Goal: Task Accomplishment & Management: Complete application form

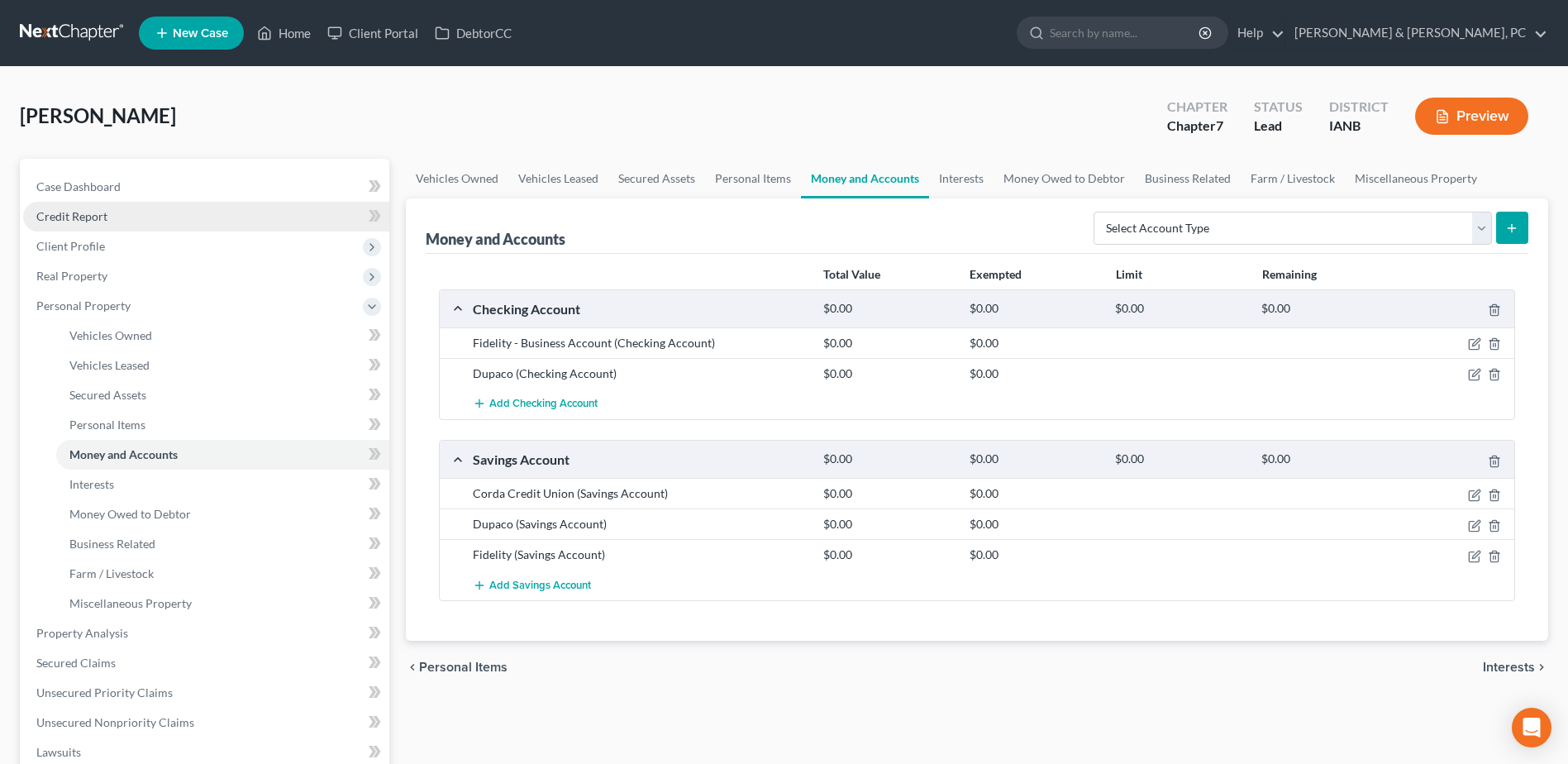
click at [124, 212] on link "Credit Report" at bounding box center [206, 216] width 366 height 30
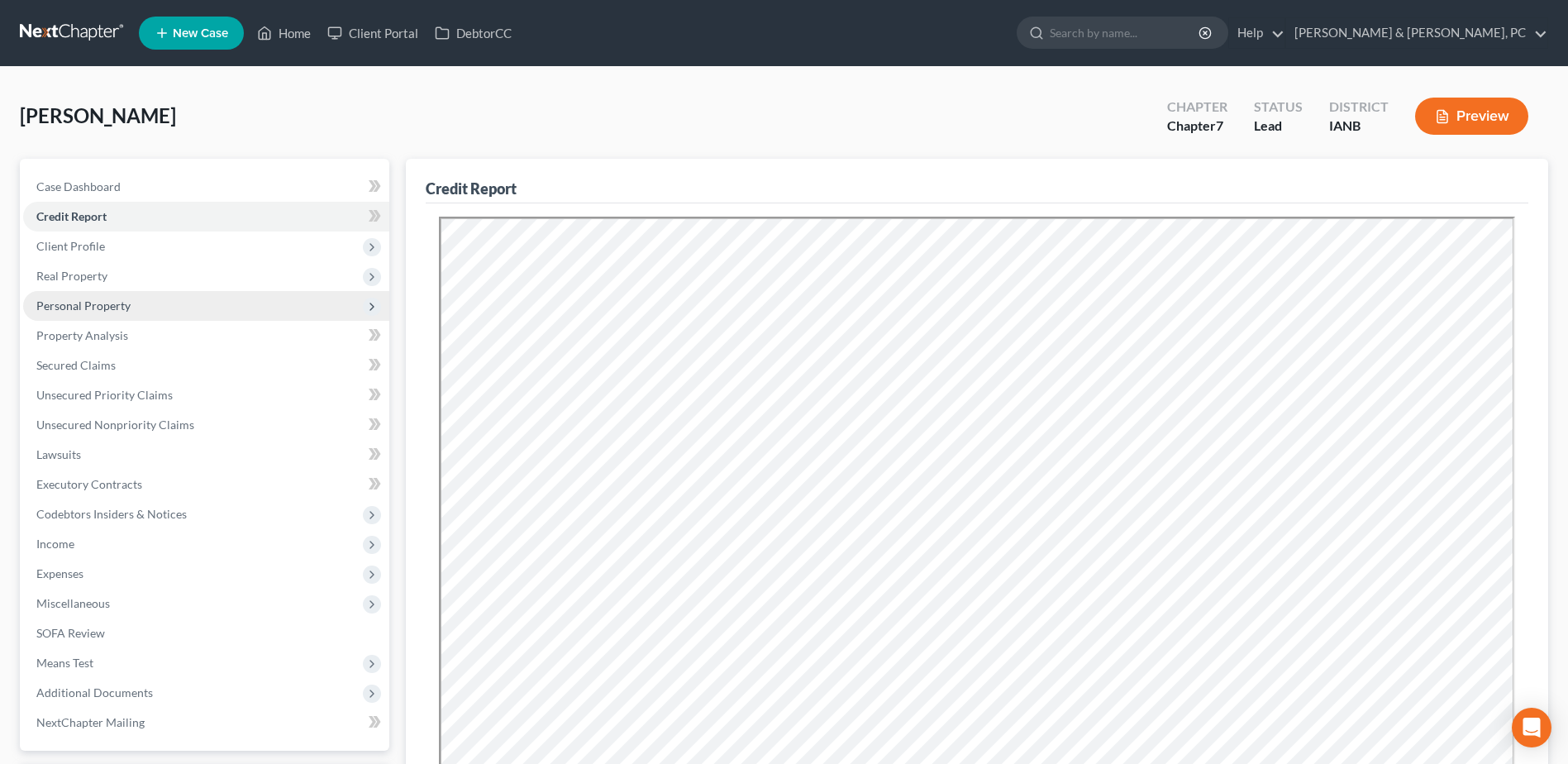
click at [137, 308] on span "Personal Property" at bounding box center [206, 305] width 366 height 30
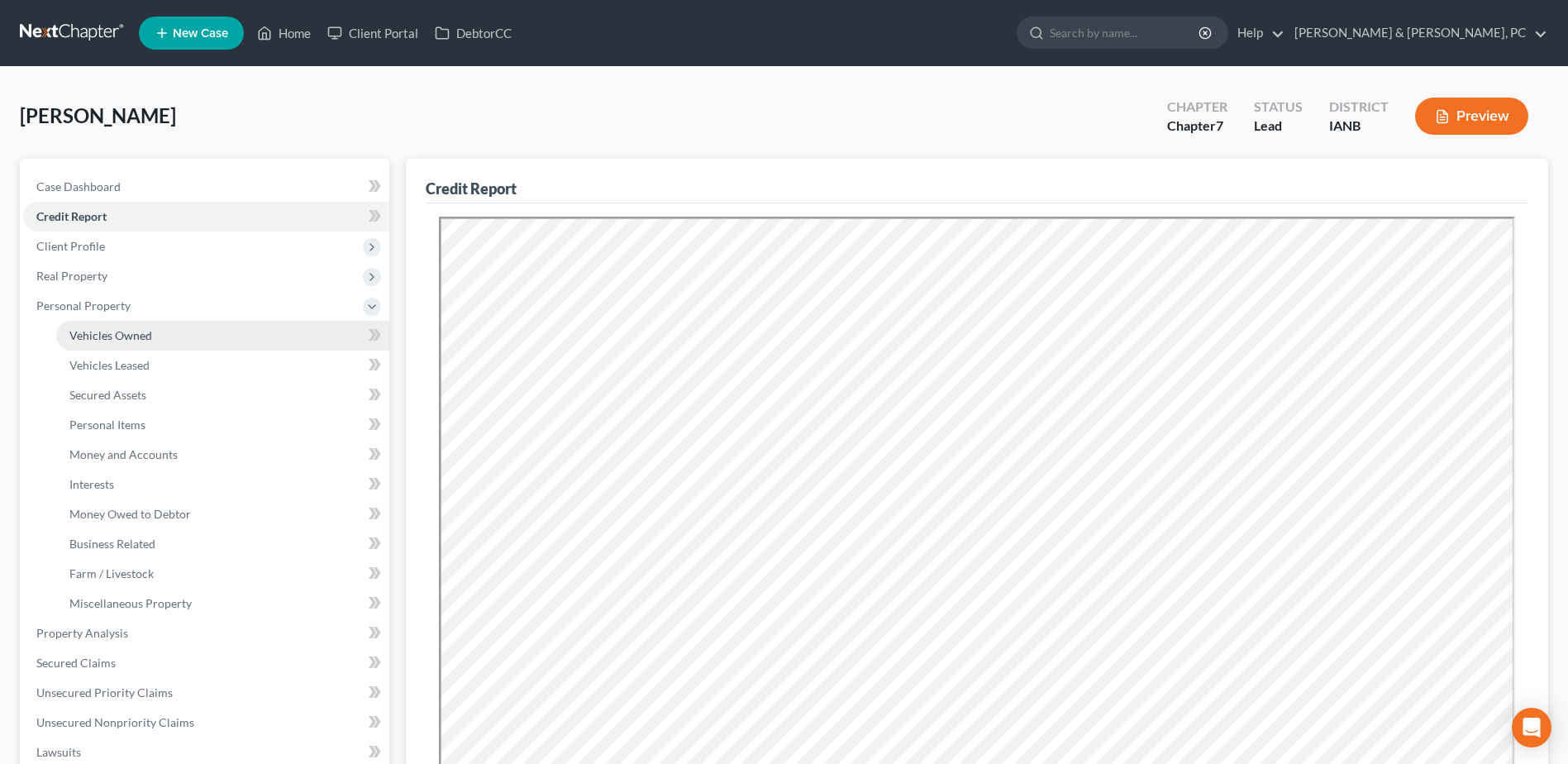
click at [125, 329] on span "Vehicles Owned" at bounding box center [111, 335] width 82 height 14
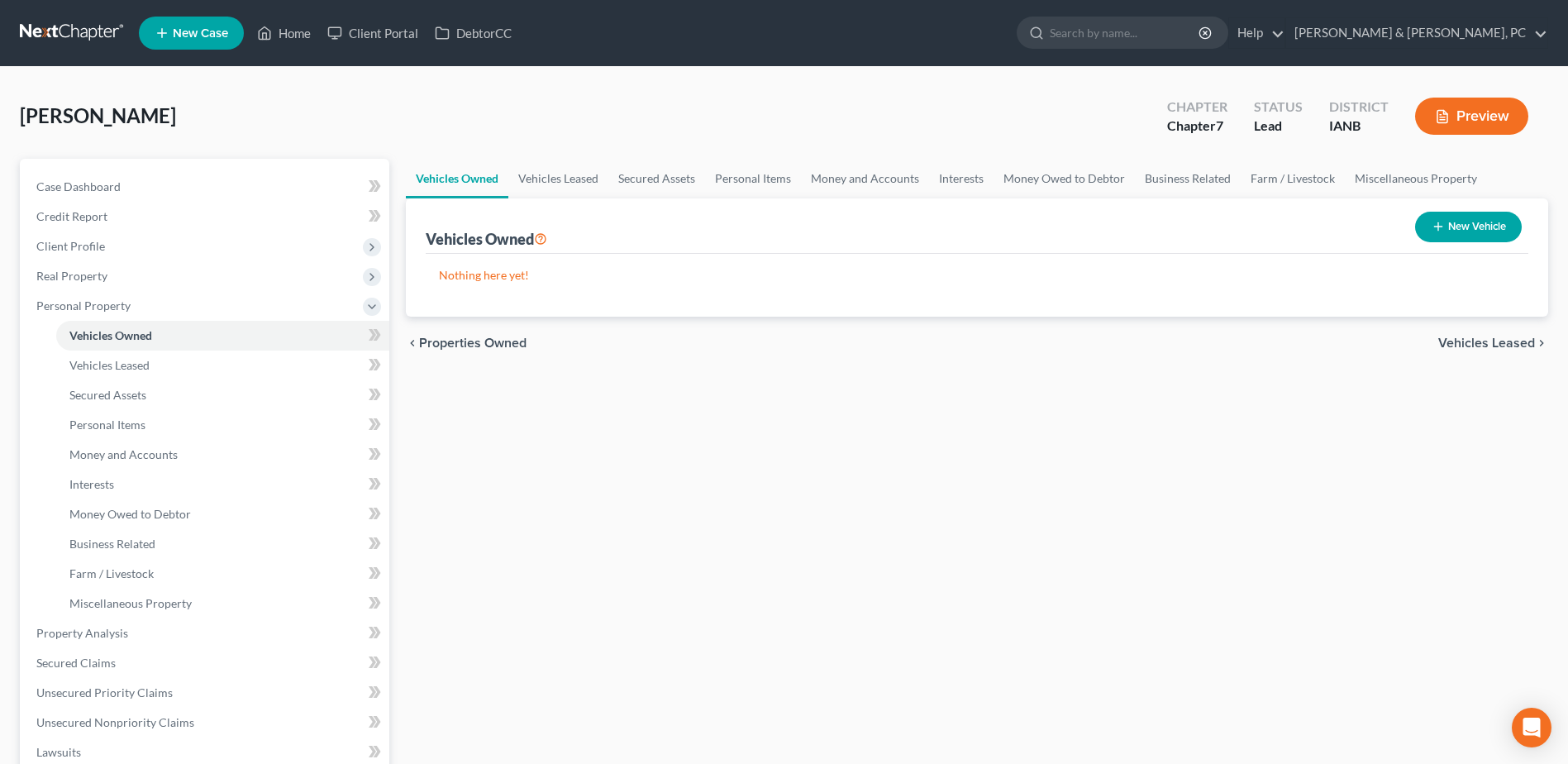
click at [1483, 239] on button "New Vehicle" at bounding box center [1468, 227] width 106 height 30
select select "0"
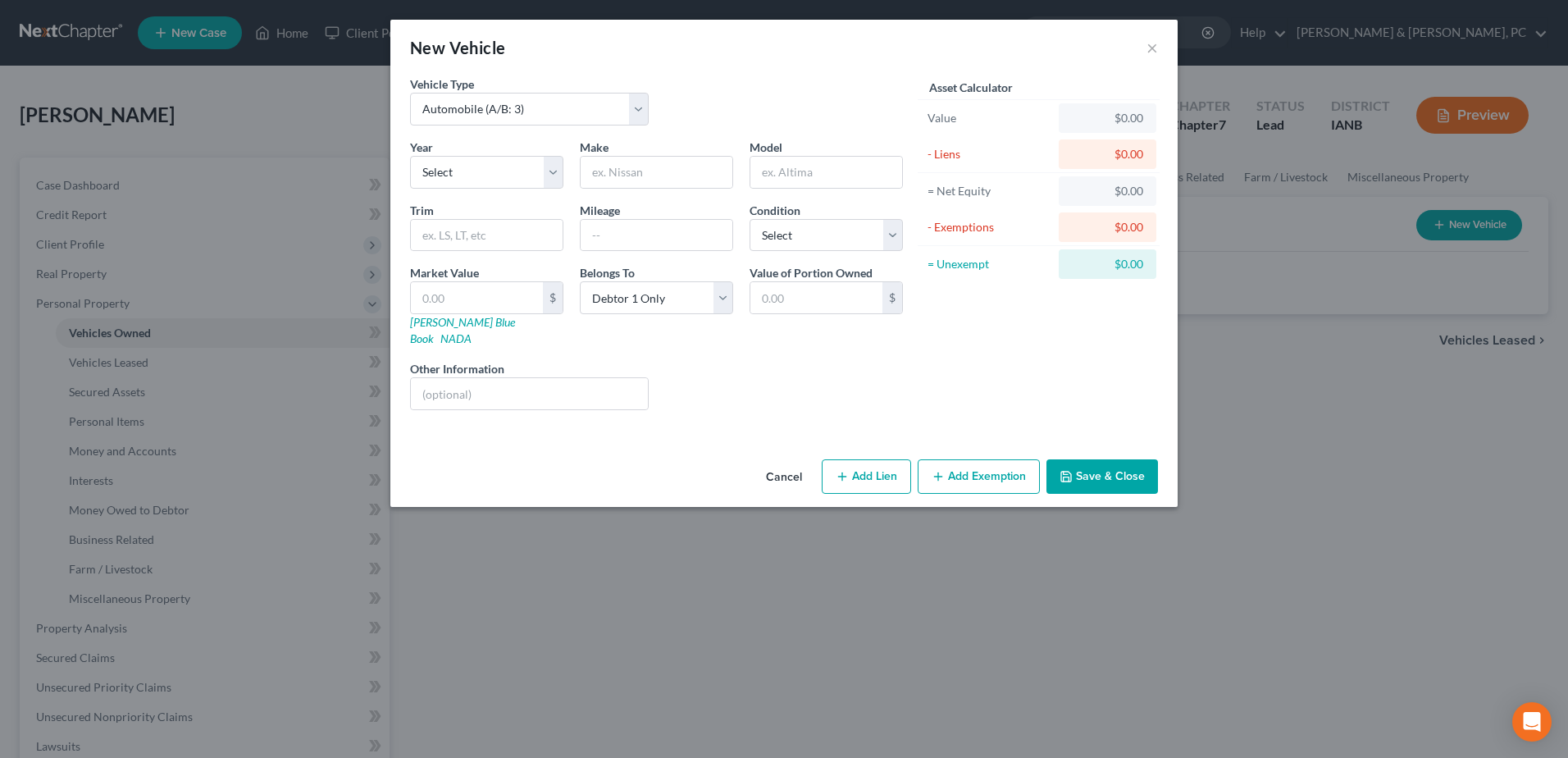
click at [475, 152] on div "Year Select 2026 2025 2024 2023 2022 2021 2020 2019 2018 2017 2016 2015 2014 20…" at bounding box center [486, 163] width 169 height 50
click at [472, 163] on select "Select 2026 2025 2024 2023 2022 2021 2020 2019 2018 2017 2016 2015 2014 2013 20…" at bounding box center [486, 172] width 154 height 33
select select "14"
click at [410, 156] on select "Select 2026 2025 2024 2023 2022 2021 2020 2019 2018 2017 2016 2015 2014 2013 20…" at bounding box center [486, 172] width 154 height 33
click at [638, 164] on input "text" at bounding box center [656, 171] width 152 height 31
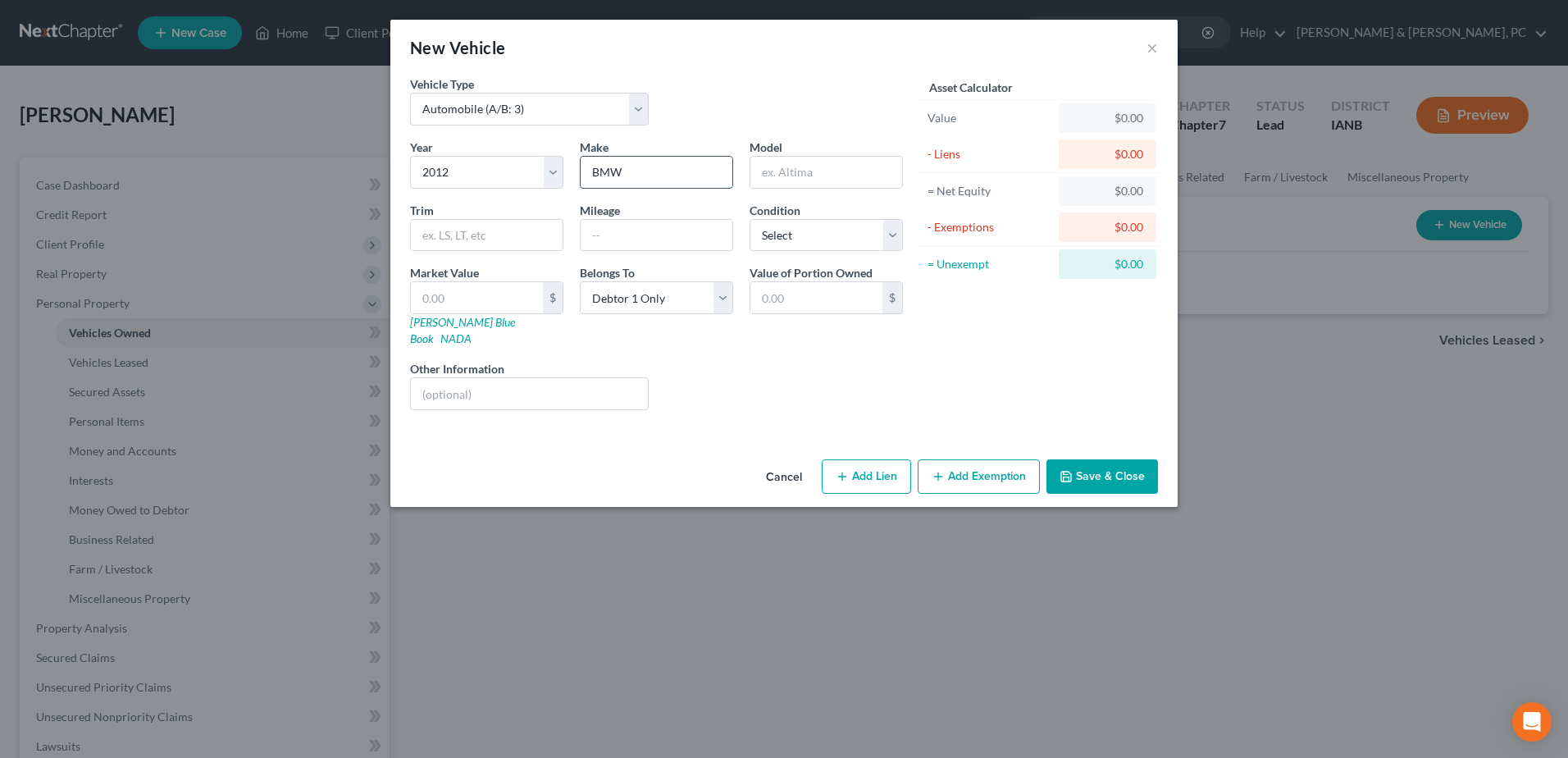
type input "BMW"
type input "GT"
type input "160000"
drag, startPoint x: 803, startPoint y: 231, endPoint x: 805, endPoint y: 254, distance: 23.1
click at [803, 231] on select "Select Excellent Very Good Good Fair Poor" at bounding box center [826, 235] width 154 height 33
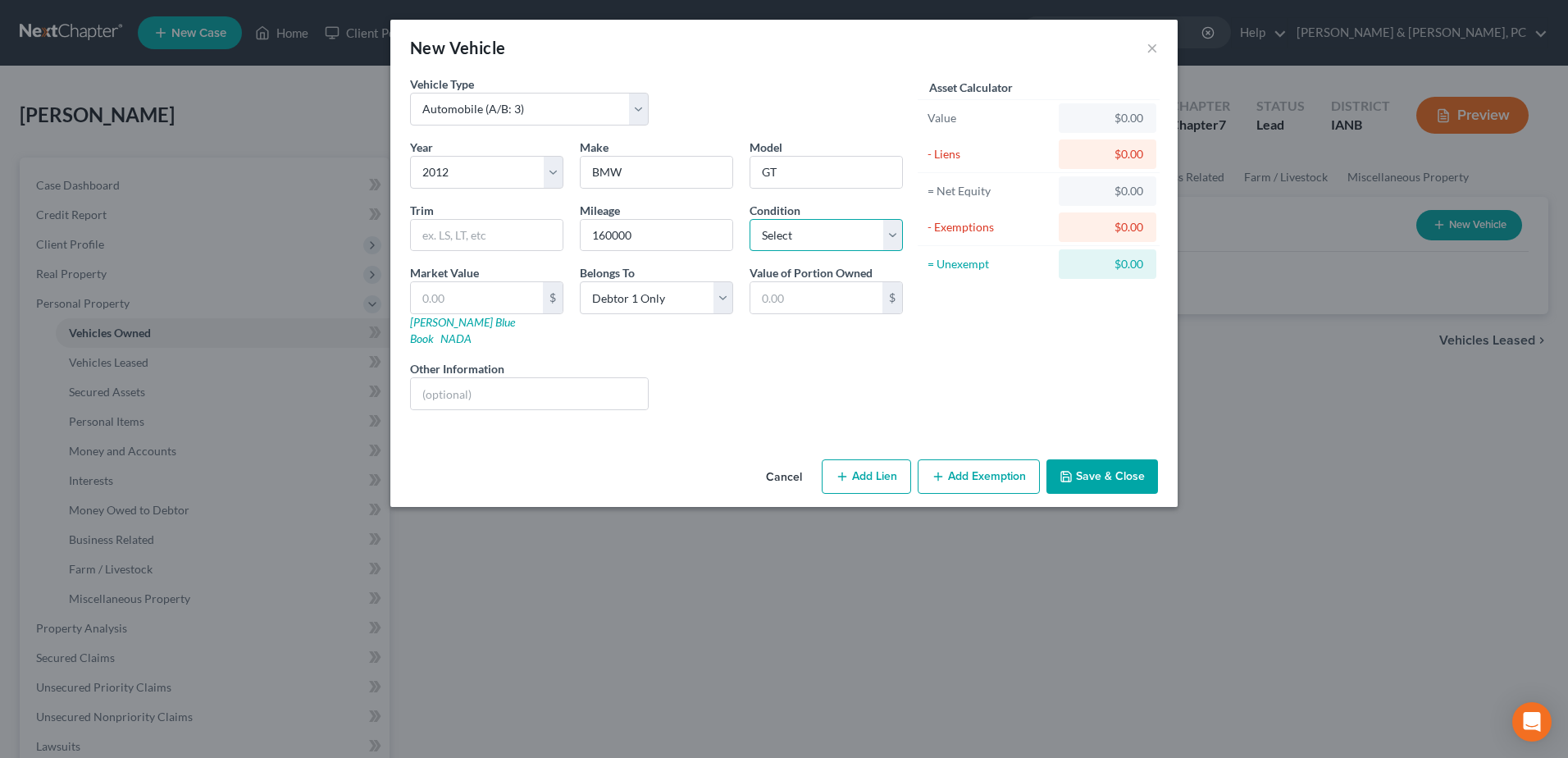
select select "4"
click at [750, 219] on select "Select Excellent Very Good Good Fair Poor" at bounding box center [826, 235] width 154 height 33
drag, startPoint x: 440, startPoint y: 312, endPoint x: 439, endPoint y: 321, distance: 9.1
click at [440, 312] on input "text" at bounding box center [477, 297] width 132 height 31
click at [439, 324] on link "[PERSON_NAME] Blue Book" at bounding box center [462, 330] width 105 height 30
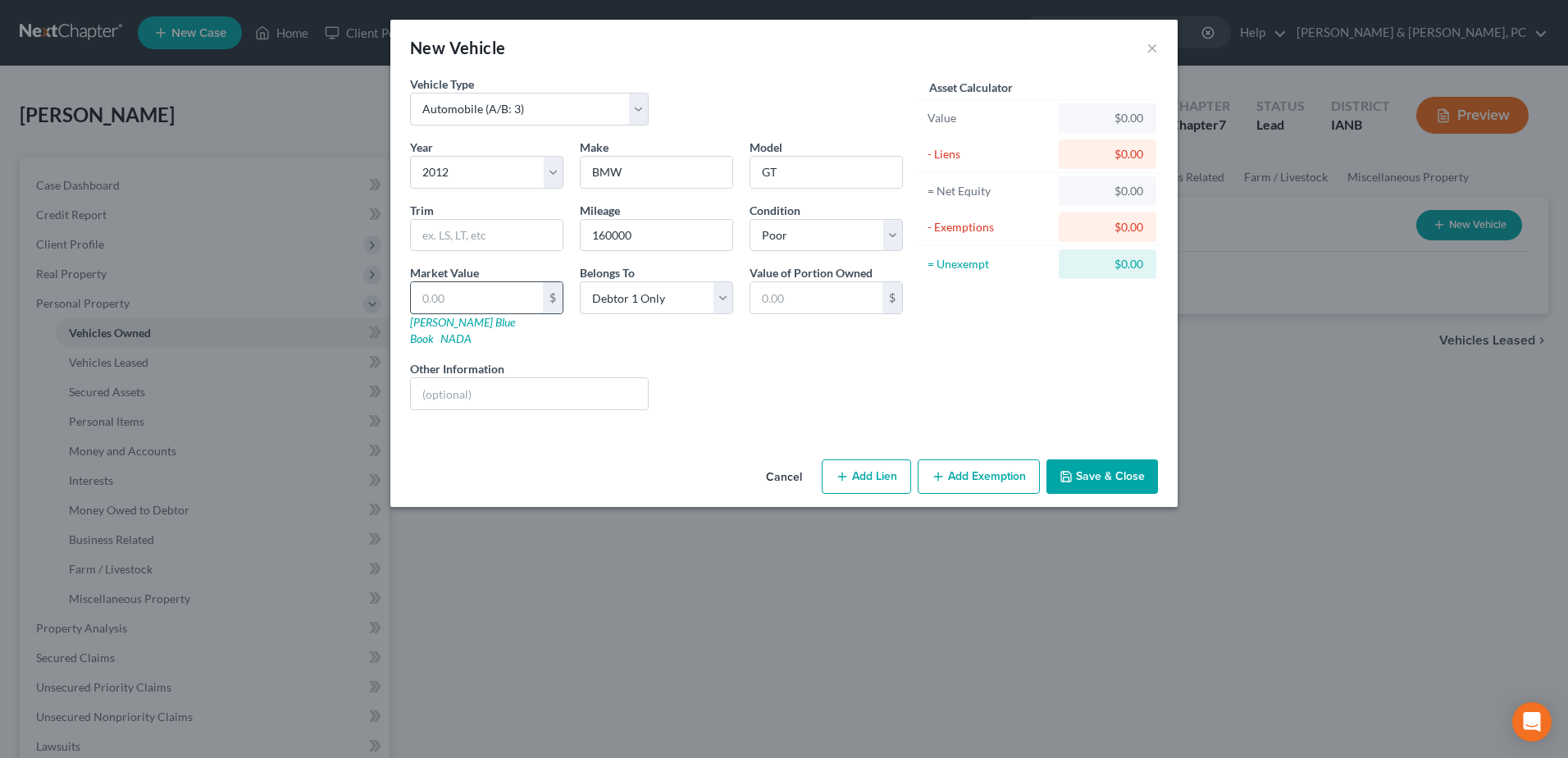
click at [481, 305] on input "text" at bounding box center [477, 297] width 132 height 31
type input "3"
type input "3.00"
type input "35"
type input "35.00"
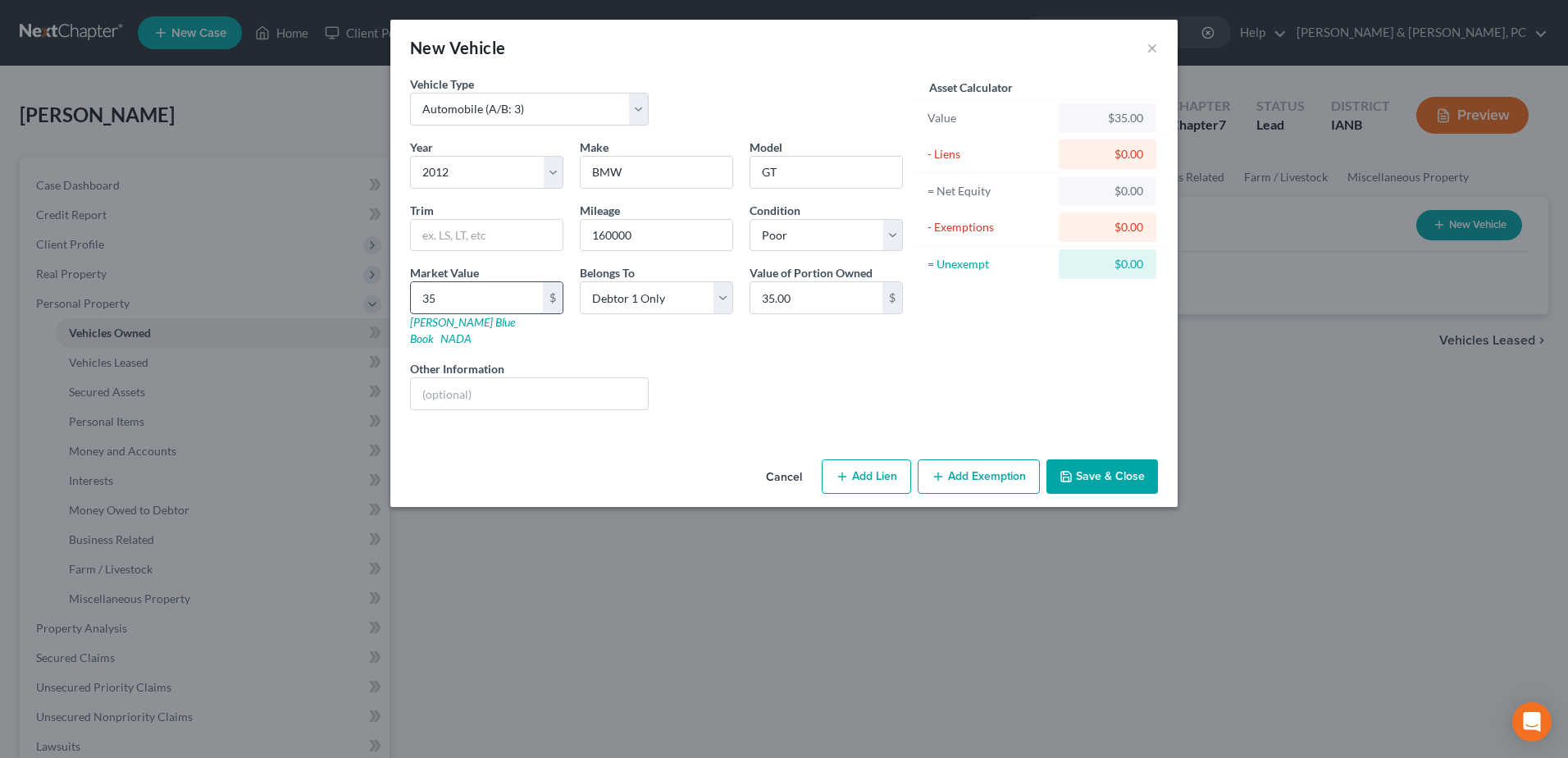
type input "350"
type input "350.00"
type input "3500"
type input "3,500.00"
type input "3,500"
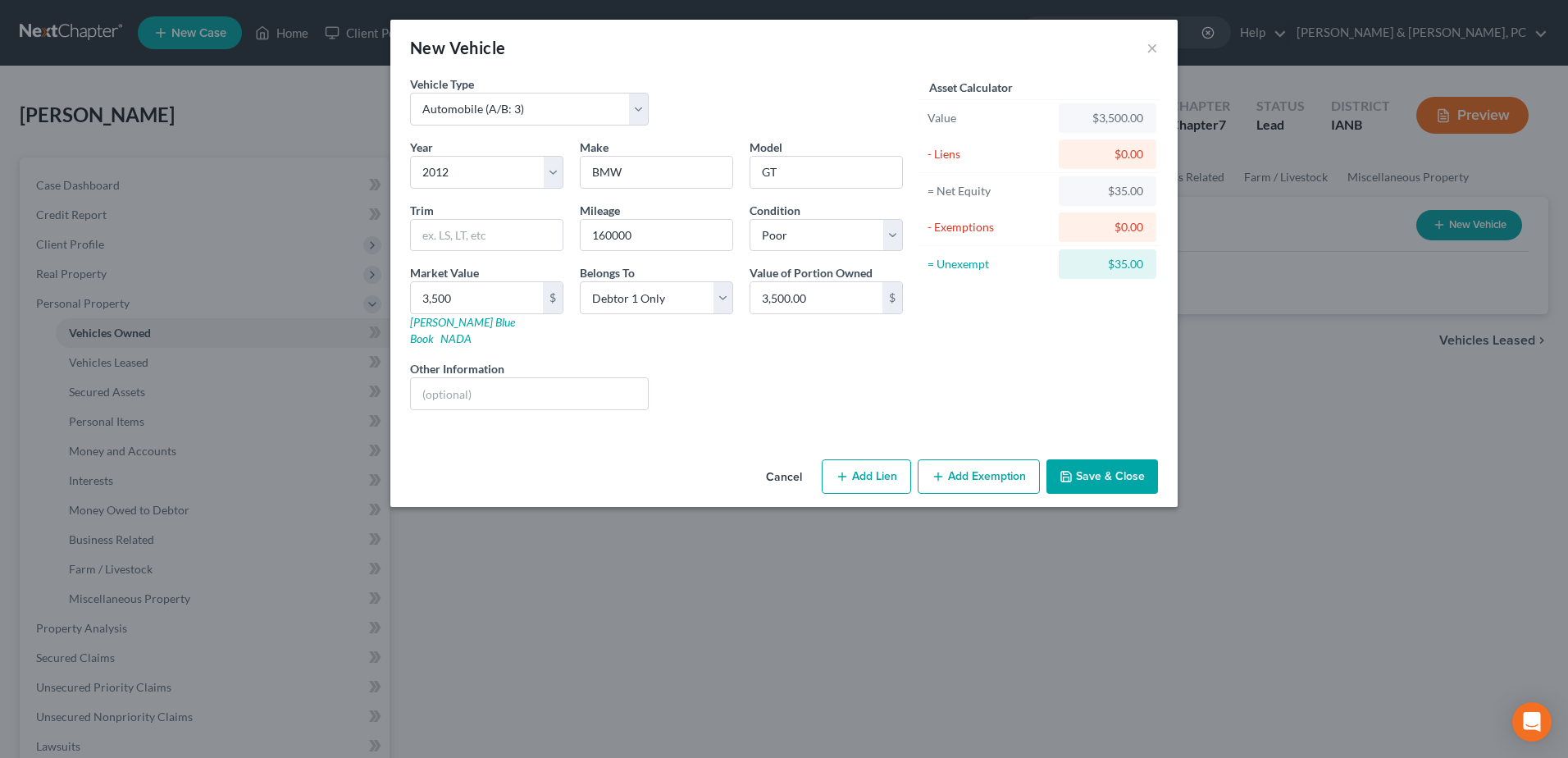
click at [1089, 461] on button "Save & Close" at bounding box center [1102, 476] width 112 height 35
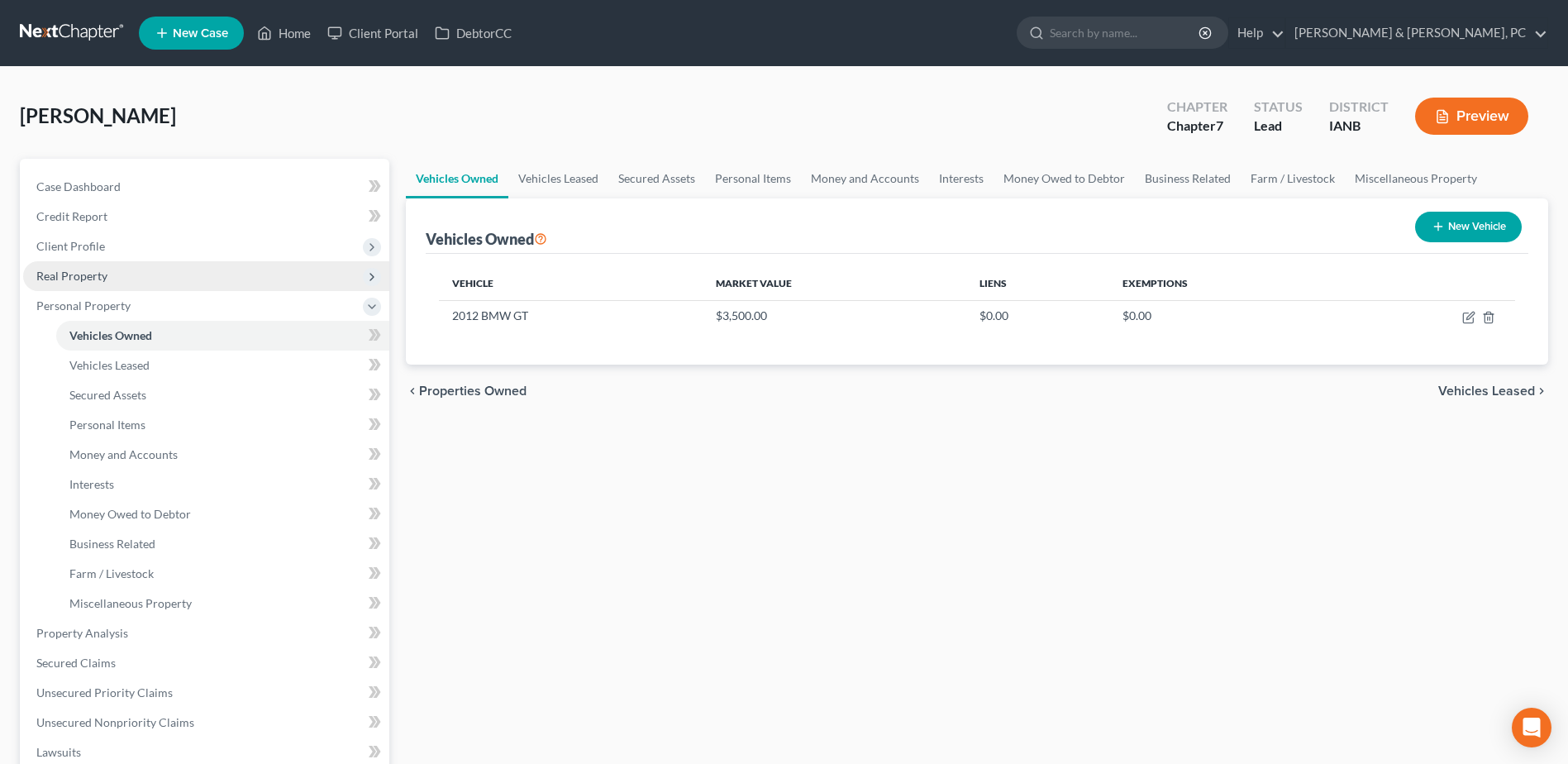
click at [144, 282] on span "Real Property" at bounding box center [206, 276] width 366 height 30
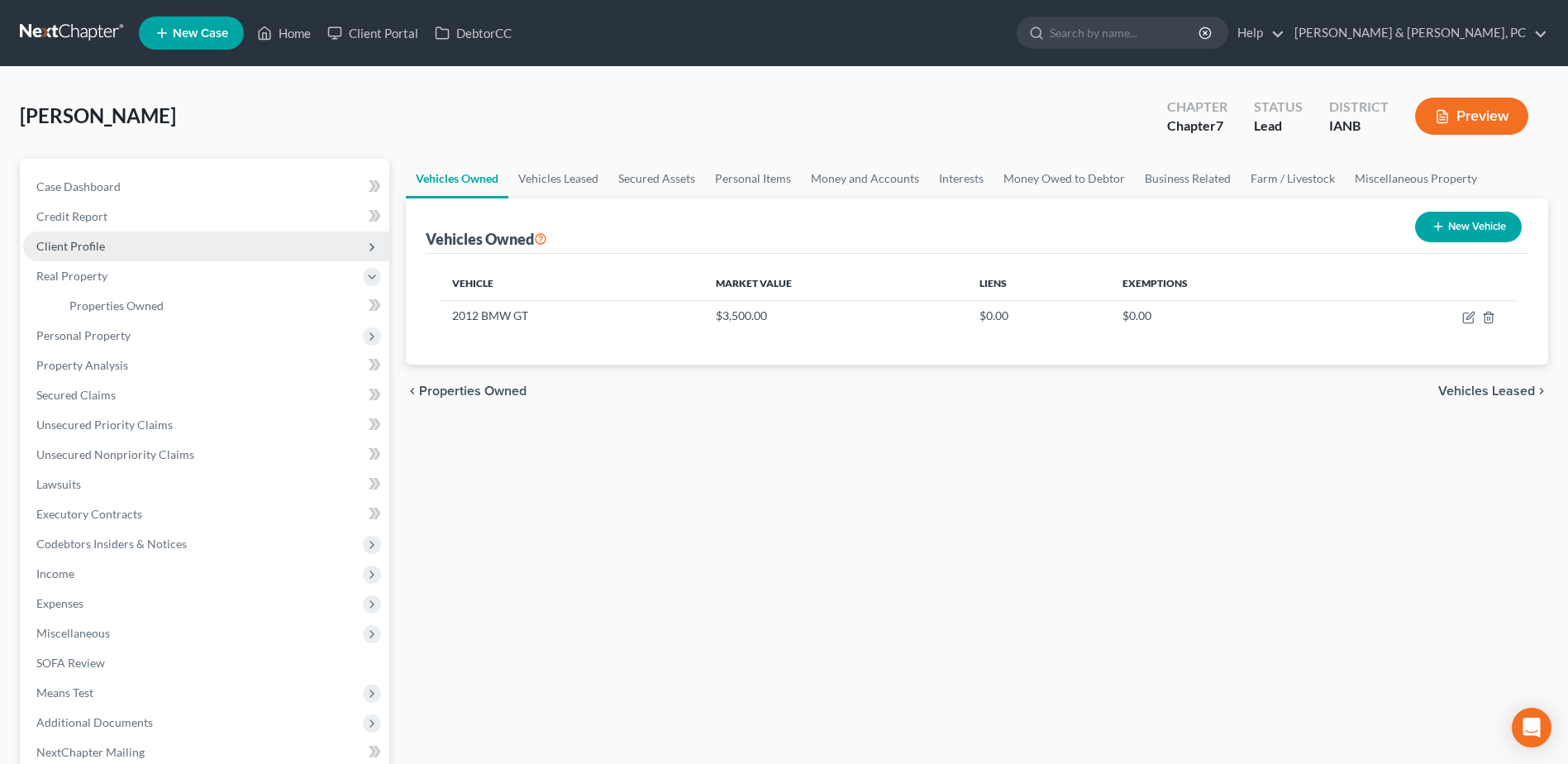
click at [140, 239] on span "Client Profile" at bounding box center [206, 246] width 366 height 30
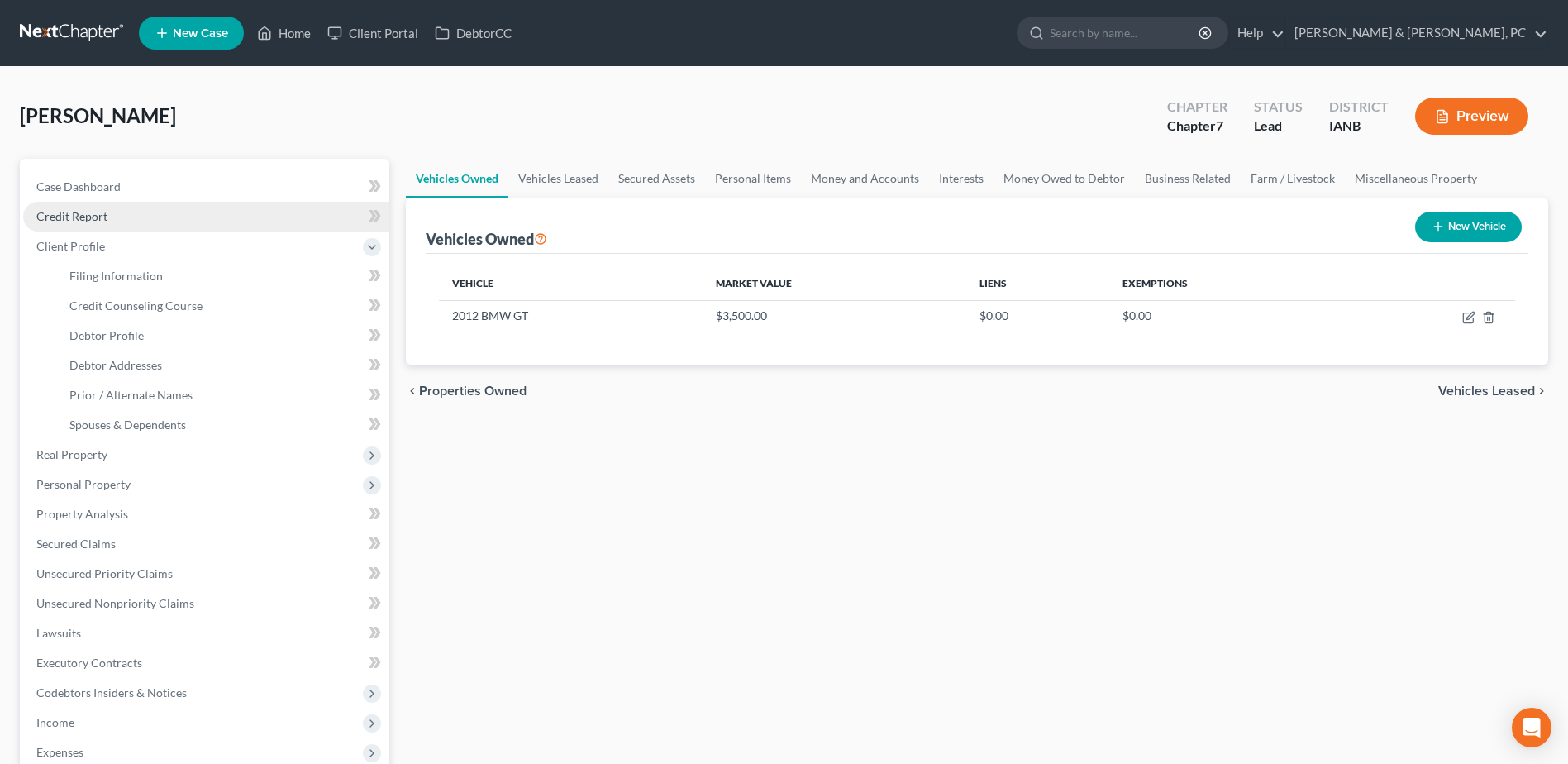
click at [144, 225] on link "Credit Report" at bounding box center [206, 216] width 366 height 30
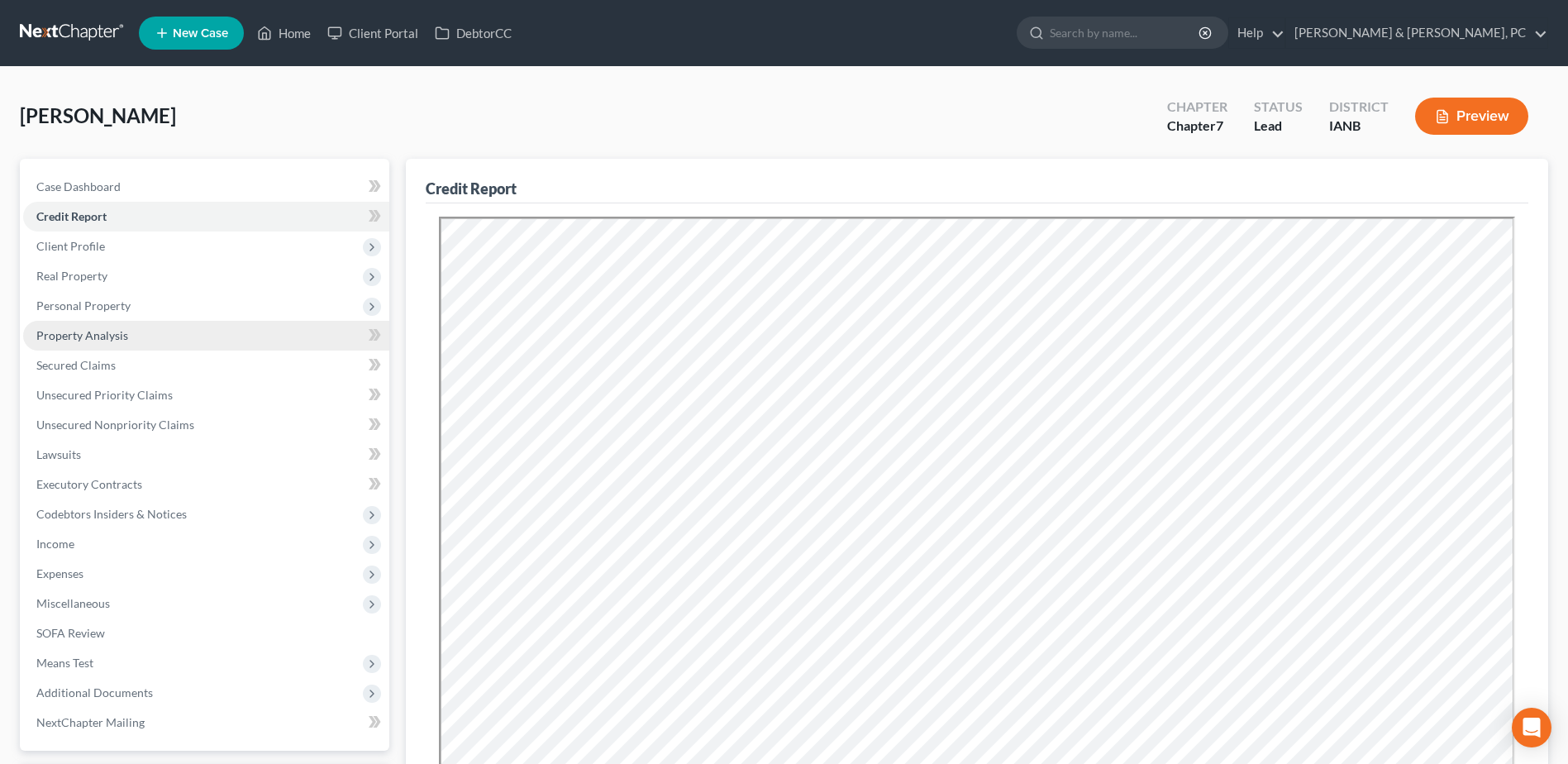
click at [169, 321] on link "Property Analysis" at bounding box center [206, 335] width 366 height 30
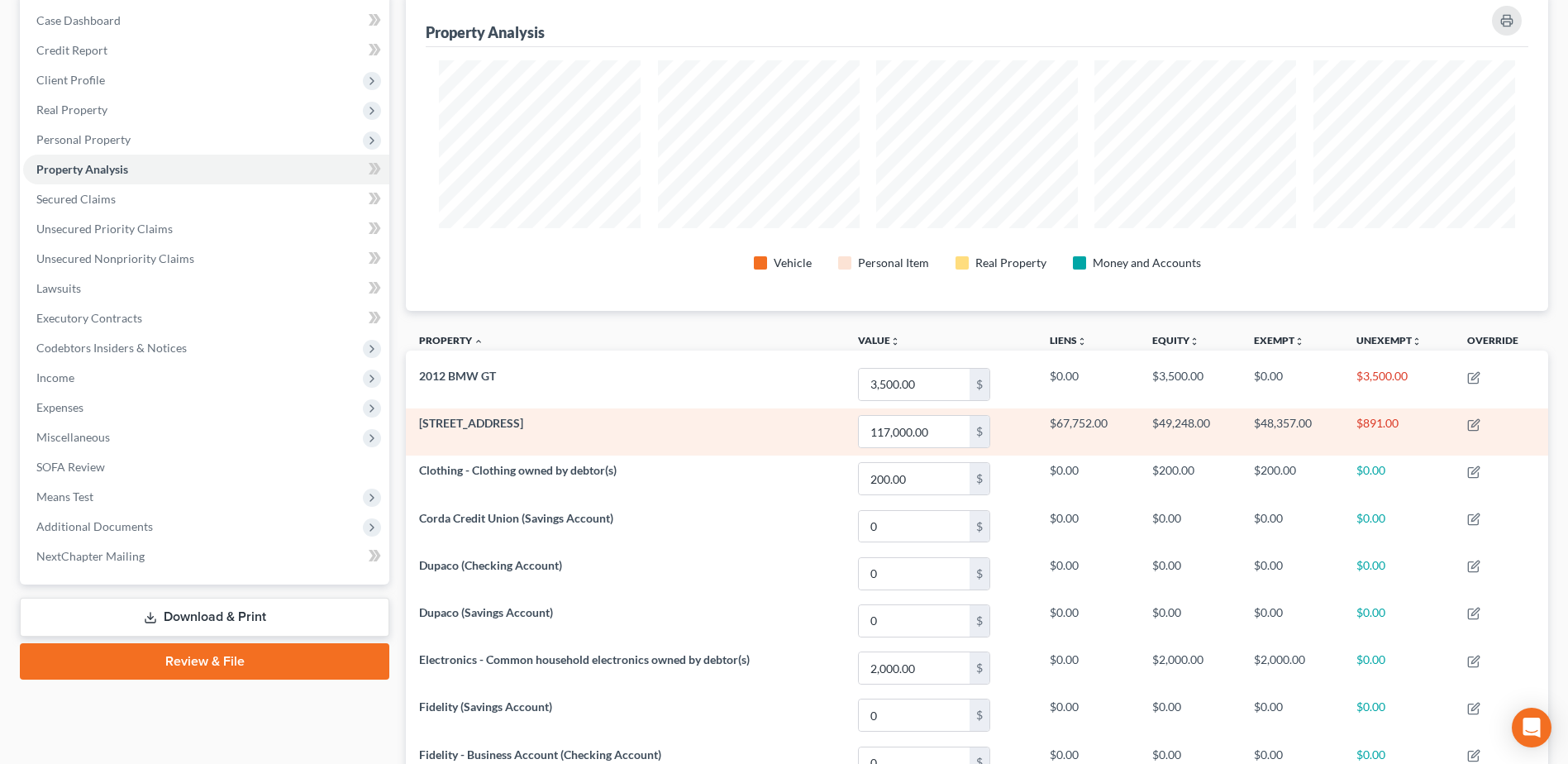
scroll to position [166, 0]
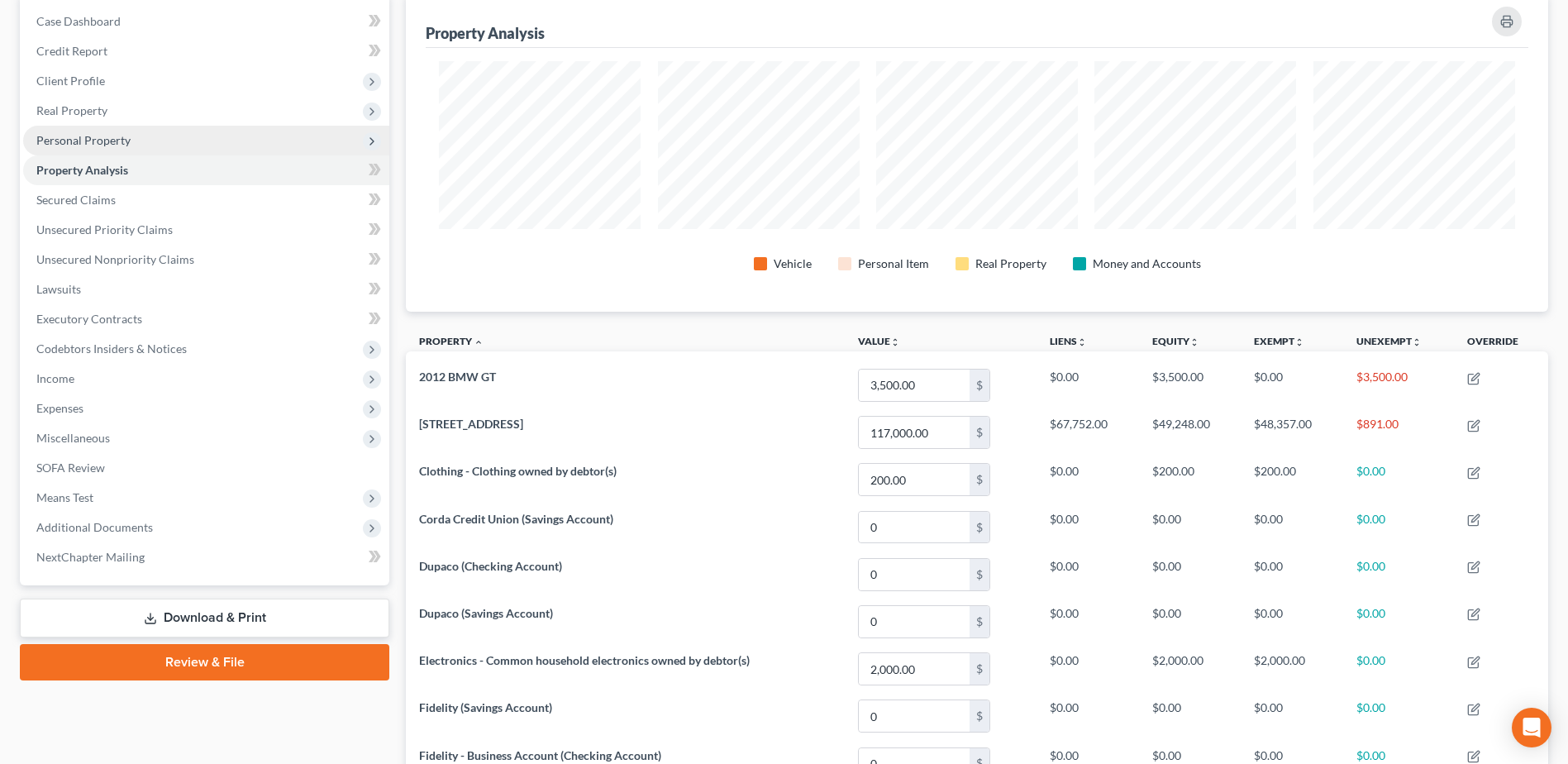
click at [88, 132] on span "Personal Property" at bounding box center [206, 140] width 366 height 30
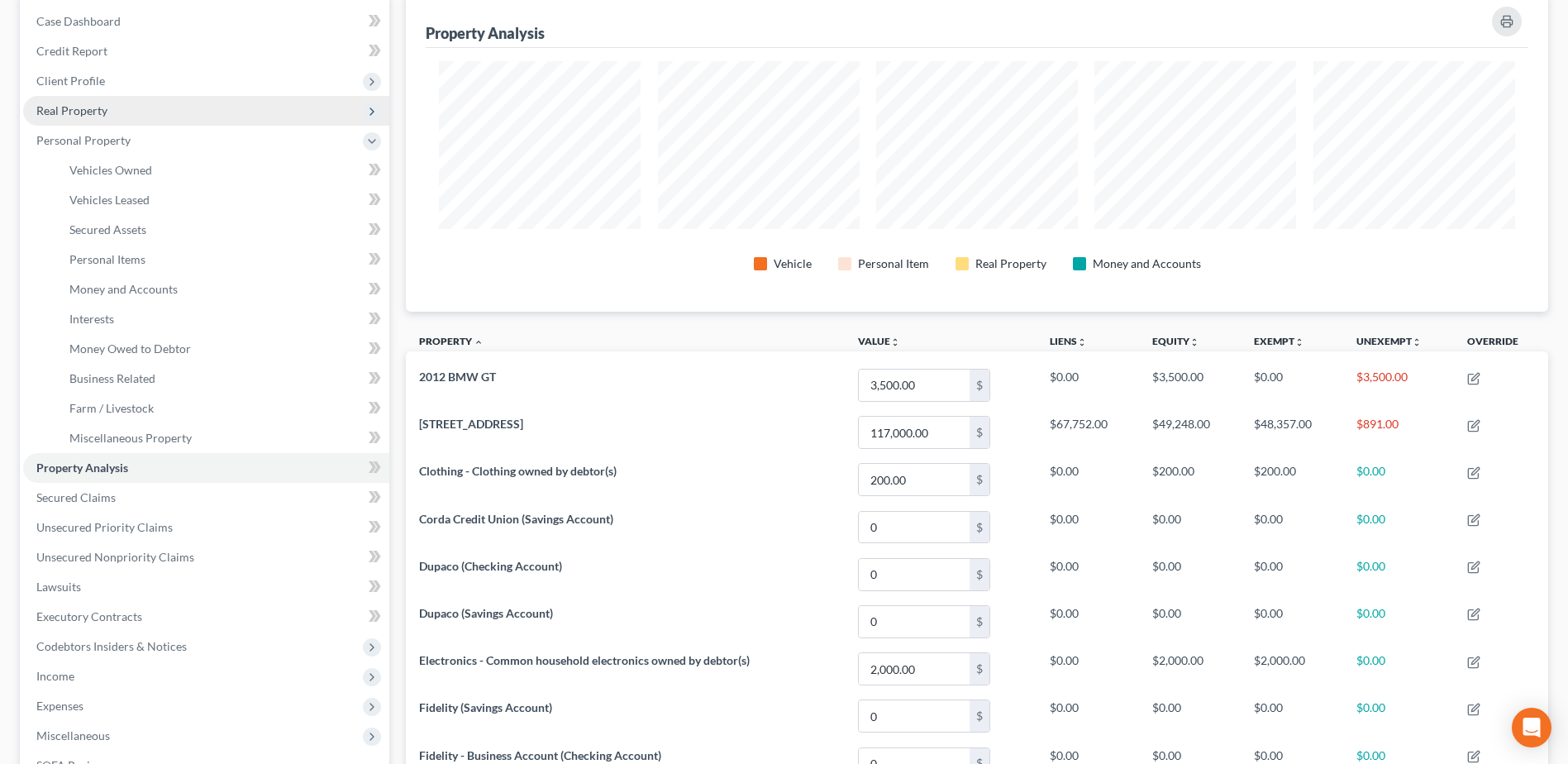
click at [95, 115] on span "Real Property" at bounding box center [72, 111] width 71 height 14
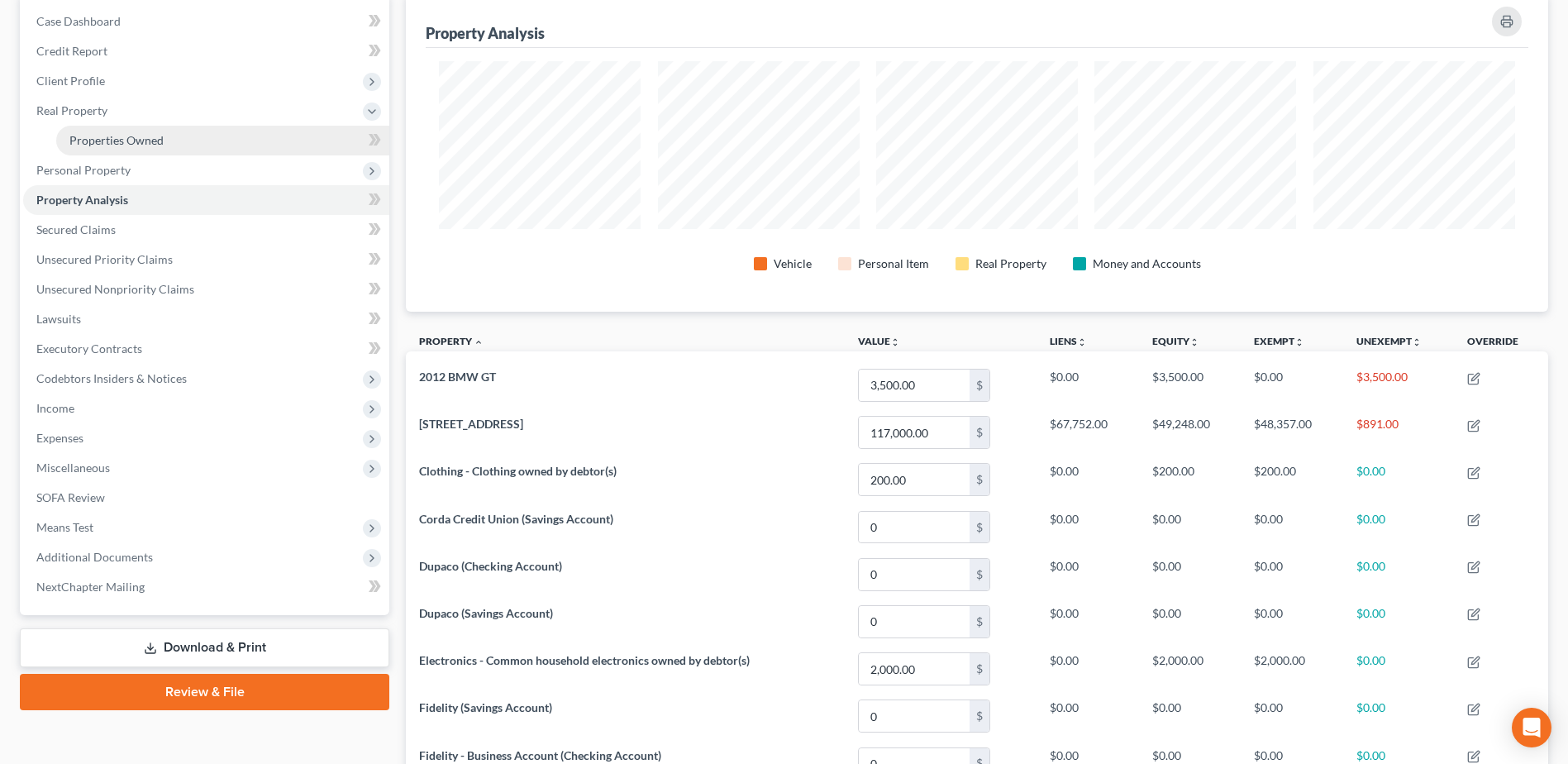
click at [95, 133] on span "Properties Owned" at bounding box center [116, 140] width 94 height 14
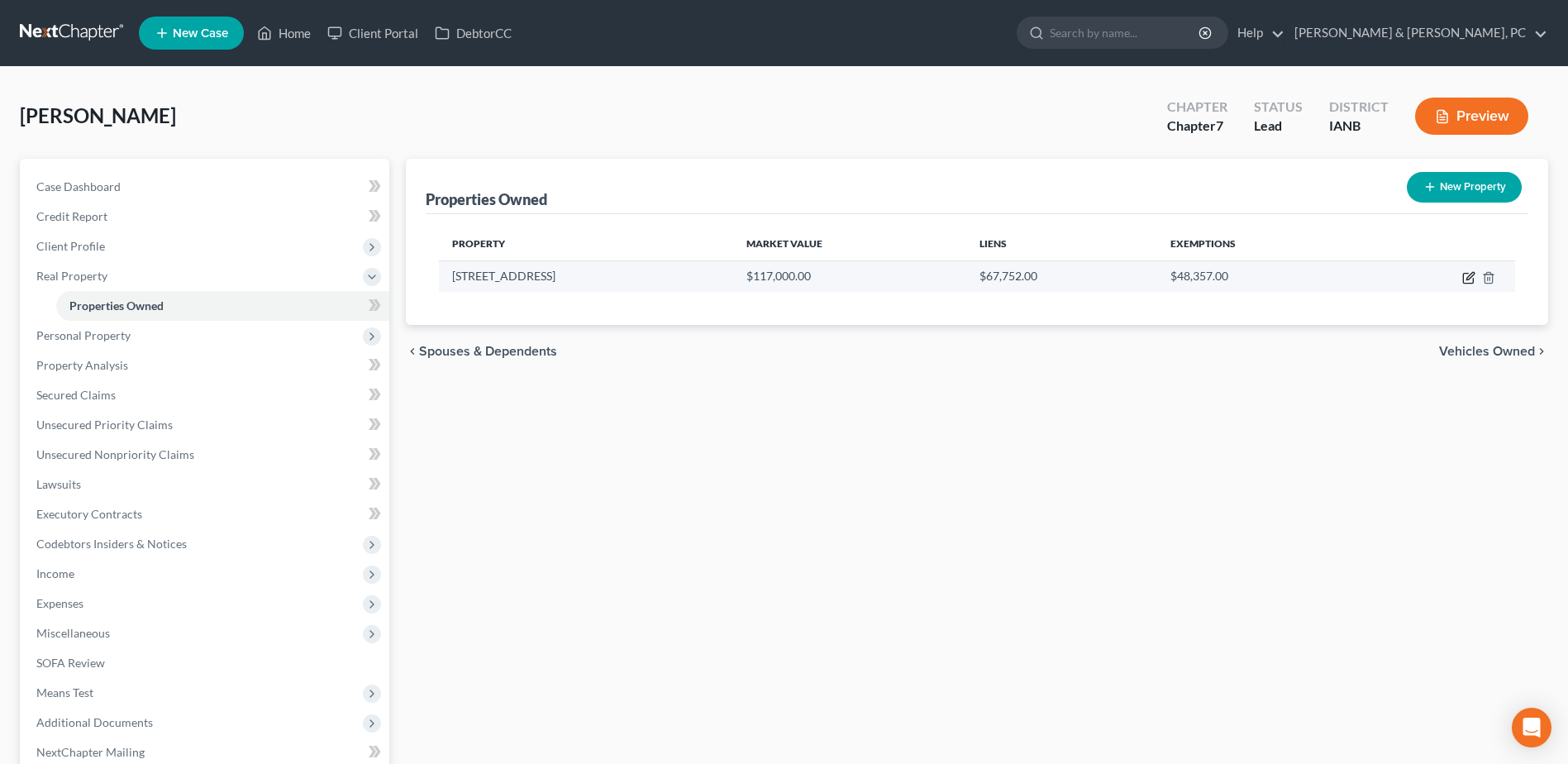
click at [1465, 276] on icon "button" at bounding box center [1469, 277] width 13 height 13
select select "16"
select select "30"
select select "0"
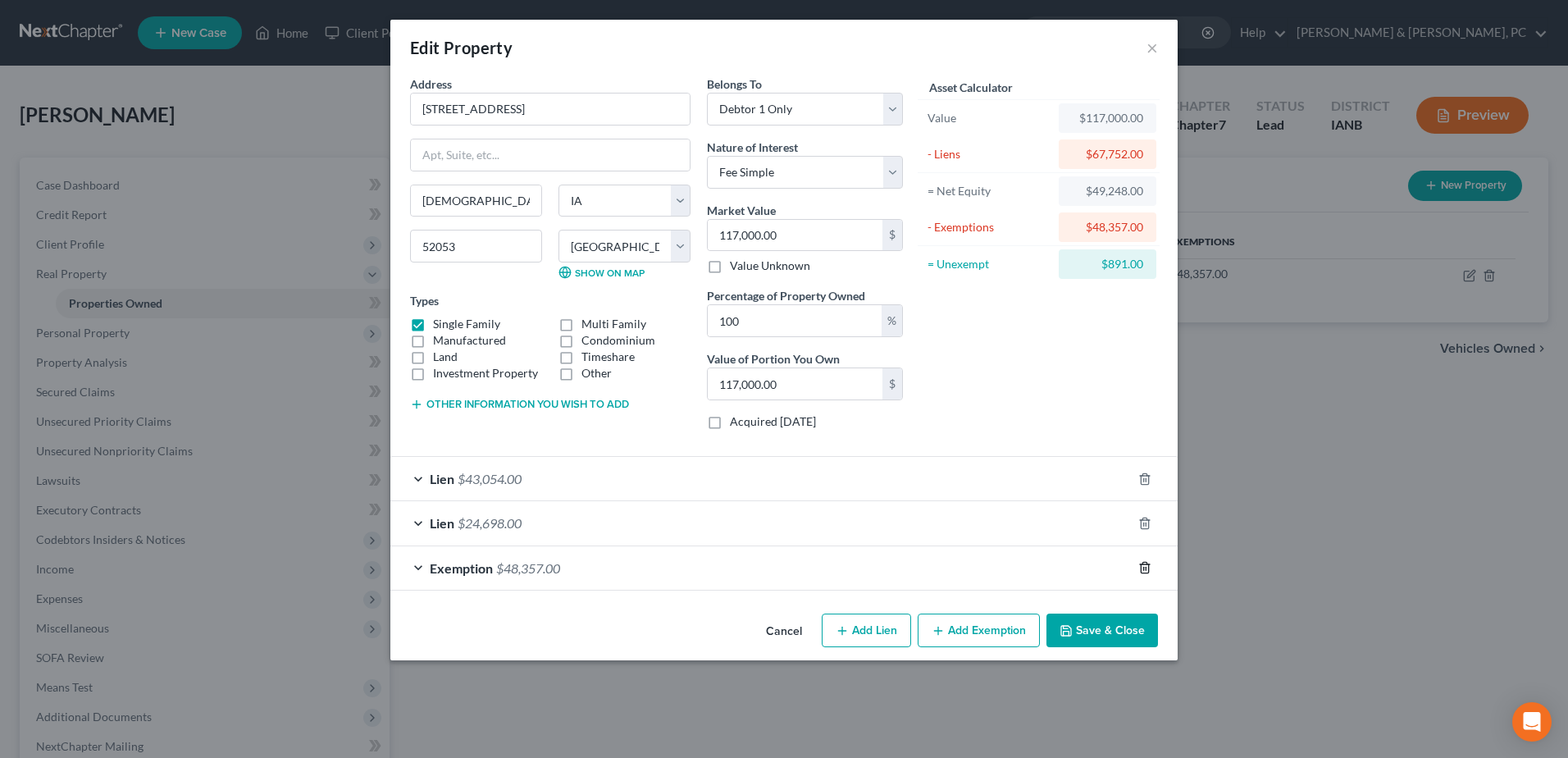
click at [1142, 566] on icon "button" at bounding box center [1145, 567] width 13 height 13
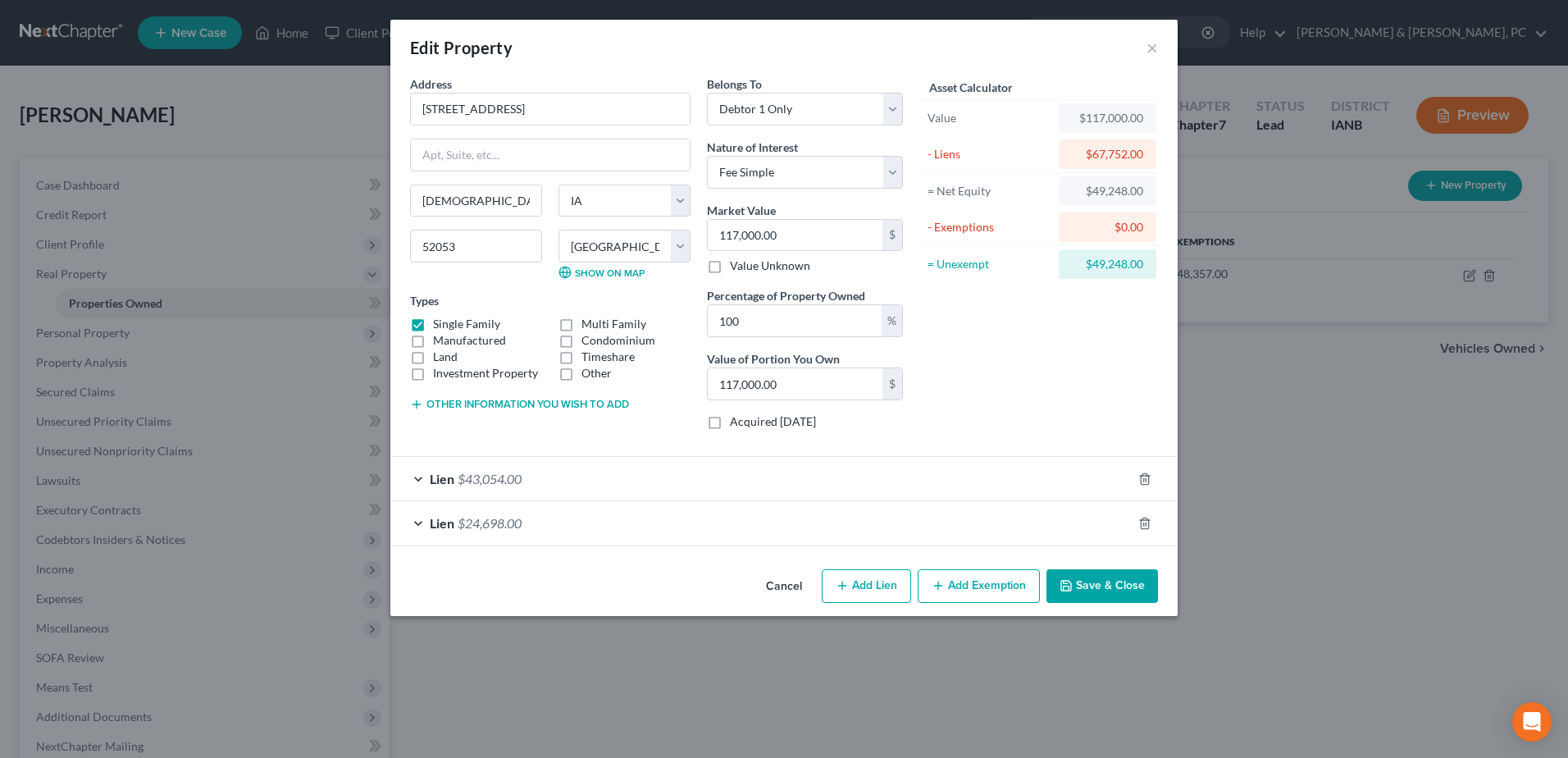
click at [989, 582] on button "Add Exemption" at bounding box center [979, 586] width 122 height 35
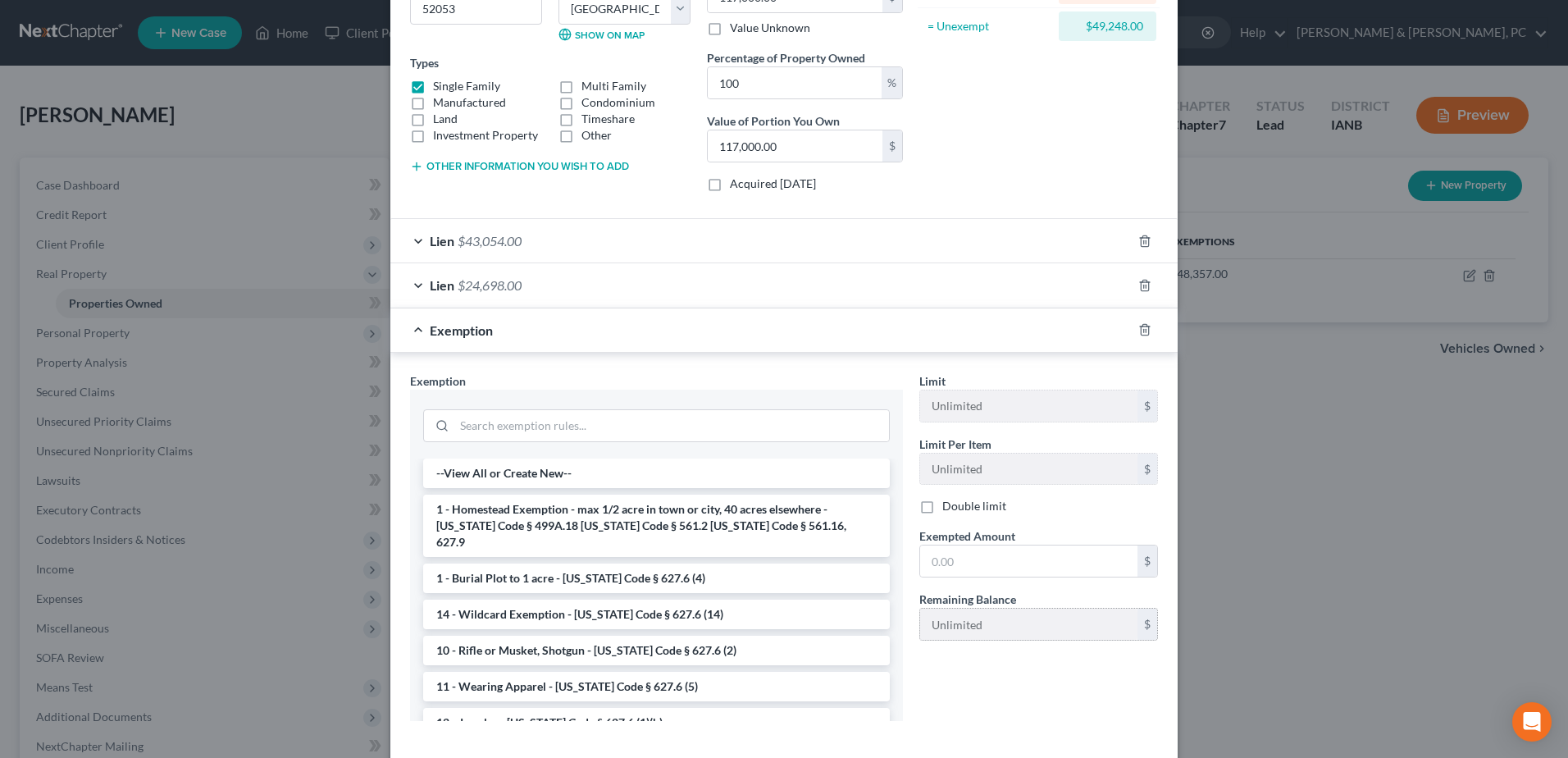
scroll to position [246, 0]
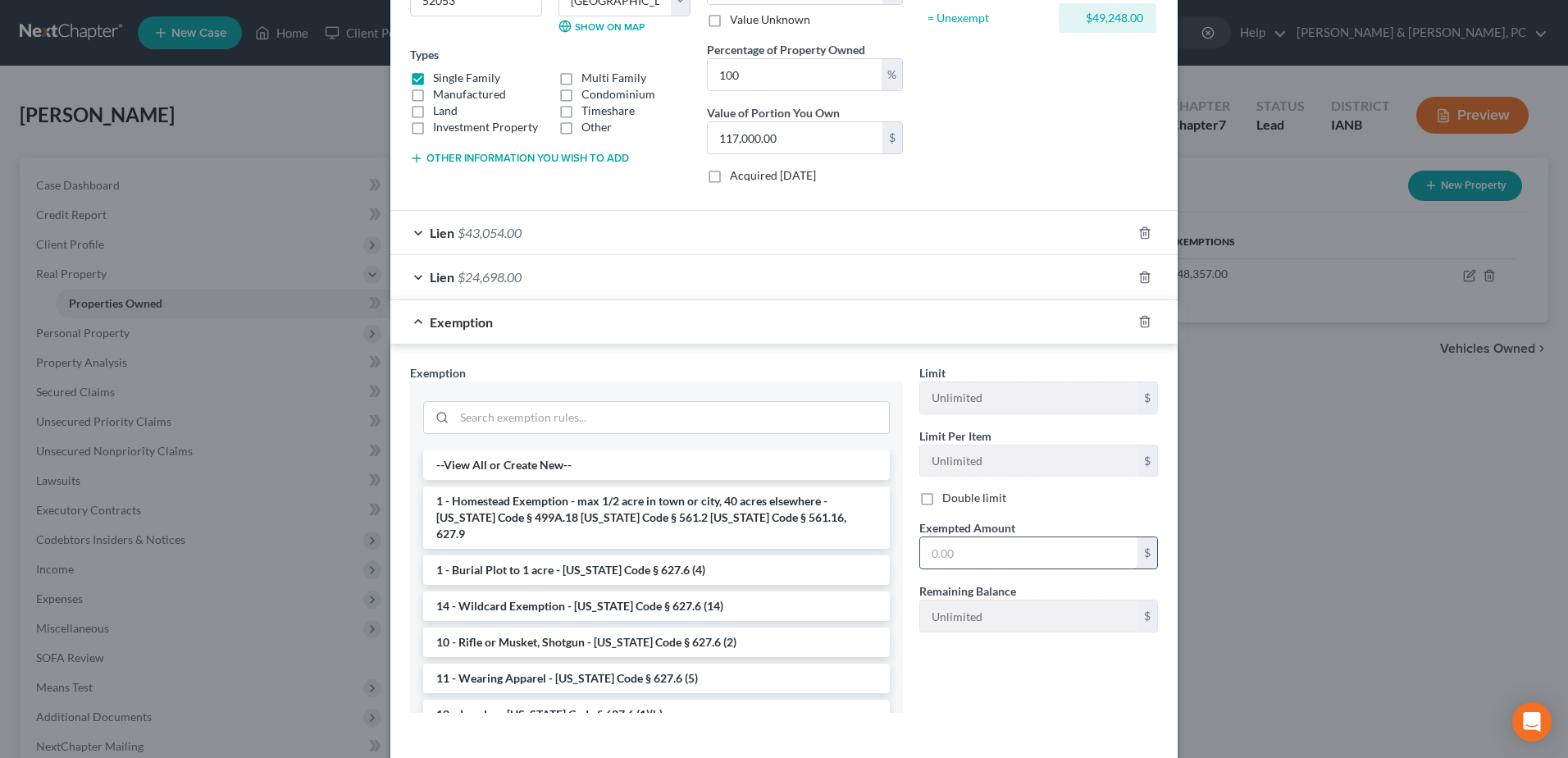
click at [975, 557] on input "text" at bounding box center [1028, 552] width 217 height 31
type input "49,248"
click at [713, 498] on li "1 - Homestead Exemption - max 1/2 acre in town or city, 40 acres elsewhere - [U…" at bounding box center [657, 517] width 467 height 62
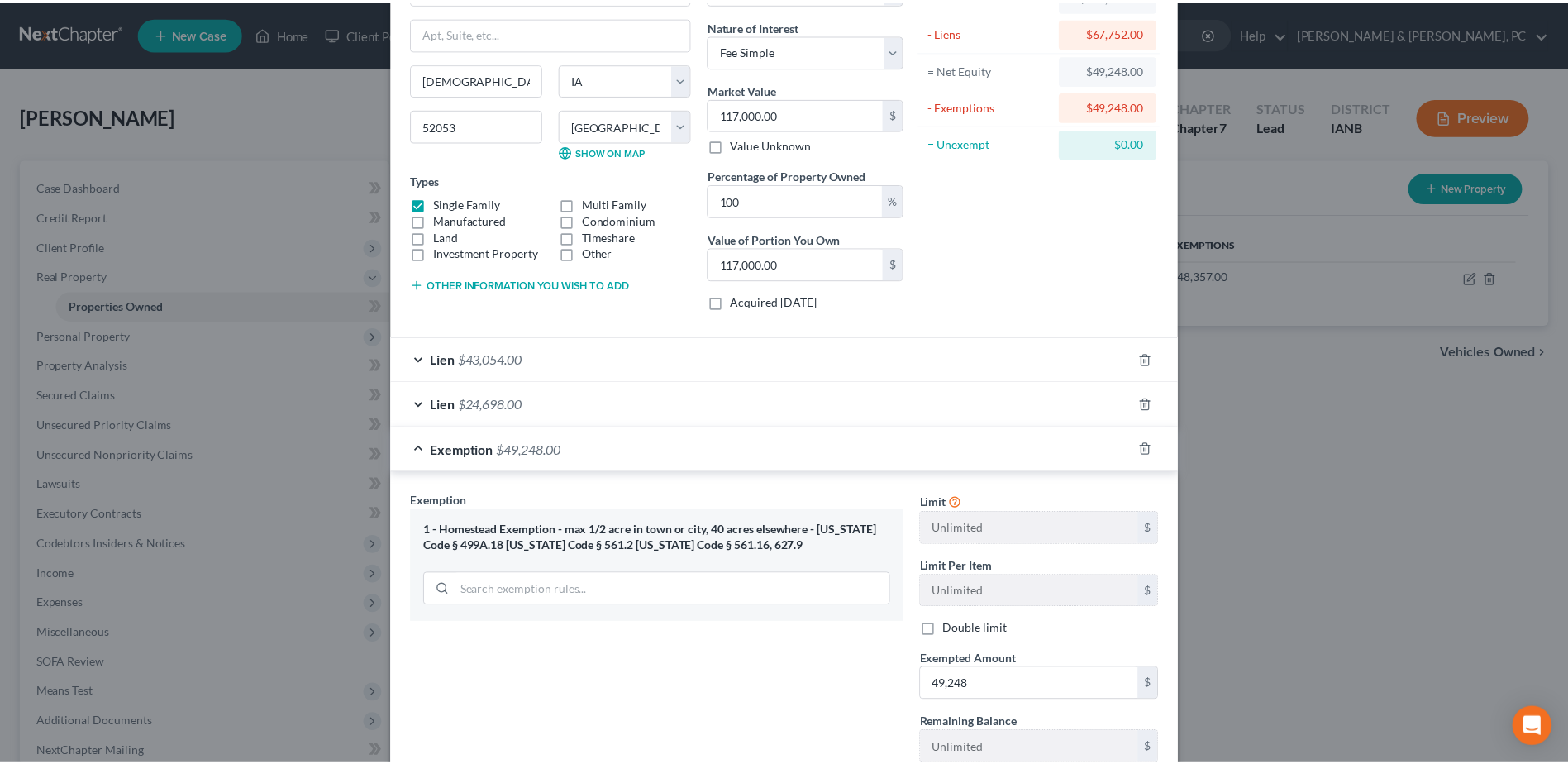
scroll to position [242, 0]
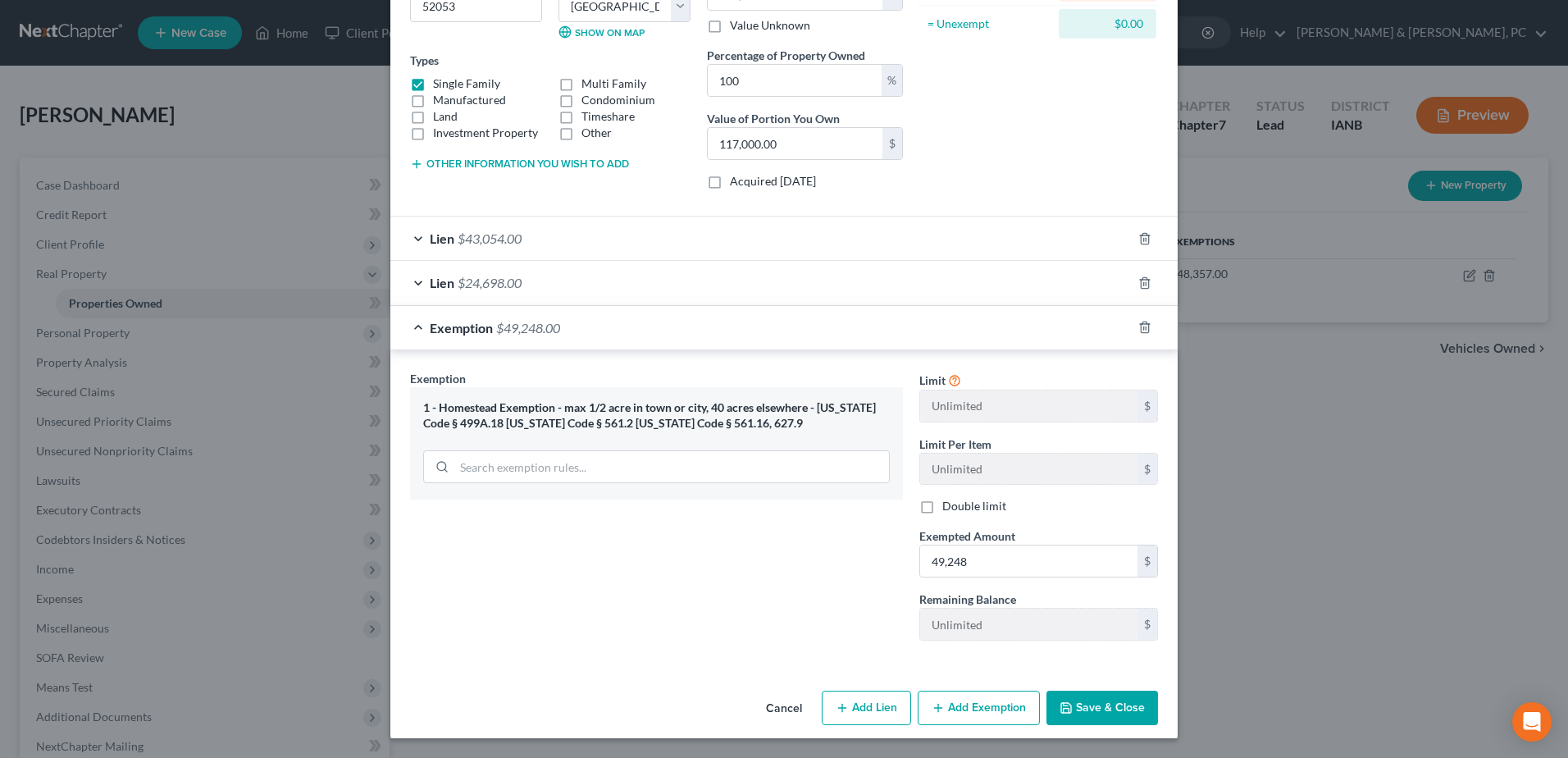
click at [1107, 696] on button "Save & Close" at bounding box center [1102, 707] width 112 height 35
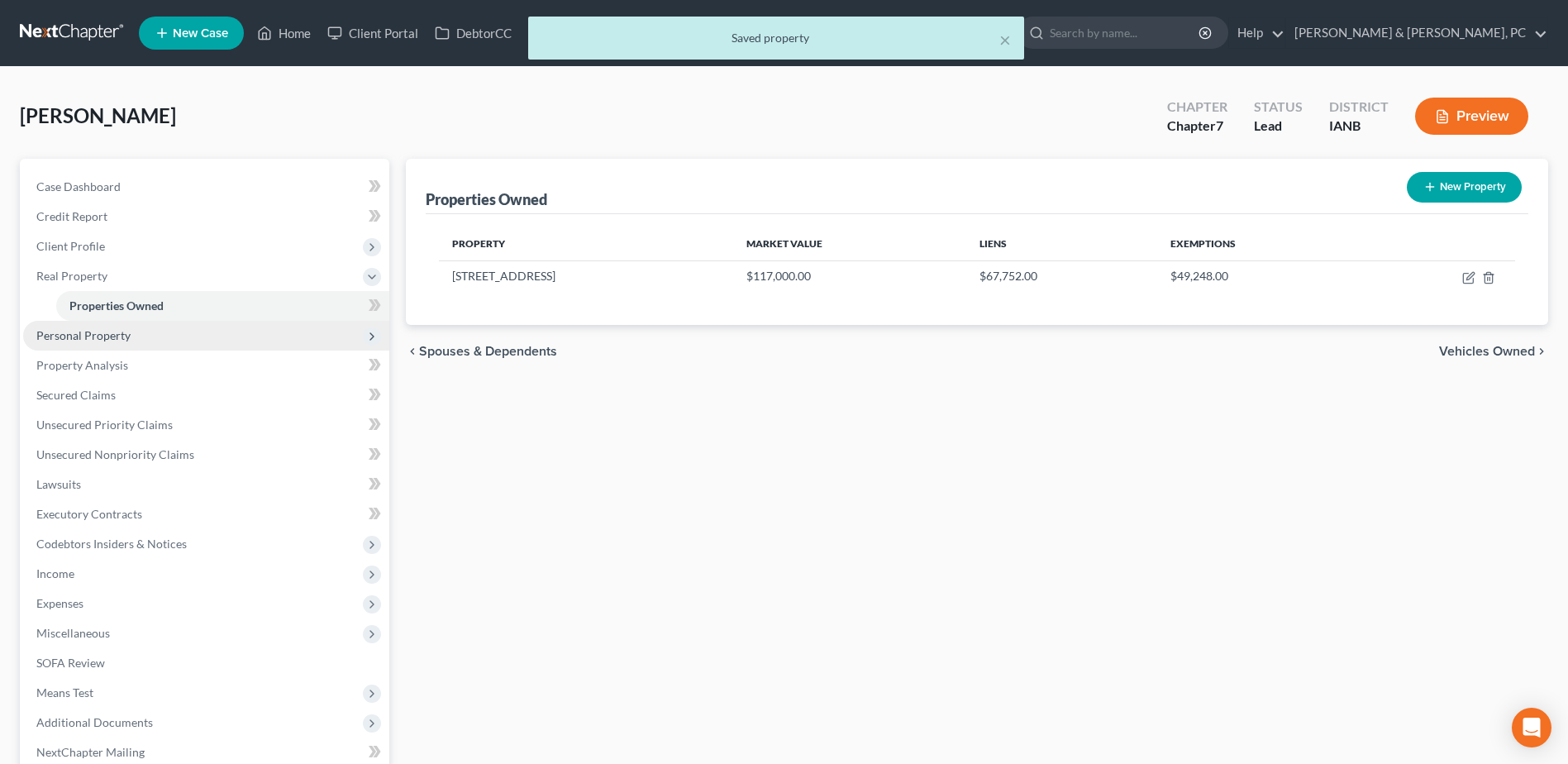
click at [122, 341] on span "Personal Property" at bounding box center [83, 335] width 94 height 14
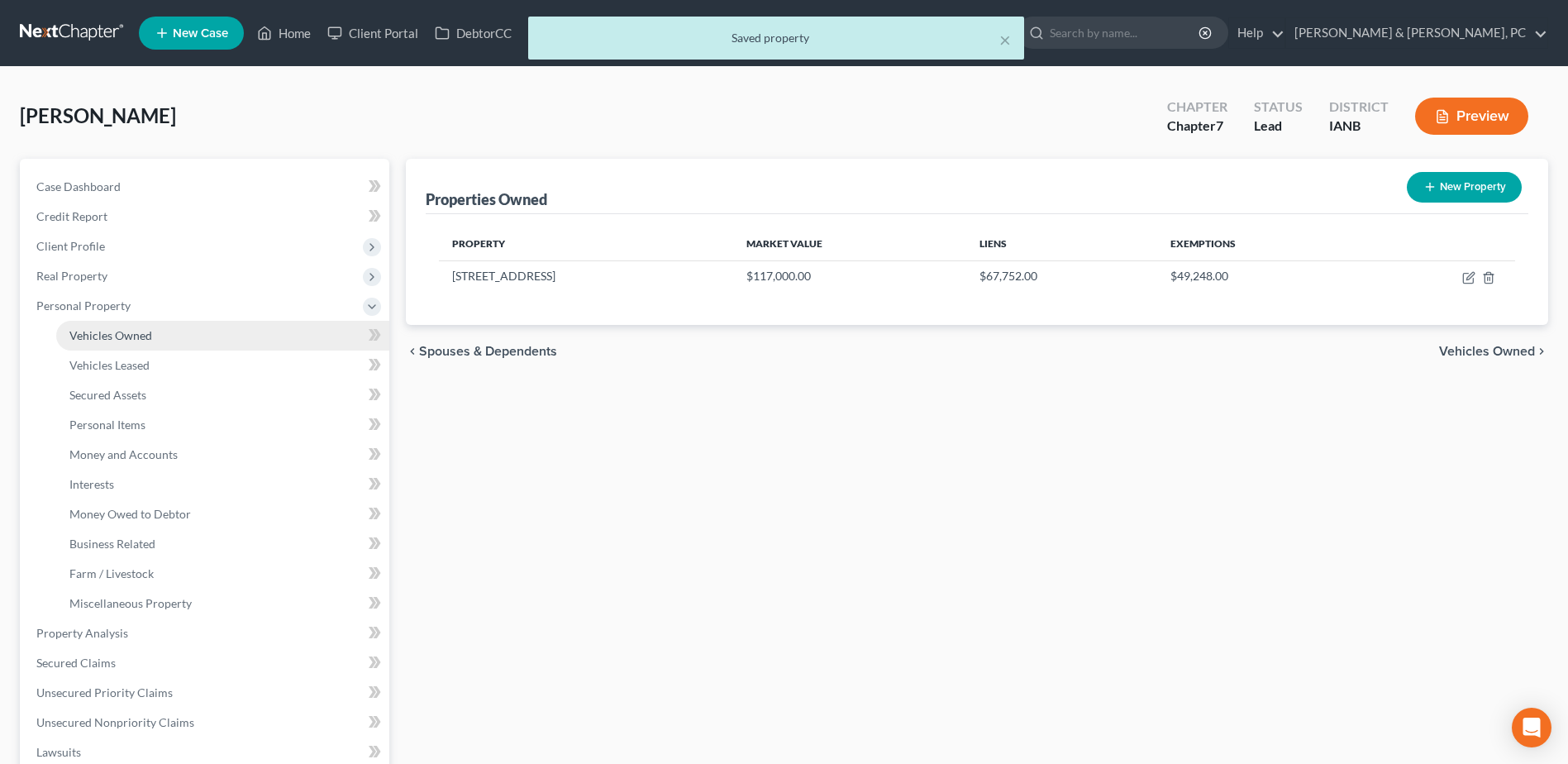
click at [138, 333] on span "Vehicles Owned" at bounding box center [111, 335] width 82 height 14
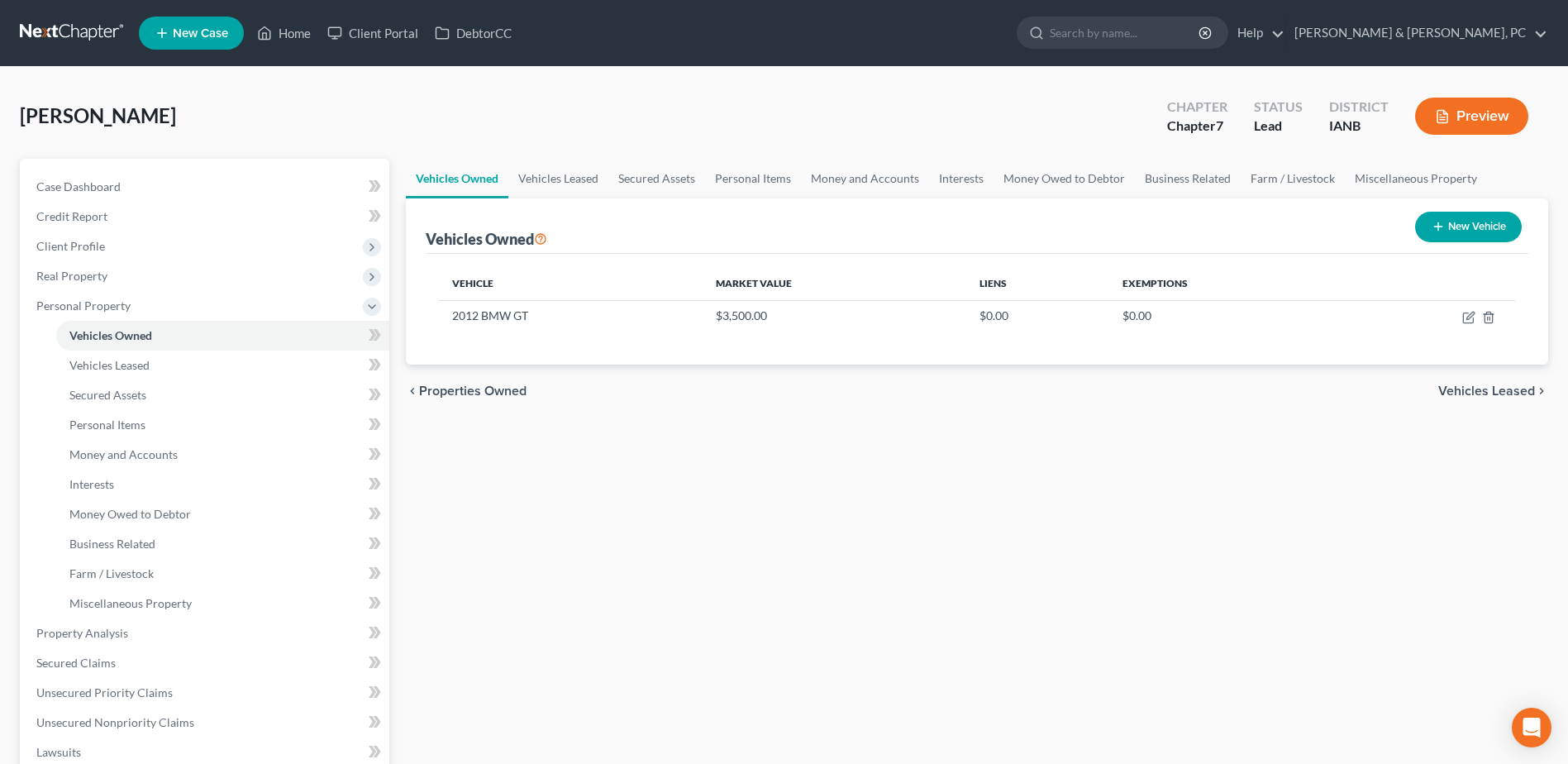
click at [1481, 220] on button "New Vehicle" at bounding box center [1468, 227] width 106 height 30
select select "0"
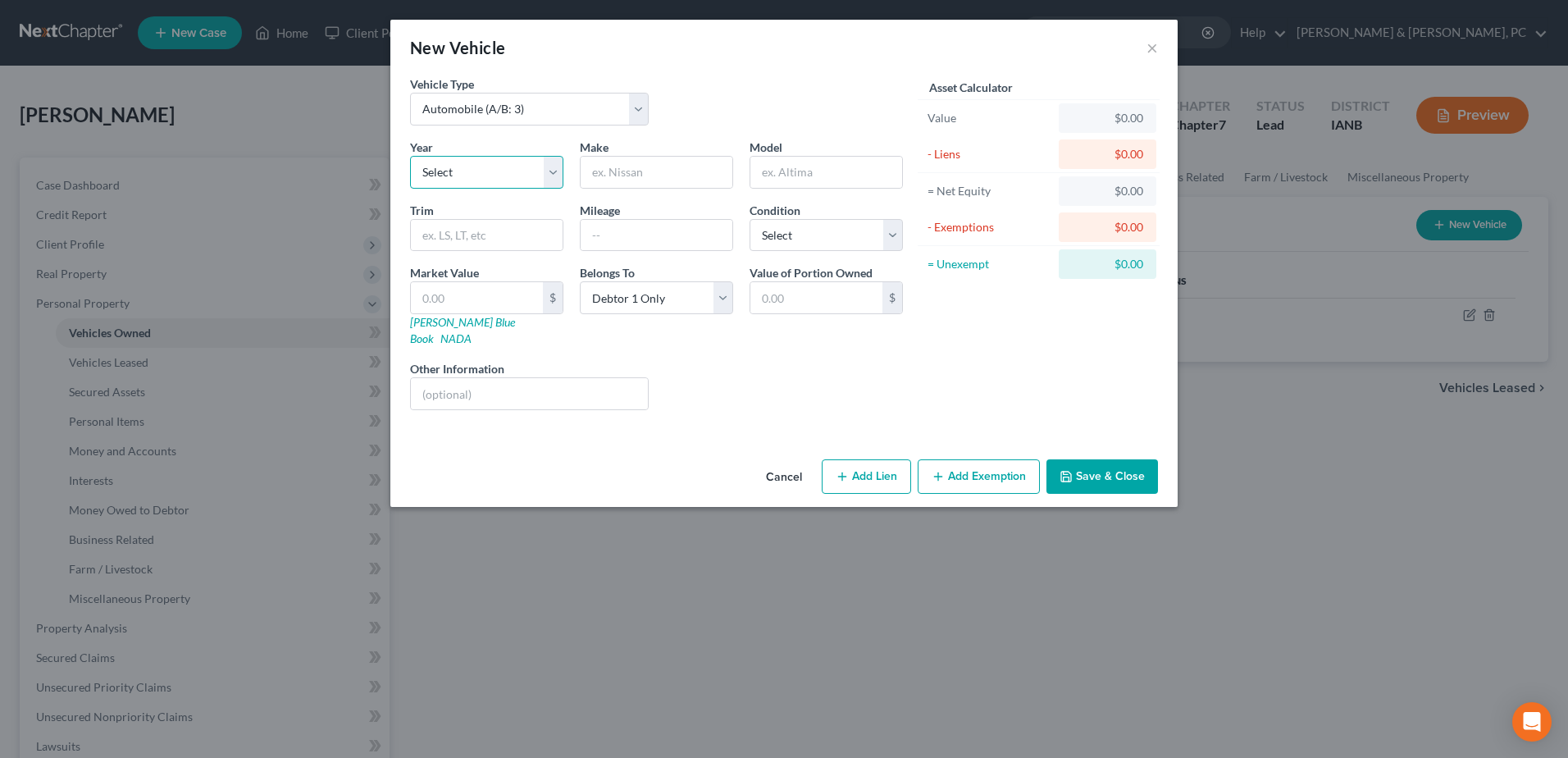
click at [524, 176] on select "Select 2026 2025 2024 2023 2022 2021 2020 2019 2018 2017 2016 2015 2014 2013 20…" at bounding box center [486, 172] width 154 height 33
click at [548, 103] on select "Select Automobile (A/B: 3) Truck (A/B: 3) Trailer (A/B: 4) Watercraft (A/B: 4) …" at bounding box center [529, 108] width 239 height 33
select select "2"
click at [410, 92] on select "Select Automobile (A/B: 3) Truck (A/B: 3) Trailer (A/B: 4) Watercraft (A/B: 4) …" at bounding box center [529, 108] width 239 height 33
click at [505, 168] on select "Select 2026 2025 2024 2023 2022 2021 2020 2019 2018 2017 2016 2015 2014 2013 20…" at bounding box center [486, 172] width 154 height 33
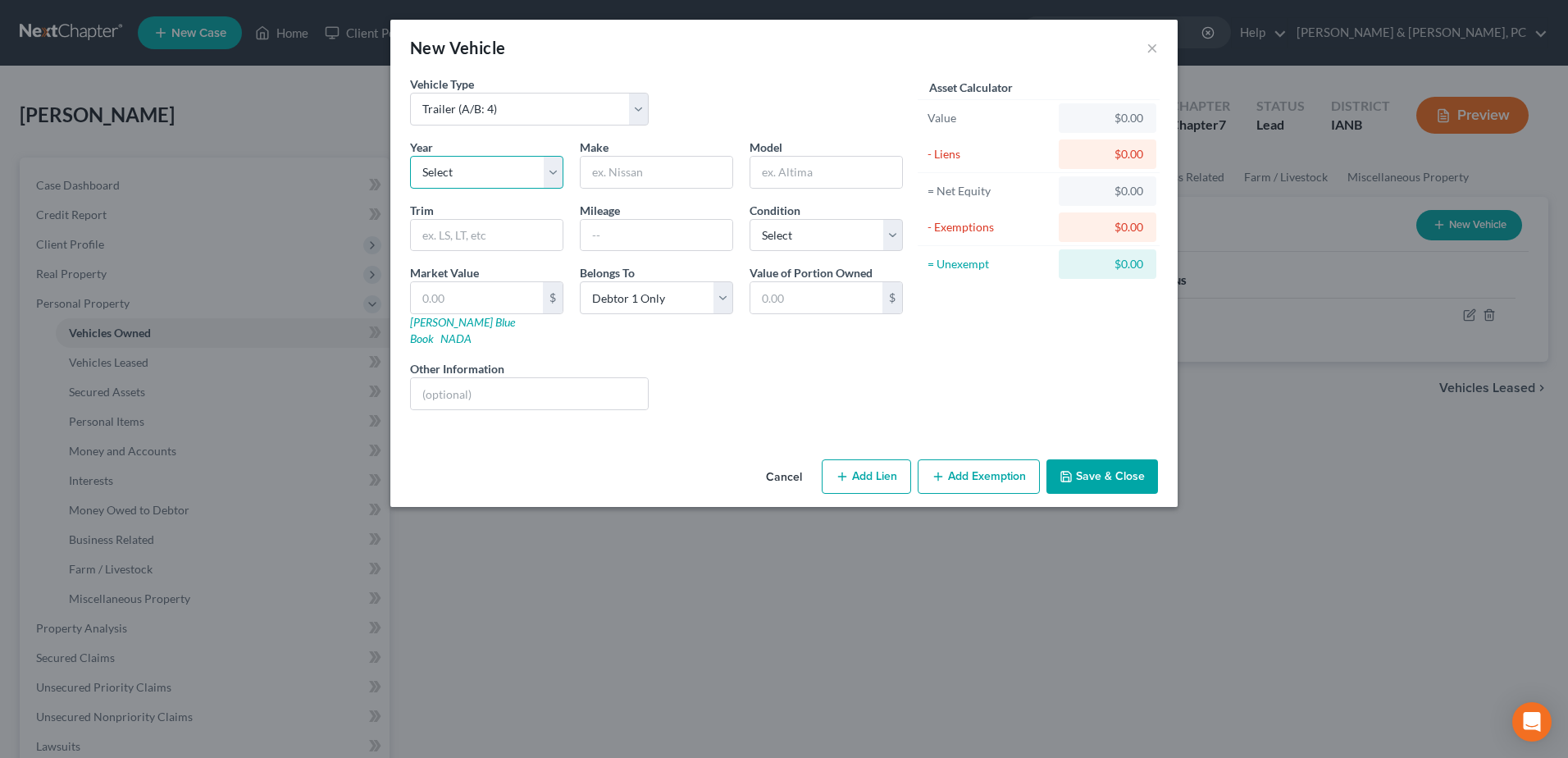
select select "11"
click at [410, 156] on select "Select 2026 2025 2024 2023 2022 2021 2020 2019 2018 2017 2016 2015 2014 2013 20…" at bounding box center [486, 172] width 154 height 33
click at [636, 176] on input "text" at bounding box center [656, 171] width 152 height 31
type input "Gator Tail"
type input "2"
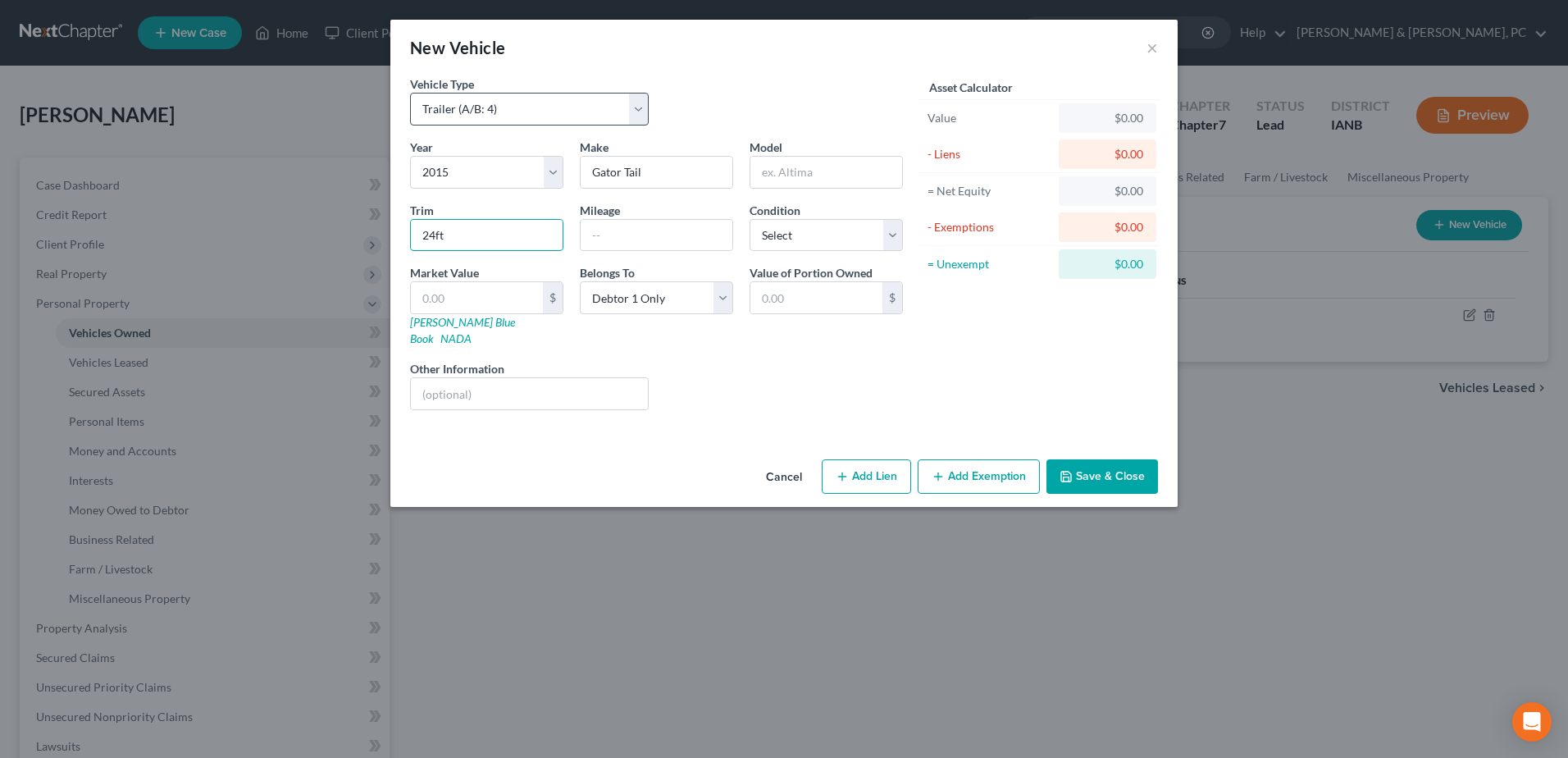
type input "24ft"
click at [512, 301] on input "text" at bounding box center [477, 297] width 132 height 31
type input "5"
type input "5.00"
type input "50"
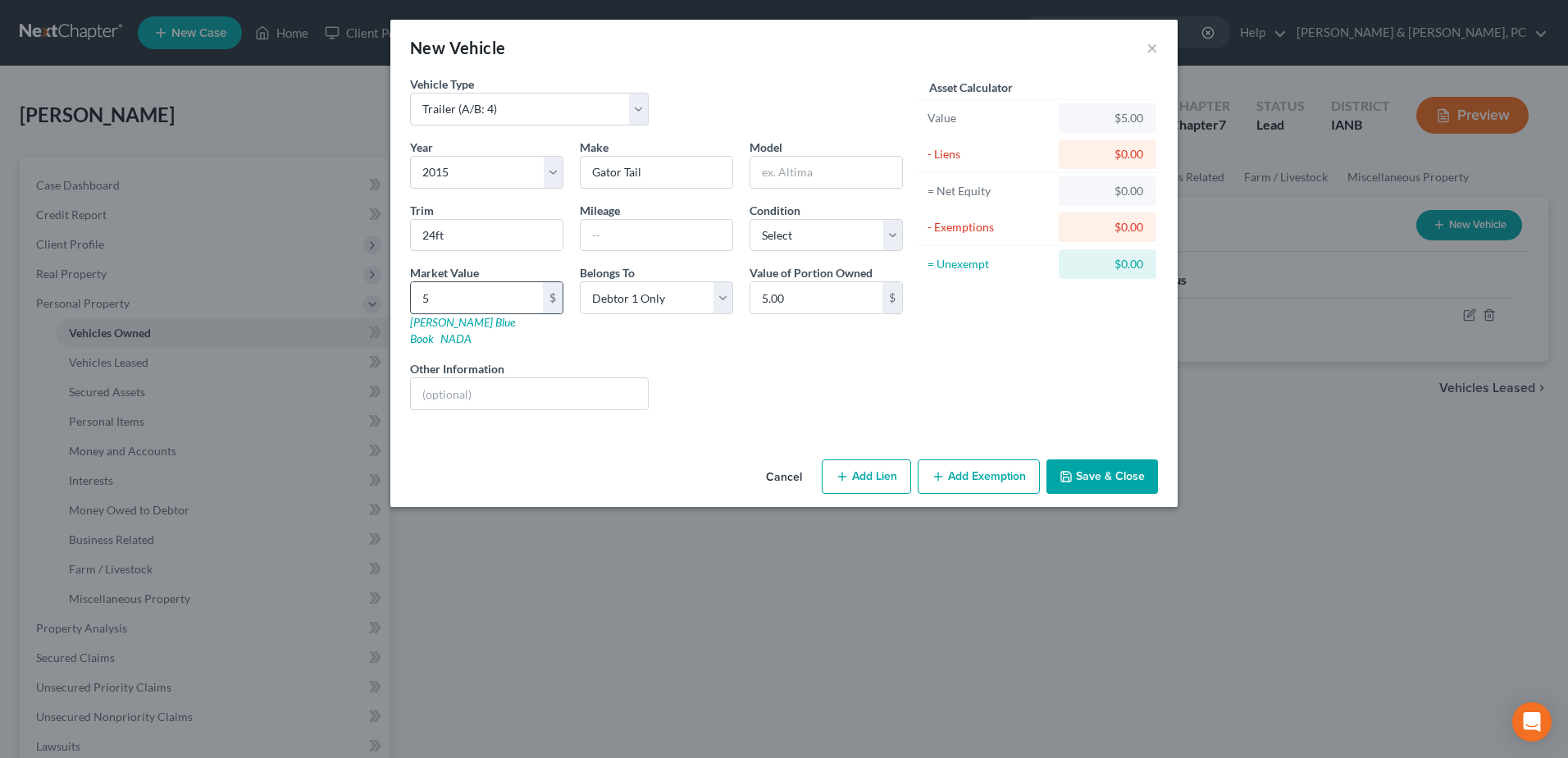
type input "50.00"
type input "500"
type input "500.00"
type input "5000"
type input "5,000.00"
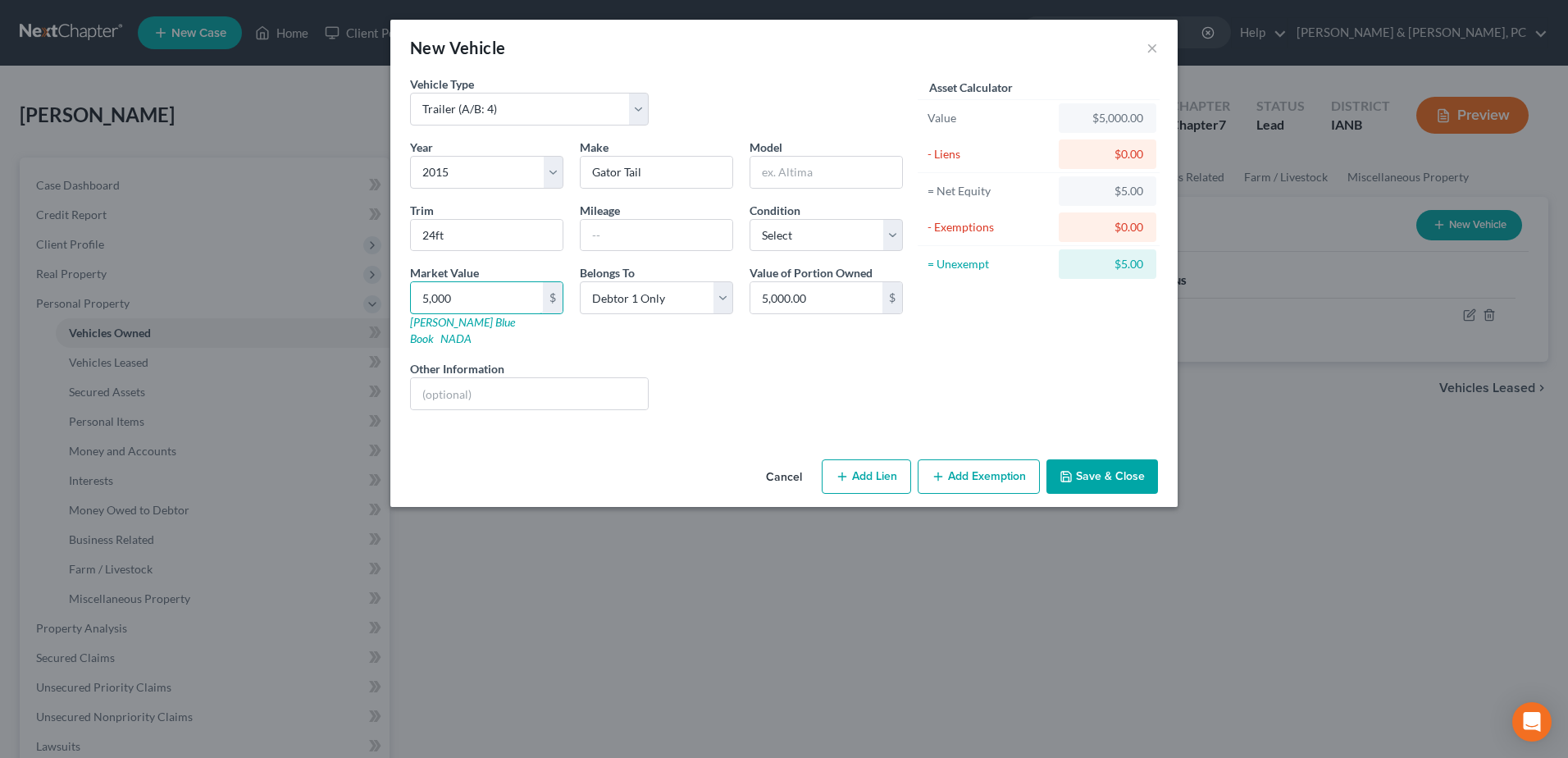
type input "5,000"
click at [1116, 459] on button "Save & Close" at bounding box center [1102, 476] width 112 height 35
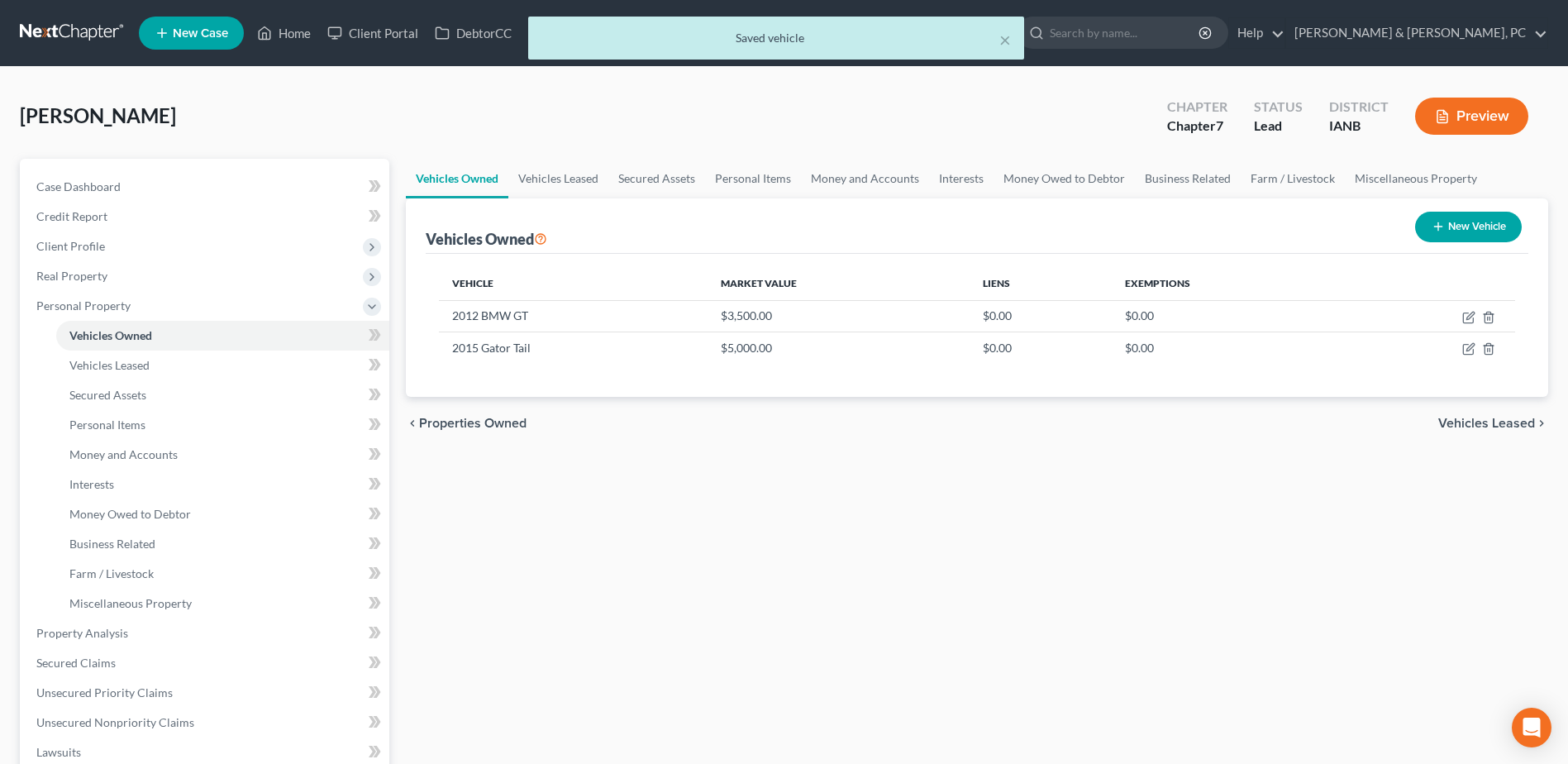
click at [940, 450] on div "Vehicles Owned Vehicles Leased Secured Assets Personal Items Money and Accounts…" at bounding box center [977, 650] width 1159 height 985
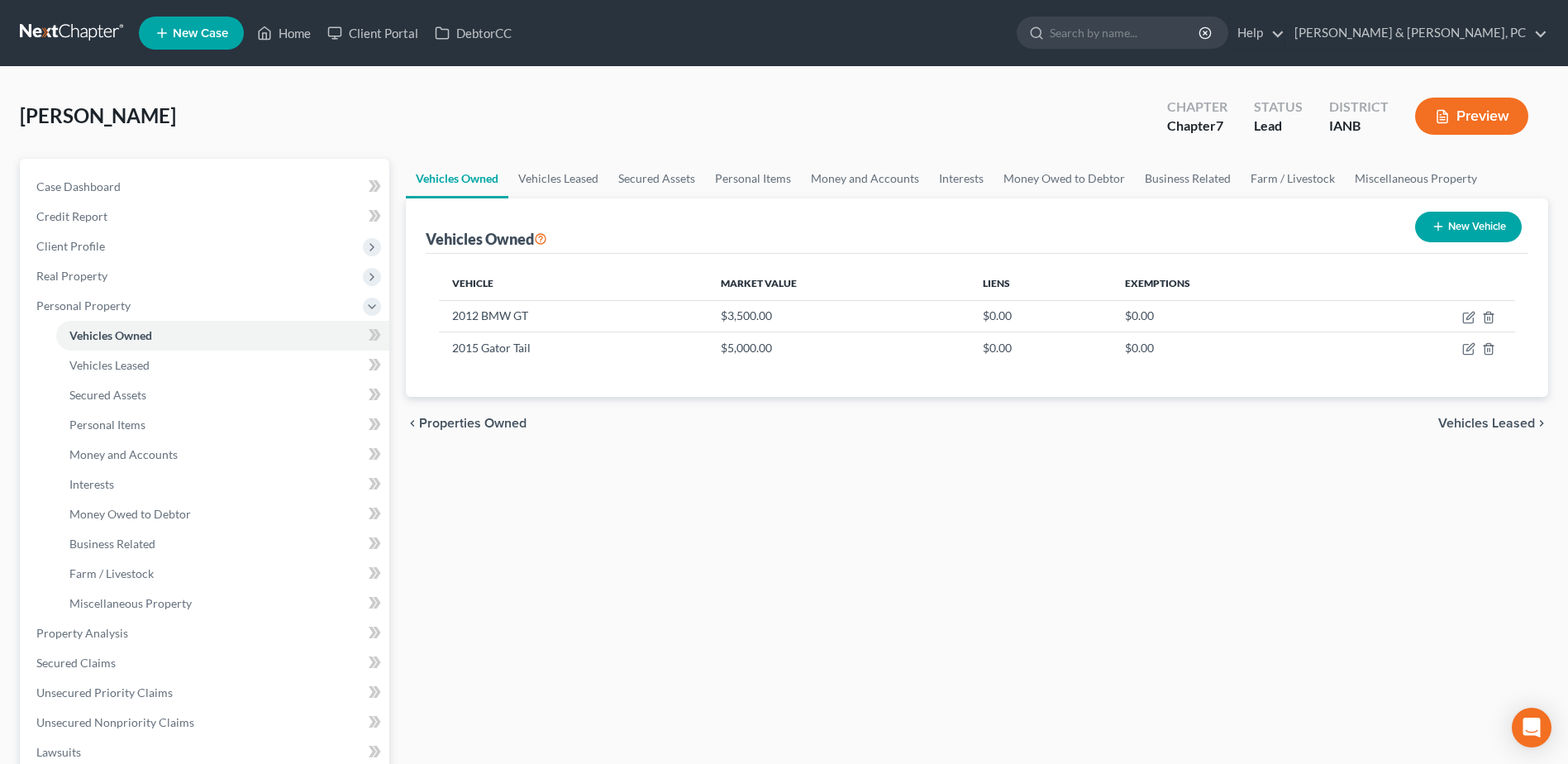
click at [1471, 225] on button "New Vehicle" at bounding box center [1468, 227] width 106 height 30
select select "0"
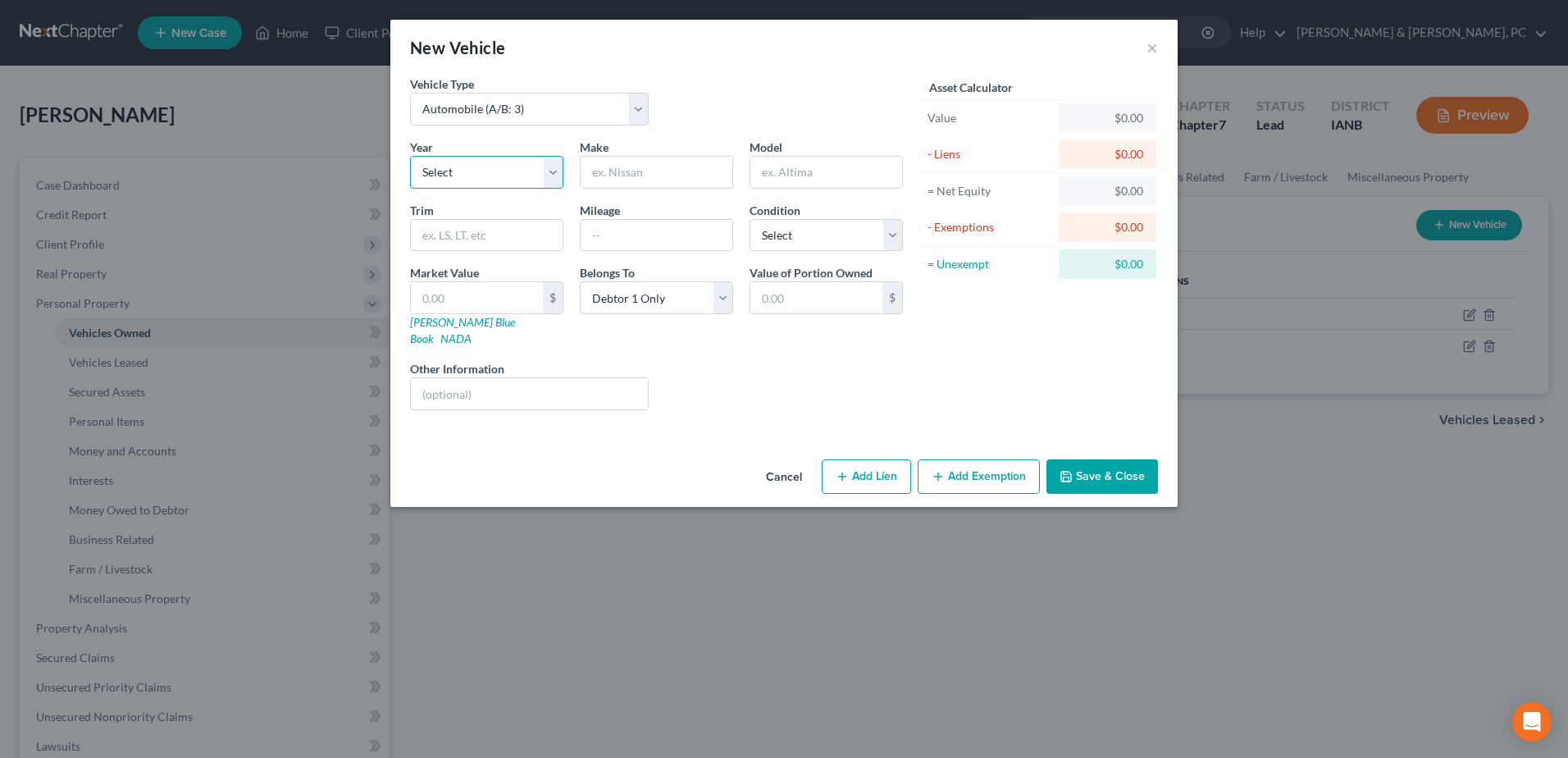
click at [546, 178] on select "Select 2026 2025 2024 2023 2022 2021 2020 2019 2018 2017 2016 2015 2014 2013 20…" at bounding box center [486, 172] width 154 height 33
select select "6"
click at [410, 156] on select "Select 2026 2025 2024 2023 2022 2021 2020 2019 2018 2017 2016 2015 2014 2013 20…" at bounding box center [486, 172] width 154 height 33
click at [642, 169] on input "text" at bounding box center [656, 171] width 152 height 31
type input "CF"
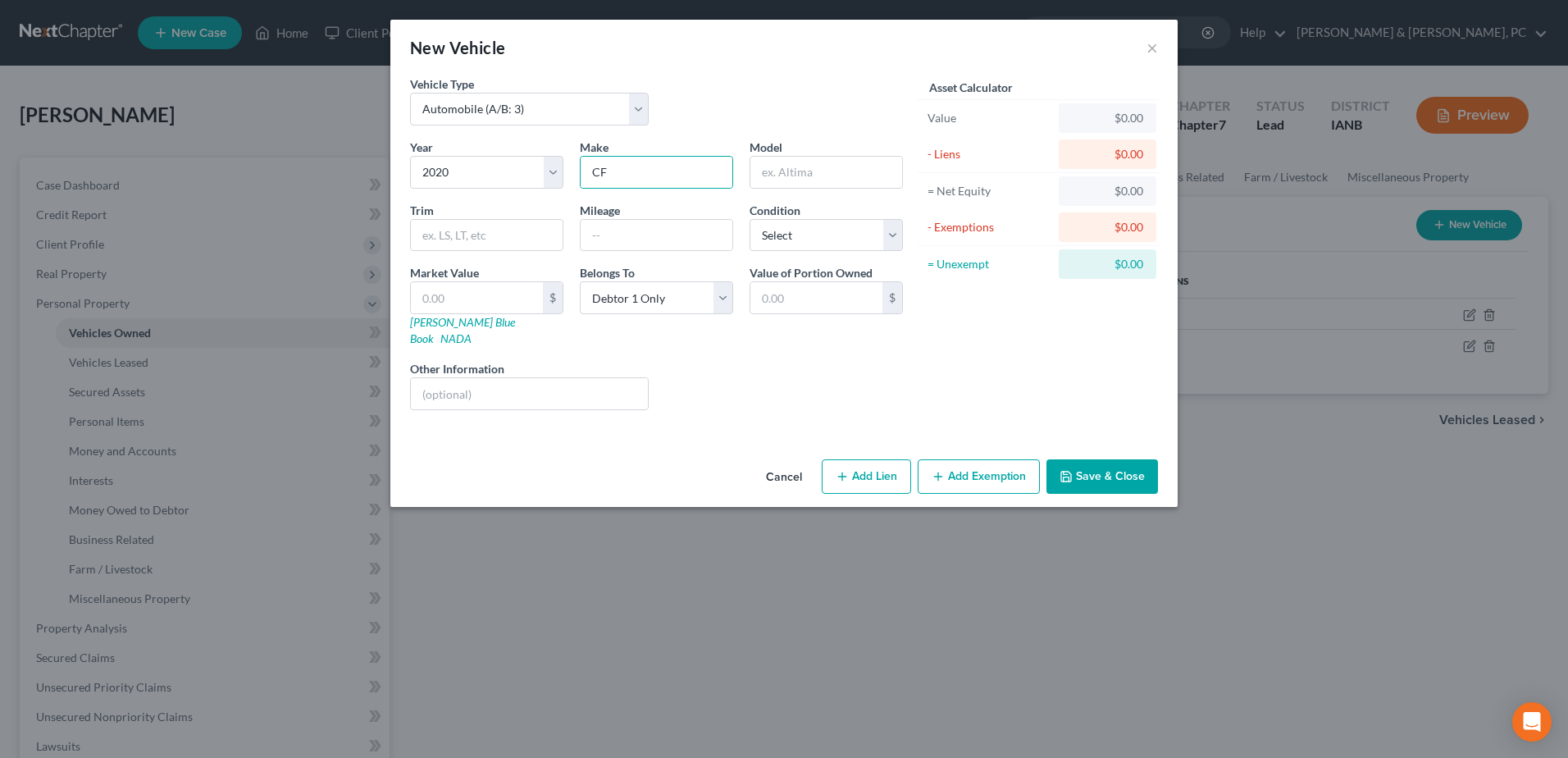
click at [776, 461] on button "Cancel" at bounding box center [784, 477] width 62 height 33
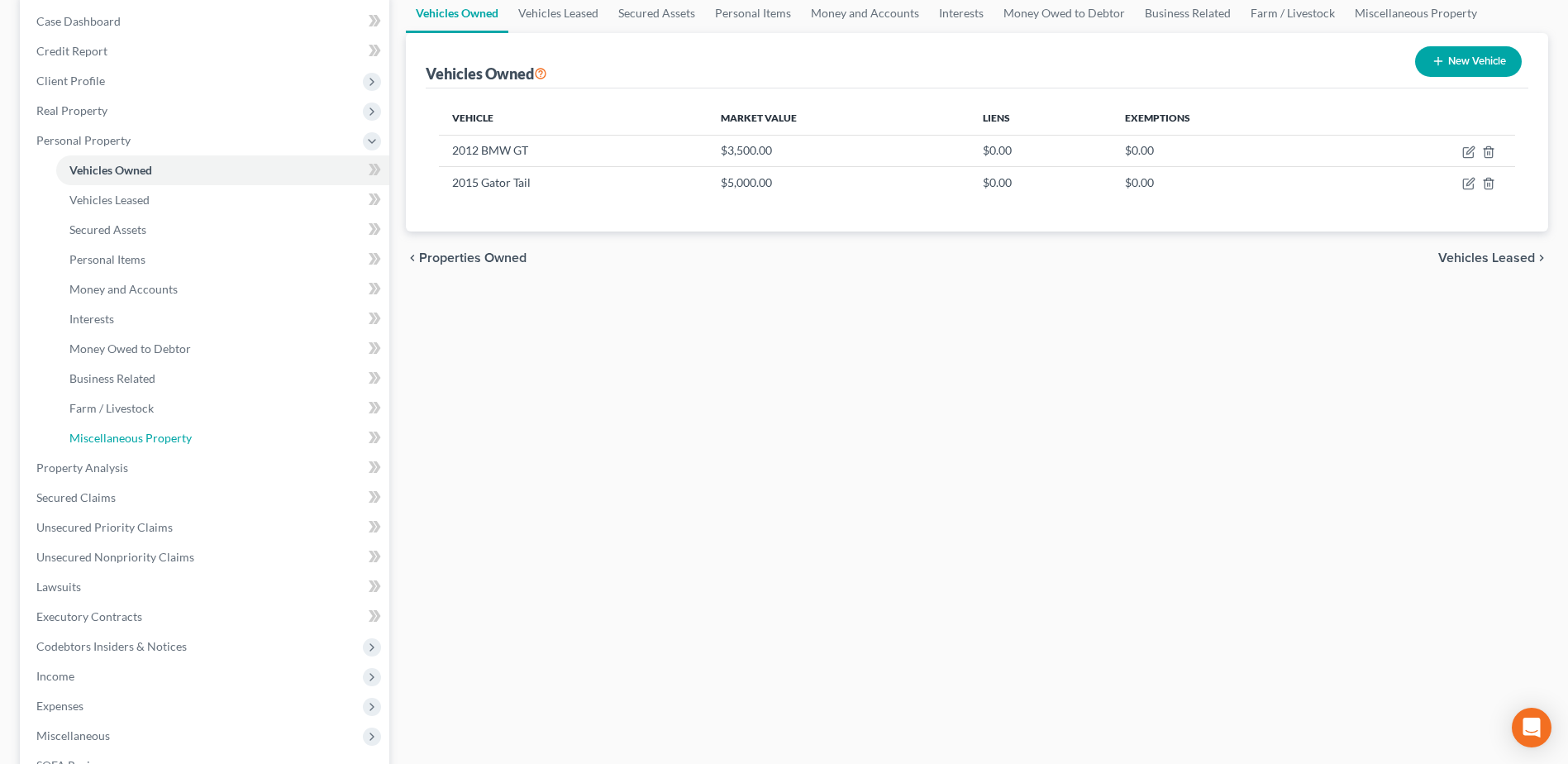
drag, startPoint x: 191, startPoint y: 441, endPoint x: 1021, endPoint y: 430, distance: 830.1
click at [191, 441] on link "Miscellaneous Property" at bounding box center [223, 437] width 333 height 30
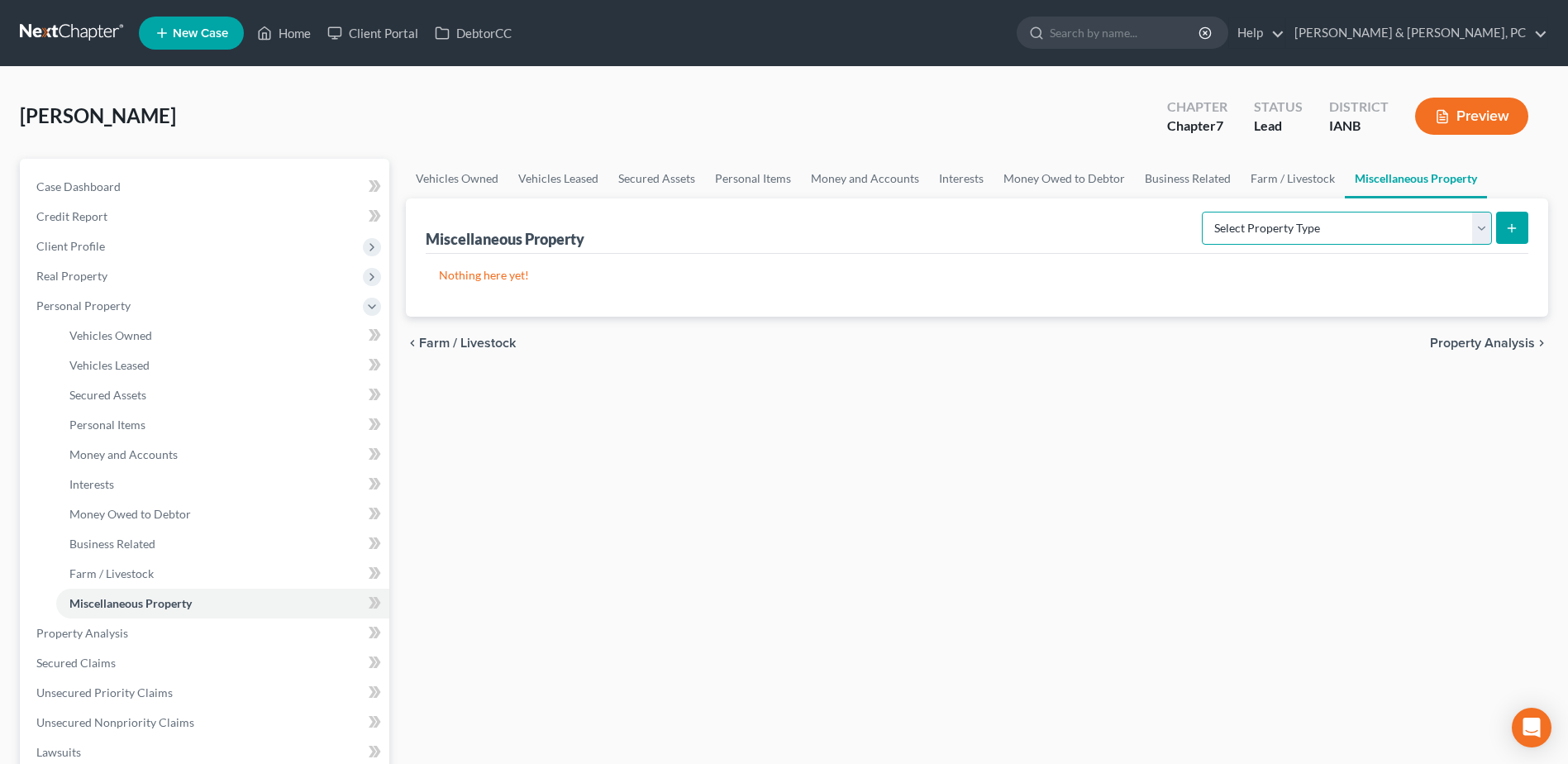
click at [1291, 239] on select "Select Property Type Assigned for Creditor Benefit [DATE] (SOFA: 12) Holding fo…" at bounding box center [1347, 228] width 290 height 33
select select "transferred"
click at [1202, 212] on select "Select Property Type Assigned for Creditor Benefit [DATE] (SOFA: 12) Holding fo…" at bounding box center [1347, 228] width 290 height 33
click at [1513, 216] on button "submit" at bounding box center [1513, 228] width 32 height 32
select select "Ordinary ([DATE])"
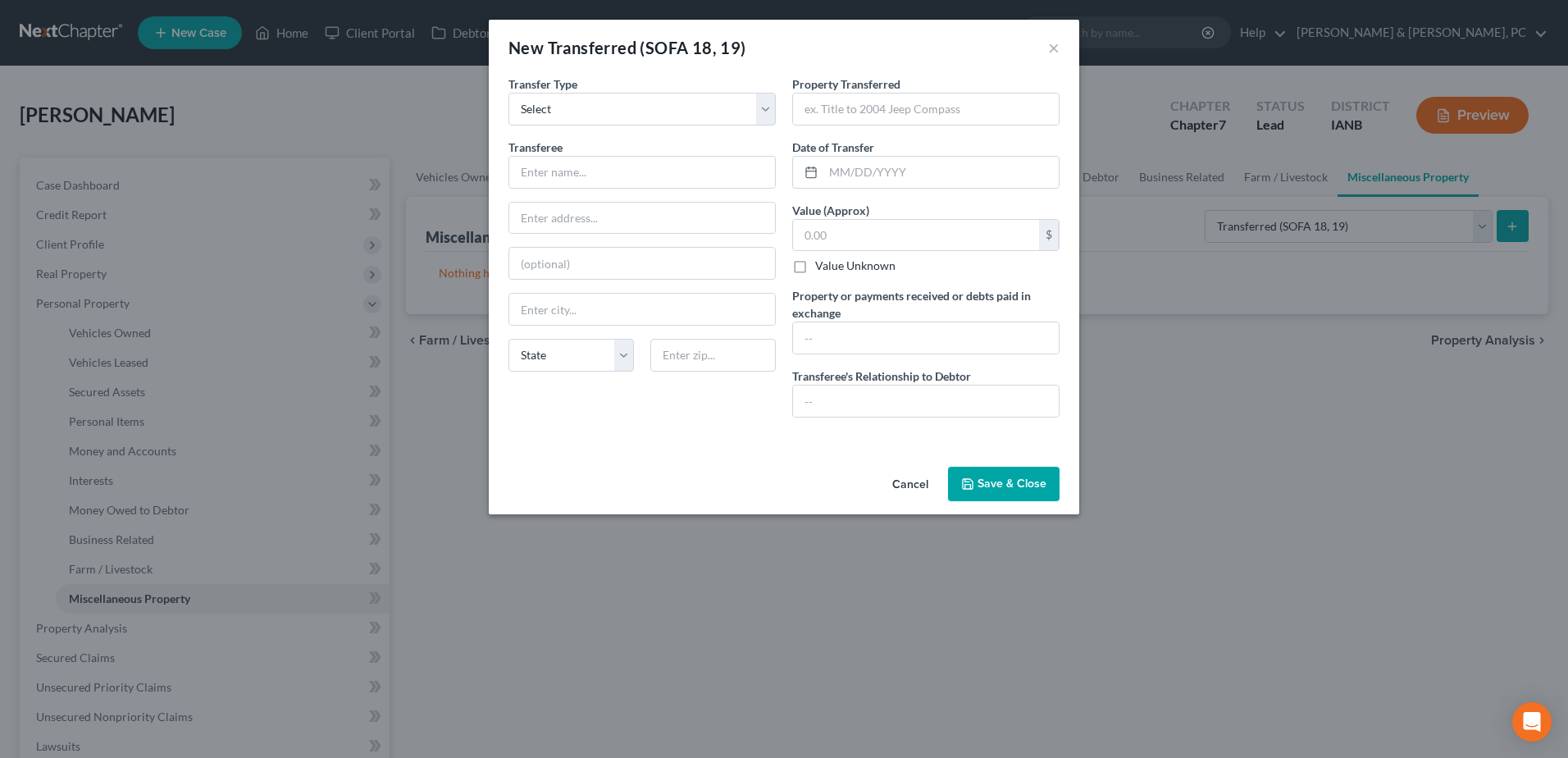
click at [910, 483] on button "Cancel" at bounding box center [910, 485] width 62 height 33
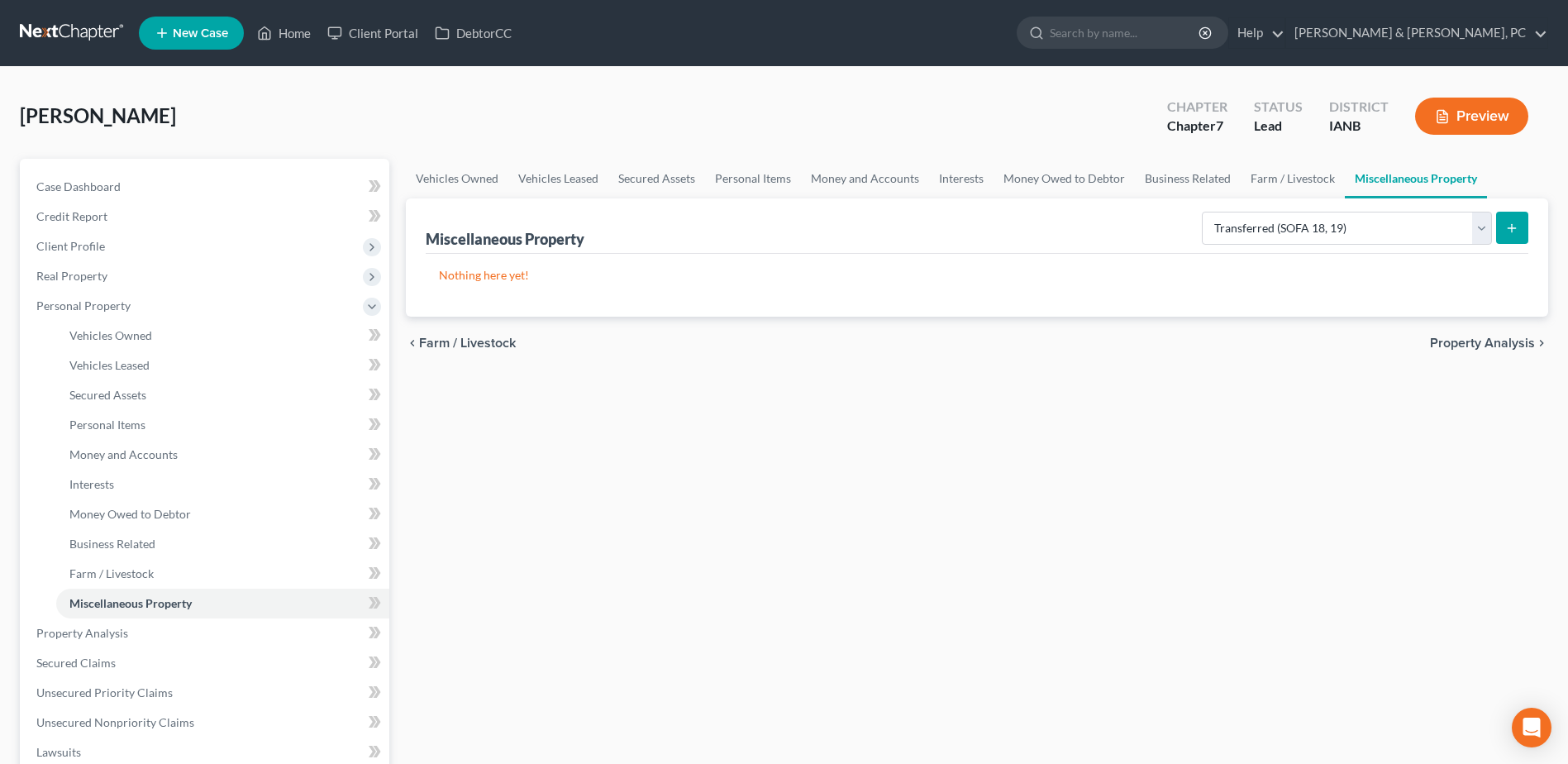
click at [1512, 227] on line "submit" at bounding box center [1512, 227] width 0 height 7
select select "Ordinary ([DATE])"
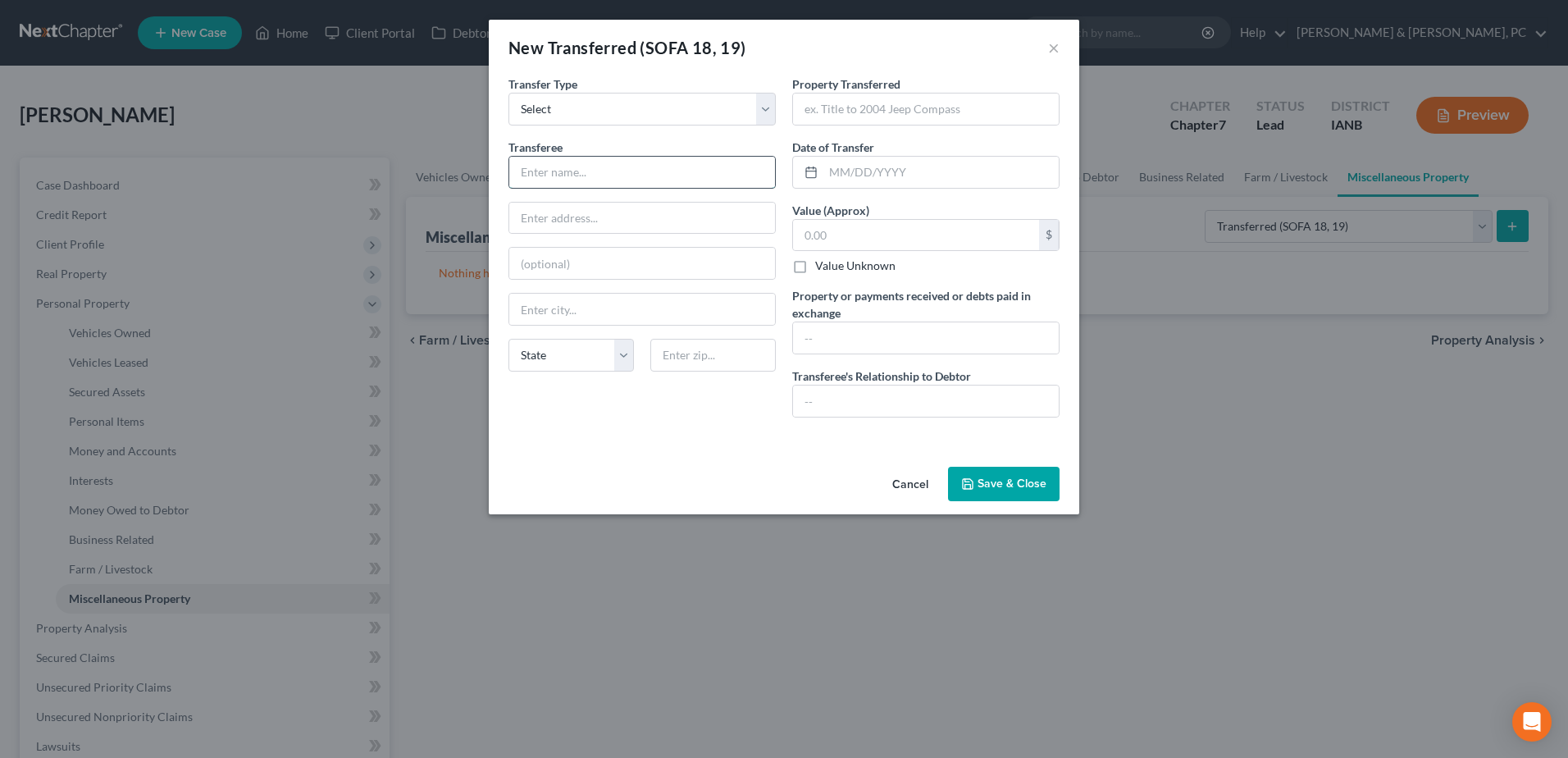
click at [726, 180] on input "text" at bounding box center [642, 171] width 265 height 31
type input "[PERSON_NAME]"
click at [910, 121] on input "text" at bounding box center [926, 108] width 265 height 31
type input "2022 CF Moto UTV"
click at [900, 173] on input "text" at bounding box center [941, 171] width 235 height 31
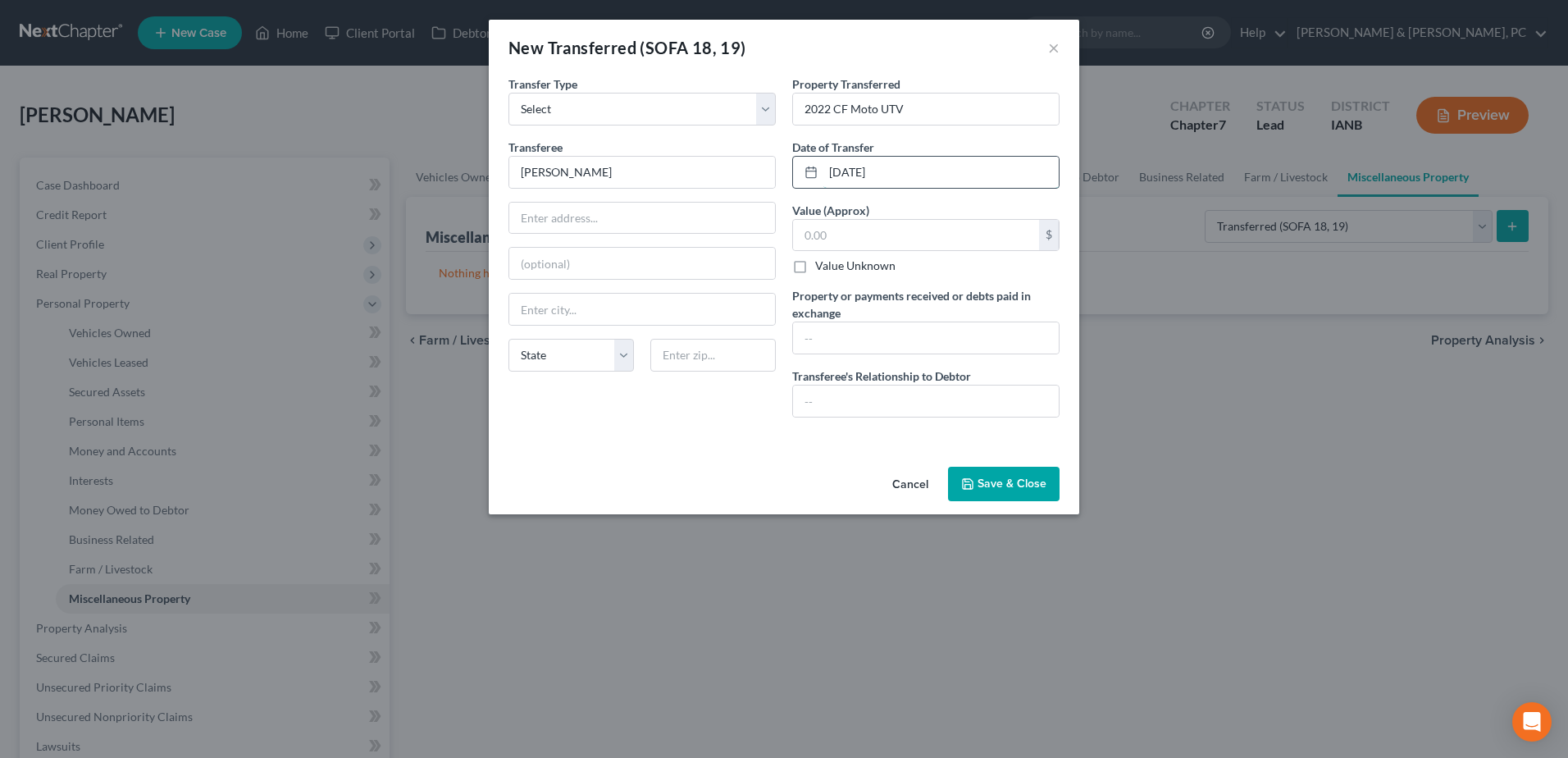
type input "[DATE]"
type input "7,500"
click at [823, 336] on input "$7500" at bounding box center [926, 337] width 265 height 31
type input "$7,500"
click at [1016, 483] on button "Save & Close" at bounding box center [1004, 484] width 112 height 35
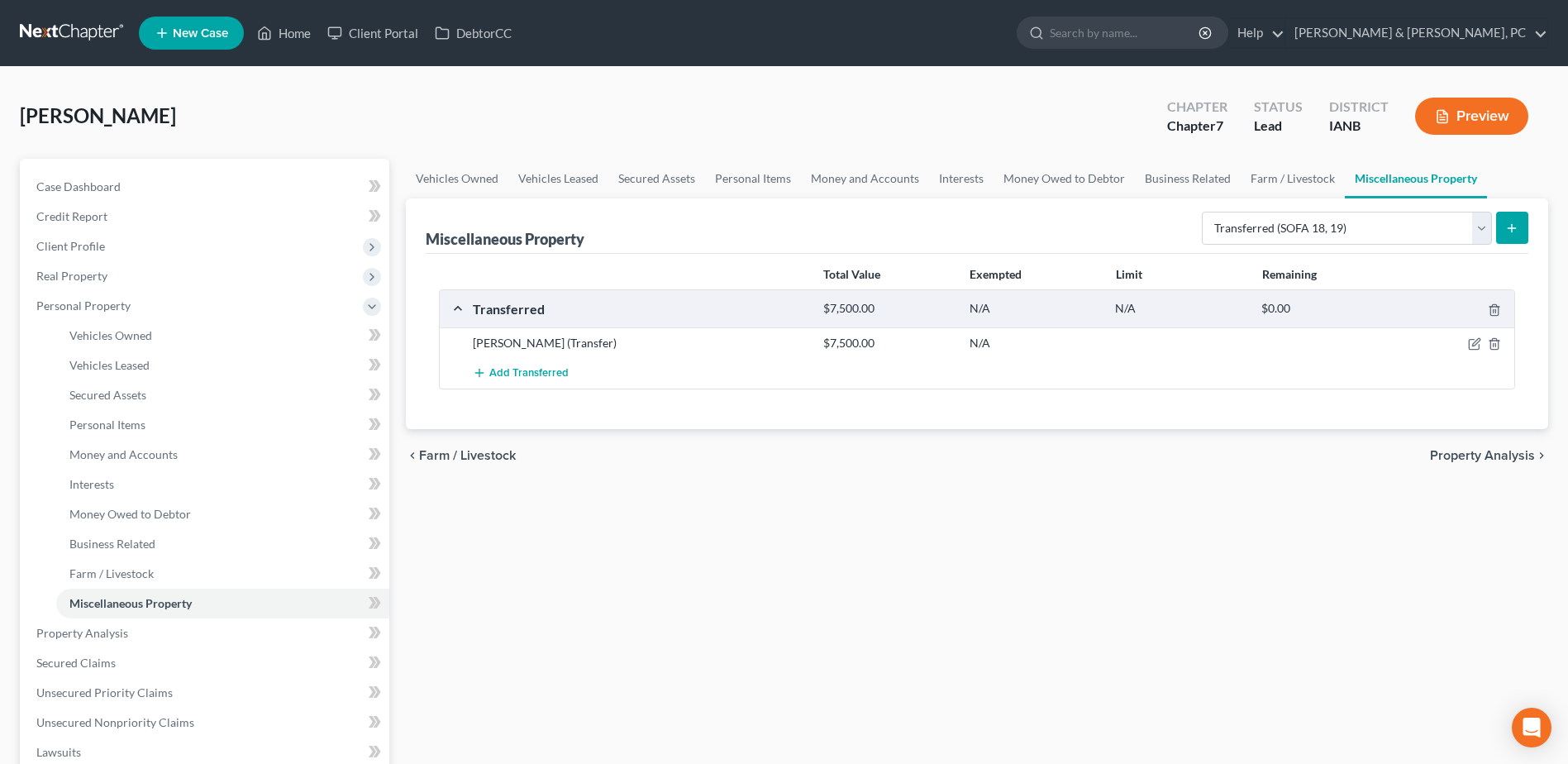
click at [1095, 565] on div "Vehicles Owned Vehicles Leased Secured Assets Personal Items Money and Accounts…" at bounding box center [977, 650] width 1159 height 985
click at [1517, 233] on icon "submit" at bounding box center [1512, 228] width 13 height 13
select select "Ordinary ([DATE])"
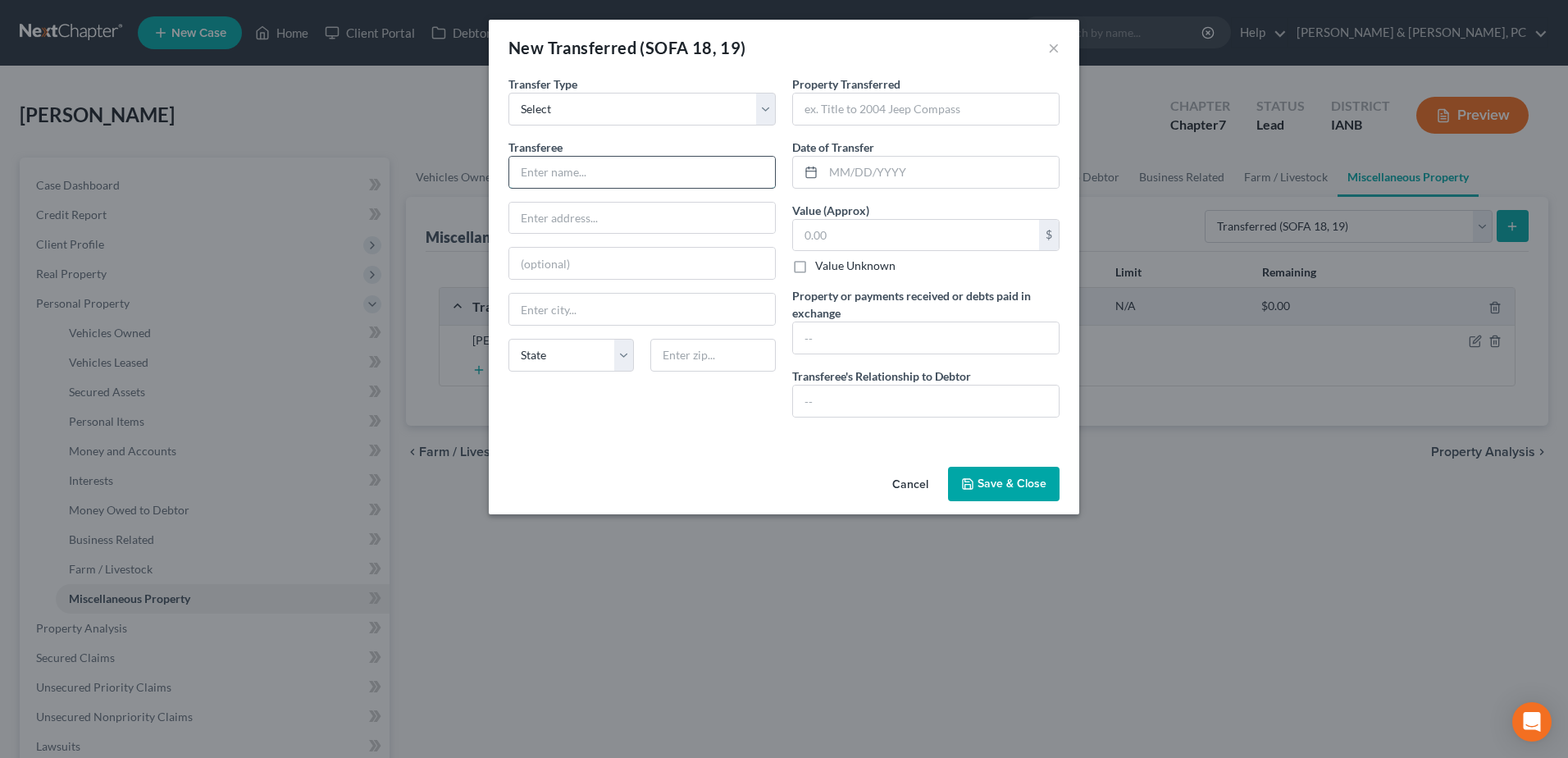
click at [647, 182] on input "text" at bounding box center [642, 171] width 265 height 31
type input "[PERSON_NAME]"
click at [930, 117] on input "text" at bounding box center [926, 108] width 265 height 31
type input "Tristar 12 gauge and a [PERSON_NAME] P94OC"
click at [900, 160] on input "text" at bounding box center [941, 171] width 235 height 31
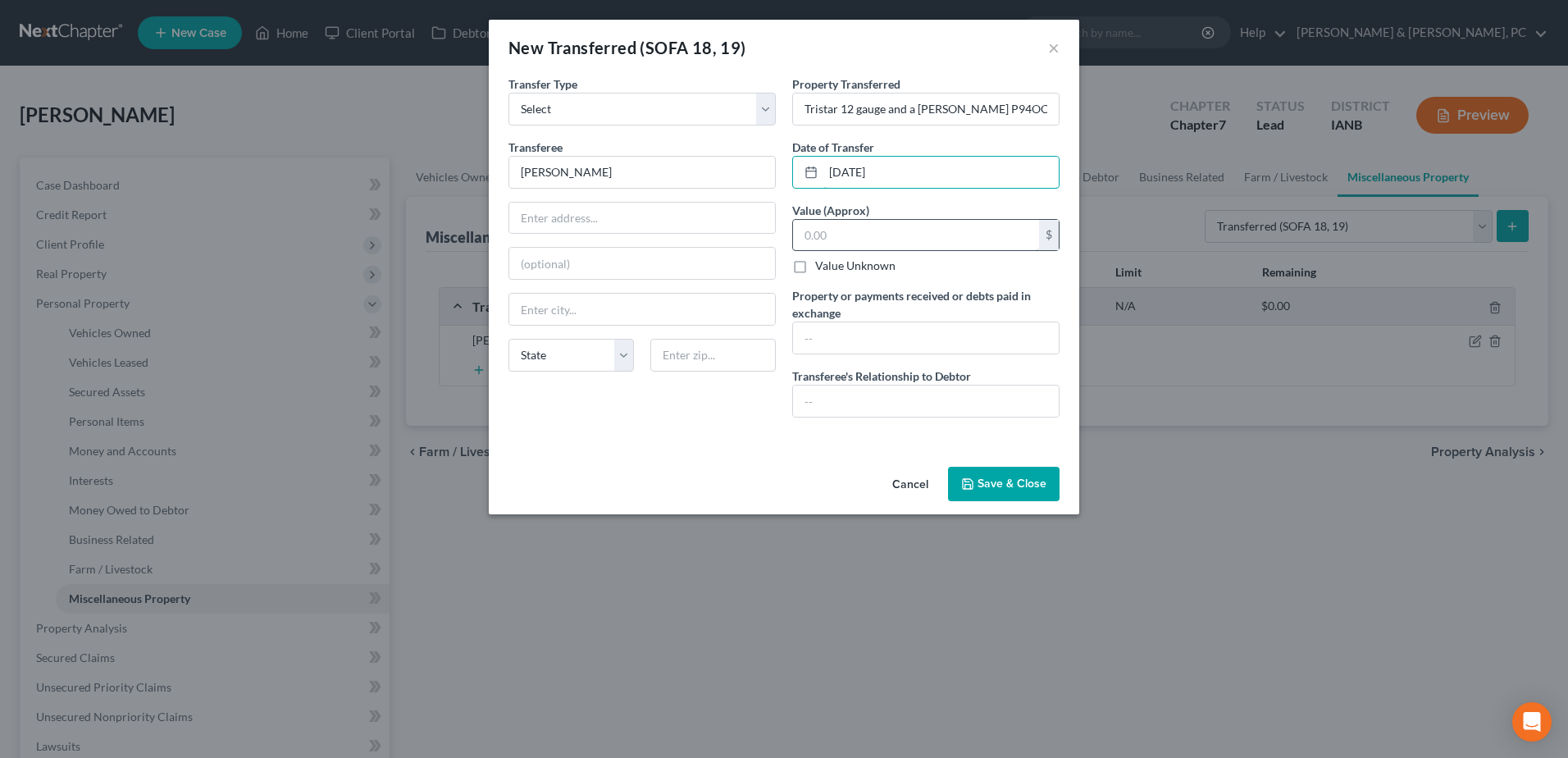
type input "[DATE]"
click at [905, 241] on input "text" at bounding box center [916, 235] width 246 height 31
type input "600"
type input "$600"
click at [992, 470] on button "Save & Close" at bounding box center [1004, 484] width 112 height 35
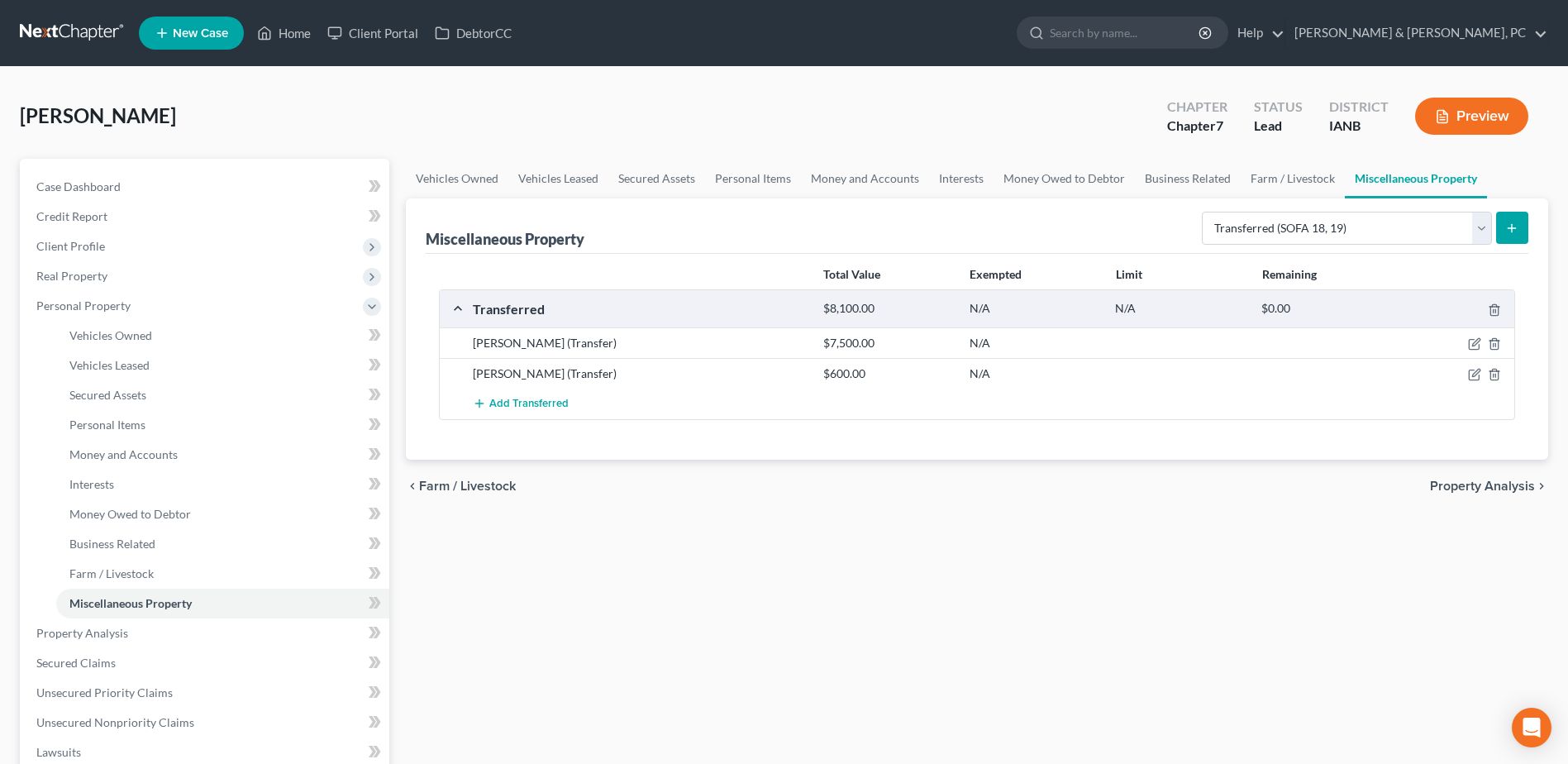
click at [1000, 488] on div "chevron_left Farm / Livestock Property Analysis chevron_right" at bounding box center [977, 486] width 1142 height 53
click at [1476, 378] on icon "button" at bounding box center [1474, 374] width 13 height 13
select select "Ordinary ([DATE])"
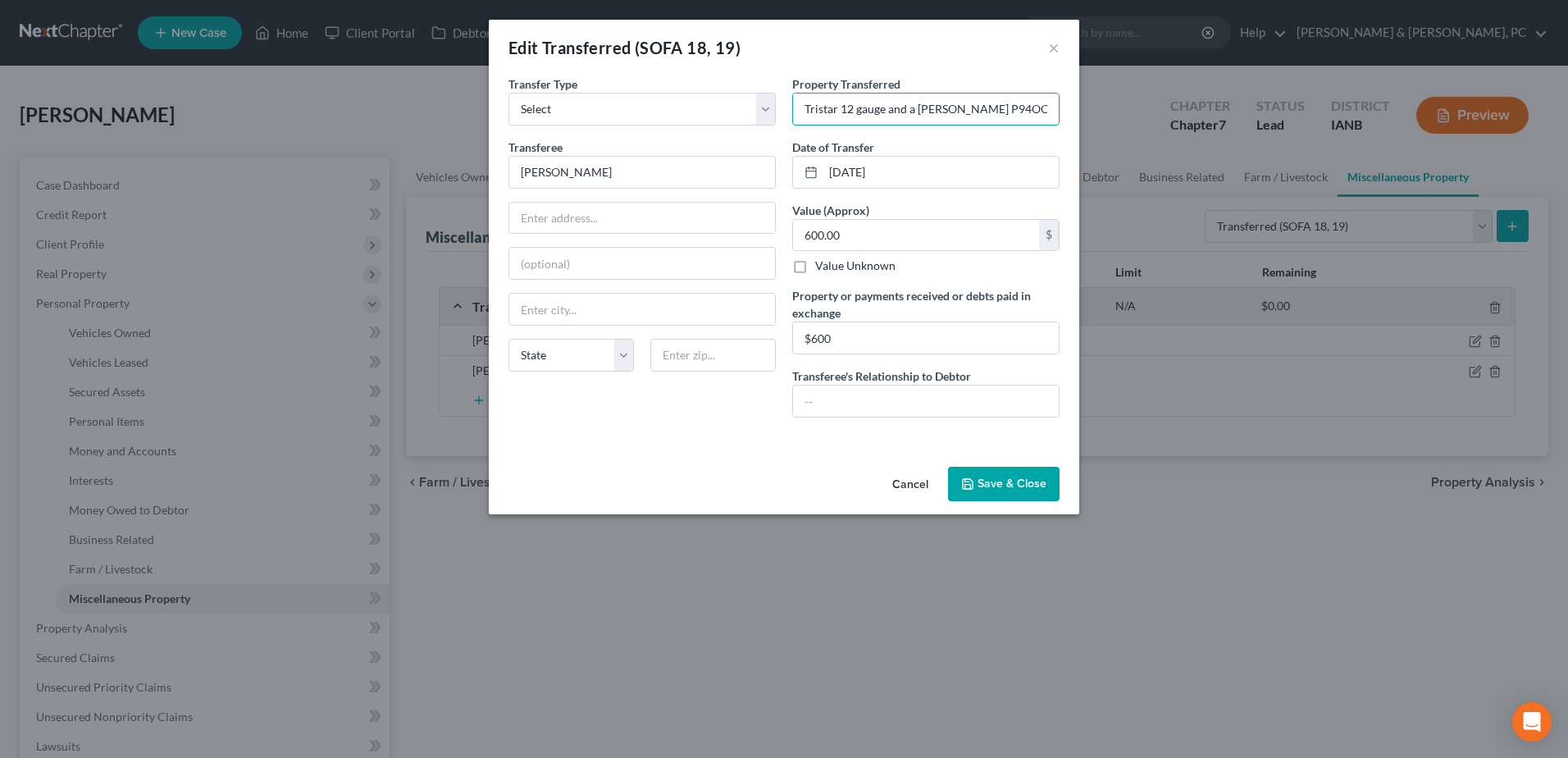
drag, startPoint x: 841, startPoint y: 108, endPoint x: 729, endPoint y: 91, distance: 113.3
click at [729, 91] on div "Transfer Type * Select Ordinary ([DATE]) [DATE] Transferee * [PERSON_NAME] Stat…" at bounding box center [784, 253] width 567 height 355
drag, startPoint x: 970, startPoint y: 99, endPoint x: 849, endPoint y: 103, distance: 121.1
click at [849, 103] on input "12 gauge and a [PERSON_NAME] P94OC" at bounding box center [926, 108] width 265 height 31
click at [915, 100] on input "12 gauge" at bounding box center [926, 108] width 265 height 31
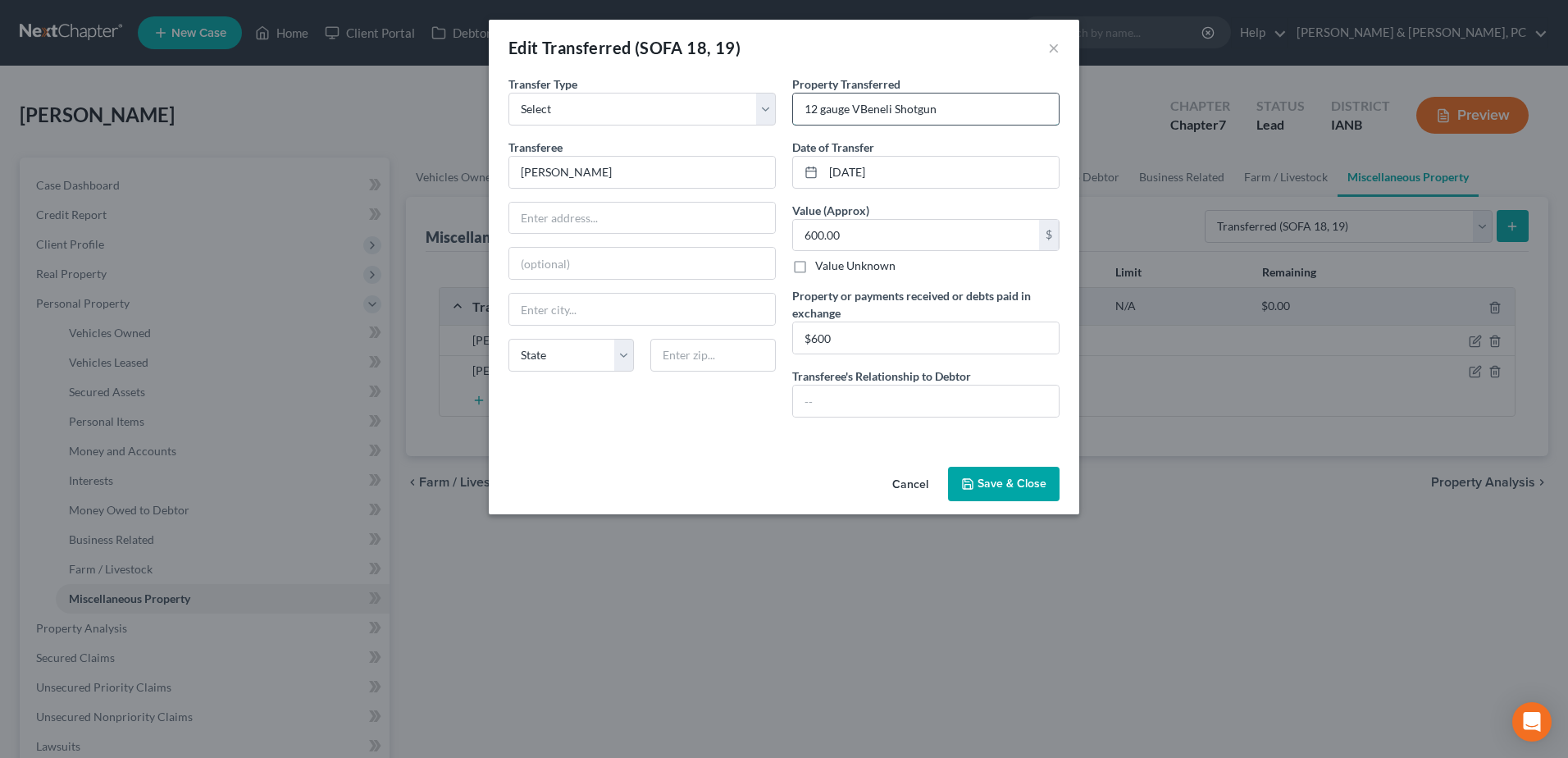
click at [864, 114] on input "12 gauge VBeneli Shotgun" at bounding box center [926, 108] width 265 height 31
type input "12 gauge Beneli Shotgun"
click at [989, 469] on button "Save & Close" at bounding box center [1004, 484] width 112 height 35
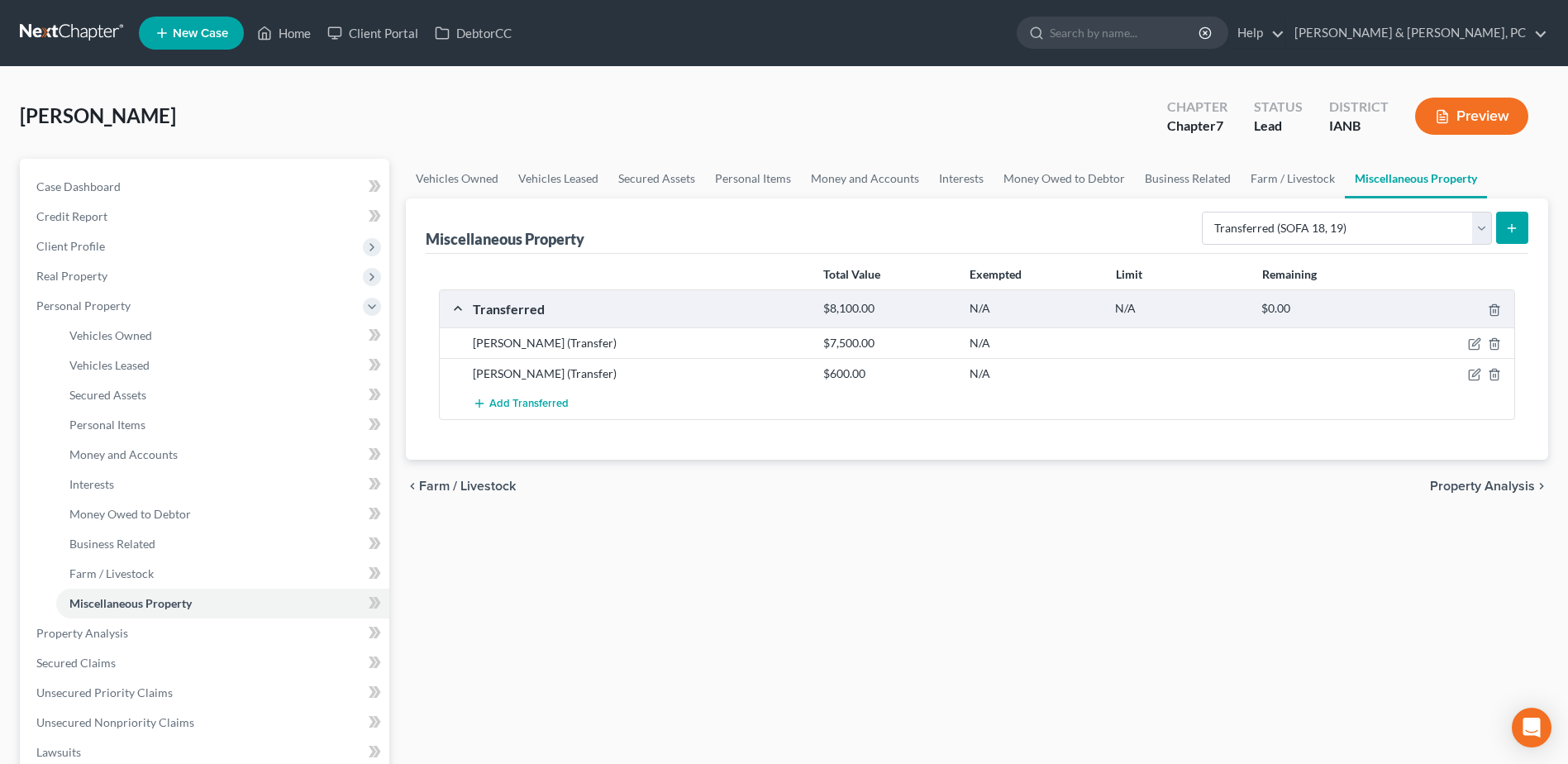
click at [789, 572] on div "Vehicles Owned Vehicles Leased Secured Assets Personal Items Money and Accounts…" at bounding box center [977, 650] width 1159 height 985
click at [1511, 227] on icon "submit" at bounding box center [1512, 228] width 13 height 13
click at [148, 555] on link "Business Related" at bounding box center [223, 543] width 333 height 30
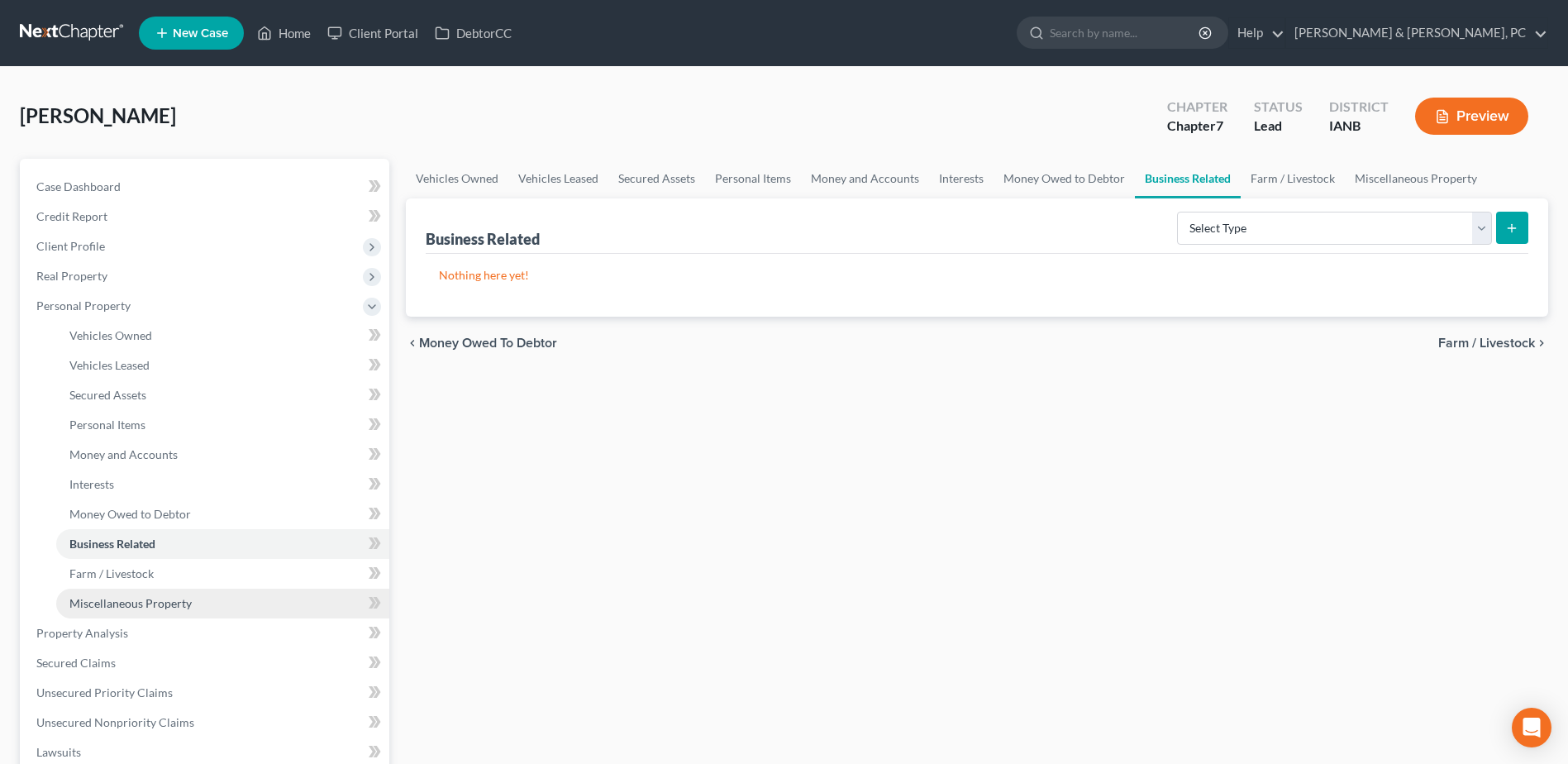
click at [144, 590] on link "Miscellaneous Property" at bounding box center [223, 603] width 333 height 30
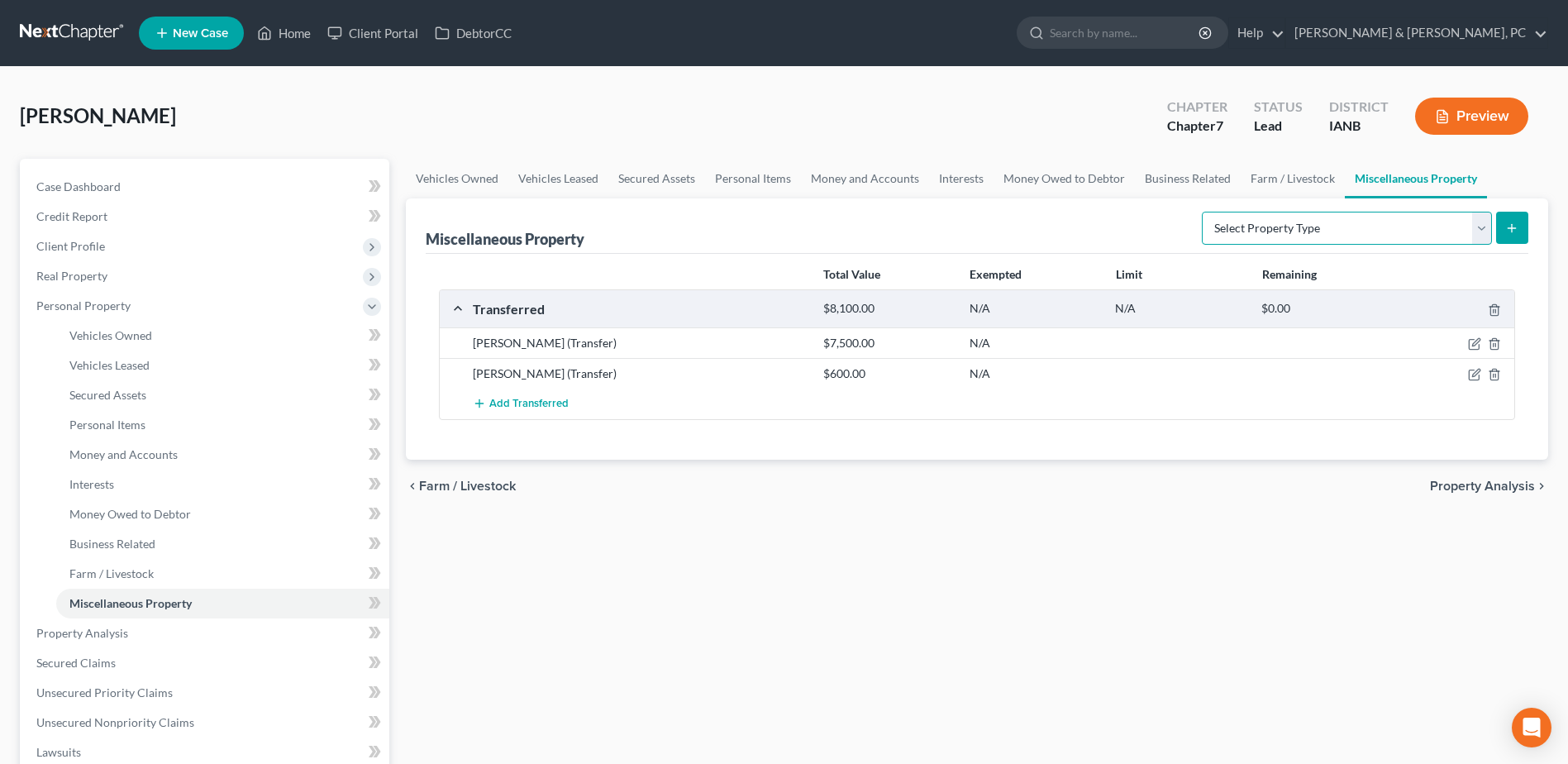
drag, startPoint x: 1234, startPoint y: 215, endPoint x: 1238, endPoint y: 245, distance: 30.3
click at [1234, 215] on select "Select Property Type Assigned for Creditor Benefit [DATE] (SOFA: 12) Holding fo…" at bounding box center [1347, 228] width 290 height 33
select select "transferred"
click at [1202, 212] on select "Select Property Type Assigned for Creditor Benefit [DATE] (SOFA: 12) Holding fo…" at bounding box center [1347, 228] width 290 height 33
click at [1525, 233] on button "submit" at bounding box center [1513, 228] width 32 height 32
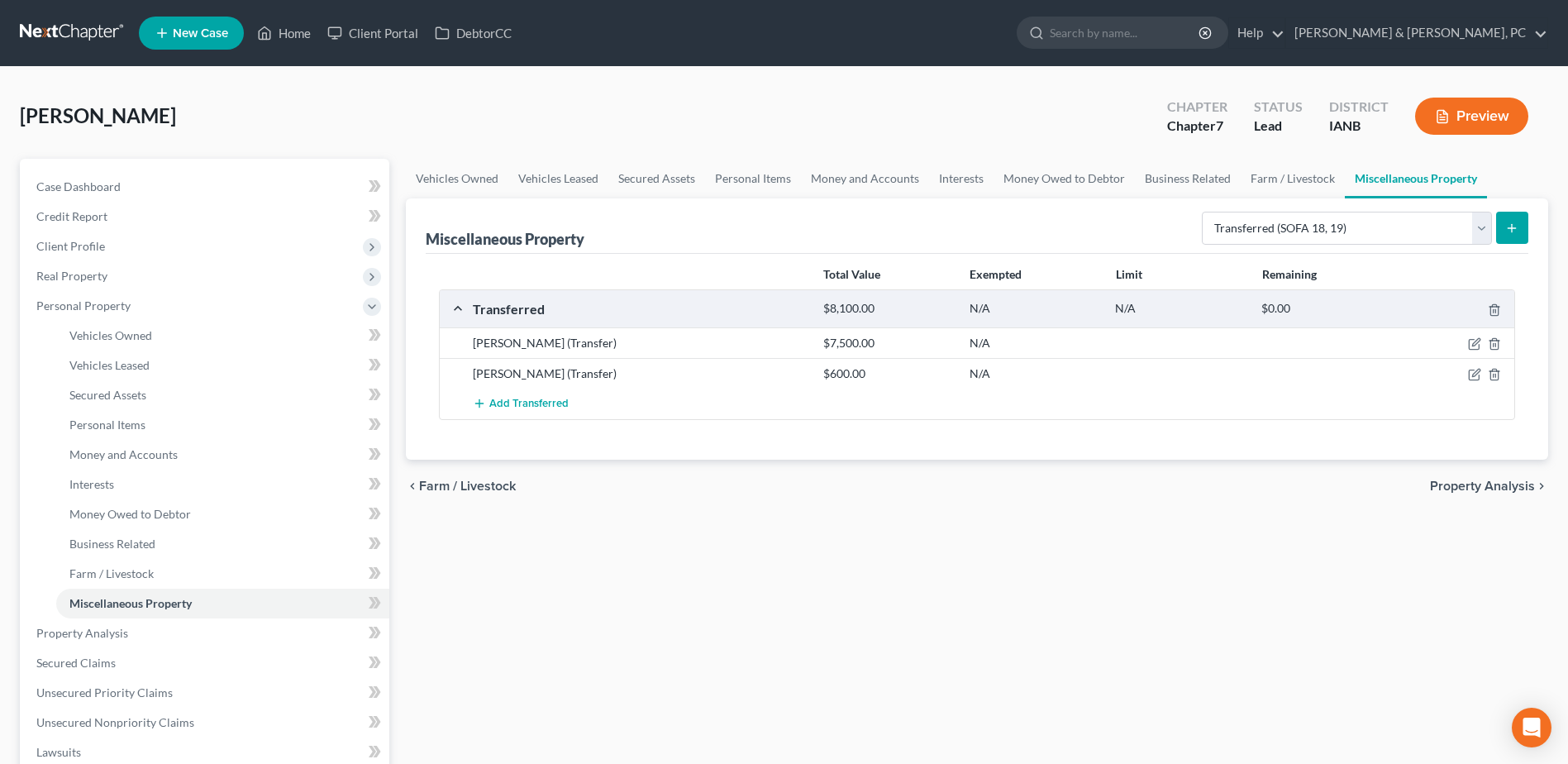
select select "Ordinary ([DATE])"
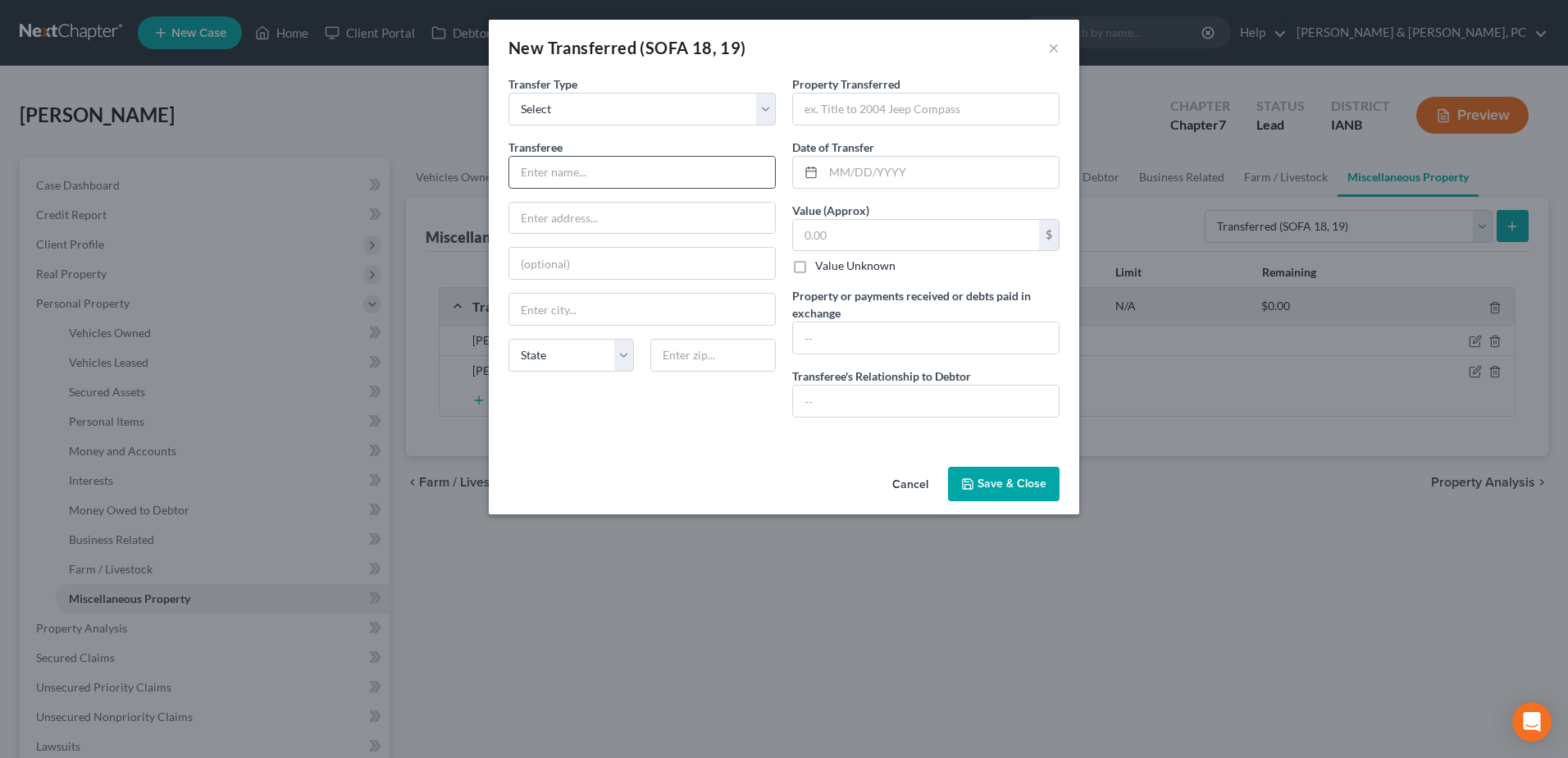
click at [642, 159] on input "text" at bounding box center [642, 171] width 265 height 31
type input "[PERSON_NAME]"
click at [855, 107] on input "text" at bounding box center [926, 108] width 265 height 31
click at [887, 170] on input "text" at bounding box center [941, 171] width 235 height 31
click at [901, 114] on input "text" at bounding box center [926, 108] width 265 height 31
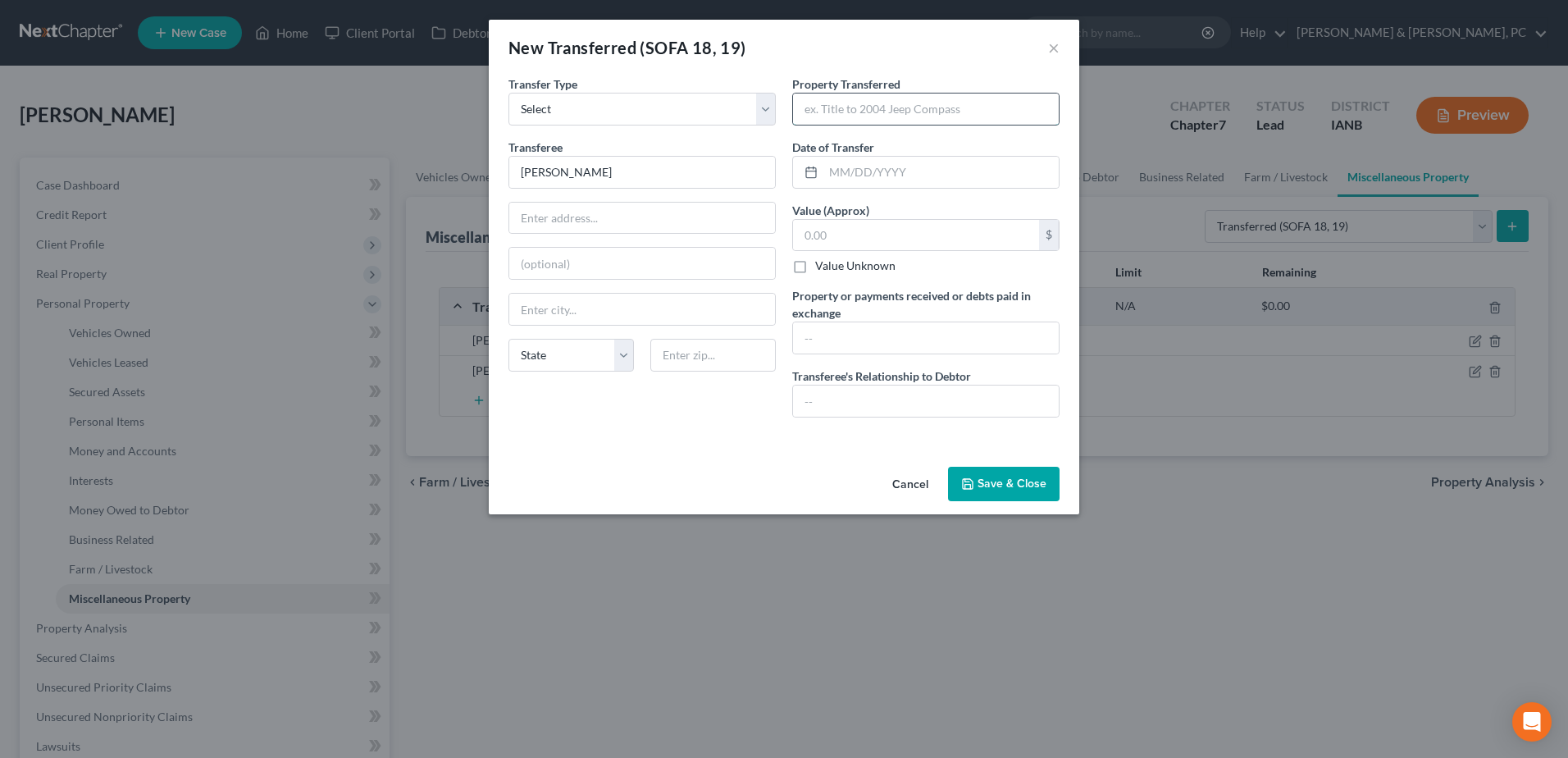
paste input "Tristar 12G and Ruger P940c"
type input "Tristar 12G and Ruger P940c"
click at [829, 169] on input "text" at bounding box center [941, 171] width 235 height 31
type input "[DATE]"
click at [857, 228] on input "text" at bounding box center [916, 235] width 246 height 31
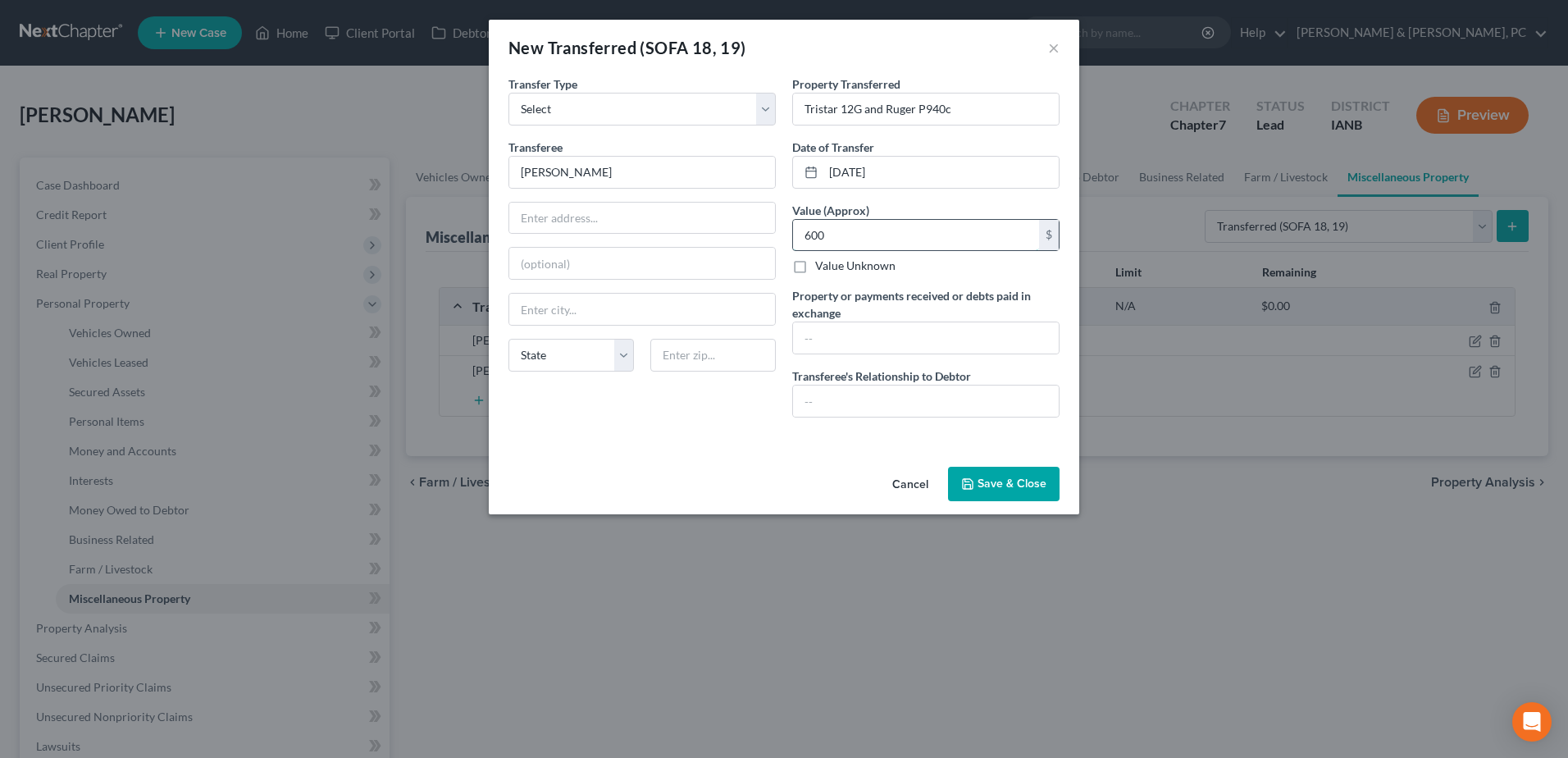
type input "600"
type input "$600.00"
click at [1031, 486] on button "Save & Close" at bounding box center [1004, 484] width 112 height 35
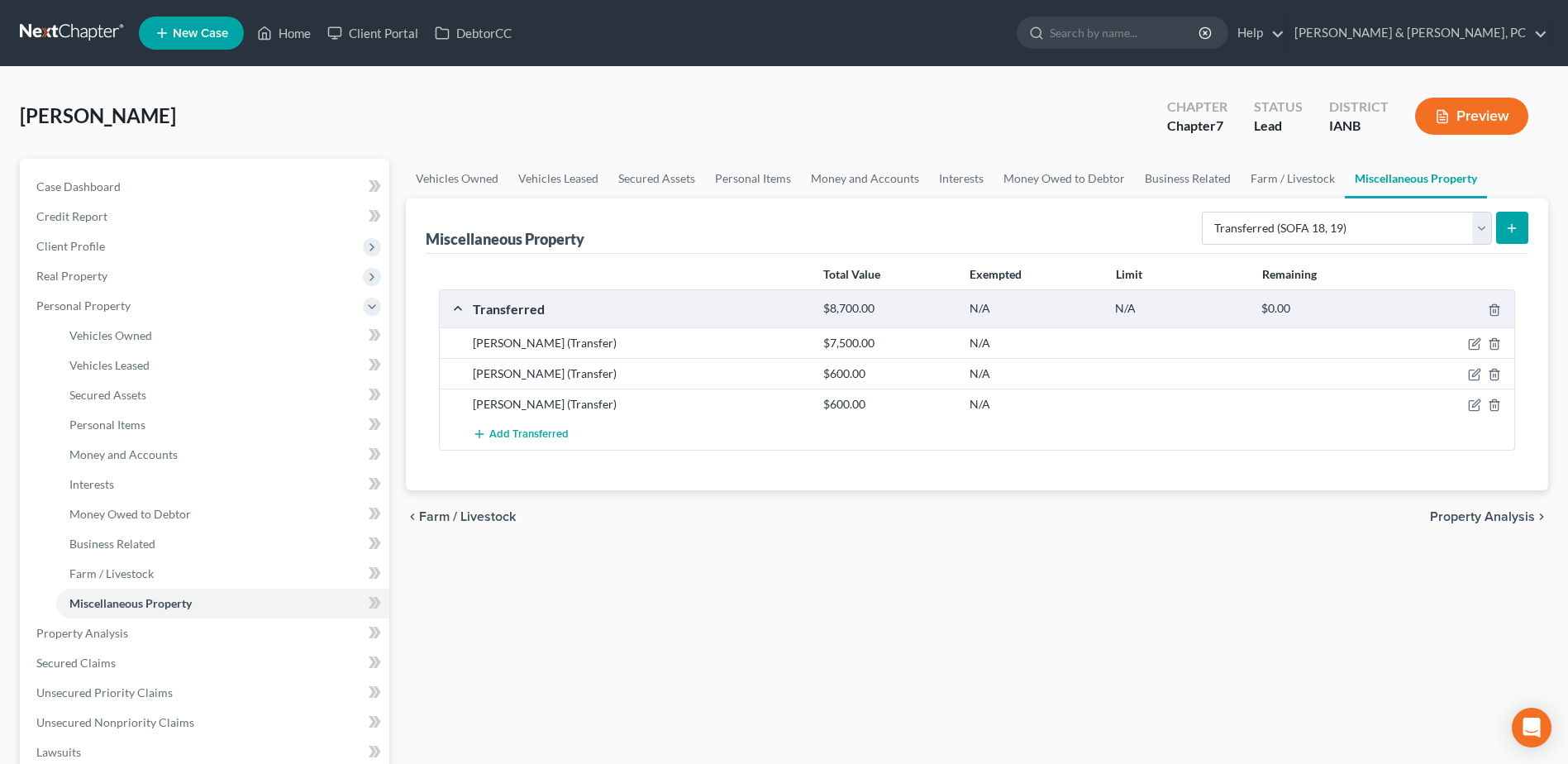
click at [998, 522] on div "chevron_left Farm / Livestock Property Analysis chevron_right" at bounding box center [977, 516] width 1142 height 53
click at [1519, 224] on button "submit" at bounding box center [1513, 228] width 32 height 32
select select "Ordinary ([DATE])"
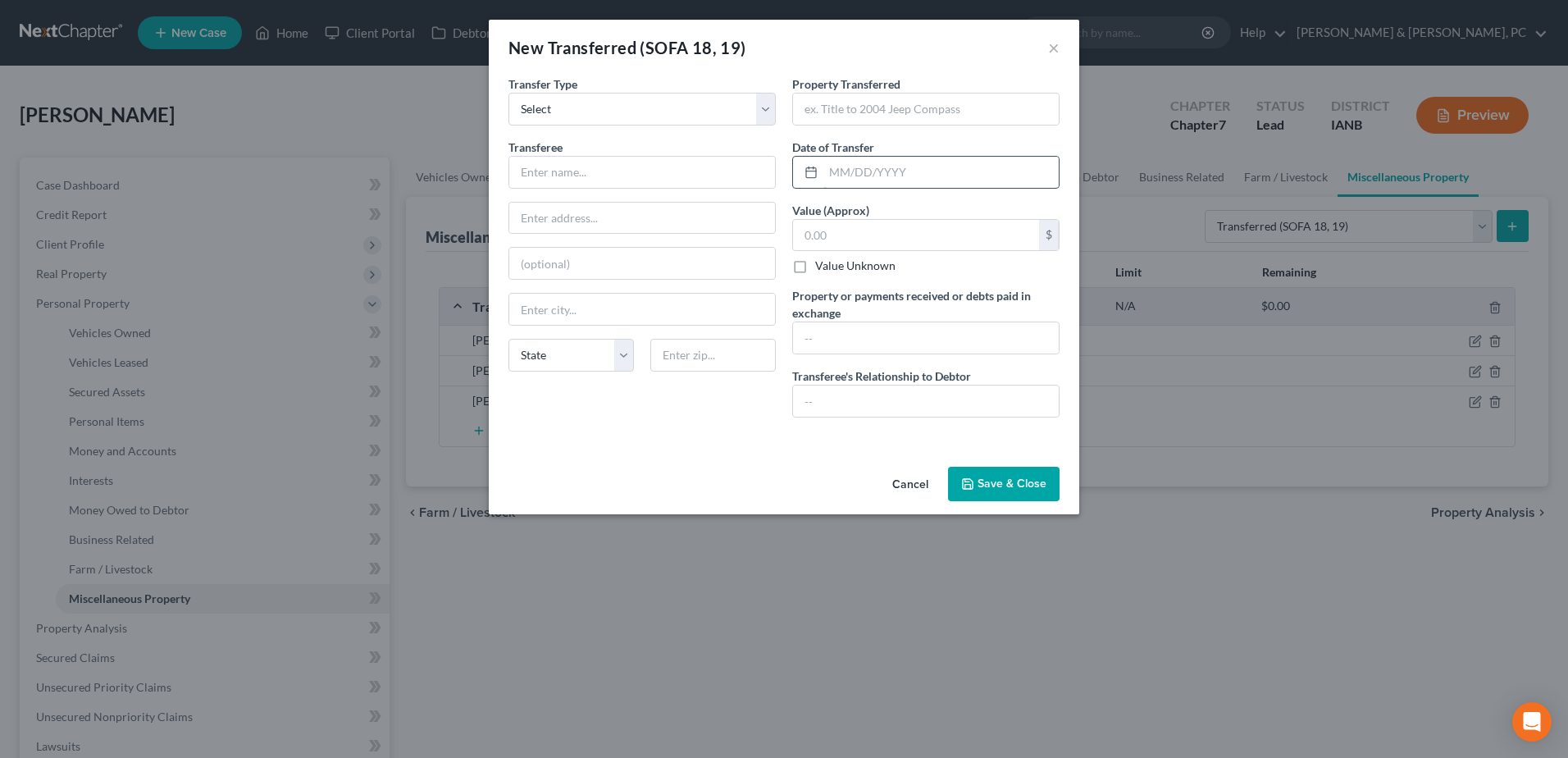
click at [863, 166] on input "text" at bounding box center [941, 171] width 235 height 31
type input "[DATE]"
click at [870, 220] on input "text" at bounding box center [916, 235] width 246 height 31
type input "400.00"
click at [870, 320] on label "Property or payments received or debts paid in exchange" at bounding box center [926, 304] width 267 height 35
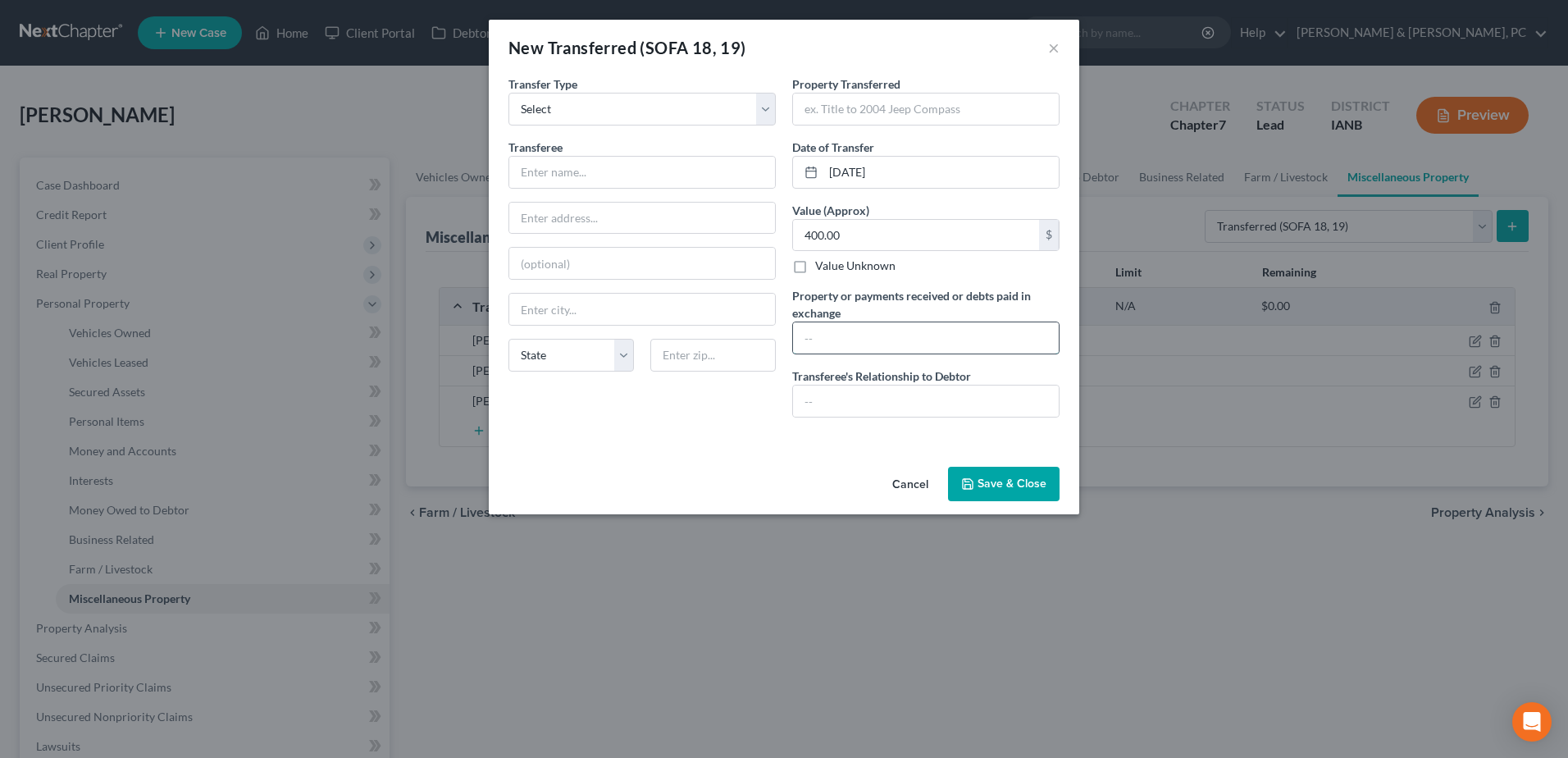
click at [870, 324] on input "text" at bounding box center [926, 337] width 265 height 31
type input "$400.00"
click at [648, 184] on input "text" at bounding box center [642, 171] width 265 height 31
type input "[PERSON_NAME]'s Jewelry & Loan"
type input "[STREET_ADDRESS]"
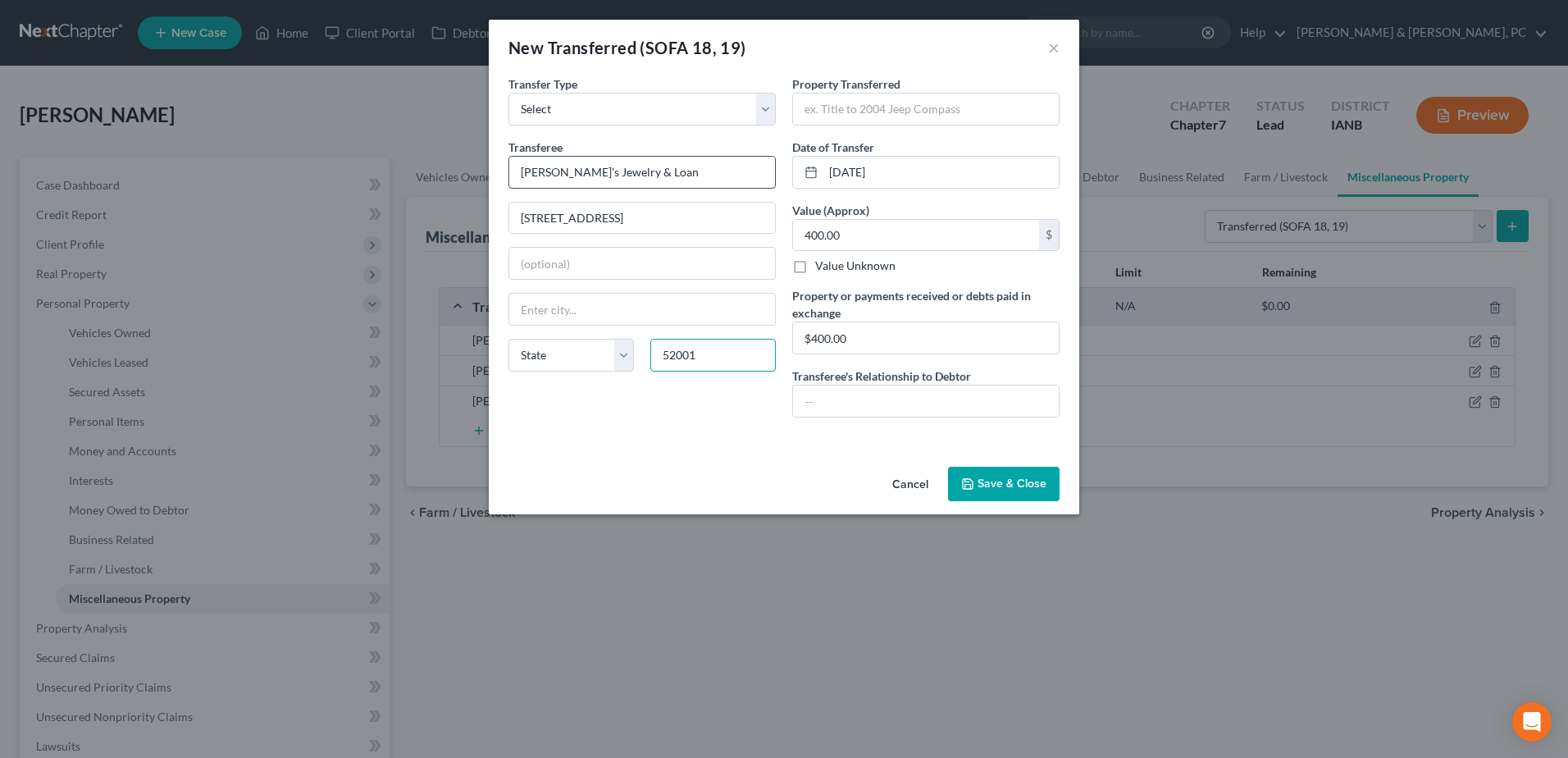
type input "52001"
type input "Dubuque"
type input "Remington Bolt Action Rifle, Stoeger 12 Gauge and Savage 7mm"
click at [965, 198] on div "Property Transferred * Remington Bolt Action Rifle, Stoeger 12 Gauge and Savage…" at bounding box center [926, 253] width 284 height 355
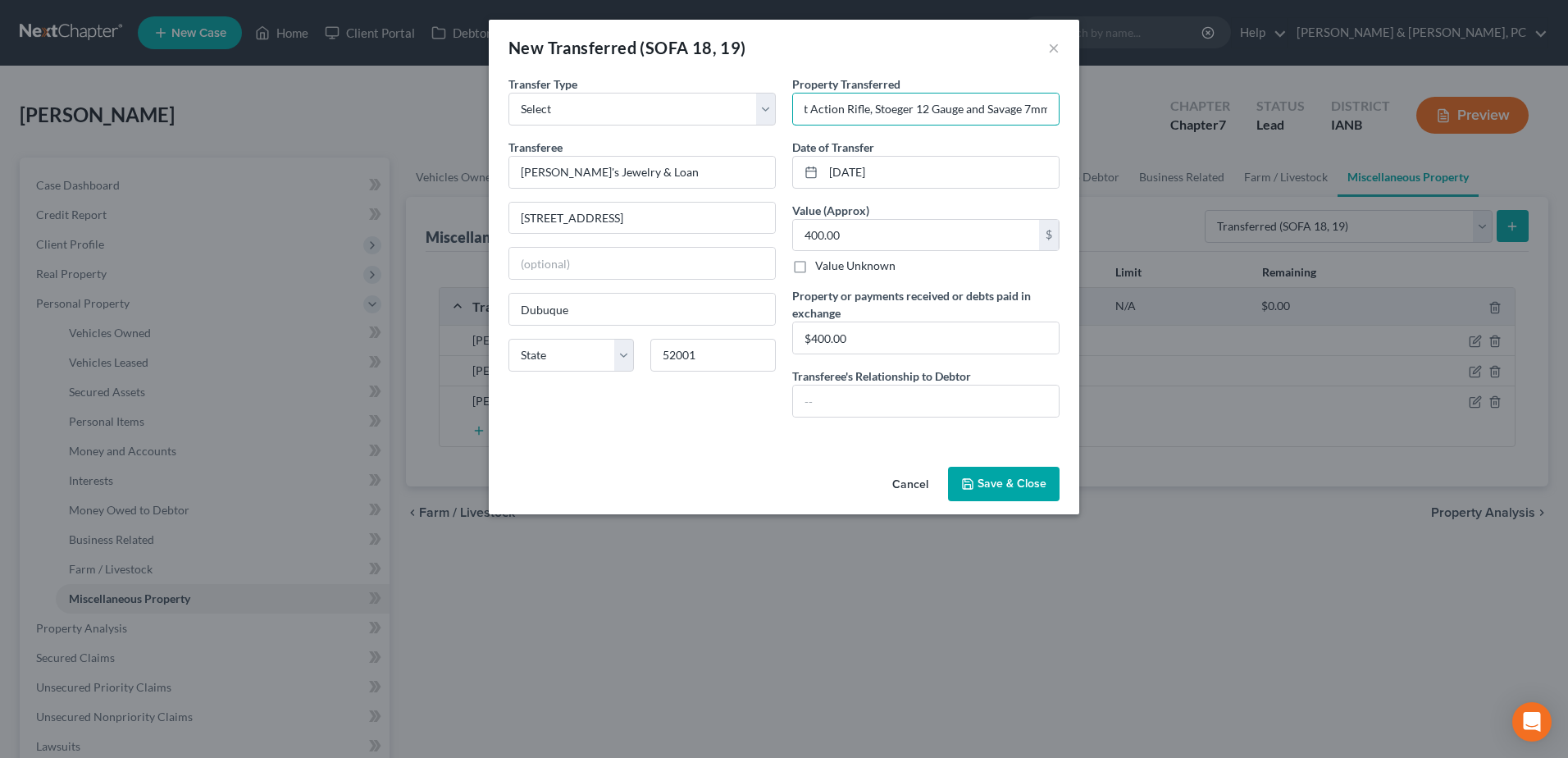
drag, startPoint x: 807, startPoint y: 114, endPoint x: 1211, endPoint y: 143, distance: 405.0
click at [1211, 143] on div "New Transferred (SOFA 18, 19) × An exemption set must first be selected from th…" at bounding box center [784, 379] width 1568 height 758
paste input "Remington Bolt Action Rifle Stoeger 12 Gauge (shotgun) Savage 7mm (rifle)"
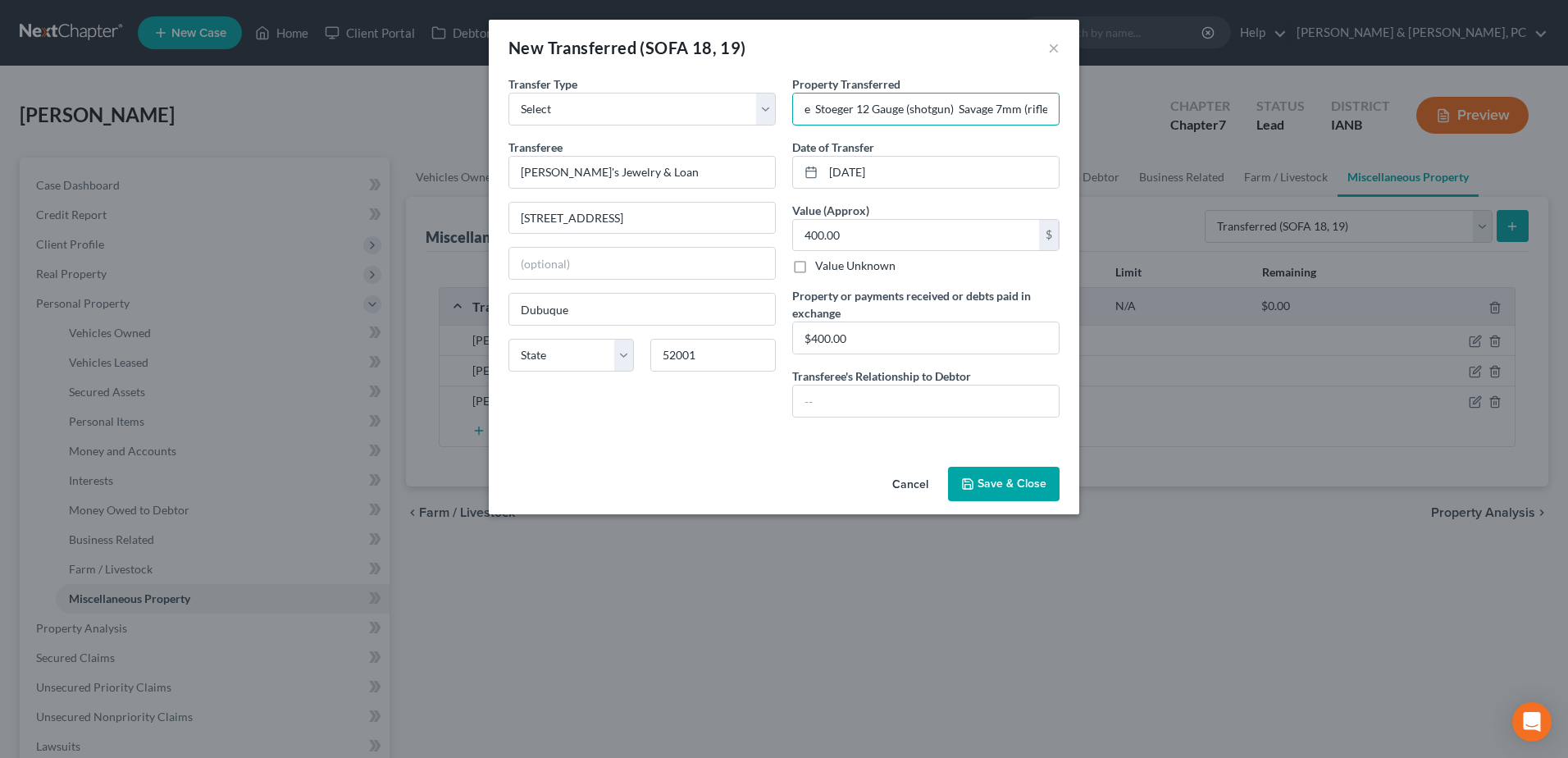
type input "Remington Bolt Action Rifle Stoeger 12 Gauge (shotgun) Savage 7mm (rifle)"
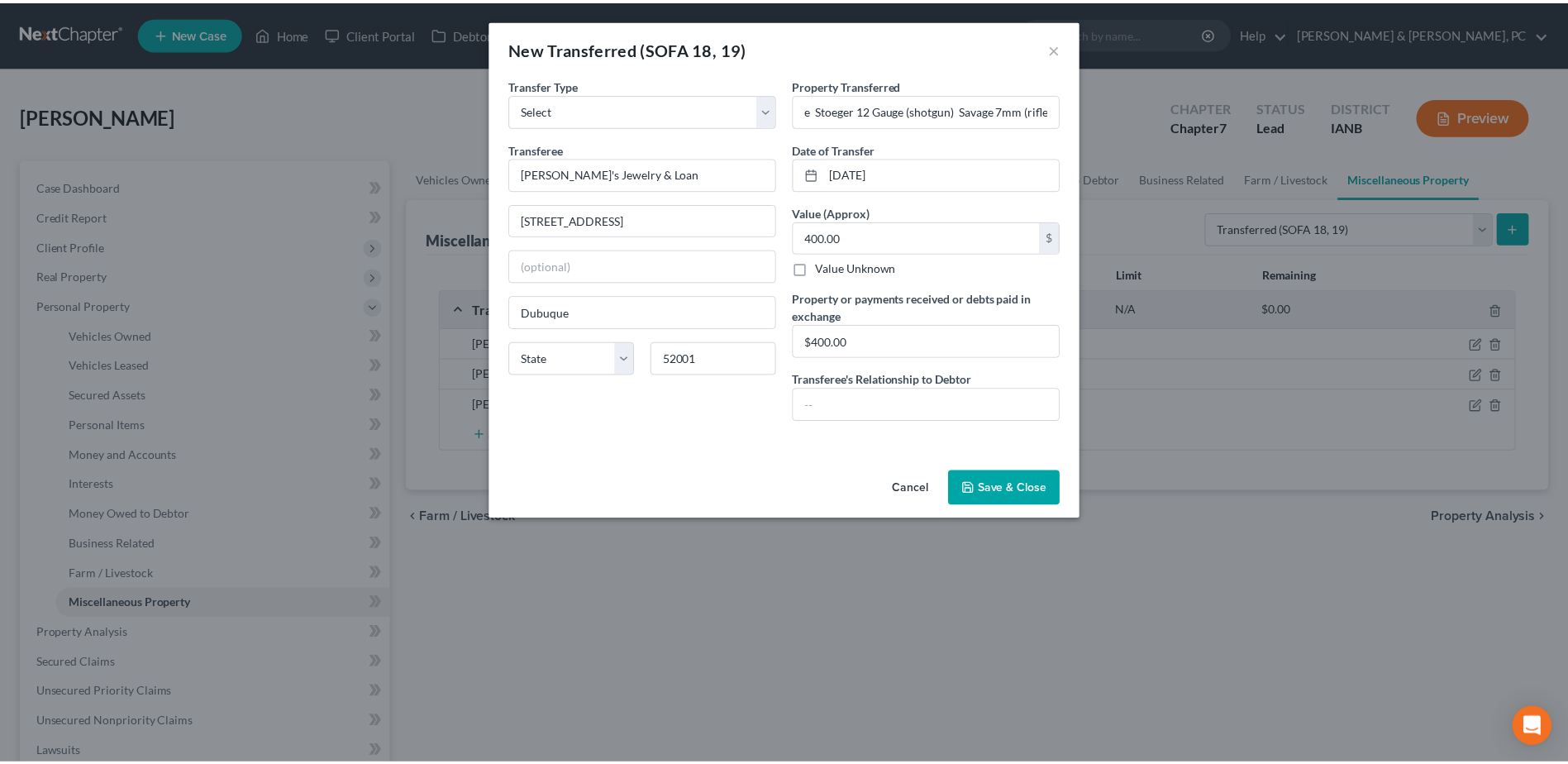
scroll to position [0, 0]
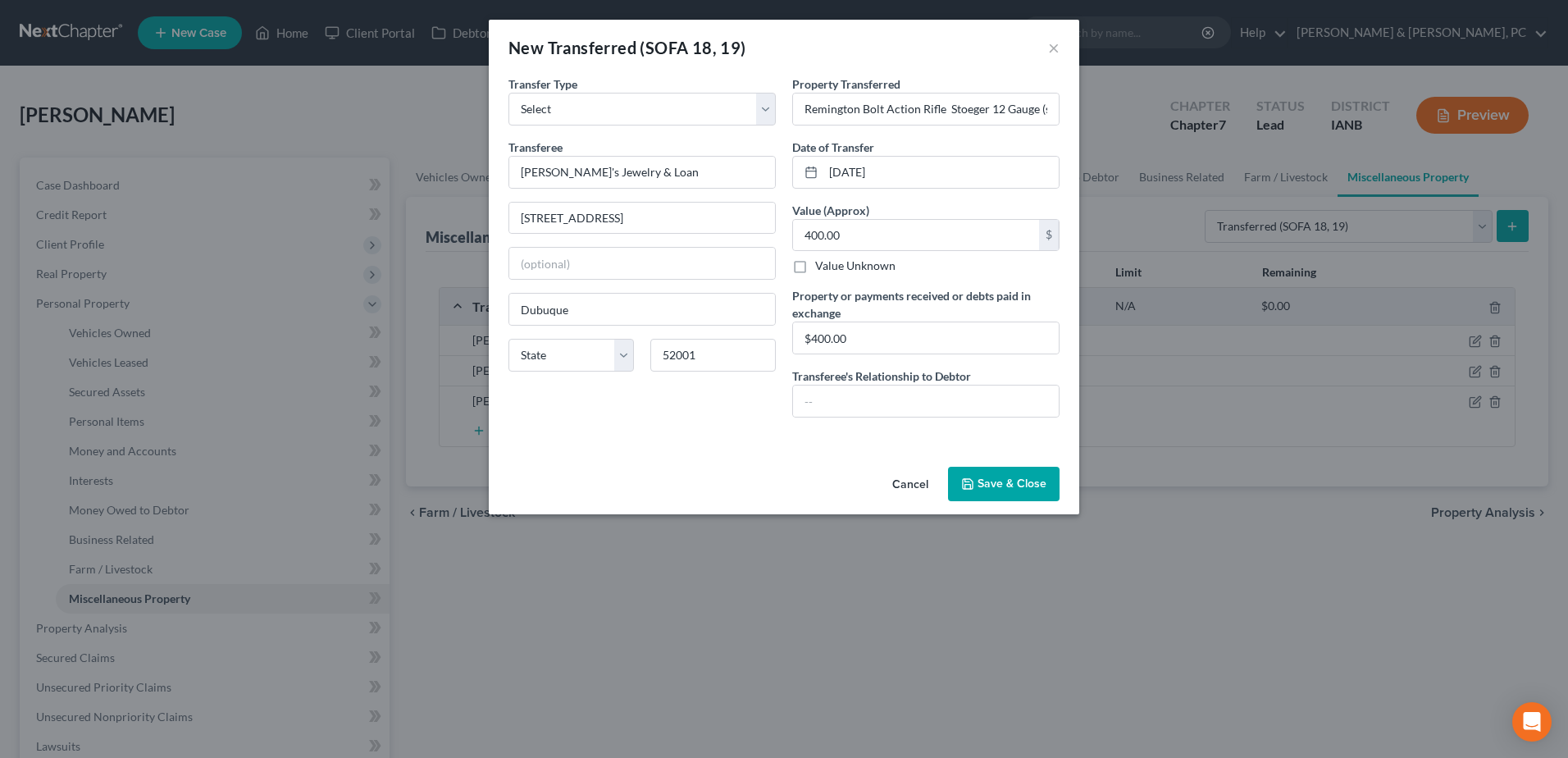
click at [997, 479] on button "Save & Close" at bounding box center [1004, 484] width 112 height 35
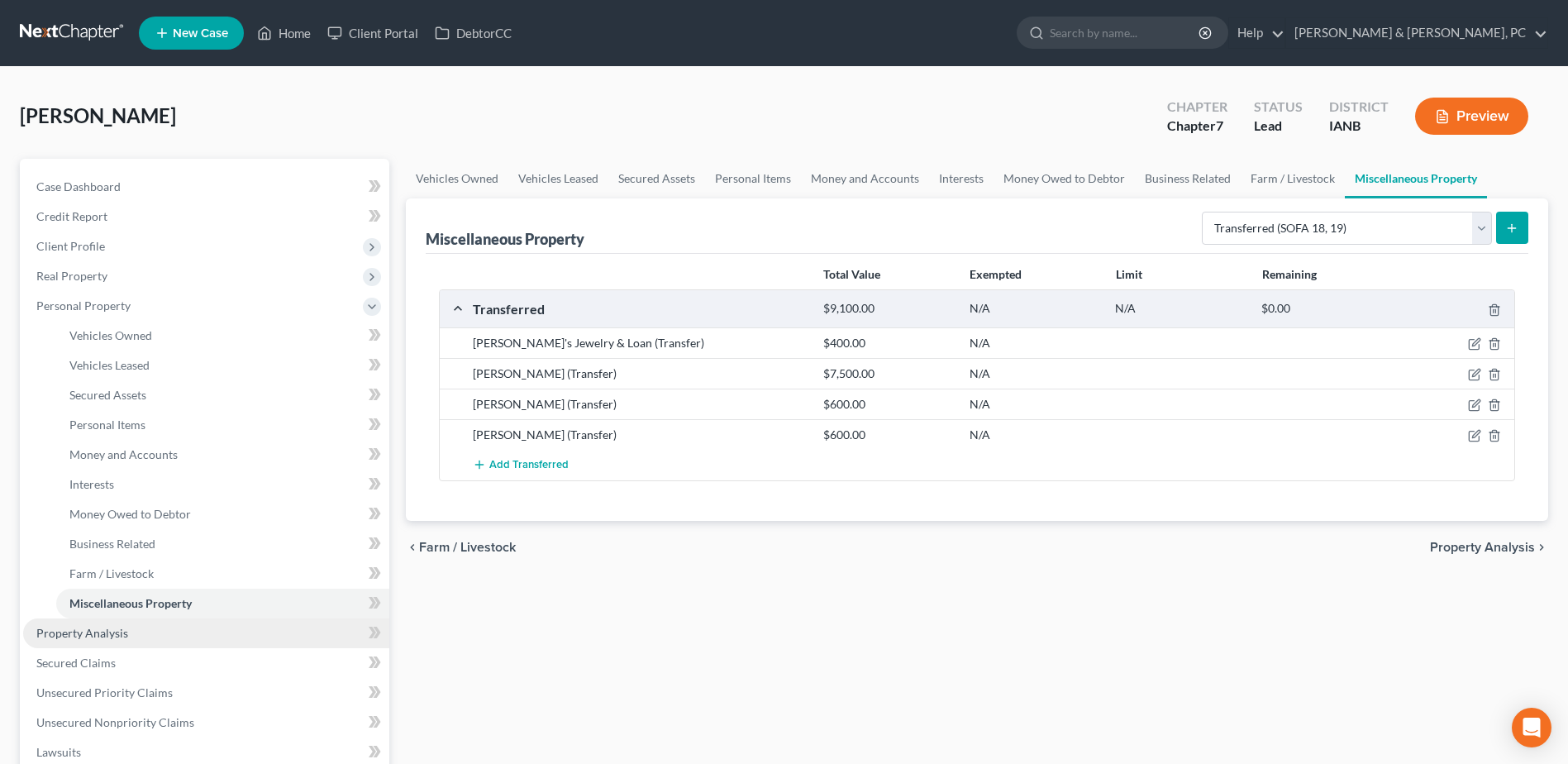
click at [259, 633] on link "Property Analysis" at bounding box center [206, 632] width 366 height 30
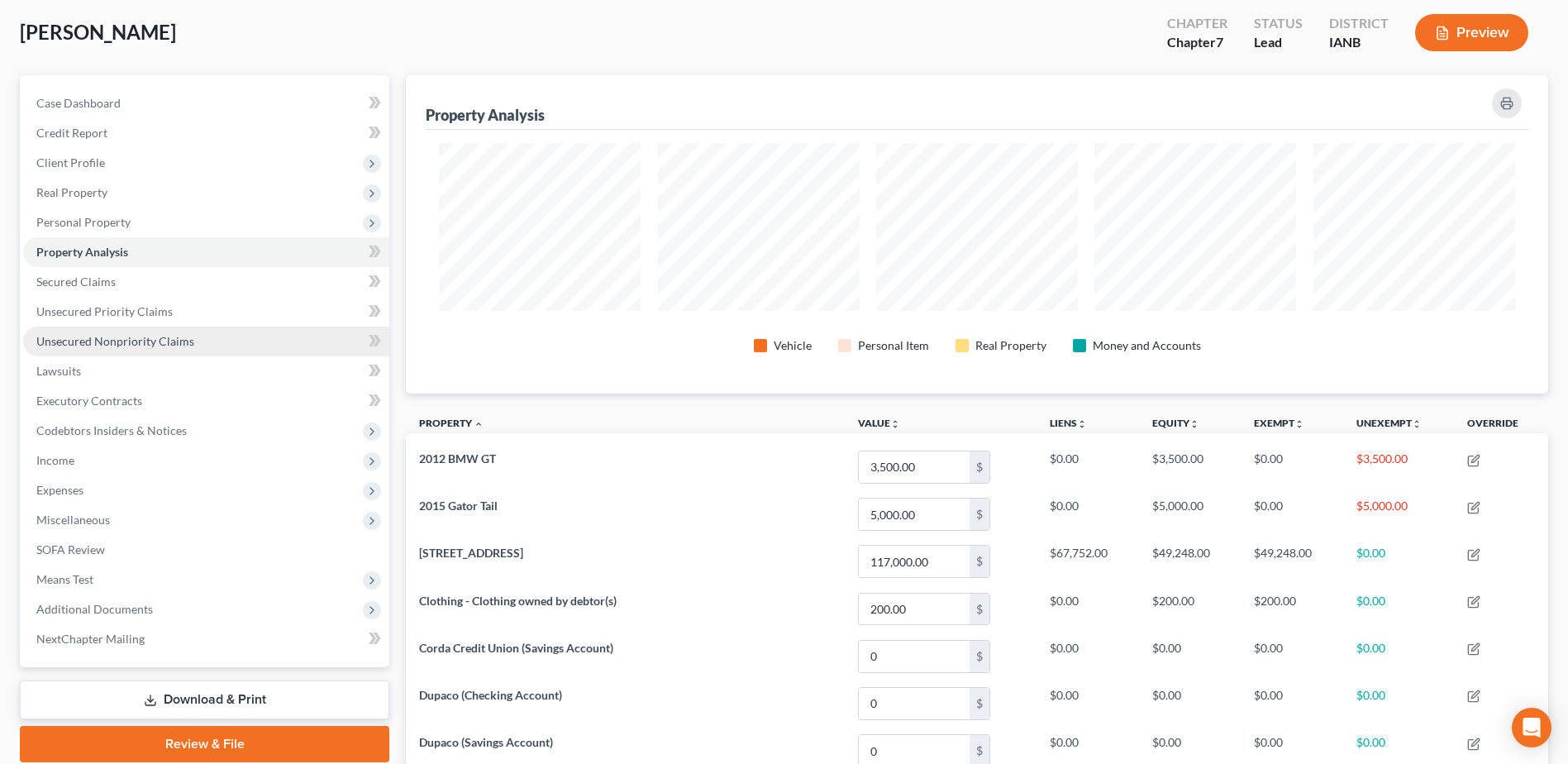
scroll to position [82, 0]
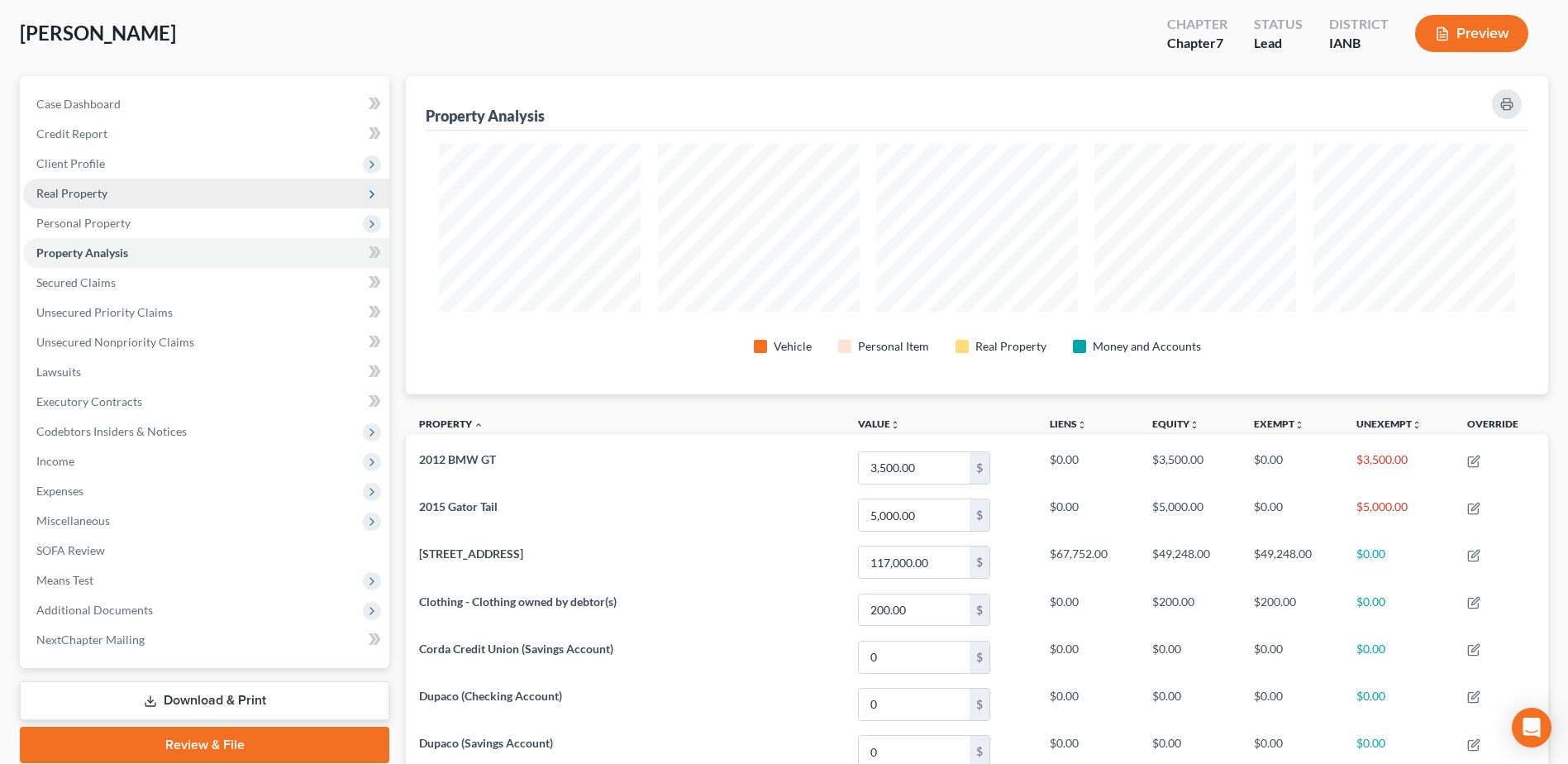
click at [97, 199] on span "Real Property" at bounding box center [72, 193] width 71 height 14
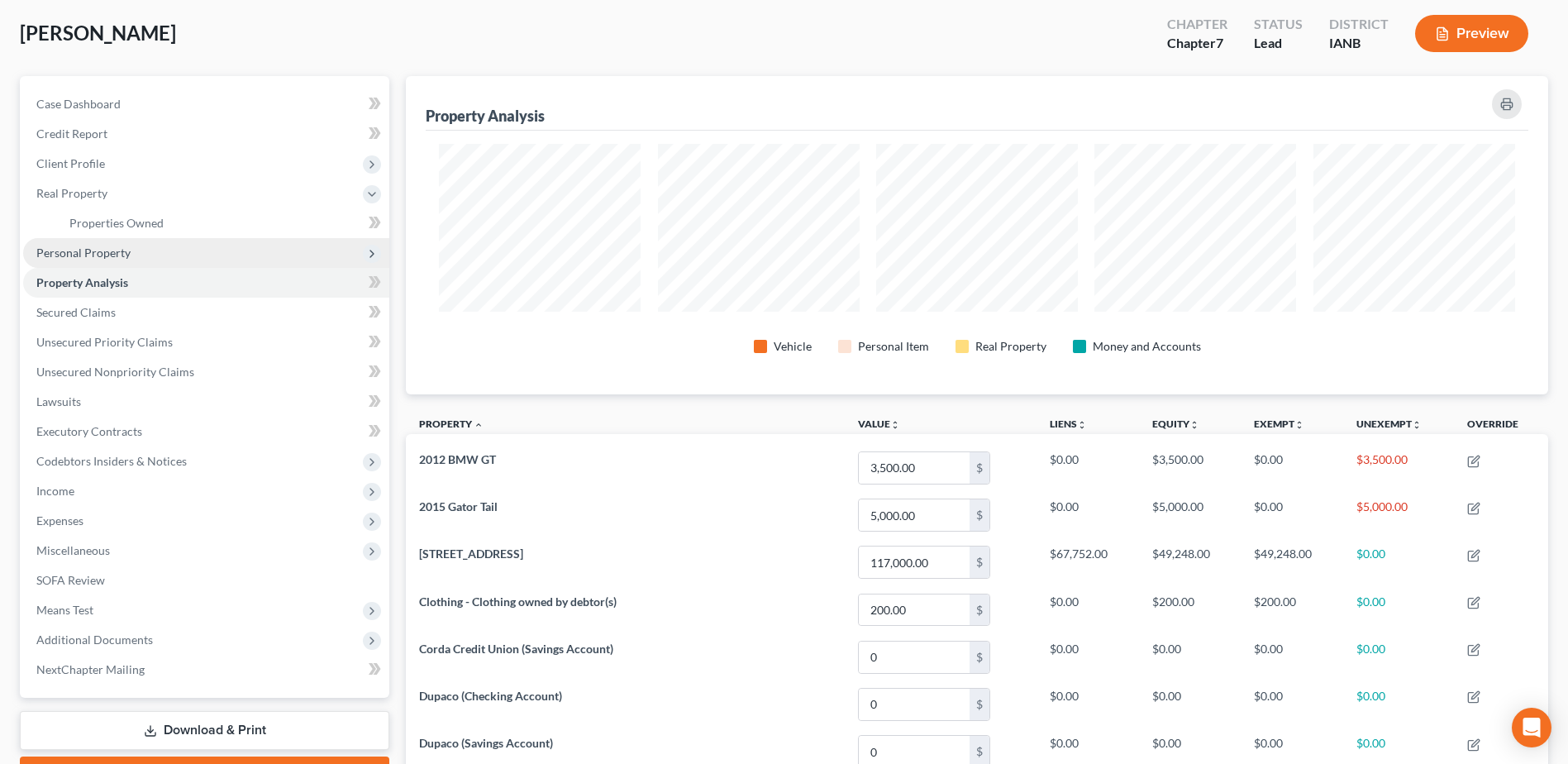
click at [112, 250] on span "Personal Property" at bounding box center [83, 252] width 94 height 14
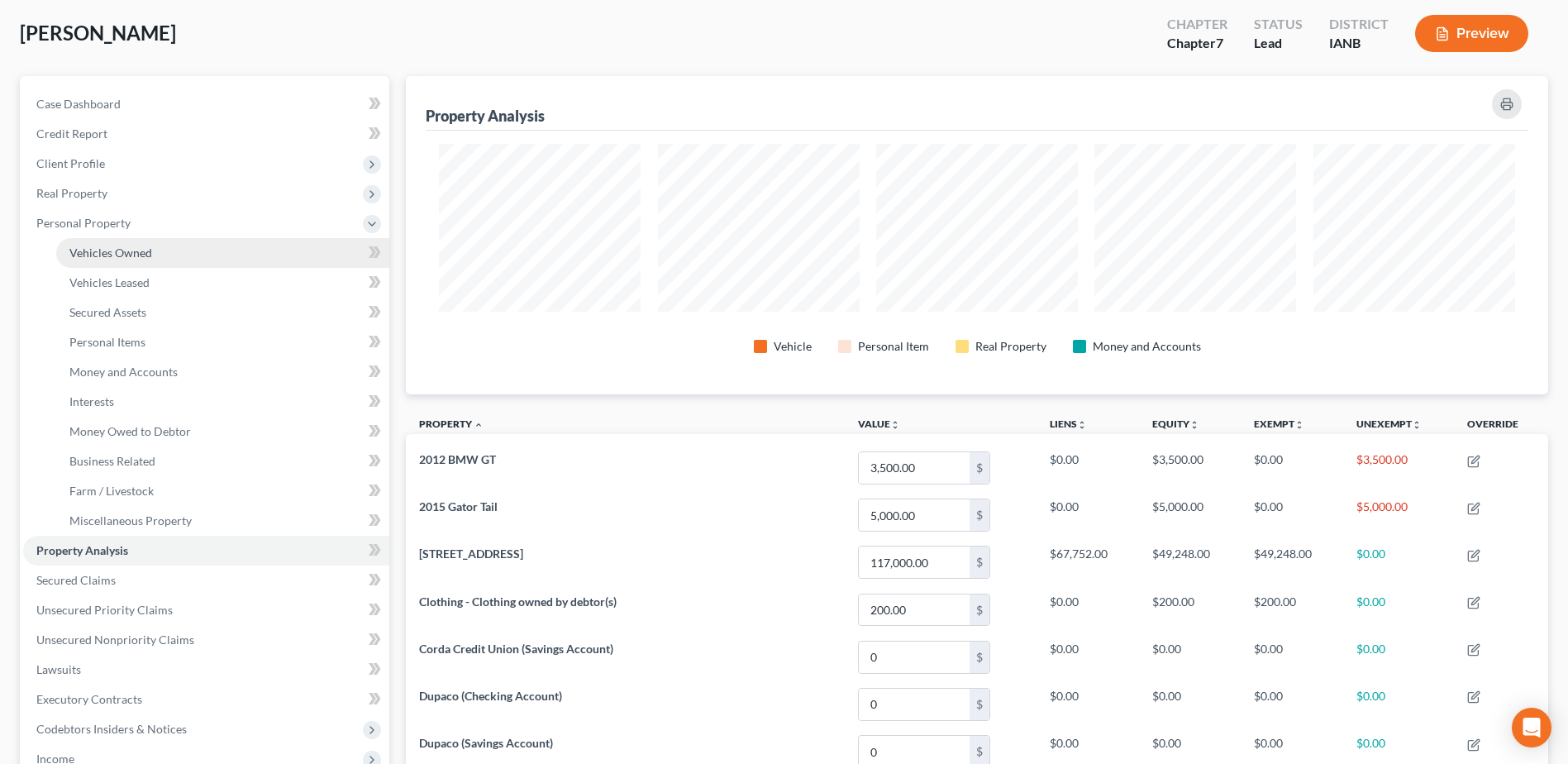
click at [223, 252] on link "Vehicles Owned" at bounding box center [223, 252] width 333 height 30
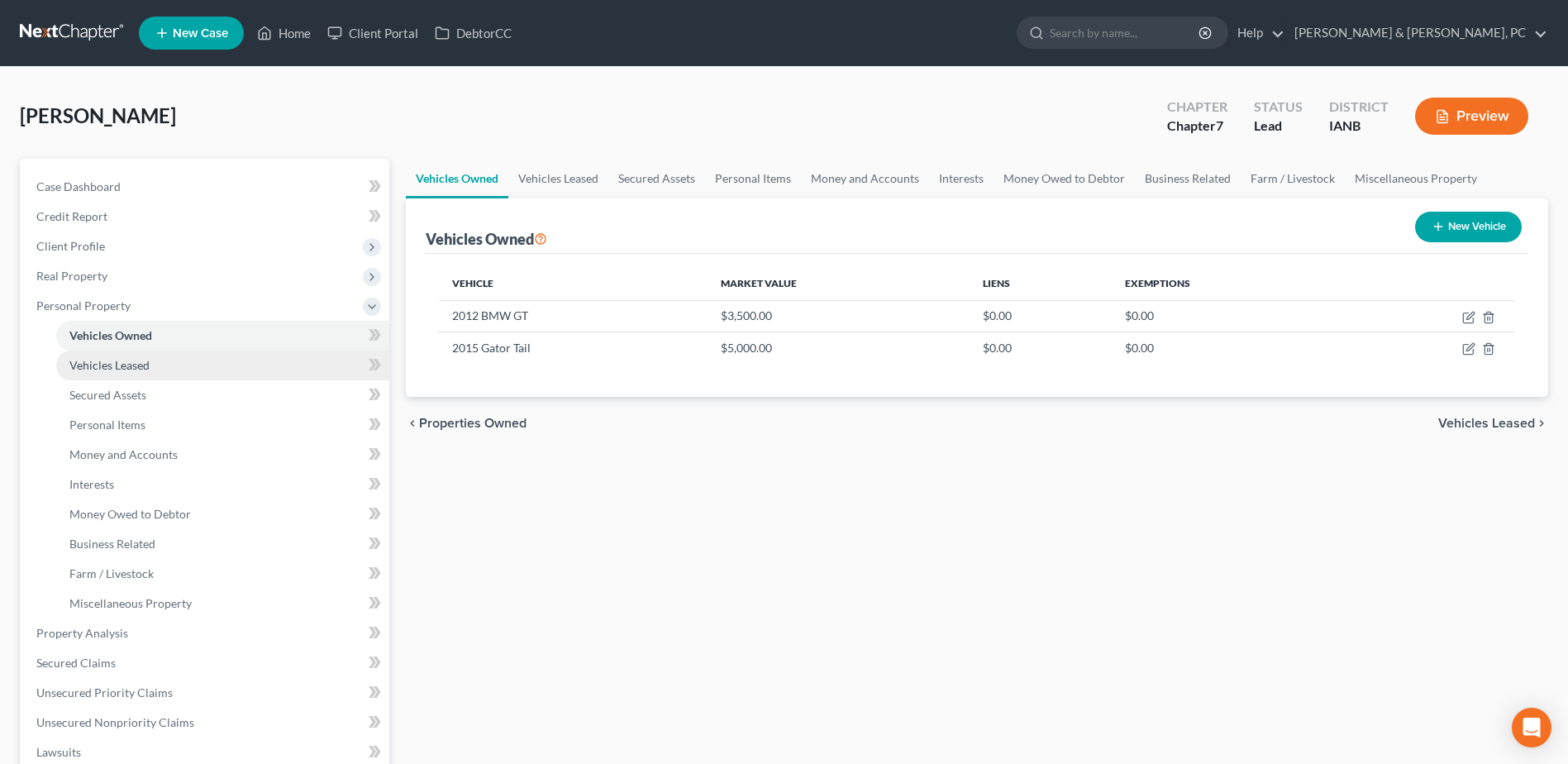
click at [162, 369] on link "Vehicles Leased" at bounding box center [223, 365] width 333 height 30
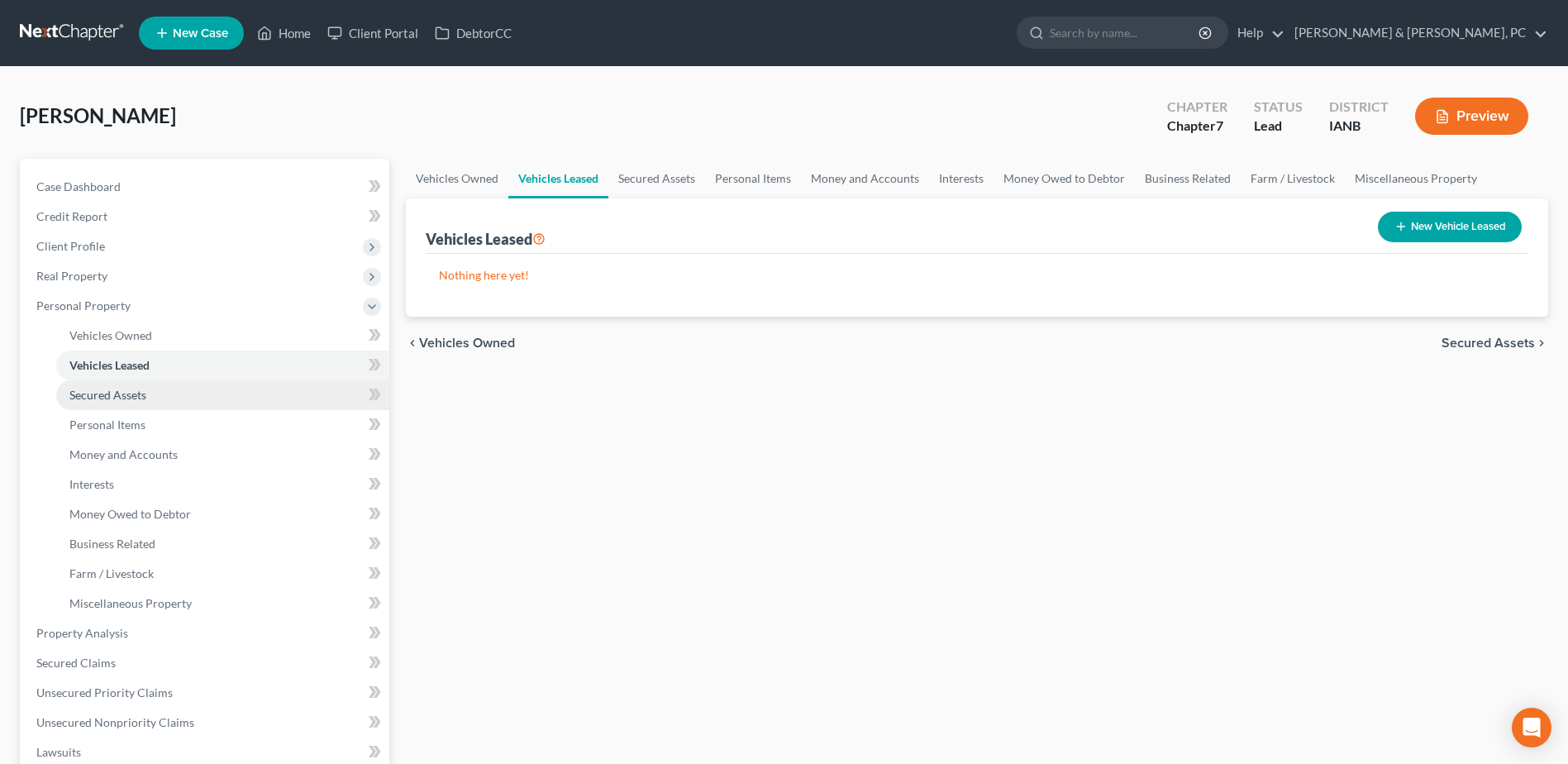
click at [148, 395] on link "Secured Assets" at bounding box center [223, 395] width 333 height 30
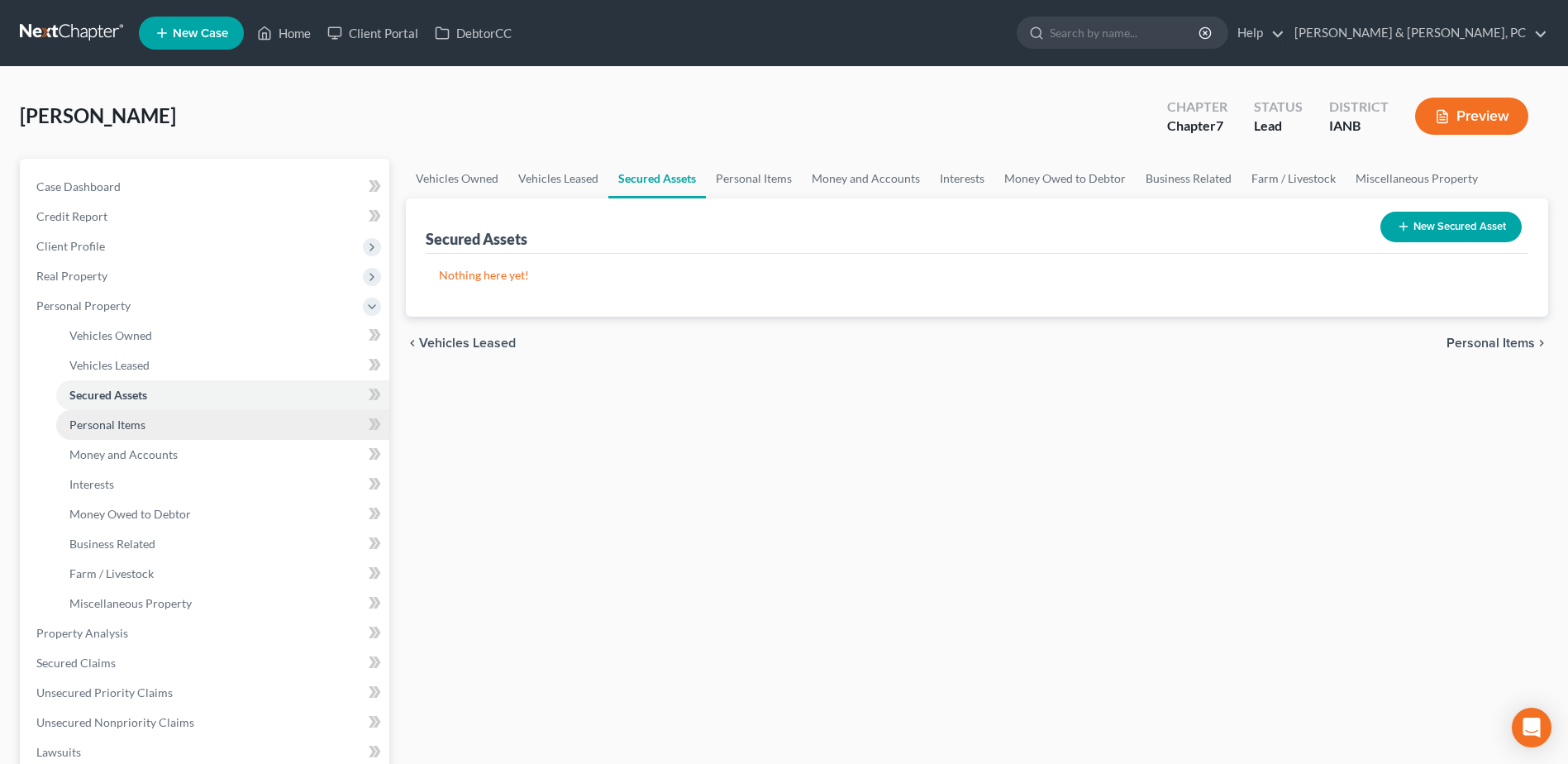
click at [157, 429] on link "Personal Items" at bounding box center [223, 424] width 333 height 30
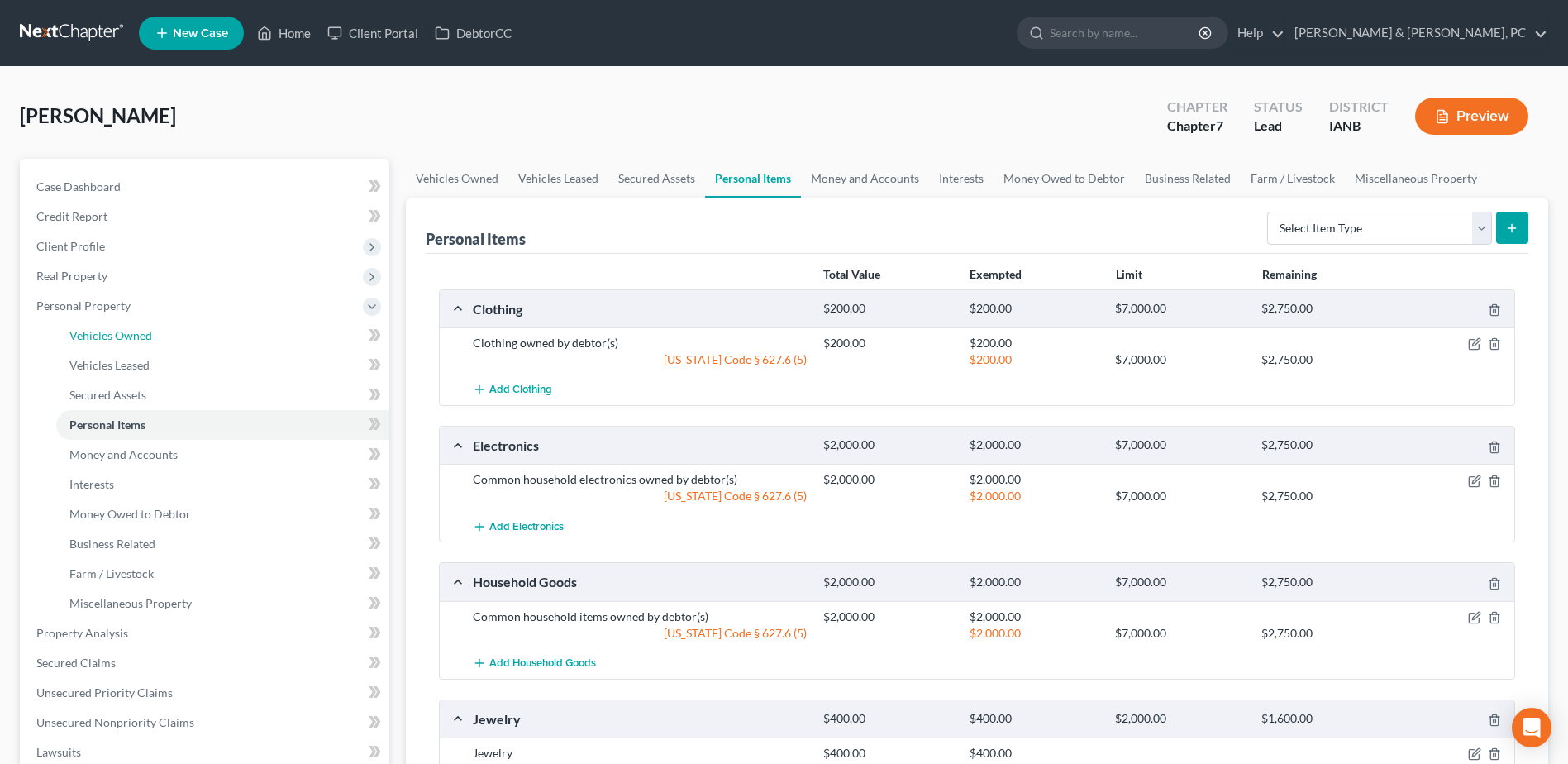
drag, startPoint x: 142, startPoint y: 340, endPoint x: 882, endPoint y: 436, distance: 746.2
click at [142, 340] on span "Vehicles Owned" at bounding box center [111, 335] width 82 height 14
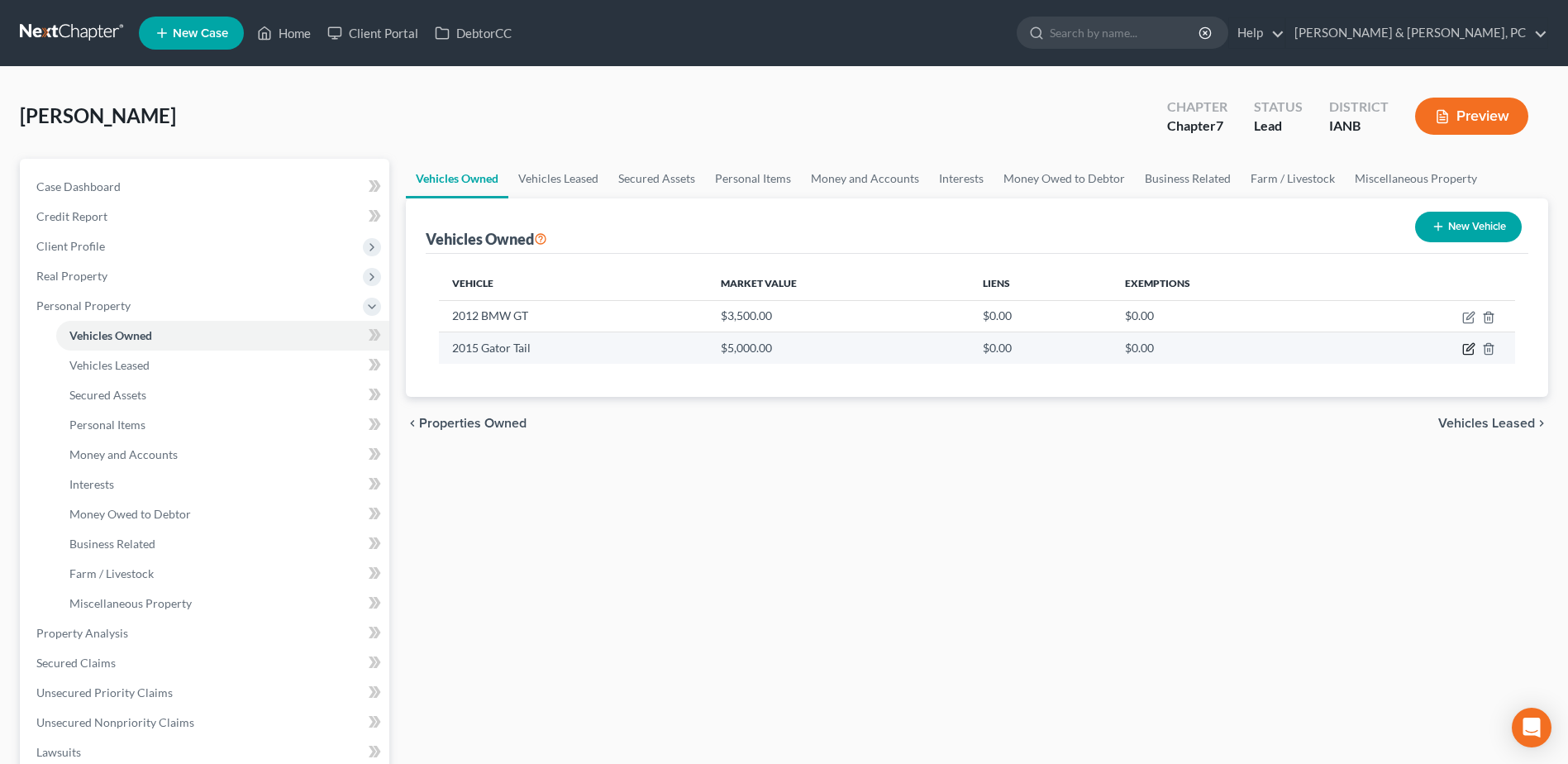
click at [1462, 350] on icon "button" at bounding box center [1469, 349] width 13 height 13
select select "2"
select select "11"
select select "0"
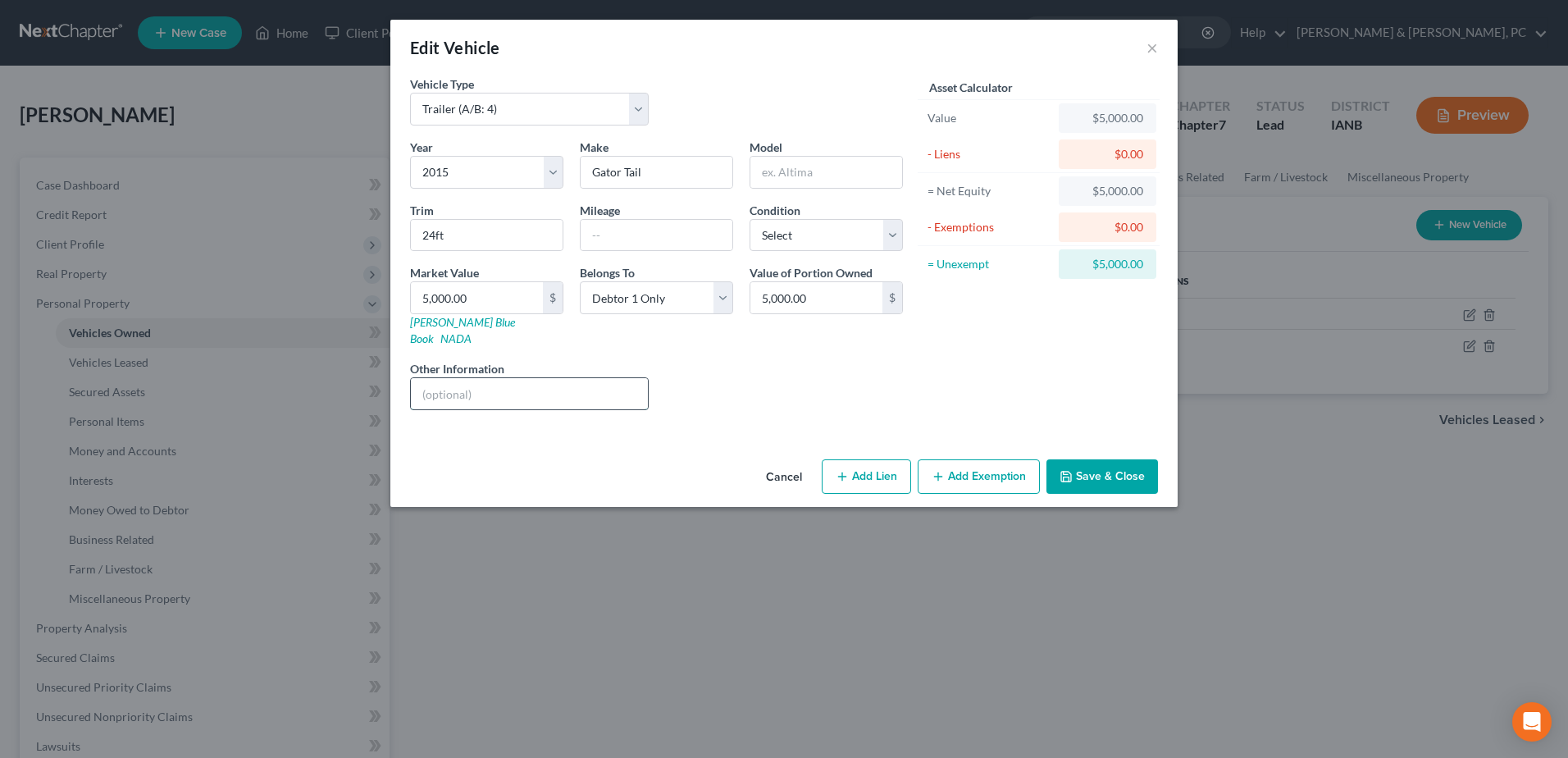
paste input "(filled with catering equipment)"
type input "(filled with catering equipment)"
click at [999, 460] on button "Add Exemption" at bounding box center [979, 476] width 122 height 35
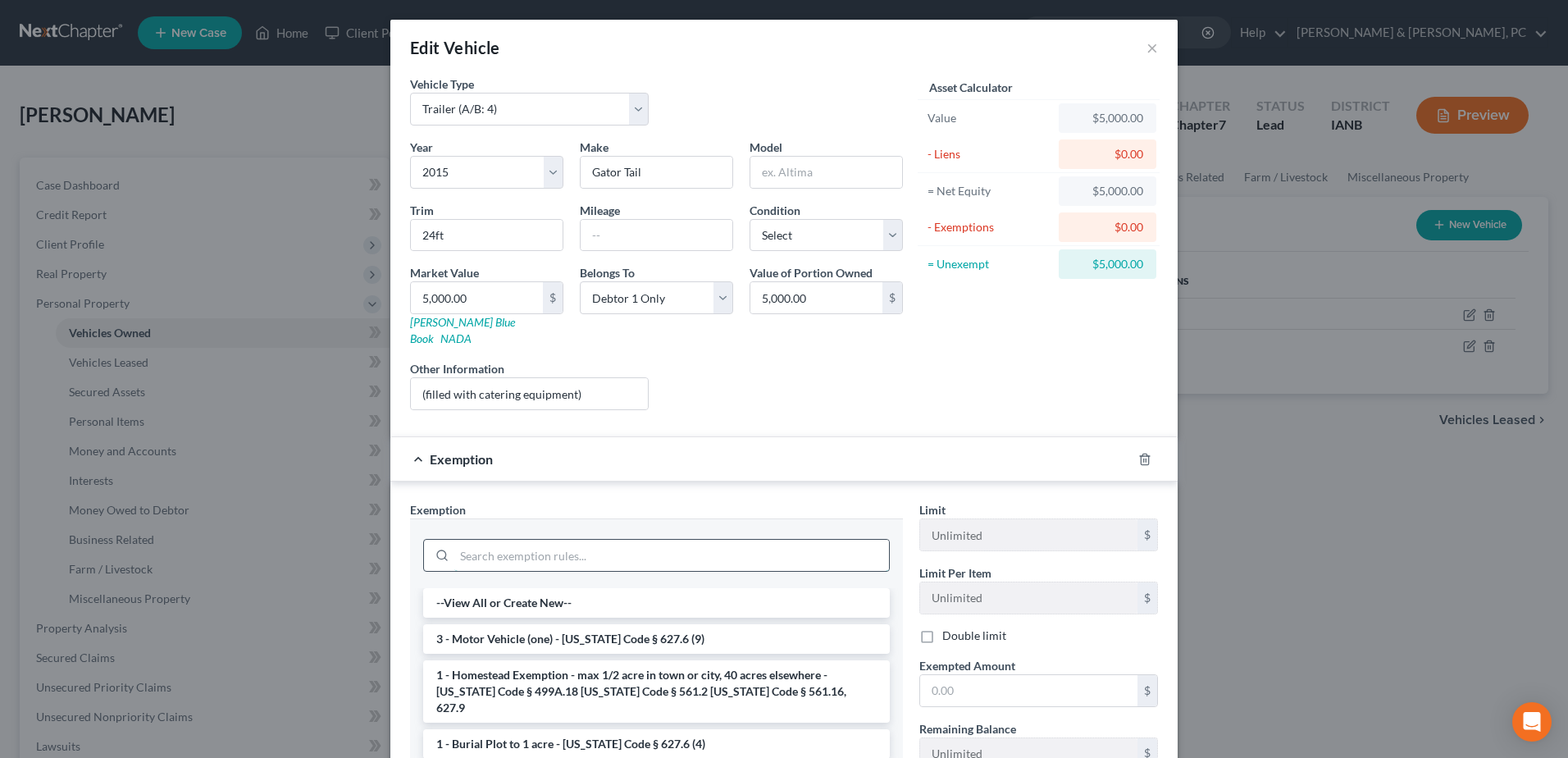
click at [703, 548] on input "search" at bounding box center [672, 555] width 435 height 31
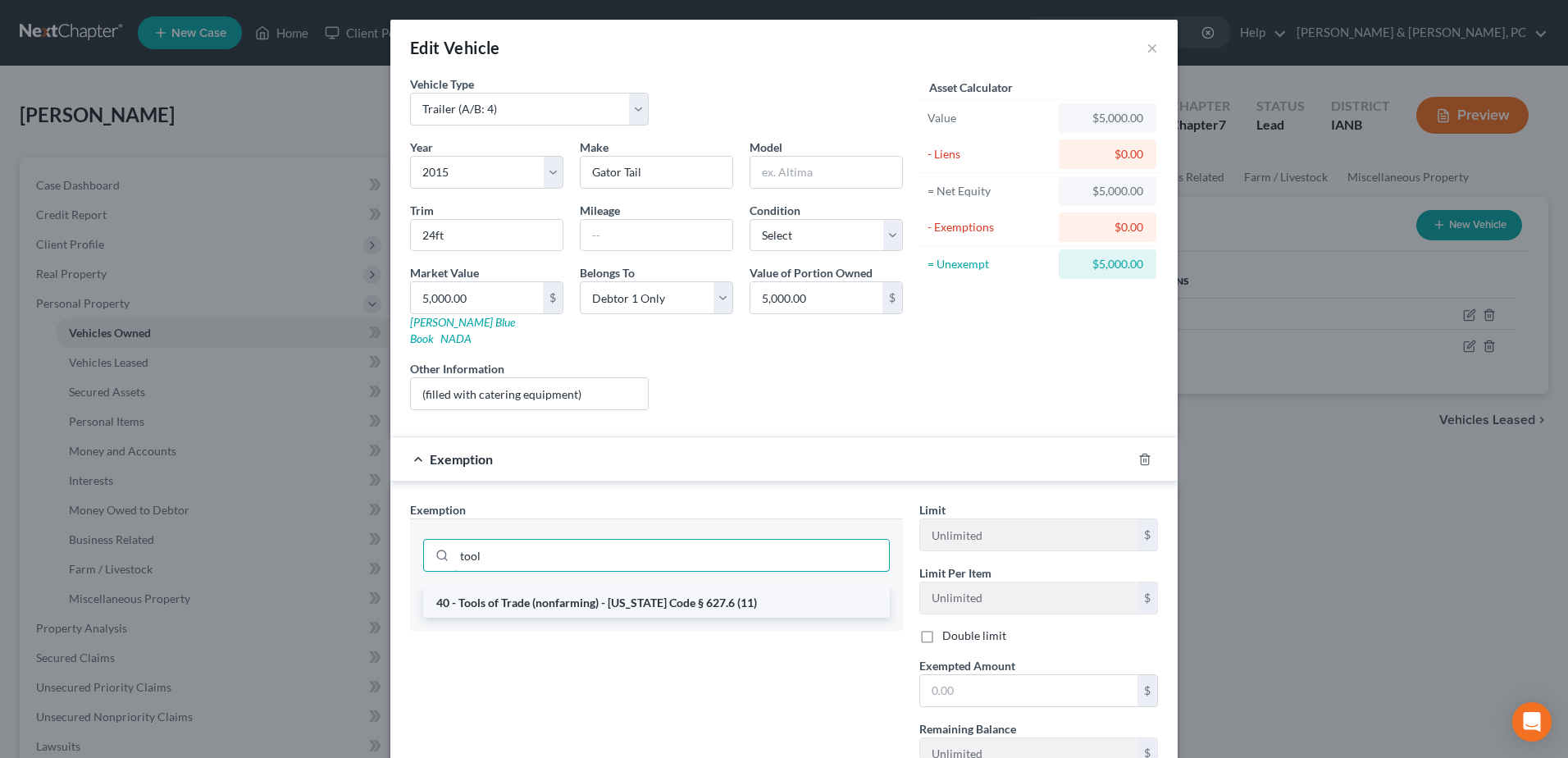
type input "tool"
click at [715, 588] on li "40 - Tools of Trade (nonfarming) - [US_STATE] Code § 627.6 (11)" at bounding box center [657, 603] width 467 height 29
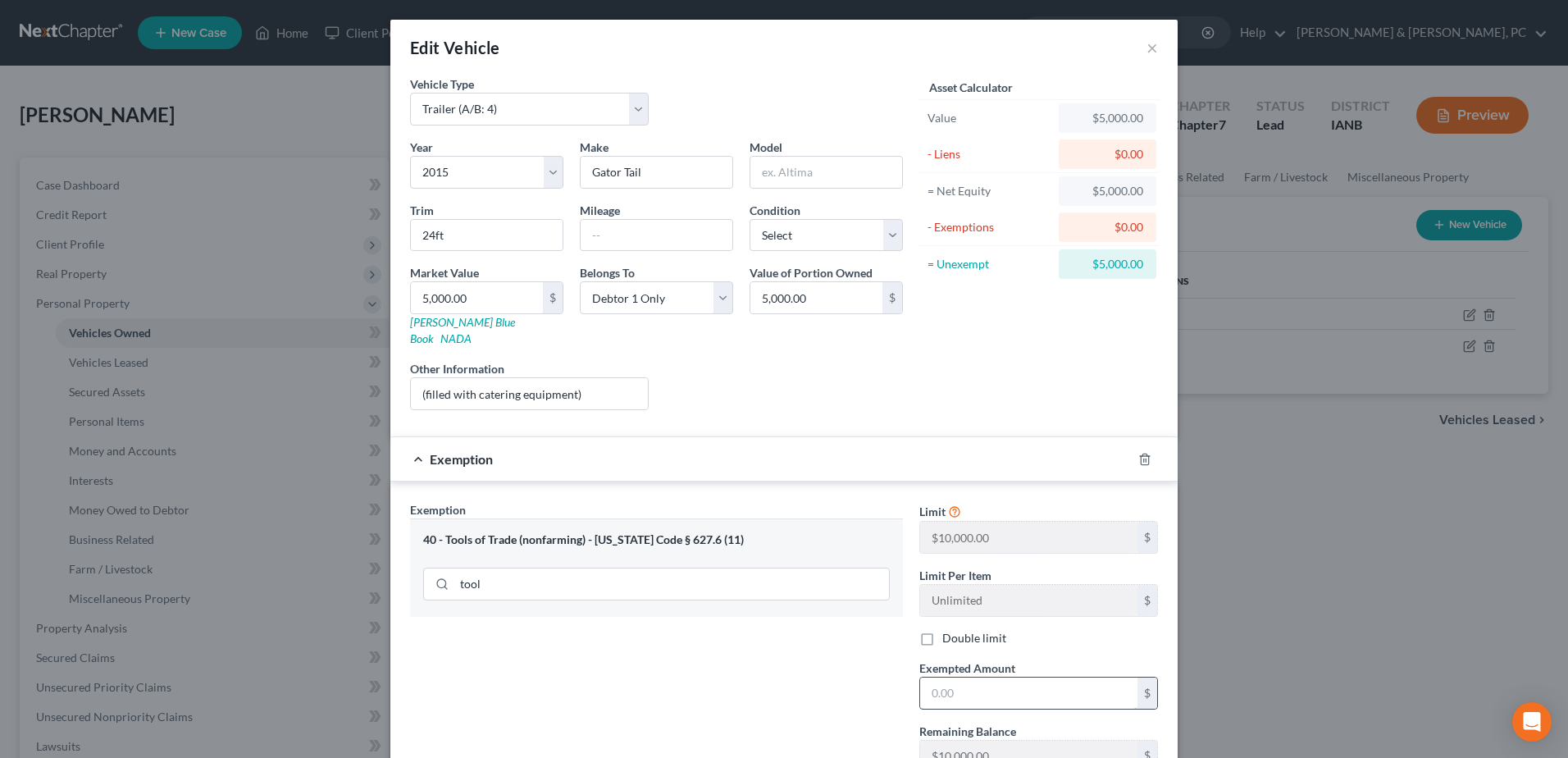
click at [1010, 677] on input "text" at bounding box center [1028, 692] width 217 height 31
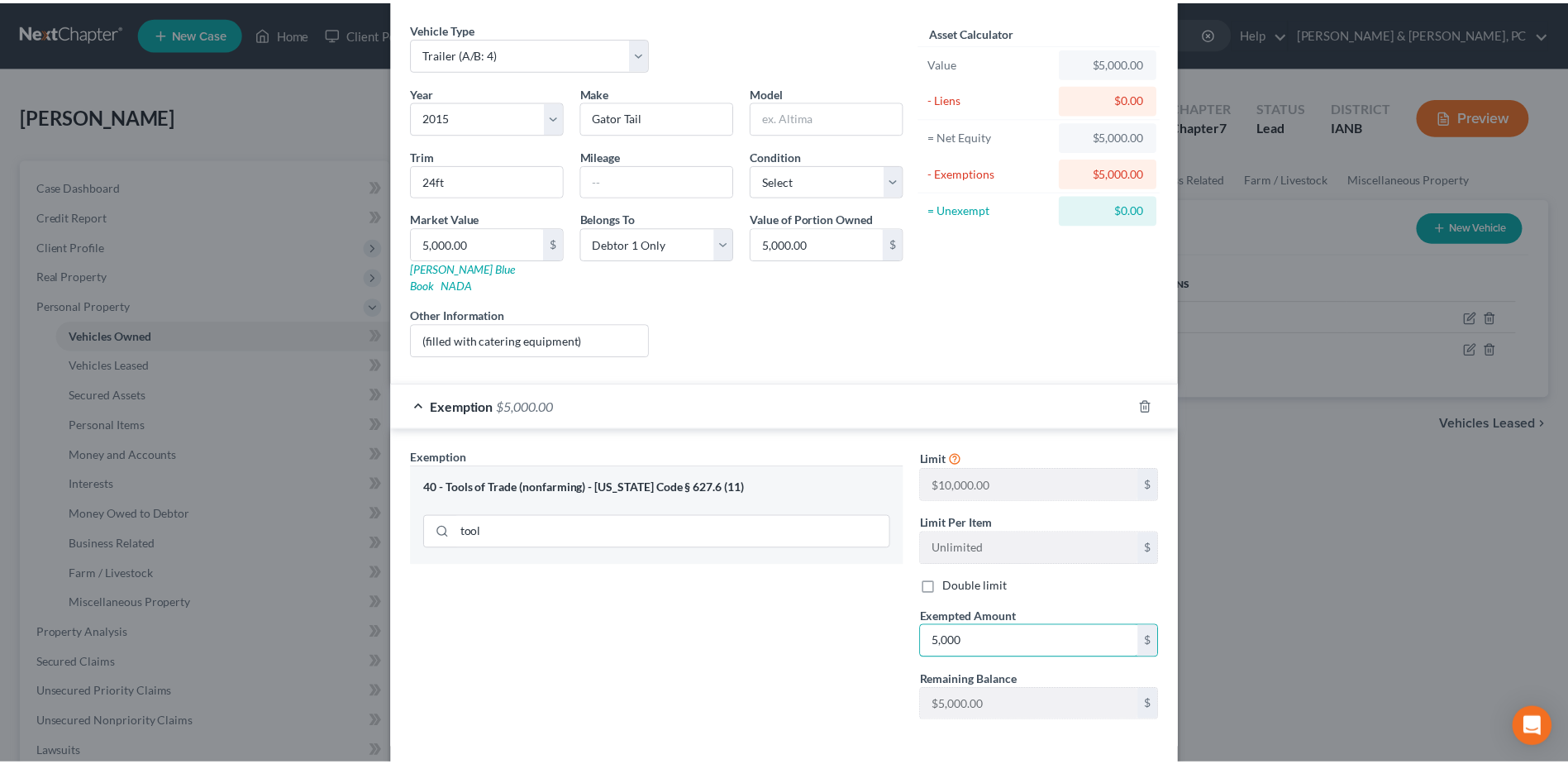
scroll to position [115, 0]
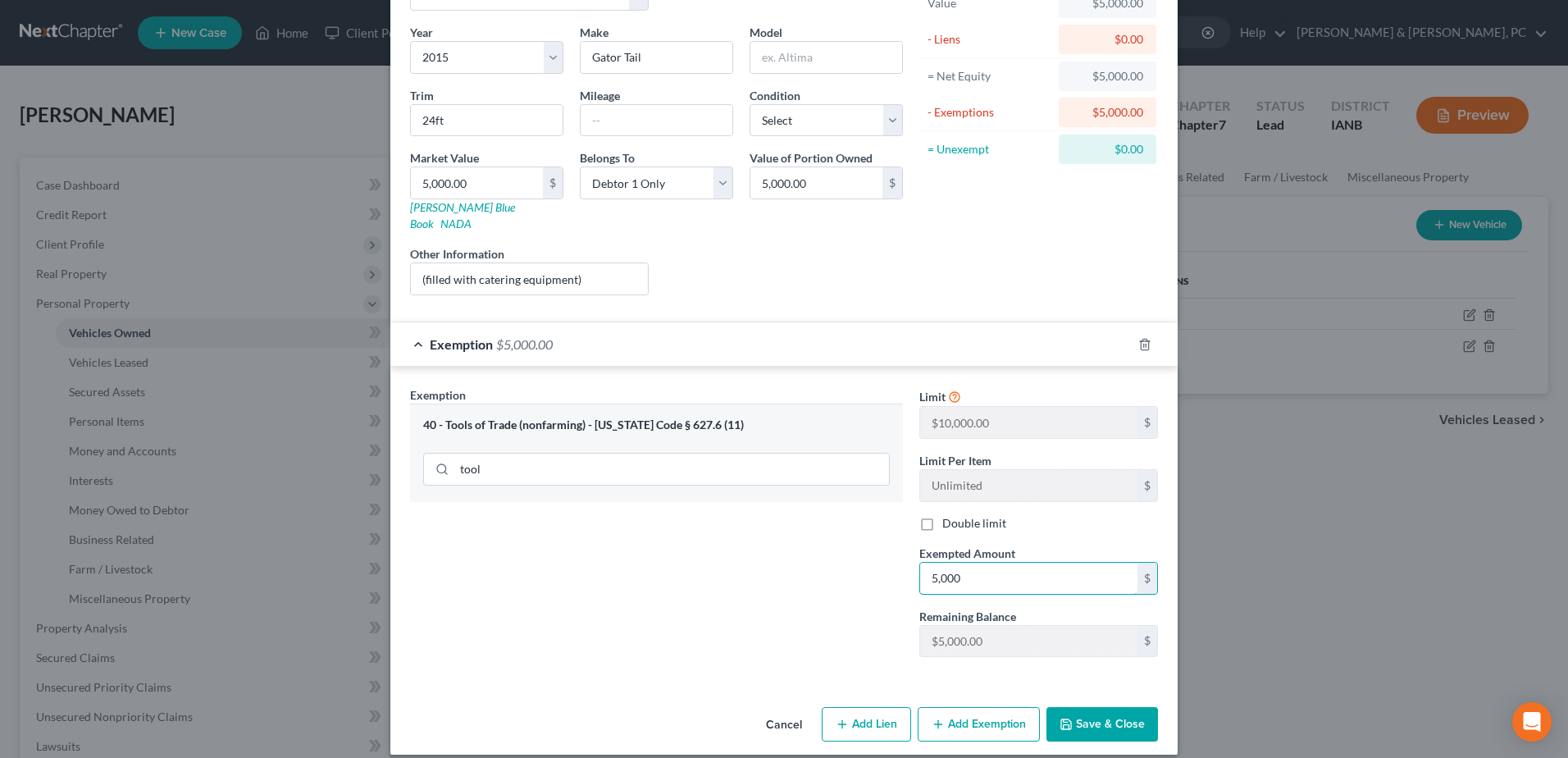
type input "5,000"
click at [1081, 707] on button "Save & Close" at bounding box center [1102, 724] width 112 height 35
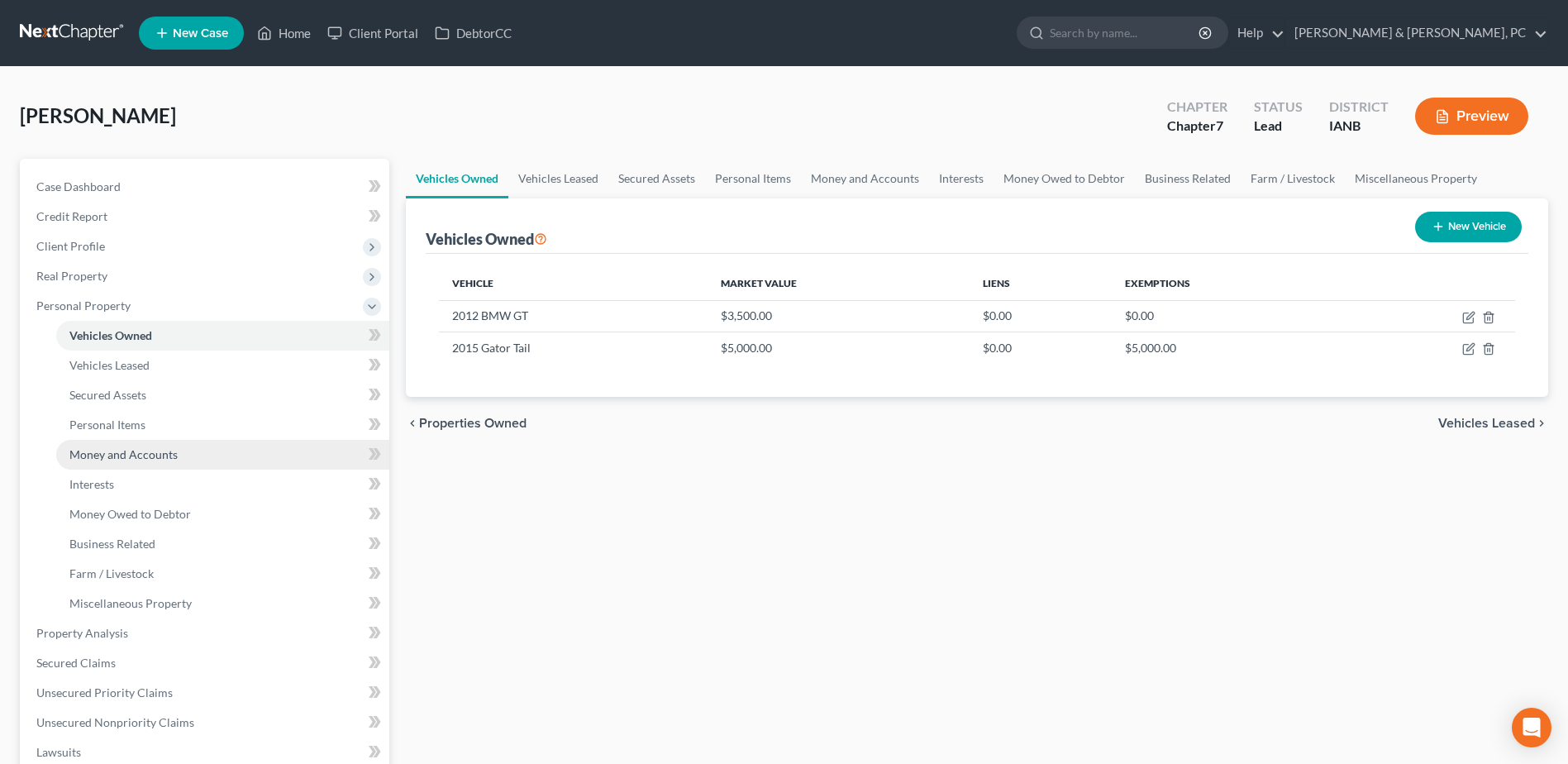
click at [235, 454] on link "Money and Accounts" at bounding box center [223, 454] width 333 height 30
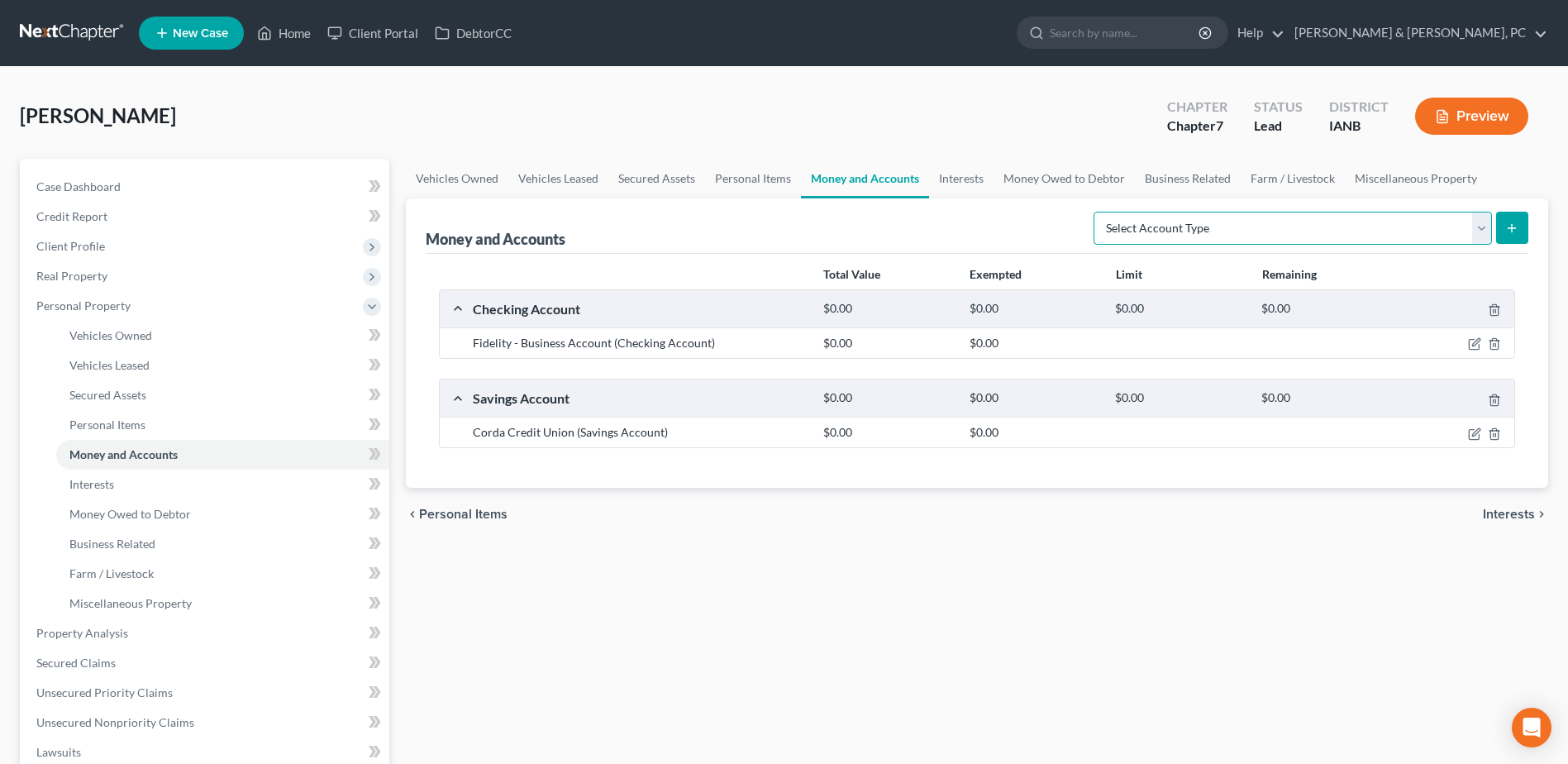
drag, startPoint x: 1264, startPoint y: 217, endPoint x: 1257, endPoint y: 225, distance: 10.6
click at [1264, 217] on select "Select Account Type Brokerage (A/B: 18, SOFA: 20) Cash on Hand (A/B: 16) Certif…" at bounding box center [1293, 228] width 398 height 33
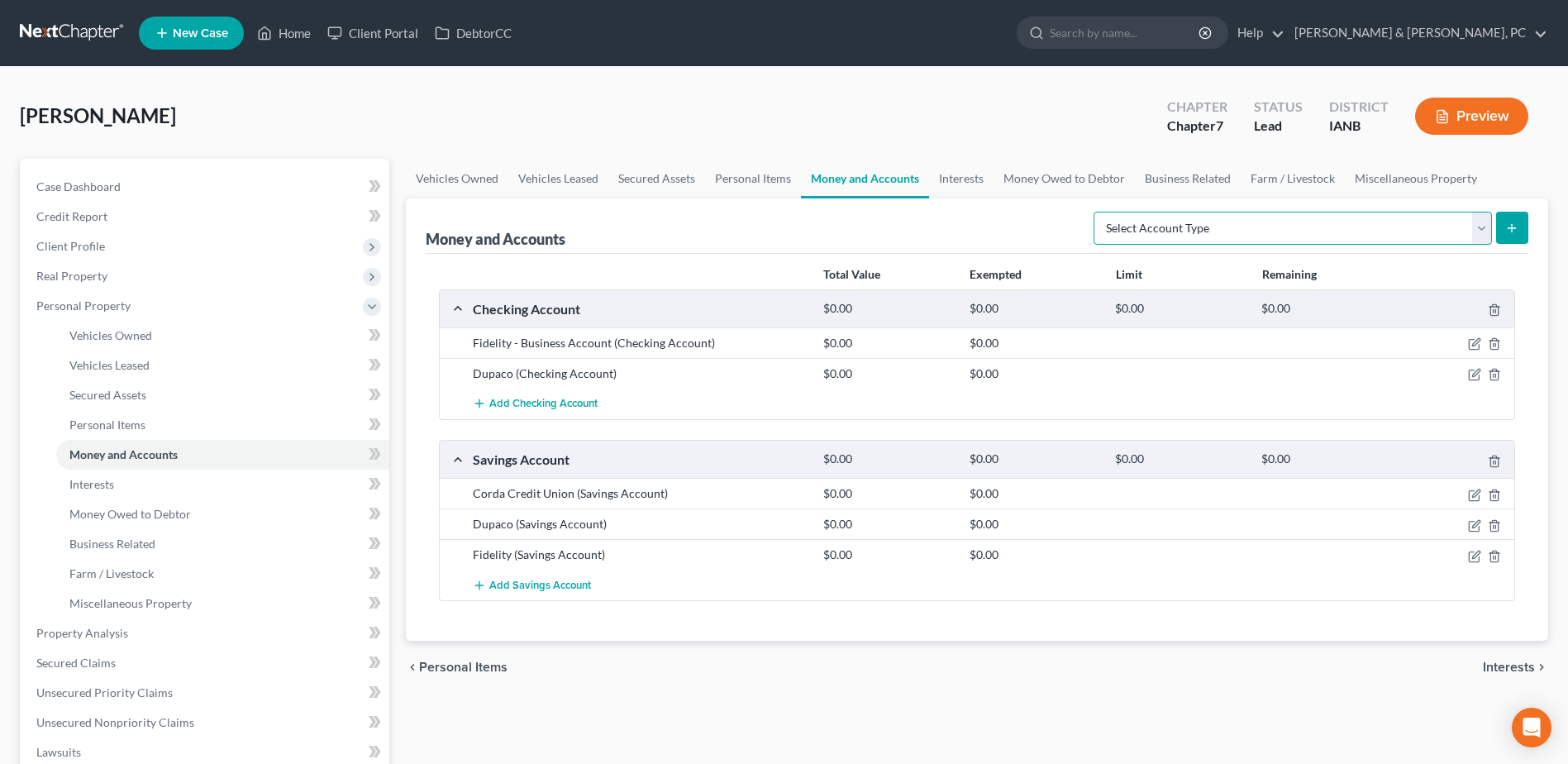
select select "checking"
click at [1098, 212] on select "Select Account Type Brokerage (A/B: 18, SOFA: 20) Cash on Hand (A/B: 16) Certif…" at bounding box center [1293, 228] width 398 height 33
click at [1508, 227] on icon "submit" at bounding box center [1512, 228] width 13 height 13
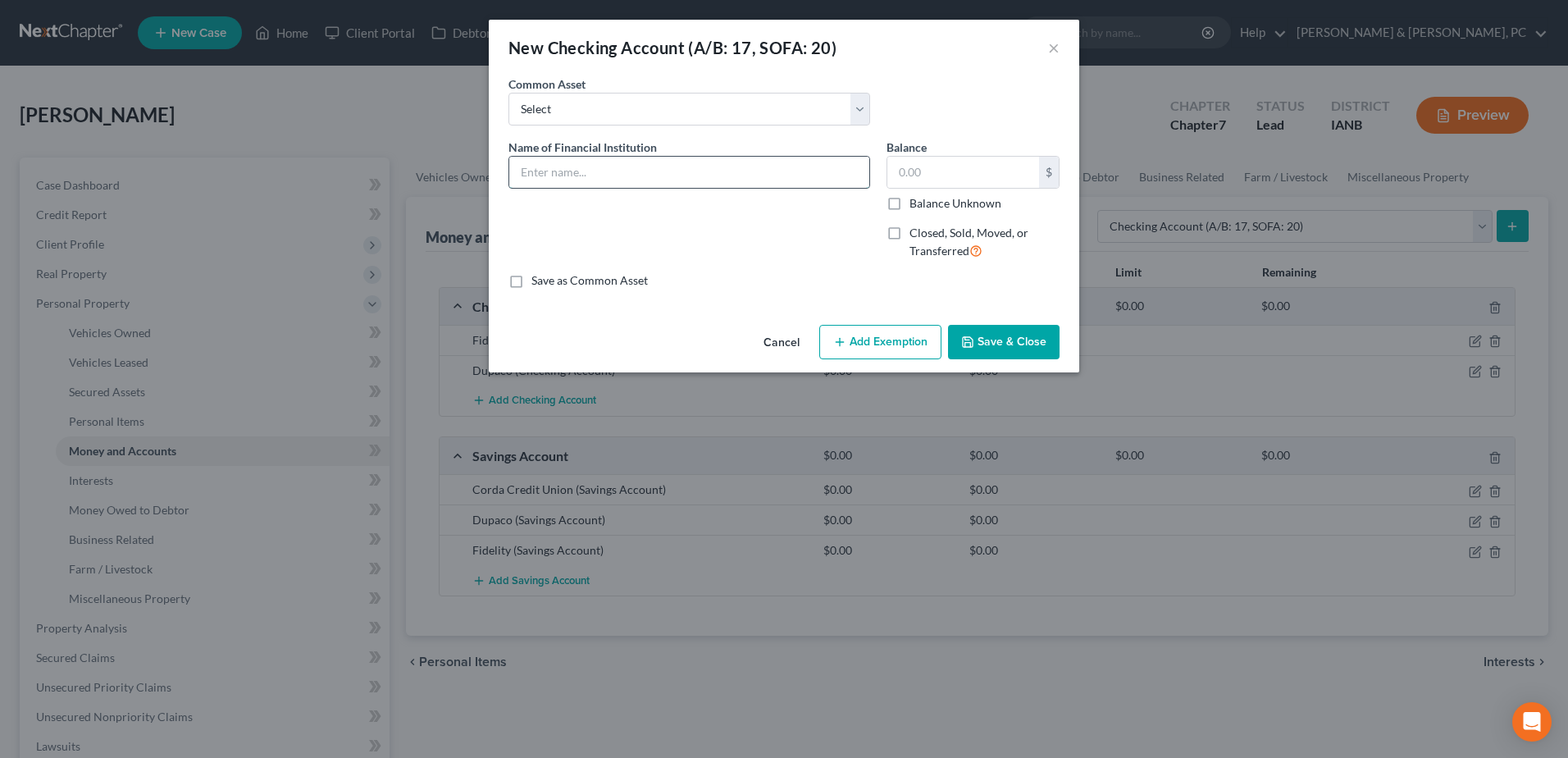
click at [711, 185] on input "text" at bounding box center [689, 171] width 360 height 31
type input "Corda Credit Union"
click at [686, 217] on div "Name of Financial Institution * Corda Credit Union" at bounding box center [689, 206] width 378 height 135
click at [960, 171] on input "text" at bounding box center [963, 171] width 152 height 31
type input "20"
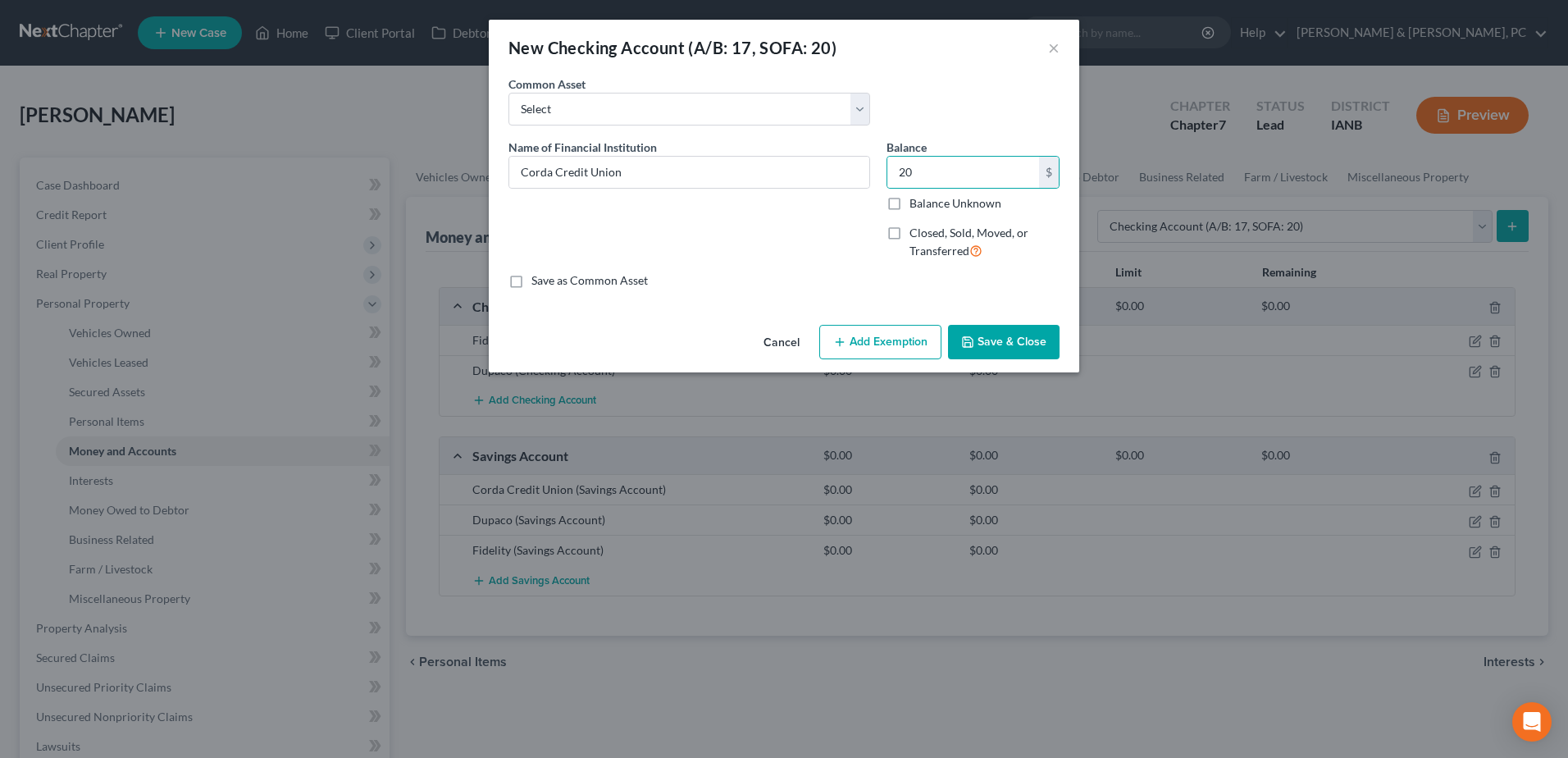
click at [1027, 340] on button "Save & Close" at bounding box center [1004, 342] width 112 height 35
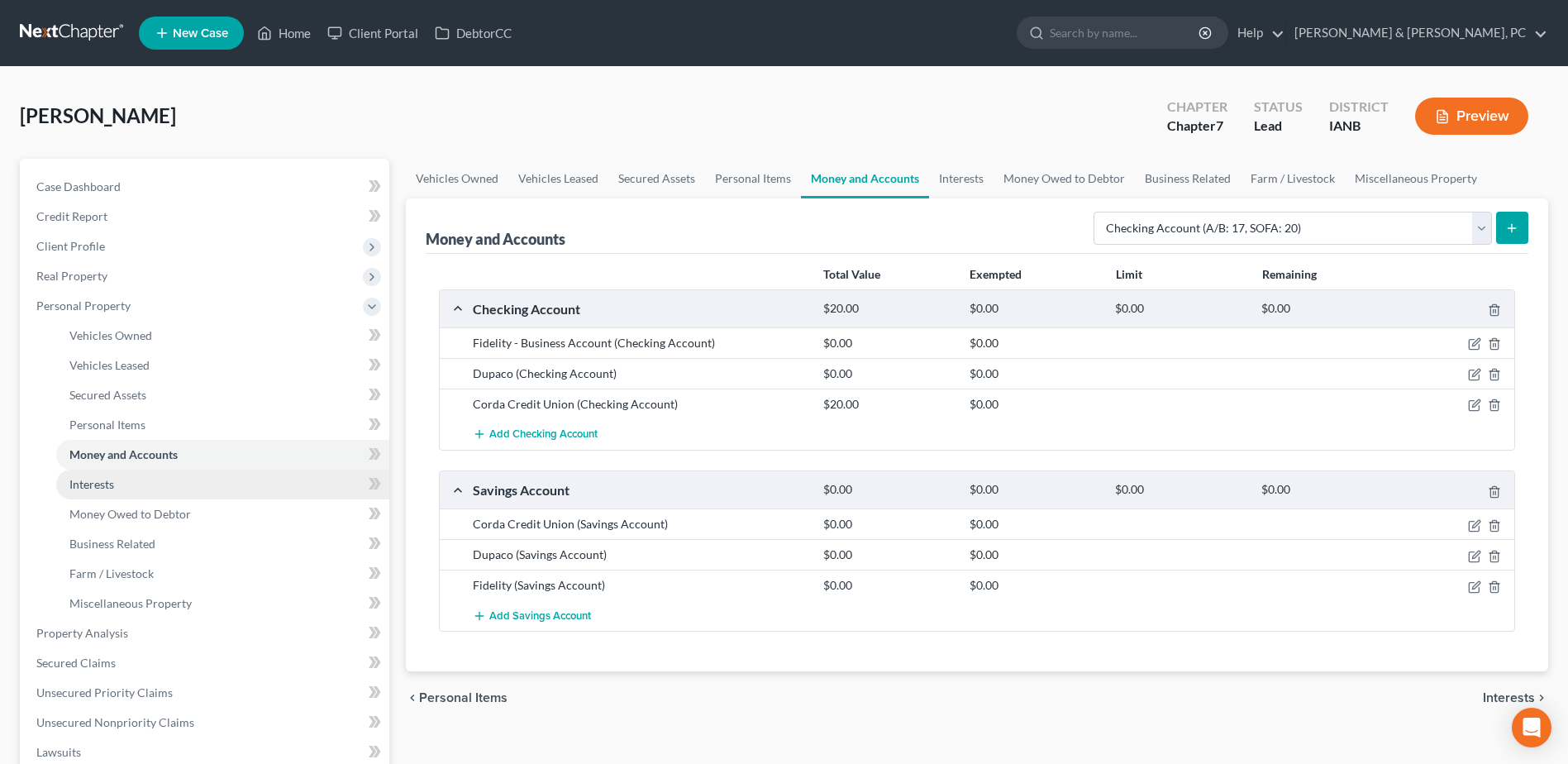
click at [149, 491] on link "Interests" at bounding box center [223, 484] width 333 height 30
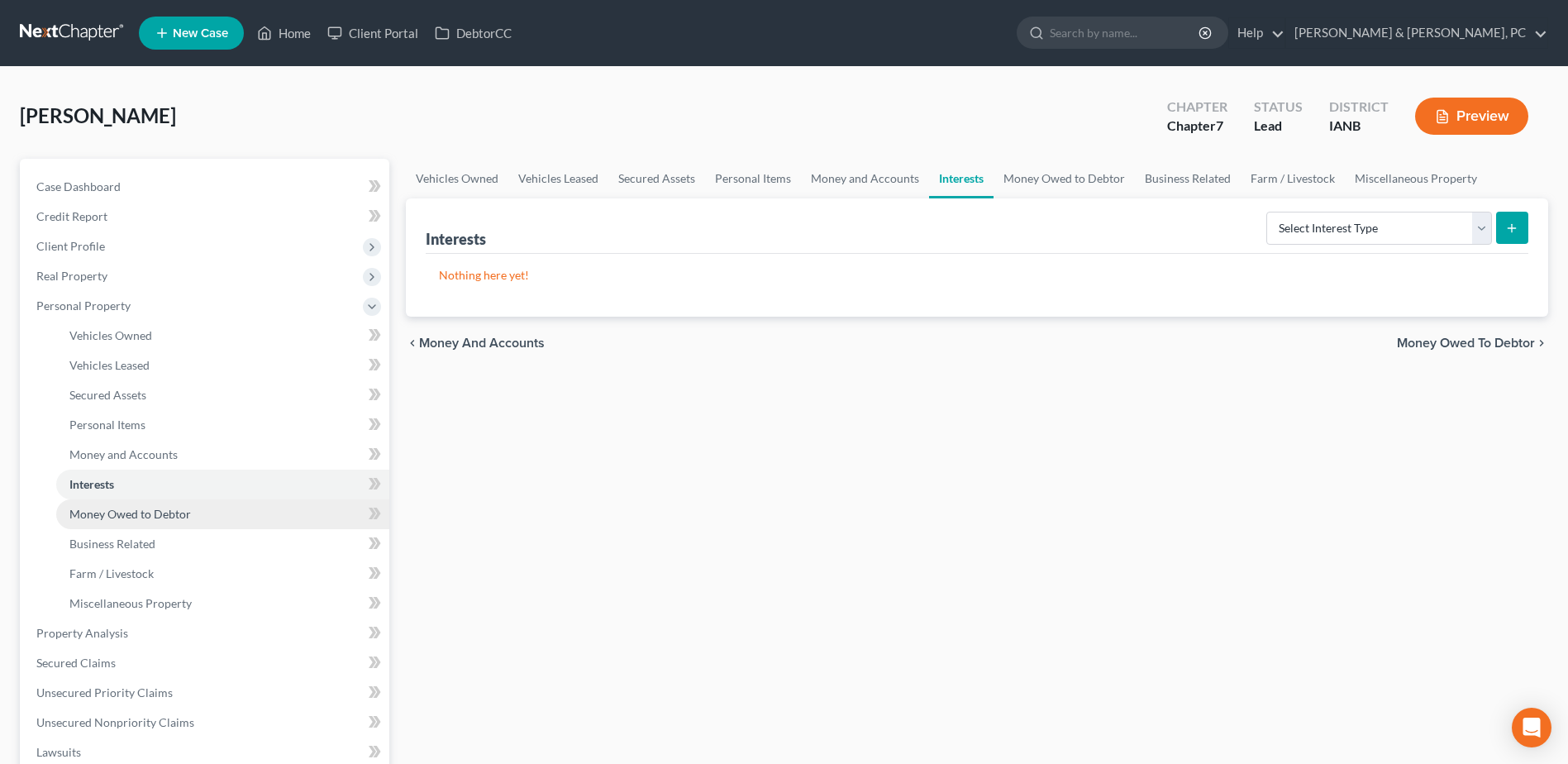
click at [216, 515] on link "Money Owed to Debtor" at bounding box center [223, 514] width 333 height 30
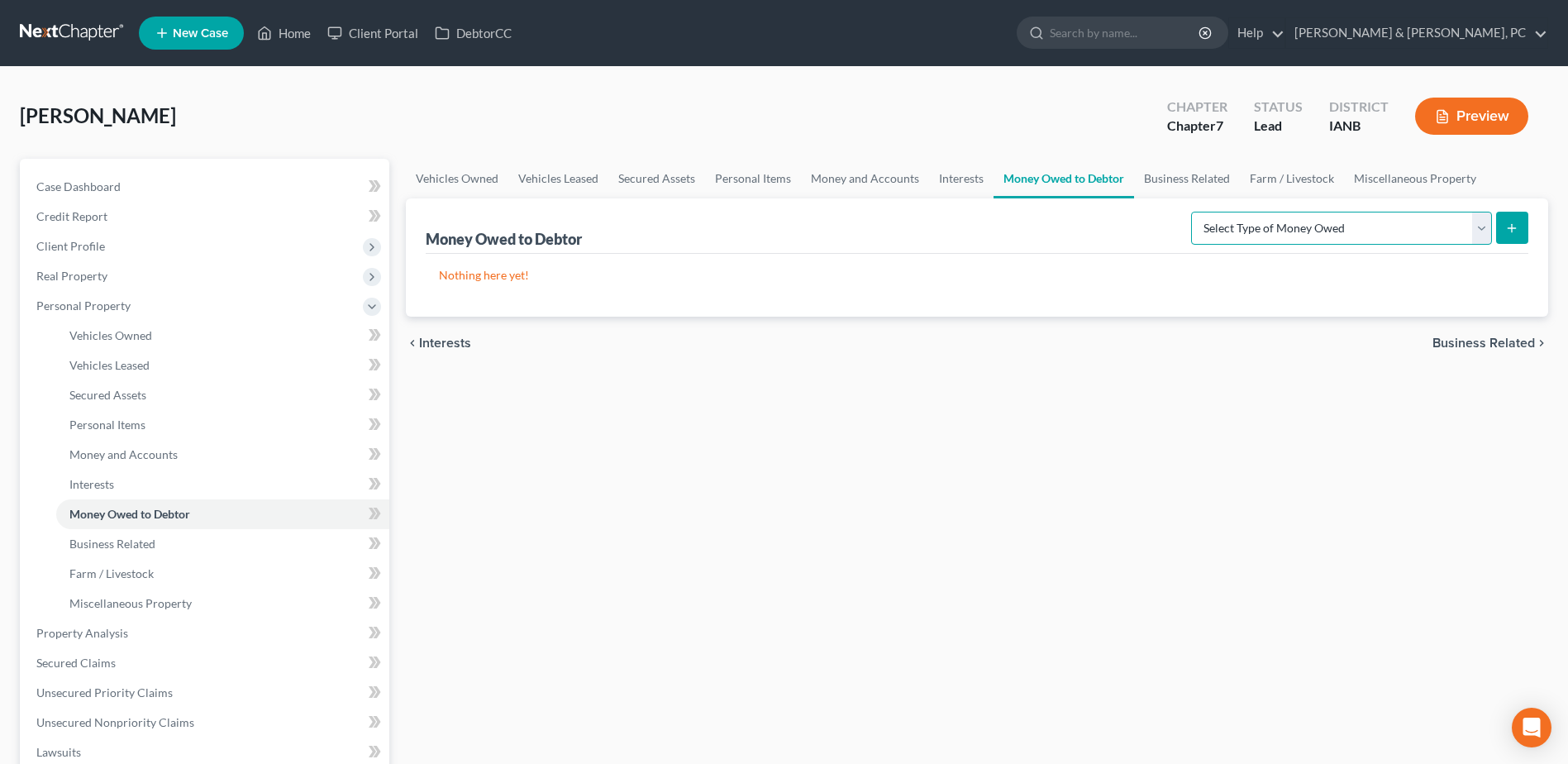
click at [1263, 235] on select "Select Type of Money Owed Accounts Receivable (A/B: 38) Alimony (A/B: 29) Child…" at bounding box center [1342, 228] width 301 height 33
drag, startPoint x: 724, startPoint y: 591, endPoint x: 497, endPoint y: 593, distance: 227.0
click at [724, 591] on div "Vehicles Owned Vehicles Leased Secured Assets Personal Items Money and Accounts…" at bounding box center [977, 650] width 1159 height 985
click at [208, 593] on link "Miscellaneous Property" at bounding box center [223, 603] width 333 height 30
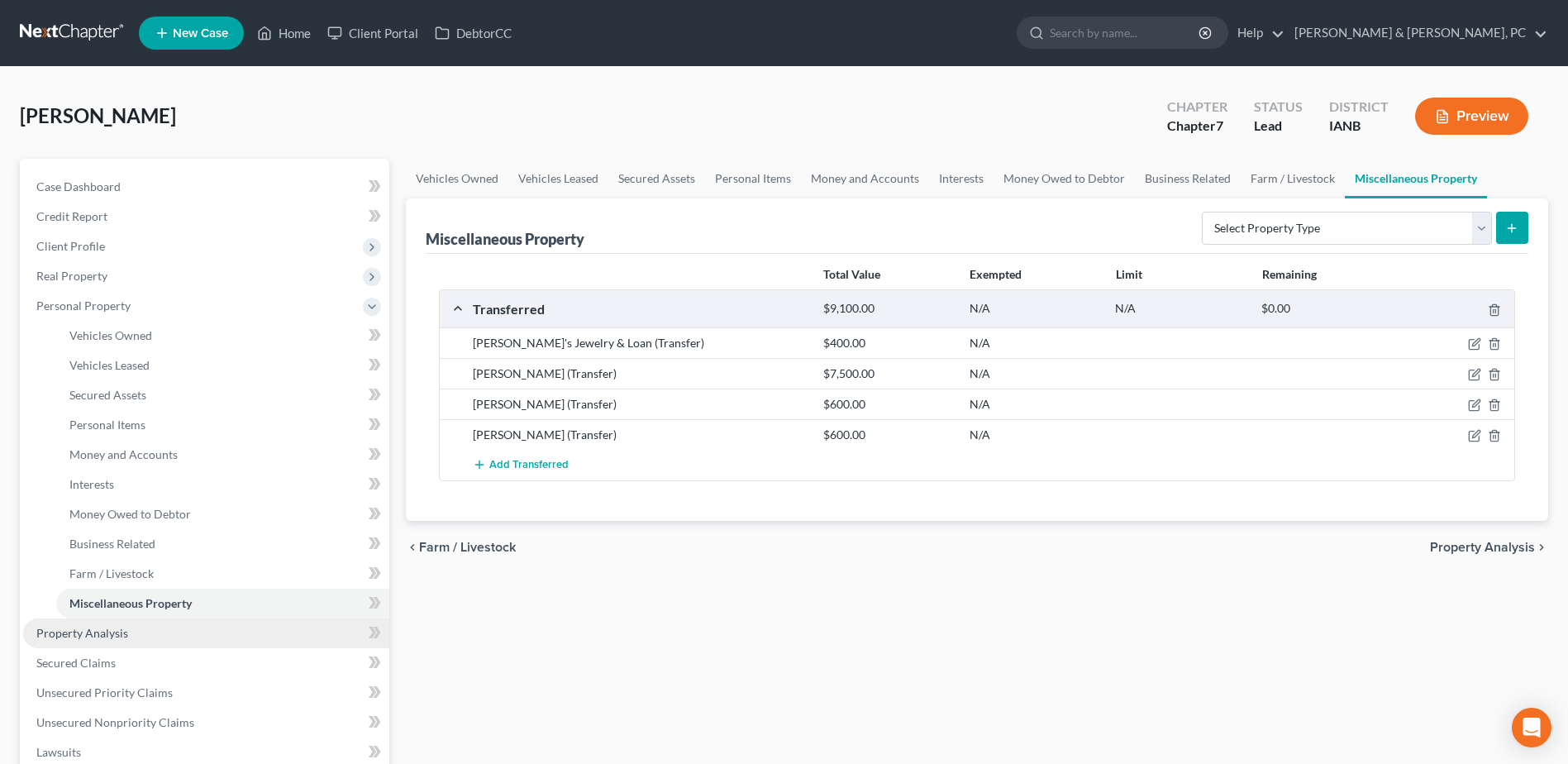
click at [183, 630] on link "Property Analysis" at bounding box center [206, 632] width 366 height 30
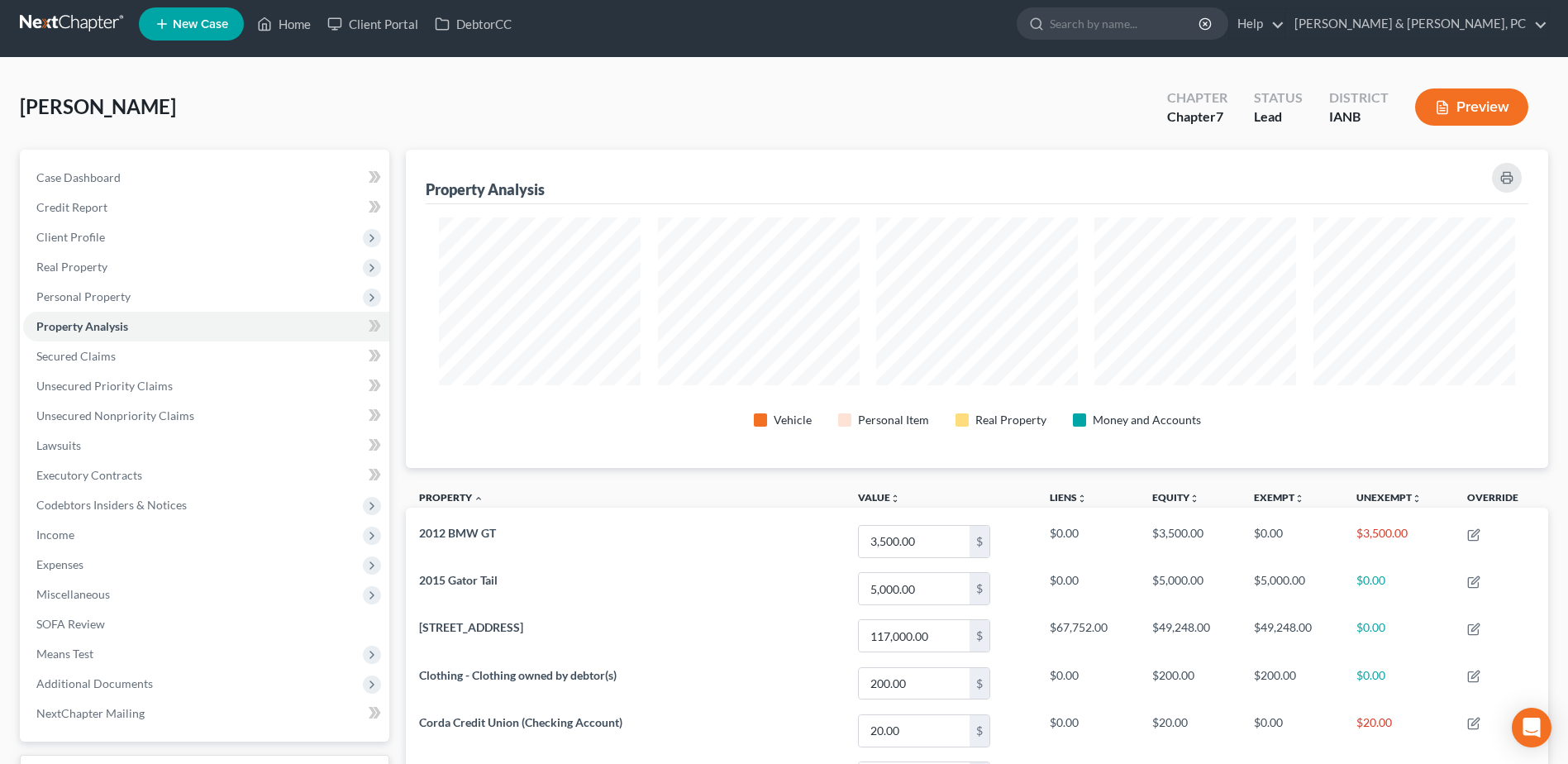
scroll to position [8, 0]
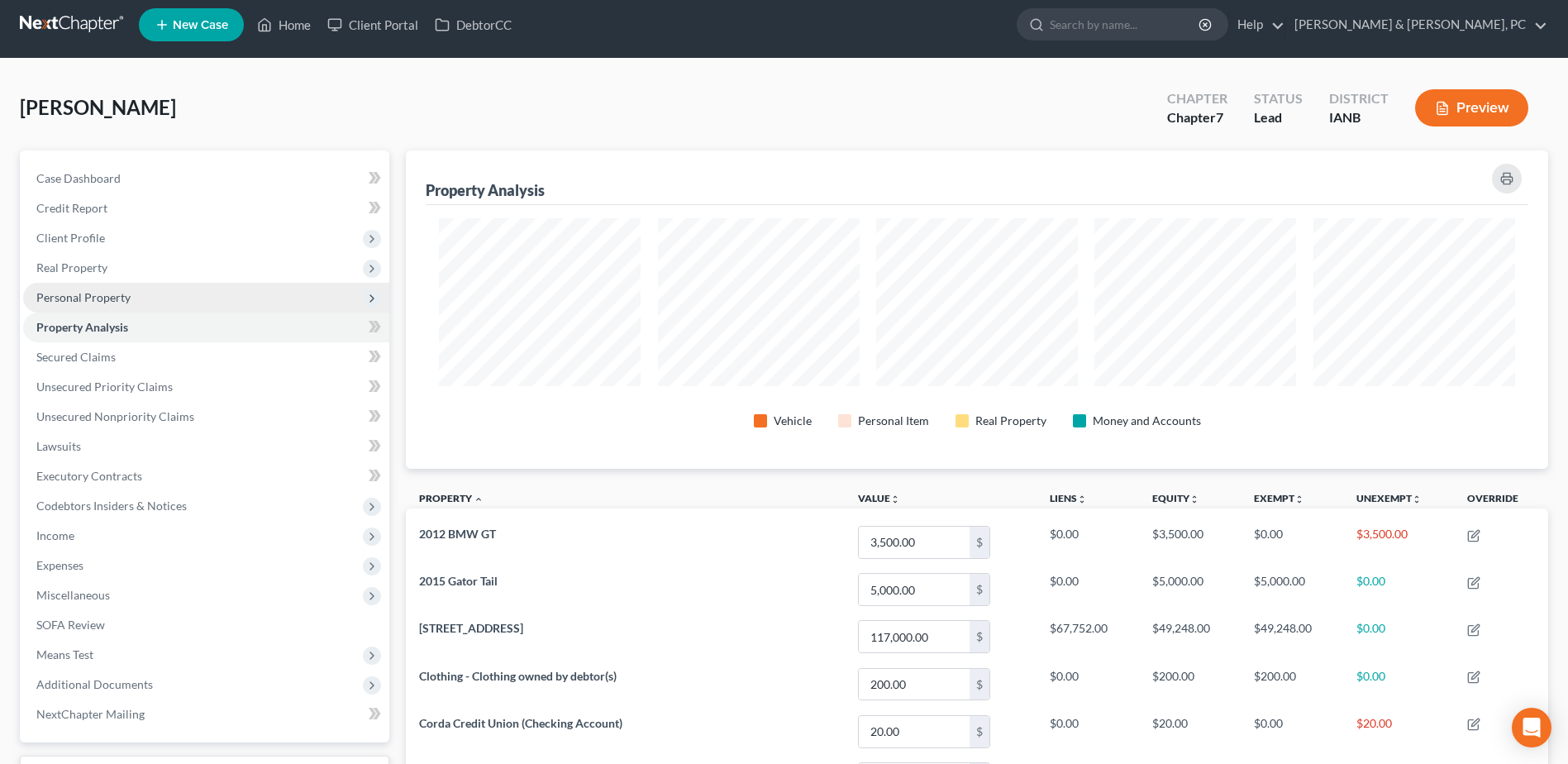
click at [162, 296] on span "Personal Property" at bounding box center [206, 297] width 366 height 30
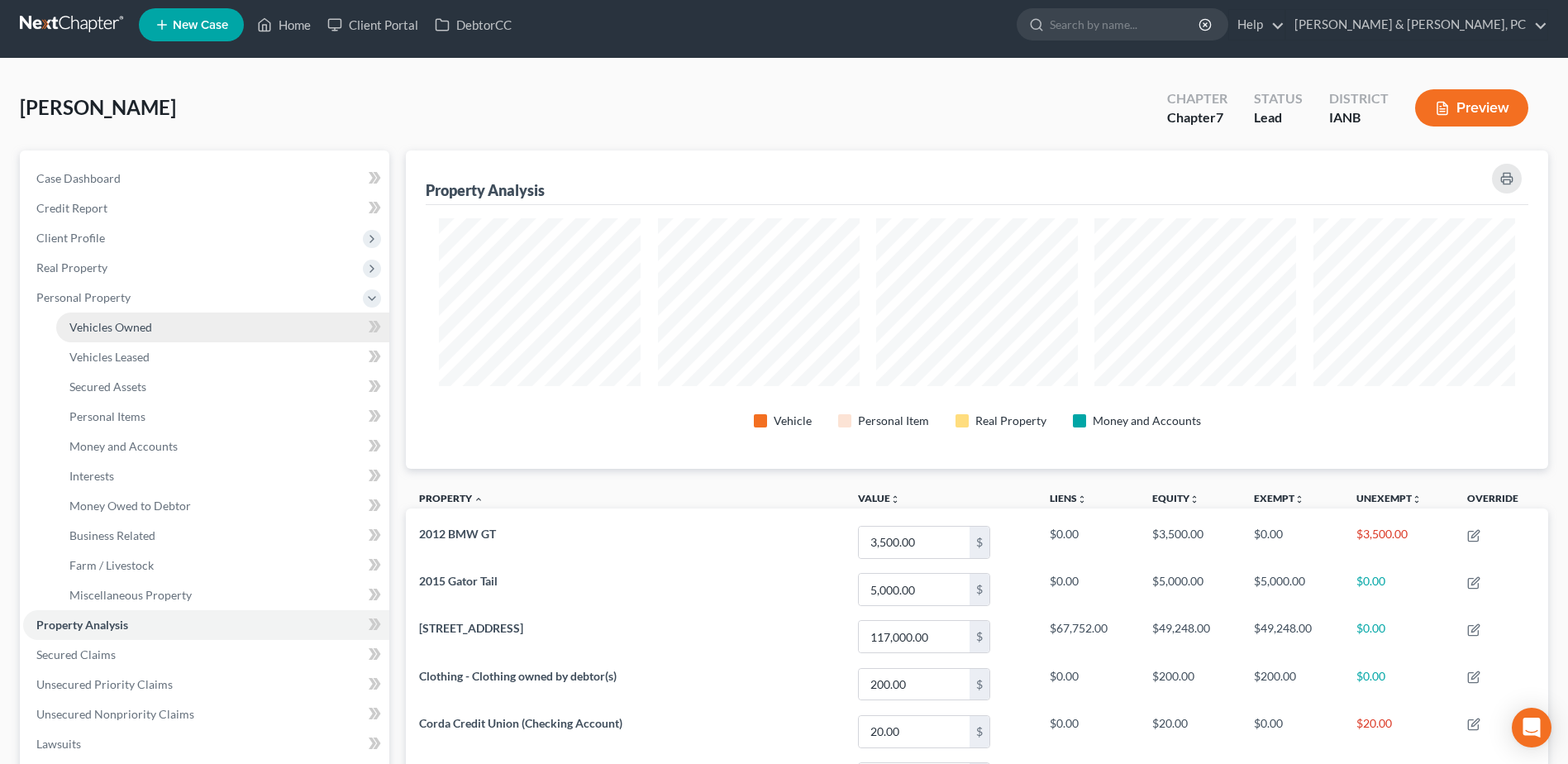
click at [199, 335] on link "Vehicles Owned" at bounding box center [223, 327] width 333 height 30
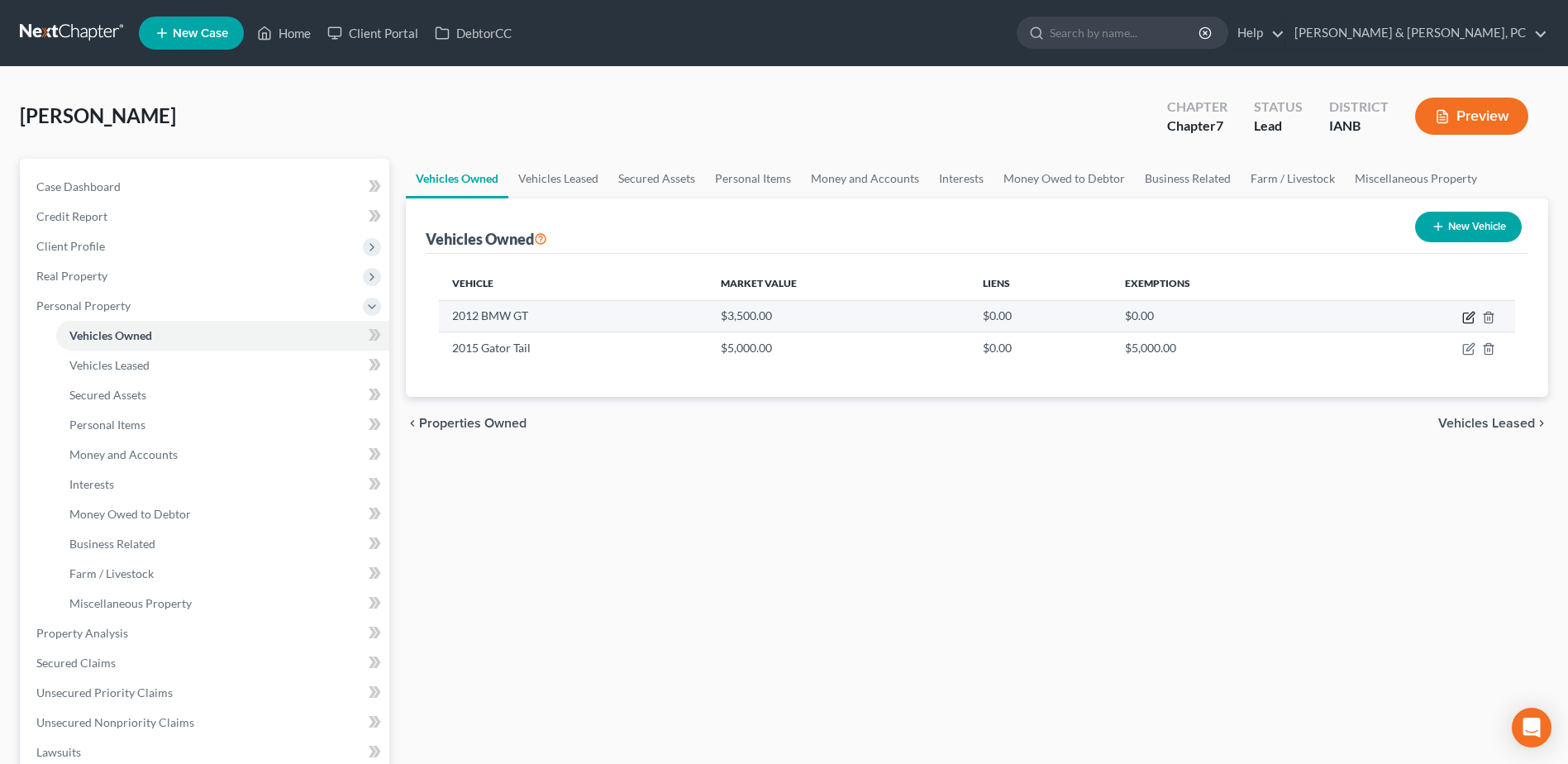
click at [1464, 313] on icon "button" at bounding box center [1468, 318] width 10 height 10
select select "0"
select select "14"
select select "4"
select select "0"
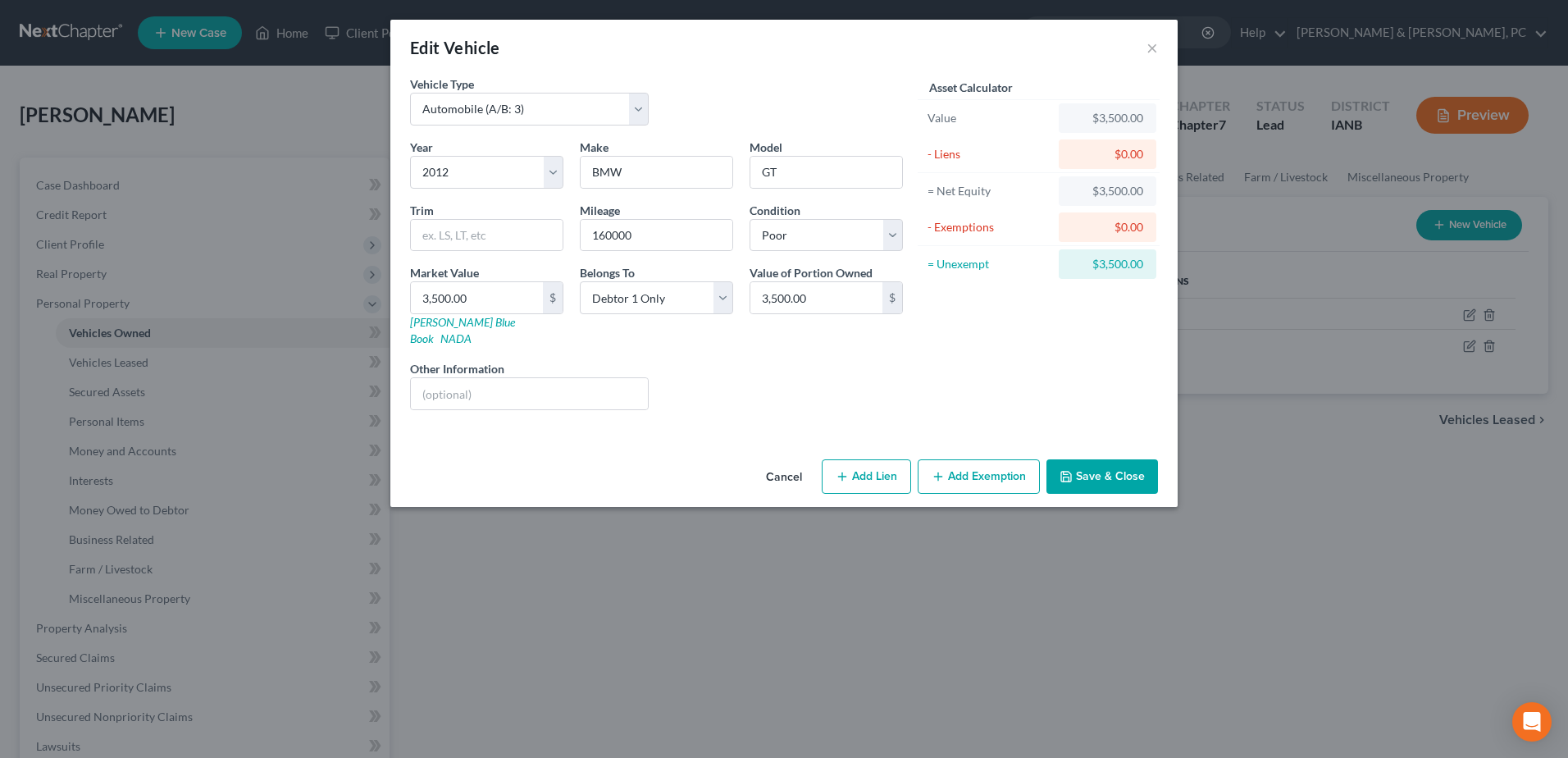
click at [971, 453] on div "Cancel Add Lien Add Lease Add Exemption Save & Close" at bounding box center [784, 479] width 787 height 54
click at [971, 459] on button "Add Exemption" at bounding box center [979, 476] width 122 height 35
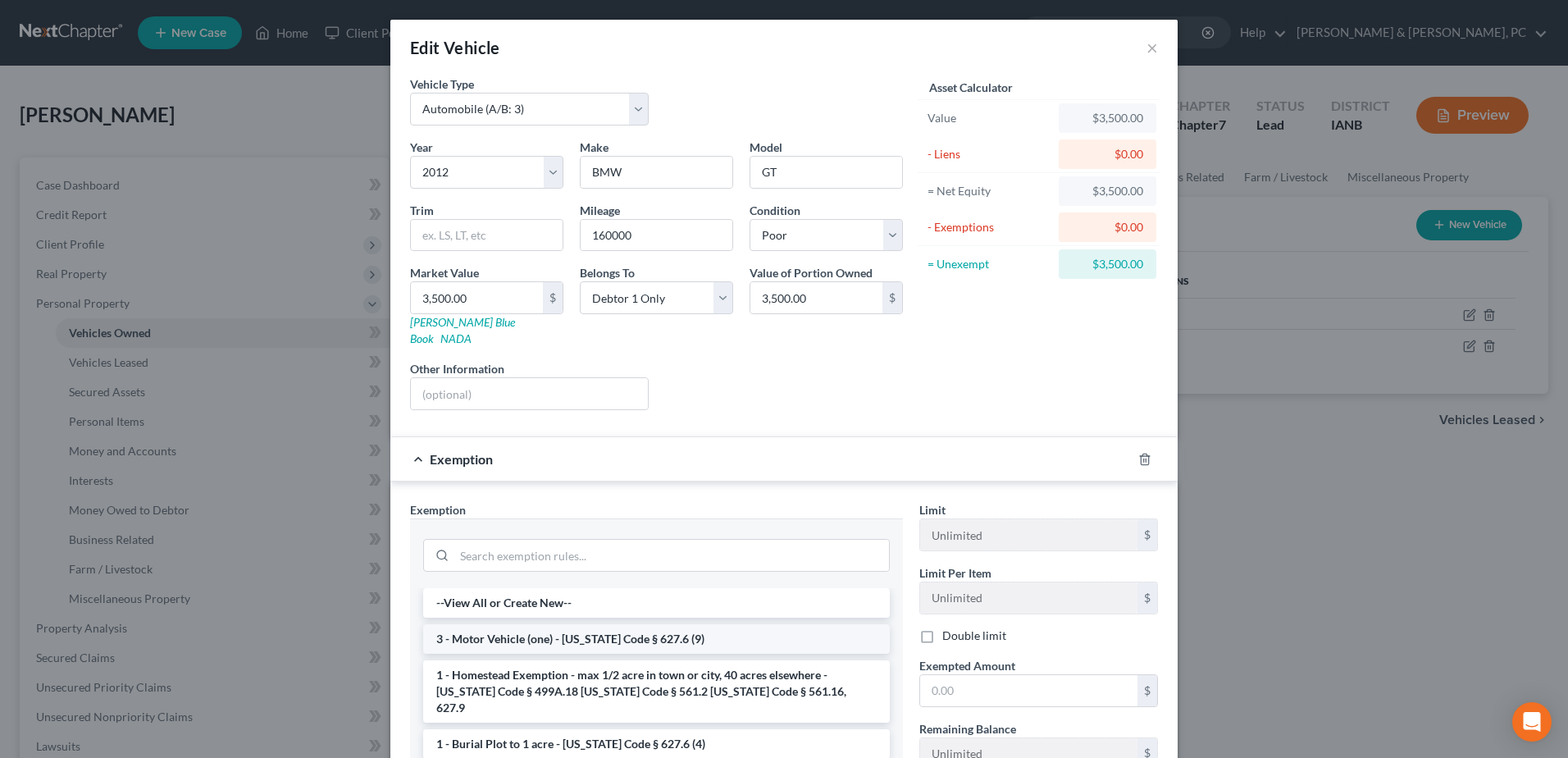
click at [634, 627] on li "3 - Motor Vehicle (one) - [US_STATE] Code § 627.6 (9)" at bounding box center [657, 638] width 467 height 29
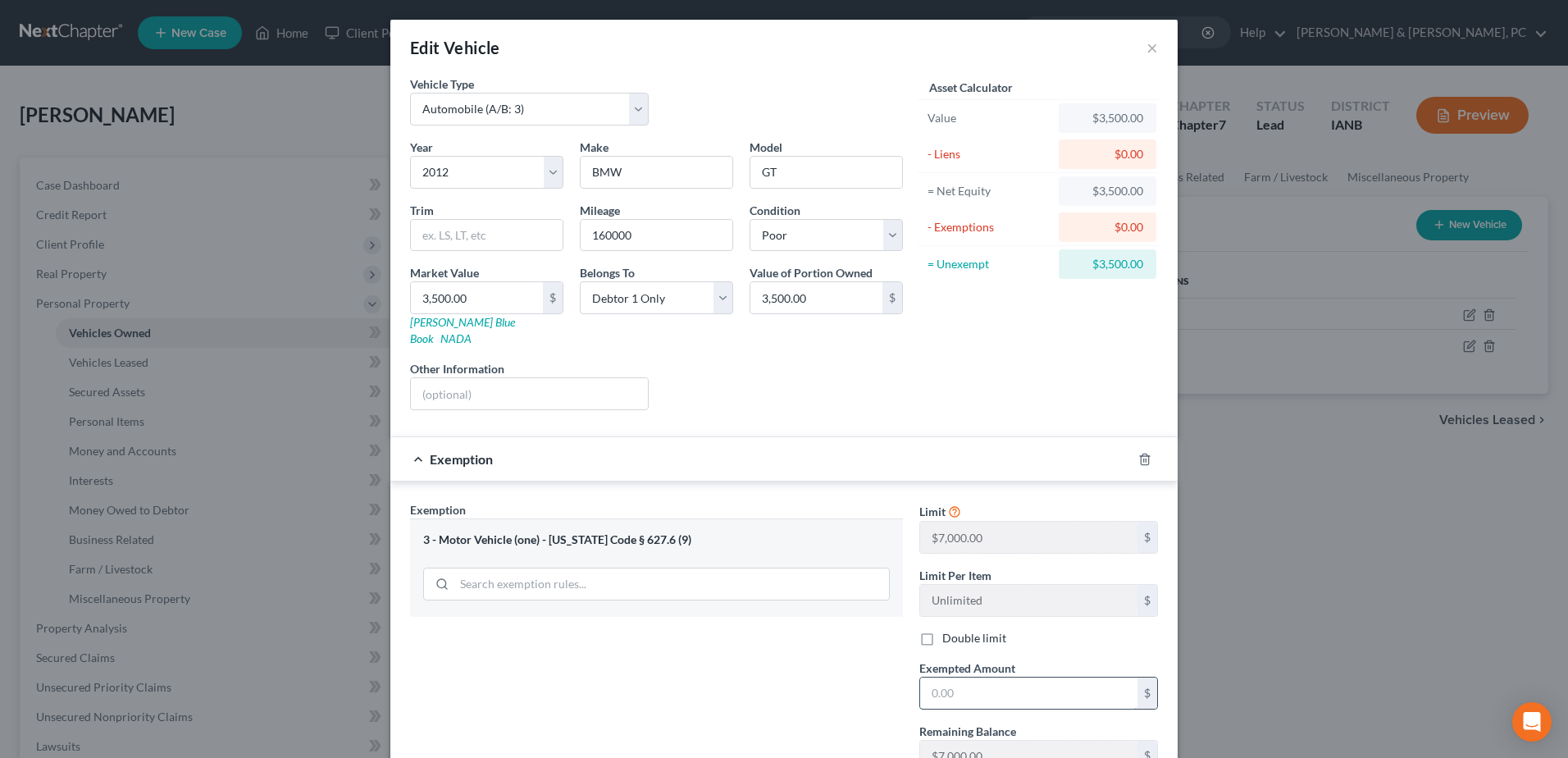
click at [999, 677] on input "text" at bounding box center [1028, 692] width 217 height 31
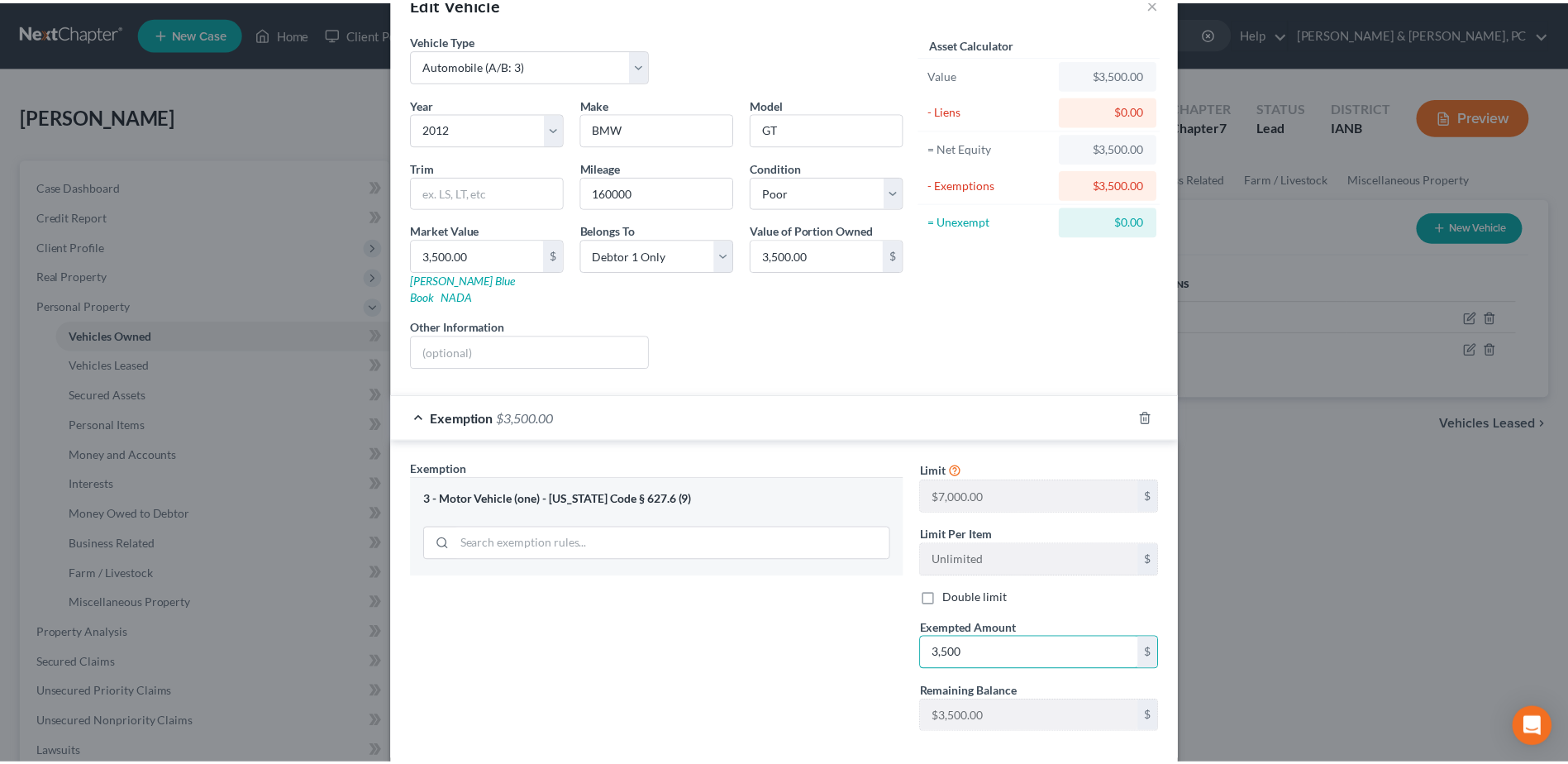
scroll to position [115, 0]
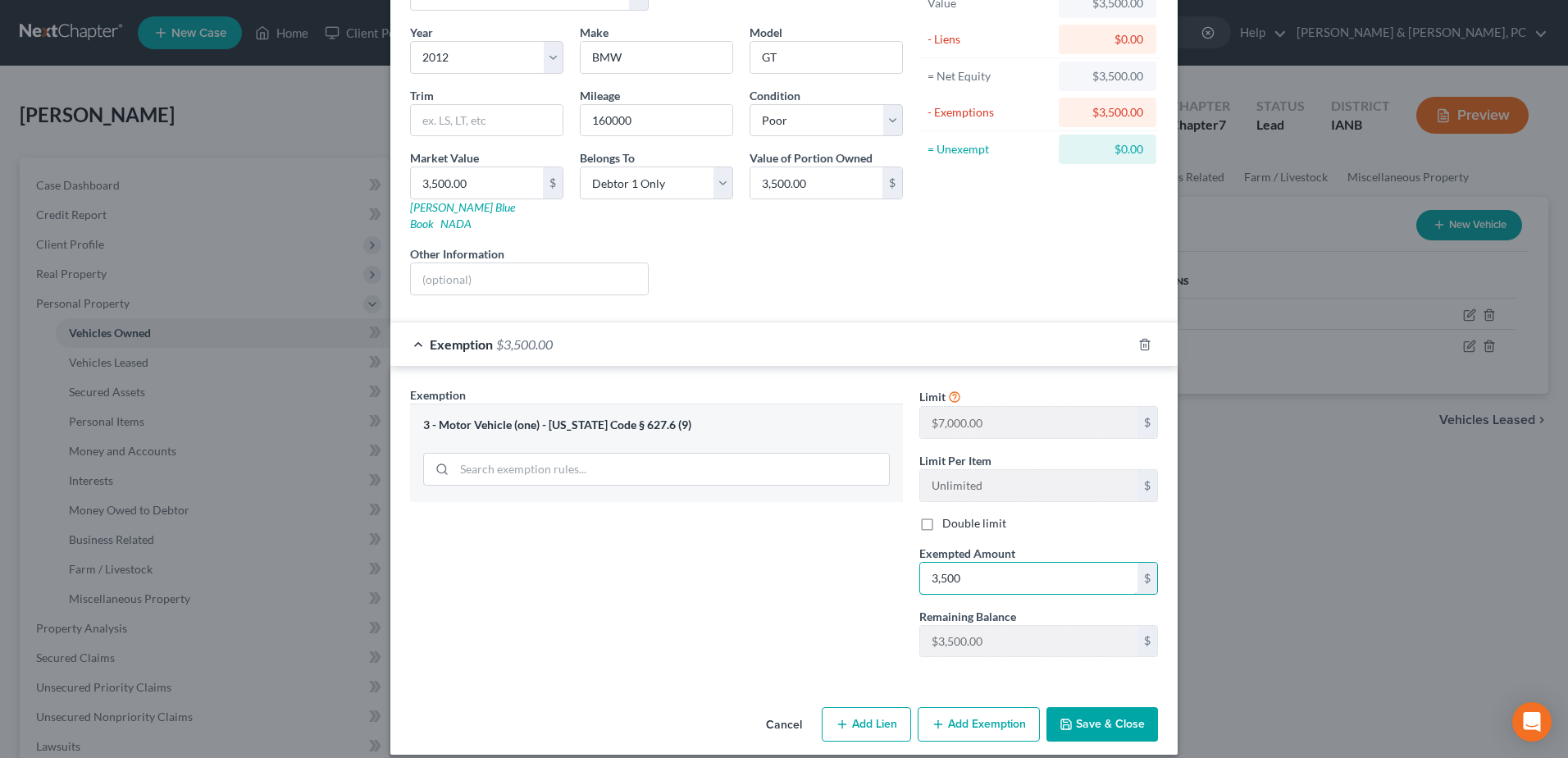
type input "3,500"
click at [1099, 707] on button "Save & Close" at bounding box center [1102, 724] width 112 height 35
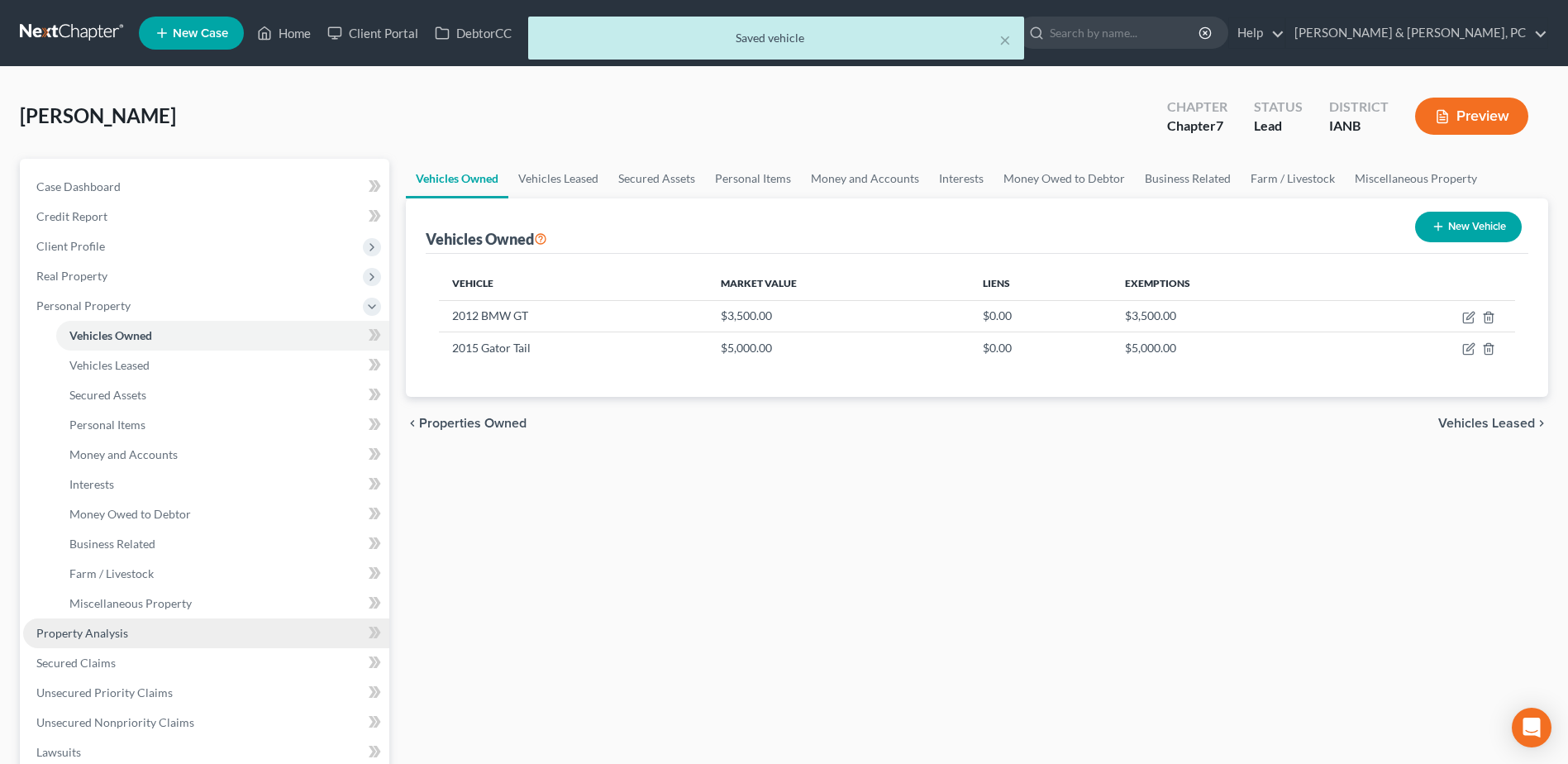
click at [140, 634] on link "Property Analysis" at bounding box center [206, 632] width 366 height 30
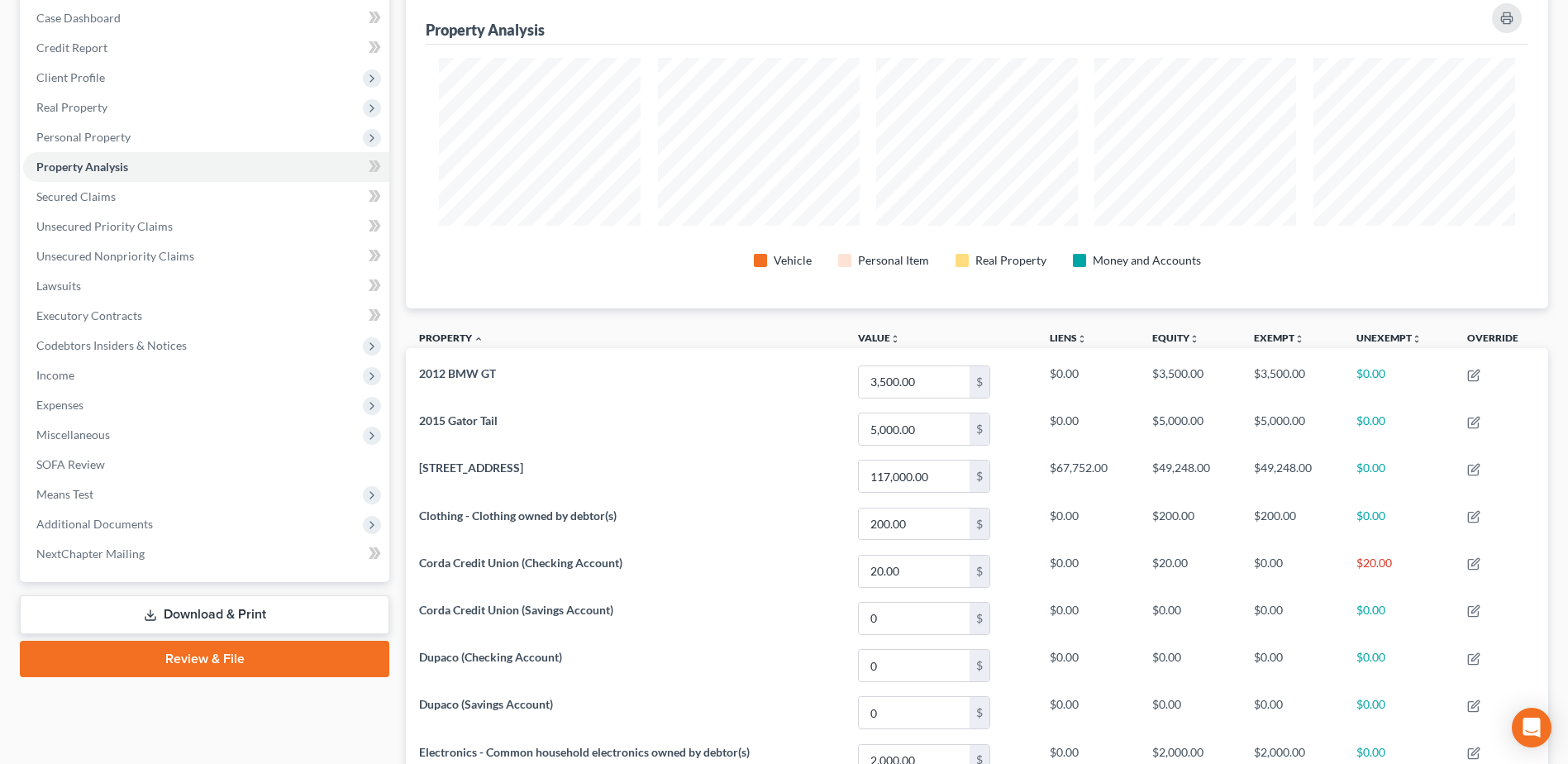
scroll to position [8, 0]
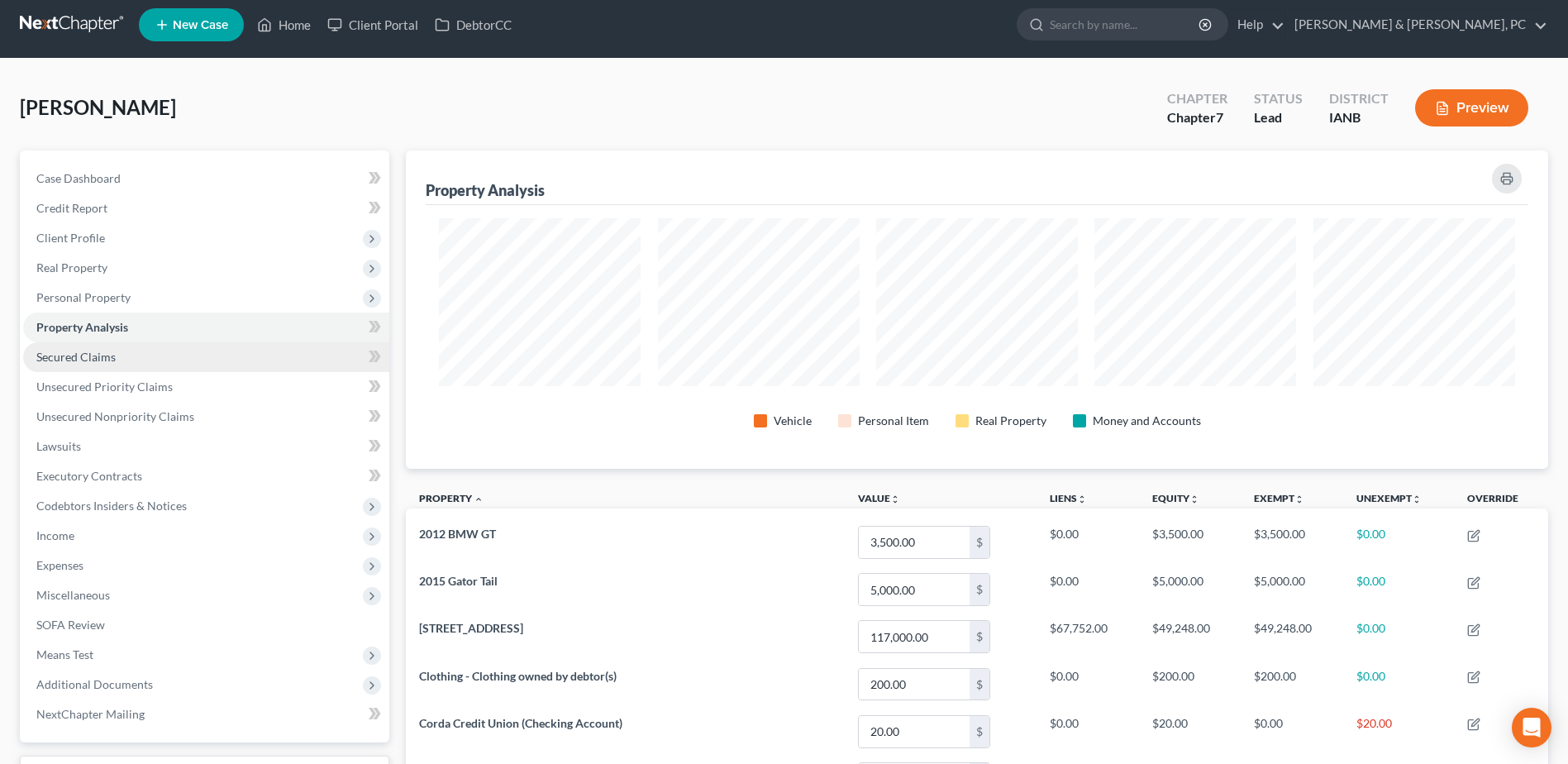
click at [258, 353] on link "Secured Claims" at bounding box center [206, 357] width 366 height 30
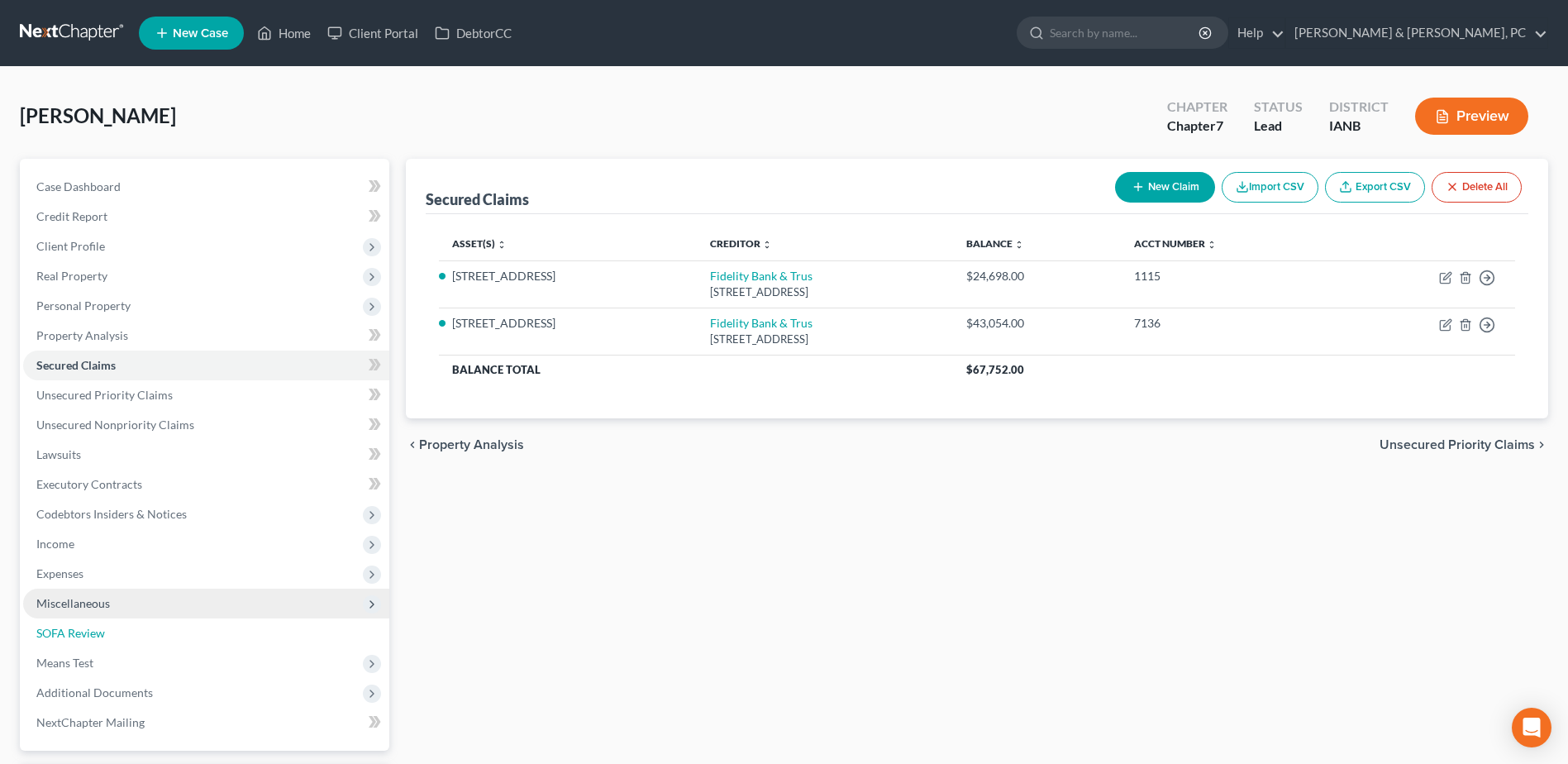
click at [142, 626] on link "SOFA Review" at bounding box center [206, 632] width 366 height 30
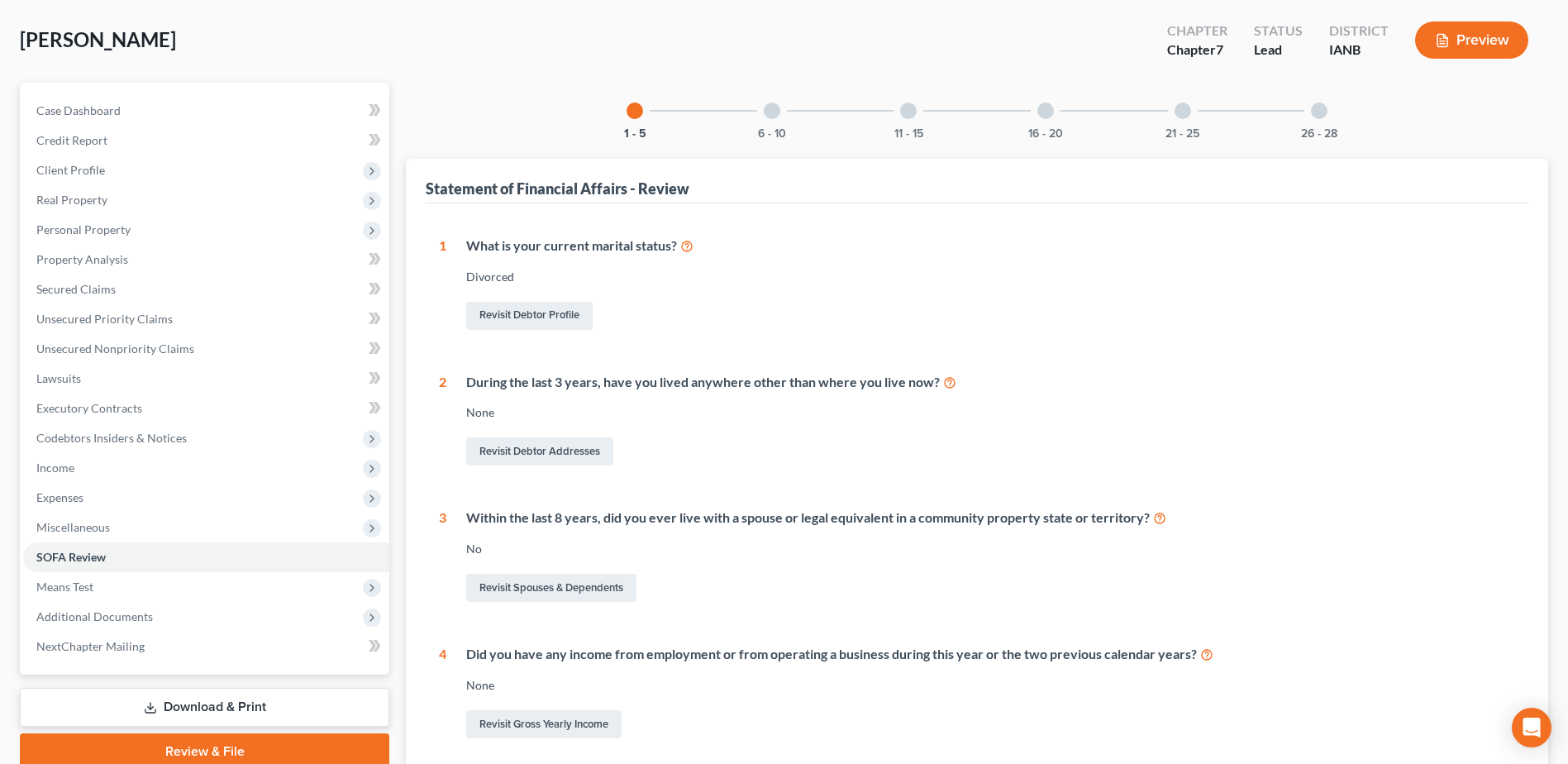
scroll to position [35, 0]
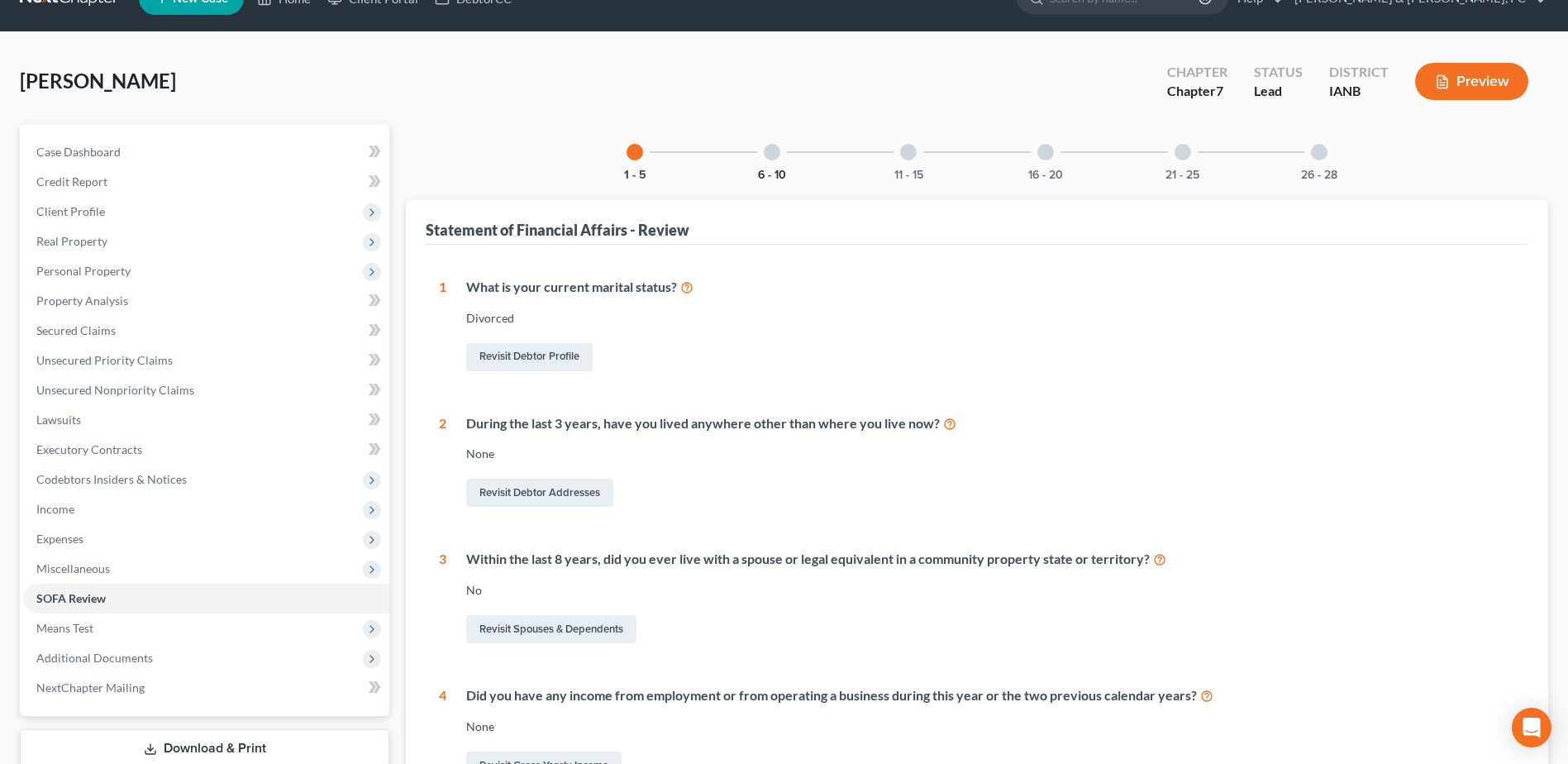
click at [765, 169] on button "6 - 10" at bounding box center [771, 174] width 28 height 12
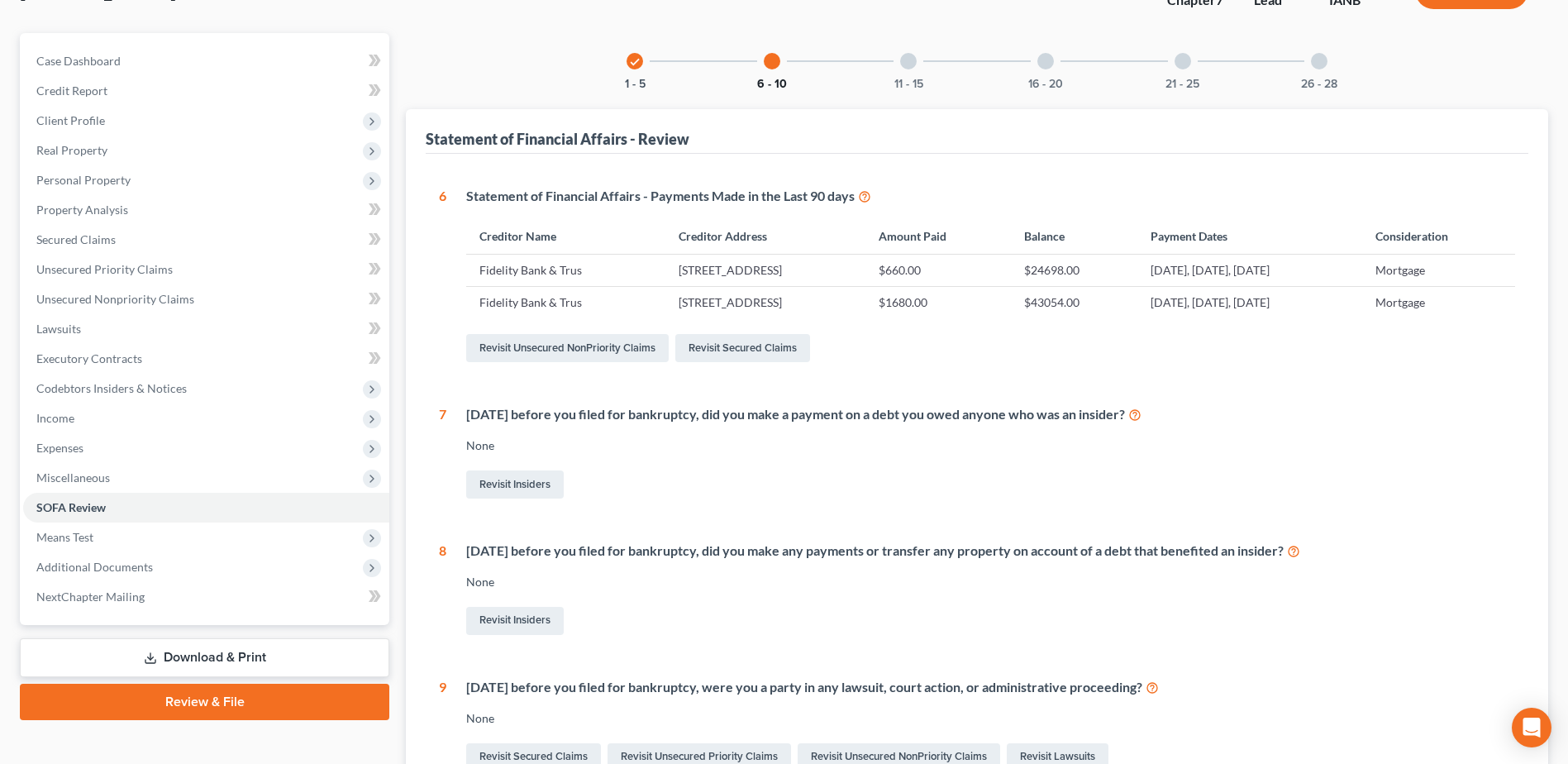
scroll to position [117, 0]
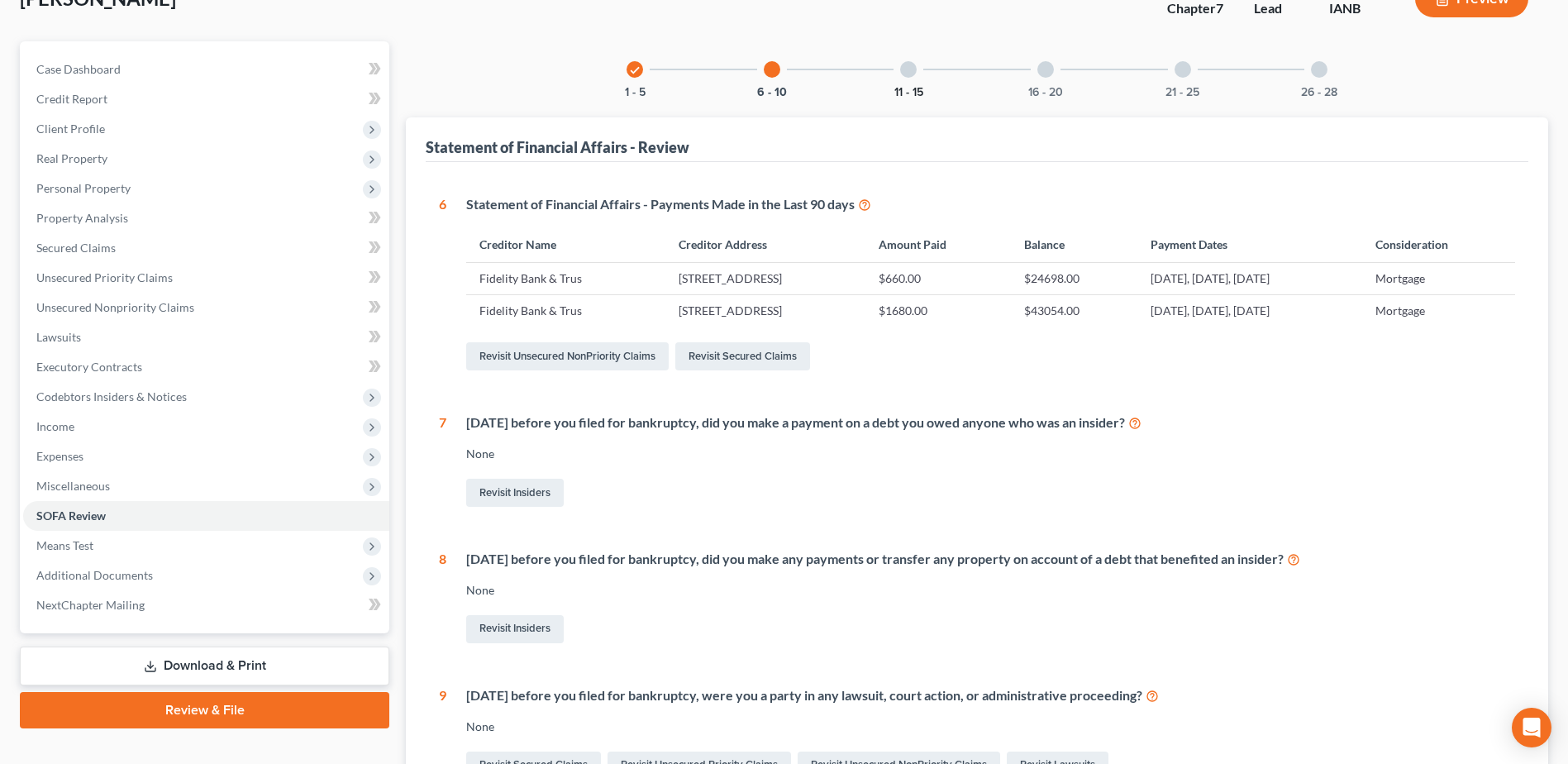
click at [912, 87] on button "11 - 15" at bounding box center [909, 92] width 29 height 12
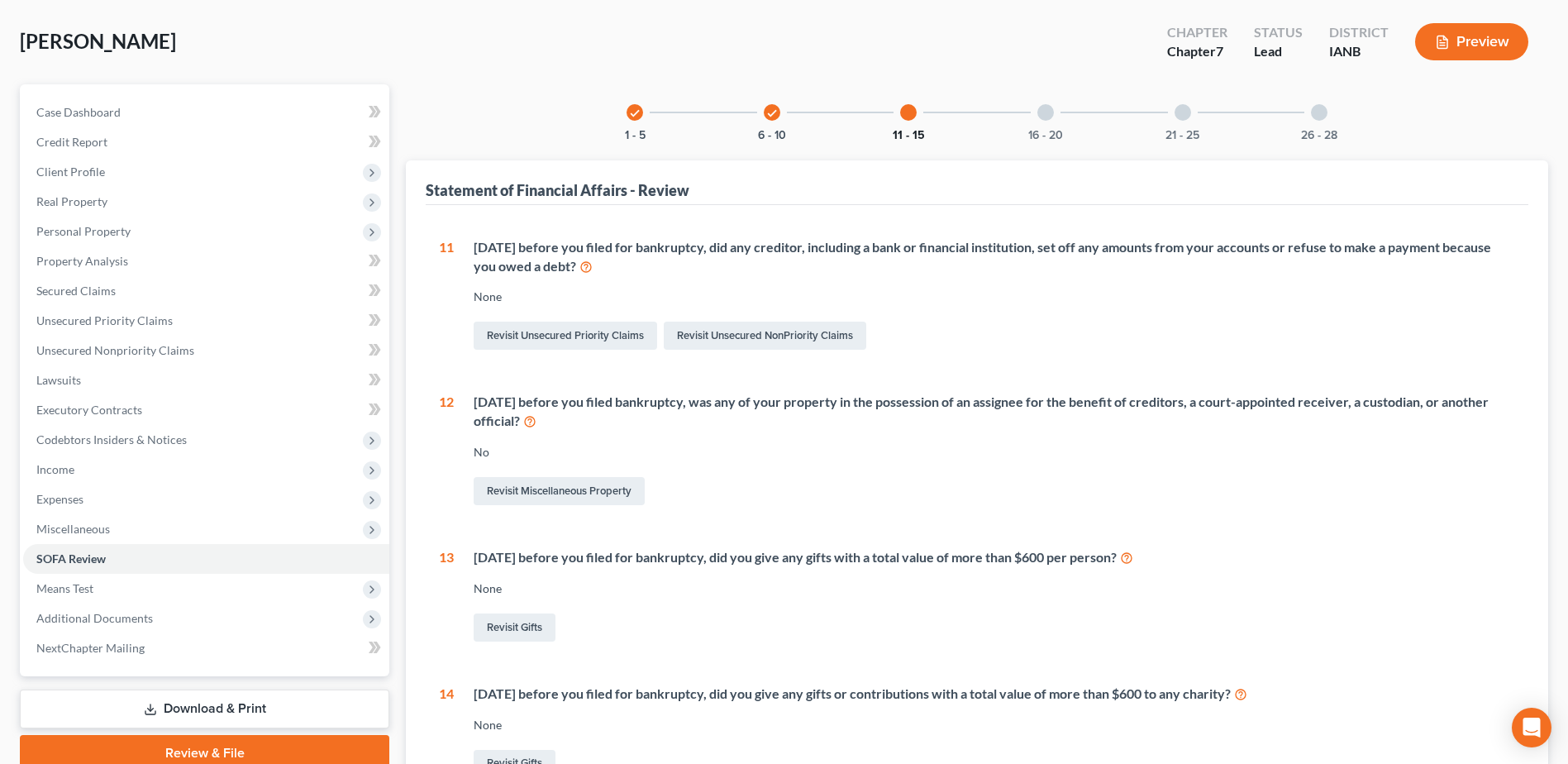
scroll to position [72, 0]
click at [1047, 121] on div at bounding box center [1046, 114] width 16 height 16
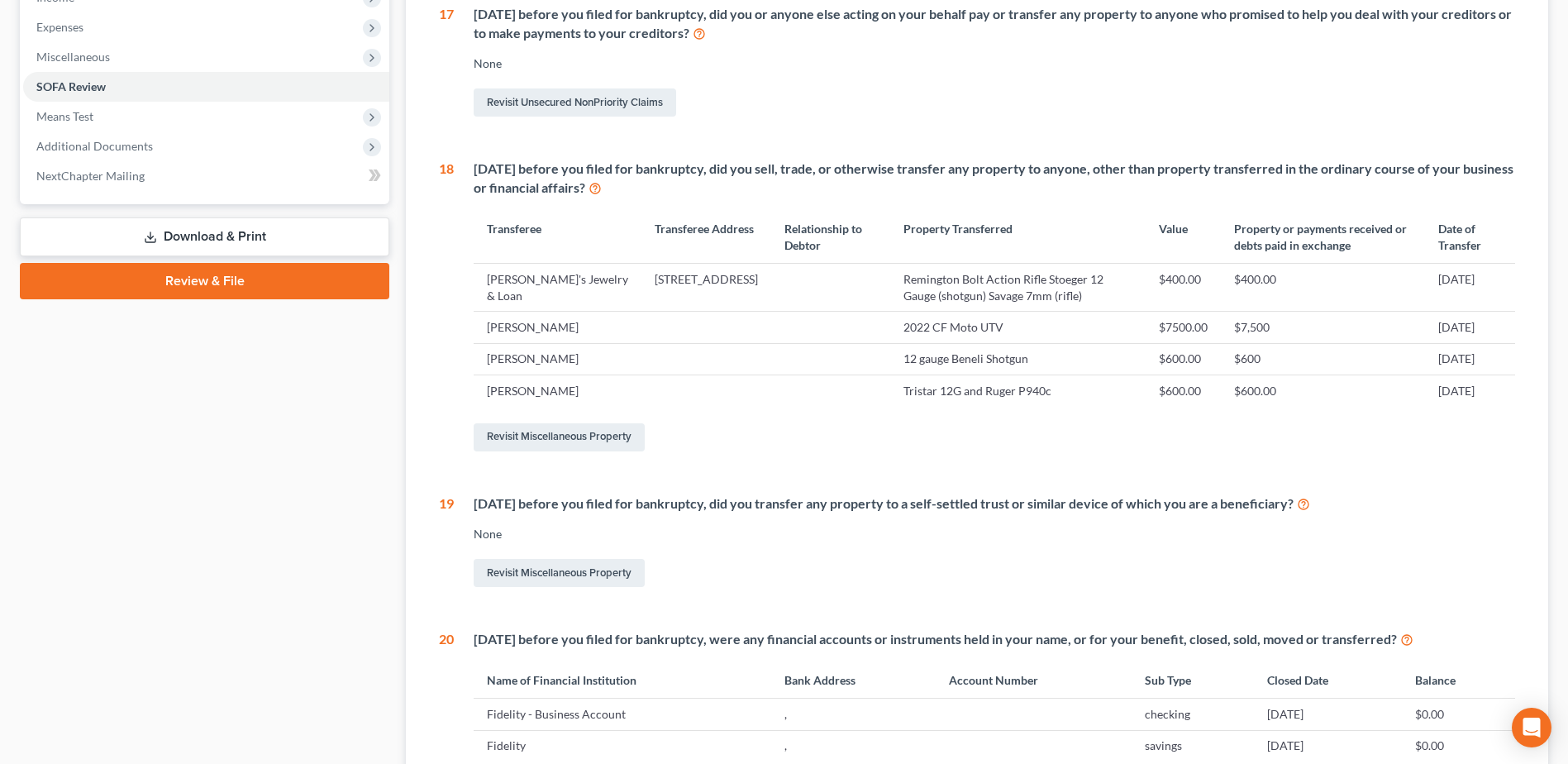
scroll to position [0, 0]
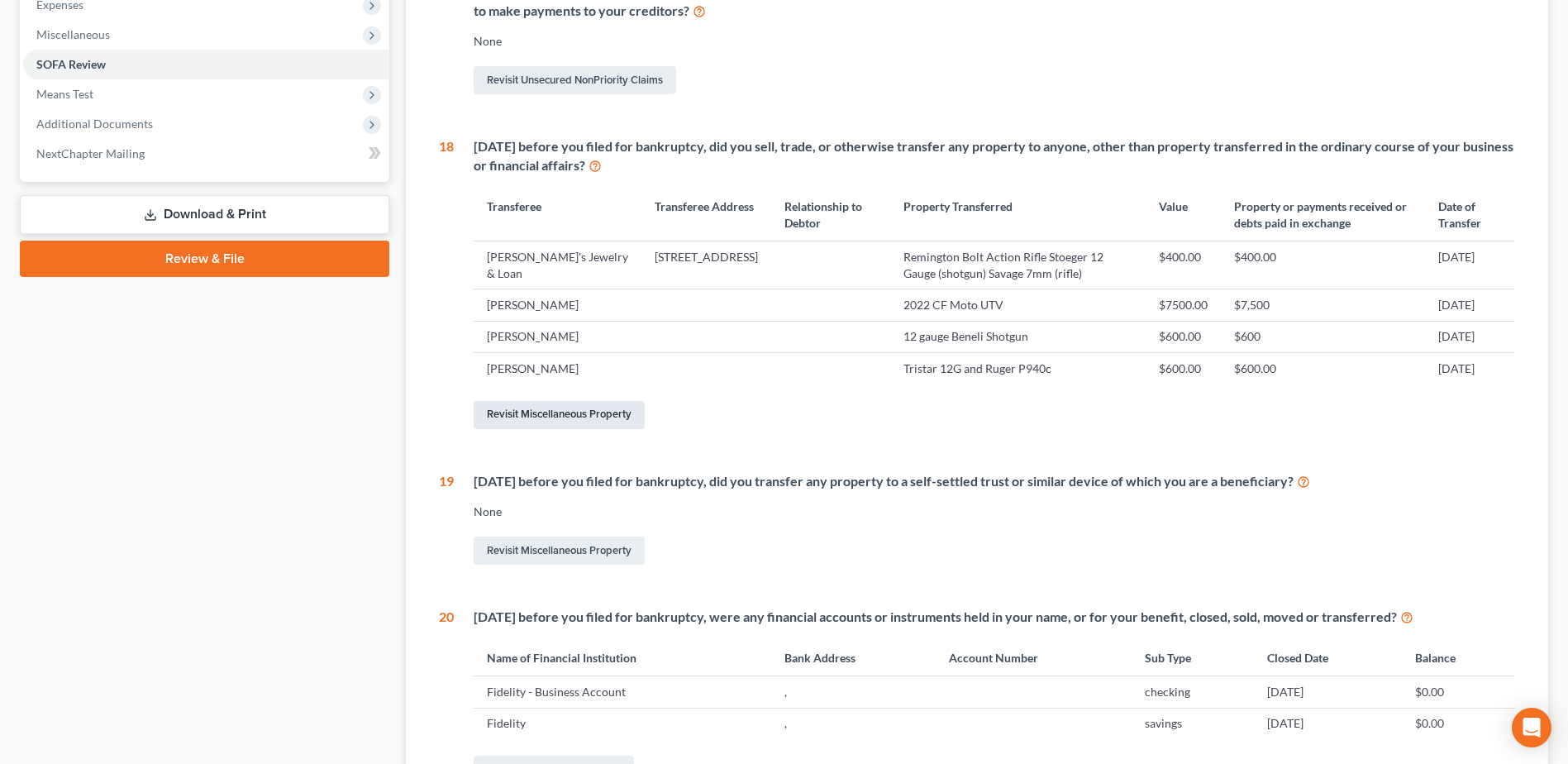
click at [604, 414] on link "Revisit Miscellaneous Property" at bounding box center [558, 414] width 171 height 28
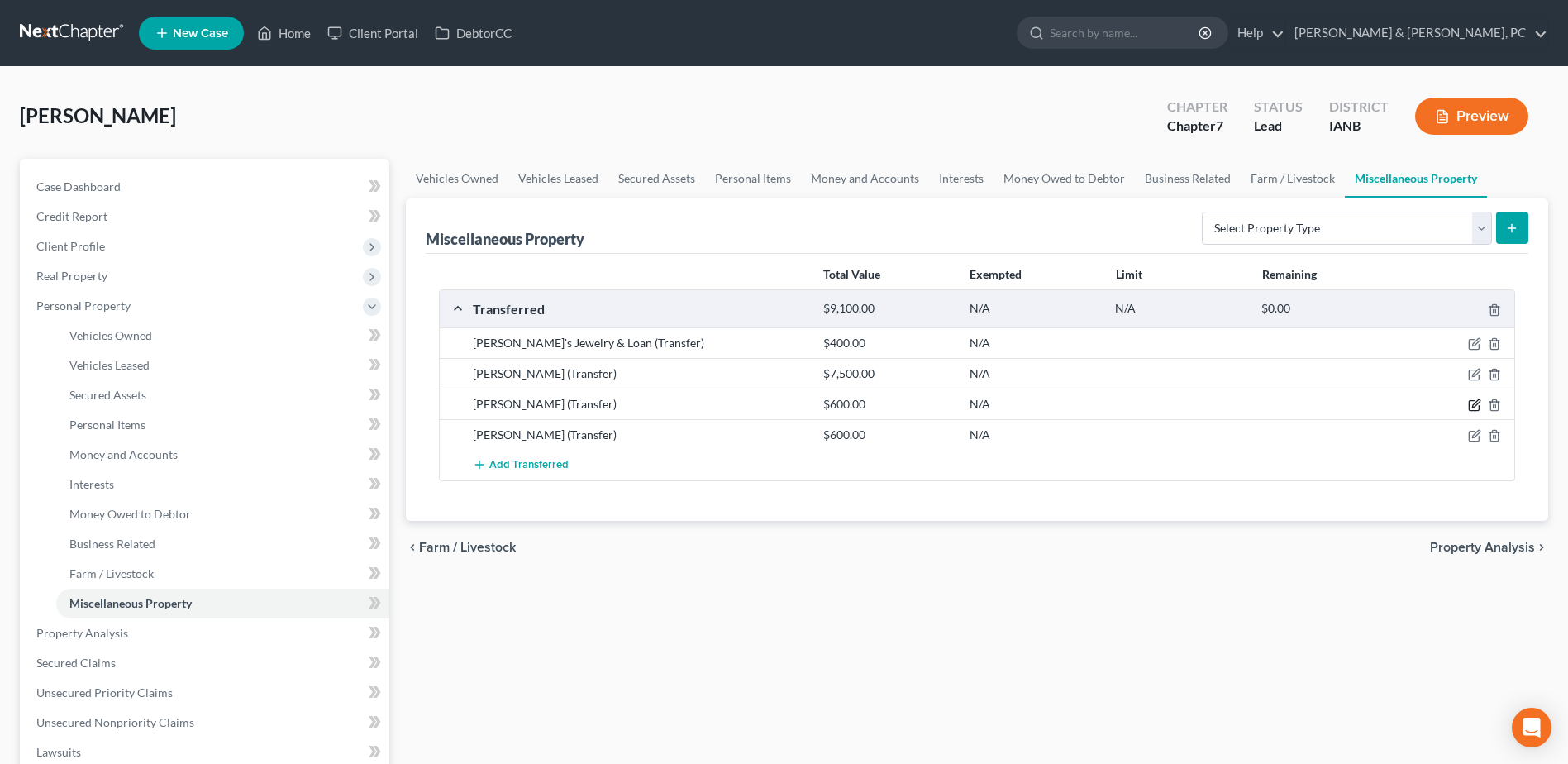
click at [1479, 408] on icon "button" at bounding box center [1473, 405] width 10 height 10
select select "Ordinary ([DATE])"
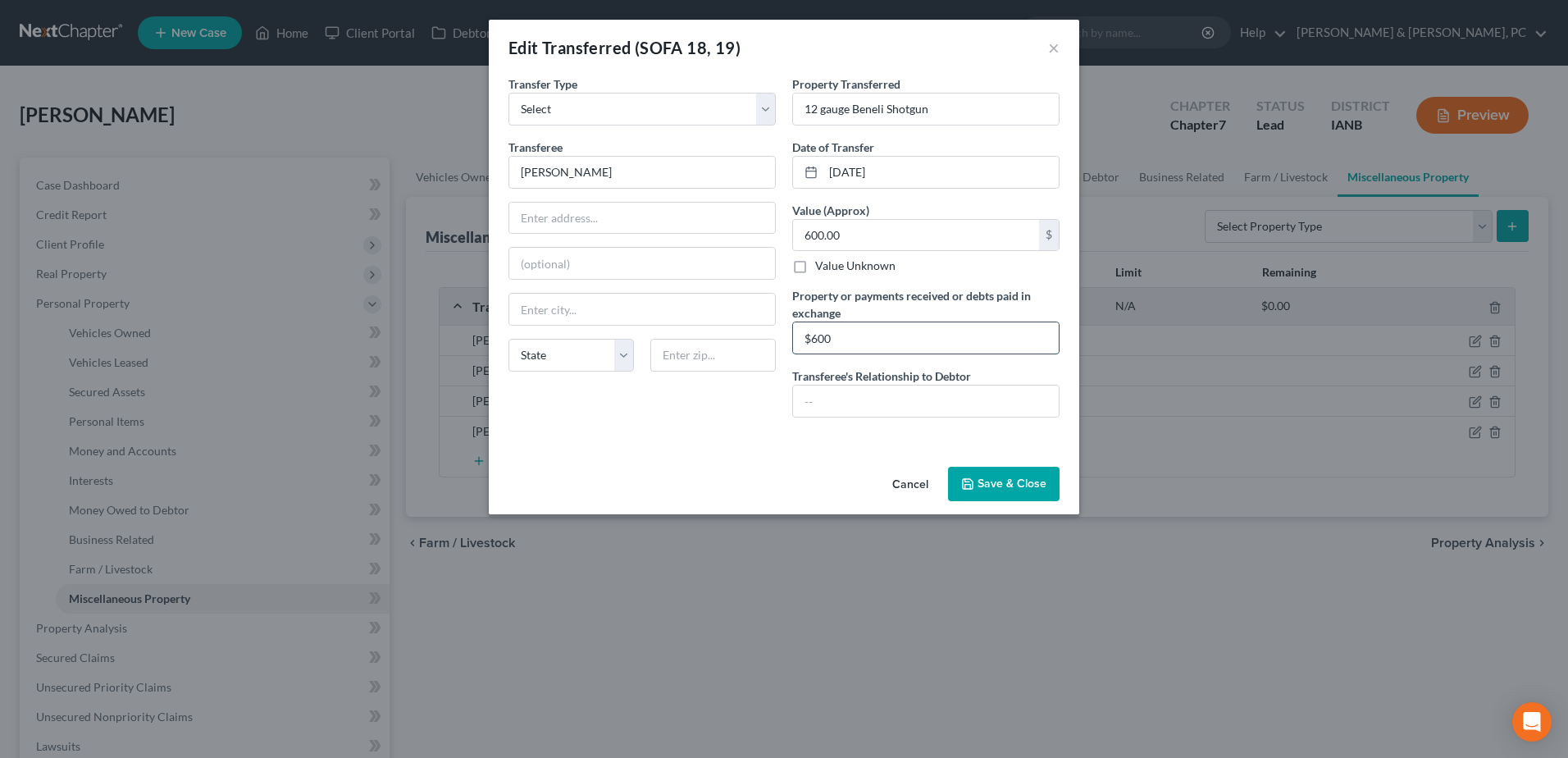
click at [929, 348] on input "$600" at bounding box center [926, 337] width 265 height 31
type input "$600.00"
click at [997, 493] on button "Save & Close" at bounding box center [1004, 484] width 112 height 35
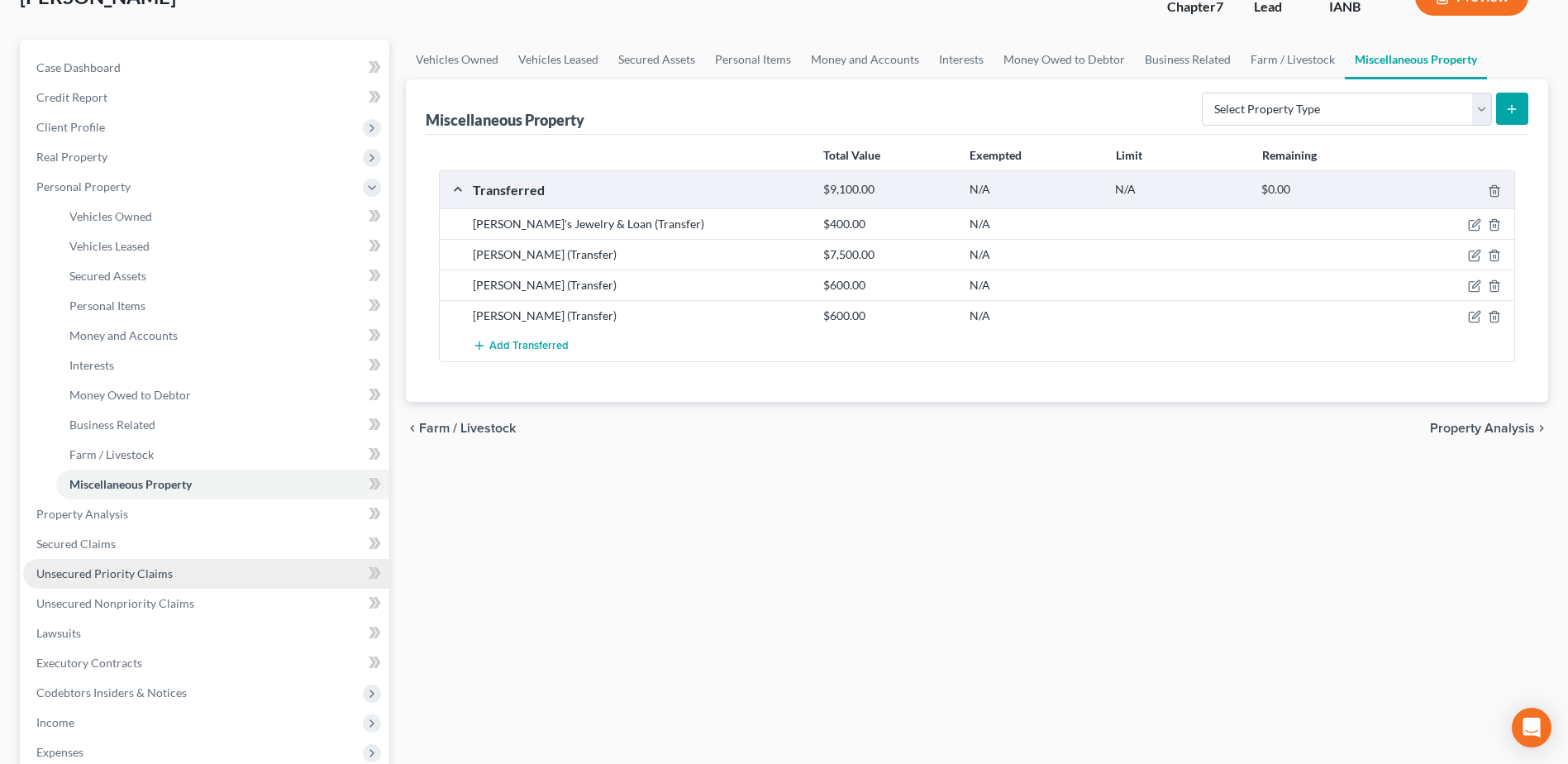
scroll to position [413, 0]
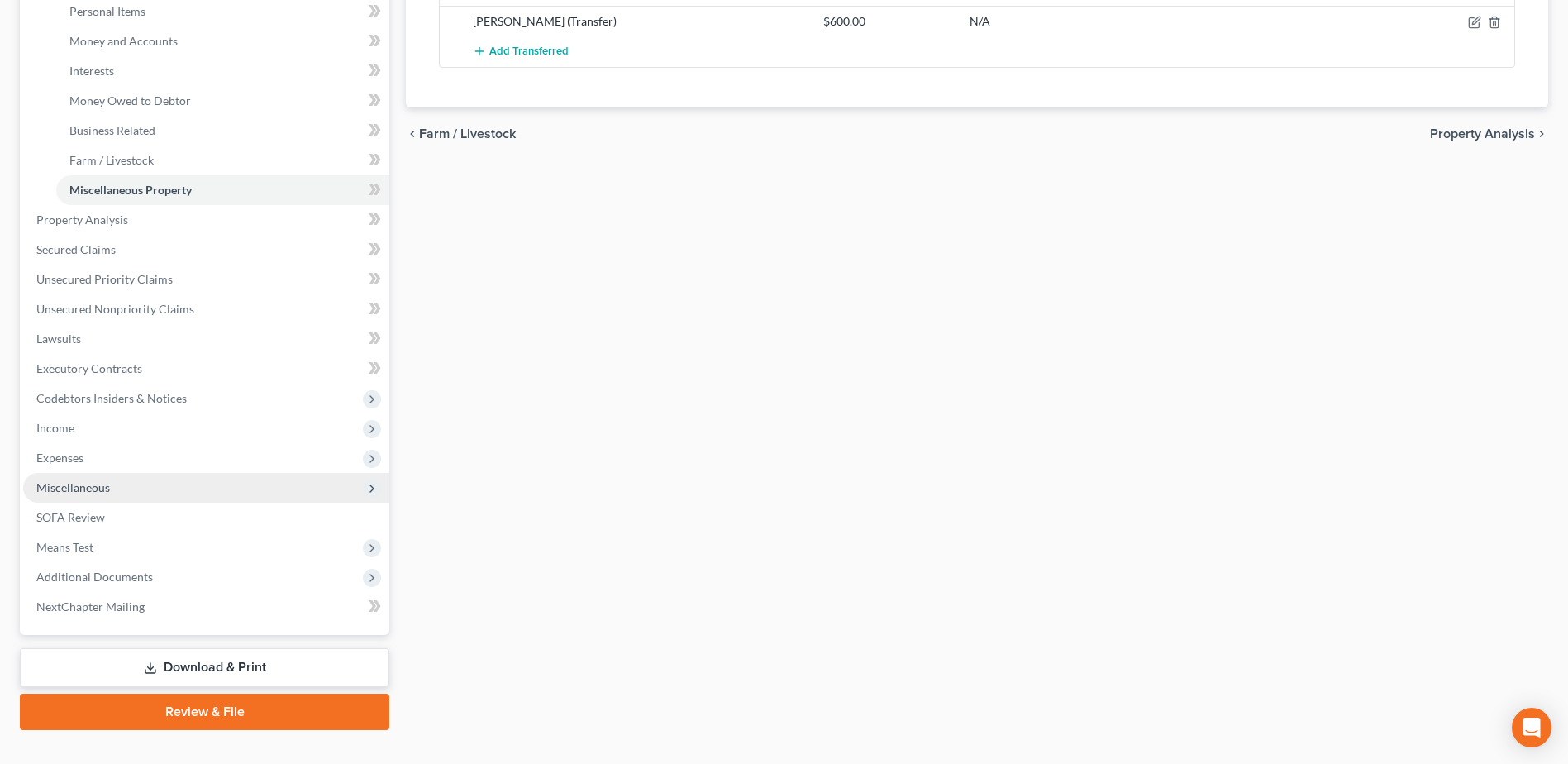
click at [108, 489] on span "Miscellaneous" at bounding box center [73, 488] width 73 height 14
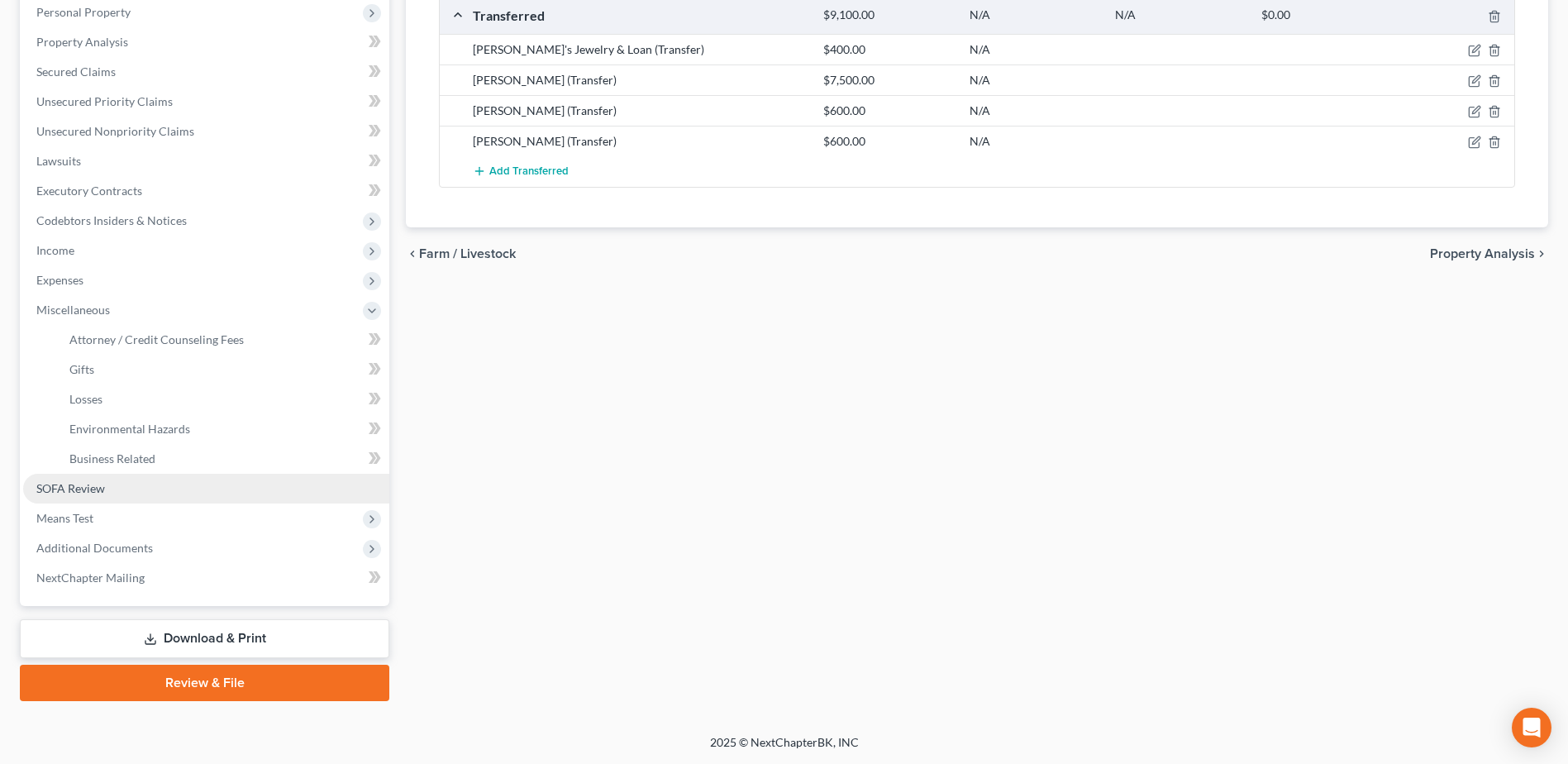
scroll to position [293, 0]
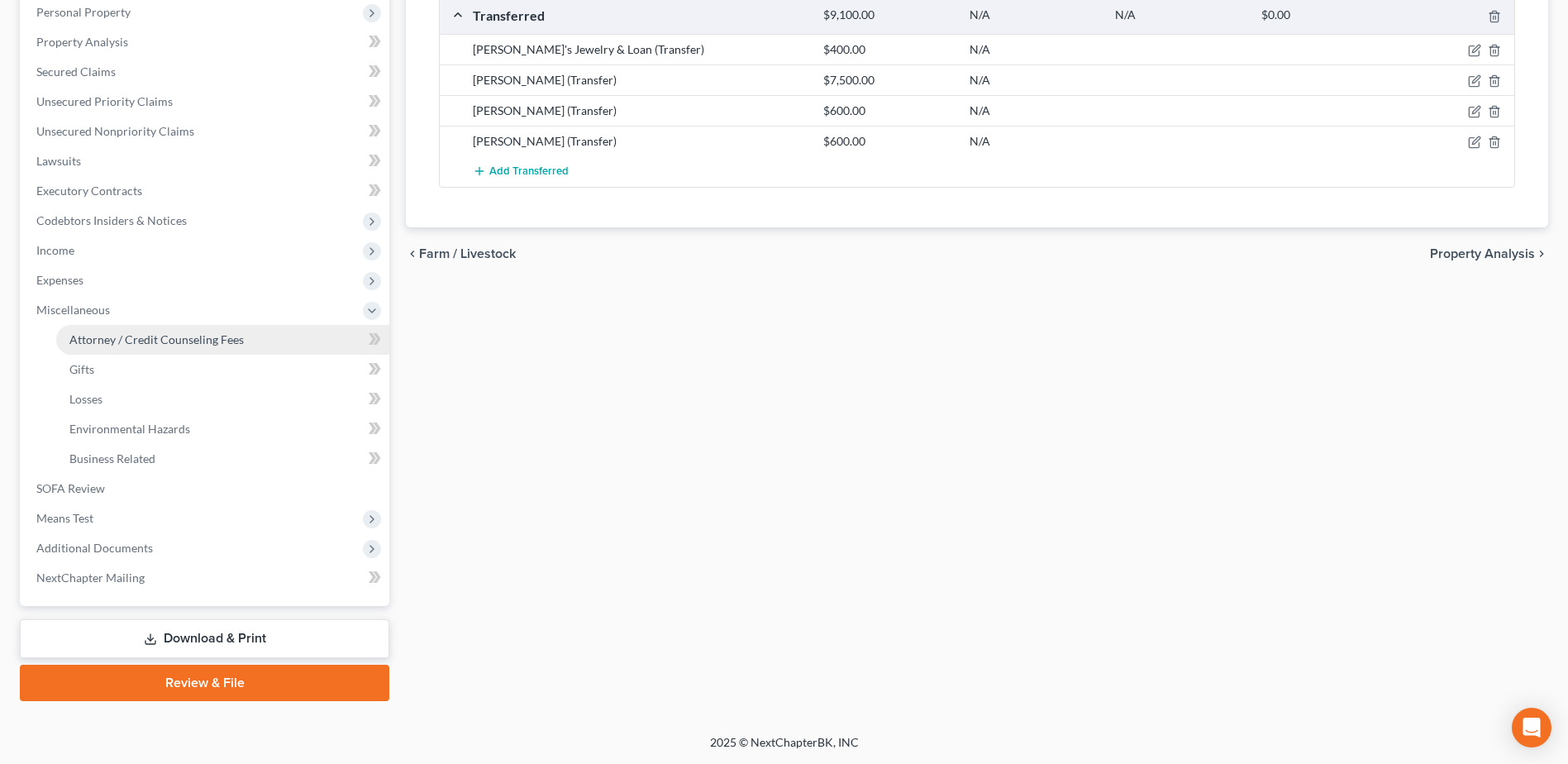
click at [142, 345] on span "Attorney / Credit Counseling Fees" at bounding box center [157, 339] width 174 height 14
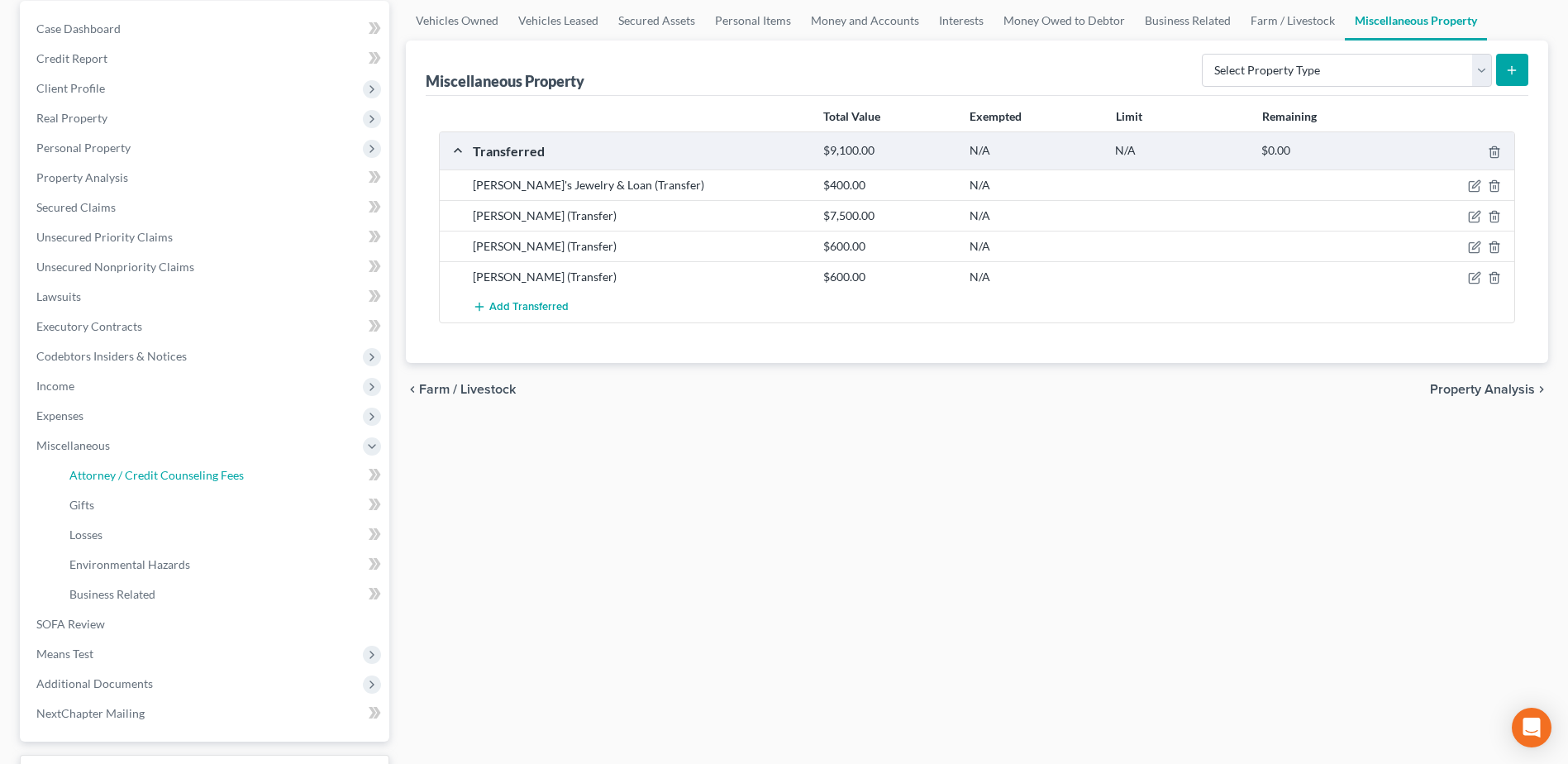
select select "0"
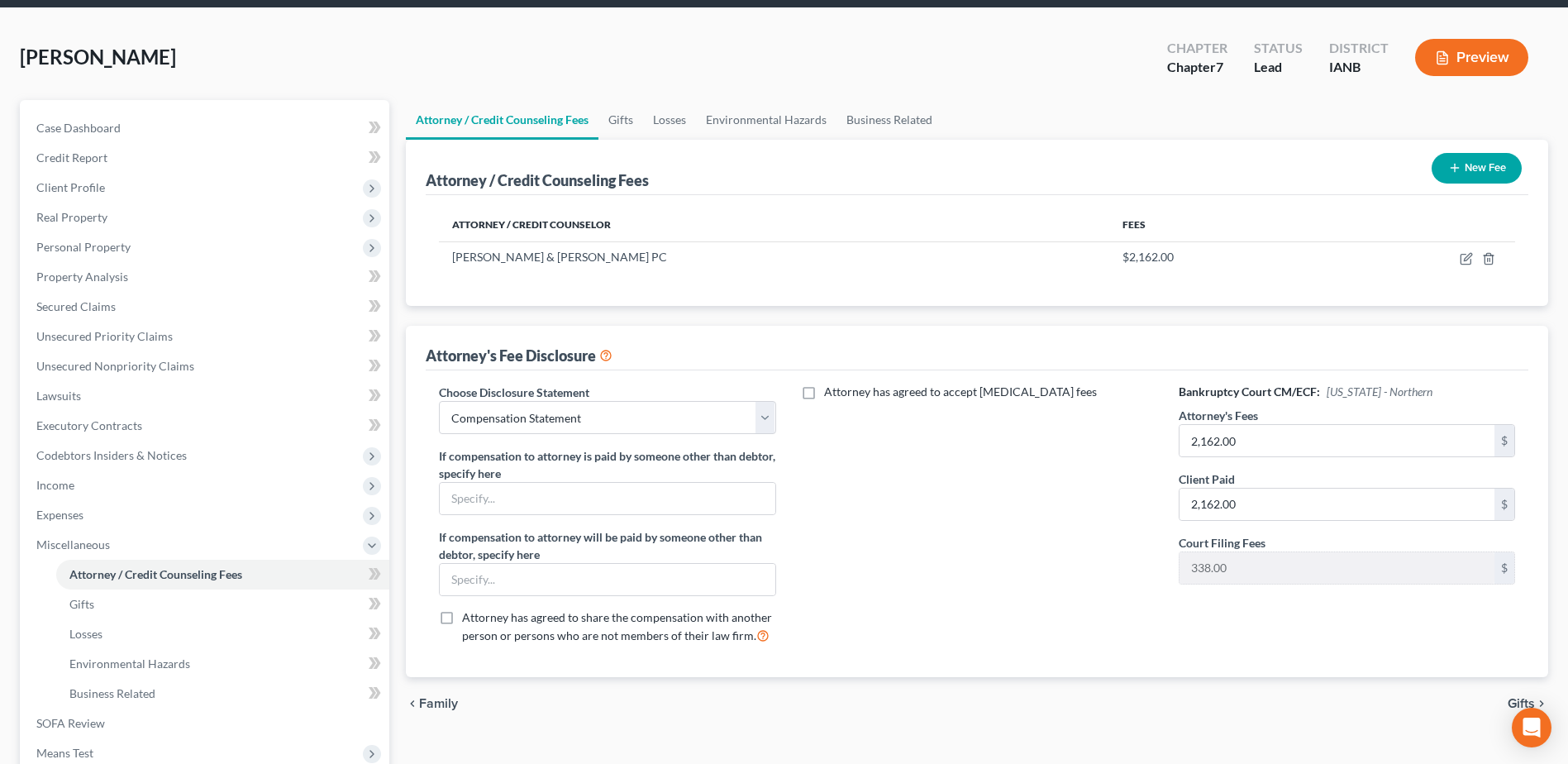
scroll to position [293, 0]
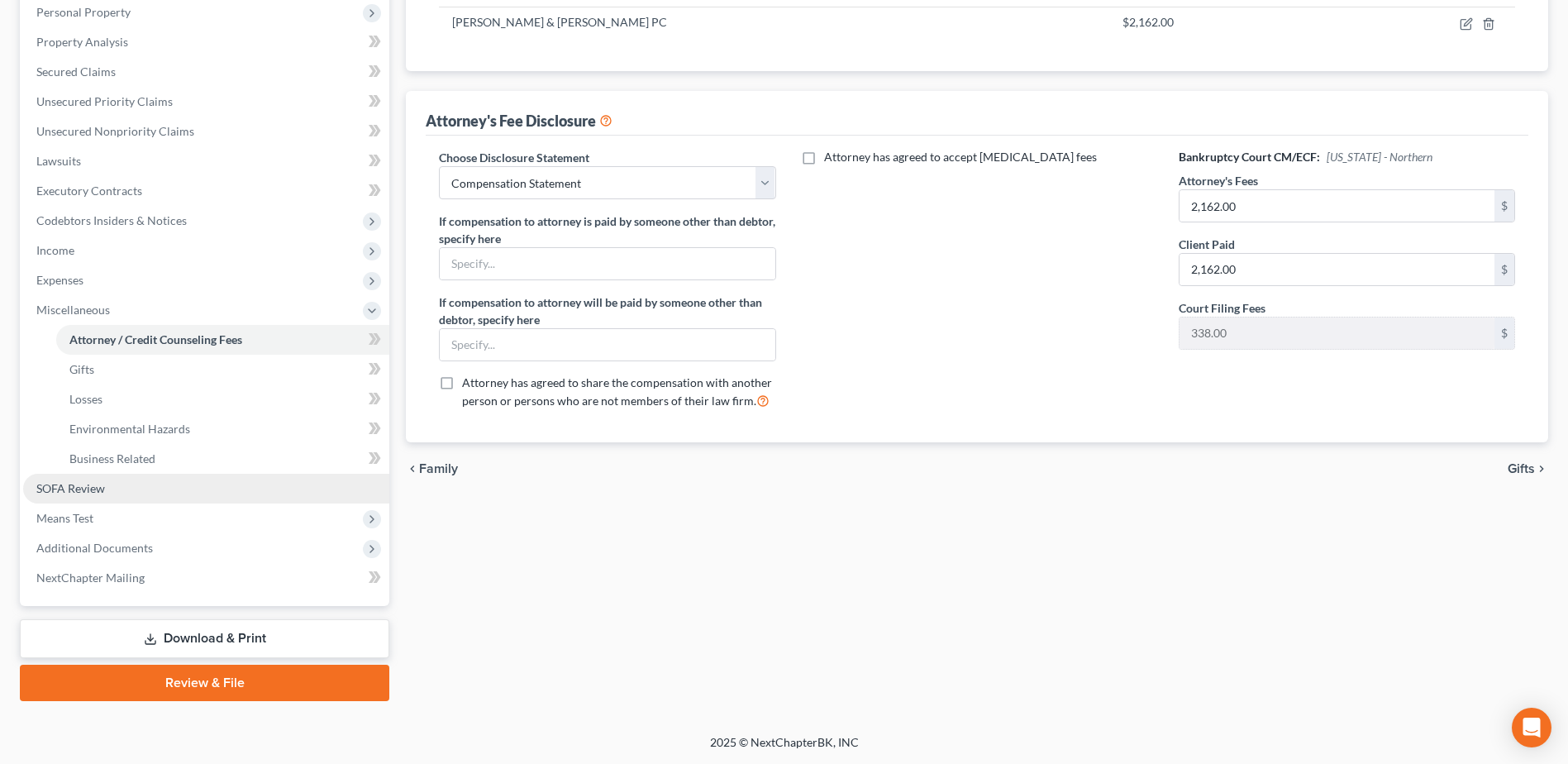
click at [149, 492] on link "SOFA Review" at bounding box center [206, 488] width 366 height 30
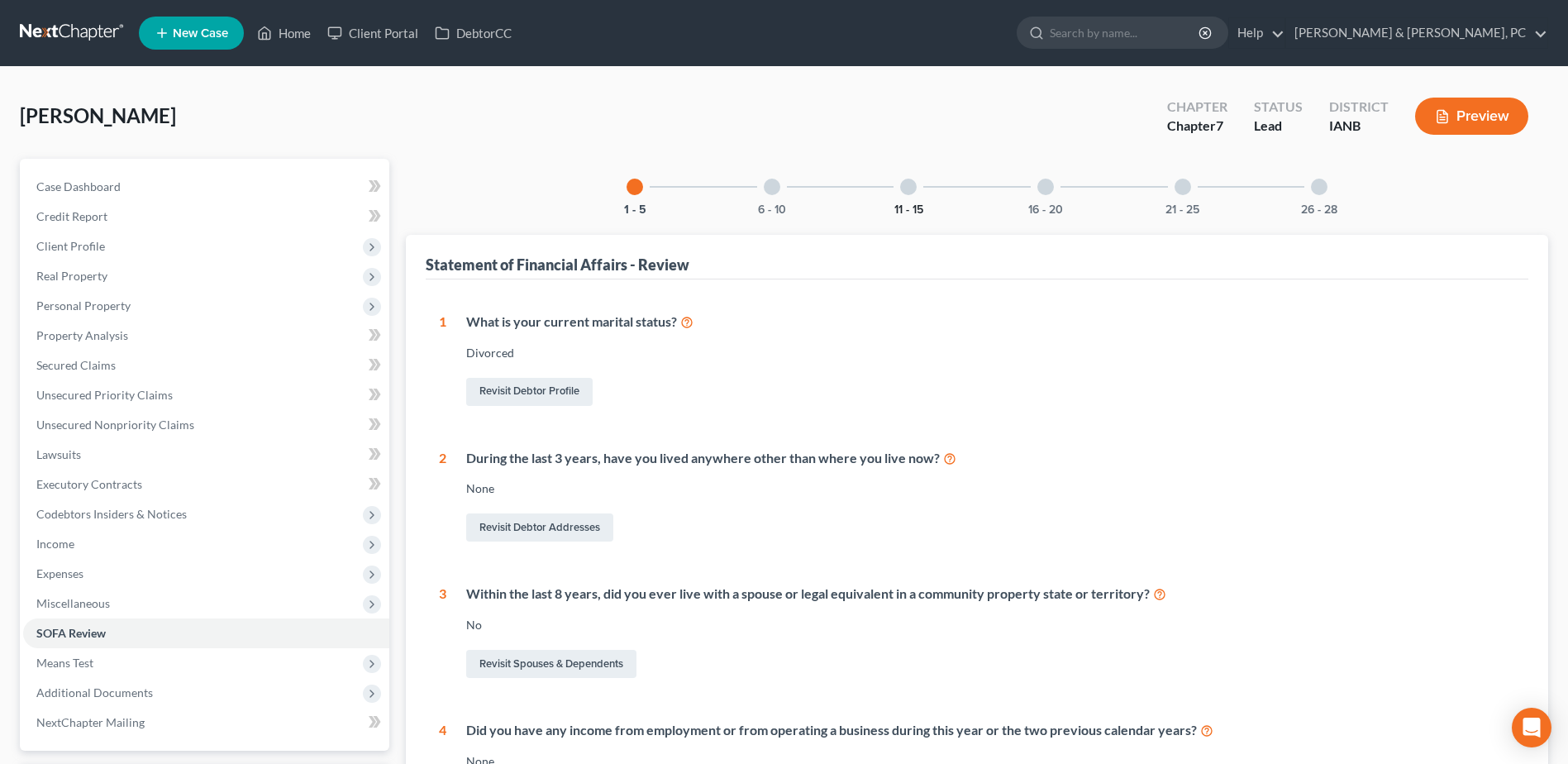
click at [914, 208] on button "11 - 15" at bounding box center [909, 209] width 29 height 12
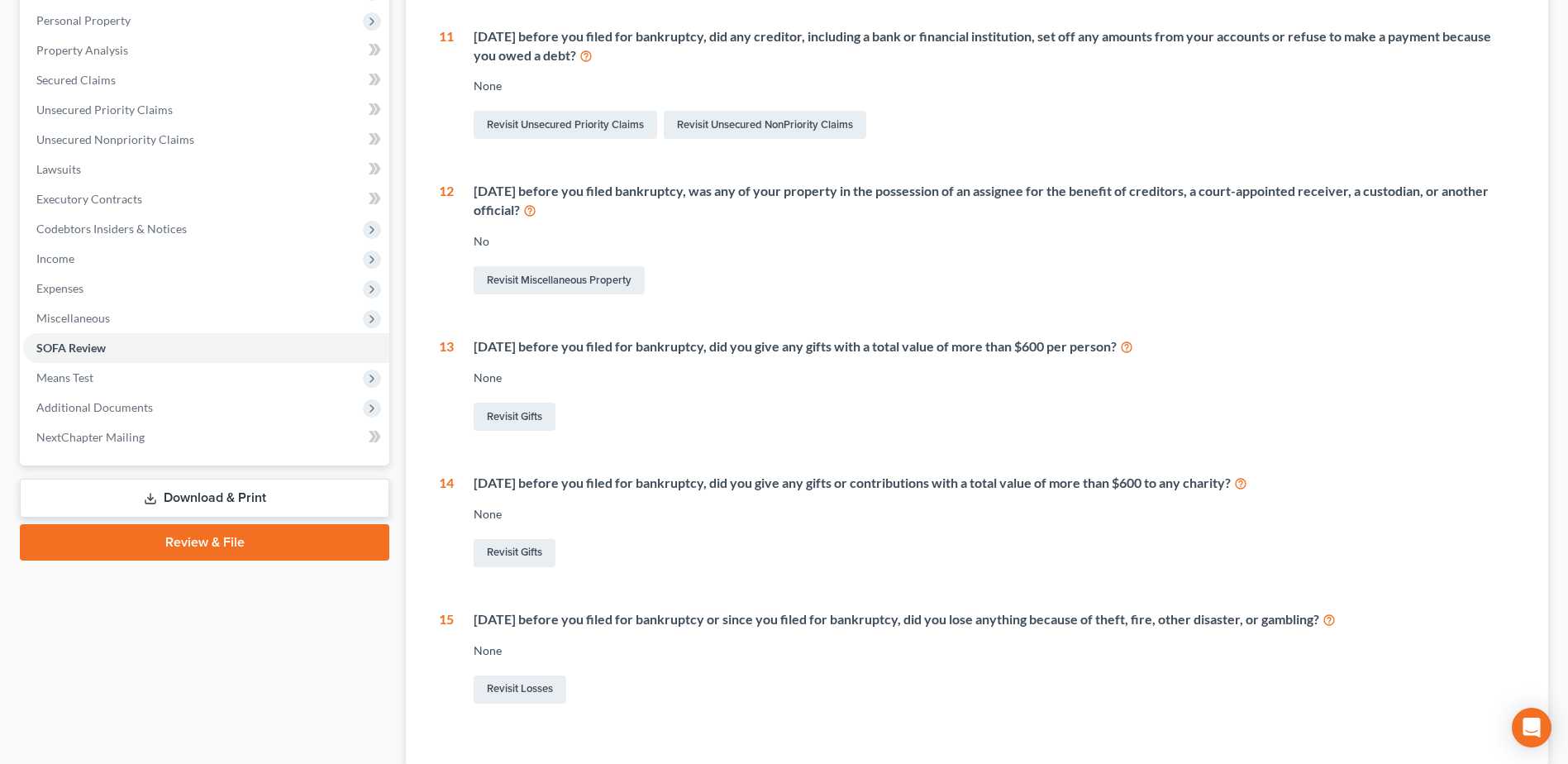
scroll to position [72, 0]
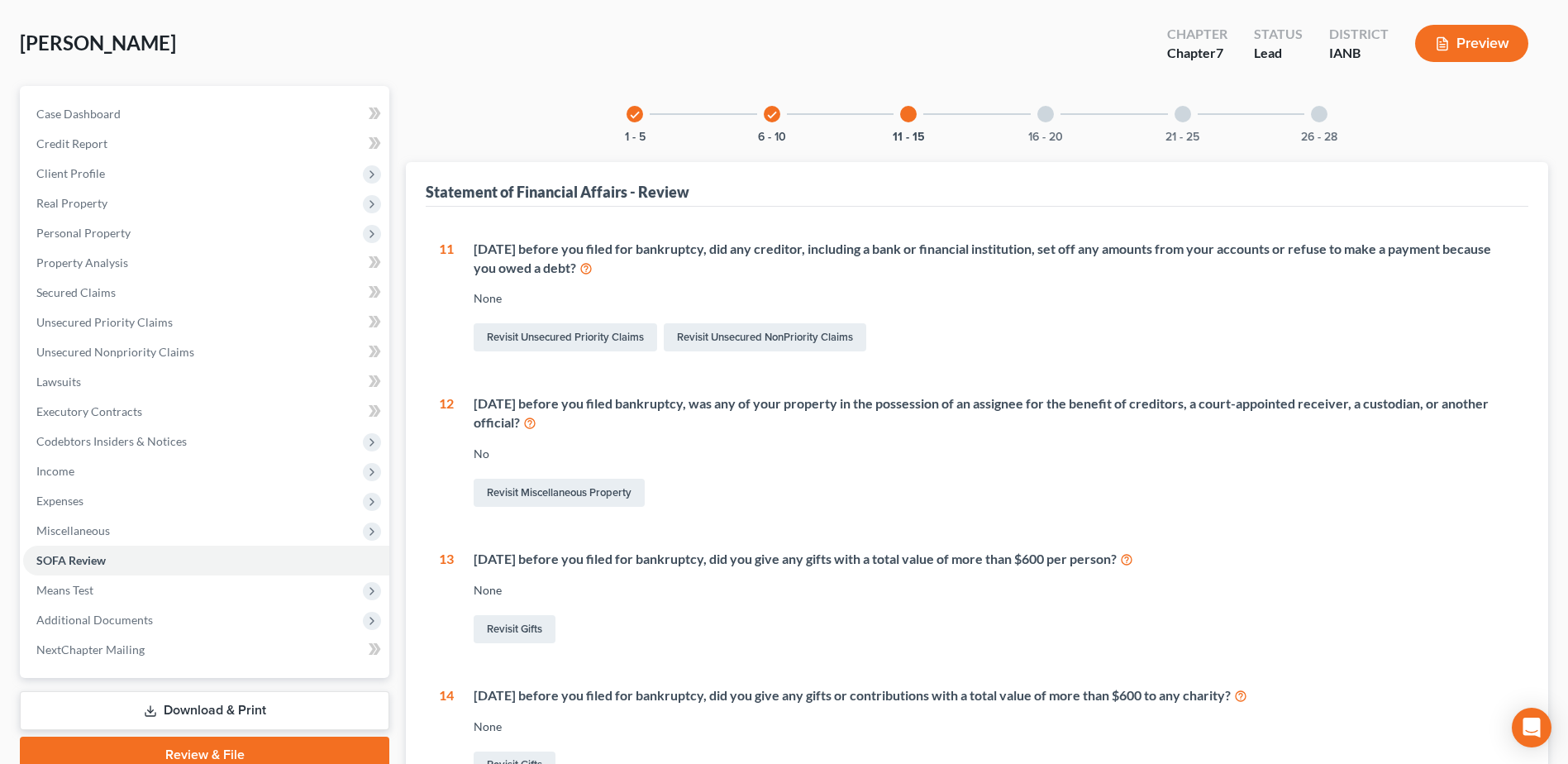
click at [1048, 124] on div "16 - 20" at bounding box center [1046, 114] width 56 height 56
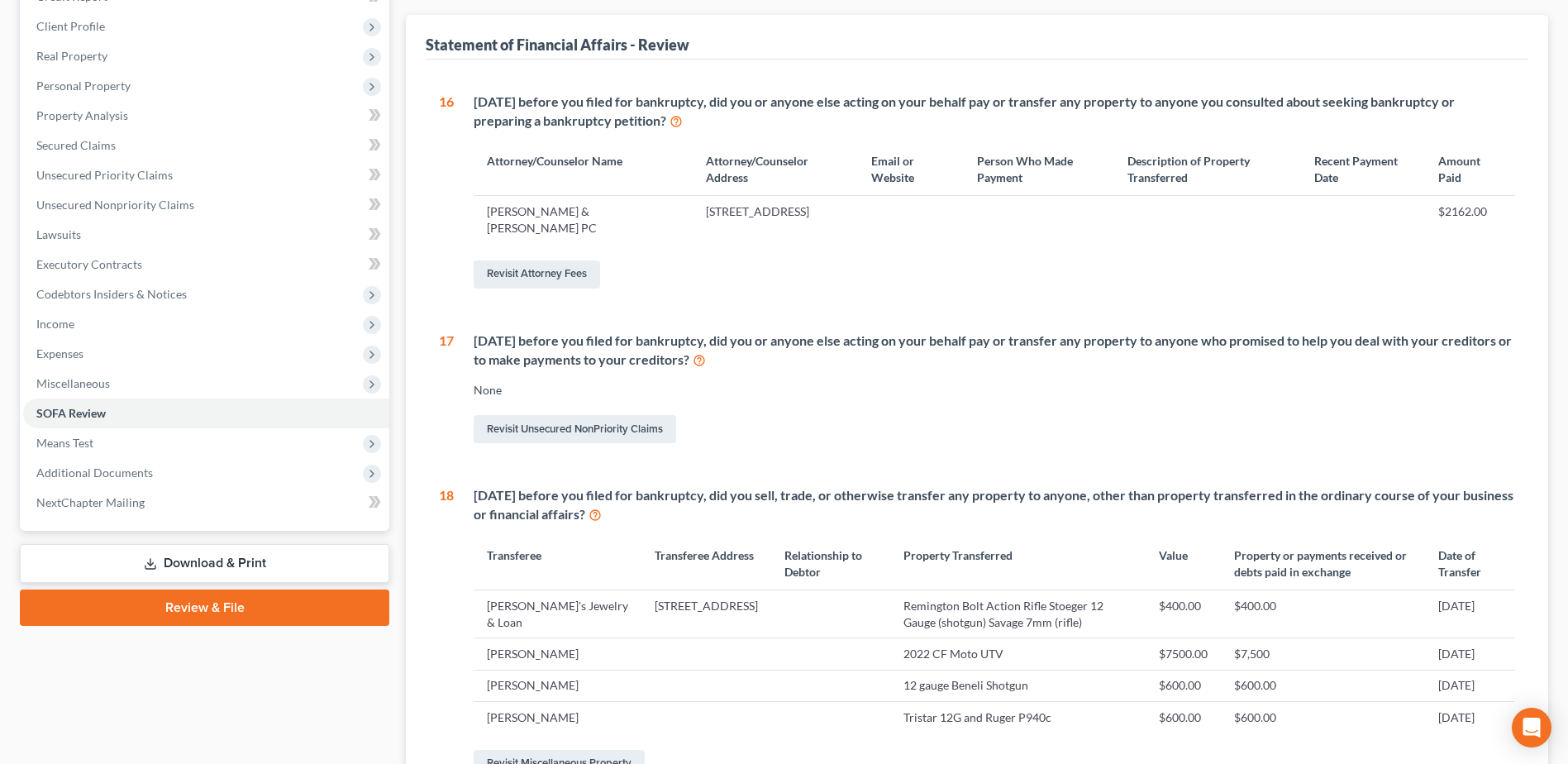
scroll to position [486, 0]
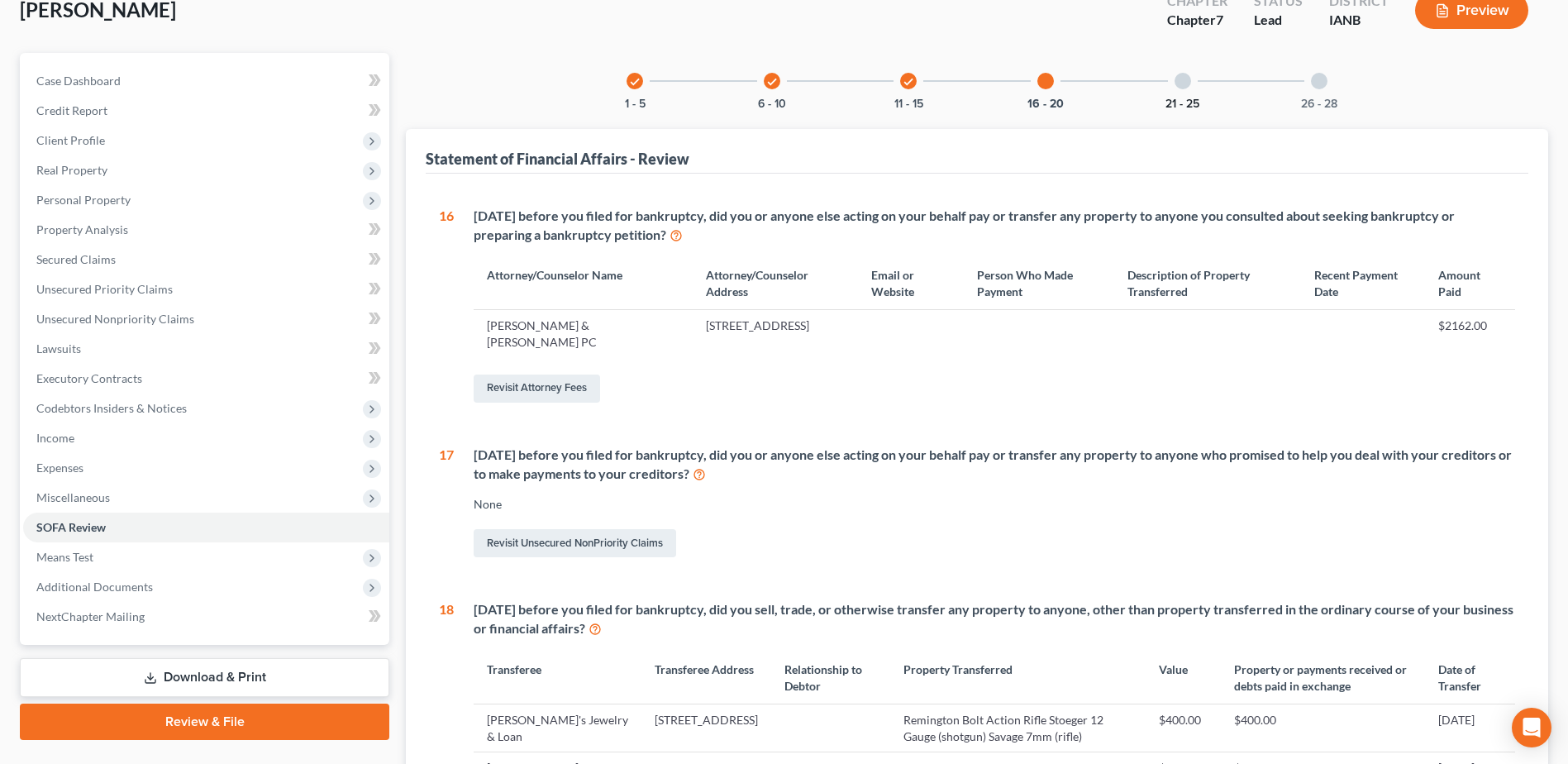
click at [1179, 98] on button "21 - 25" at bounding box center [1182, 104] width 34 height 12
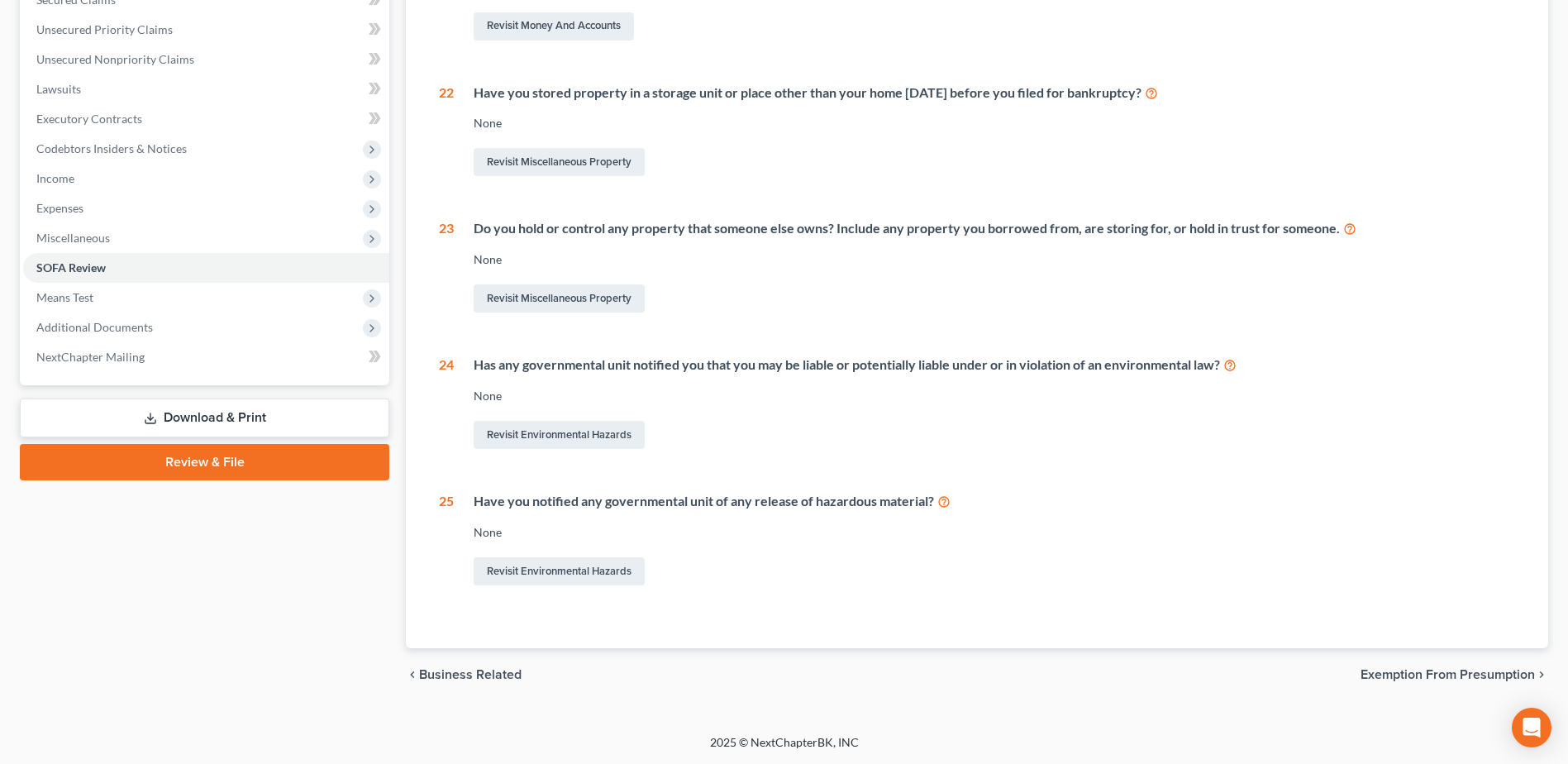
scroll to position [0, 0]
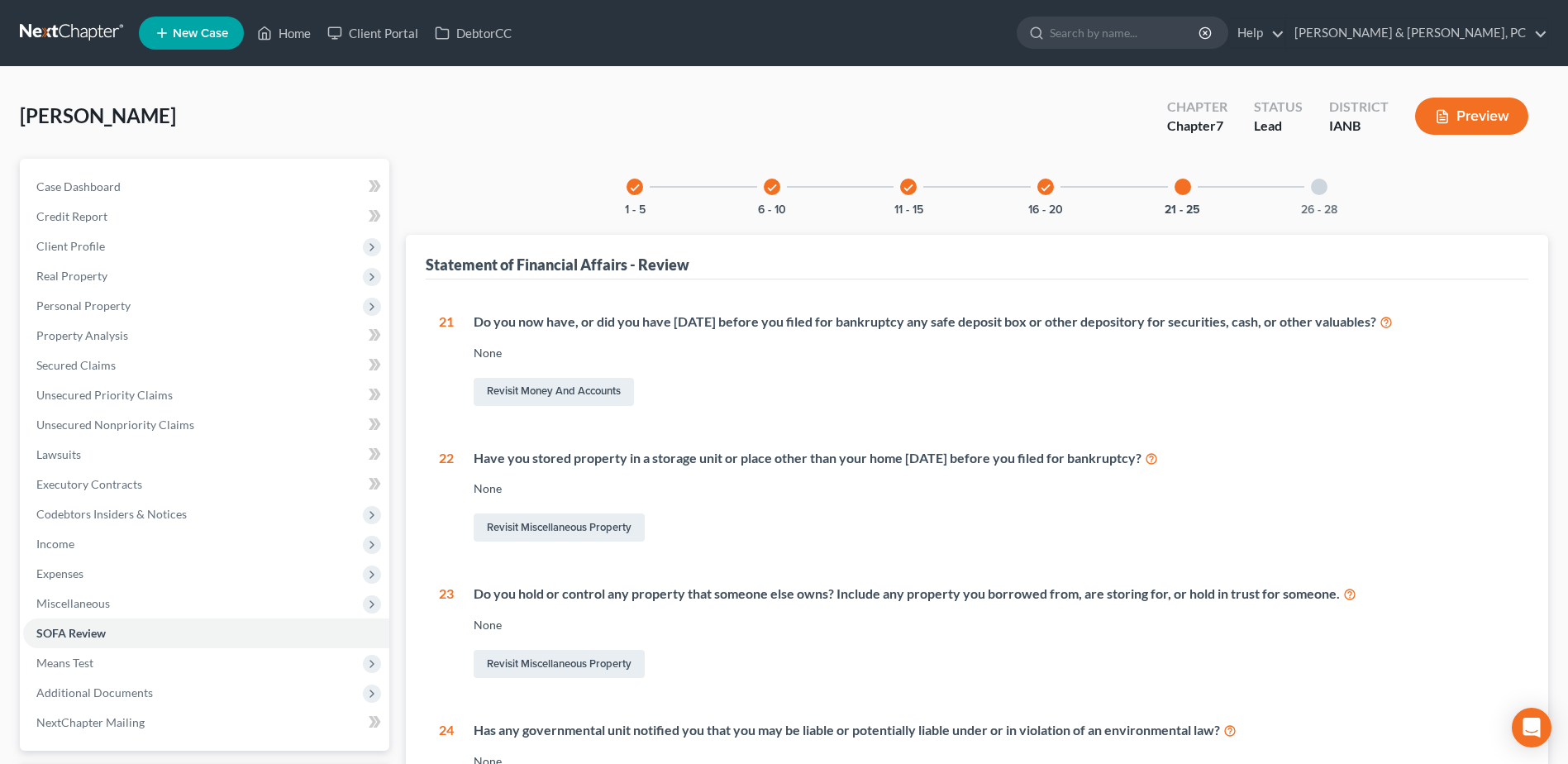
click at [1317, 196] on div "26 - 28" at bounding box center [1318, 186] width 56 height 56
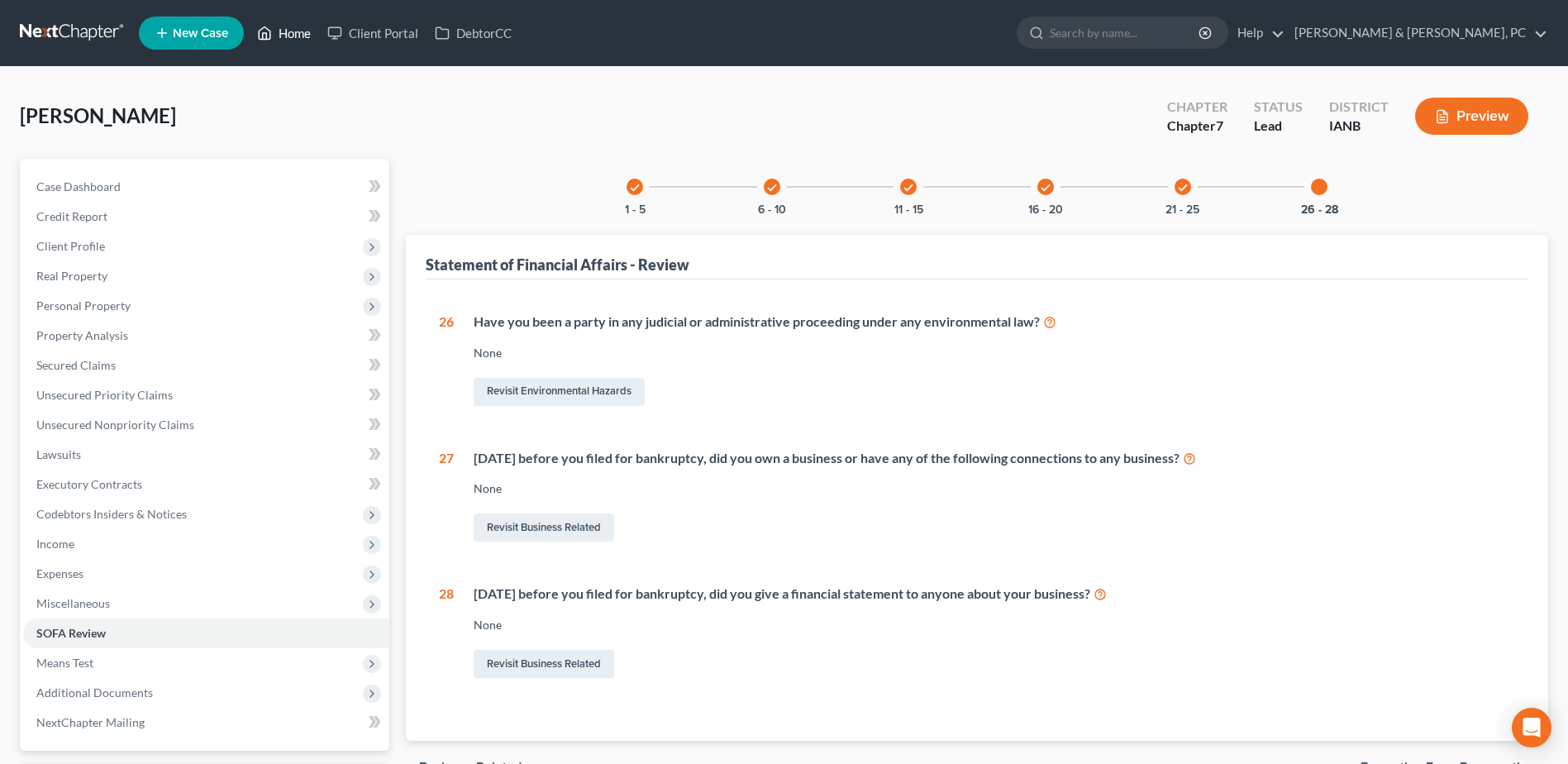
click at [291, 27] on link "Home" at bounding box center [284, 32] width 71 height 30
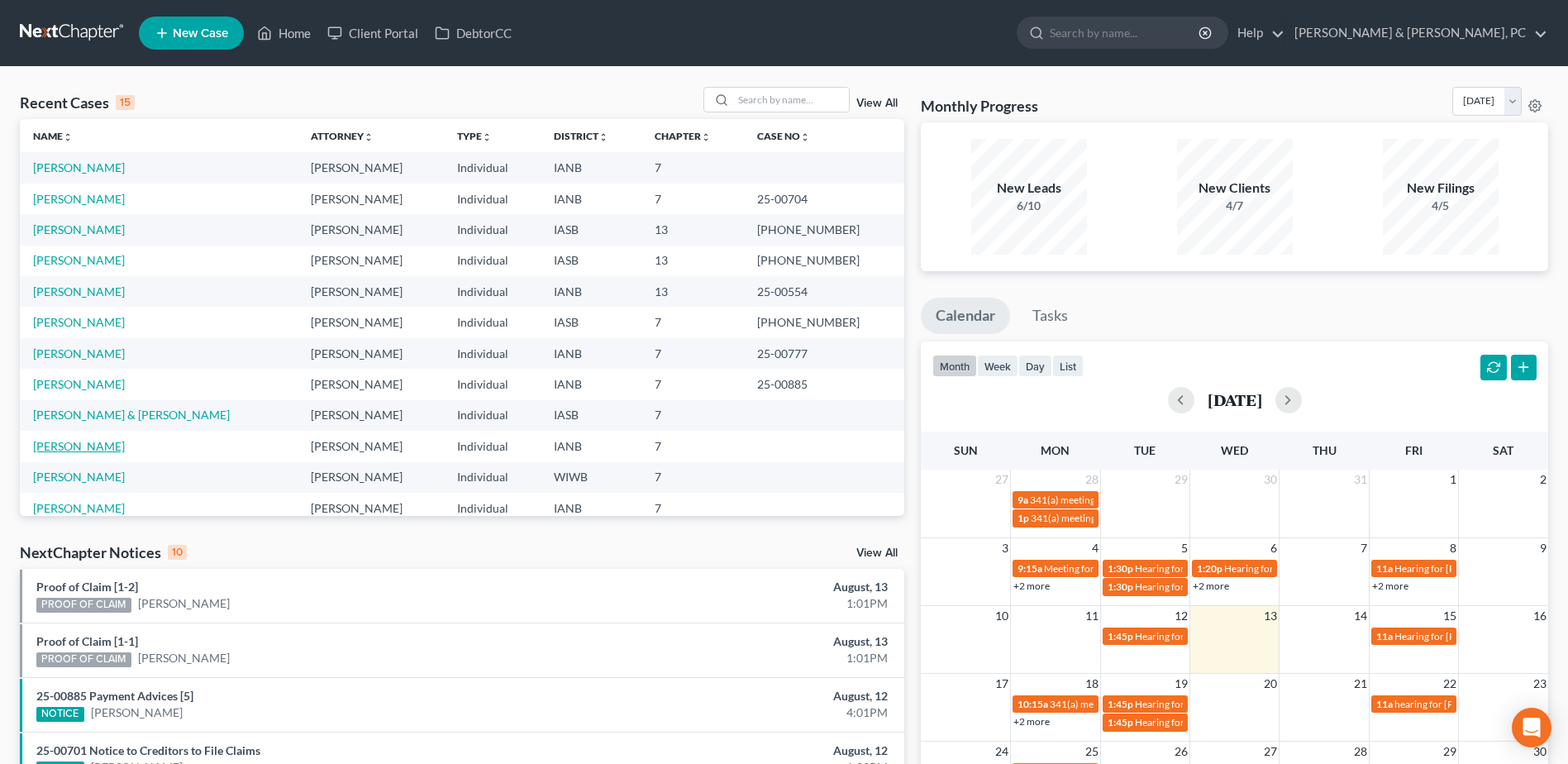
drag, startPoint x: 77, startPoint y: 447, endPoint x: 119, endPoint y: 450, distance: 42.1
click at [77, 447] on link "[PERSON_NAME]" at bounding box center [79, 446] width 92 height 14
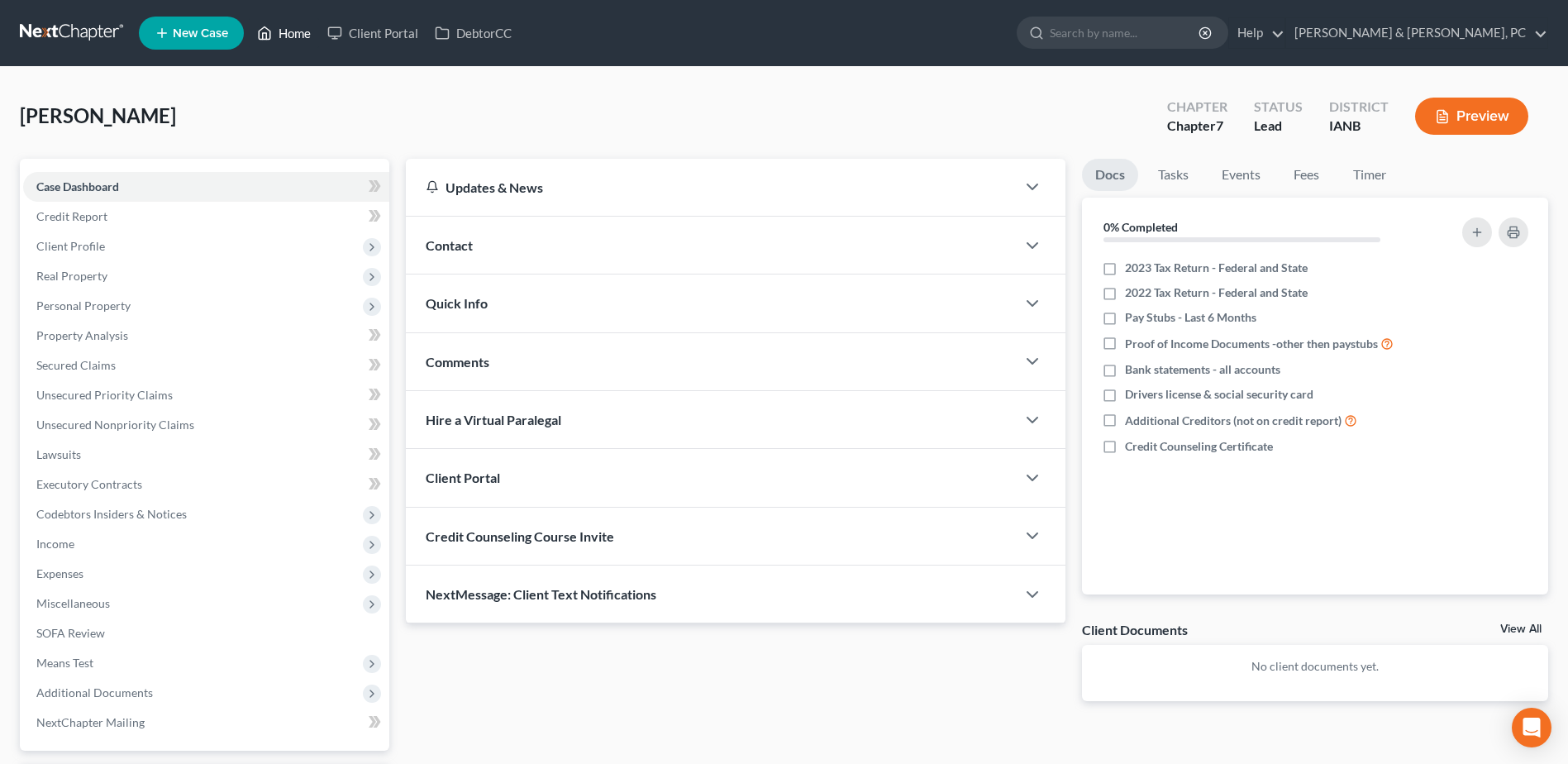
click at [289, 30] on link "Home" at bounding box center [284, 32] width 71 height 30
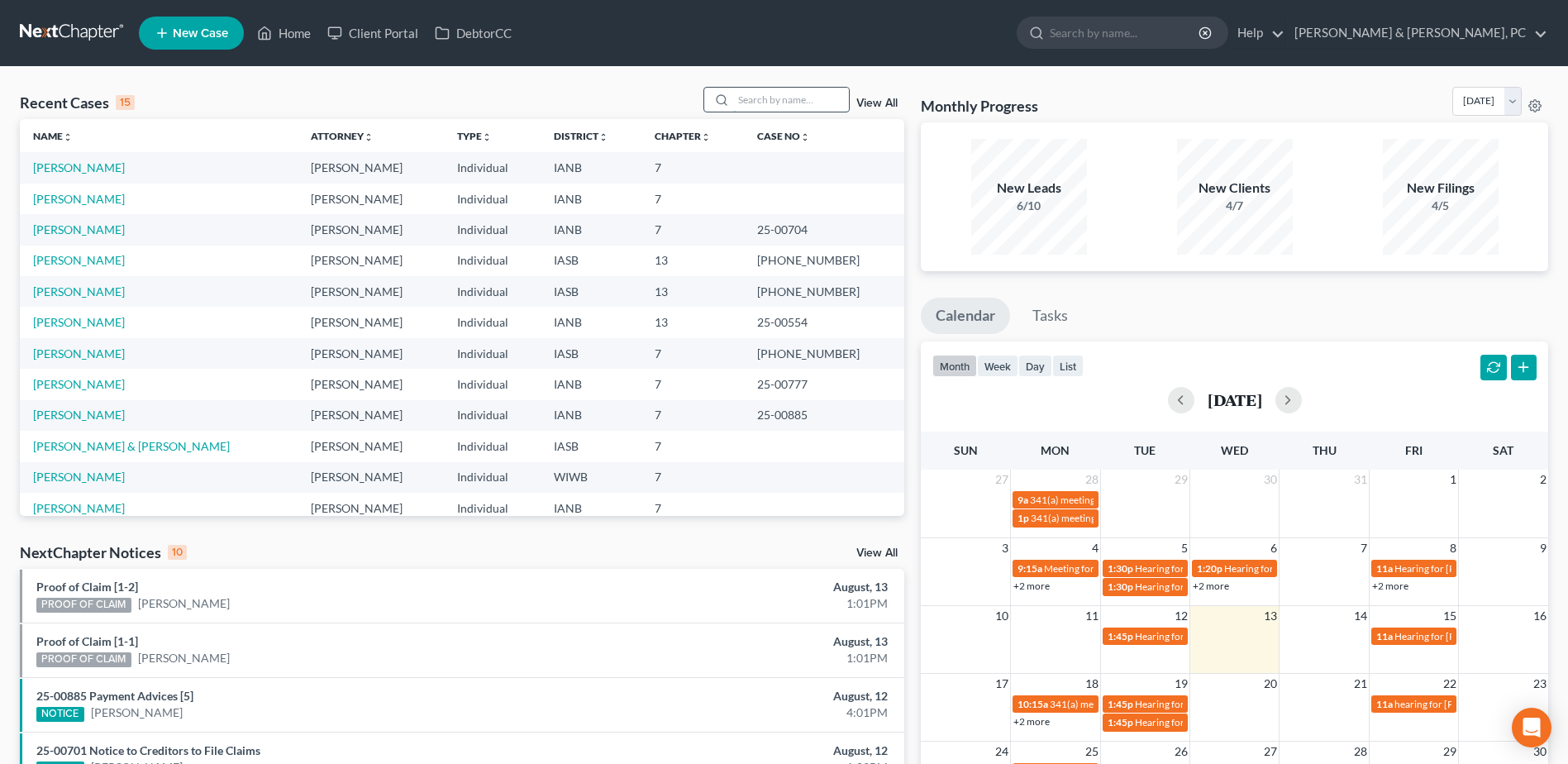
click at [750, 101] on input "search" at bounding box center [791, 99] width 115 height 24
type input "[PERSON_NAME]"
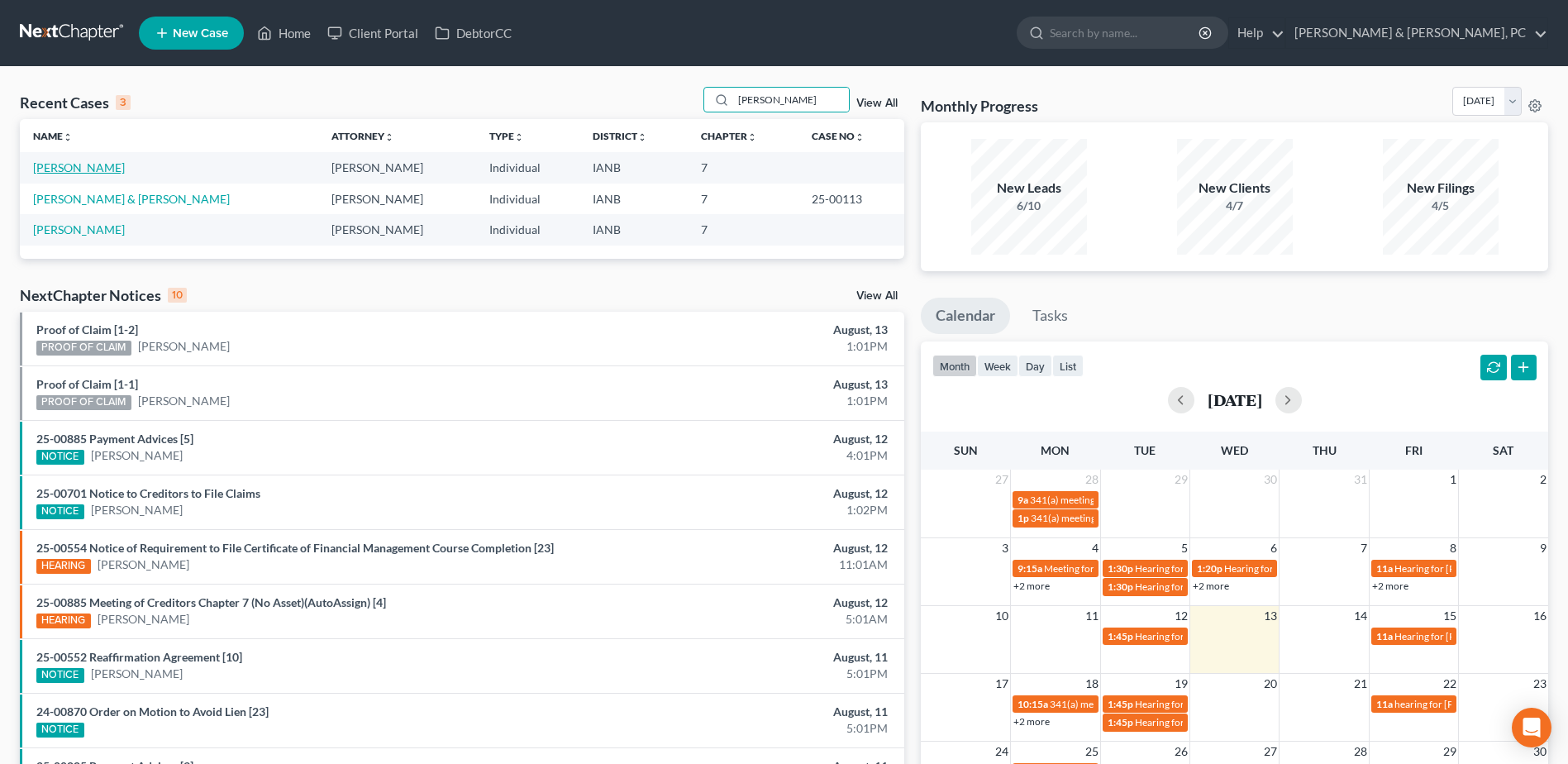
click at [81, 173] on link "[PERSON_NAME]" at bounding box center [79, 167] width 92 height 14
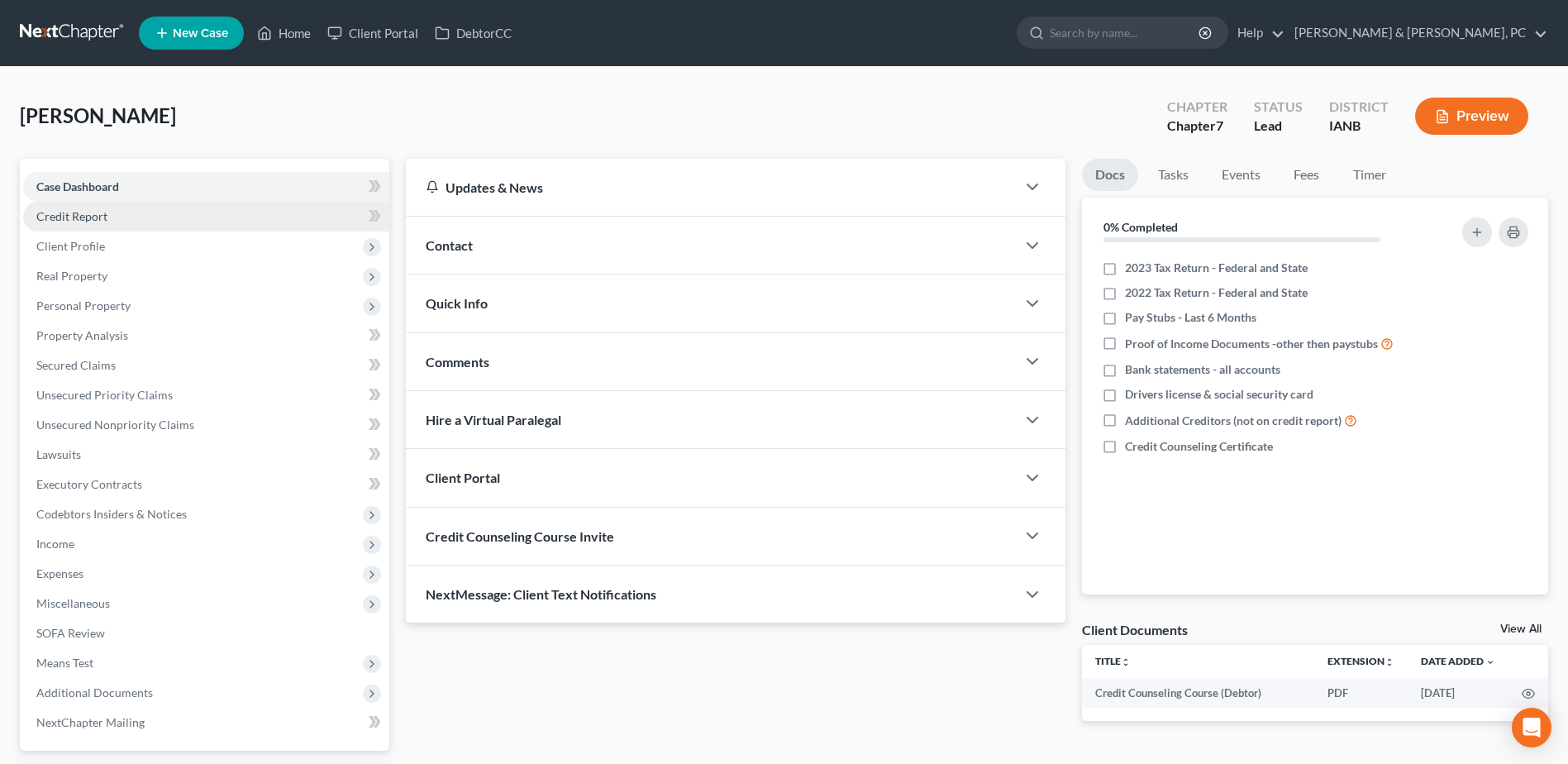
click at [121, 222] on link "Credit Report" at bounding box center [206, 216] width 366 height 30
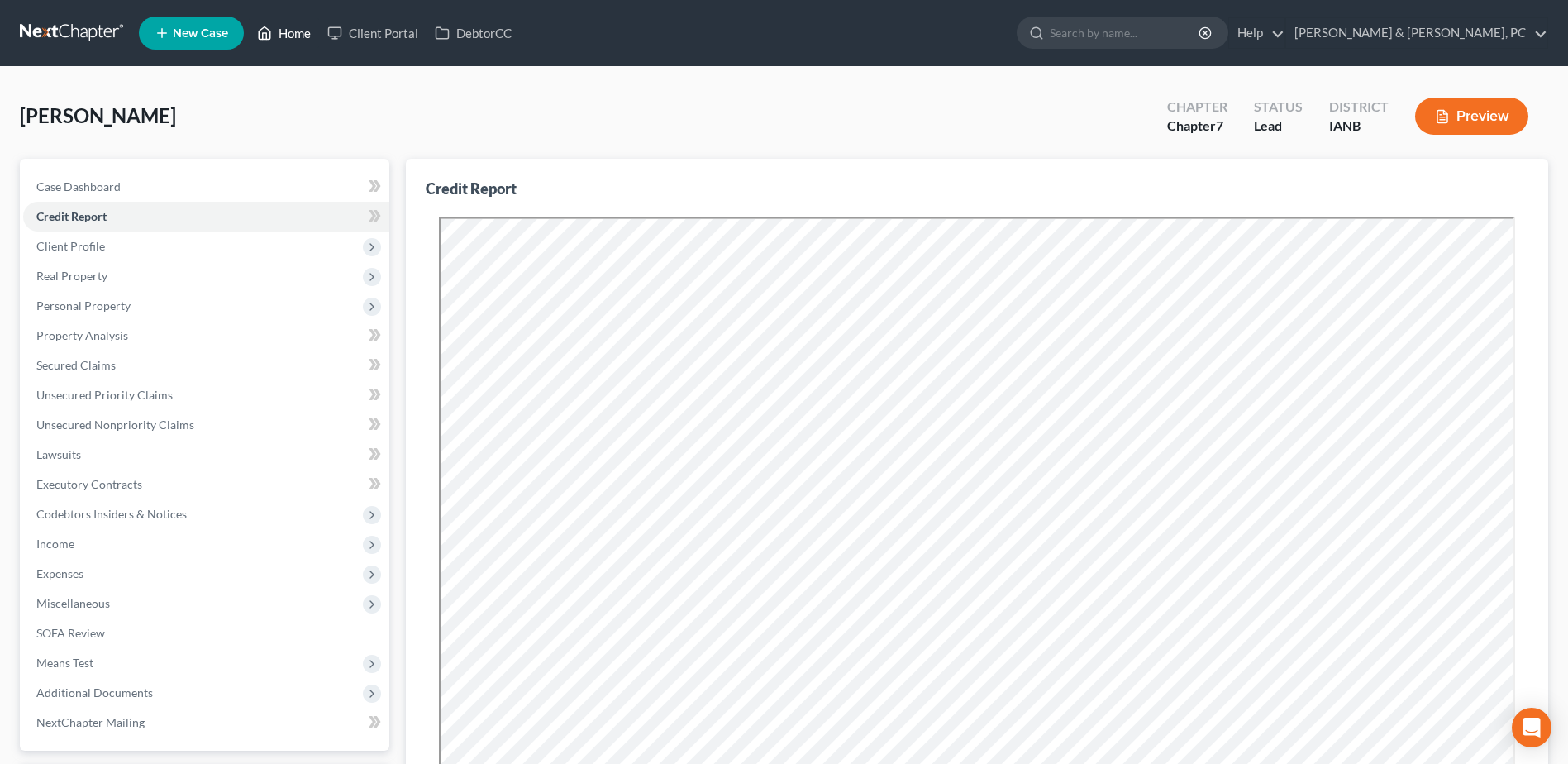
click at [291, 27] on link "Home" at bounding box center [284, 32] width 71 height 30
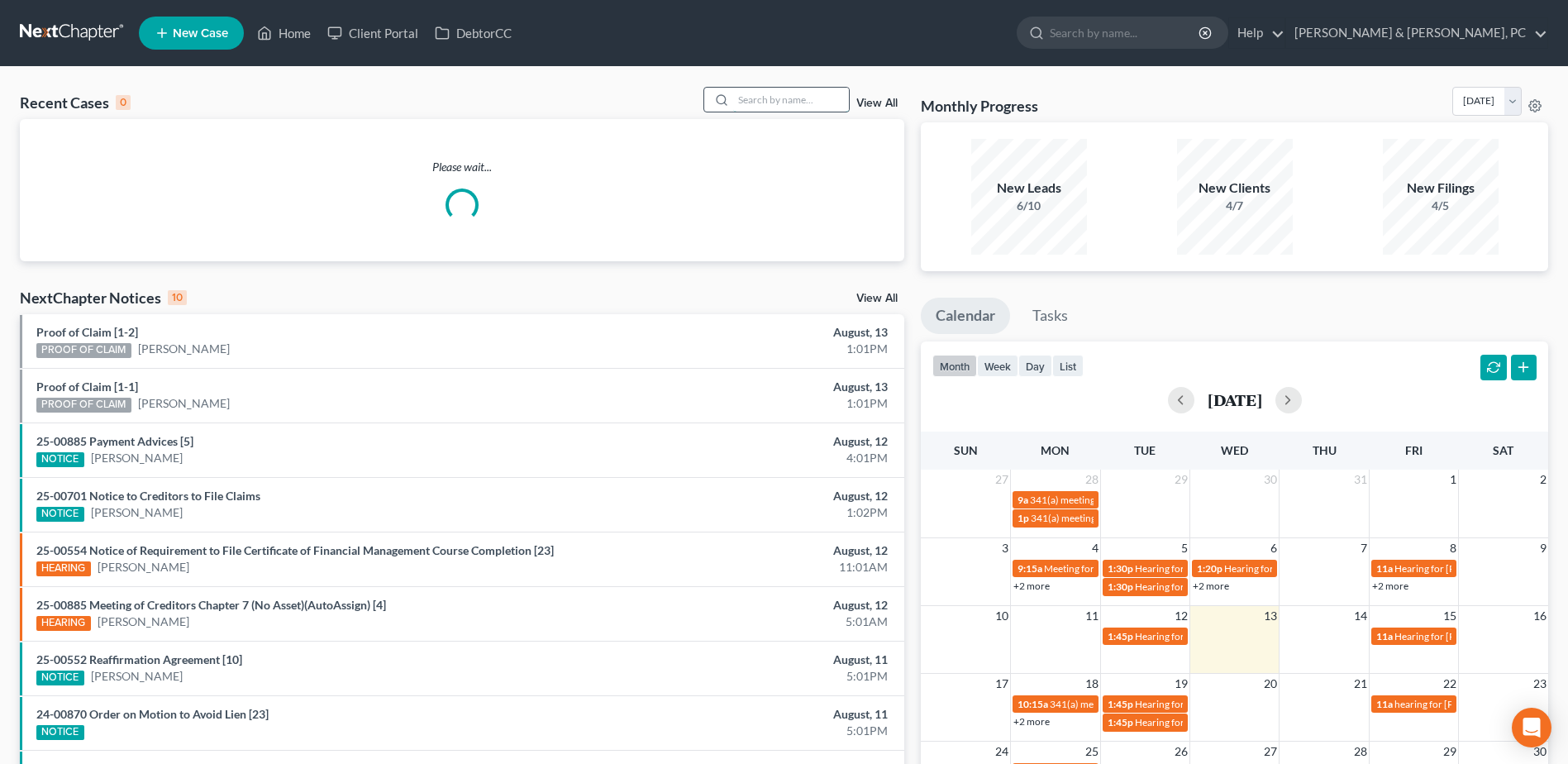
click at [753, 105] on input "search" at bounding box center [791, 99] width 115 height 24
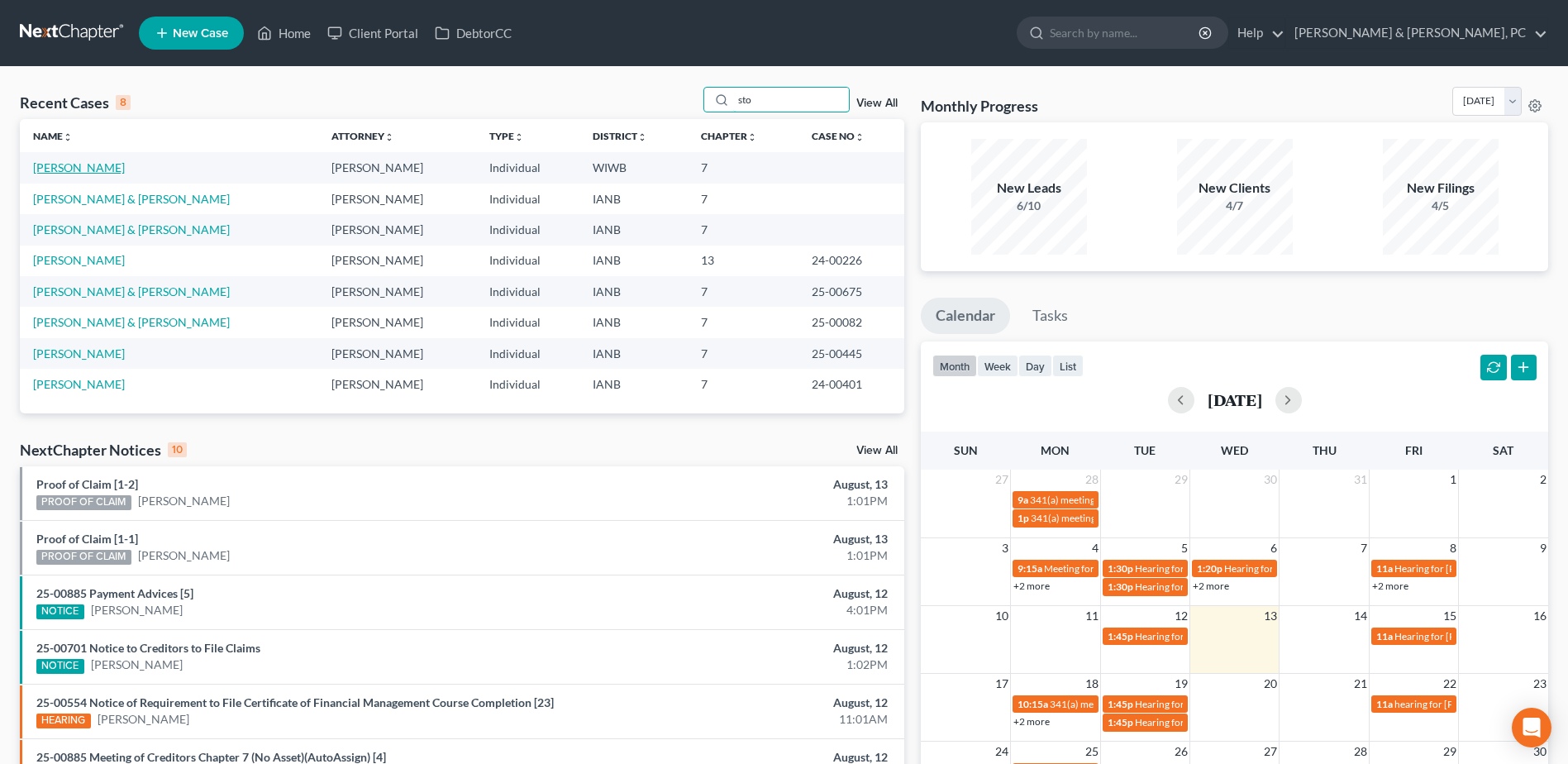
type input "sto"
click at [75, 174] on link "[PERSON_NAME]" at bounding box center [79, 167] width 92 height 14
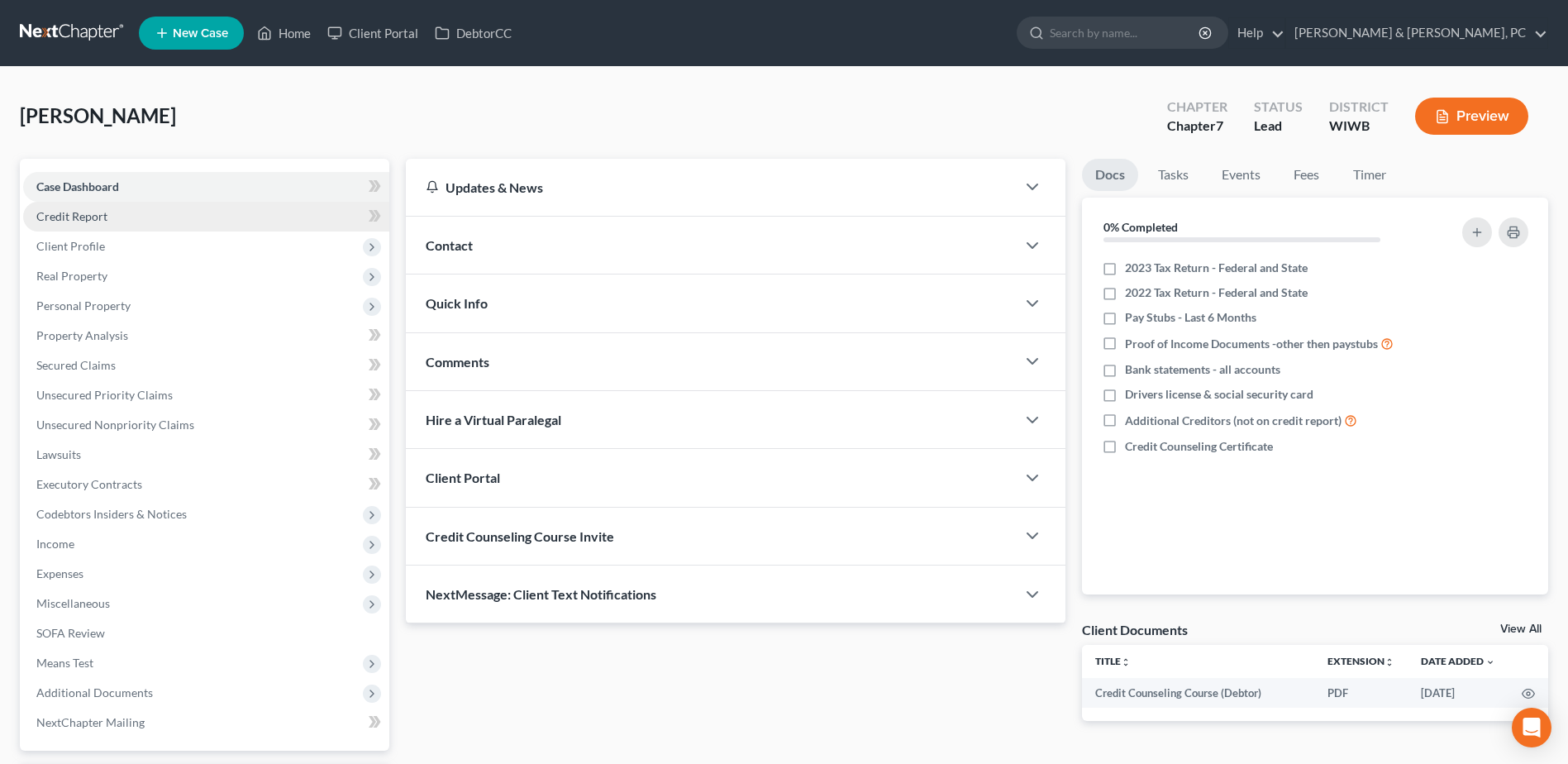
click at [74, 219] on span "Credit Report" at bounding box center [72, 216] width 71 height 14
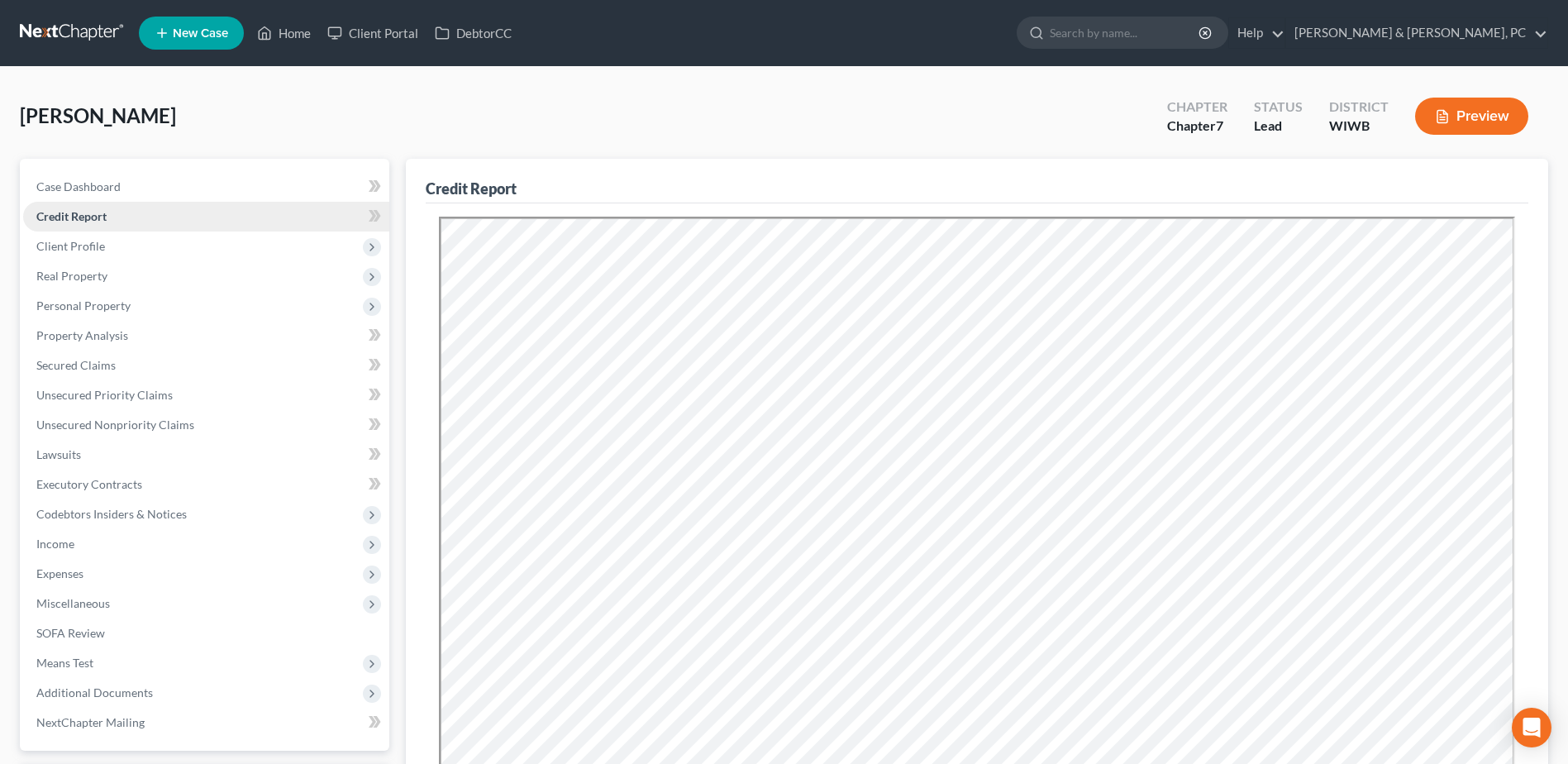
click at [101, 229] on link "Credit Report" at bounding box center [206, 216] width 366 height 30
click at [104, 247] on span "Client Profile" at bounding box center [206, 246] width 366 height 30
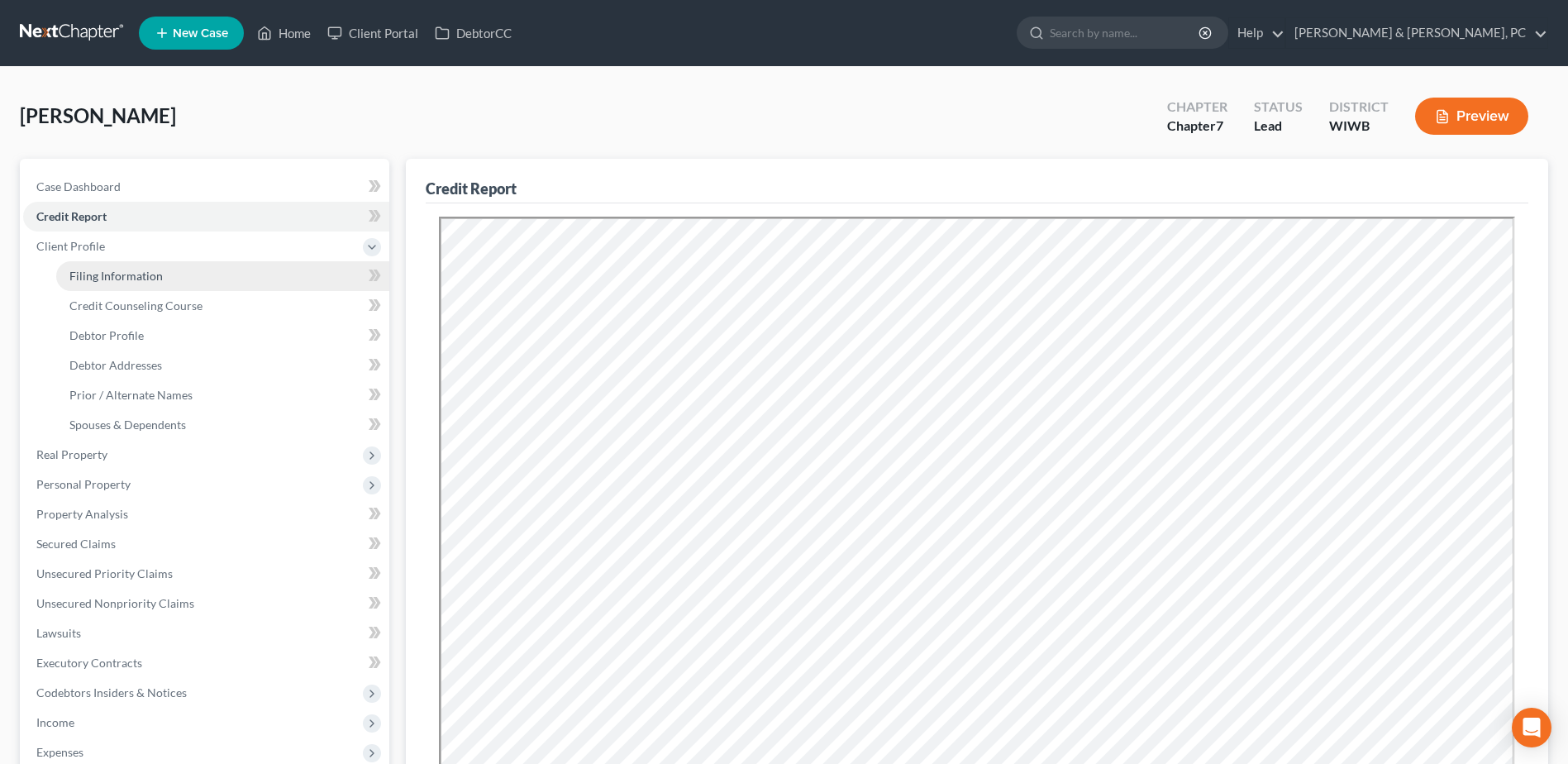
click at [253, 279] on link "Filing Information" at bounding box center [223, 276] width 333 height 30
select select "1"
select select "0"
select select "91"
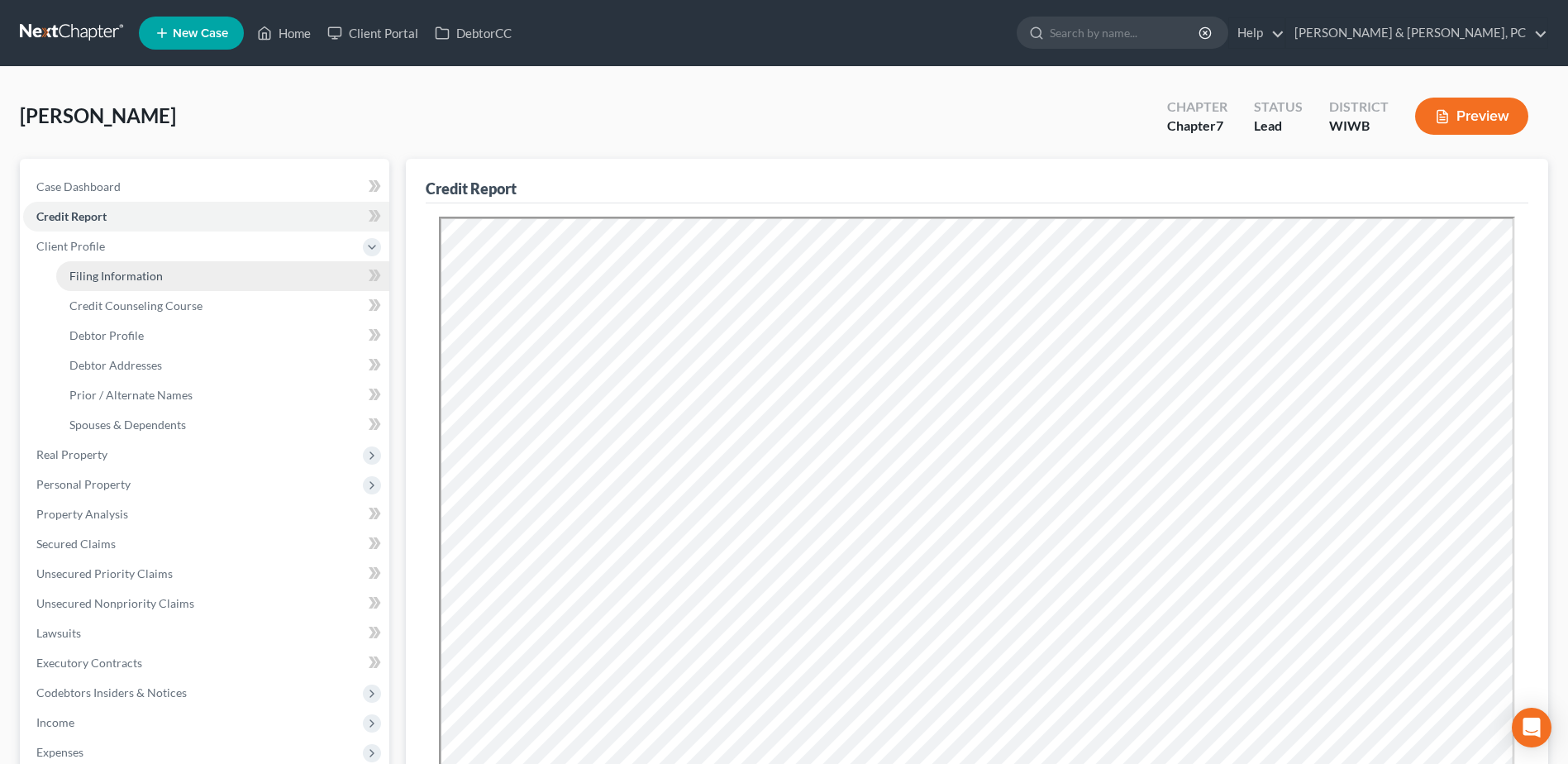
select select "0"
select select "16"
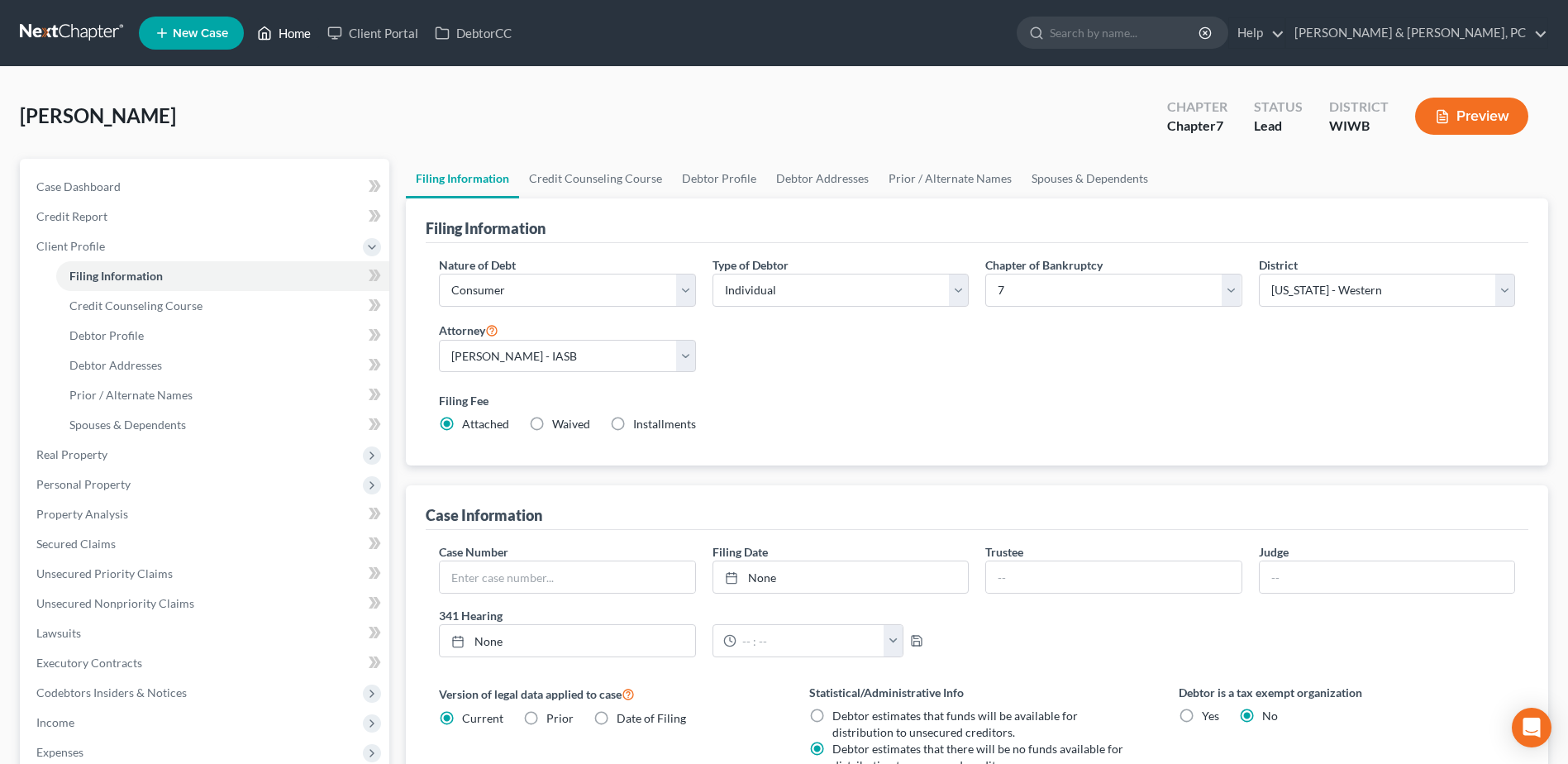
click at [295, 23] on link "Home" at bounding box center [284, 32] width 71 height 30
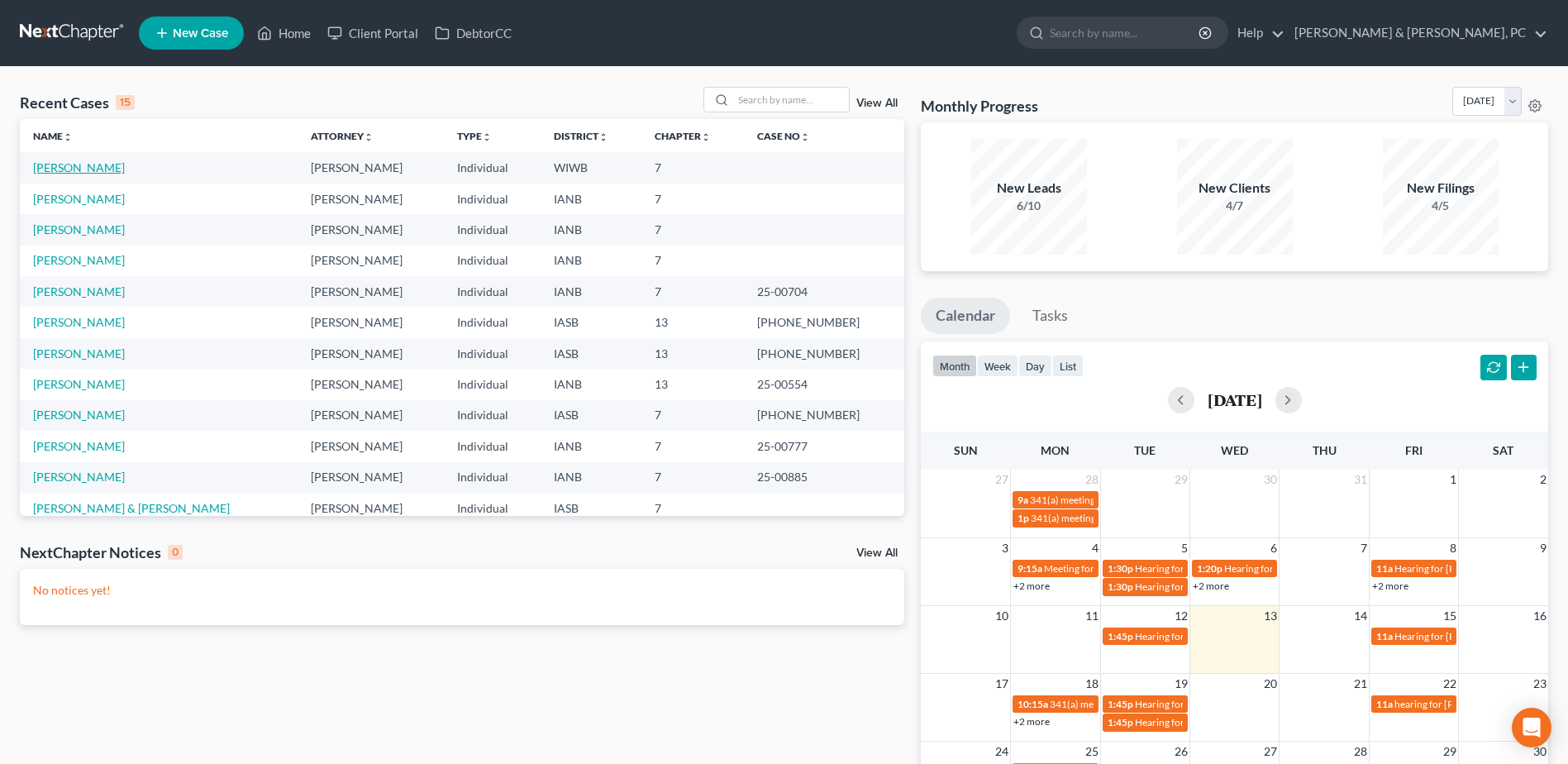
click at [100, 163] on link "[PERSON_NAME]" at bounding box center [79, 167] width 92 height 14
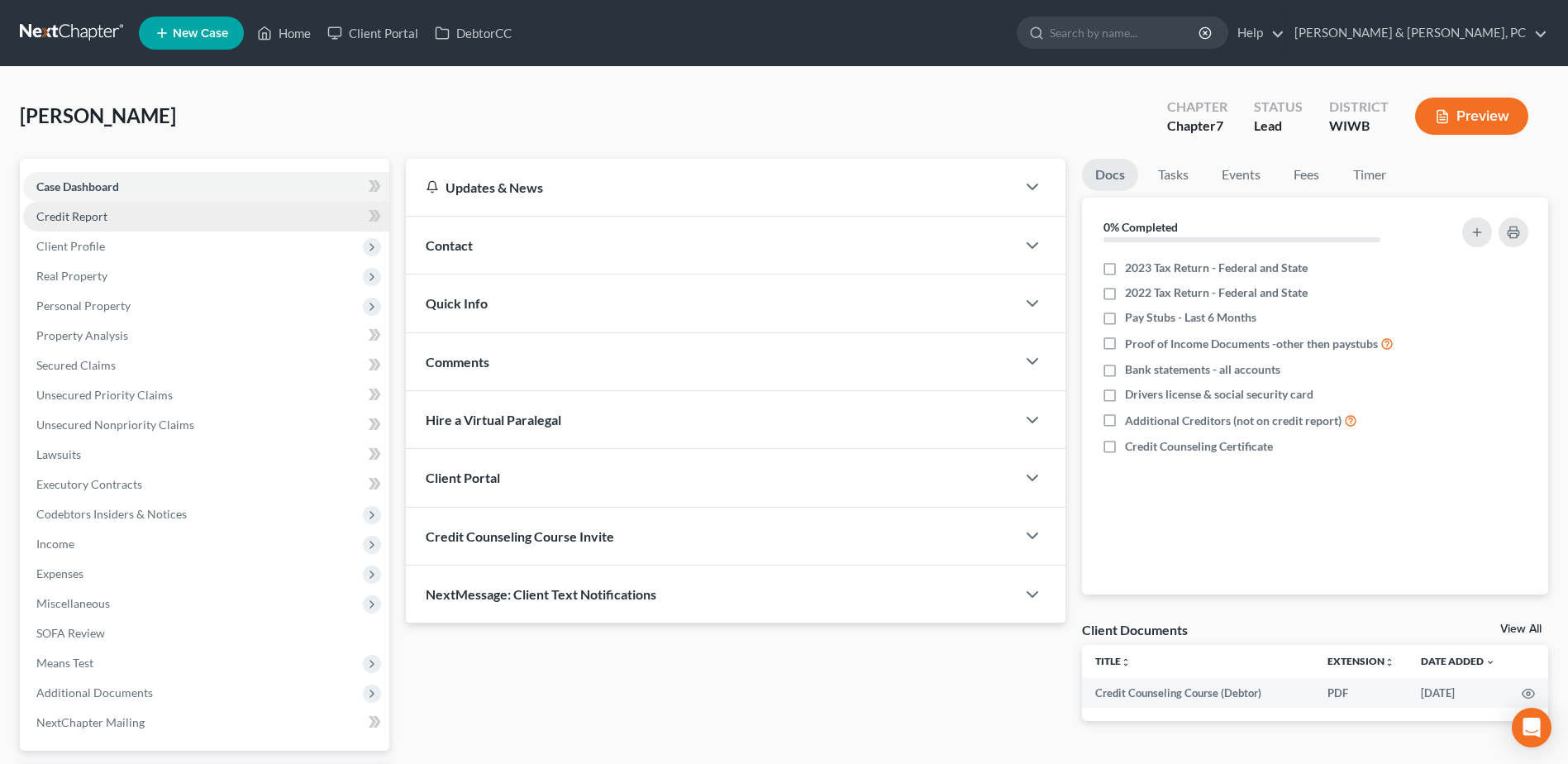
click at [259, 215] on link "Credit Report" at bounding box center [206, 216] width 366 height 30
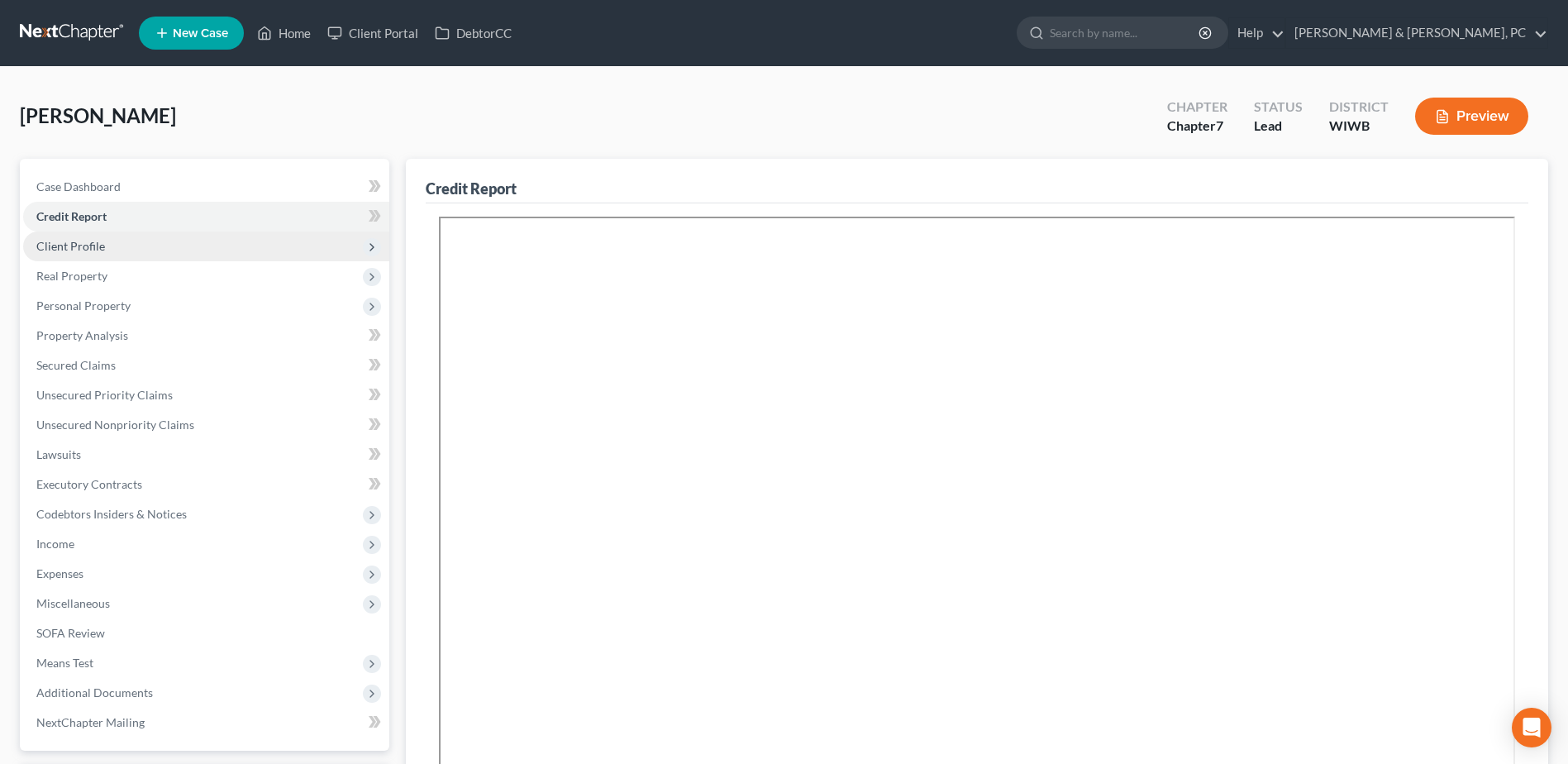
click at [225, 252] on span "Client Profile" at bounding box center [206, 246] width 366 height 30
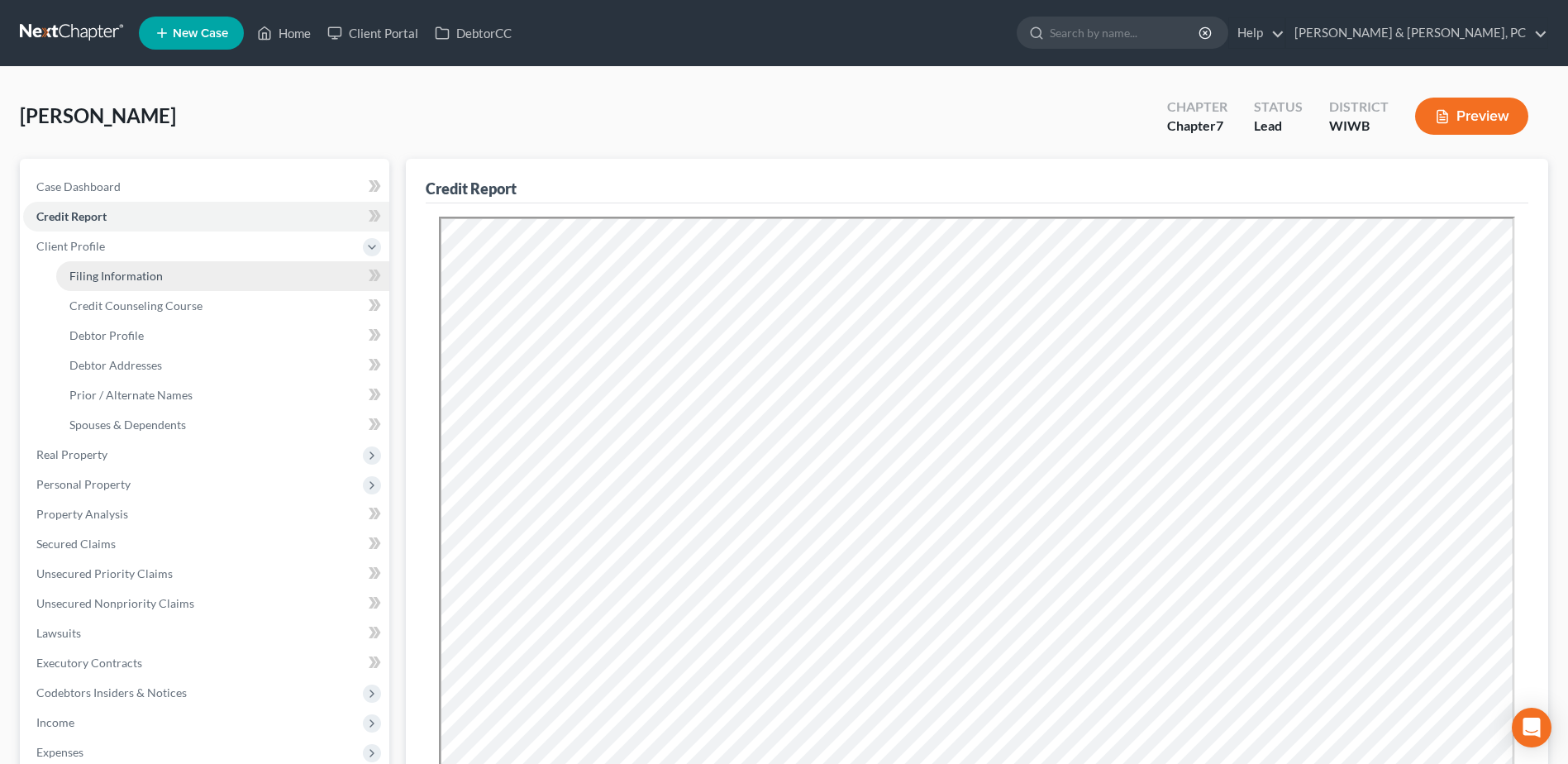
click at [205, 276] on link "Filing Information" at bounding box center [223, 276] width 333 height 30
select select "1"
select select "0"
select select "91"
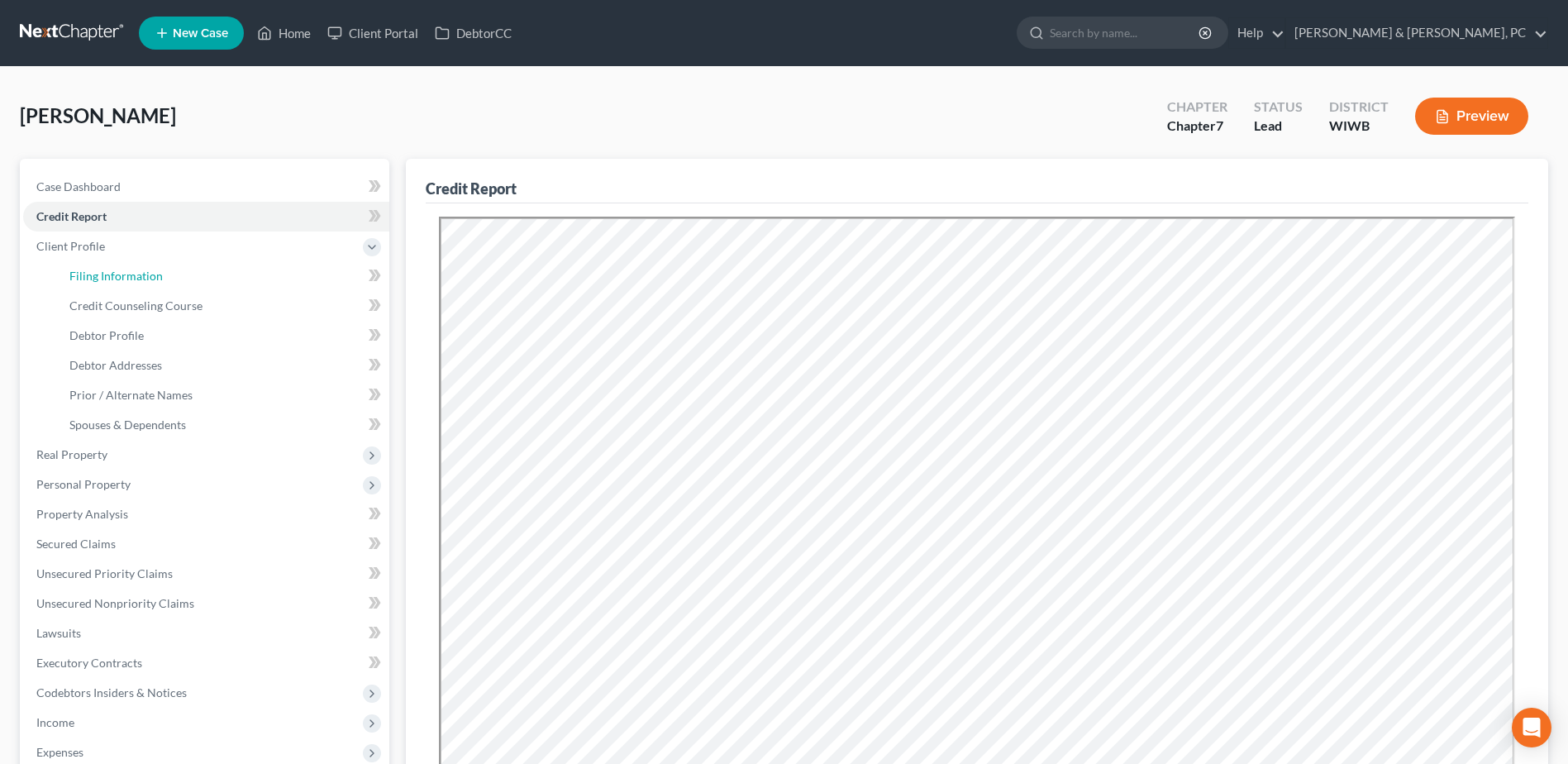
select select "0"
select select "16"
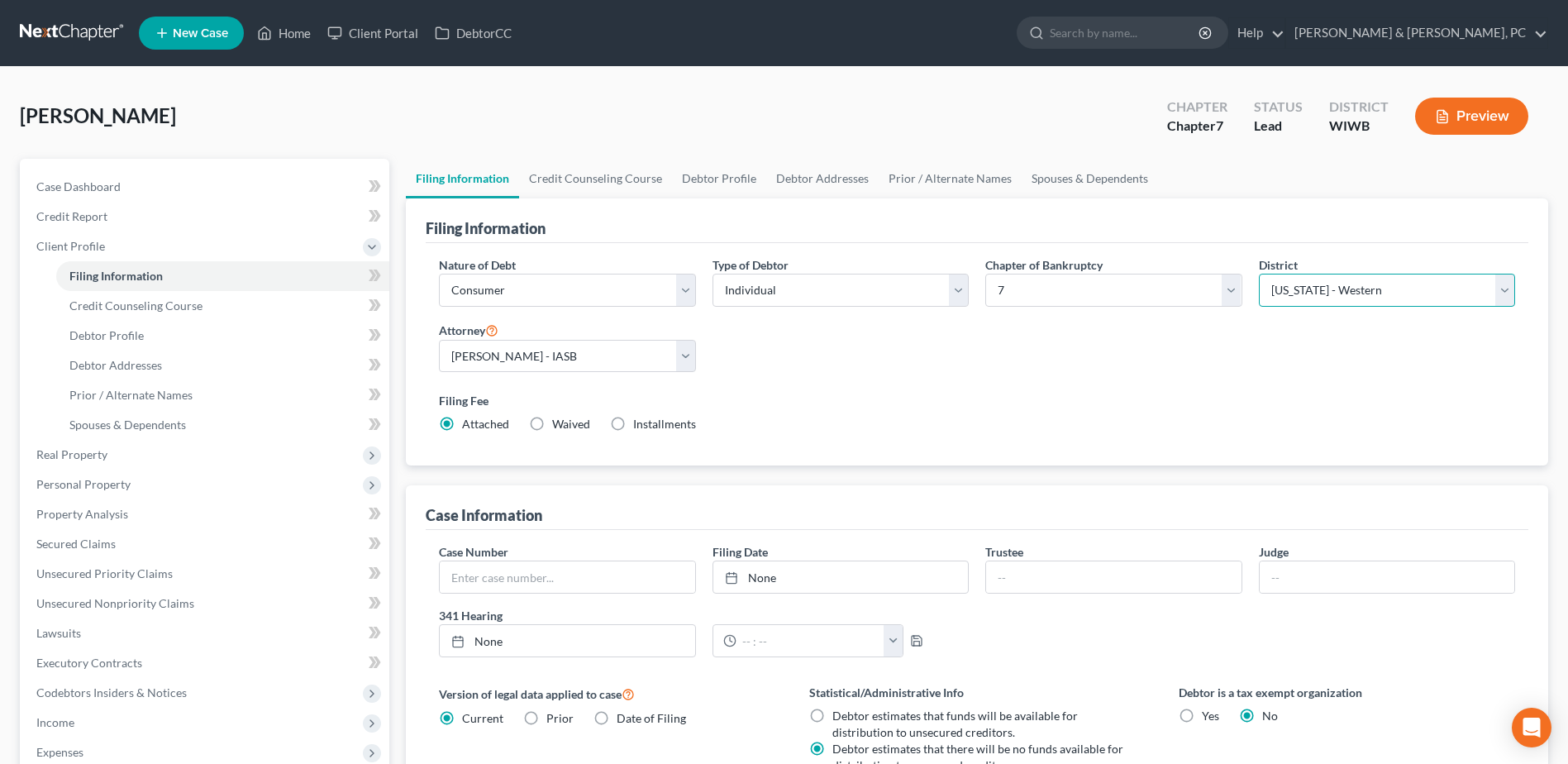
drag, startPoint x: 1346, startPoint y: 298, endPoint x: 1345, endPoint y: 309, distance: 11.0
click at [1346, 298] on select "Select [US_STATE] - [GEOGRAPHIC_DATA] [US_STATE] - [GEOGRAPHIC_DATA][US_STATE] …" at bounding box center [1386, 290] width 256 height 33
select select "29"
click at [1259, 274] on select "Select [US_STATE] - [GEOGRAPHIC_DATA] [US_STATE] - [GEOGRAPHIC_DATA][US_STATE] …" at bounding box center [1386, 290] width 256 height 33
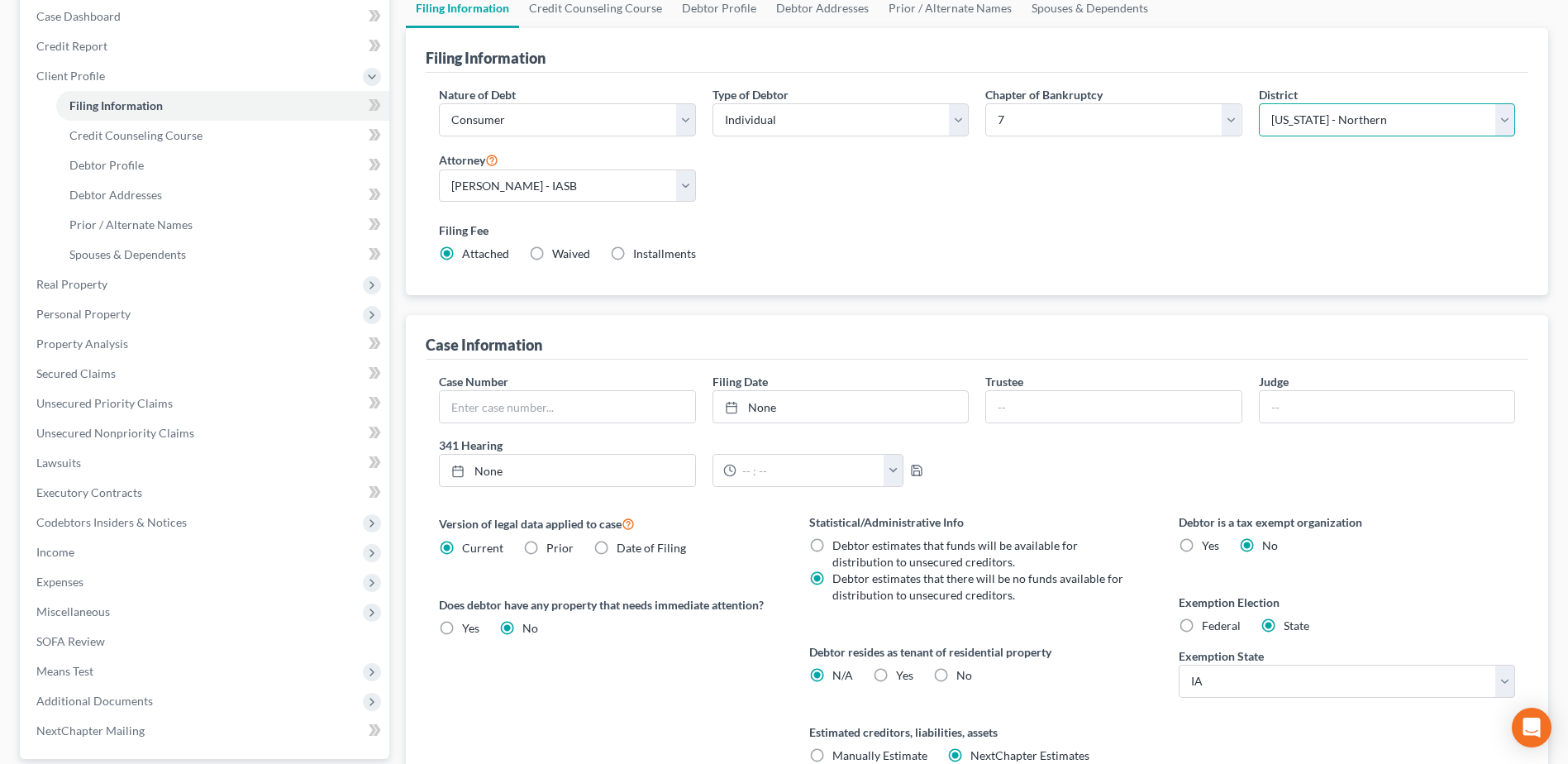
scroll to position [326, 0]
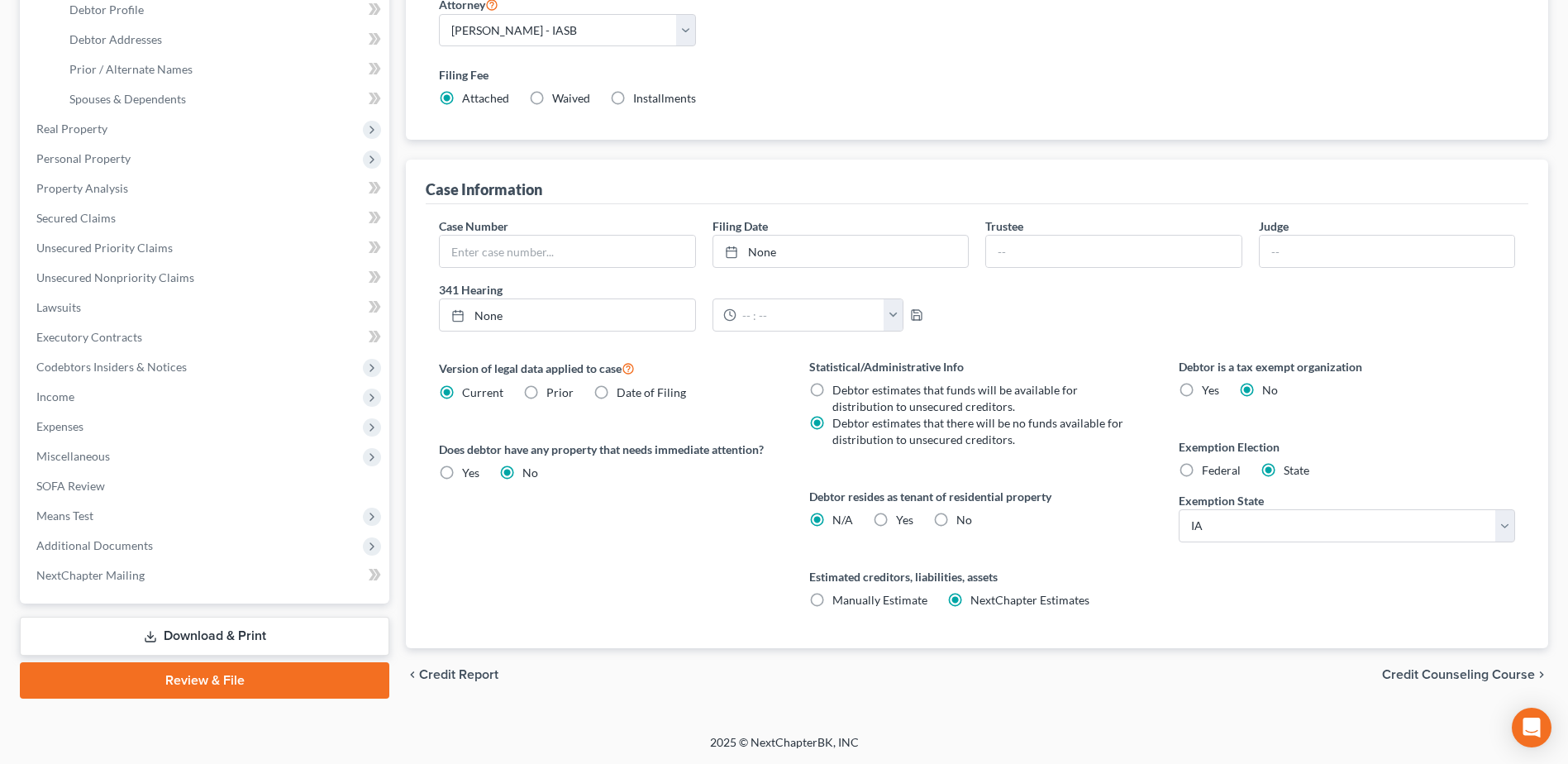
click at [956, 512] on label "No" at bounding box center [964, 520] width 16 height 16
click at [963, 512] on input "No" at bounding box center [969, 517] width 11 height 11
radio input "true"
radio input "false"
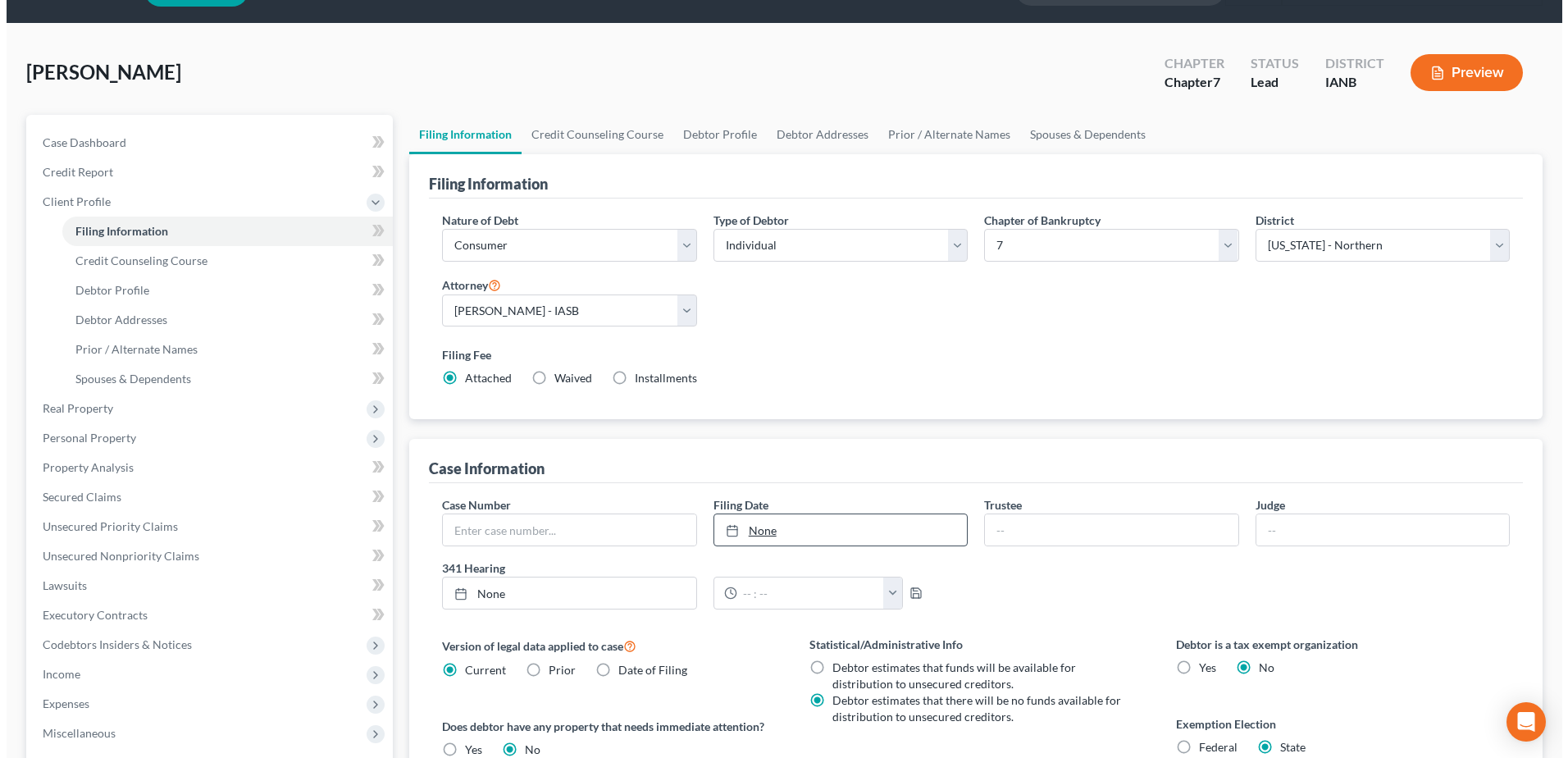
scroll to position [0, 0]
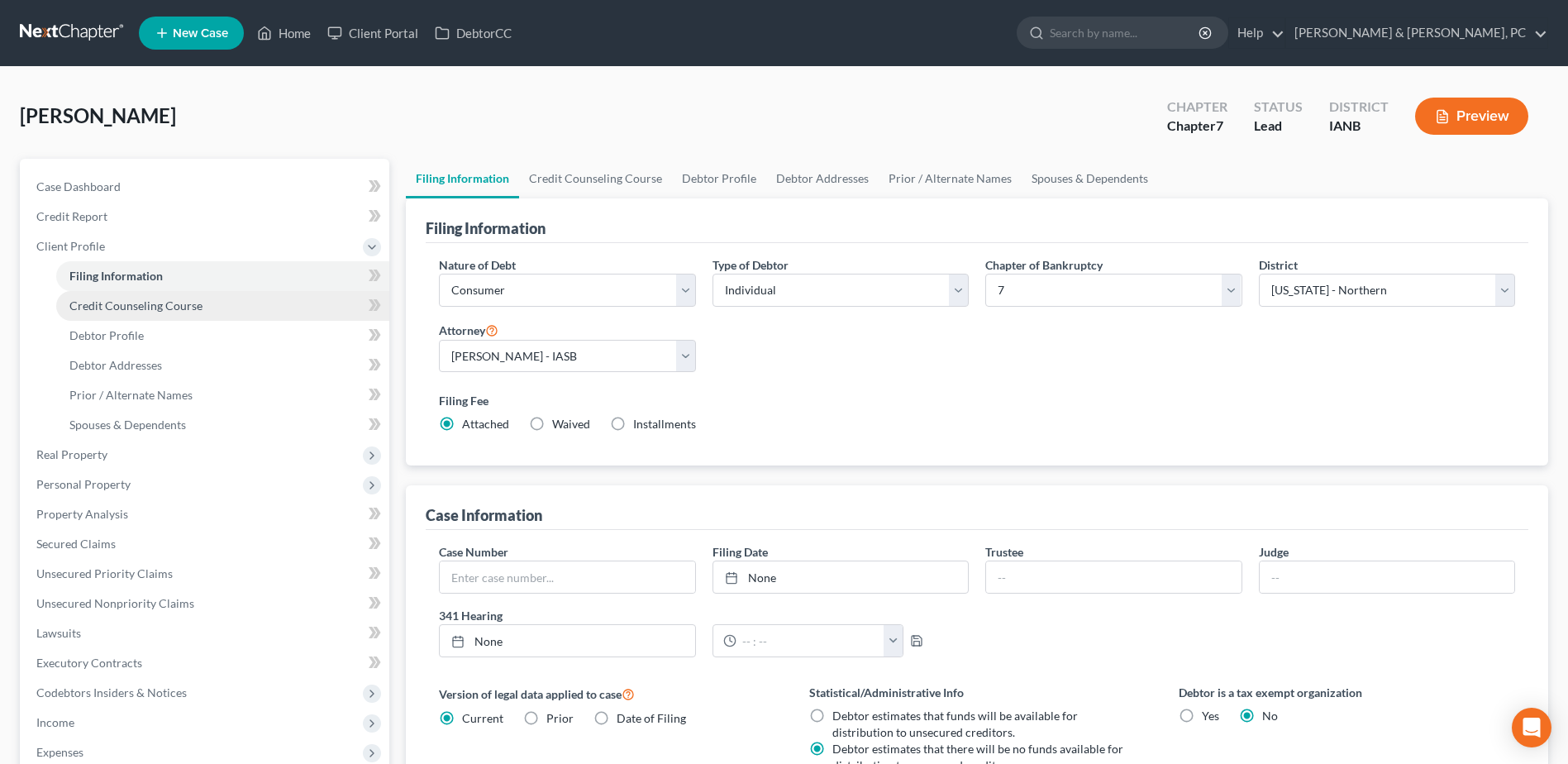
click at [286, 311] on link "Credit Counseling Course" at bounding box center [223, 305] width 333 height 30
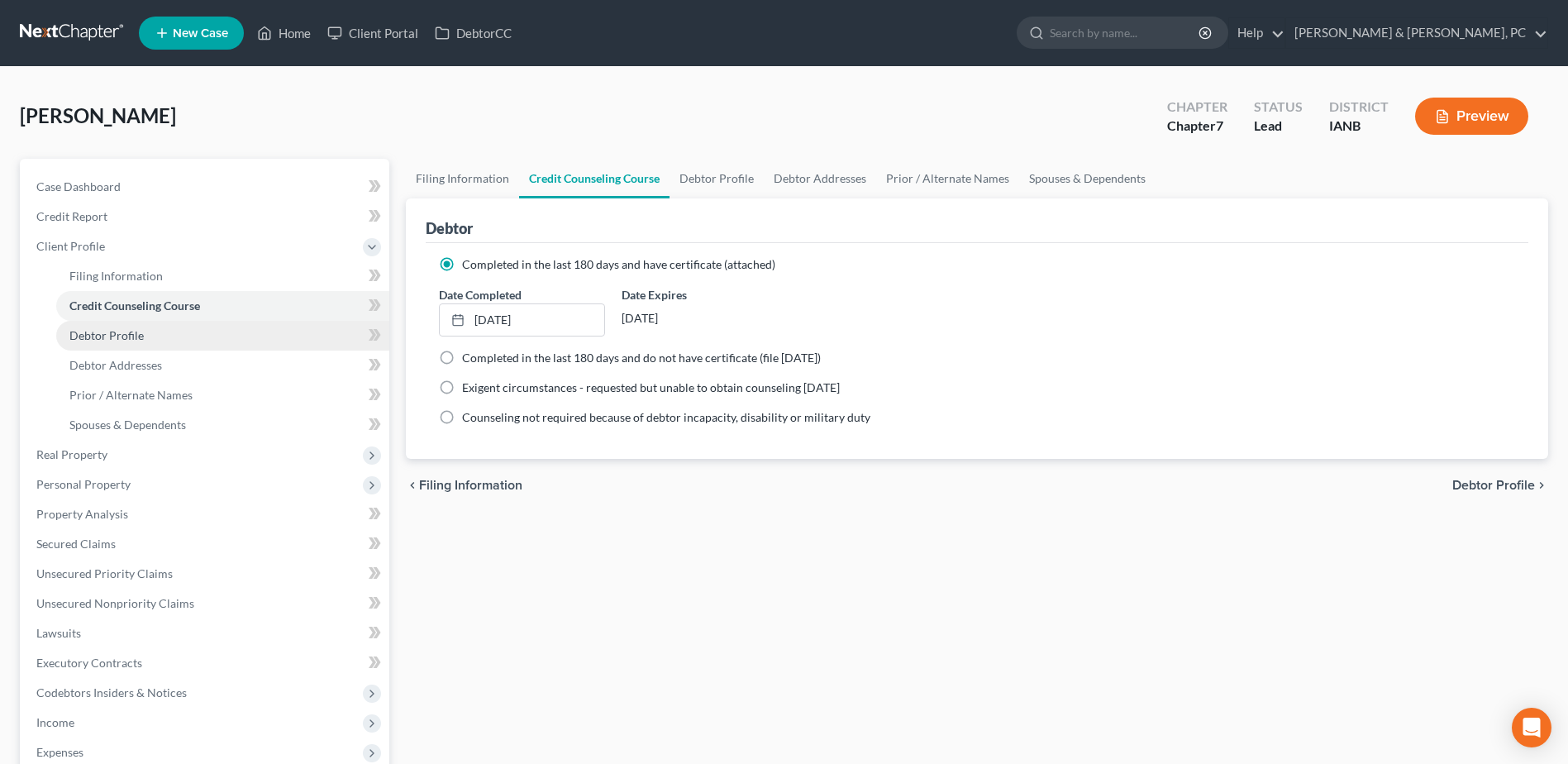
click at [289, 337] on link "Debtor Profile" at bounding box center [223, 335] width 333 height 30
select select "0"
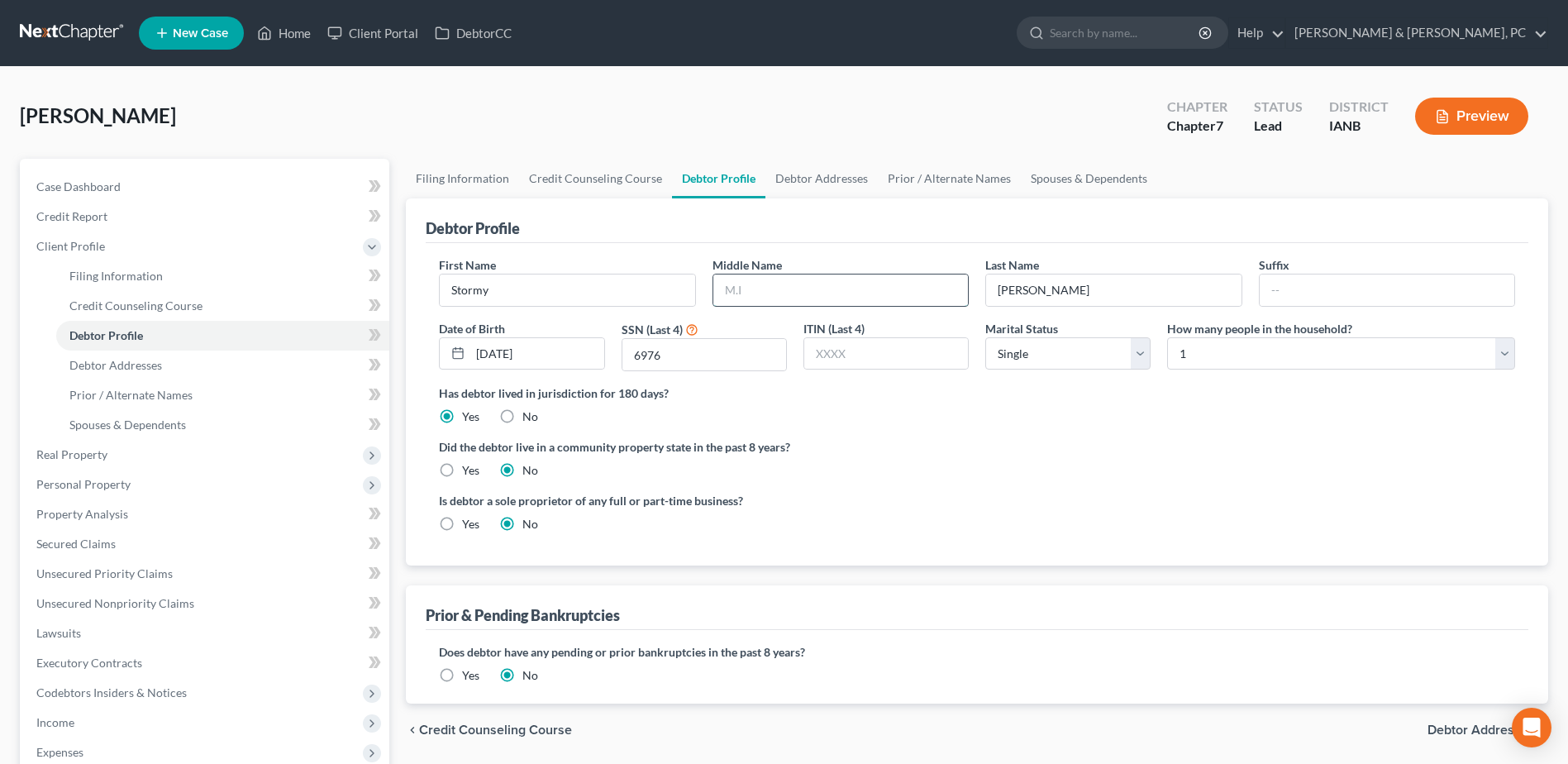
click at [806, 295] on input "text" at bounding box center [840, 290] width 255 height 31
type input "M"
type input "Wanteeka"
click at [1010, 441] on label "Did the debtor live in a community property state in the past 8 years?" at bounding box center [977, 446] width 1076 height 17
click at [1030, 371] on div "Marital Status Select [DEMOGRAPHIC_DATA] Married [DEMOGRAPHIC_DATA] Divorced Wi…" at bounding box center [1067, 346] width 182 height 52
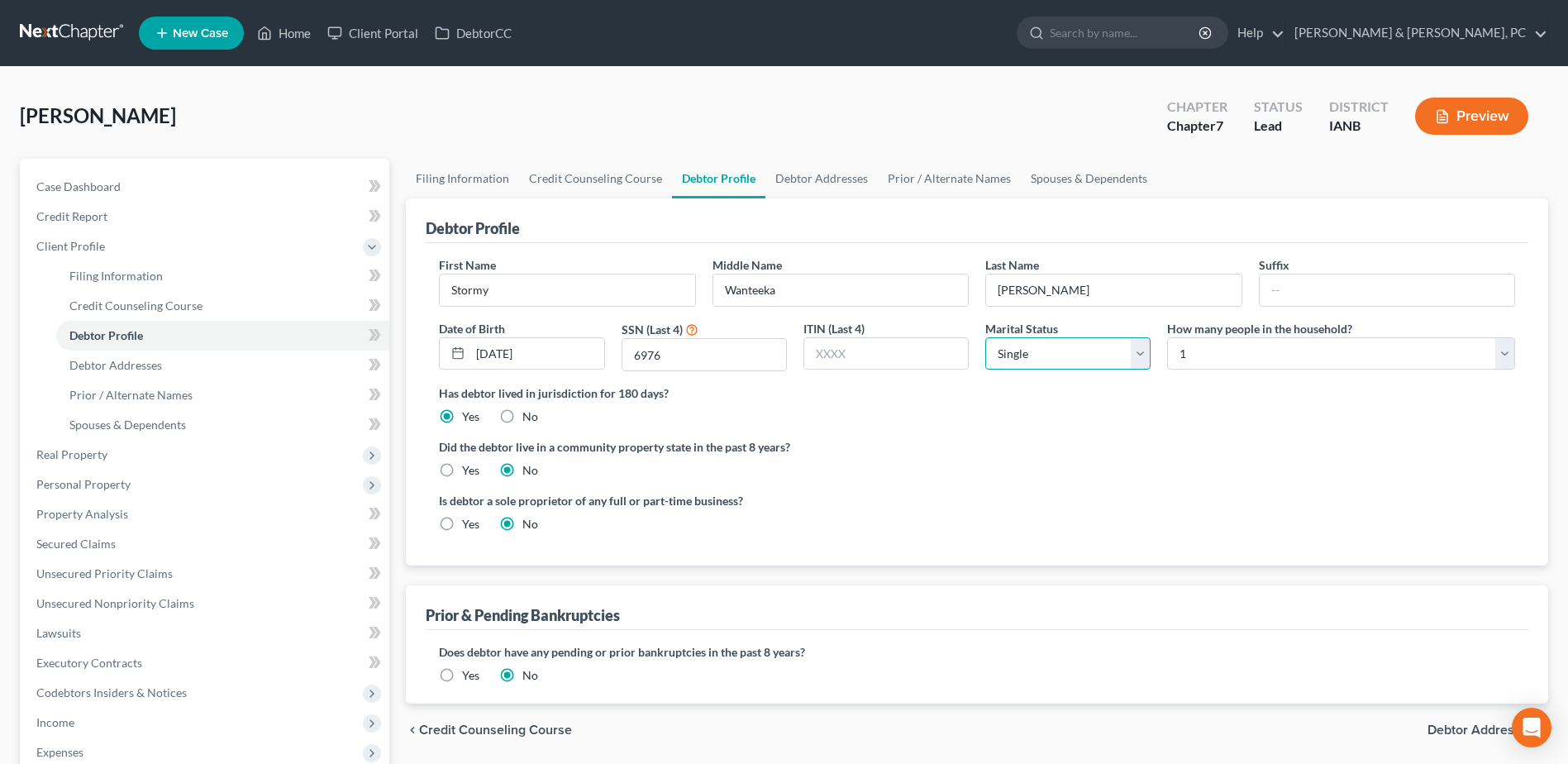
click at [1036, 363] on select "Select Single Married Separated Divorced Widowed" at bounding box center [1068, 353] width 165 height 33
select select "3"
click at [986, 337] on select "Select Single Married Separated Divorced Widowed" at bounding box center [1068, 353] width 165 height 33
click at [243, 365] on link "Debtor Addresses" at bounding box center [223, 365] width 333 height 30
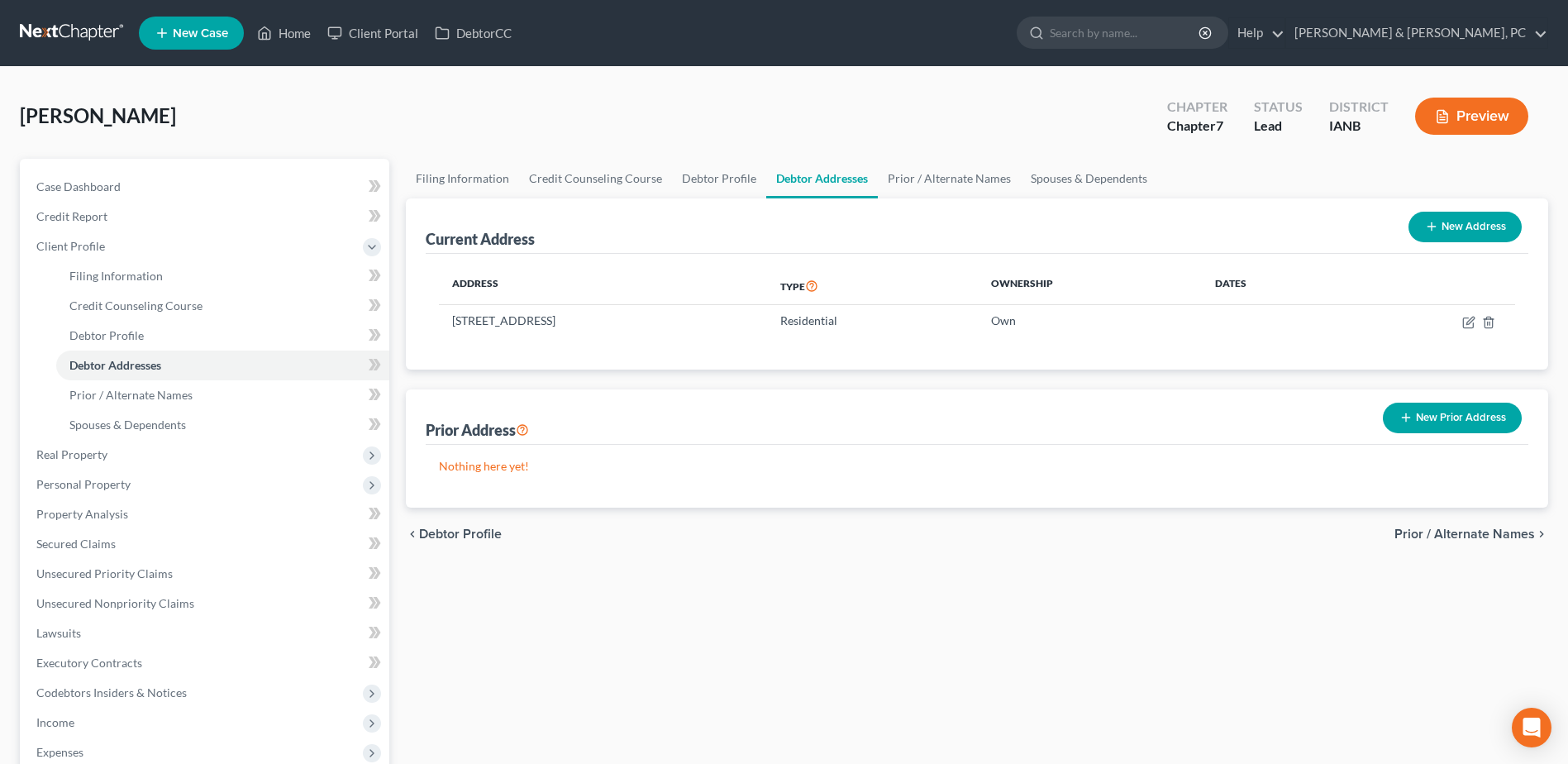
click at [1415, 419] on button "New Prior Address" at bounding box center [1452, 418] width 139 height 30
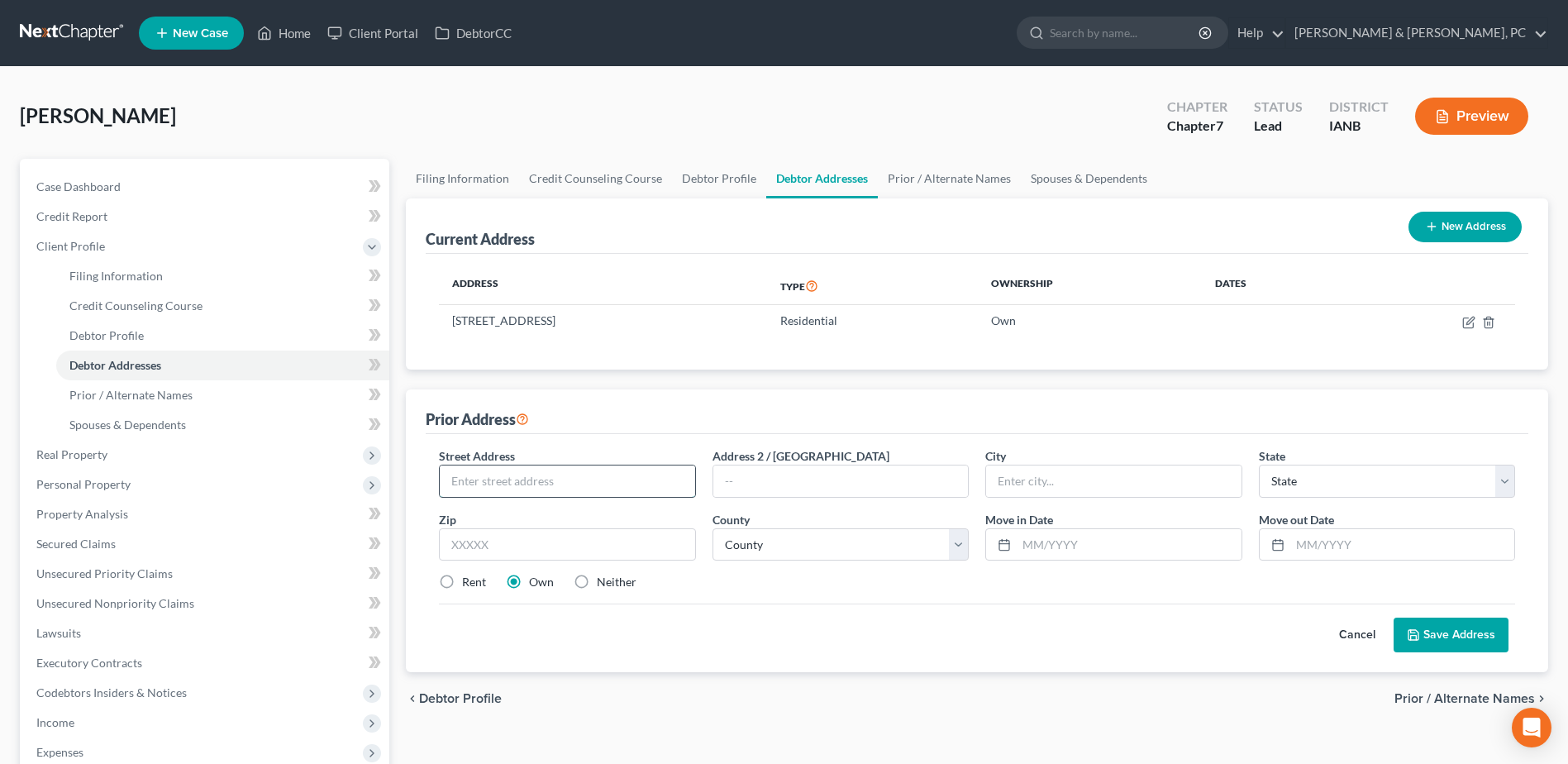
click at [624, 488] on input "text" at bounding box center [567, 480] width 255 height 31
type input "[STREET_ADDRESS]"
type input "50662"
type input "Oelwein"
select select "16"
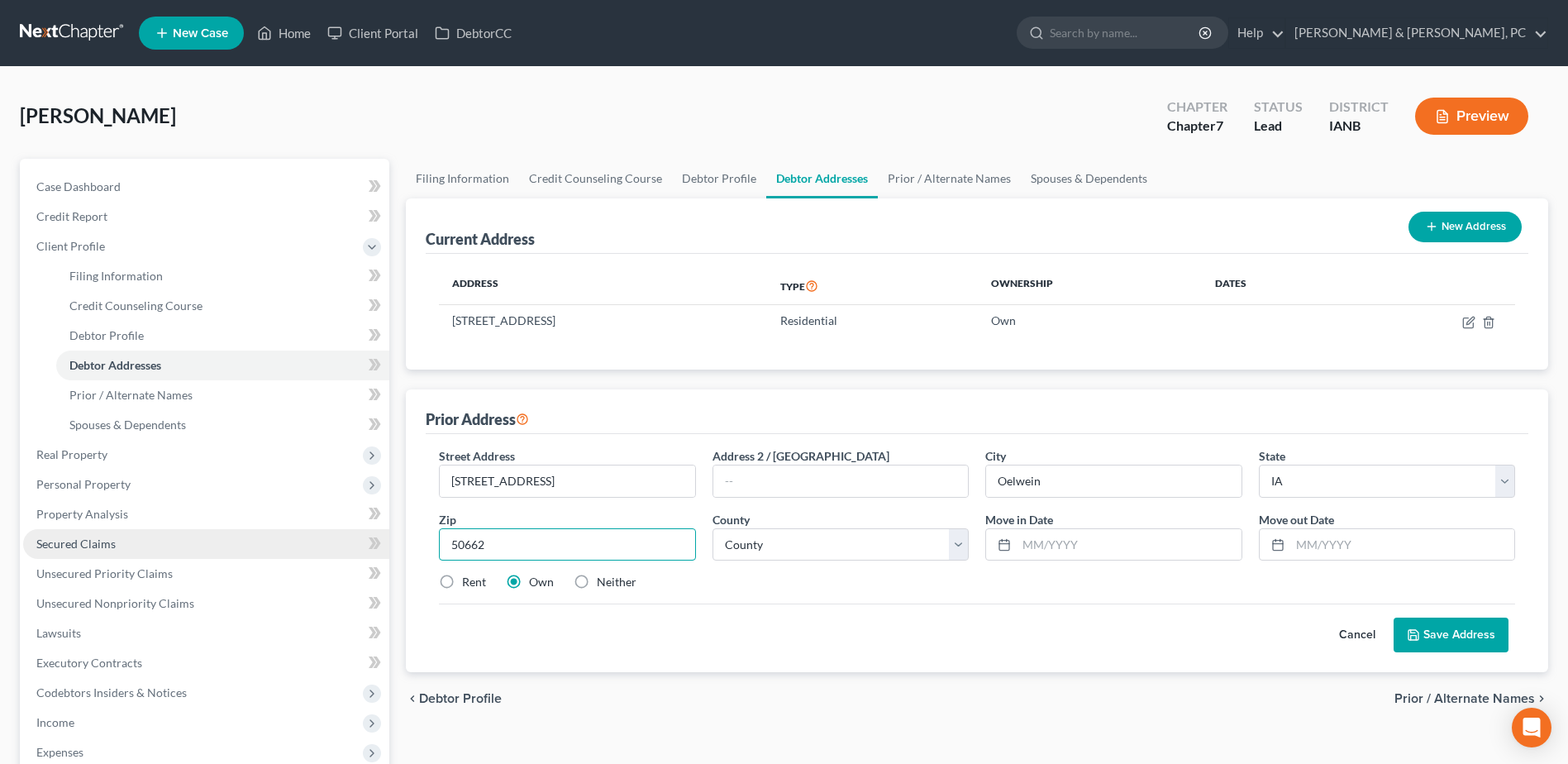
drag, startPoint x: 607, startPoint y: 532, endPoint x: 354, endPoint y: 550, distance: 253.6
click at [354, 550] on div "Petition Navigation Case Dashboard Payments Invoices Payments Payments Credit R…" at bounding box center [784, 591] width 1545 height 866
drag, startPoint x: 742, startPoint y: 559, endPoint x: 761, endPoint y: 526, distance: 38.1
click at [742, 559] on select "County [GEOGRAPHIC_DATA] [GEOGRAPHIC_DATA] [GEOGRAPHIC_DATA] [GEOGRAPHIC_DATA] …" at bounding box center [841, 544] width 256 height 33
select select "32"
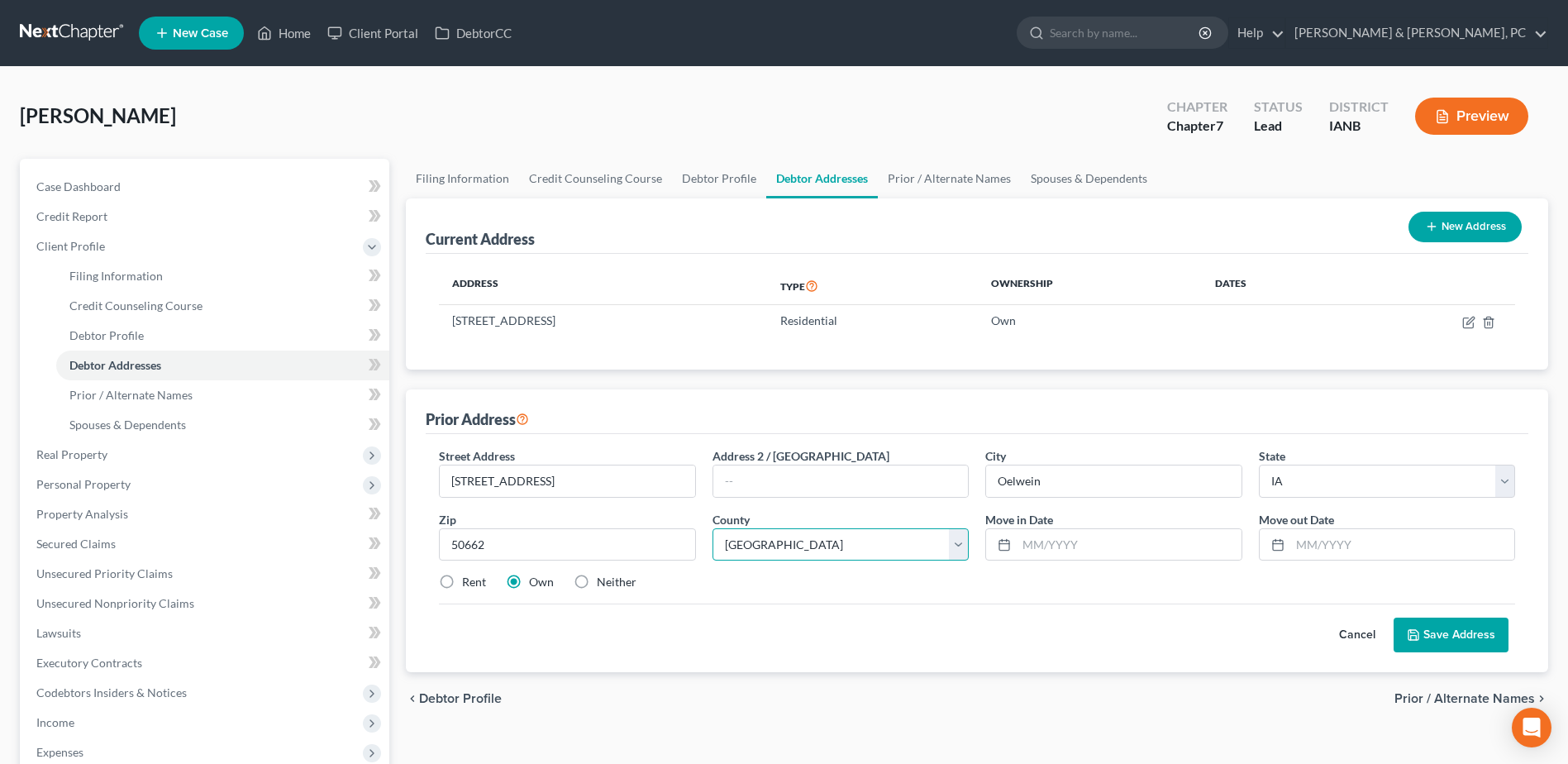
click at [713, 528] on select "County [GEOGRAPHIC_DATA] [GEOGRAPHIC_DATA] [GEOGRAPHIC_DATA] [GEOGRAPHIC_DATA] …" at bounding box center [841, 544] width 256 height 33
click at [1115, 543] on input "text" at bounding box center [1129, 544] width 224 height 31
type input "[DATE]"
click at [1444, 639] on button "Save Address" at bounding box center [1451, 634] width 114 height 35
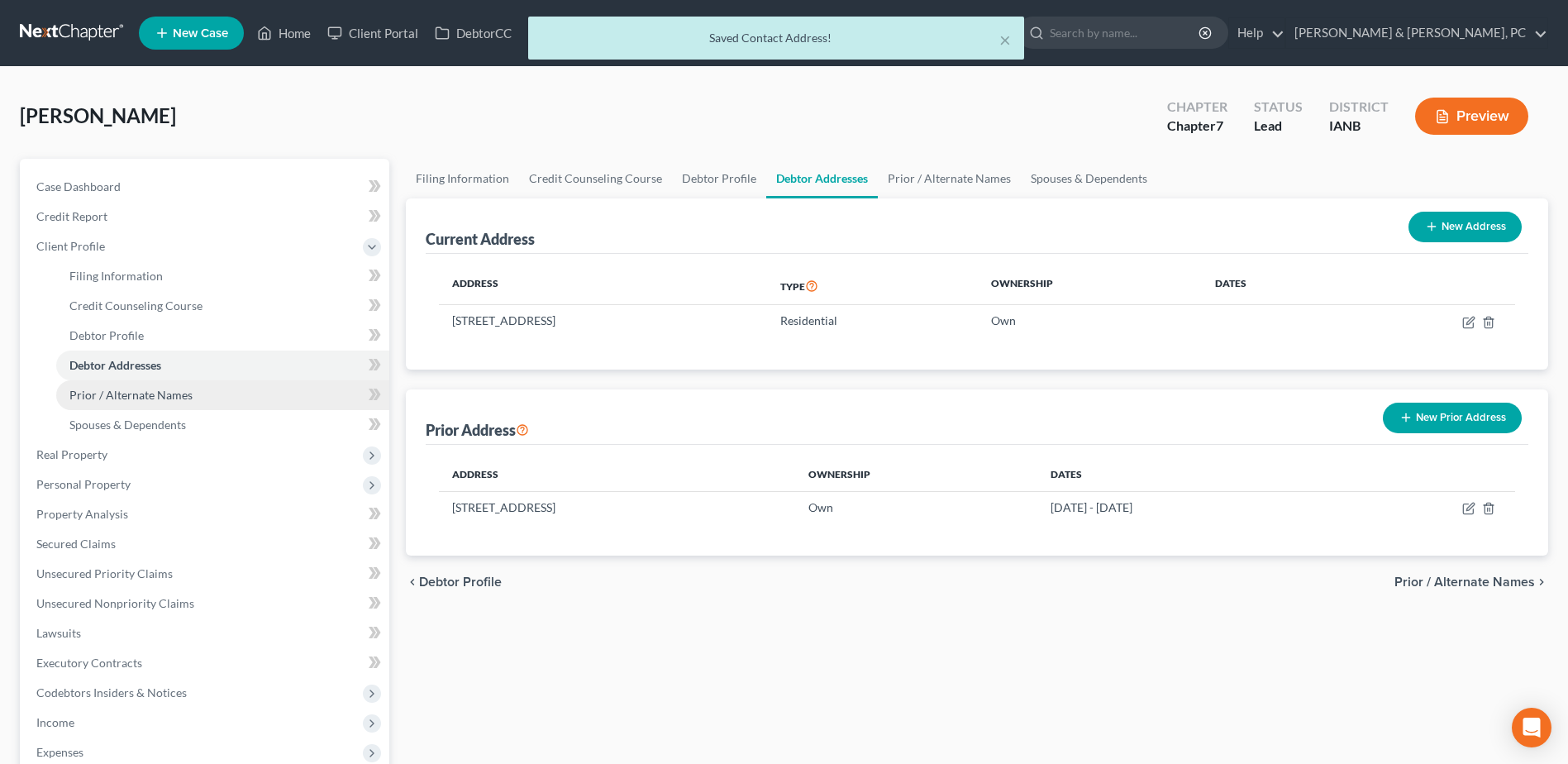
click at [178, 402] on link "Prior / Alternate Names" at bounding box center [223, 395] width 333 height 30
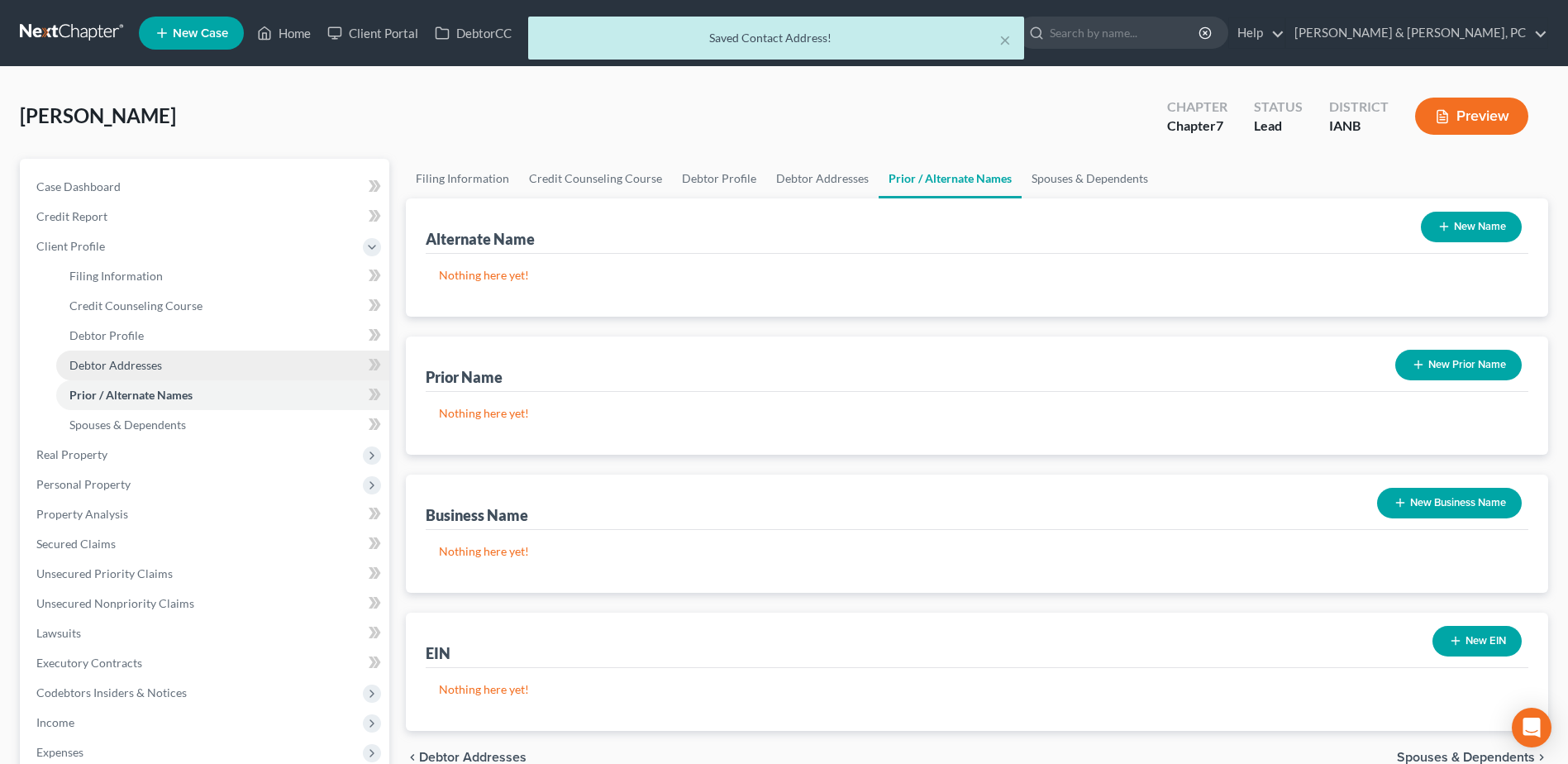
click at [230, 369] on link "Debtor Addresses" at bounding box center [223, 365] width 333 height 30
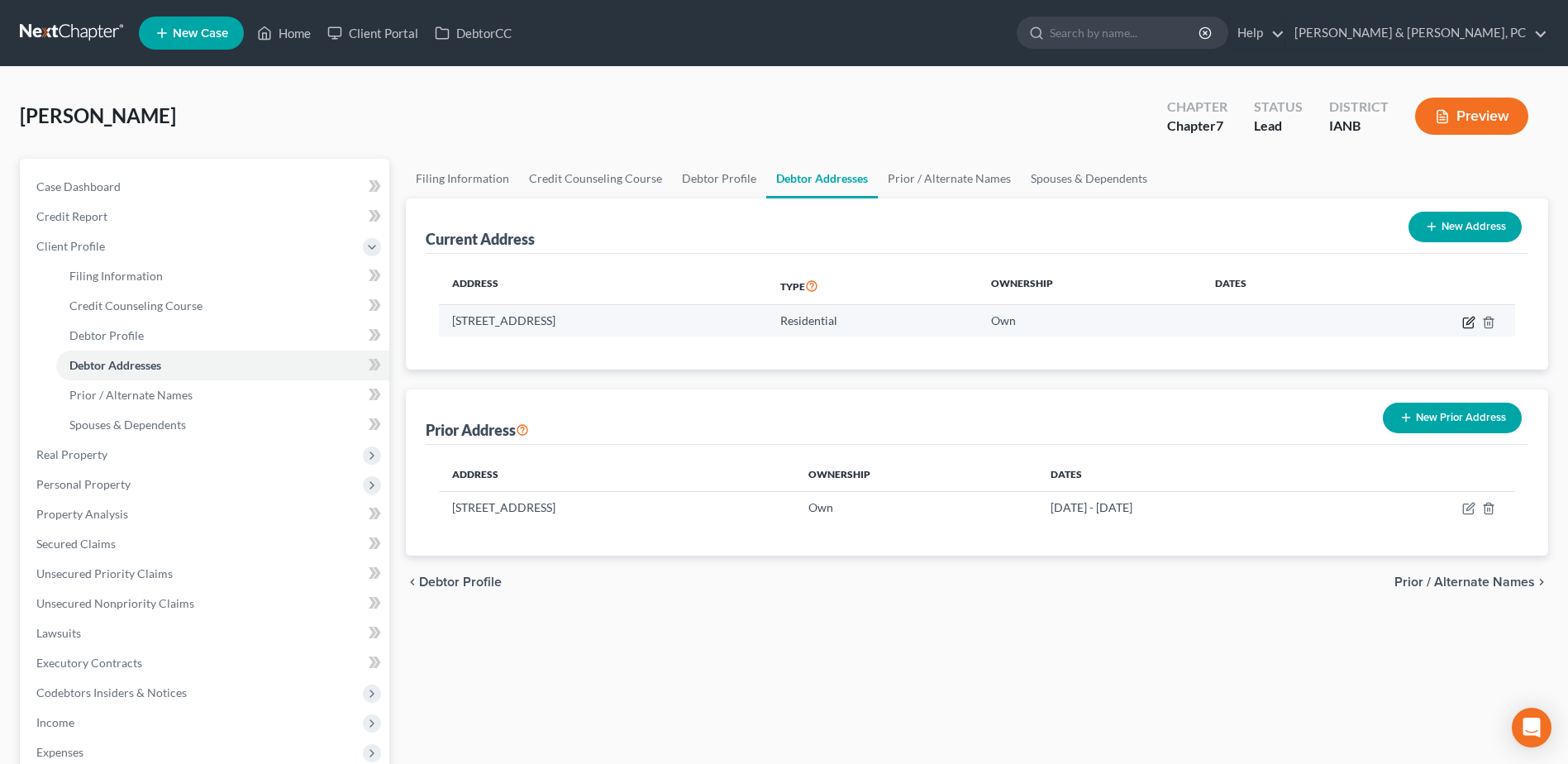
click at [1465, 318] on icon "button" at bounding box center [1468, 322] width 10 height 10
select select "52"
select select "31"
select select "0"
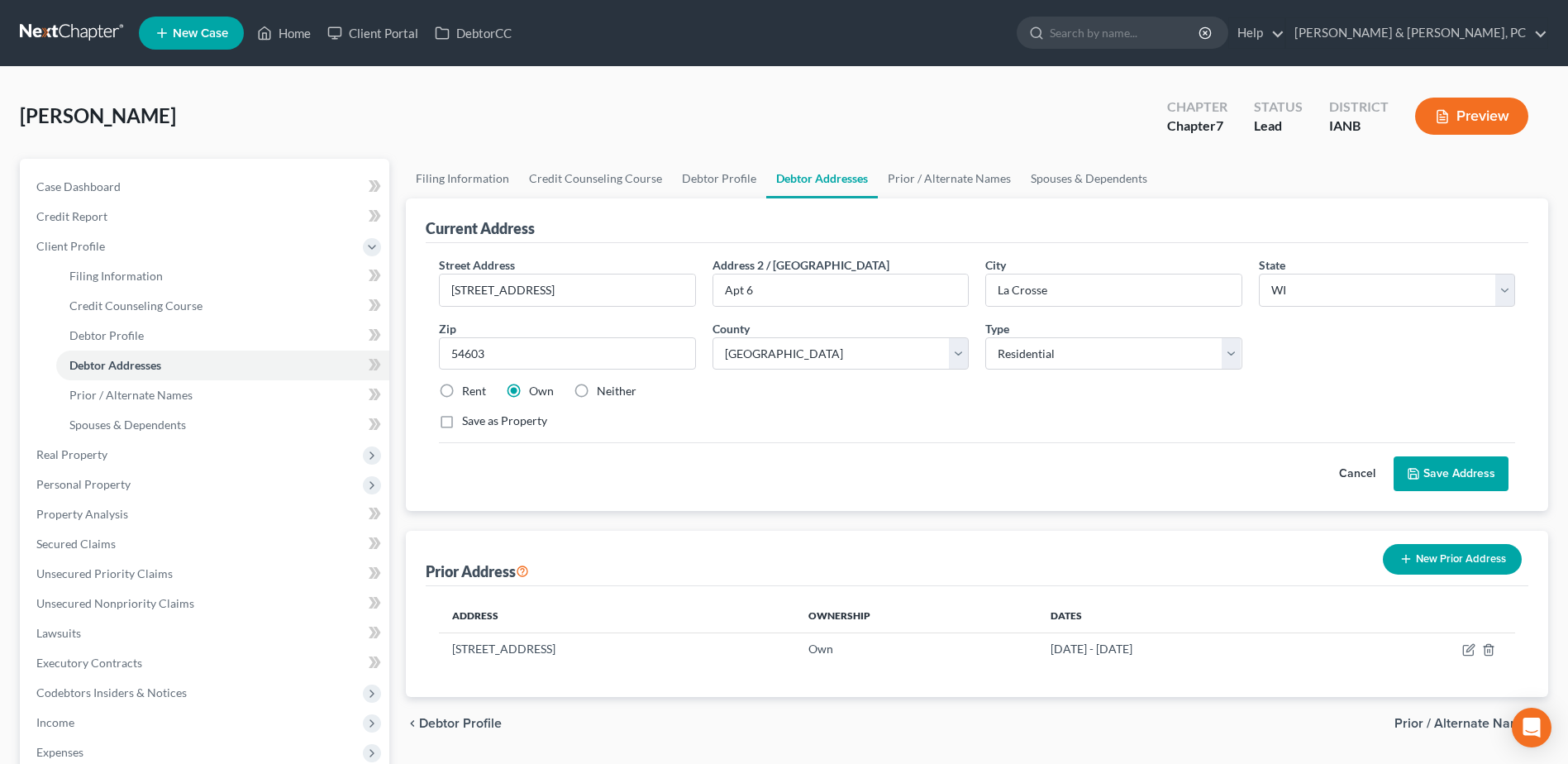
click at [462, 394] on label "Rent" at bounding box center [474, 391] width 24 height 16
click at [469, 394] on input "Rent" at bounding box center [474, 388] width 11 height 11
radio input "true"
click at [1417, 471] on icon at bounding box center [1413, 473] width 13 height 13
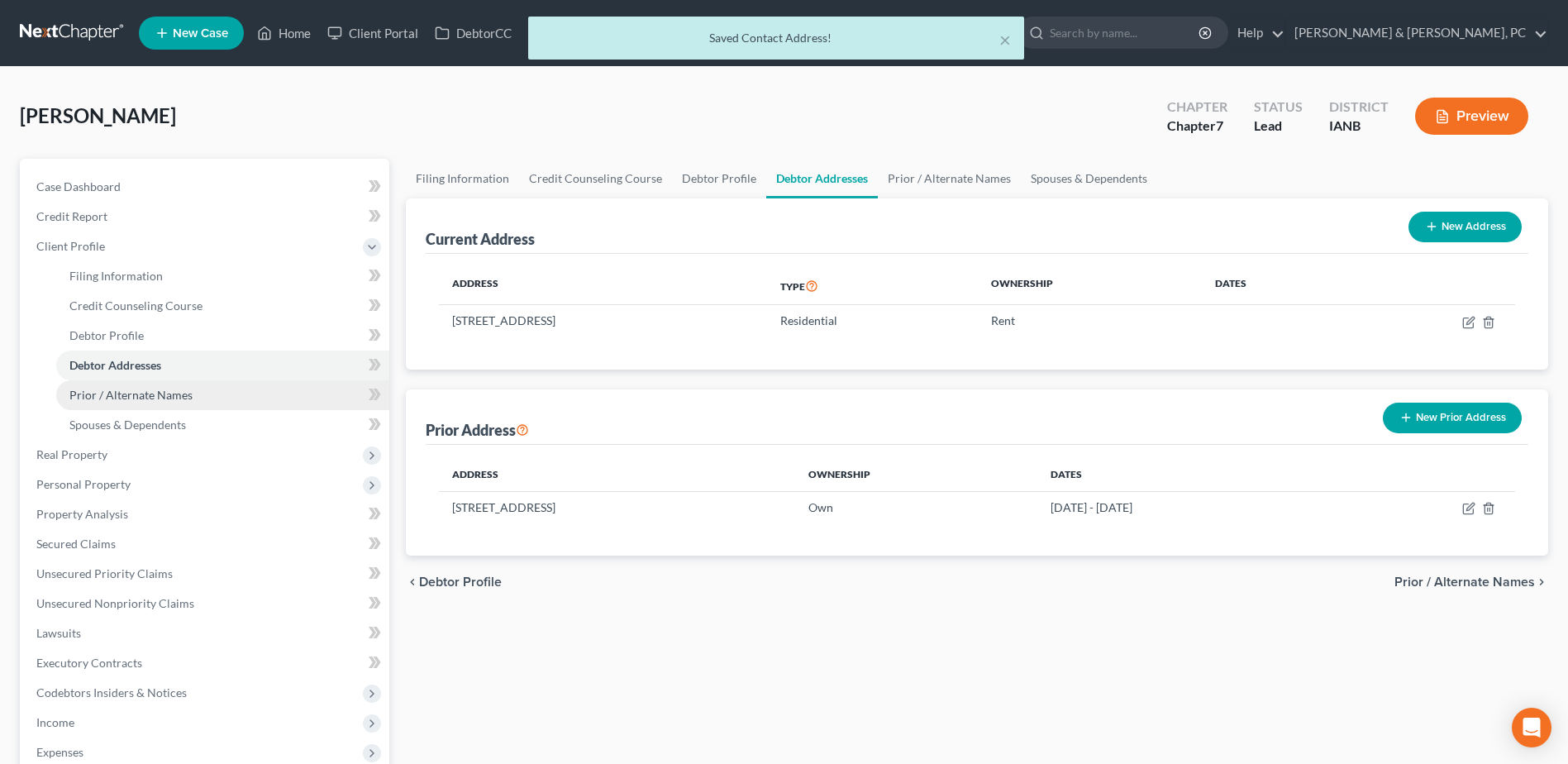
click at [246, 406] on link "Prior / Alternate Names" at bounding box center [223, 395] width 333 height 30
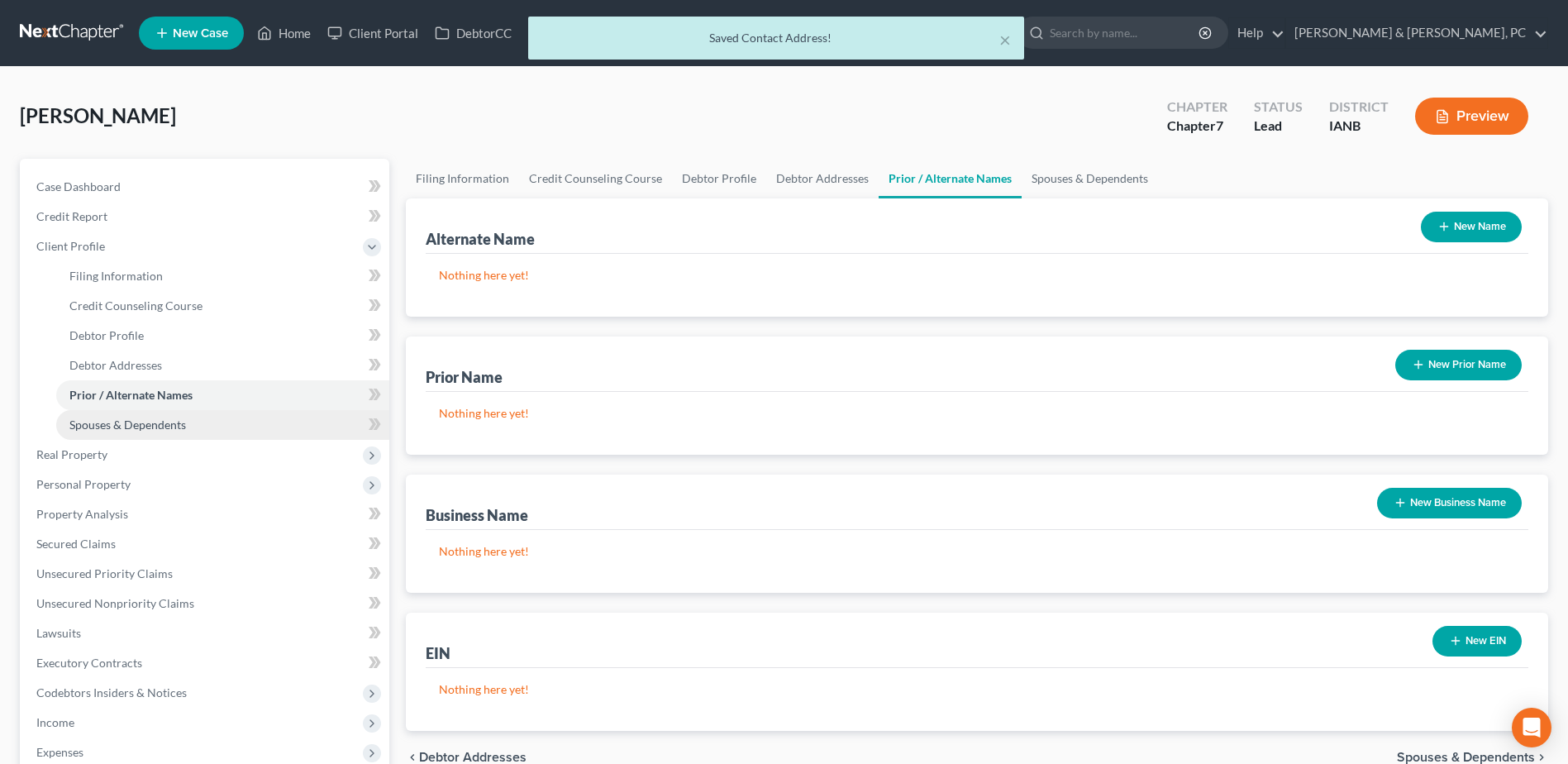
click at [236, 427] on link "Spouses & Dependents" at bounding box center [223, 424] width 333 height 30
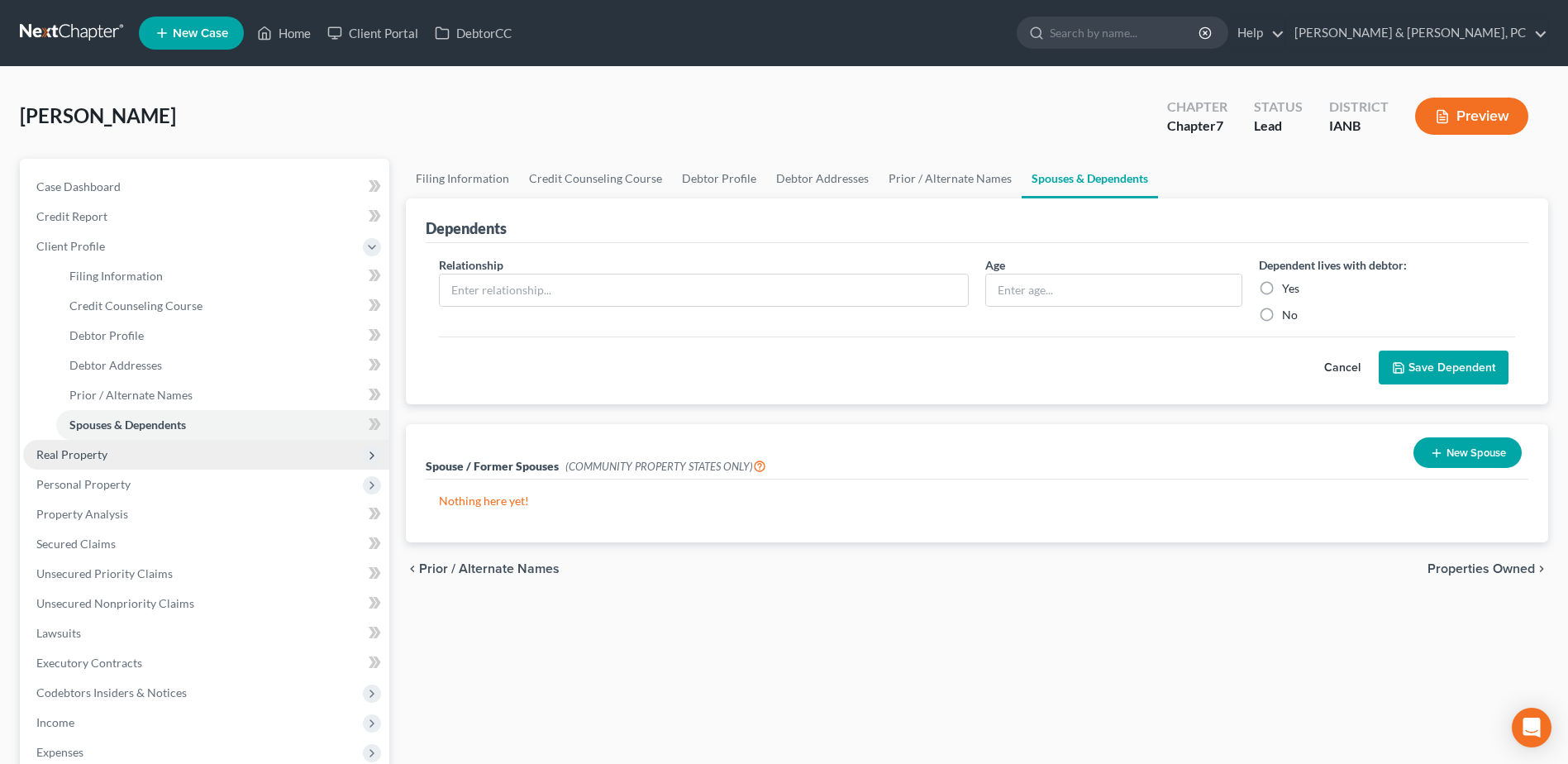
click at [218, 455] on span "Real Property" at bounding box center [206, 454] width 366 height 30
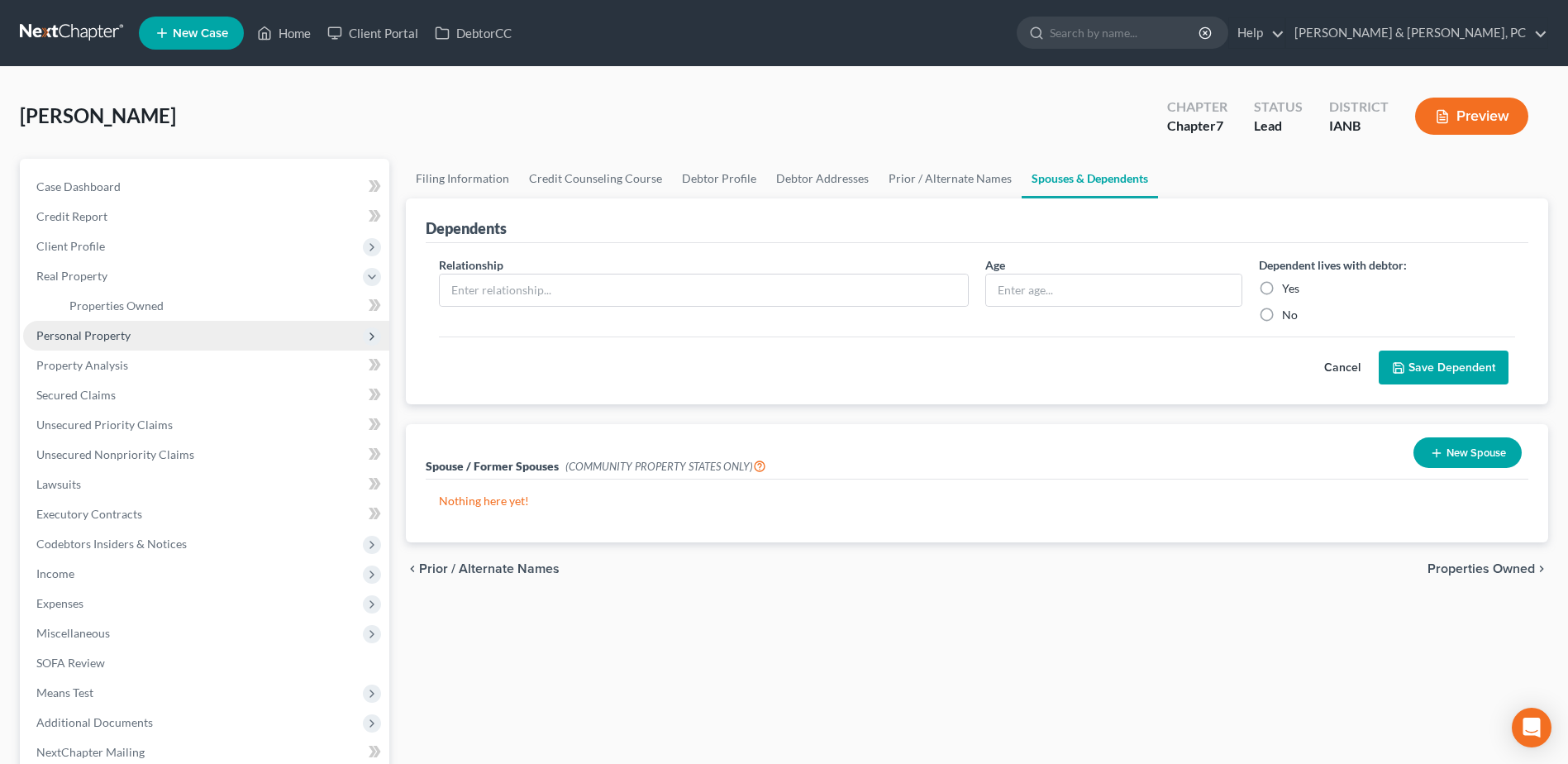
click at [167, 344] on span "Personal Property" at bounding box center [206, 335] width 366 height 30
click at [163, 334] on link "Vehicles Owned" at bounding box center [223, 335] width 333 height 30
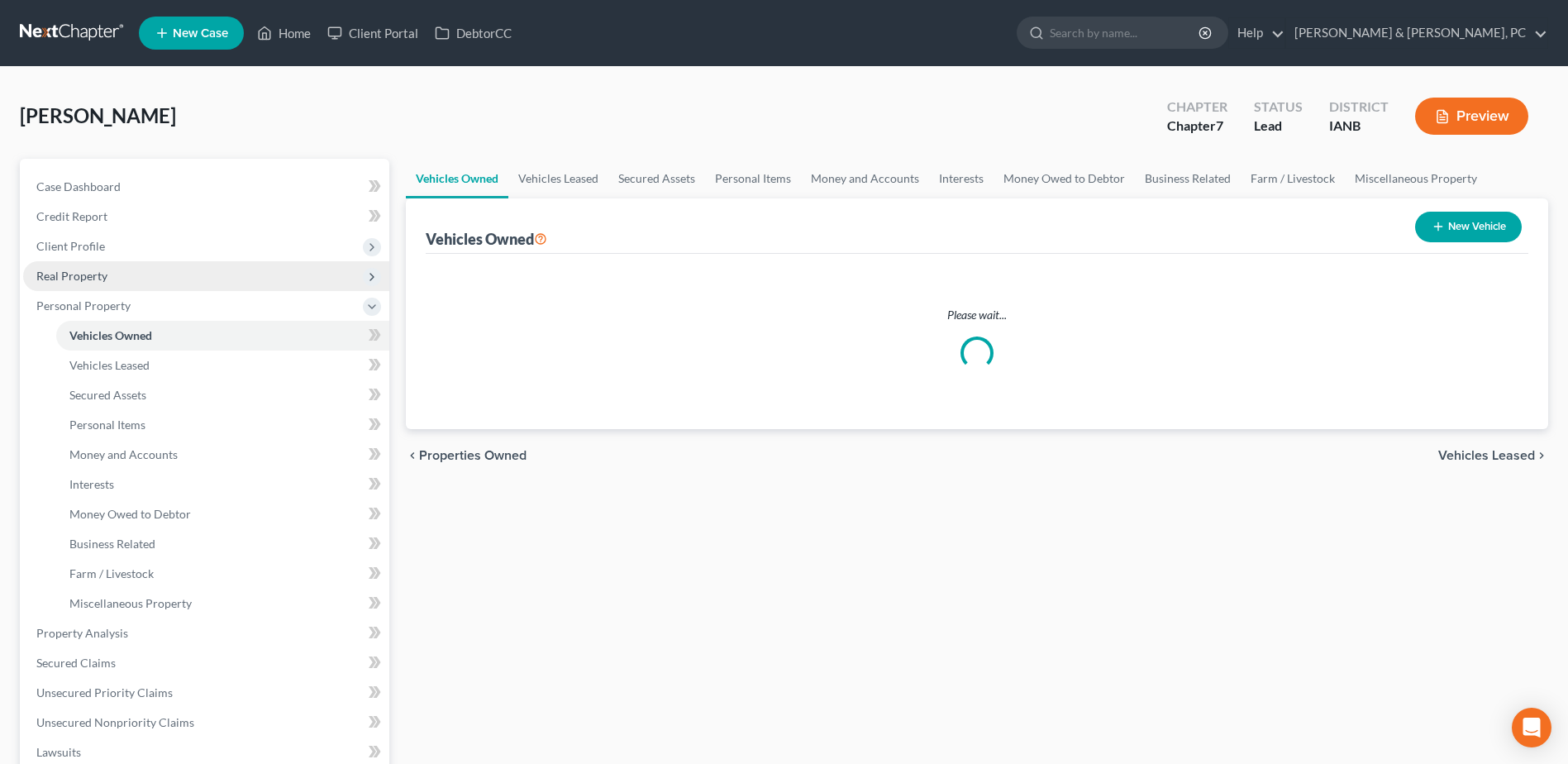
click at [147, 277] on span "Real Property" at bounding box center [206, 276] width 366 height 30
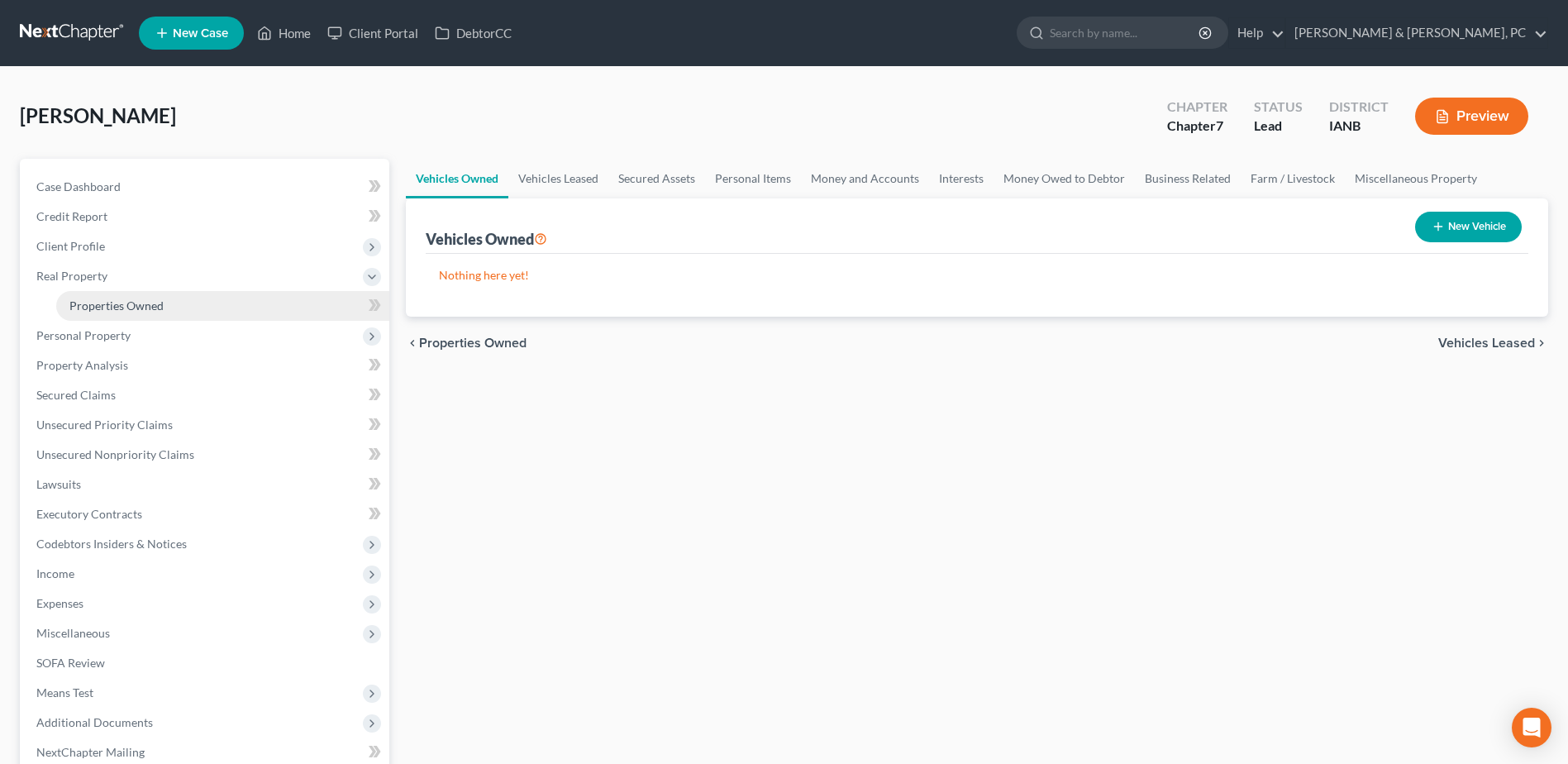
click at [136, 302] on span "Properties Owned" at bounding box center [116, 306] width 94 height 14
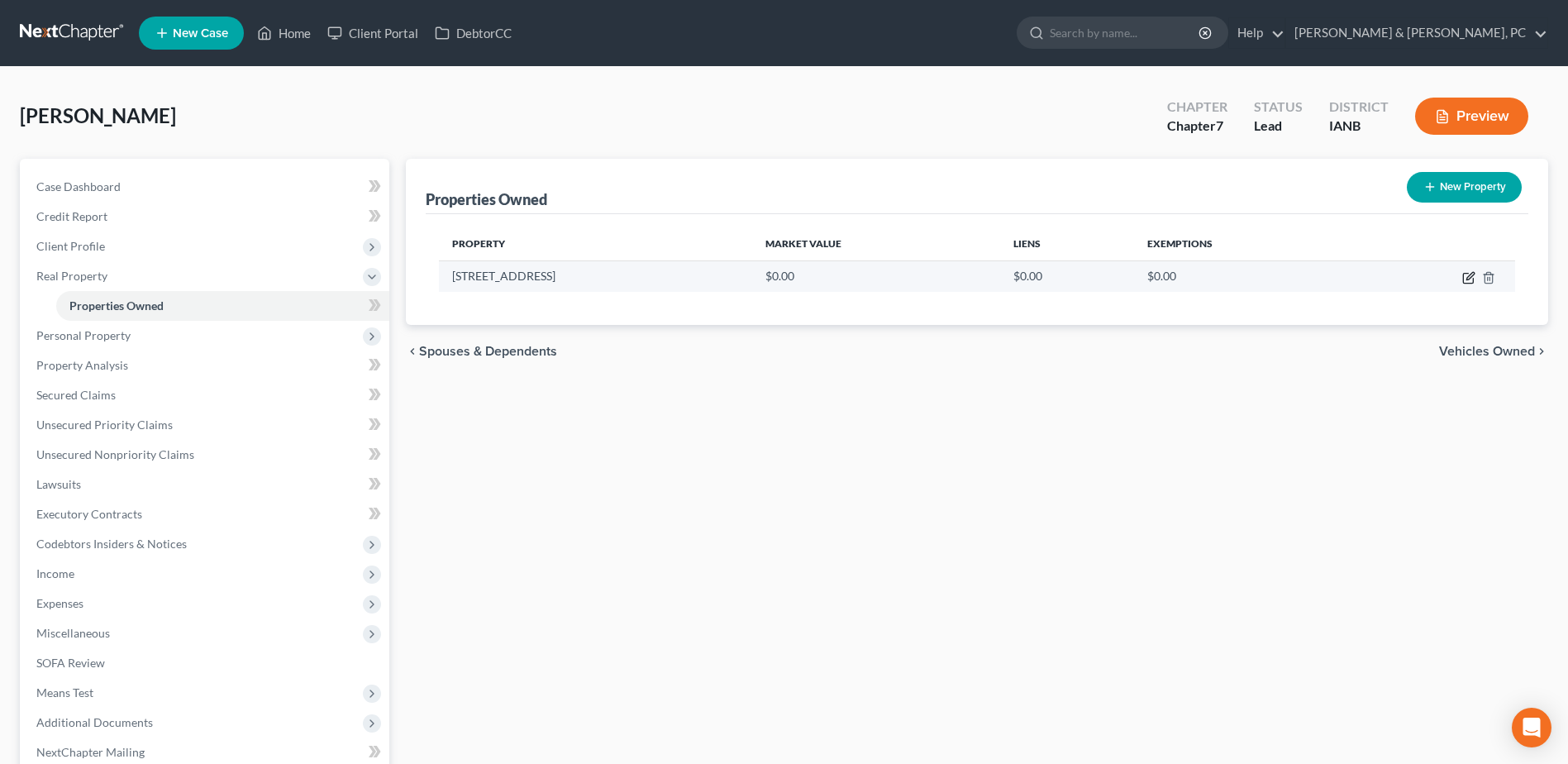
click at [1465, 276] on icon "button" at bounding box center [1469, 277] width 13 height 13
select select "52"
select select "31"
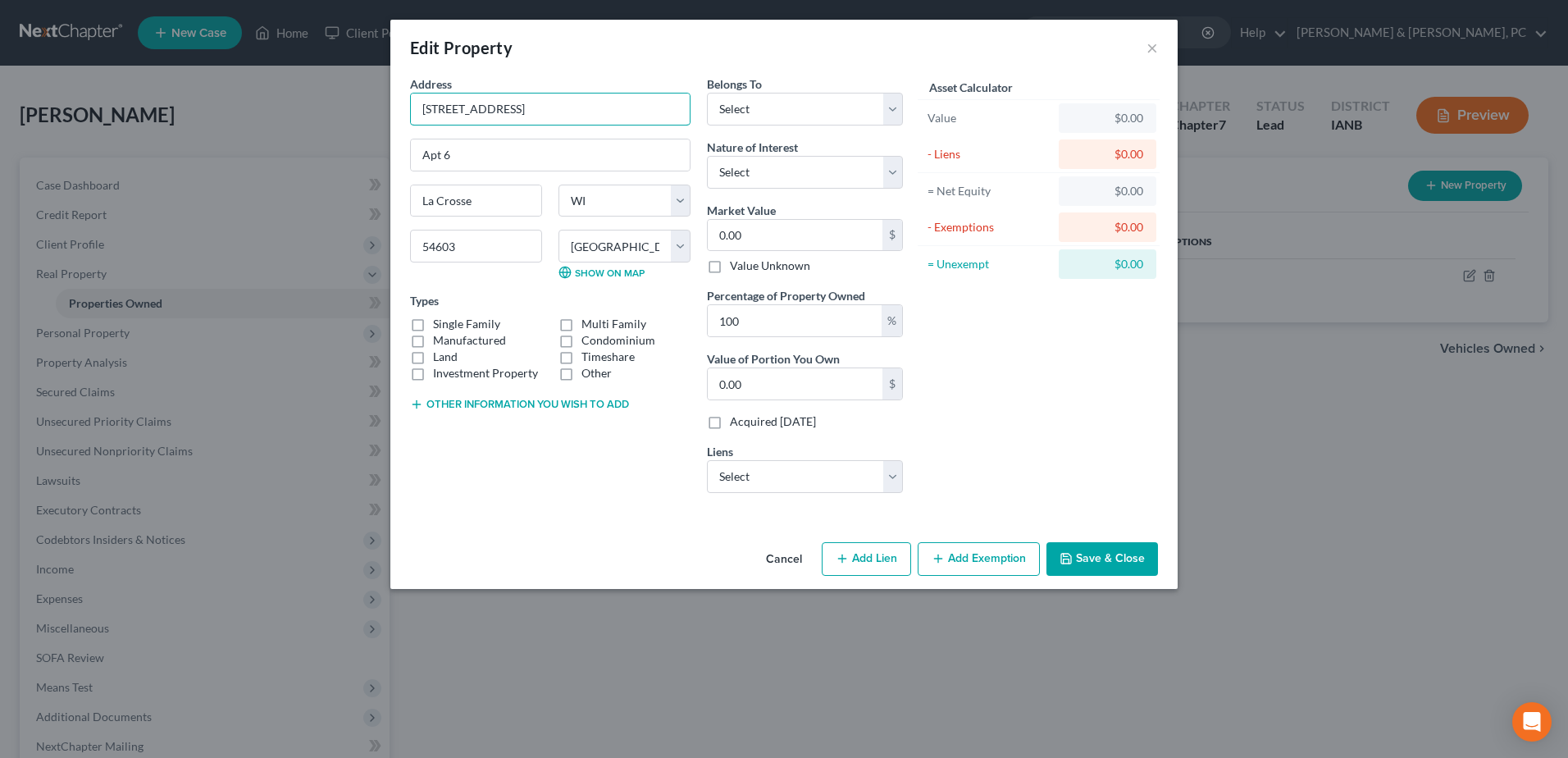
drag, startPoint x: 556, startPoint y: 113, endPoint x: 322, endPoint y: 92, distance: 234.9
click at [324, 92] on div "Edit Property × Address * [GEOGRAPHIC_DATA] 6 [GEOGRAPHIC_DATA] [US_STATE][GEOG…" at bounding box center [784, 379] width 1568 height 758
type input "[STREET_ADDRESS]"
paste input "0662"
type input "50662"
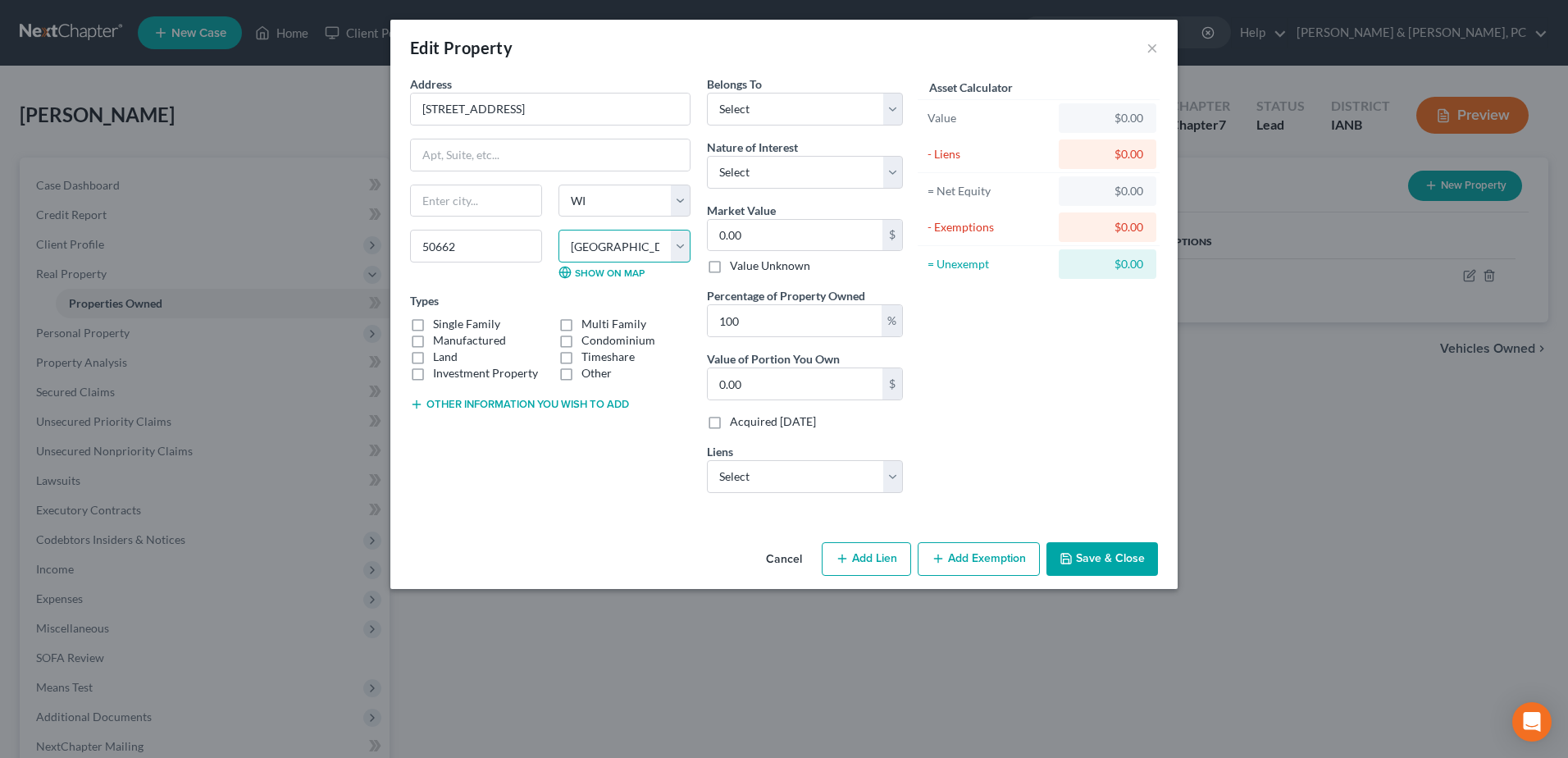
type input "Oelwein"
select select "16"
drag, startPoint x: 663, startPoint y: 246, endPoint x: 663, endPoint y: 265, distance: 19.0
click at [663, 246] on select "County [GEOGRAPHIC_DATA] [GEOGRAPHIC_DATA] [GEOGRAPHIC_DATA] [GEOGRAPHIC_DATA] …" at bounding box center [624, 246] width 132 height 33
select select "32"
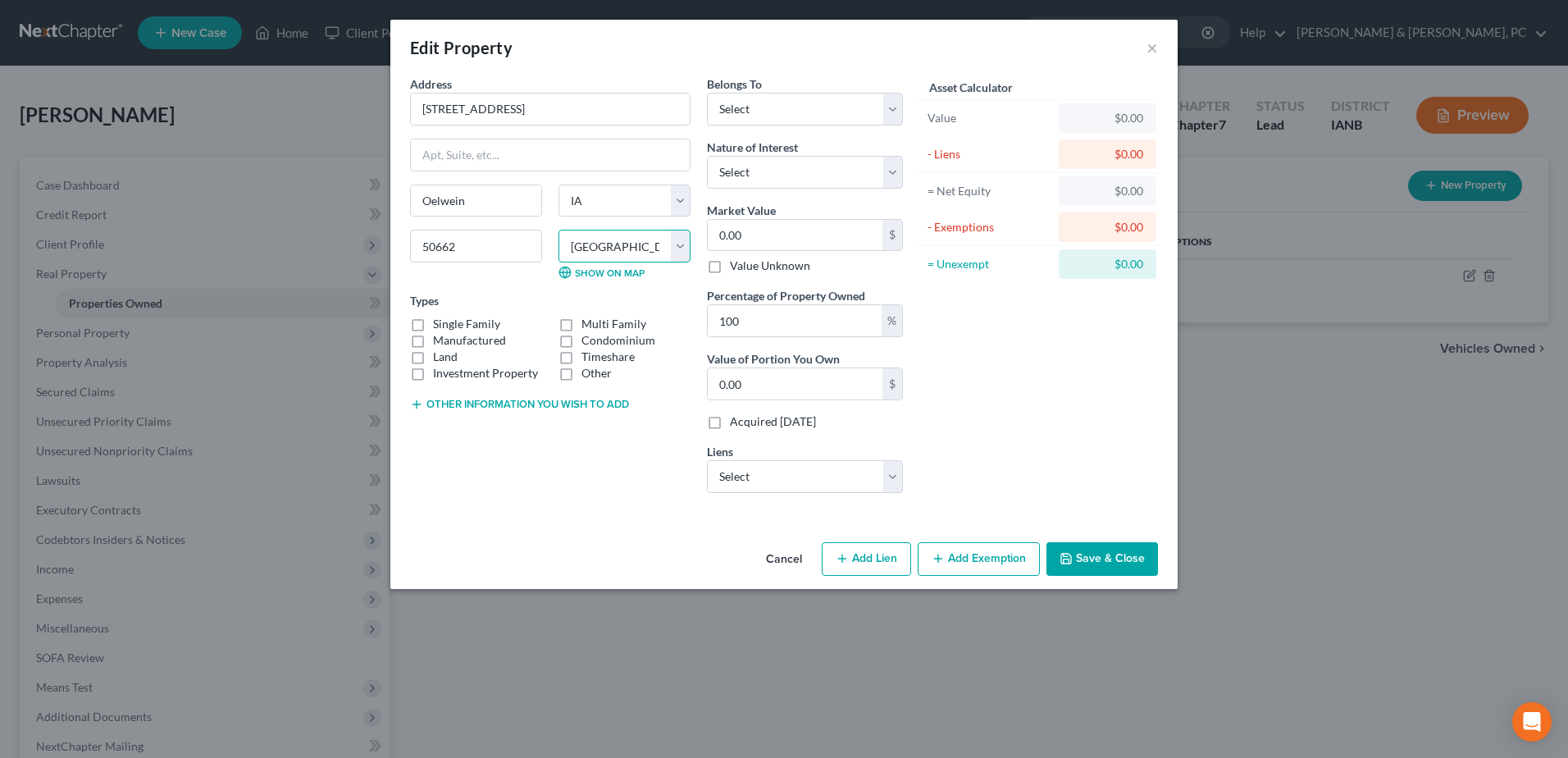
click at [558, 230] on select "County [GEOGRAPHIC_DATA] [GEOGRAPHIC_DATA] [GEOGRAPHIC_DATA] [GEOGRAPHIC_DATA] …" at bounding box center [624, 246] width 132 height 33
drag, startPoint x: 767, startPoint y: 108, endPoint x: 767, endPoint y: 128, distance: 20.0
click at [767, 108] on select "Select Debtor 1 Only Debtor 2 Only Debtor 1 And Debtor 2 Only At Least One Of T…" at bounding box center [805, 108] width 196 height 33
select select "0"
click at [707, 92] on select "Select Debtor 1 Only Debtor 2 Only Debtor 1 And Debtor 2 Only At Least One Of T…" at bounding box center [805, 108] width 196 height 33
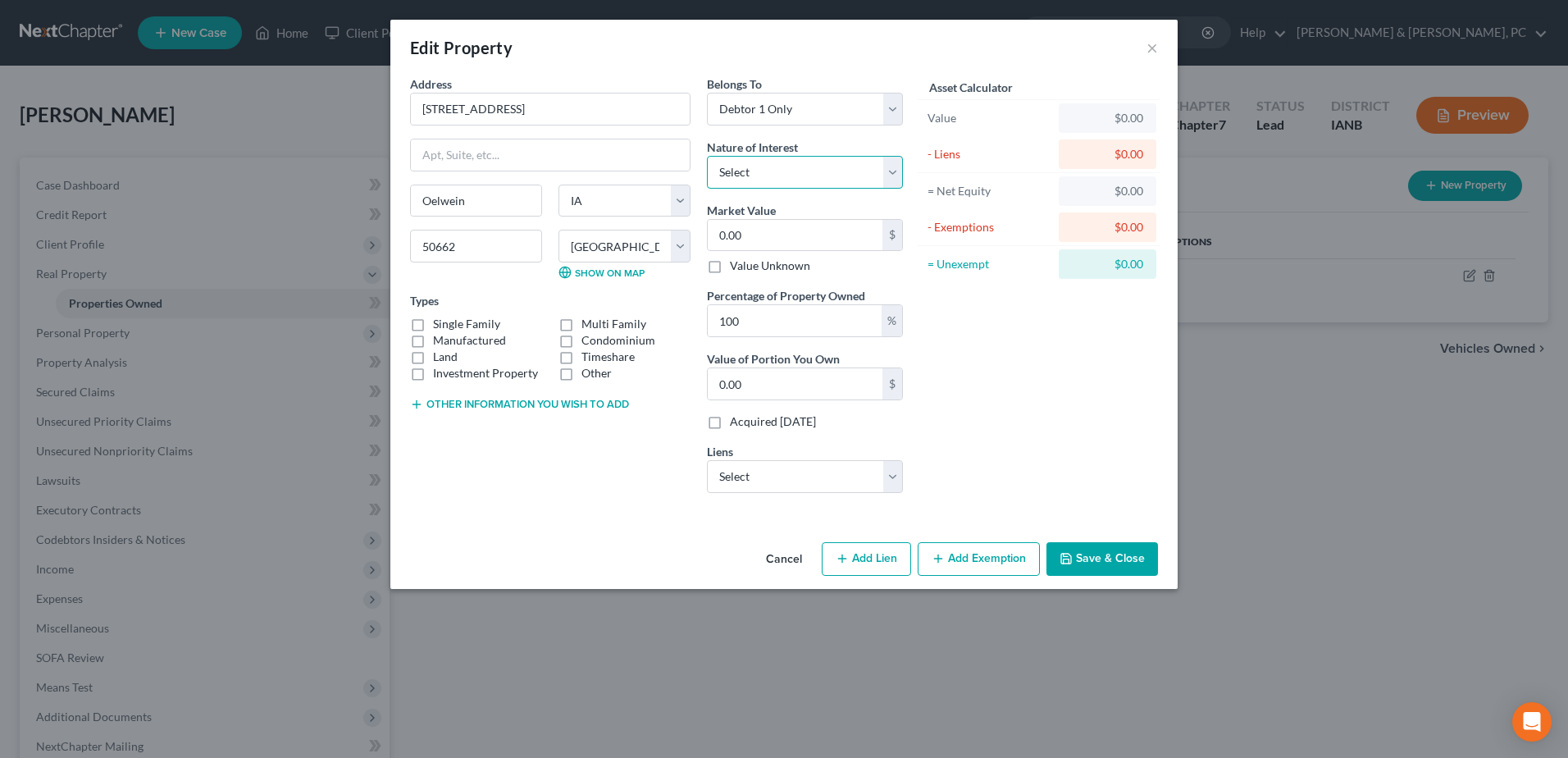
drag, startPoint x: 765, startPoint y: 164, endPoint x: 765, endPoint y: 191, distance: 27.0
click at [765, 164] on select "Select Fee Simple Joint Tenant Life Estate Equitable Interest Future Interest T…" at bounding box center [805, 172] width 196 height 33
select select "0"
click at [707, 156] on select "Select Fee Simple Joint Tenant Life Estate Equitable Interest Future Interest T…" at bounding box center [805, 172] width 196 height 33
click at [454, 321] on label "Single Family" at bounding box center [467, 324] width 67 height 16
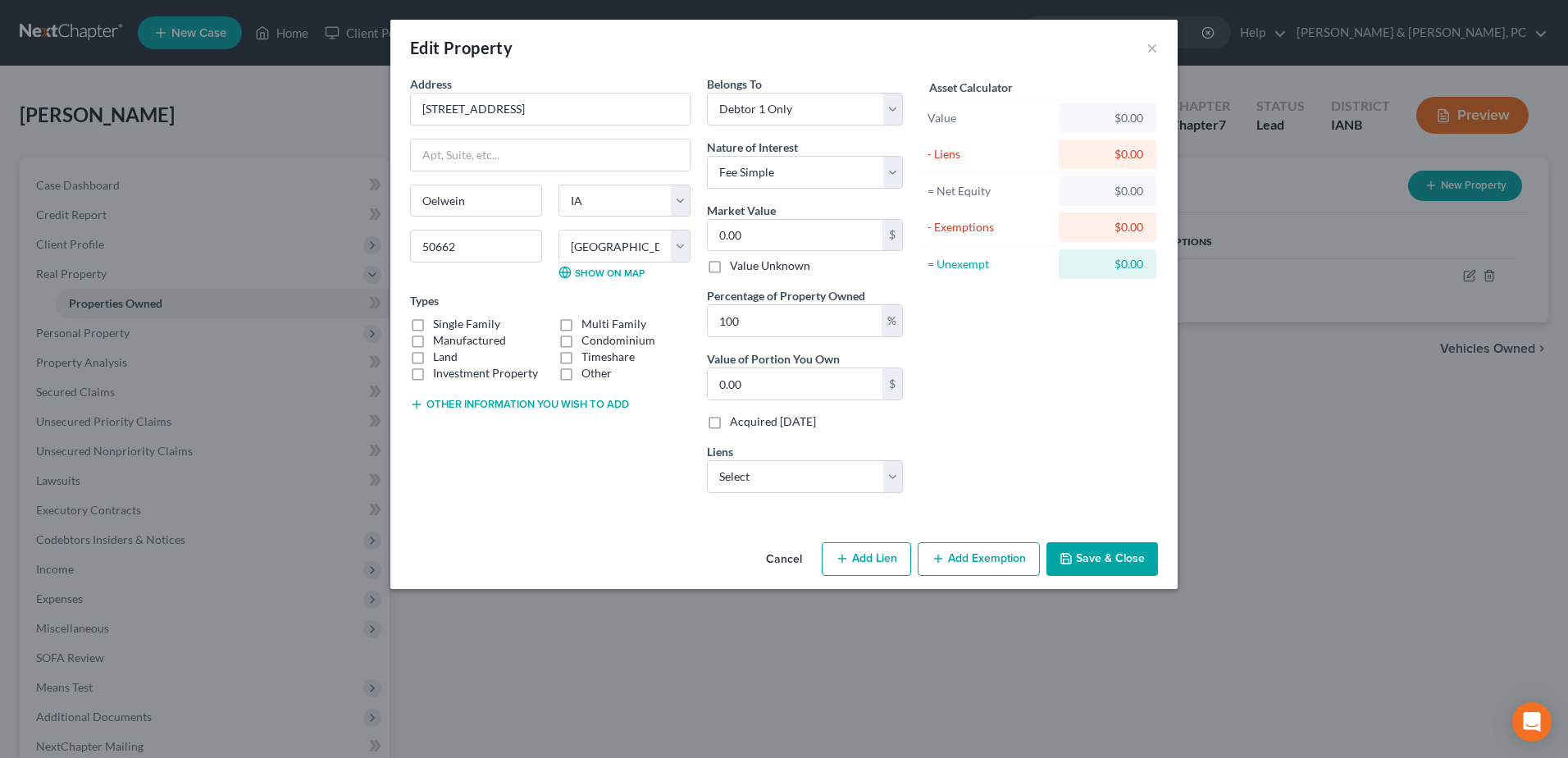
click at [450, 321] on input "Single Family" at bounding box center [445, 321] width 11 height 11
checkbox input "true"
drag, startPoint x: 563, startPoint y: 110, endPoint x: 350, endPoint y: 100, distance: 213.2
click at [350, 100] on div "Edit Property × Address * 12 [GEOGRAPHIC_DATA] [GEOGRAPHIC_DATA] [US_STATE][GEO…" at bounding box center [784, 379] width 1568 height 758
paste input "$100,06"
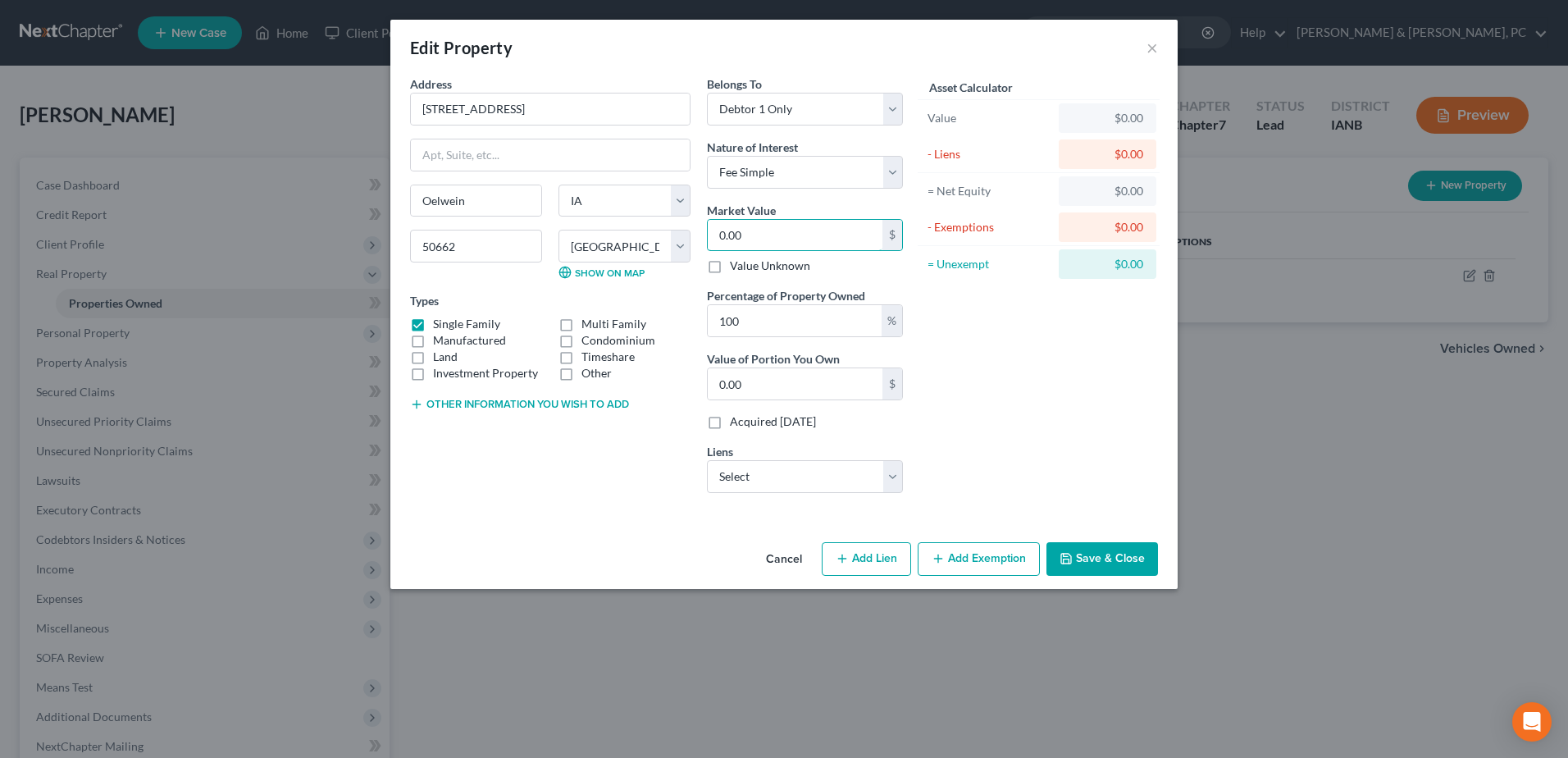
type input "$100,060"
type input "100,060.00"
type input "100,060"
drag, startPoint x: 761, startPoint y: 481, endPoint x: 776, endPoint y: 494, distance: 19.8
click at [761, 481] on select "Select Altra Federal Cu - $101,938.00 Dupaco C U - $8,391.00" at bounding box center [805, 476] width 196 height 33
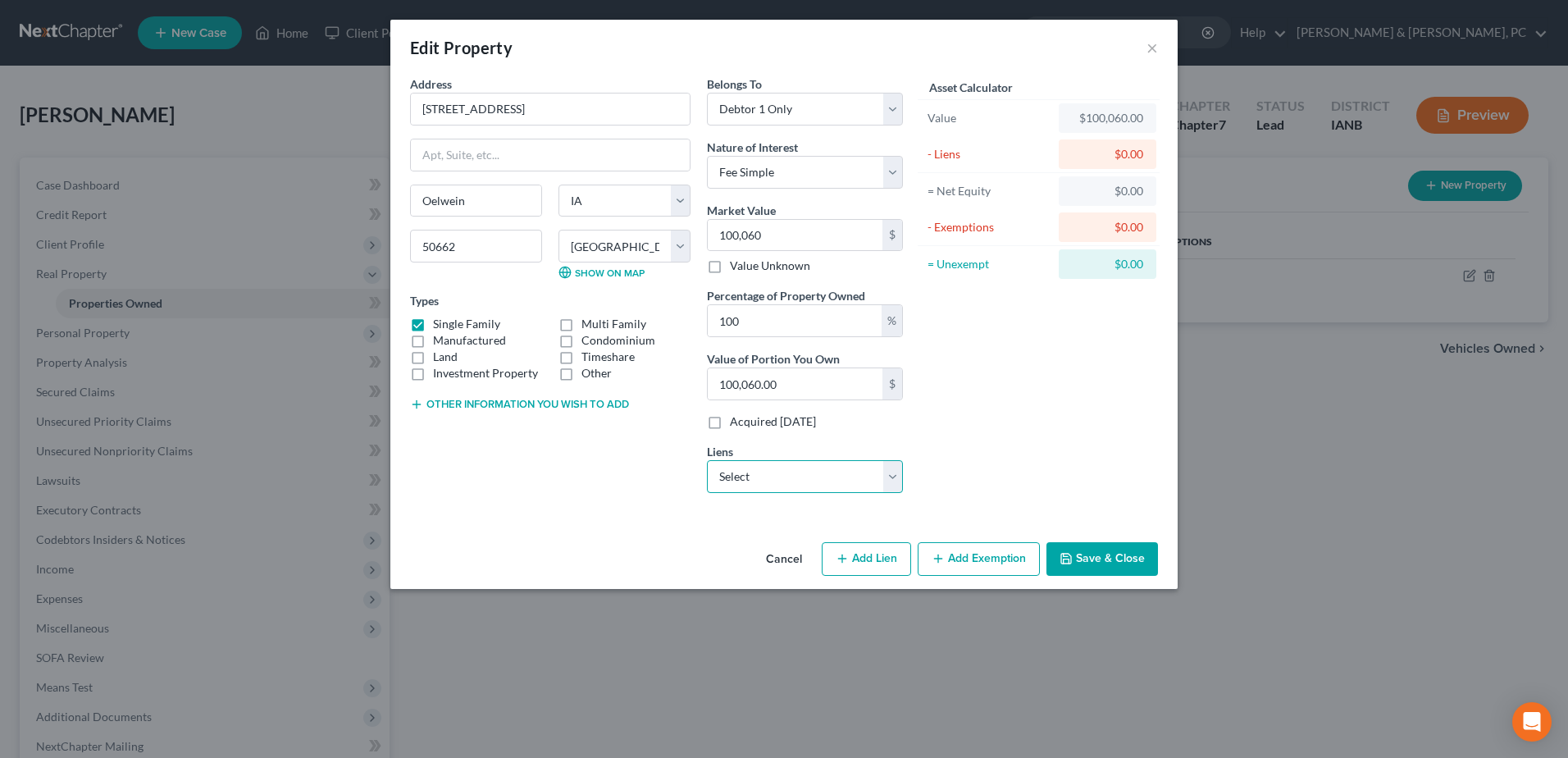
select select "0"
click at [707, 460] on select "Select Altra Federal Cu - $101,938.00 Dupaco C U - $8,391.00" at bounding box center [805, 476] width 196 height 33
select select
select select "52"
select select "0"
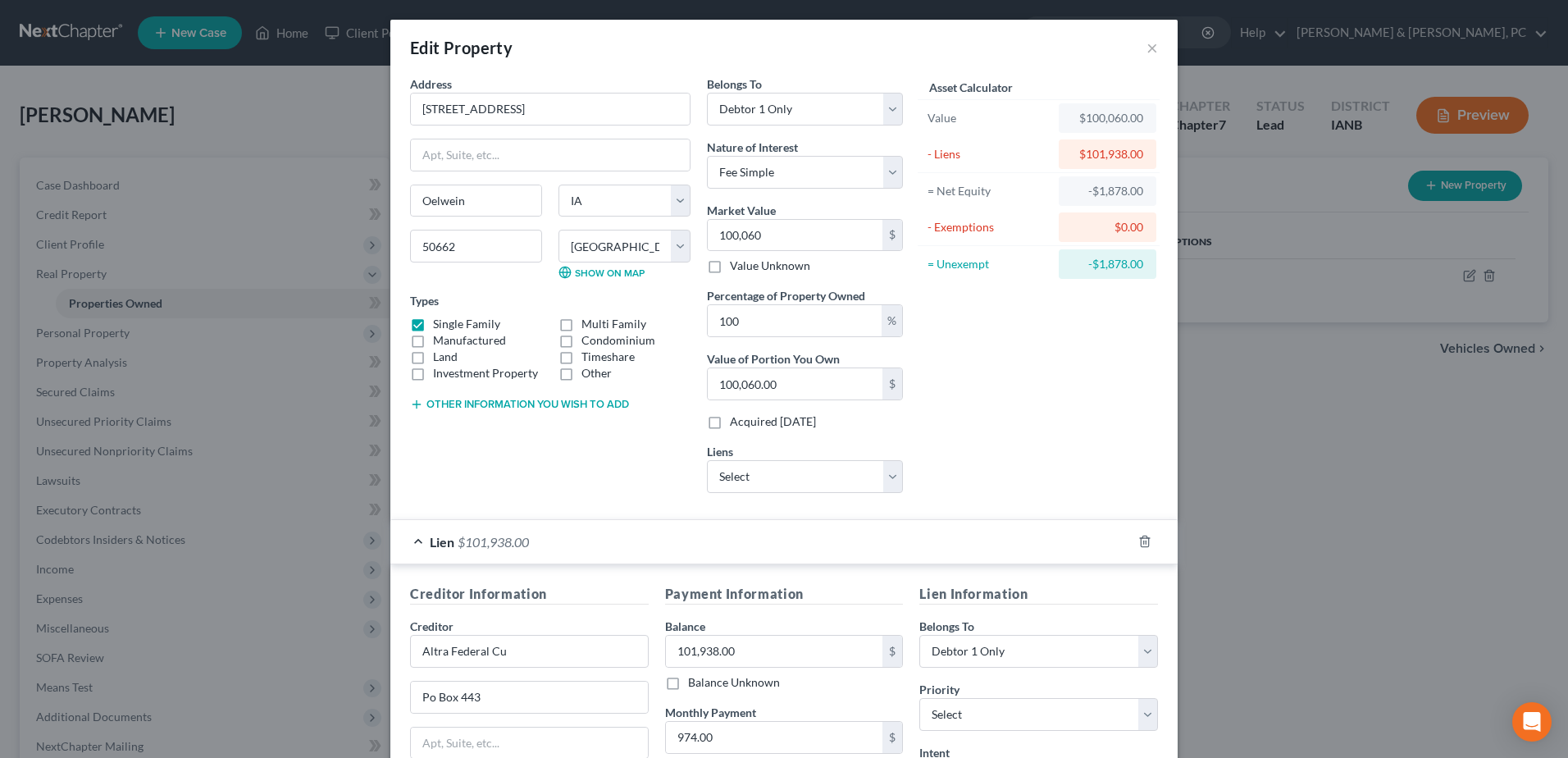
click at [978, 445] on div "Asset Calculator Value $100,060.00 - Liens $101,938.00 = Net Equity -$1,878.00 …" at bounding box center [1038, 290] width 255 height 430
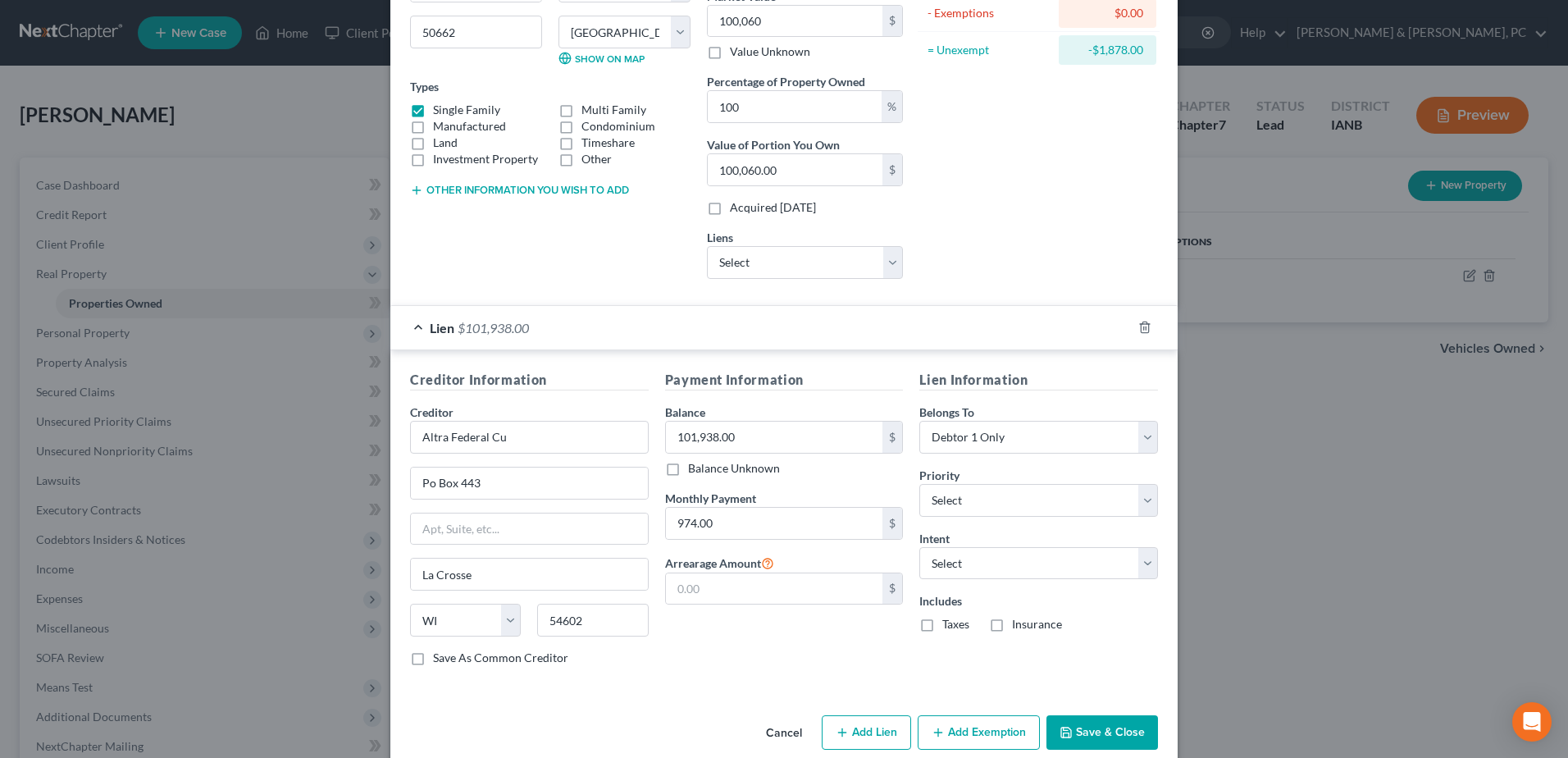
scroll to position [239, 0]
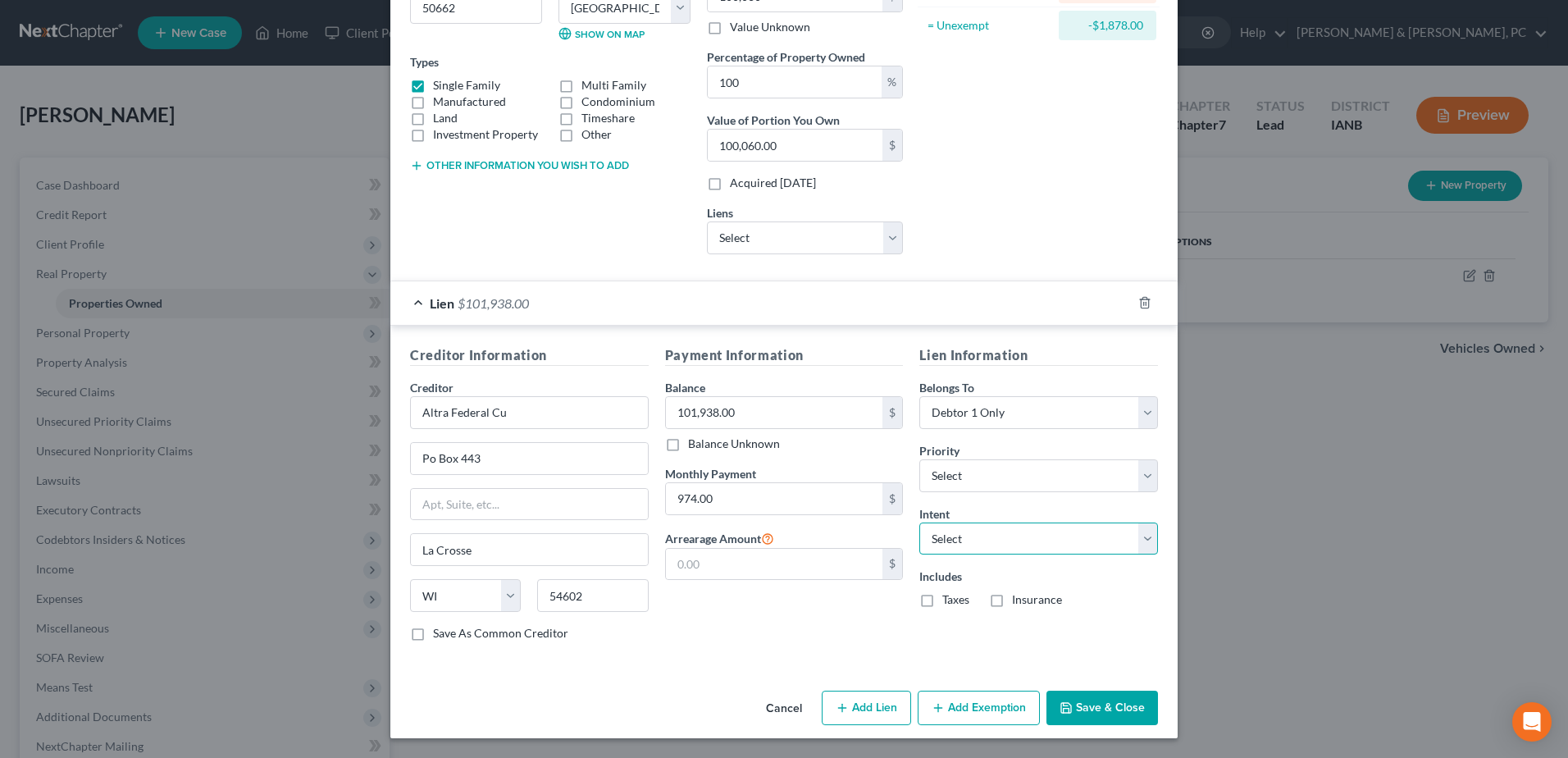
drag, startPoint x: 1031, startPoint y: 534, endPoint x: 1026, endPoint y: 557, distance: 23.5
click at [1031, 534] on select "Select Surrender Redeem Reaffirm Avoid Other" at bounding box center [1038, 539] width 239 height 33
select select "0"
click at [919, 523] on select "Select Surrender Redeem Reaffirm Avoid Other" at bounding box center [1038, 539] width 239 height 33
click at [1108, 705] on button "Save & Close" at bounding box center [1102, 707] width 112 height 35
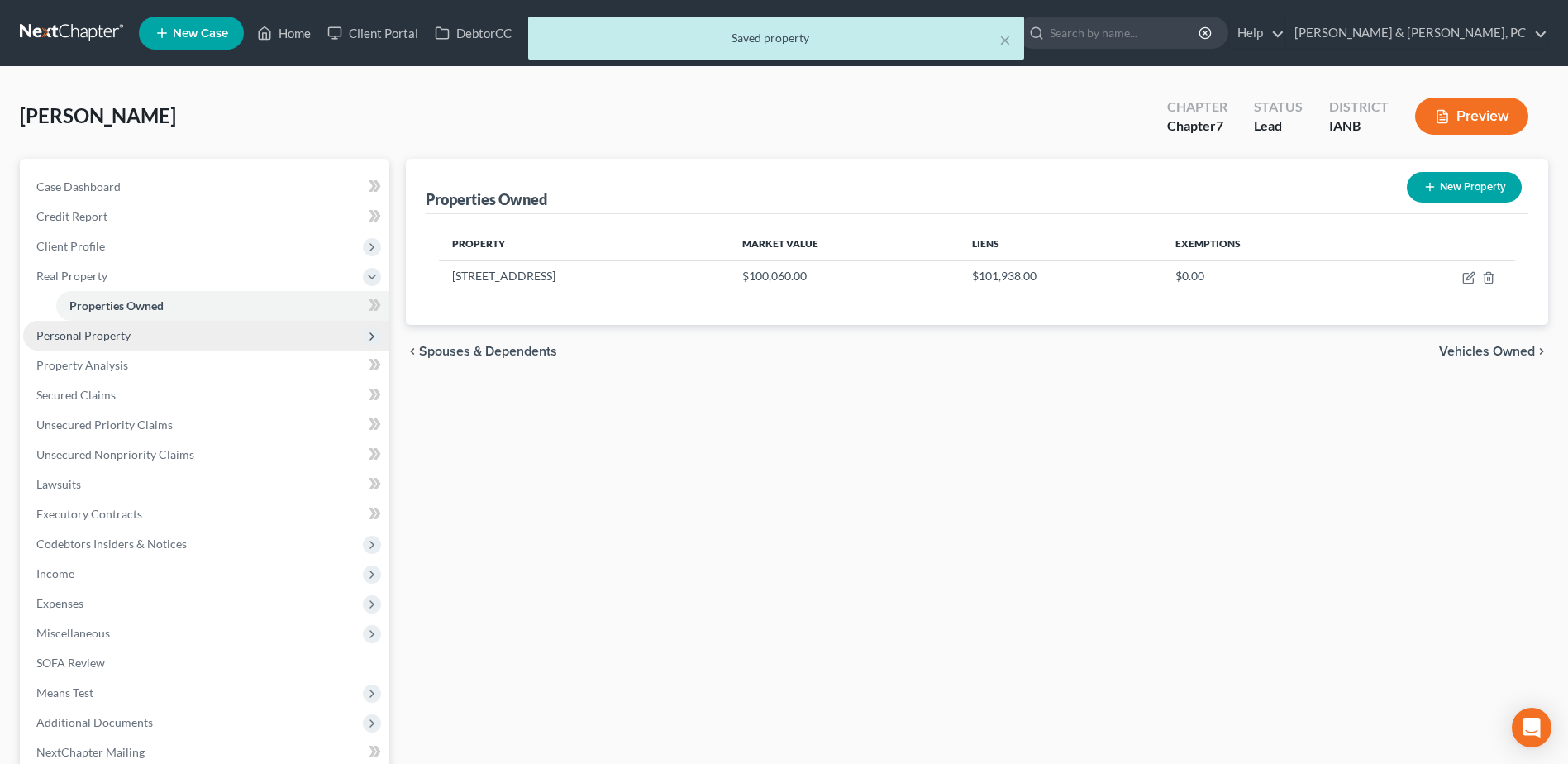
click at [285, 329] on span "Personal Property" at bounding box center [206, 335] width 366 height 30
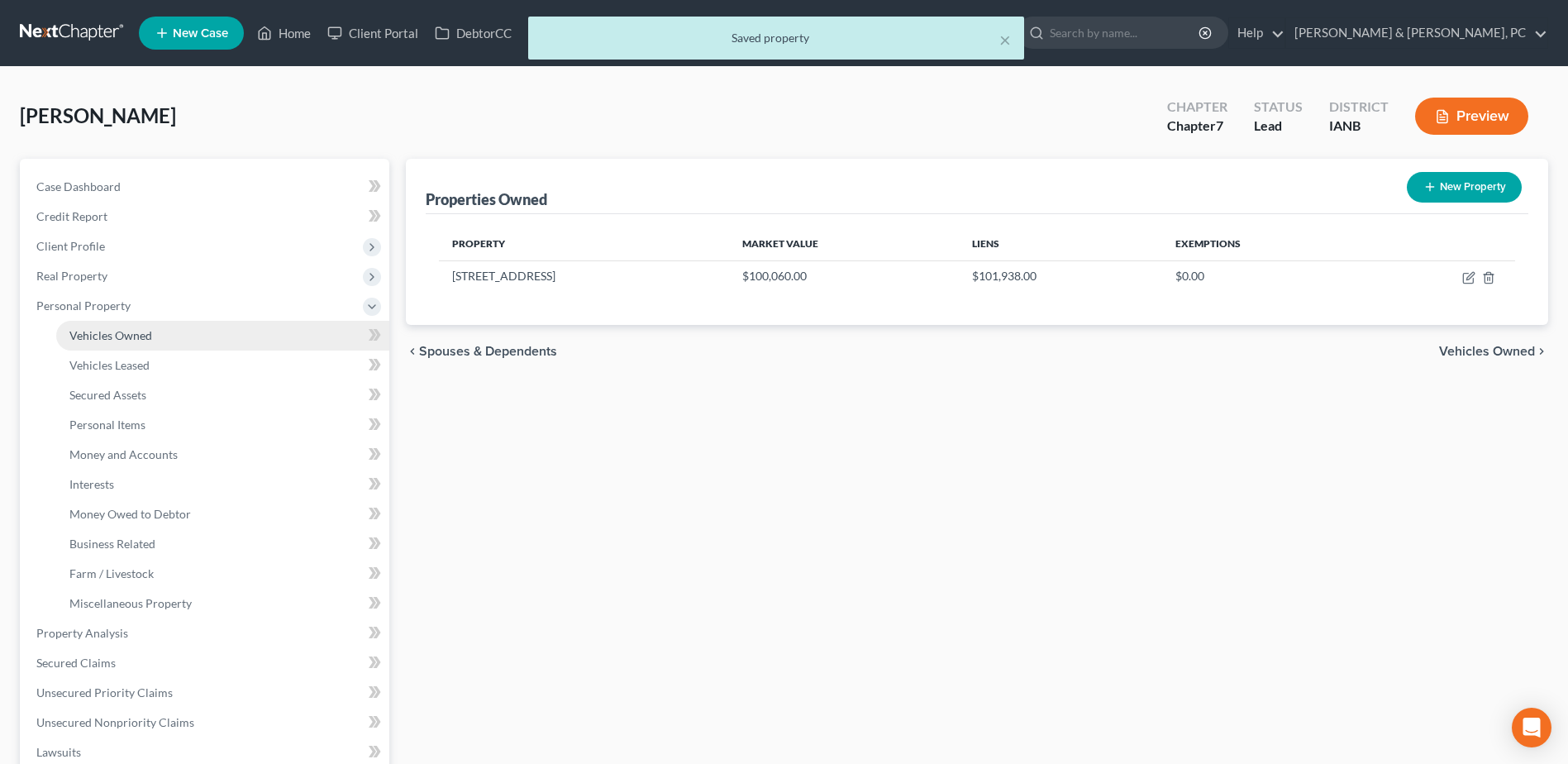
click at [285, 341] on link "Vehicles Owned" at bounding box center [223, 335] width 333 height 30
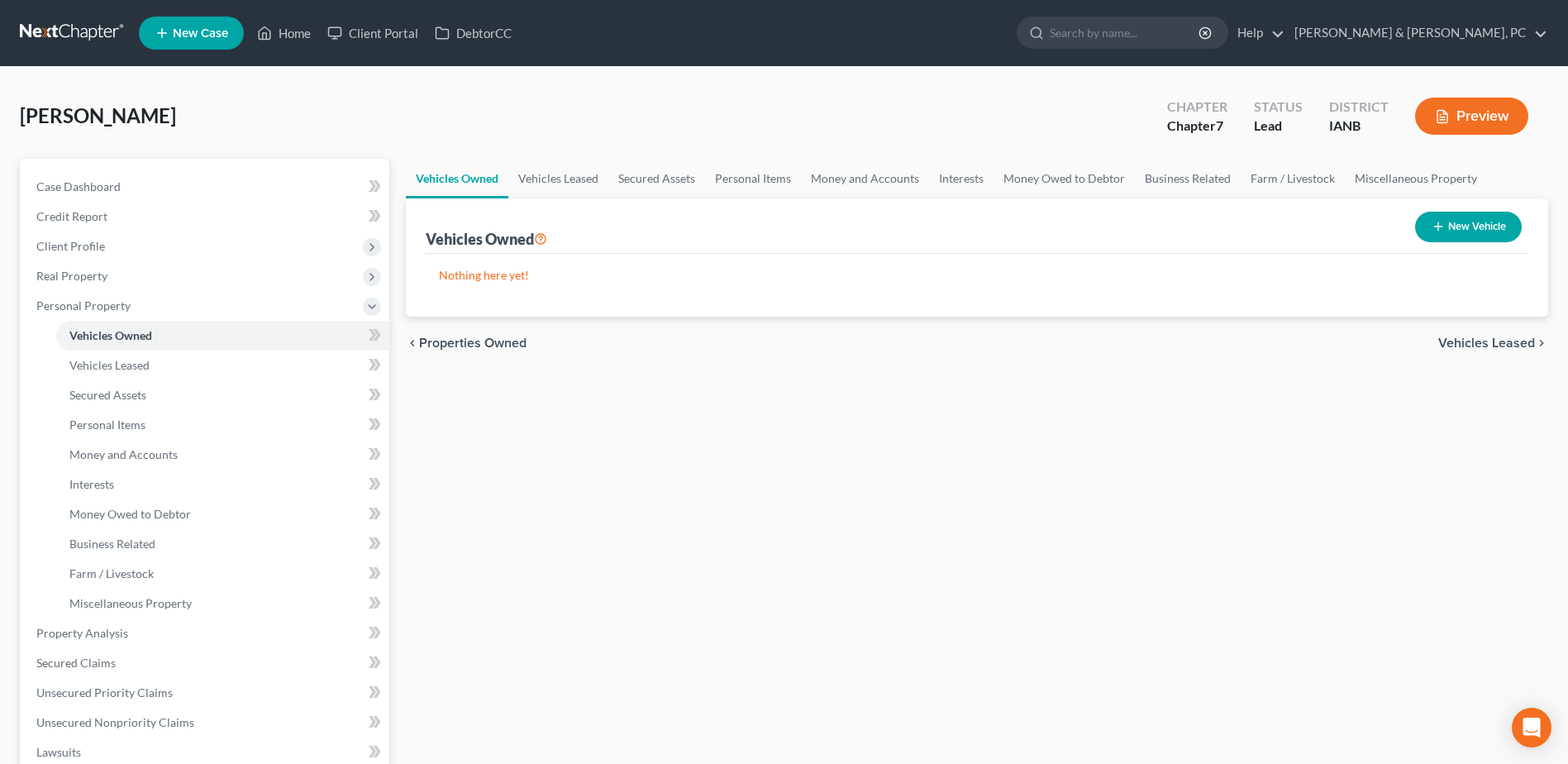
click at [1506, 237] on button "New Vehicle" at bounding box center [1468, 227] width 106 height 30
select select "0"
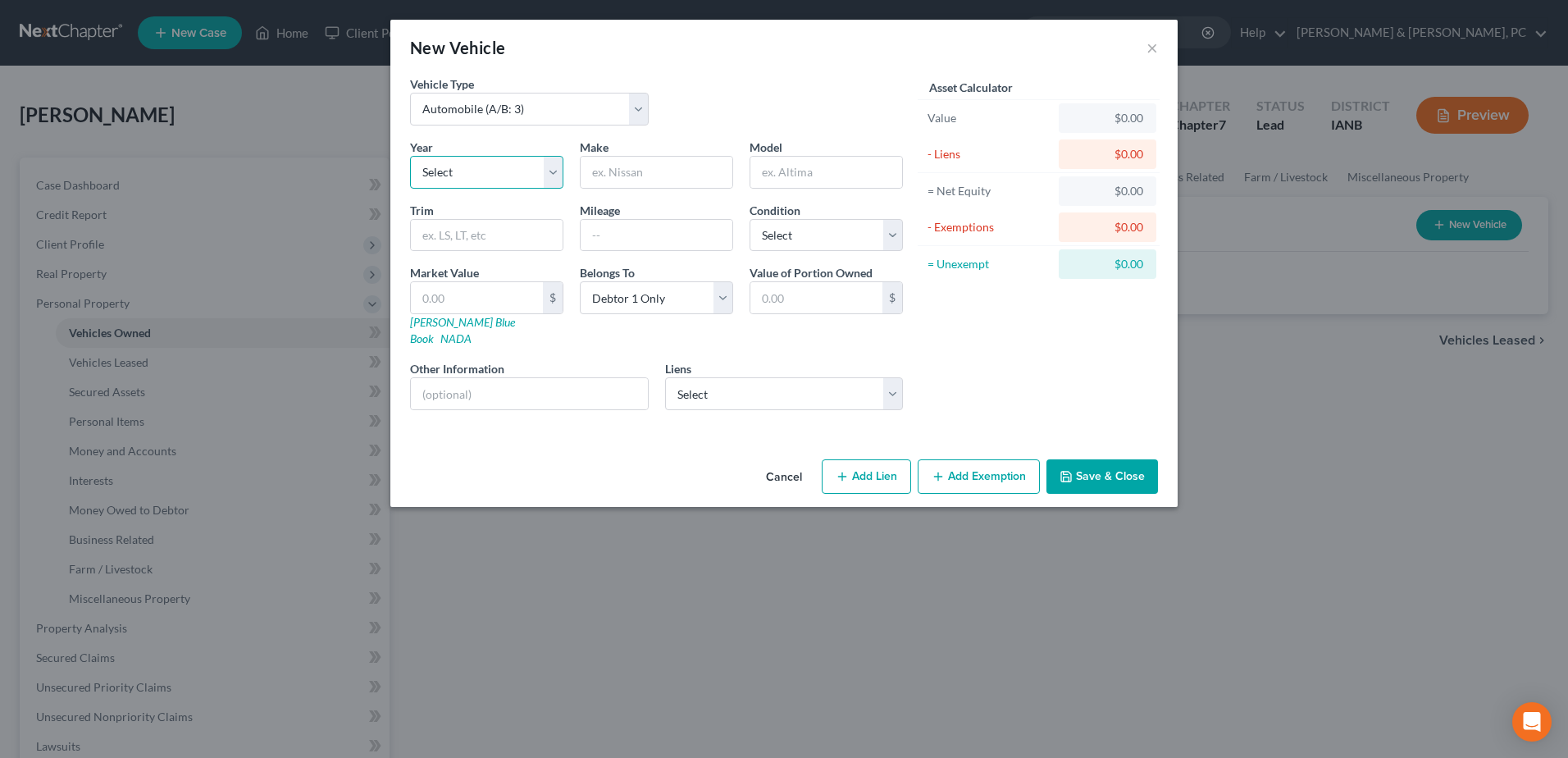
click at [530, 174] on select "Select 2026 2025 2024 2023 2022 2021 2020 2019 2018 2017 2016 2015 2014 2013 20…" at bounding box center [486, 172] width 154 height 33
select select "13"
click at [410, 156] on select "Select 2026 2025 2024 2023 2022 2021 2020 2019 2018 2017 2016 2015 2014 2013 20…" at bounding box center [486, 172] width 154 height 33
click at [610, 160] on input "text" at bounding box center [656, 171] width 152 height 31
type input "Ford"
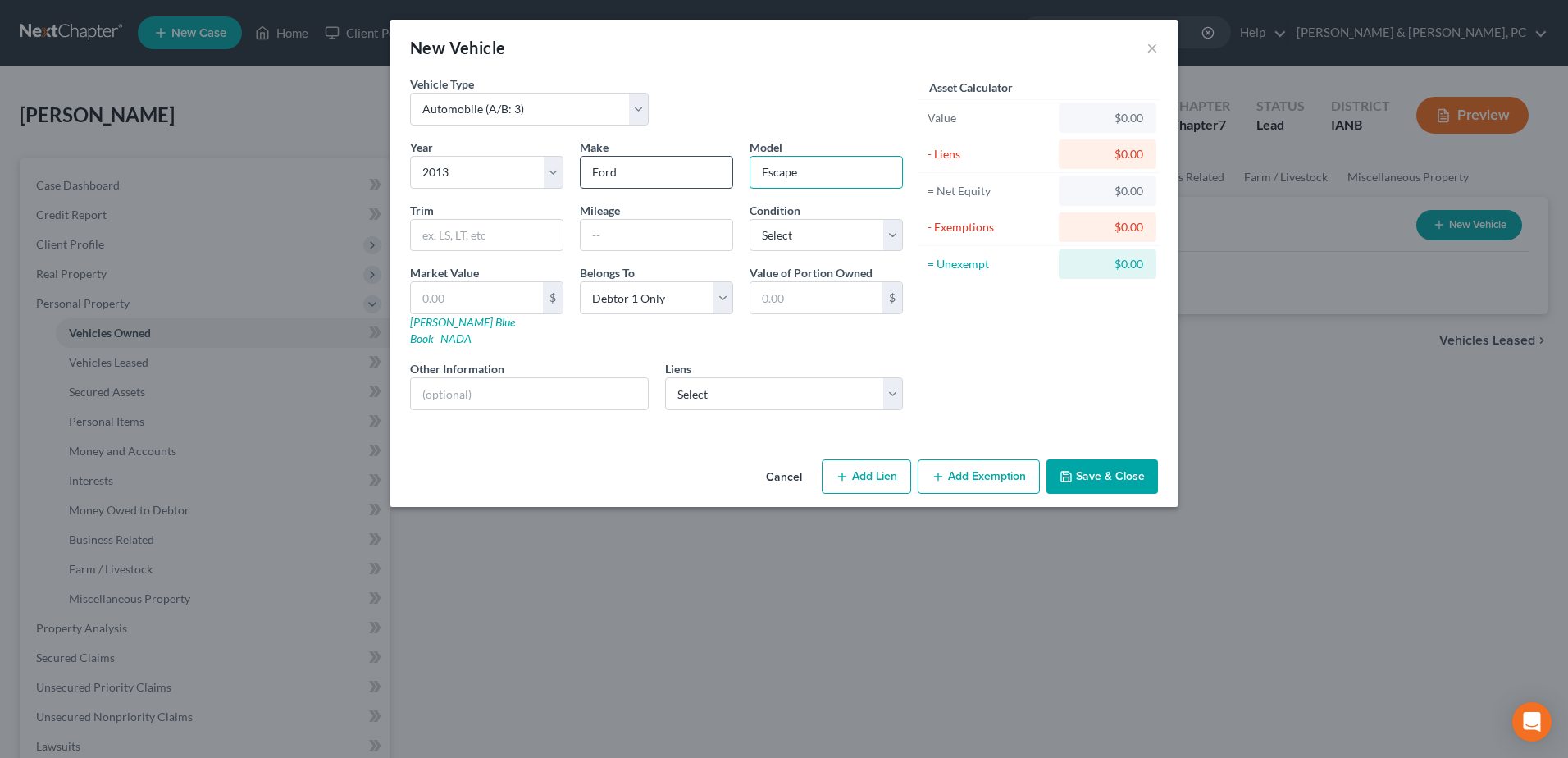
type input "Escape"
type input "70000"
click at [643, 193] on div "Year Select 2026 2025 2024 2023 2022 2021 2020 2019 2018 2017 2016 2015 2014 20…" at bounding box center [657, 280] width 509 height 285
drag, startPoint x: 838, startPoint y: 231, endPoint x: 839, endPoint y: 253, distance: 22.0
click at [838, 231] on select "Select Excellent Very Good Good Fair Poor" at bounding box center [826, 235] width 154 height 33
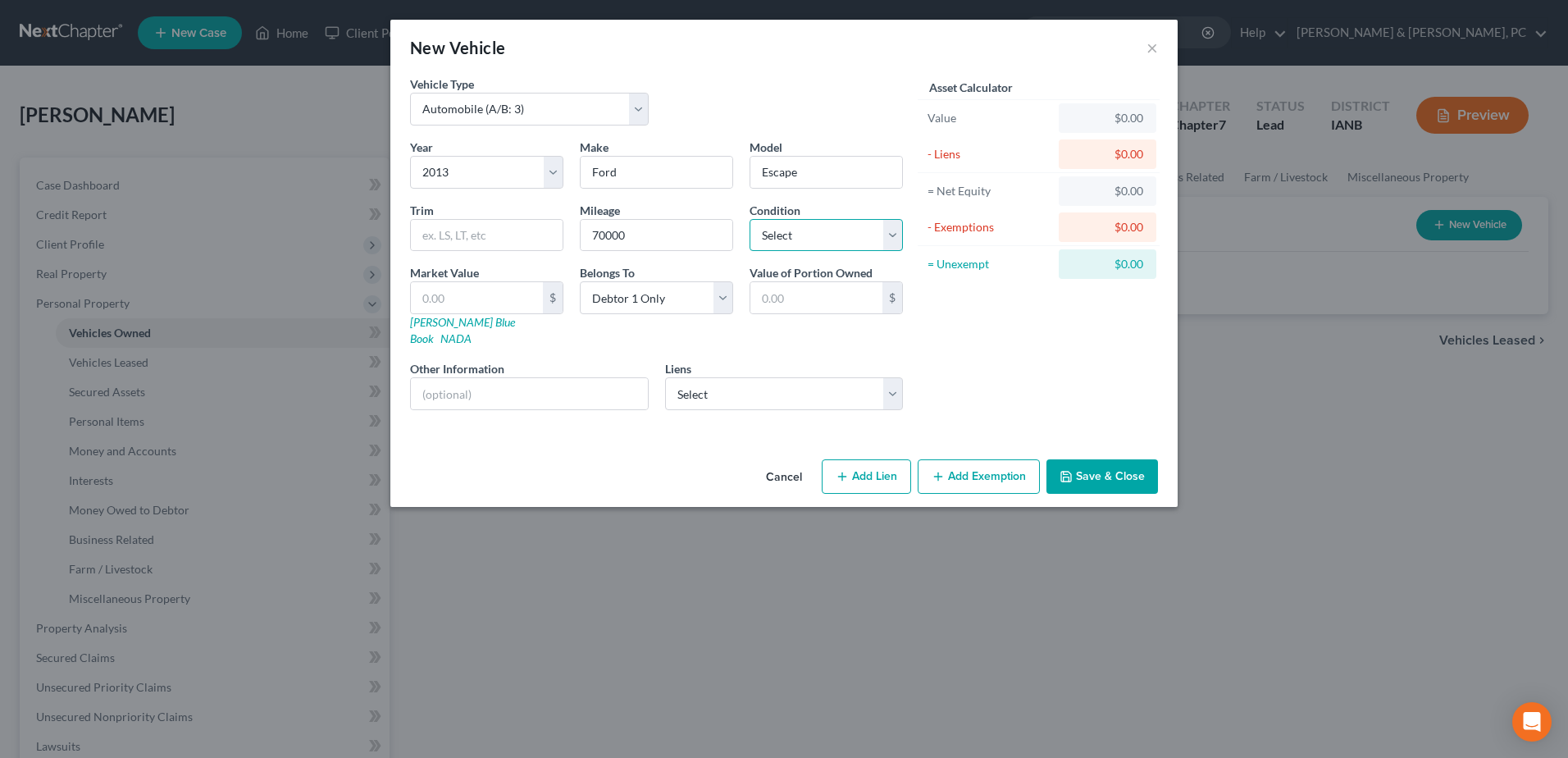
select select "1"
click at [750, 219] on select "Select Excellent Very Good Good Fair Poor" at bounding box center [826, 235] width 154 height 33
click at [462, 324] on link "[PERSON_NAME] Blue Book" at bounding box center [462, 330] width 105 height 30
click at [737, 360] on div "Liens Select Dupaco C U - $8,391.00" at bounding box center [784, 385] width 239 height 50
click at [735, 377] on select "Select Dupaco C U - $8,391.00" at bounding box center [784, 393] width 239 height 33
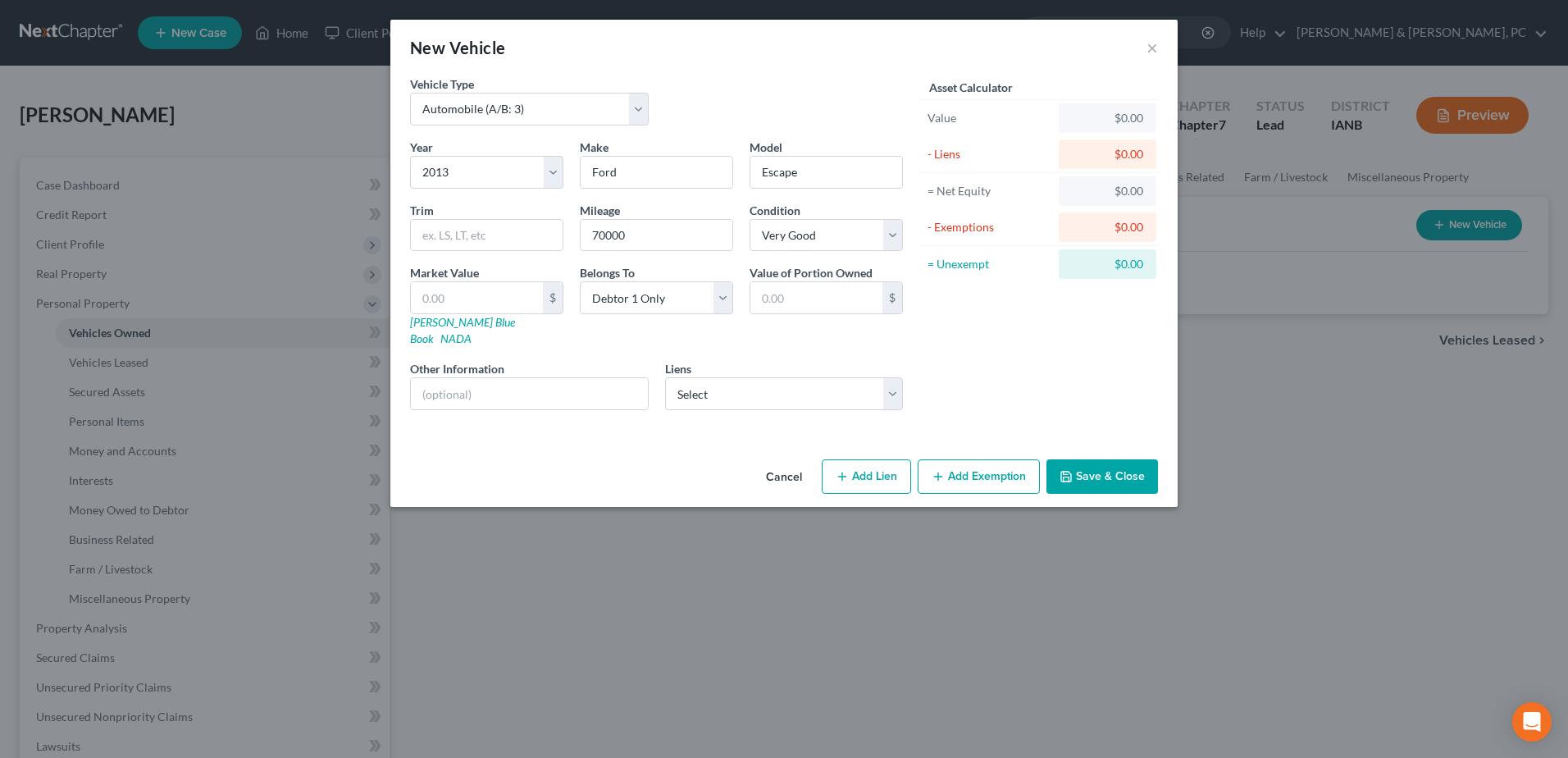
select select "16"
select select "0"
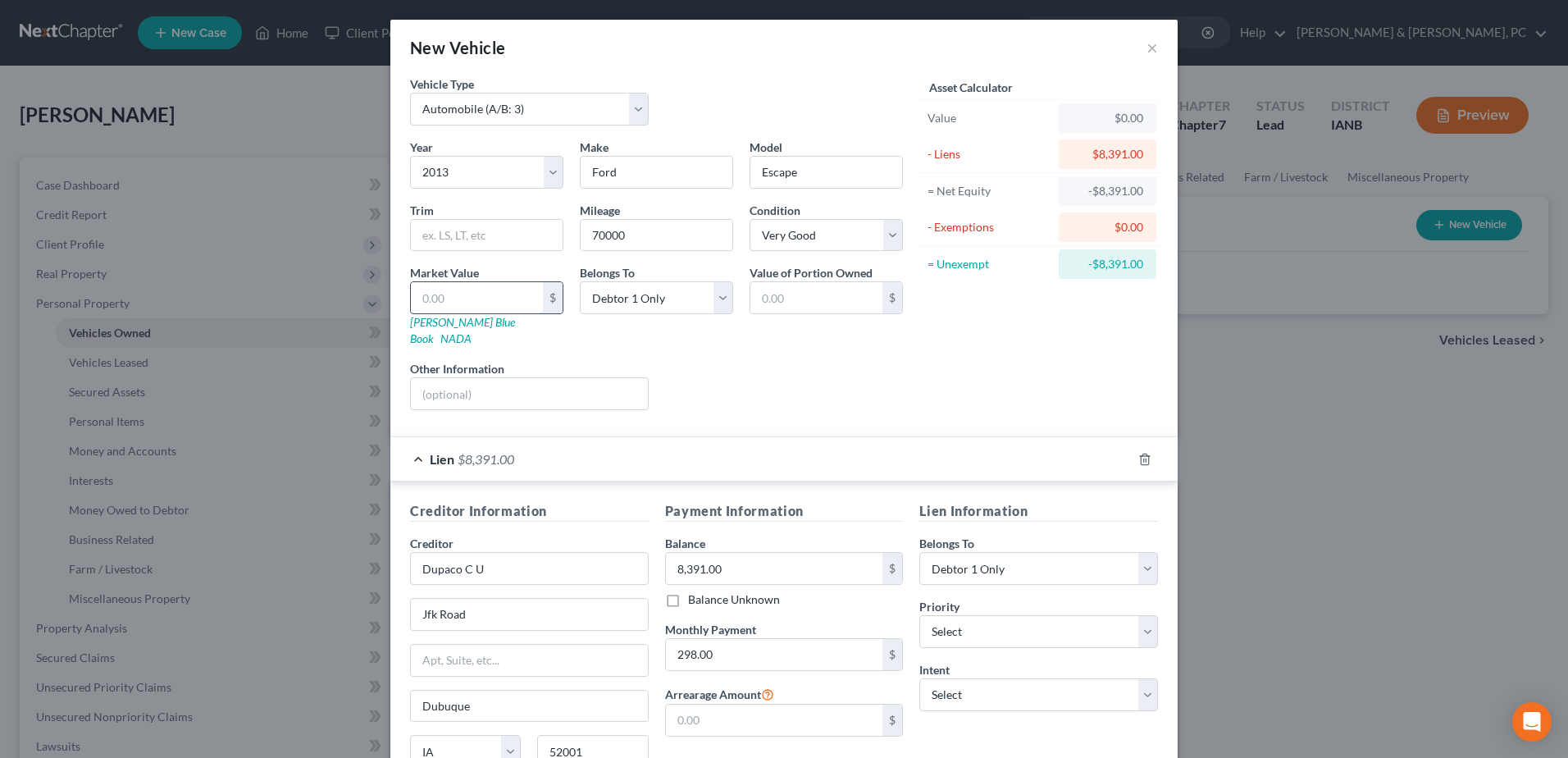
click at [469, 312] on input "text" at bounding box center [477, 297] width 132 height 31
type input "5"
type input "5.00"
type input "55"
type input "55.00"
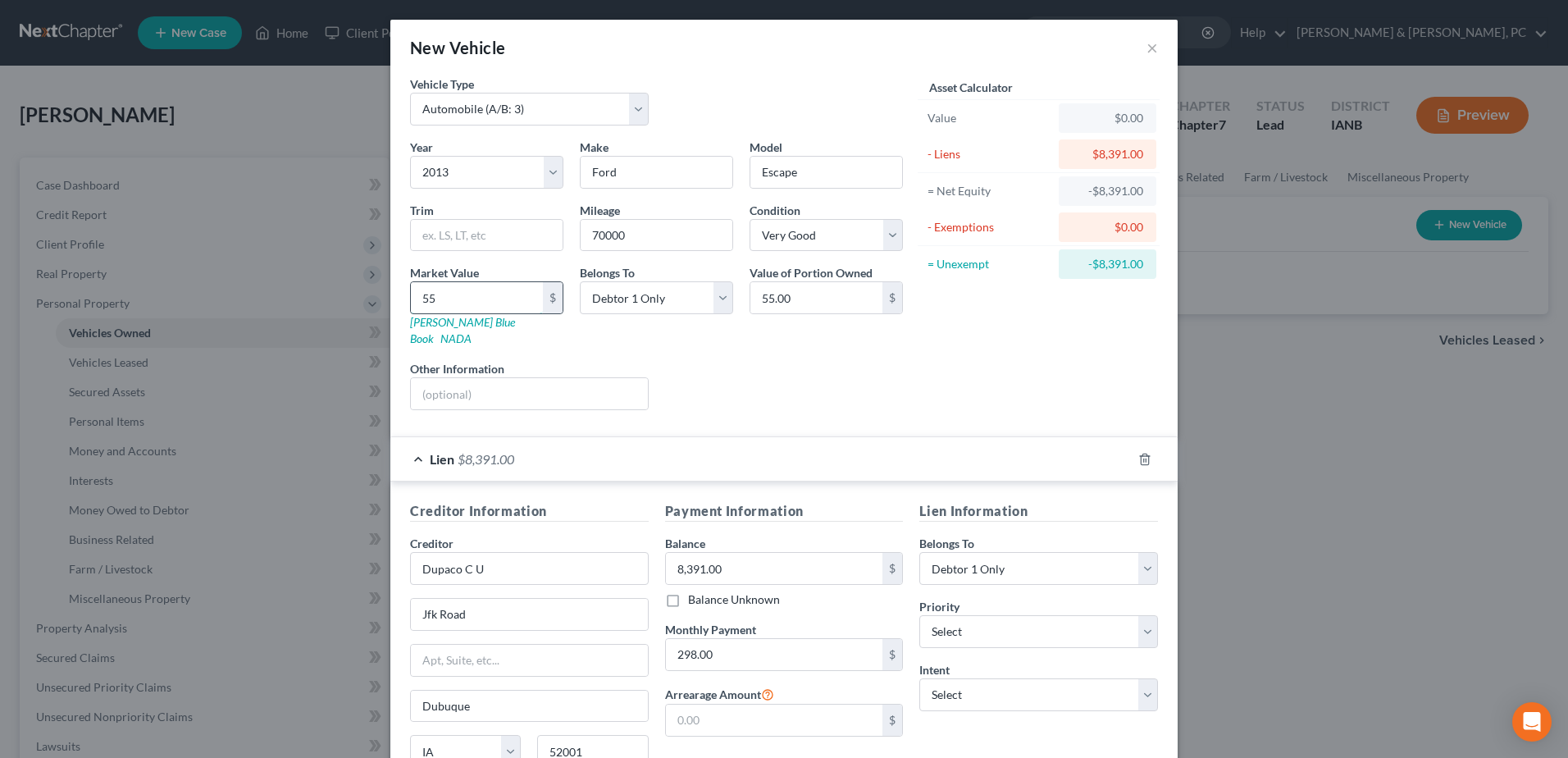
type input "559"
type input "559.00"
type input "5595"
type input "5,595.00"
type input "5,595"
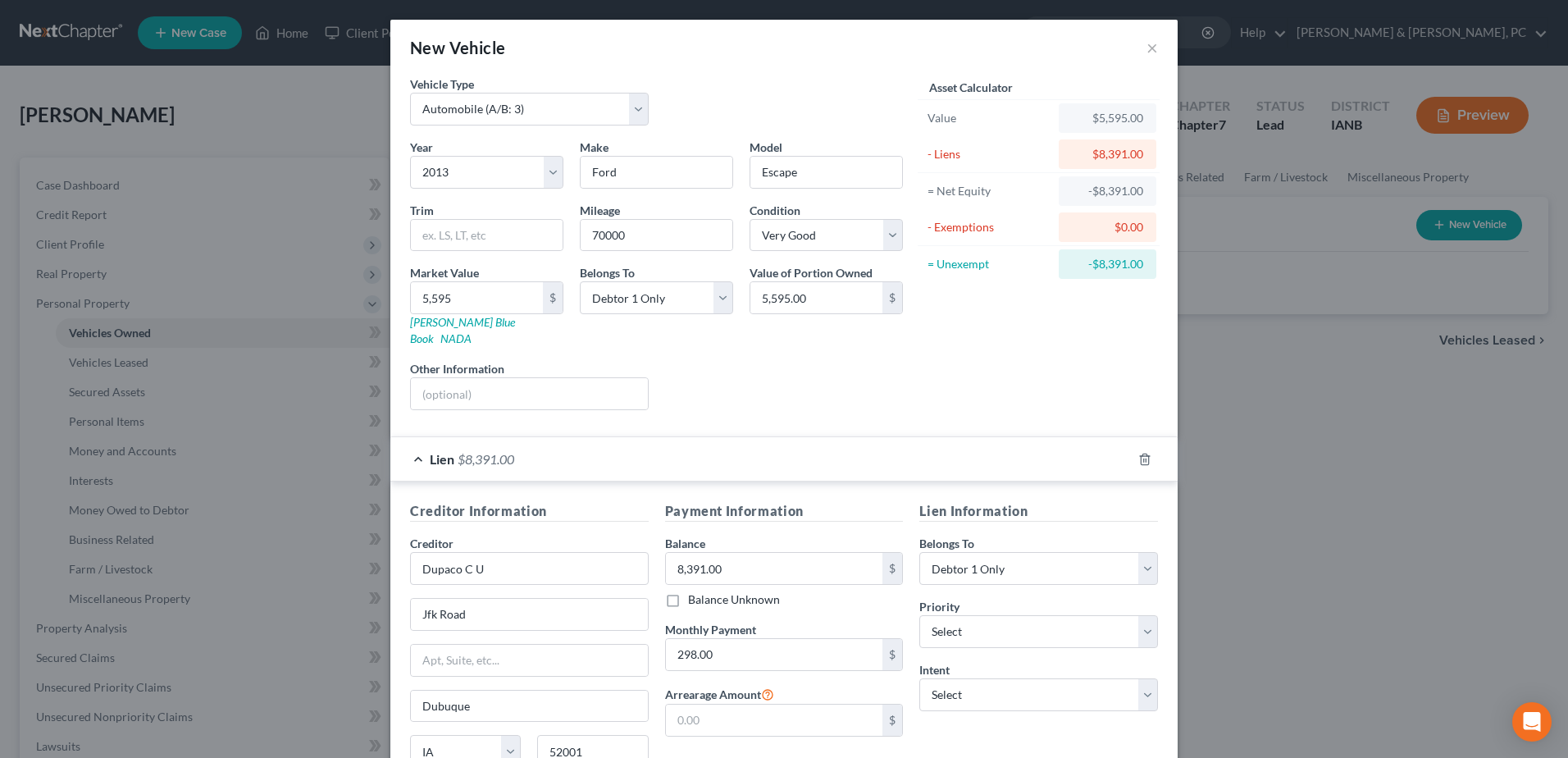
click at [863, 360] on div "Liens Select" at bounding box center [784, 385] width 255 height 50
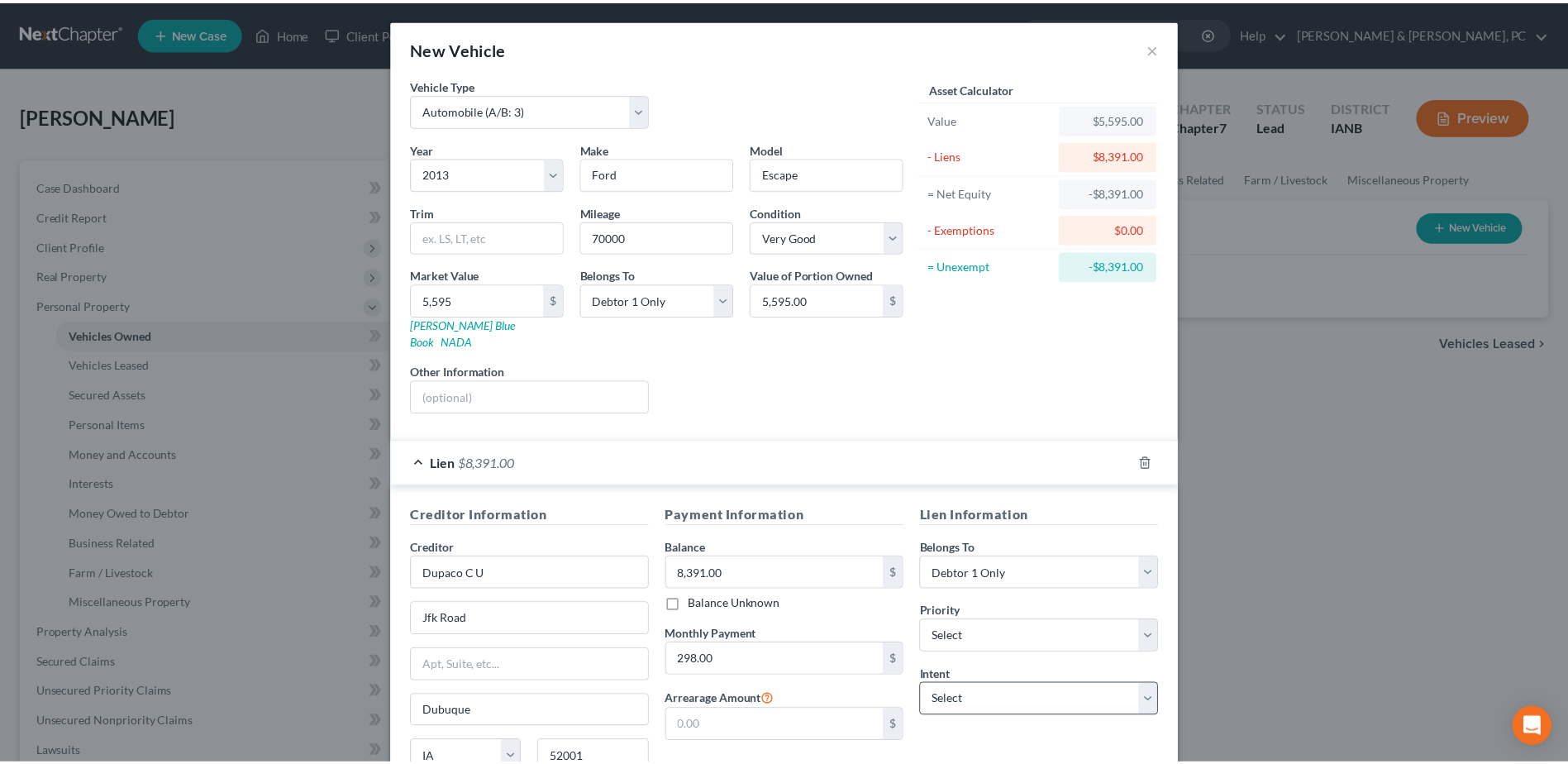
scroll to position [140, 0]
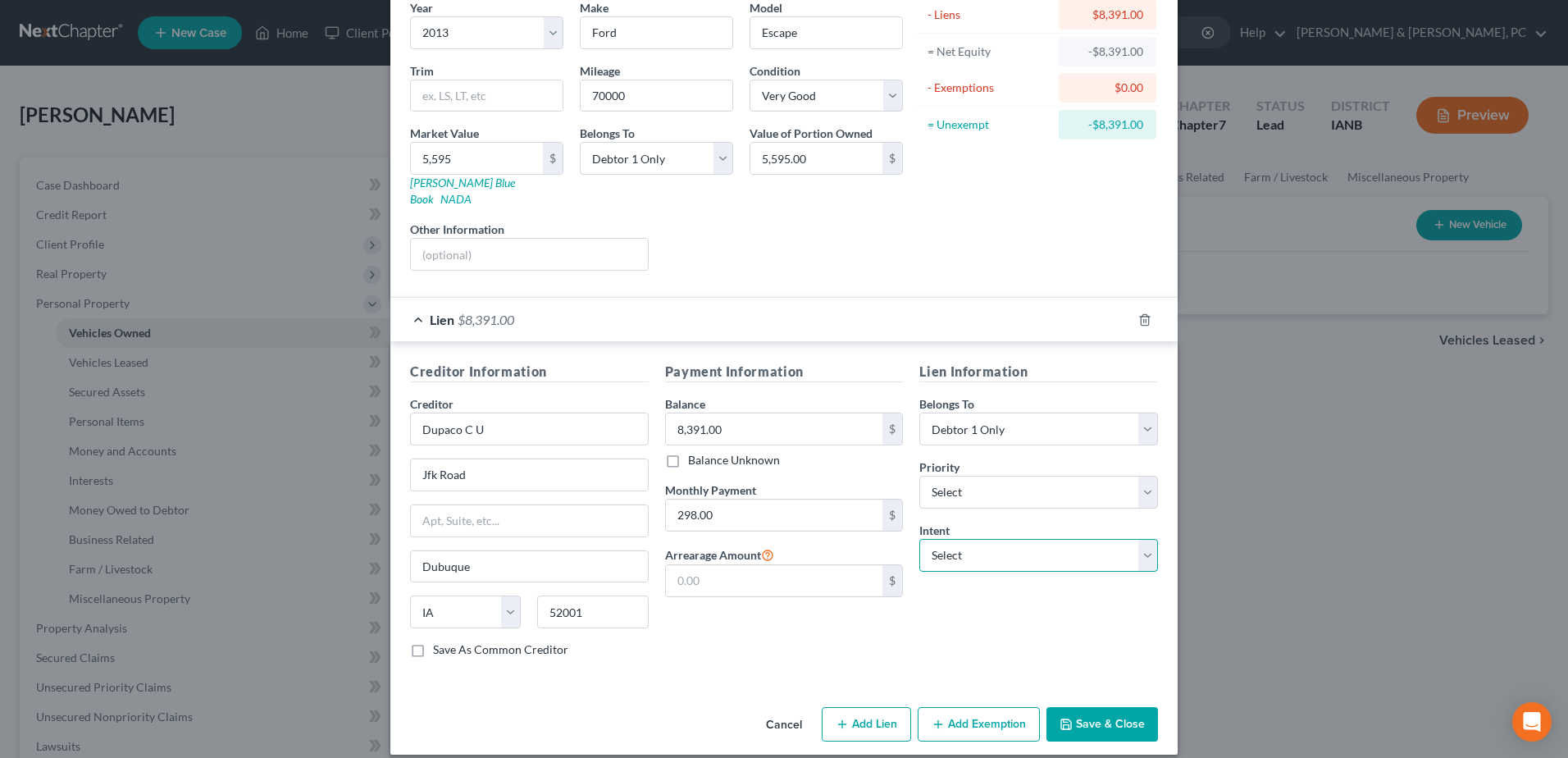
drag, startPoint x: 1043, startPoint y: 528, endPoint x: 1040, endPoint y: 557, distance: 29.2
click at [1043, 539] on select "Select Surrender Redeem Reaffirm Avoid Other" at bounding box center [1038, 555] width 239 height 33
select select "4"
click at [919, 539] on select "Select Surrender Redeem Reaffirm Avoid Other" at bounding box center [1038, 555] width 239 height 33
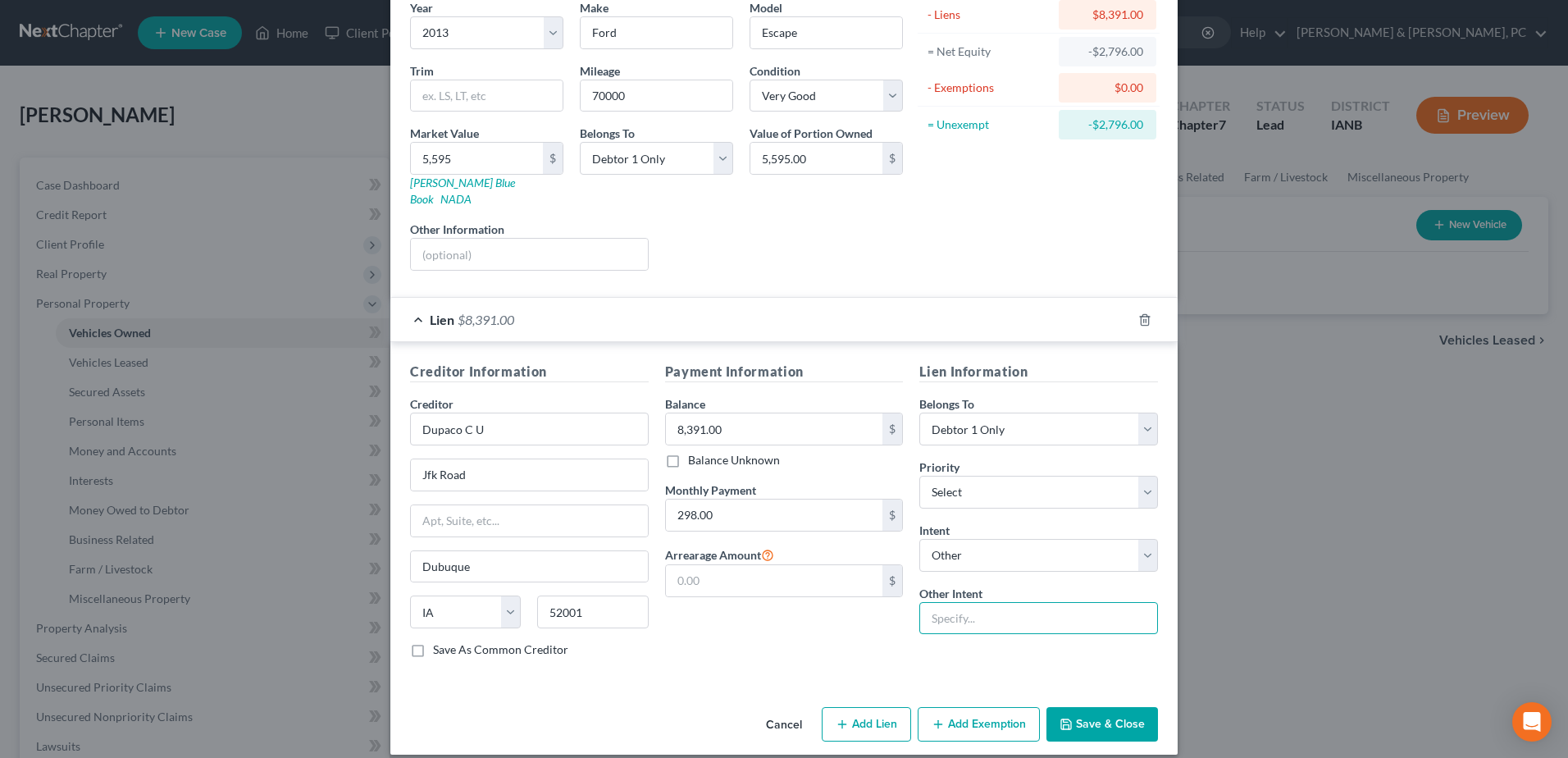
click at [997, 602] on input "text" at bounding box center [1038, 618] width 239 height 33
type input "Continue Making Payments"
click at [1094, 707] on button "Save & Close" at bounding box center [1102, 724] width 112 height 35
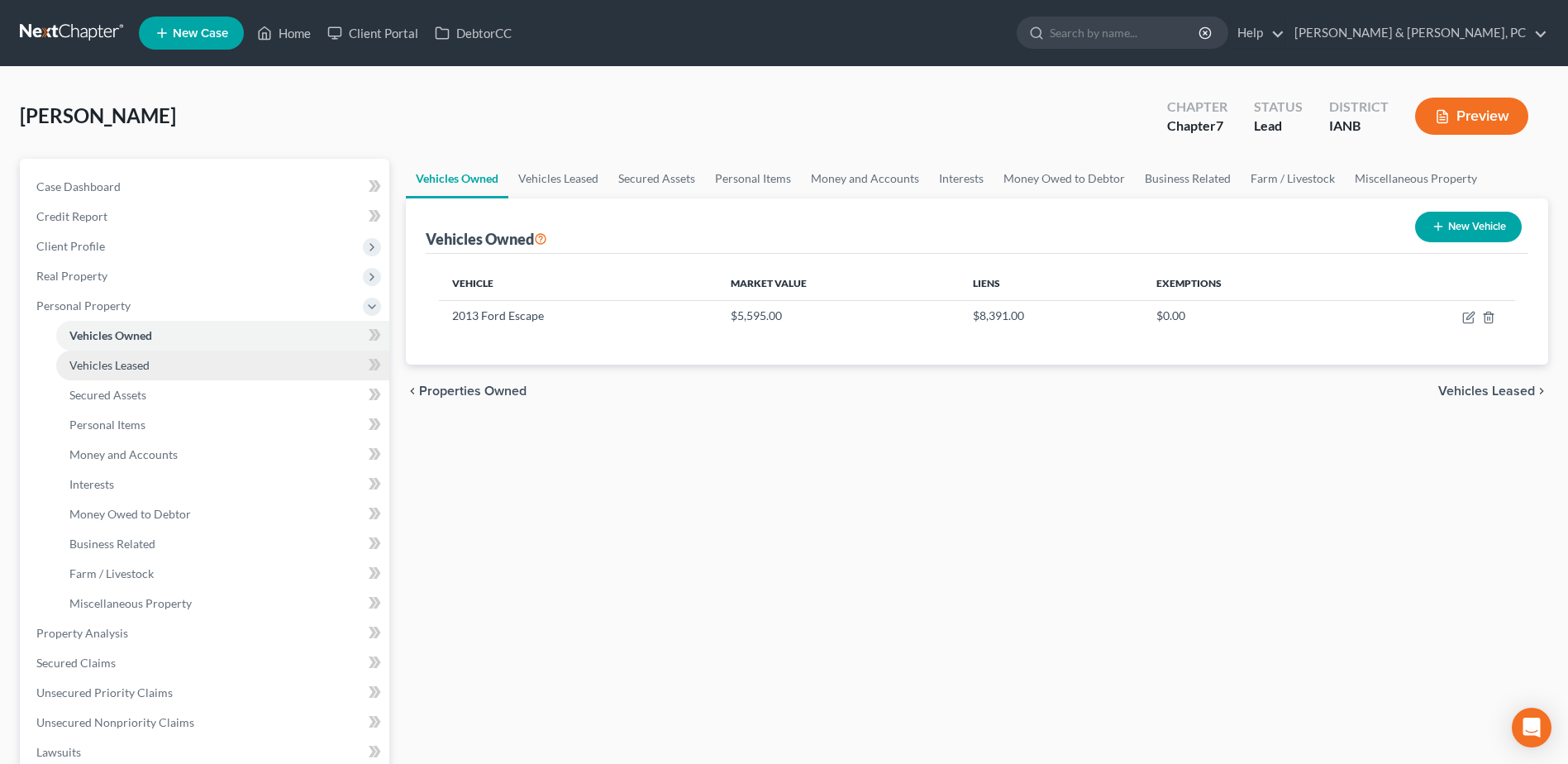
click at [191, 376] on link "Vehicles Leased" at bounding box center [223, 365] width 333 height 30
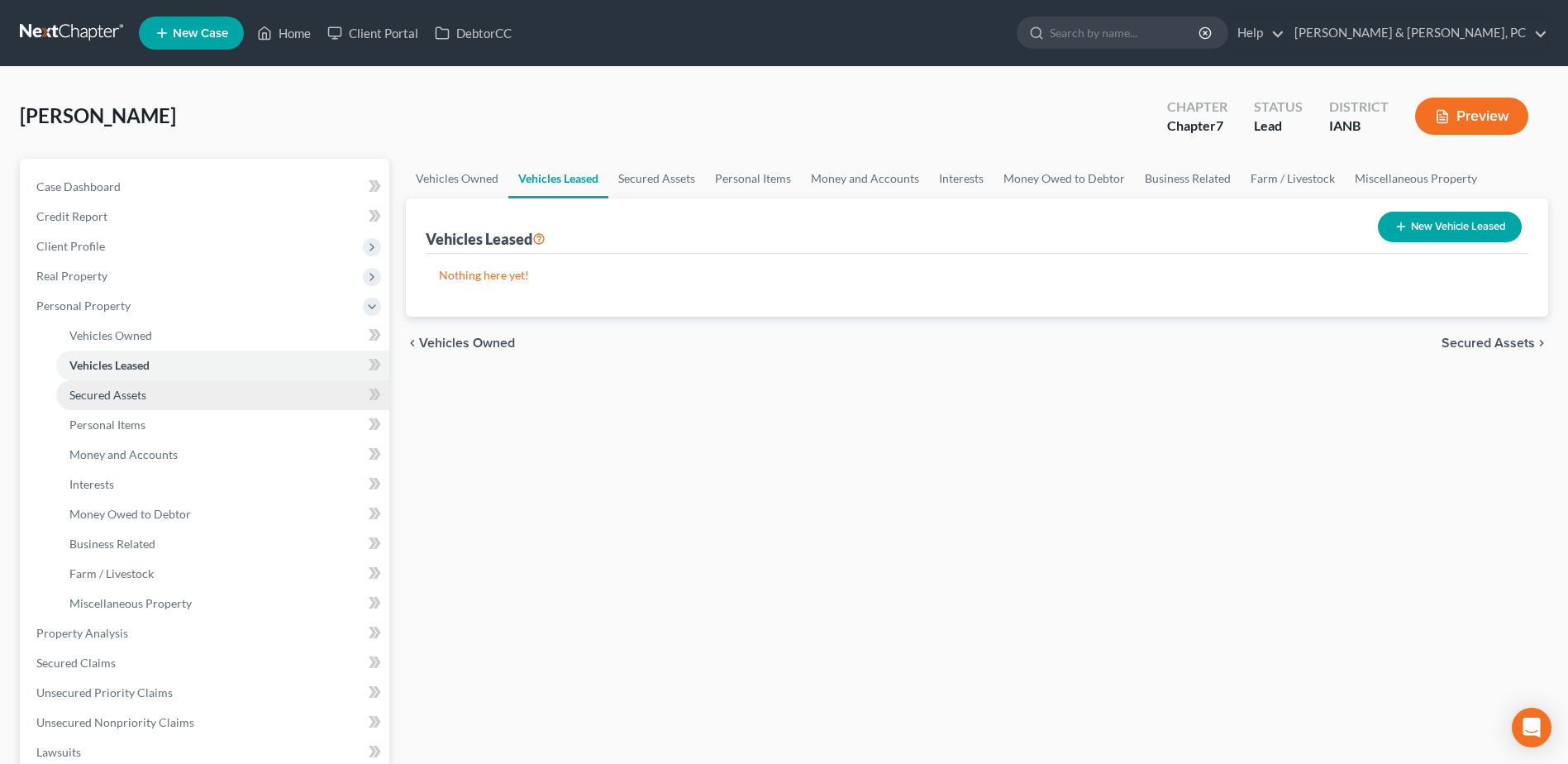
click at [199, 402] on link "Secured Assets" at bounding box center [223, 395] width 333 height 30
click at [1454, 224] on button "New Secured Asset" at bounding box center [1451, 227] width 141 height 30
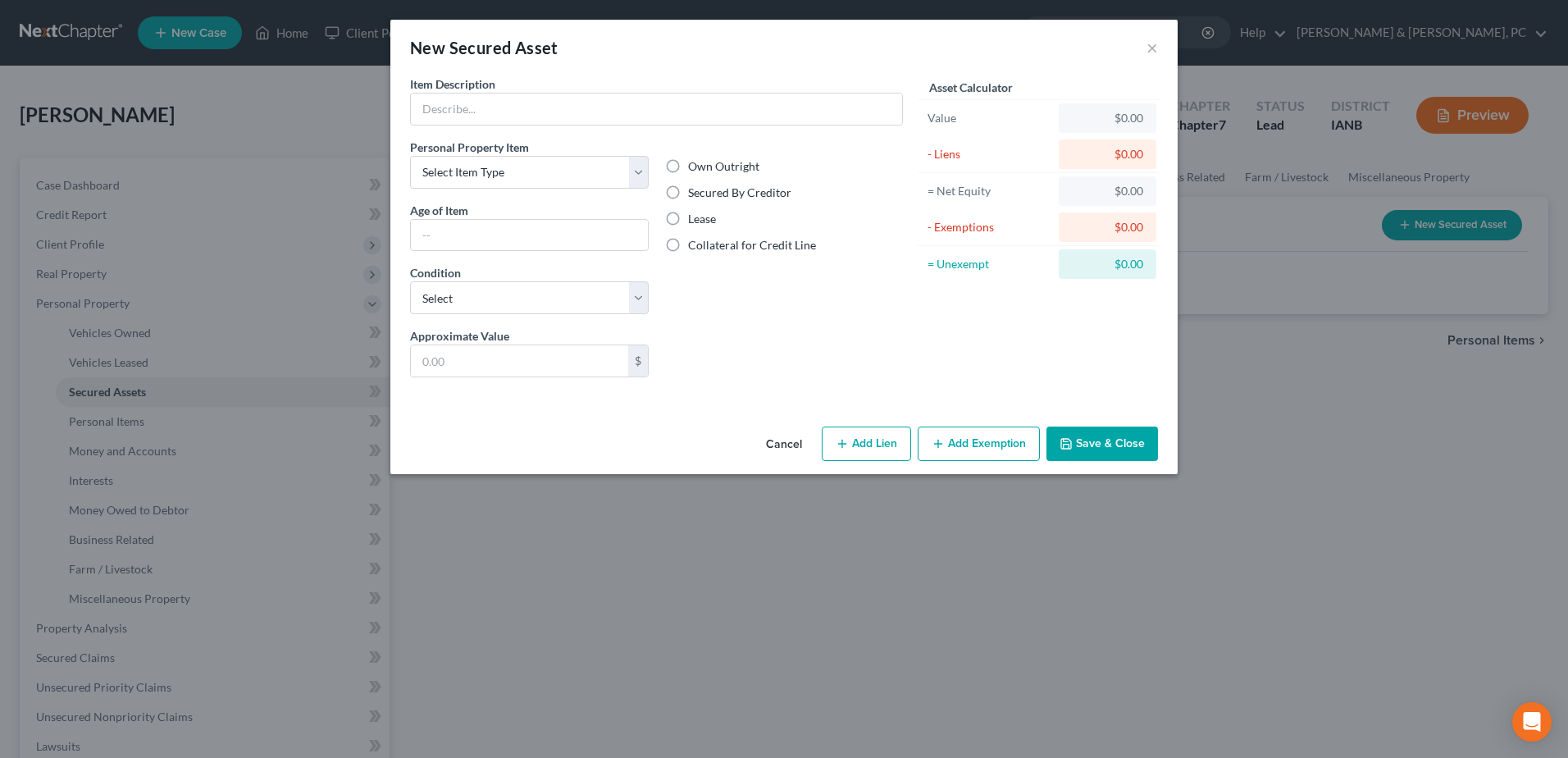
click at [784, 441] on button "Cancel" at bounding box center [784, 444] width 62 height 33
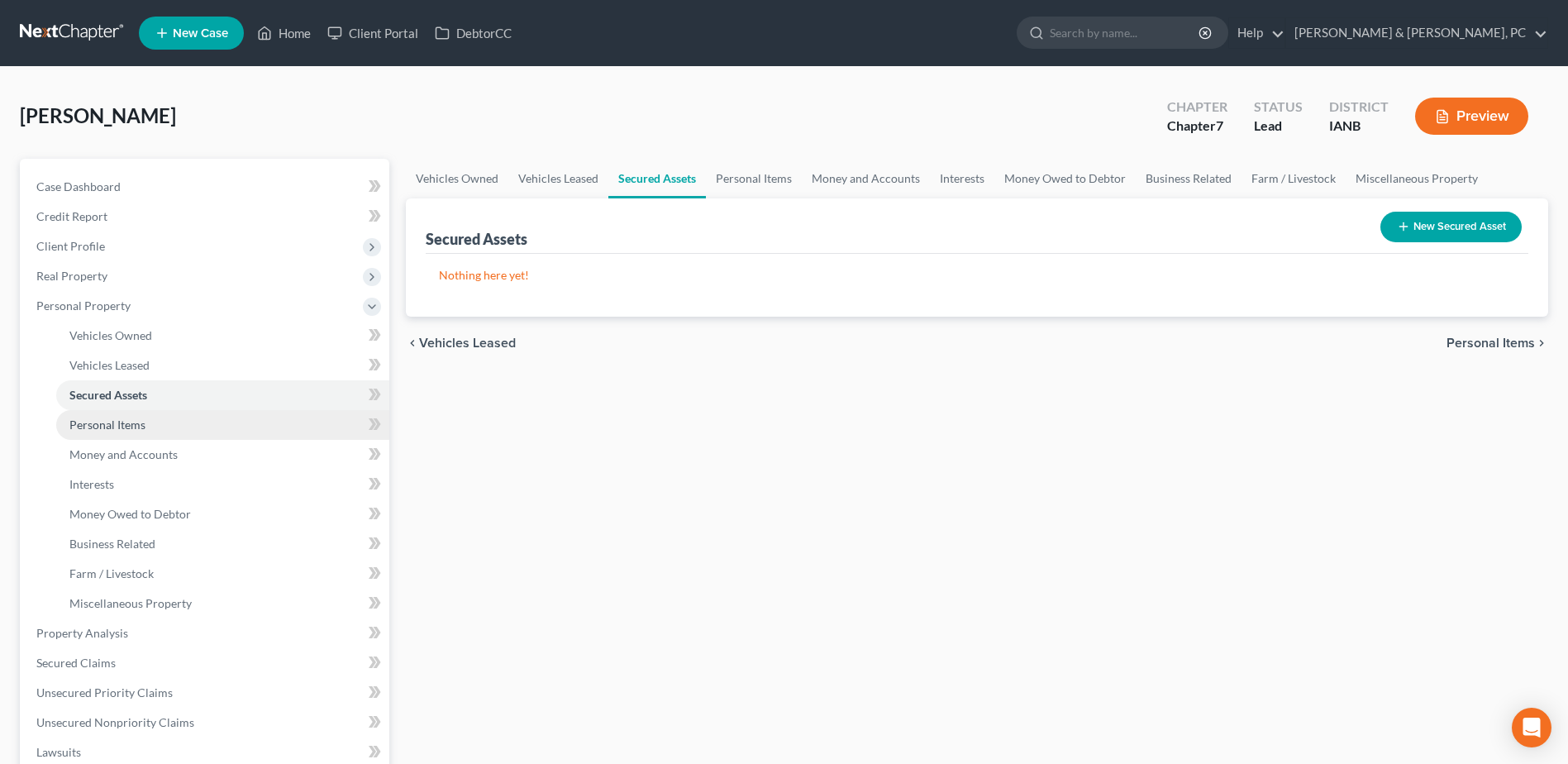
click at [208, 421] on link "Personal Items" at bounding box center [223, 424] width 333 height 30
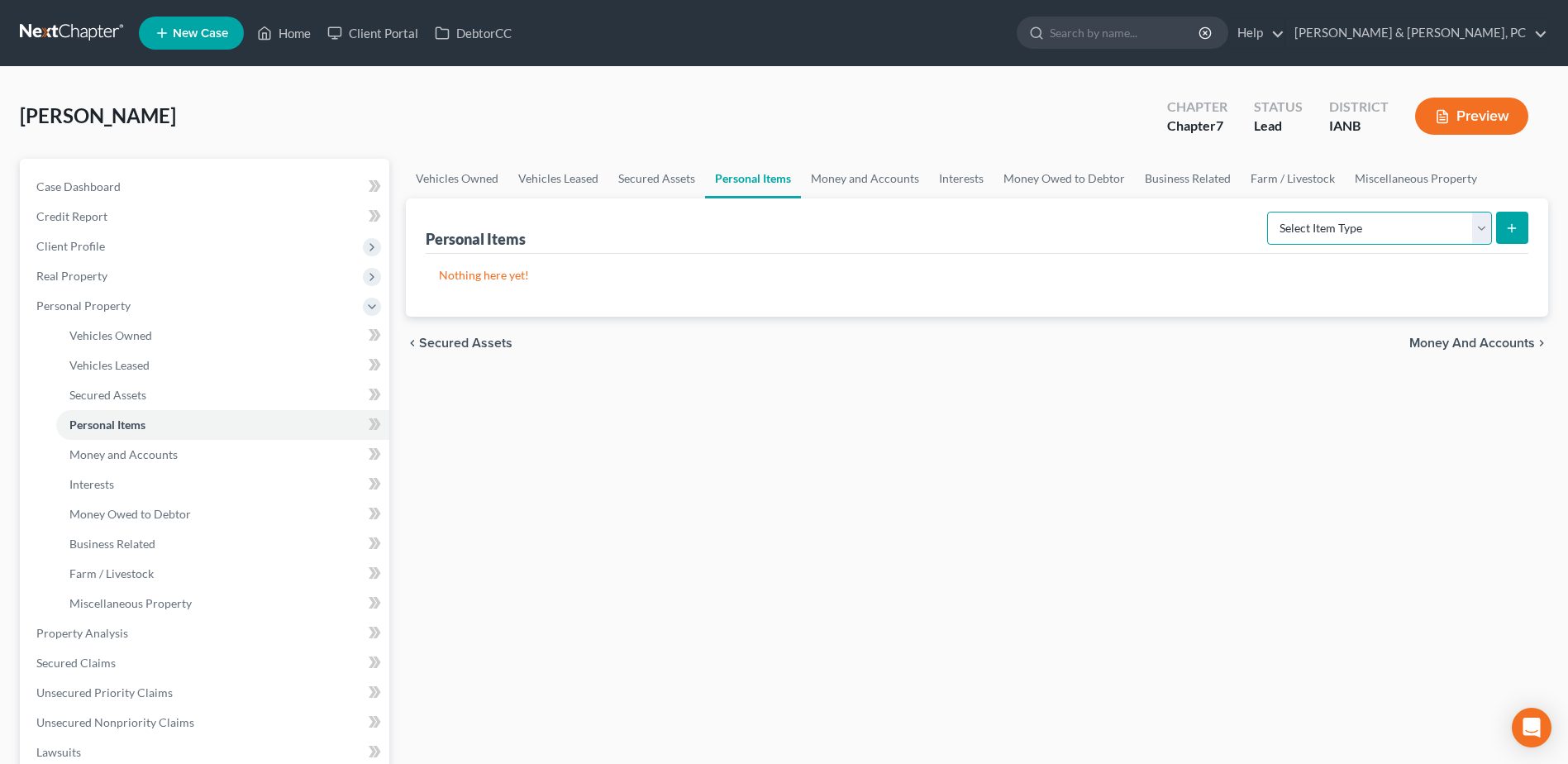
drag, startPoint x: 1439, startPoint y: 230, endPoint x: 1431, endPoint y: 245, distance: 17.0
click at [1439, 230] on select "Select Item Type Clothing (A/B: 11) Collectibles Of Value (A/B: 8) Electronics …" at bounding box center [1379, 228] width 225 height 33
select select "household_goods"
click at [1269, 212] on select "Select Item Type Clothing (A/B: 11) Collectibles Of Value (A/B: 8) Electronics …" at bounding box center [1379, 228] width 225 height 33
click at [1508, 227] on icon "submit" at bounding box center [1512, 228] width 13 height 13
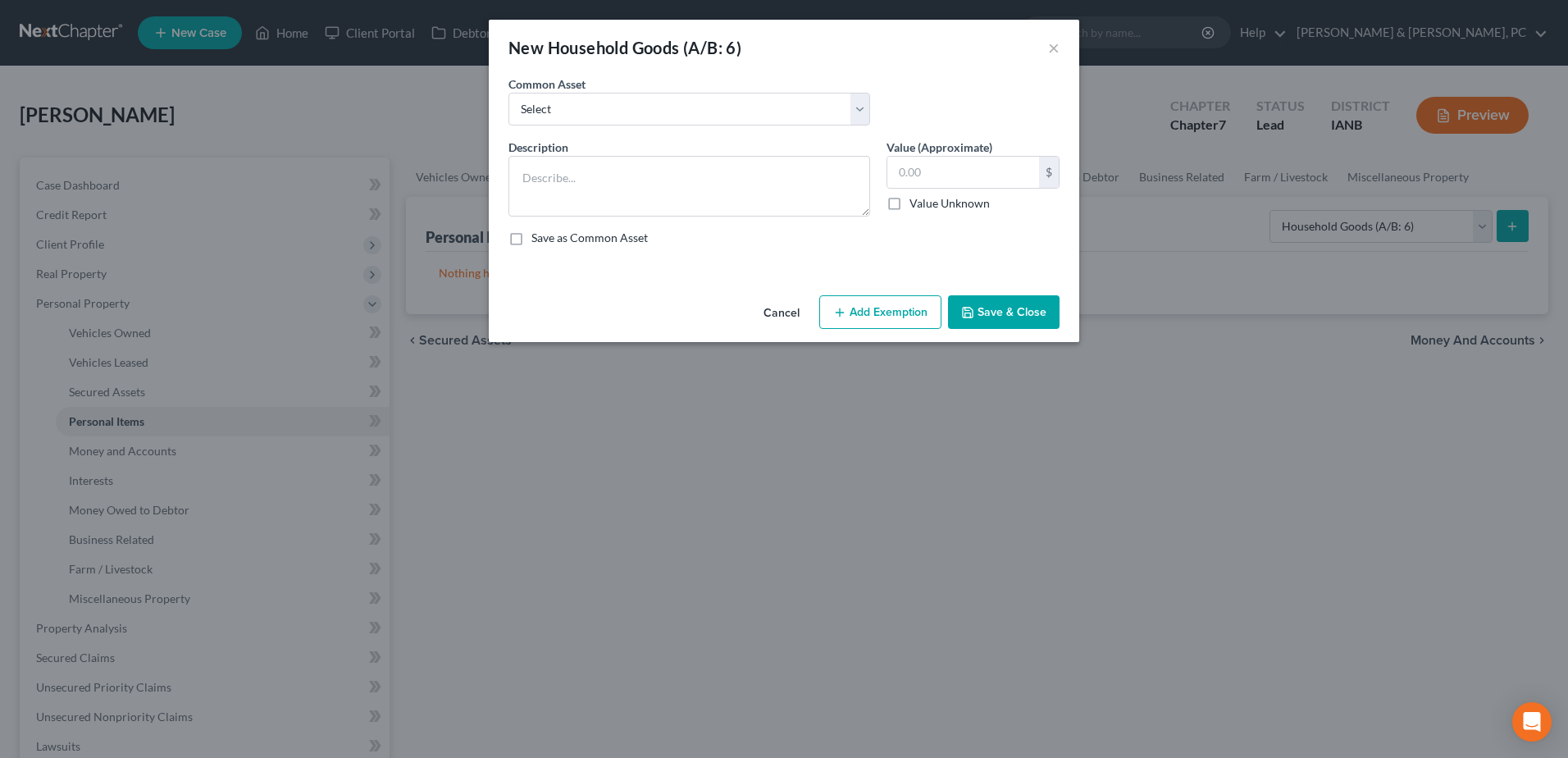
click at [573, 127] on div "Common Asset Select Common household items owned by debtor(s)" at bounding box center [784, 107] width 567 height 63
click at [585, 103] on select "Select Common household items owned by debtor(s)" at bounding box center [689, 108] width 362 height 33
select select "0"
click at [508, 92] on select "Select Common household items owned by debtor(s)" at bounding box center [689, 108] width 362 height 33
type textarea "Common household items owned by debtor(s)"
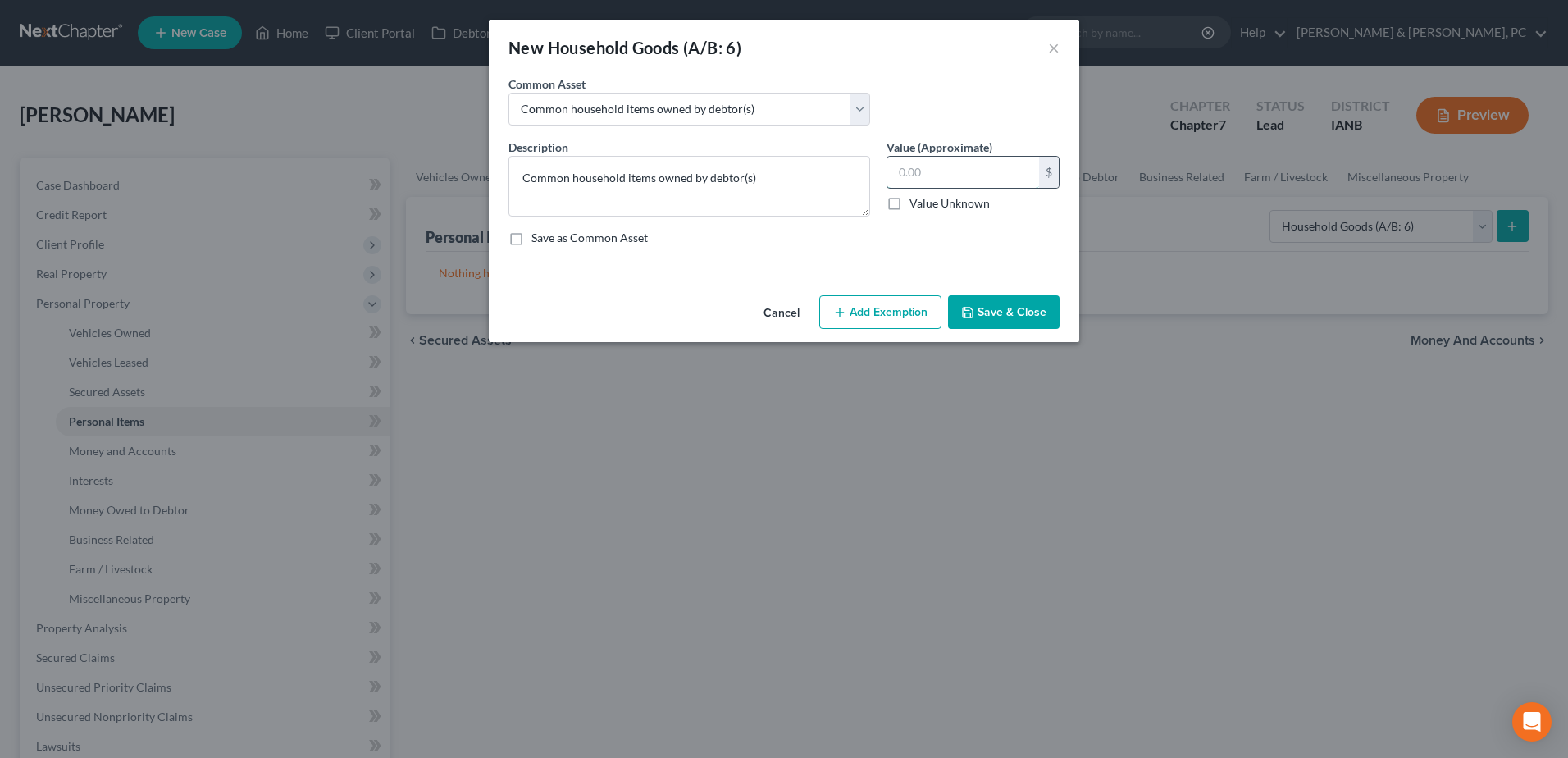
click at [953, 170] on input "text" at bounding box center [963, 171] width 152 height 31
type input "500"
click at [910, 307] on button "Add Exemption" at bounding box center [880, 312] width 122 height 35
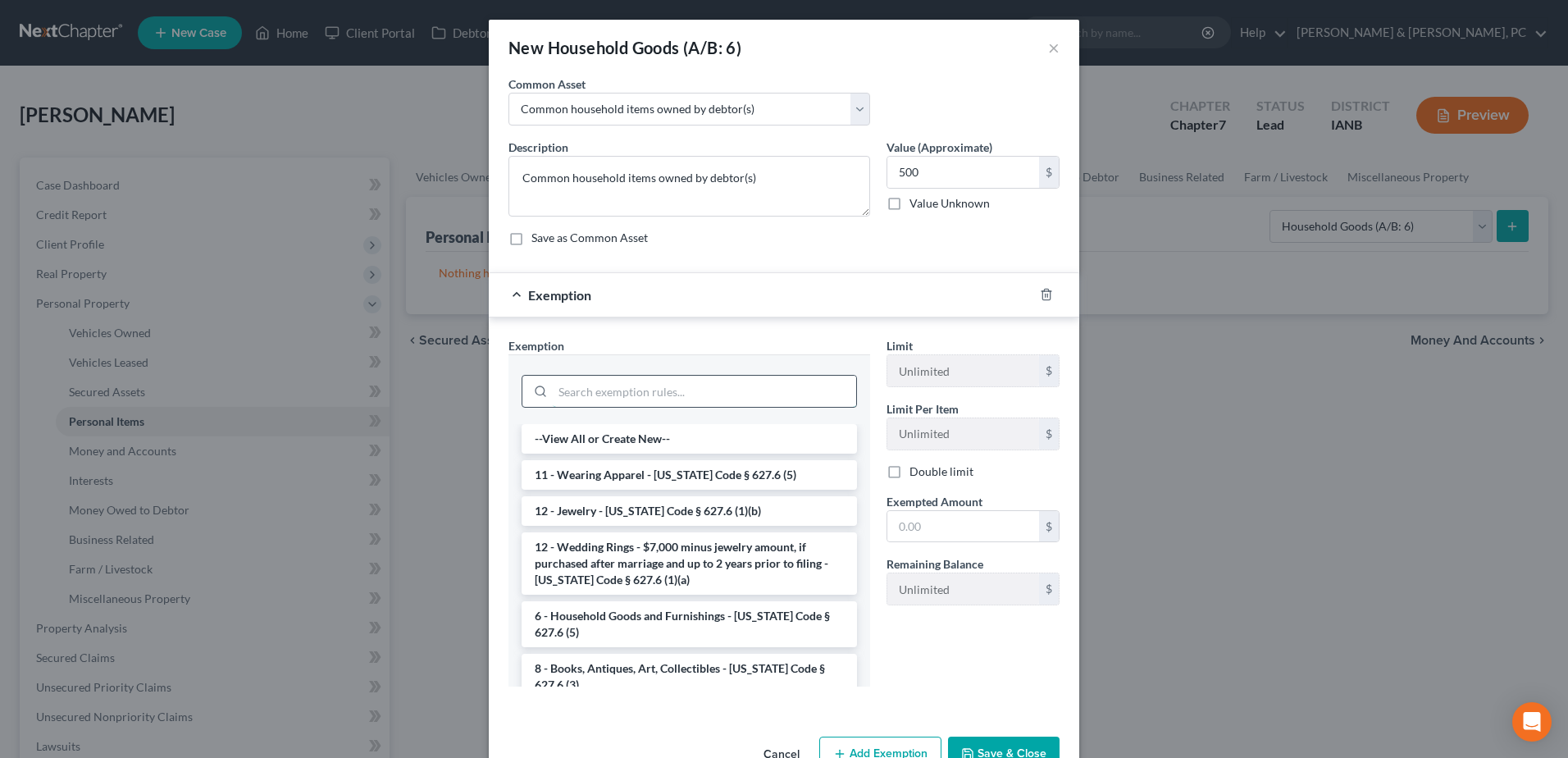
click at [657, 383] on input "search" at bounding box center [705, 391] width 303 height 31
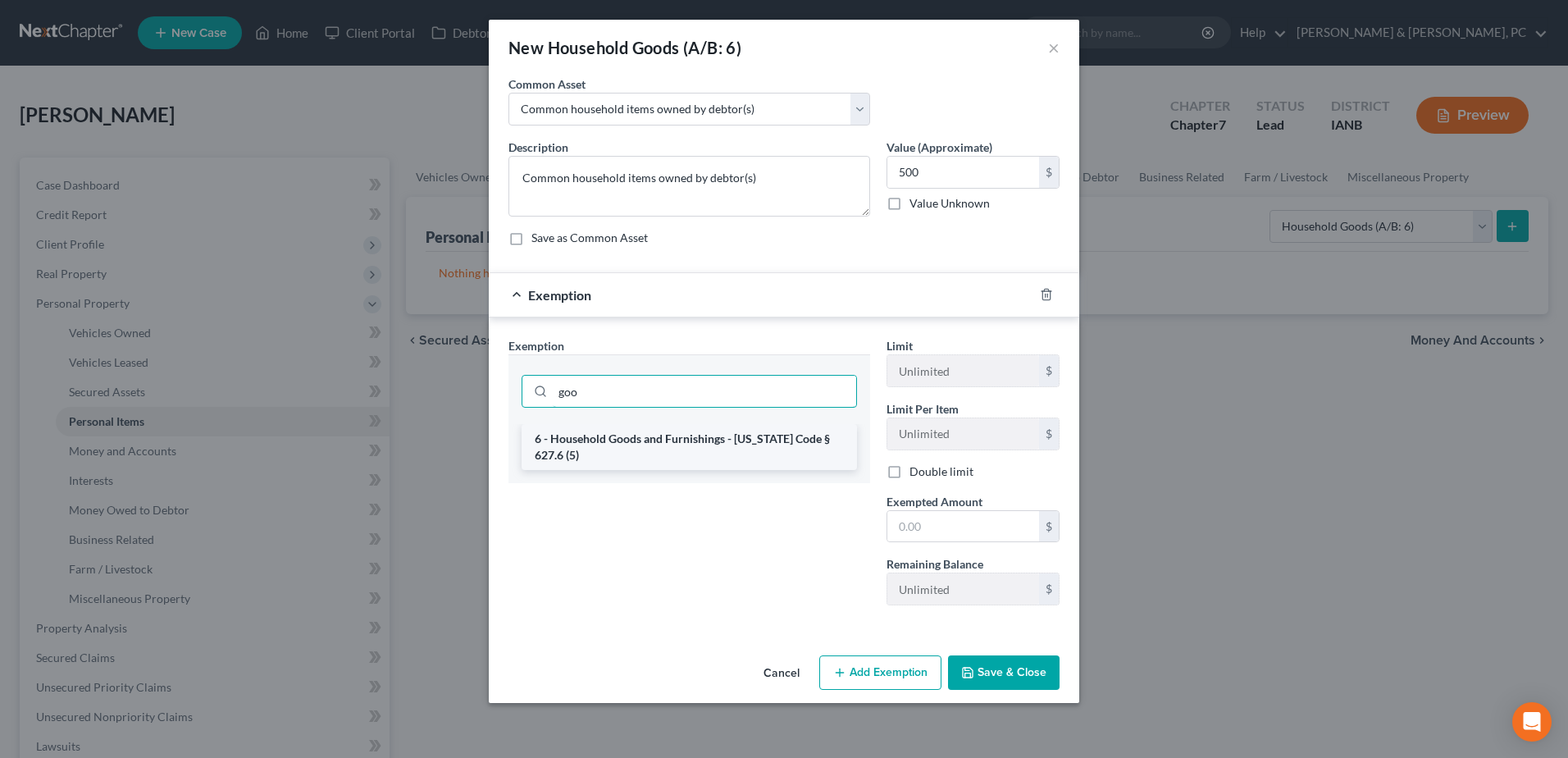
type input "goo"
click at [677, 438] on li "6 - Household Goods and Furnishings - [US_STATE] Code § 627.6 (5)" at bounding box center [689, 447] width 335 height 46
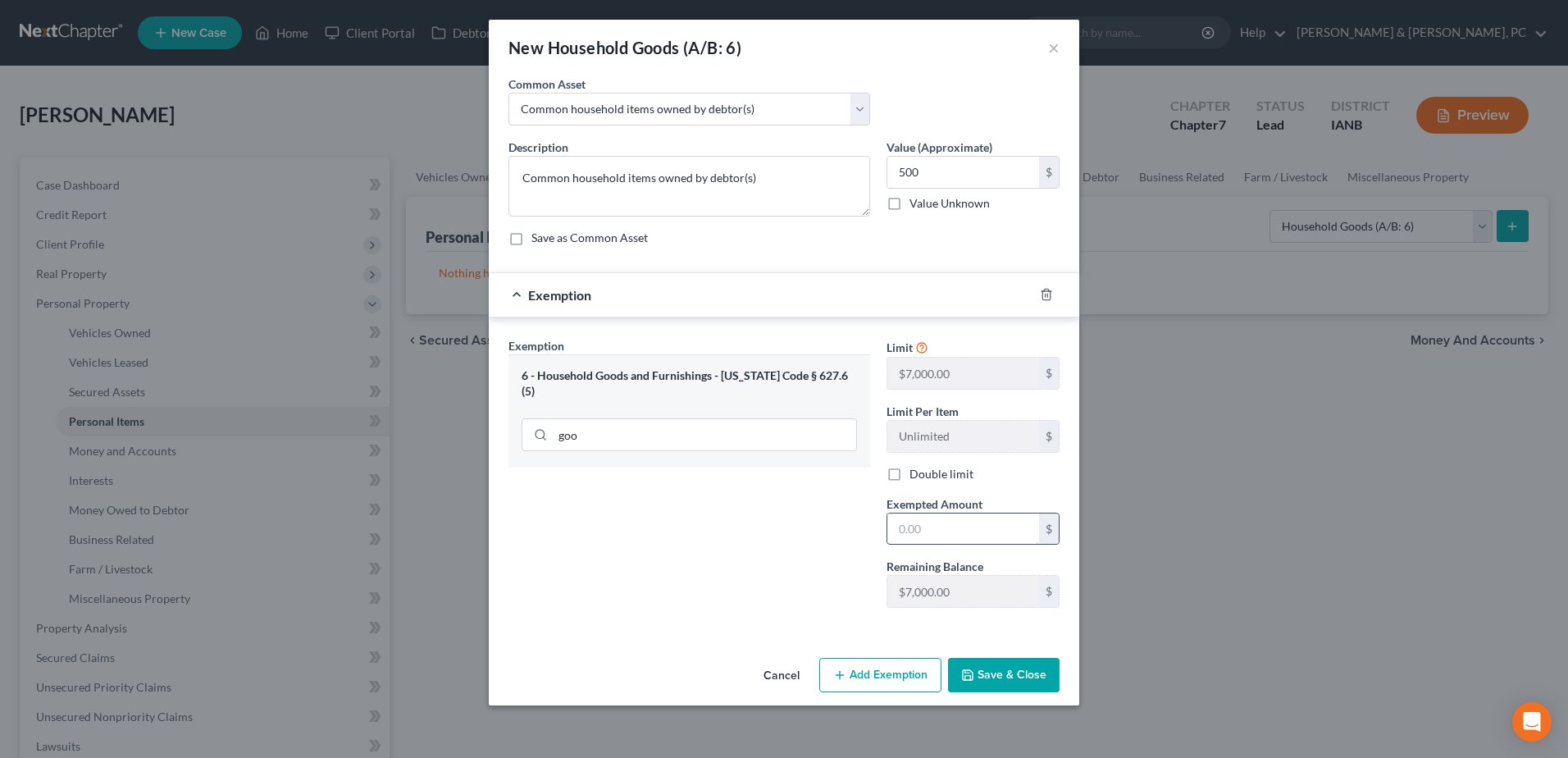
click at [992, 517] on input "text" at bounding box center [963, 528] width 152 height 31
type input "500"
click at [1026, 683] on button "Save & Close" at bounding box center [1004, 675] width 112 height 35
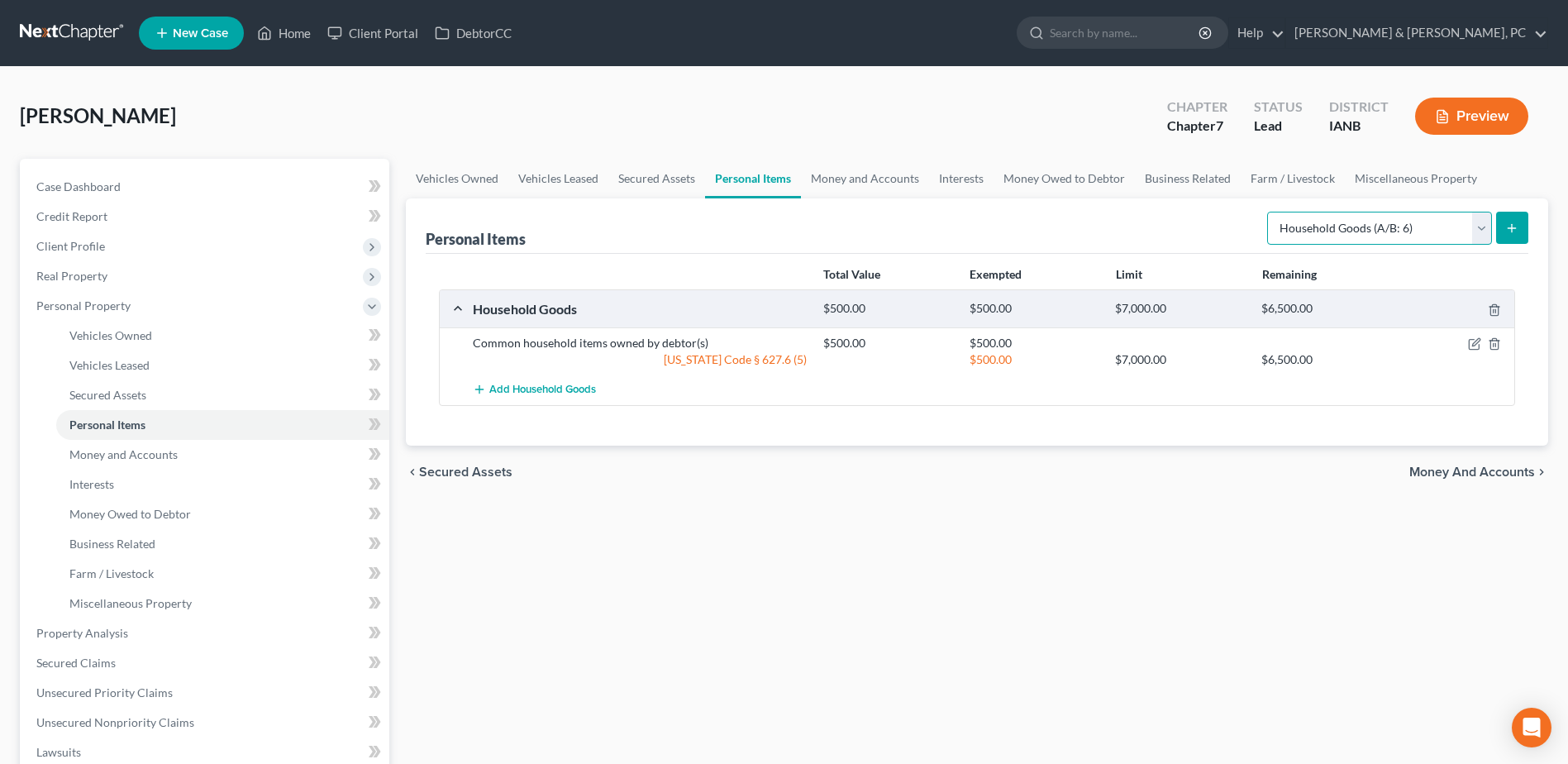
drag, startPoint x: 1289, startPoint y: 218, endPoint x: 1308, endPoint y: 245, distance: 33.0
click at [1289, 218] on select "Select Item Type Clothing (A/B: 11) Collectibles Of Value (A/B: 8) Electronics …" at bounding box center [1379, 228] width 225 height 33
click at [1269, 212] on select "Select Item Type Clothing (A/B: 11) Collectibles Of Value (A/B: 8) Electronics …" at bounding box center [1379, 228] width 225 height 33
click at [1527, 203] on div "Personal Items Select Item Type Clothing (A/B: 11) Collectibles Of Value (A/B: …" at bounding box center [977, 226] width 1103 height 55
click at [1521, 218] on button "submit" at bounding box center [1513, 228] width 32 height 32
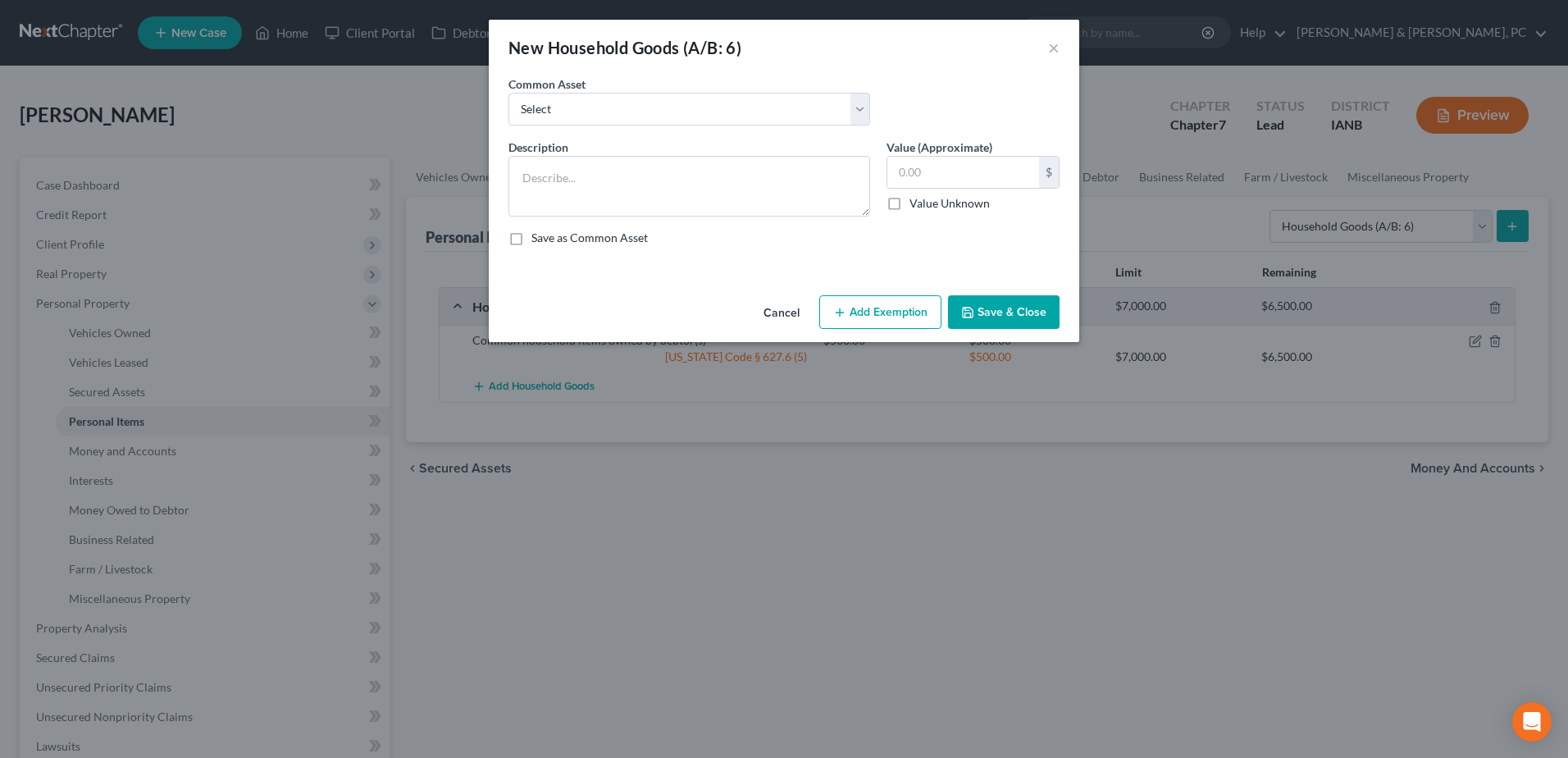
click at [793, 307] on button "Cancel" at bounding box center [782, 313] width 62 height 33
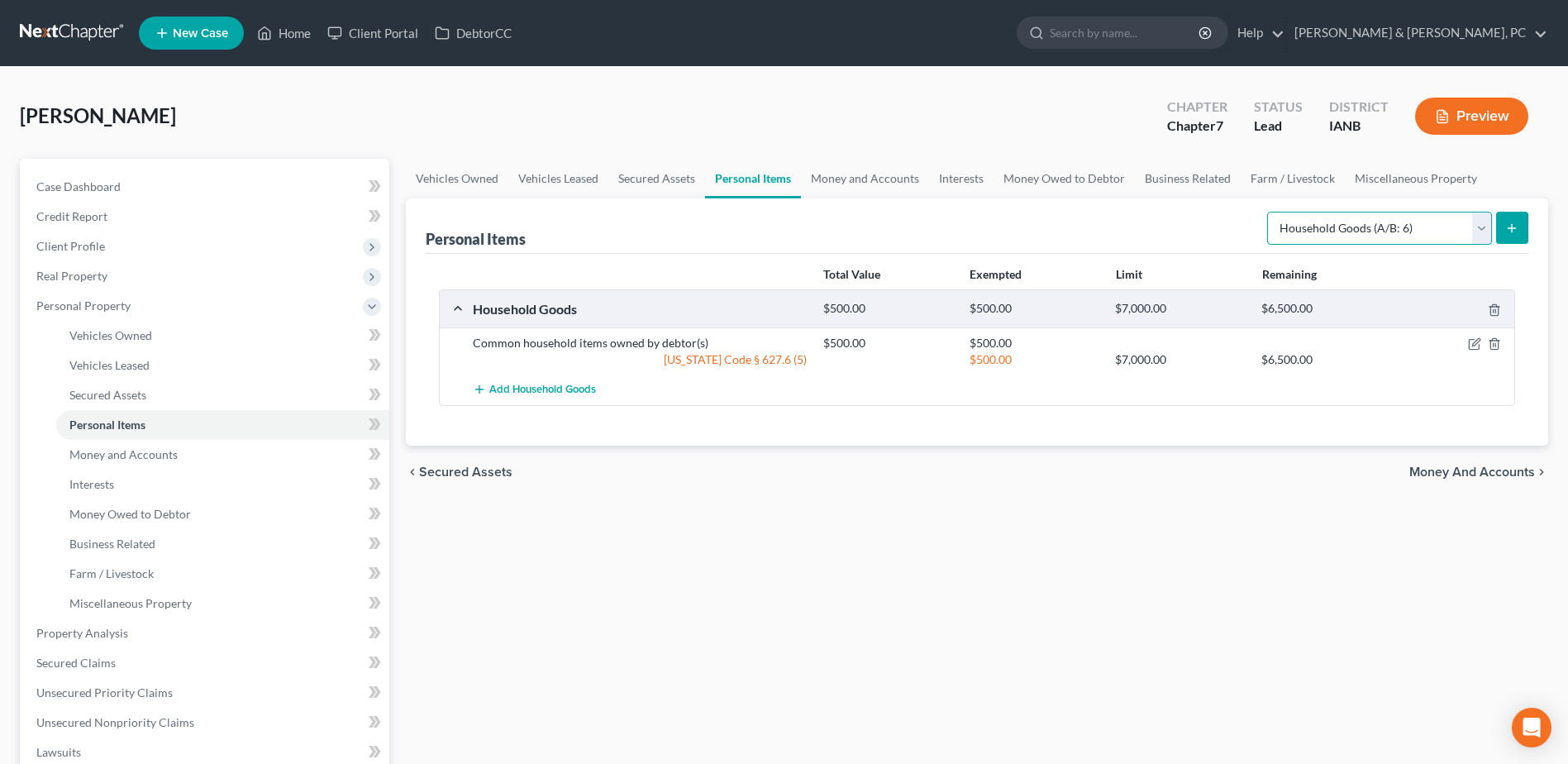
drag, startPoint x: 1361, startPoint y: 225, endPoint x: 1344, endPoint y: 246, distance: 27.0
click at [1361, 225] on select "Select Item Type Clothing (A/B: 11) Collectibles Of Value (A/B: 8) Electronics …" at bounding box center [1379, 228] width 225 height 33
select select "electronics"
click at [1269, 212] on select "Select Item Type Clothing (A/B: 11) Collectibles Of Value (A/B: 8) Electronics …" at bounding box center [1379, 228] width 225 height 33
click at [1500, 223] on button "submit" at bounding box center [1513, 228] width 32 height 32
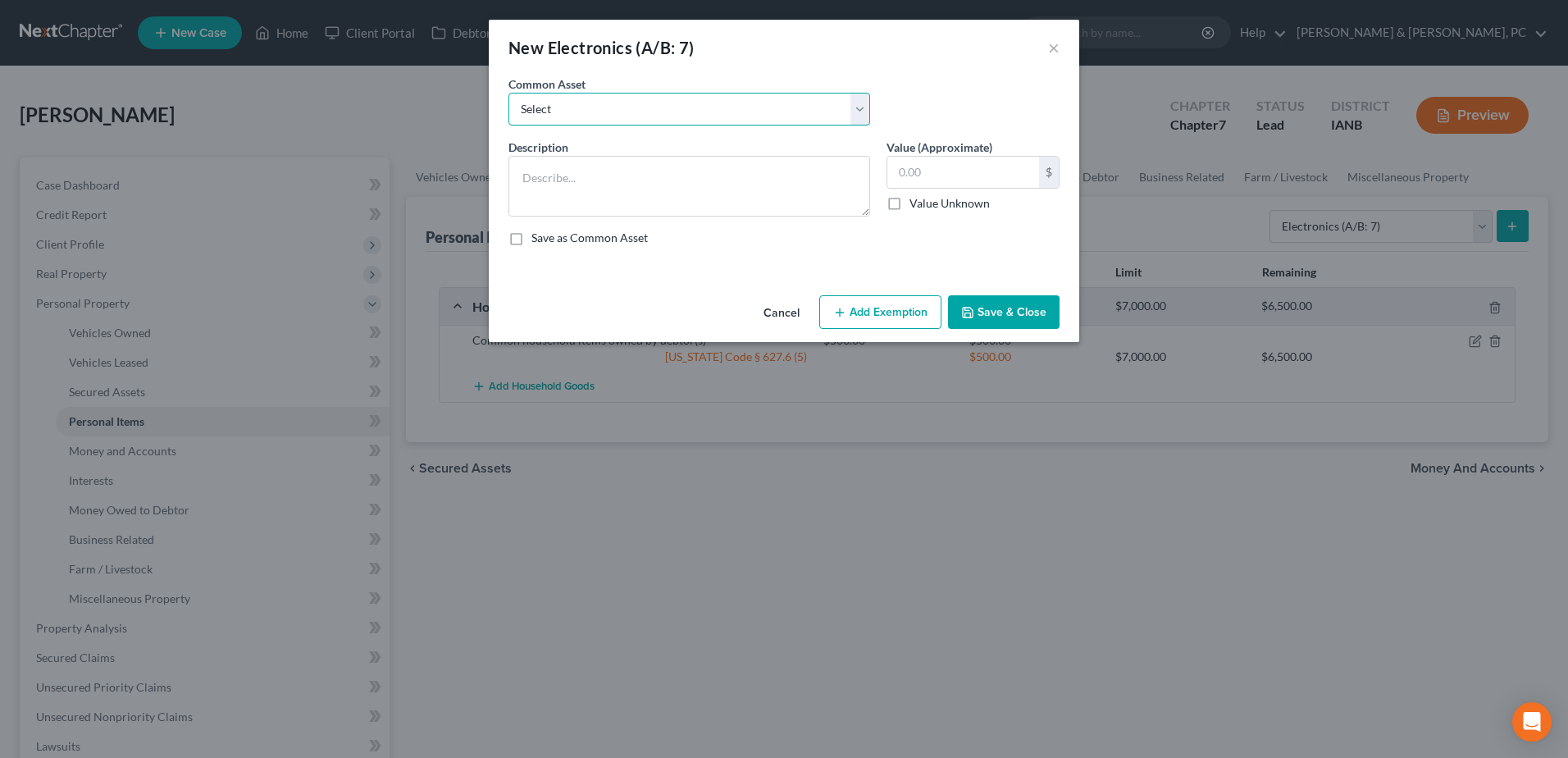
drag, startPoint x: 616, startPoint y: 110, endPoint x: 615, endPoint y: 128, distance: 18.0
click at [616, 110] on select "Select Common household electronics owned by debtor(s)" at bounding box center [689, 108] width 362 height 33
select select "0"
click at [508, 92] on select "Select Common household electronics owned by debtor(s)" at bounding box center [689, 108] width 362 height 33
type textarea "Common household electronics owned by debtor(s)"
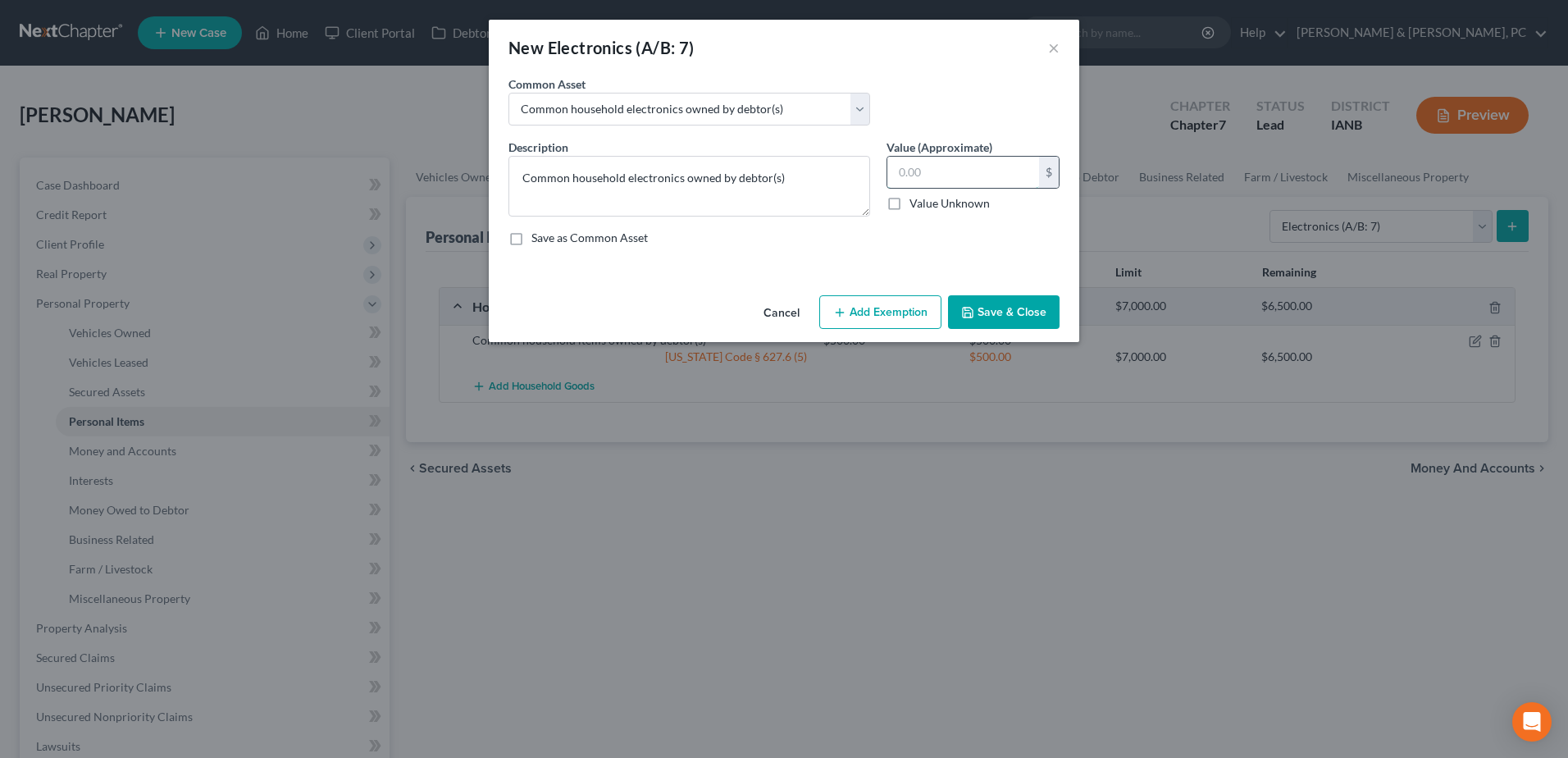
click at [967, 166] on input "text" at bounding box center [963, 171] width 152 height 31
type input "300"
click at [880, 308] on button "Add Exemption" at bounding box center [880, 312] width 122 height 35
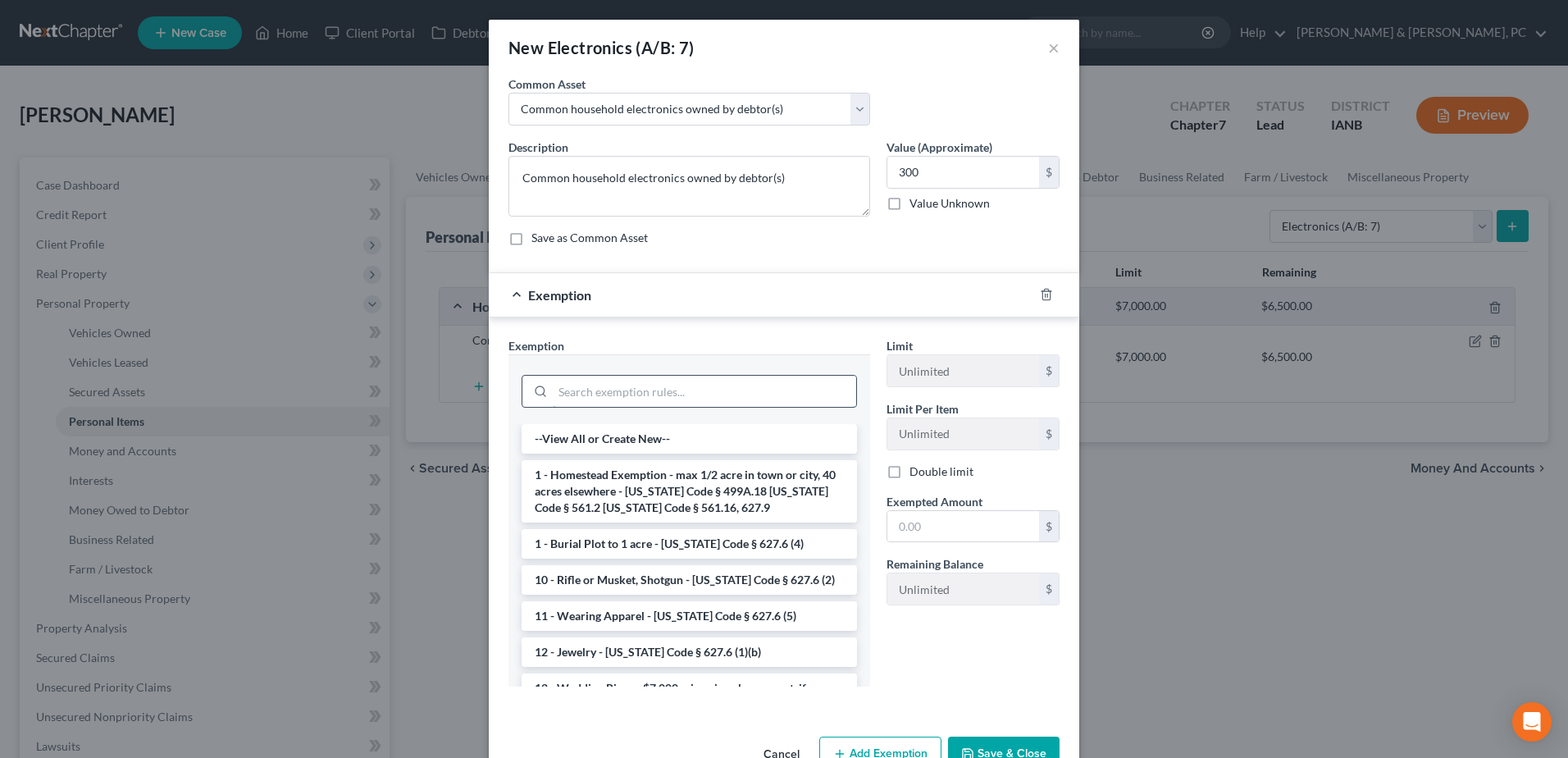
click at [668, 392] on input "search" at bounding box center [705, 391] width 303 height 31
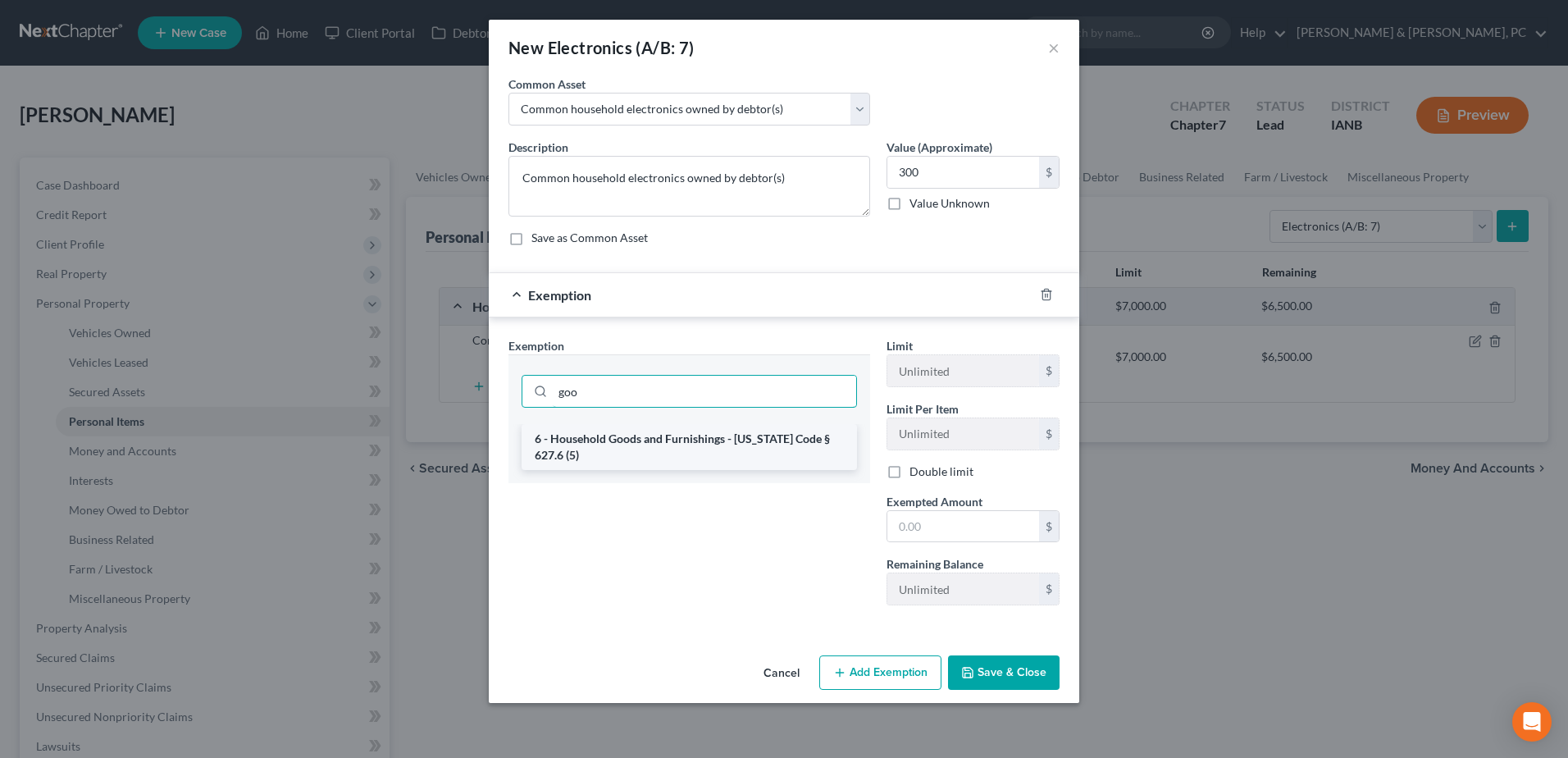
type input "goo"
click at [692, 439] on li "6 - Household Goods and Furnishings - [US_STATE] Code § 627.6 (5)" at bounding box center [689, 447] width 335 height 46
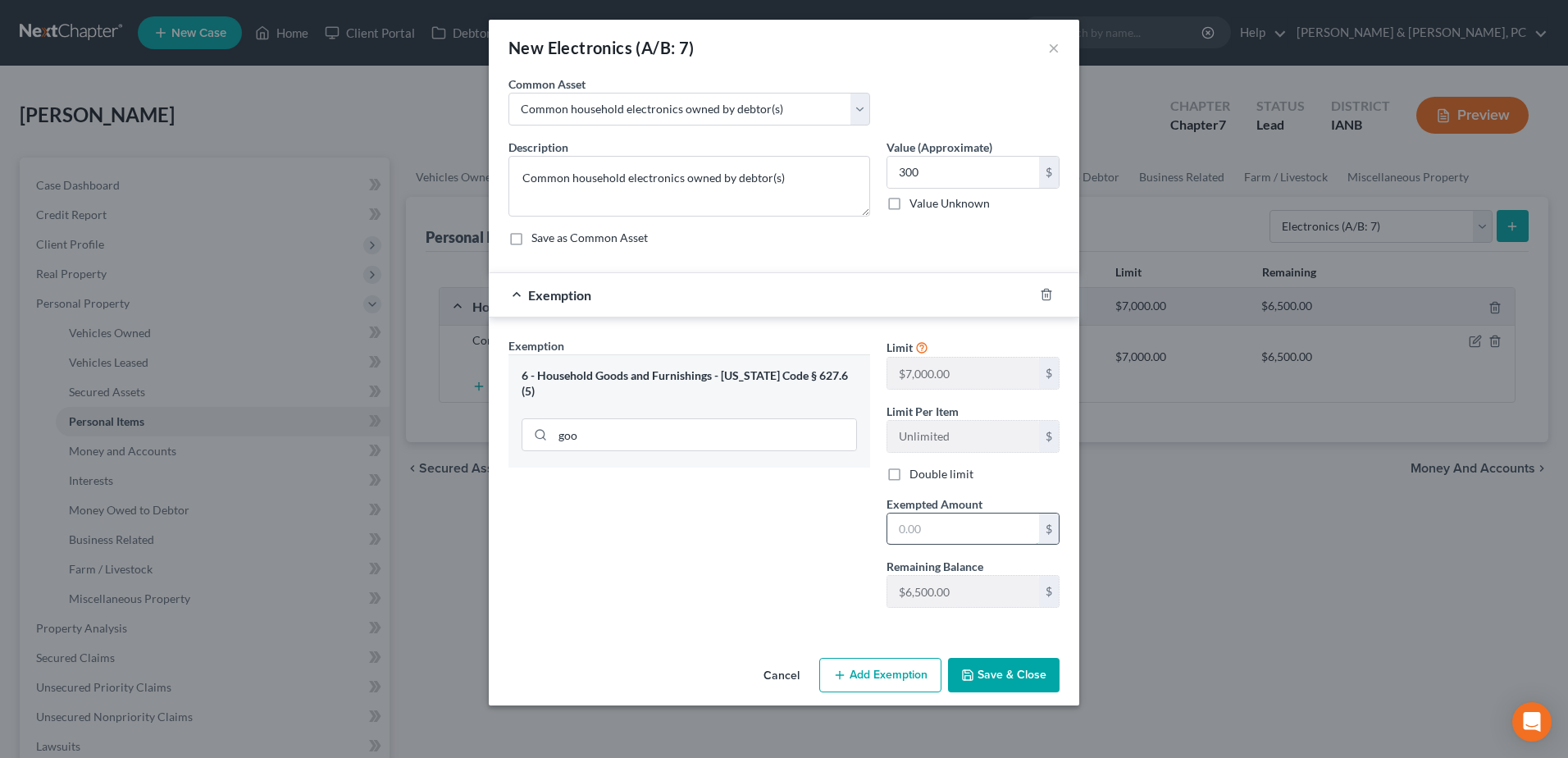
click at [969, 533] on input "text" at bounding box center [963, 528] width 152 height 31
type input "300"
click at [1003, 666] on button "Save & Close" at bounding box center [1004, 675] width 112 height 35
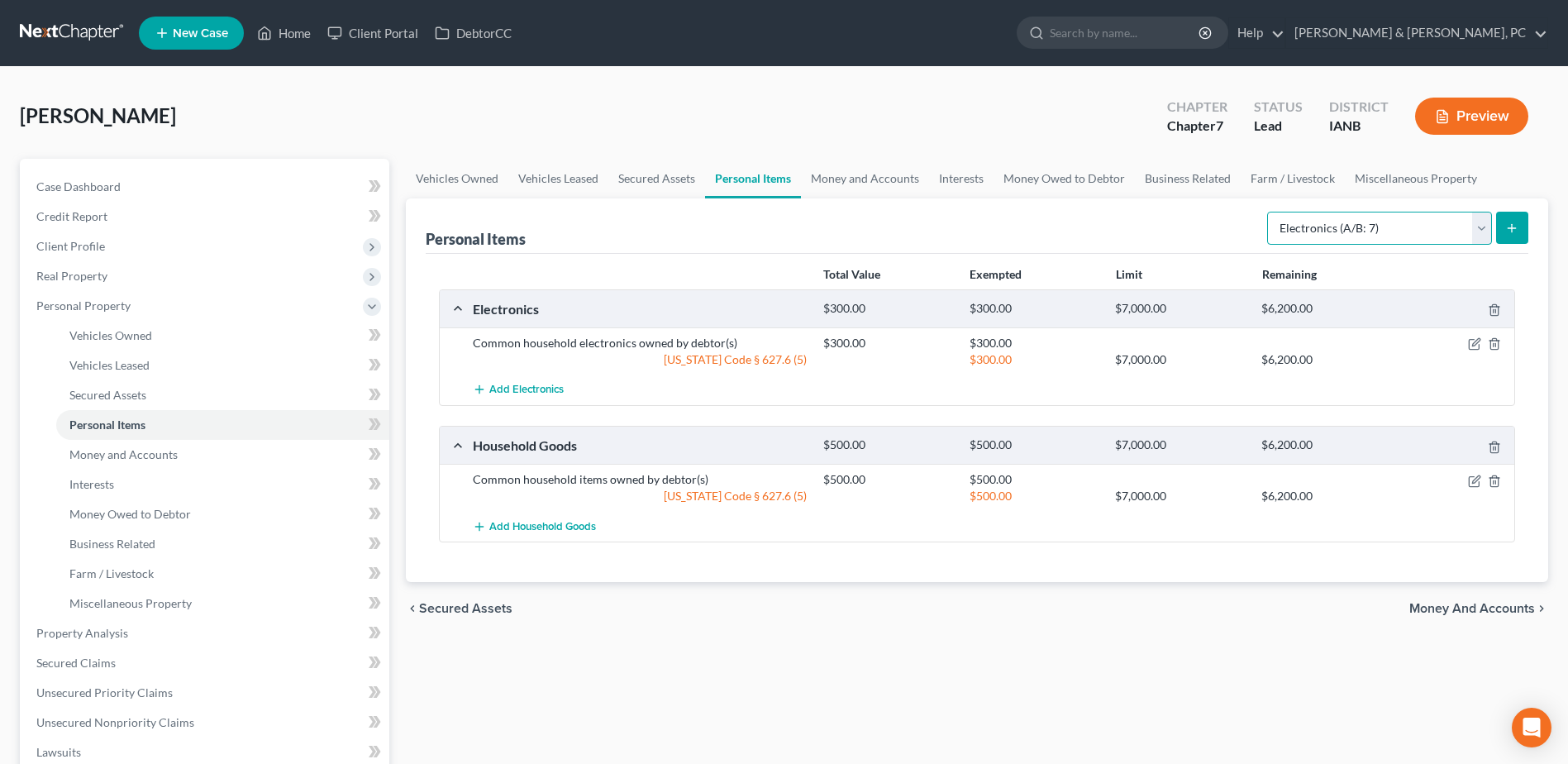
click at [1326, 225] on select "Select Item Type Clothing (A/B: 11) Collectibles Of Value (A/B: 8) Electronics …" at bounding box center [1379, 228] width 225 height 33
click at [1269, 212] on select "Select Item Type Clothing (A/B: 11) Collectibles Of Value (A/B: 8) Electronics …" at bounding box center [1379, 228] width 225 height 33
click at [1344, 231] on select "Select Item Type Clothing (A/B: 11) Collectibles Of Value (A/B: 8) Electronics …" at bounding box center [1379, 228] width 225 height 33
select select "firearms"
click at [1269, 212] on select "Select Item Type Clothing (A/B: 11) Collectibles Of Value (A/B: 8) Electronics …" at bounding box center [1379, 228] width 225 height 33
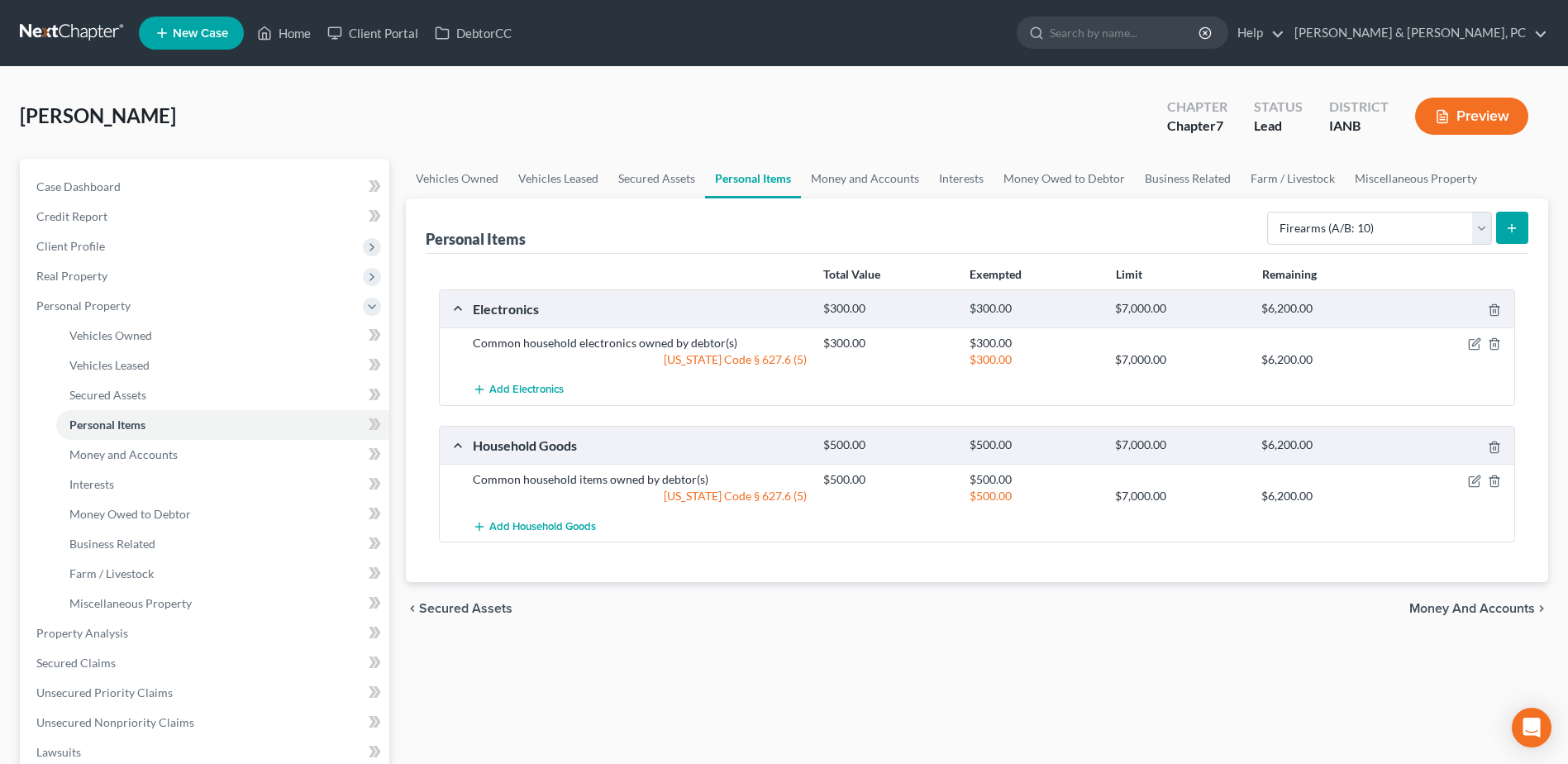
click at [1519, 233] on button "submit" at bounding box center [1513, 228] width 32 height 32
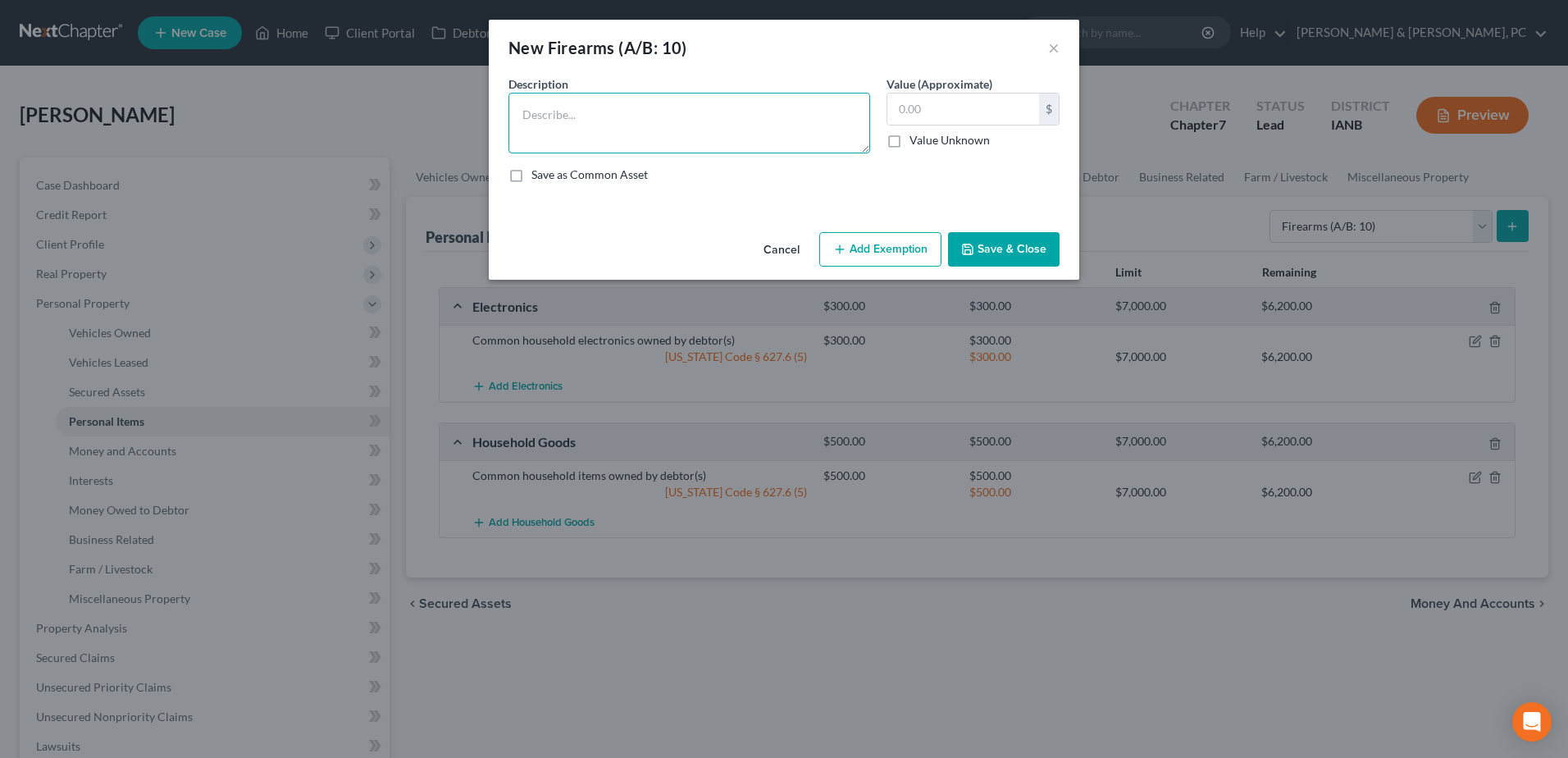
click at [721, 144] on textarea at bounding box center [689, 122] width 362 height 60
type textarea "Firearms"
type input "300"
click at [992, 237] on button "Save & Close" at bounding box center [1004, 249] width 112 height 35
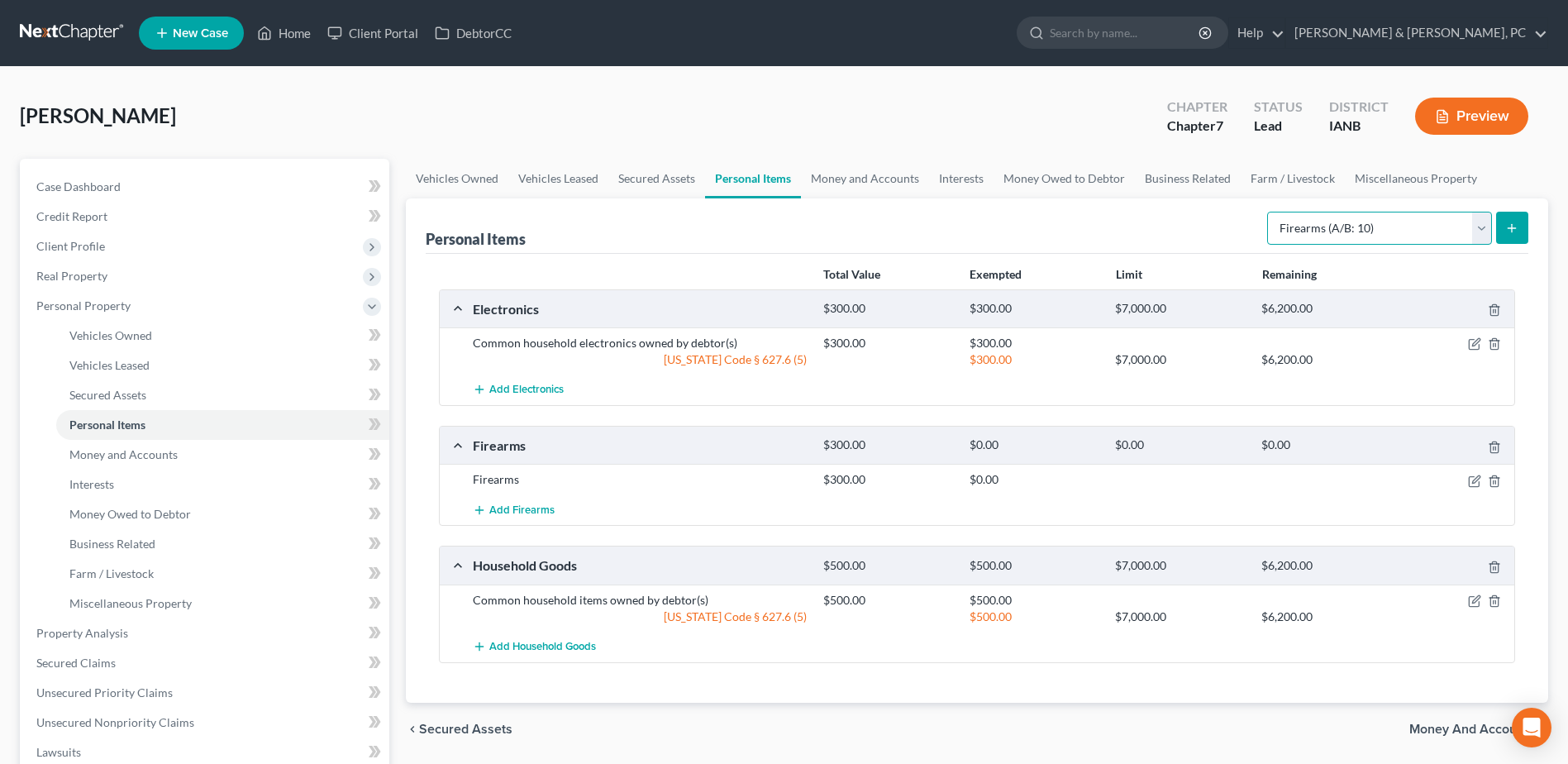
drag, startPoint x: 1338, startPoint y: 215, endPoint x: 1340, endPoint y: 247, distance: 32.1
click at [1338, 215] on select "Select Item Type Clothing (A/B: 11) Collectibles Of Value (A/B: 8) Electronics …" at bounding box center [1379, 228] width 225 height 33
select select "clothing"
click at [1269, 212] on select "Select Item Type Clothing (A/B: 11) Collectibles Of Value (A/B: 8) Electronics …" at bounding box center [1379, 228] width 225 height 33
click at [1499, 230] on button "submit" at bounding box center [1513, 228] width 32 height 32
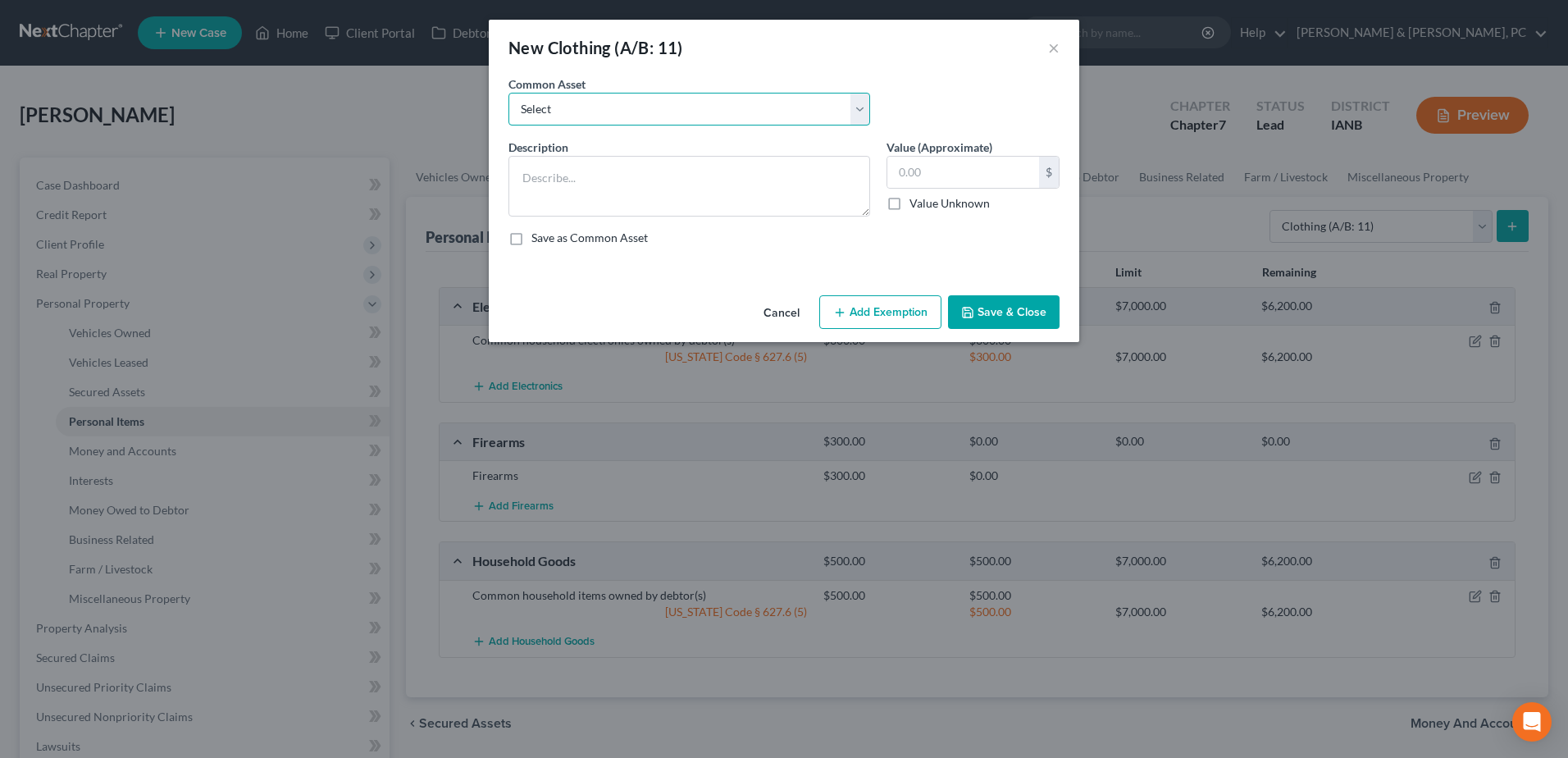
drag, startPoint x: 775, startPoint y: 113, endPoint x: 776, endPoint y: 128, distance: 15.0
click at [775, 113] on select "Select Clothing owned by debtor(s)" at bounding box center [689, 108] width 362 height 33
select select "0"
click at [508, 92] on select "Select Clothing owned by debtor(s)" at bounding box center [689, 108] width 362 height 33
type textarea "Clothing owned by debtor(s)"
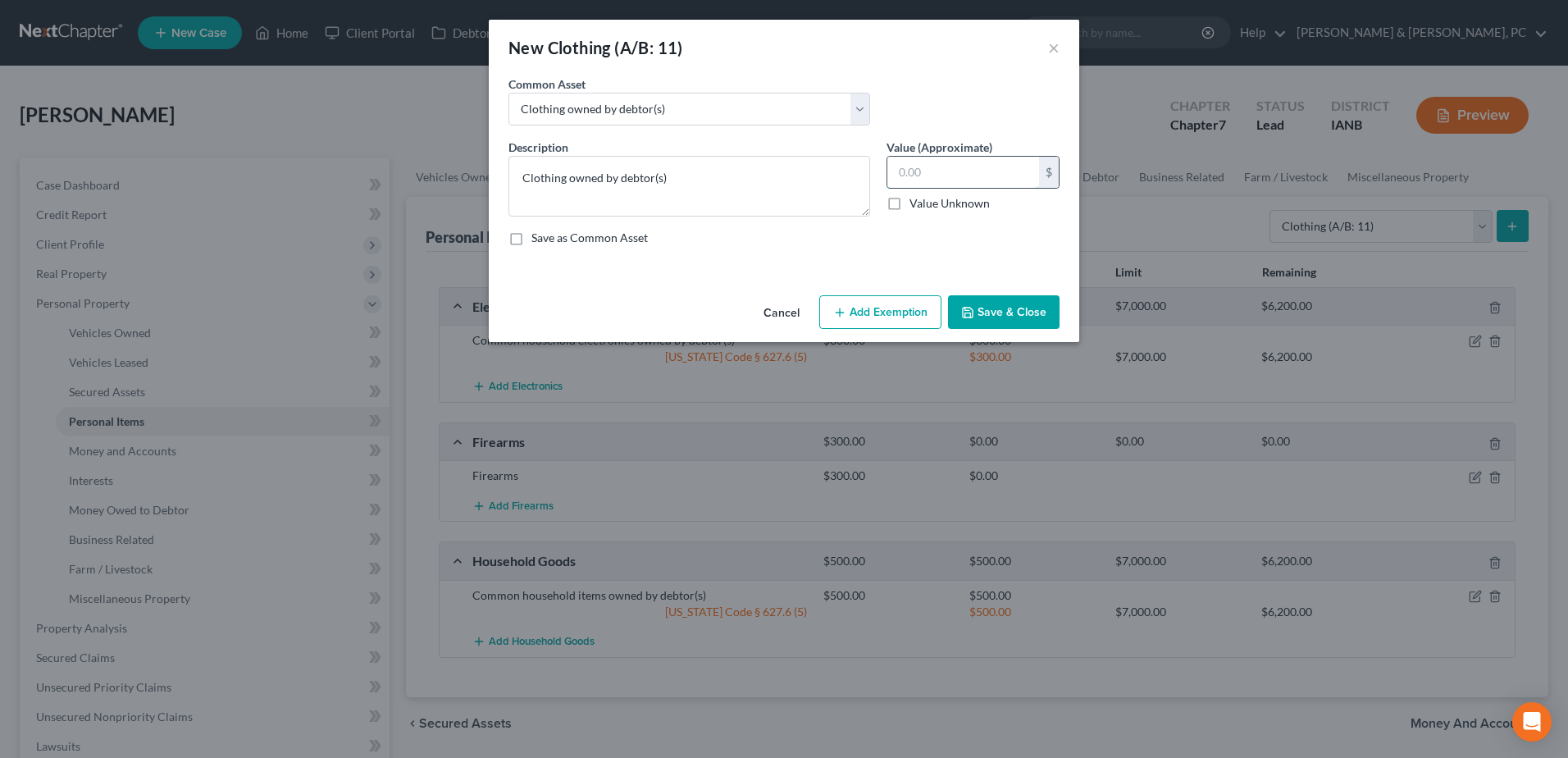
click at [965, 170] on input "text" at bounding box center [963, 171] width 152 height 31
type input "250"
click at [859, 324] on button "Add Exemption" at bounding box center [880, 312] width 122 height 35
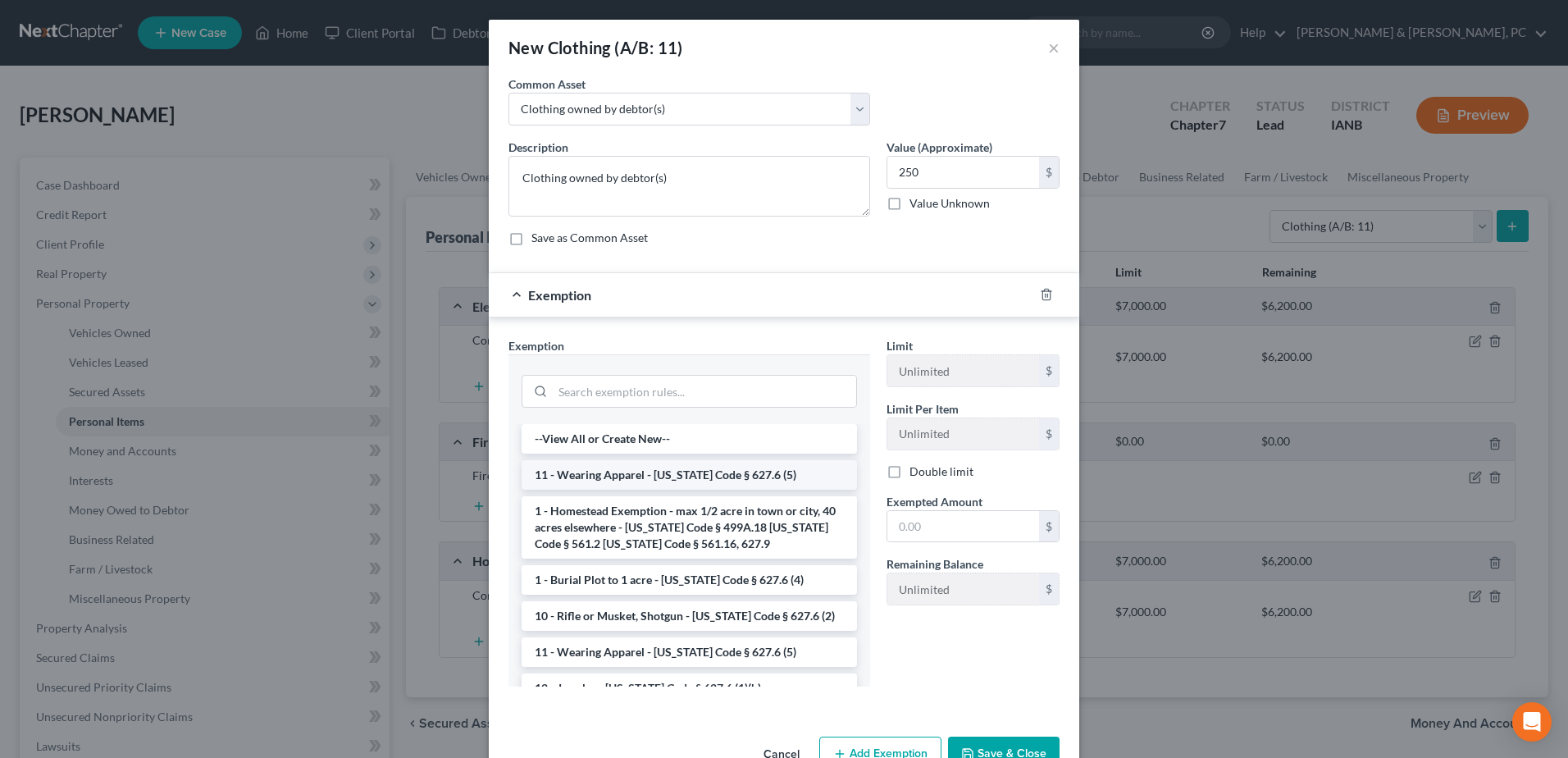
click at [665, 471] on li "11 - Wearing Apparel - [US_STATE] Code § 627.6 (5)" at bounding box center [689, 474] width 335 height 29
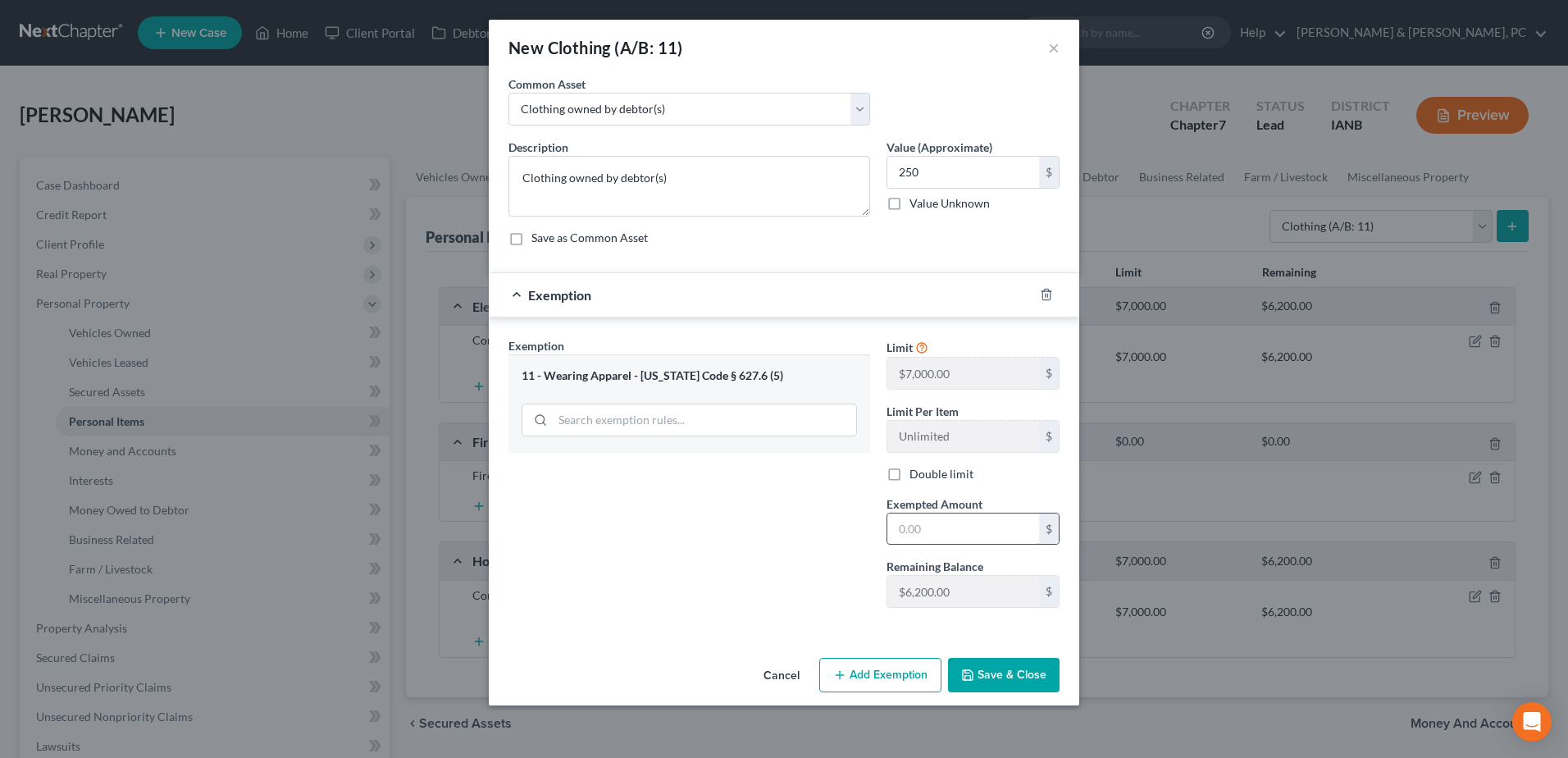
click at [965, 533] on input "text" at bounding box center [963, 528] width 152 height 31
type input "250"
click at [992, 679] on button "Save & Close" at bounding box center [1004, 675] width 112 height 35
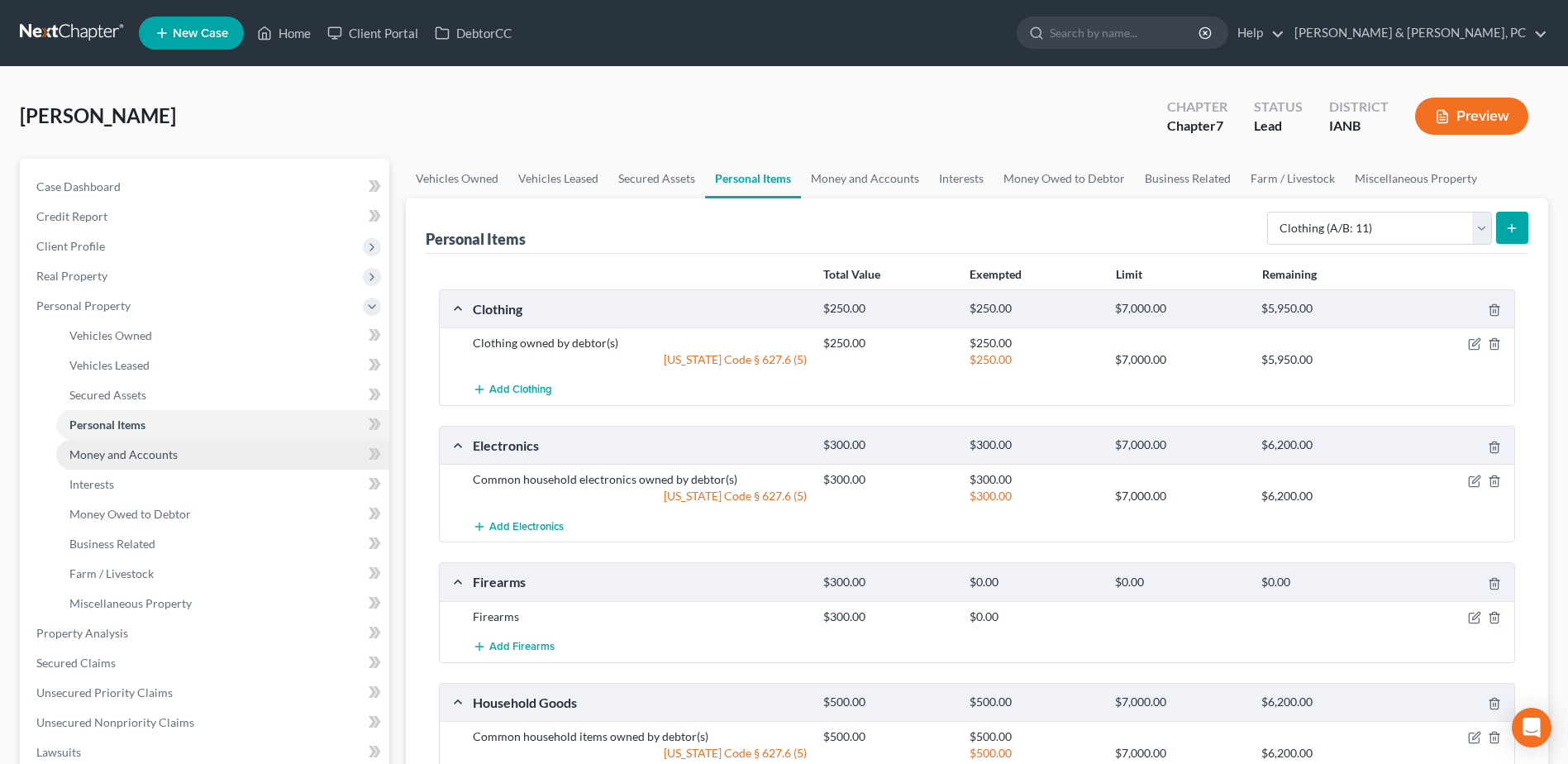
click at [180, 456] on link "Money and Accounts" at bounding box center [223, 454] width 333 height 30
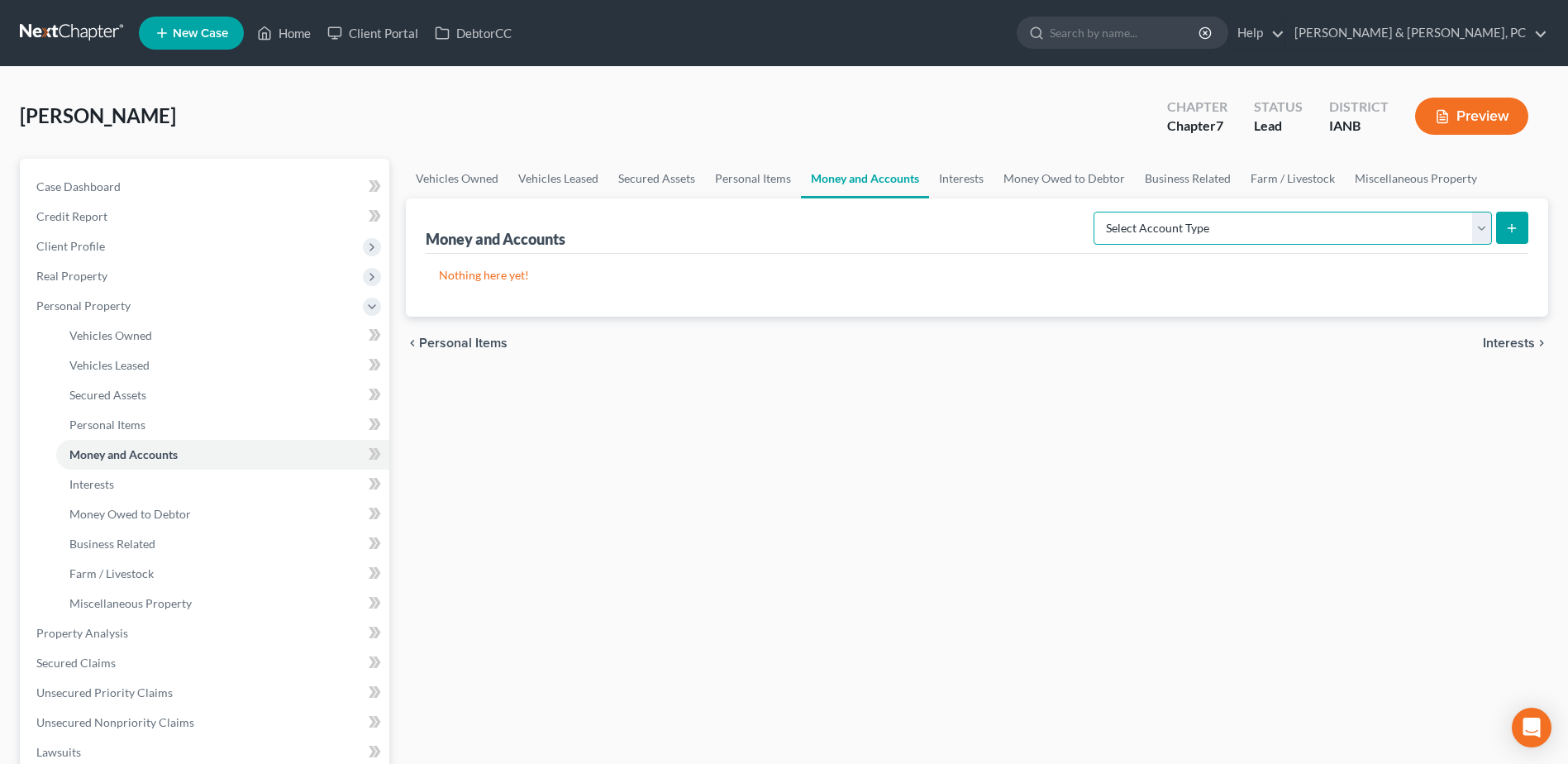
drag, startPoint x: 1168, startPoint y: 233, endPoint x: 1174, endPoint y: 247, distance: 15.2
click at [1168, 233] on select "Select Account Type Brokerage (A/B: 18, SOFA: 20) Cash on Hand (A/B: 16) Certif…" at bounding box center [1293, 228] width 398 height 33
select select "checking"
click at [1098, 212] on select "Select Account Type Brokerage (A/B: 18, SOFA: 20) Cash on Hand (A/B: 16) Certif…" at bounding box center [1293, 228] width 398 height 33
click at [1507, 229] on icon "submit" at bounding box center [1512, 228] width 13 height 13
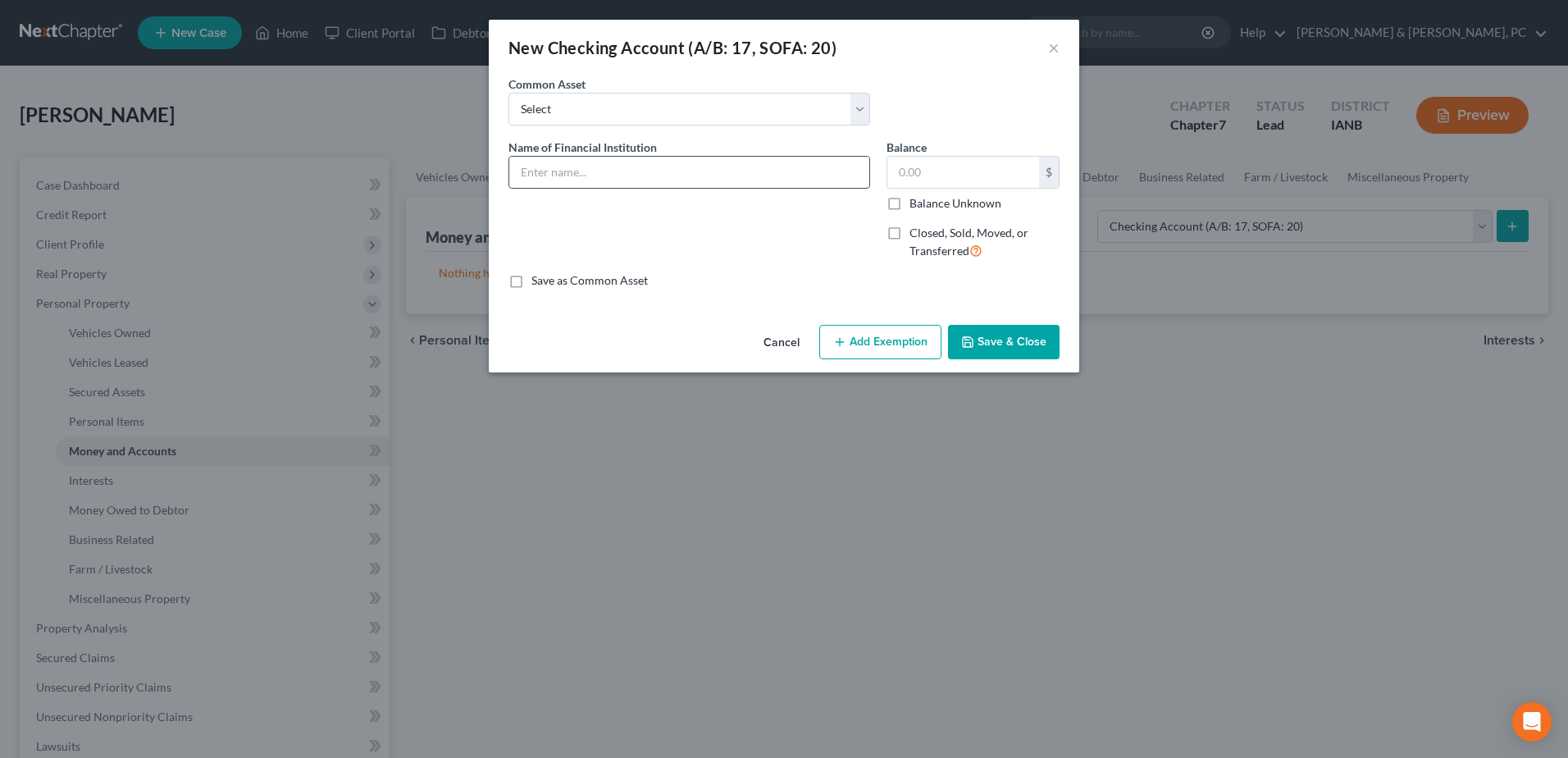
click at [609, 181] on input "text" at bounding box center [689, 171] width 360 height 31
type input "GECU"
click at [971, 338] on icon "button" at bounding box center [967, 342] width 13 height 13
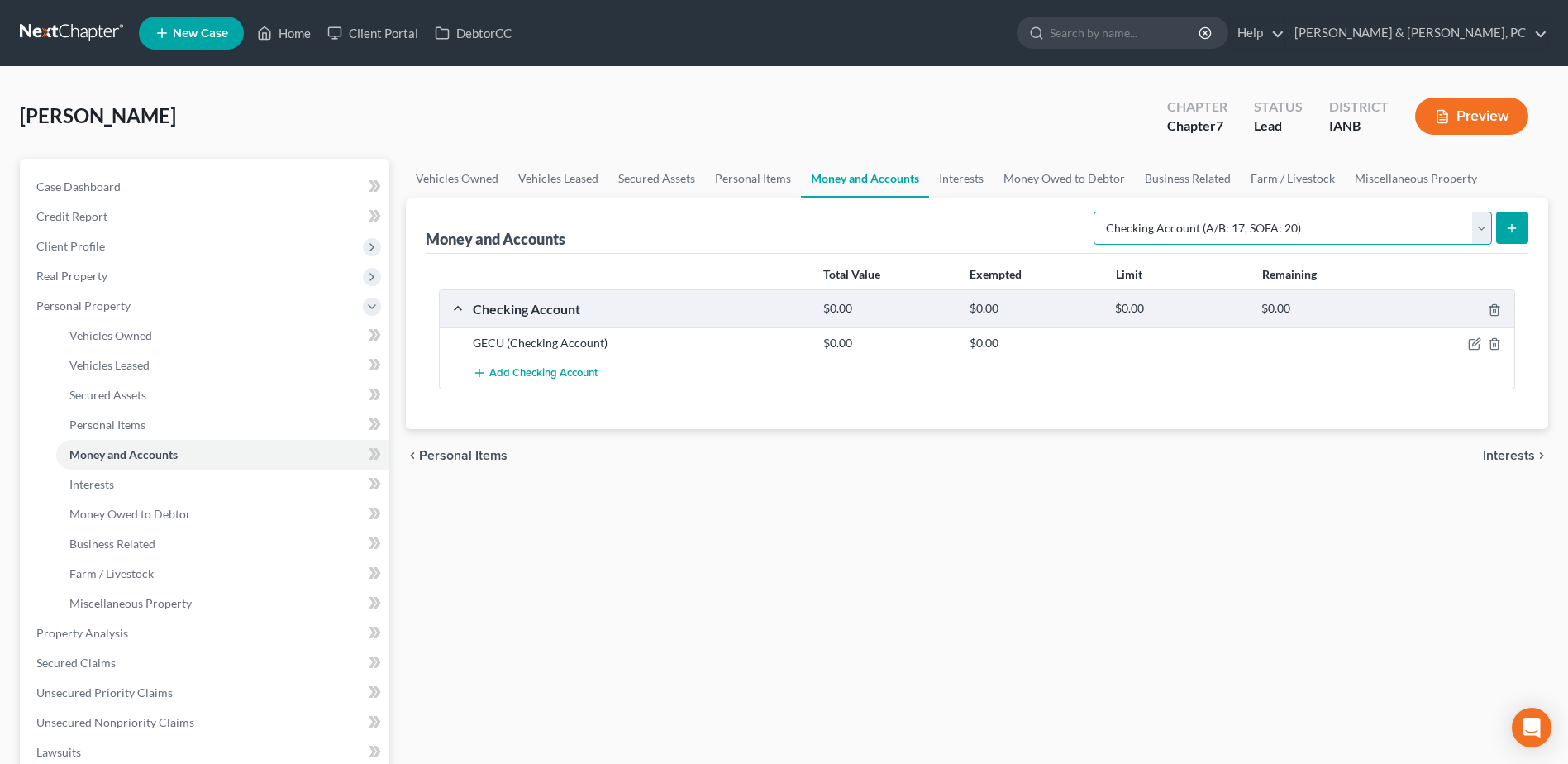
click at [1346, 227] on select "Select Account Type Brokerage (A/B: 18, SOFA: 20) Cash on Hand (A/B: 16) Certif…" at bounding box center [1293, 228] width 398 height 33
select select "savings"
click at [1098, 212] on select "Select Account Type Brokerage (A/B: 18, SOFA: 20) Cash on Hand (A/B: 16) Certif…" at bounding box center [1293, 228] width 398 height 33
click at [1517, 229] on icon "submit" at bounding box center [1512, 228] width 13 height 13
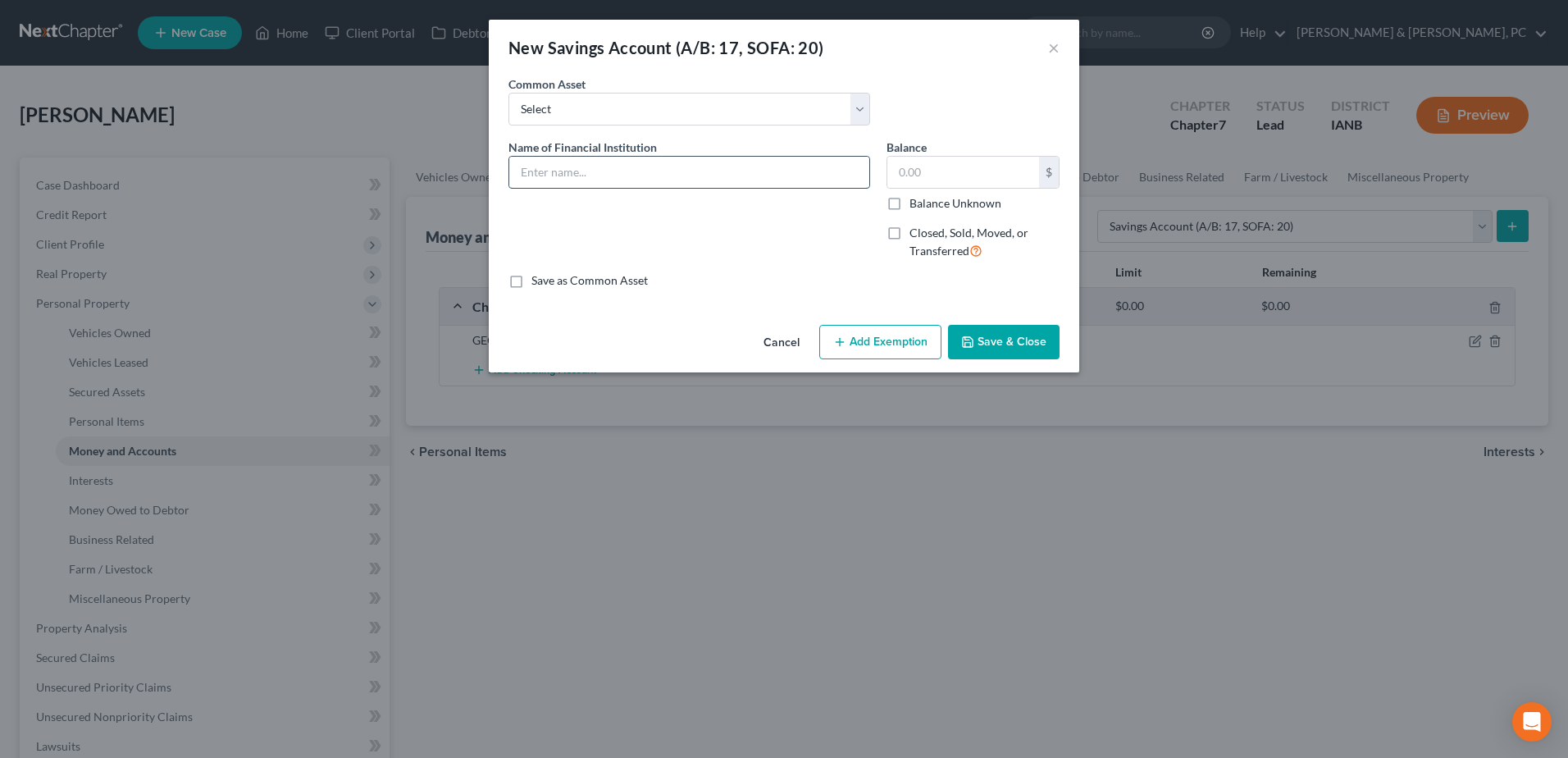
click at [713, 174] on input "text" at bounding box center [689, 171] width 360 height 31
type input "GECU"
click at [978, 334] on button "Save & Close" at bounding box center [1004, 342] width 112 height 35
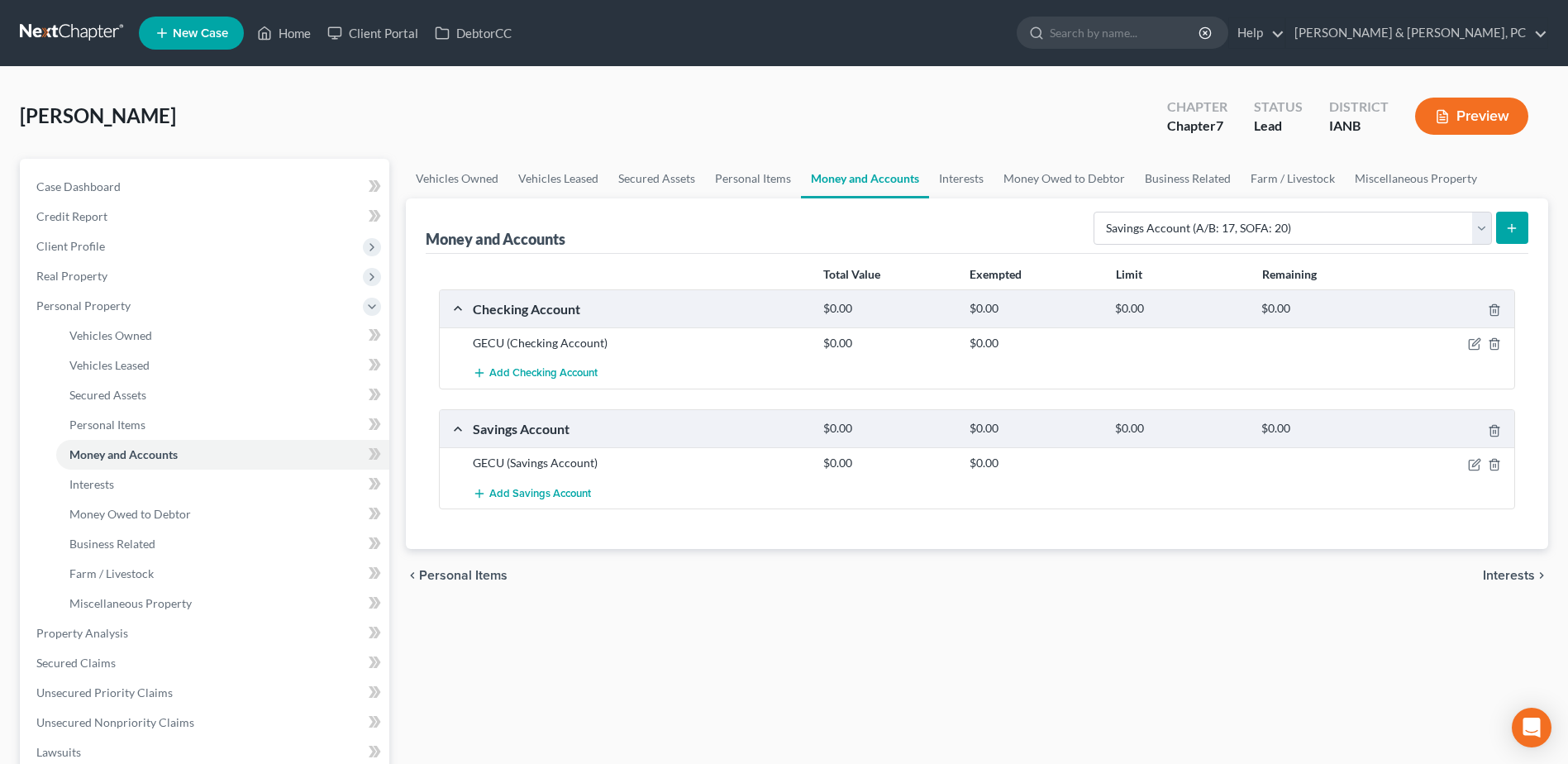
click at [1521, 230] on button "submit" at bounding box center [1513, 228] width 32 height 32
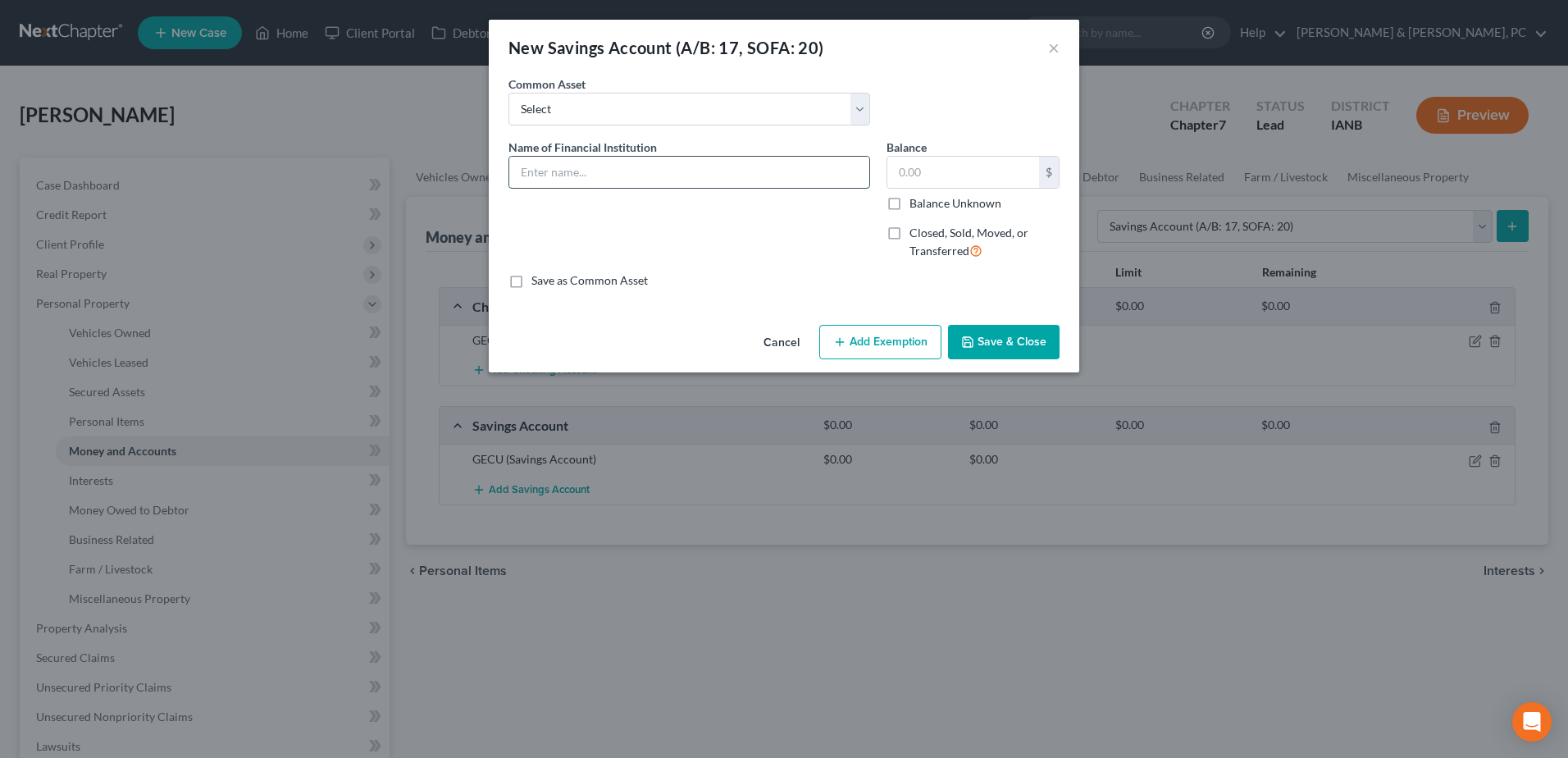
click at [721, 171] on input "text" at bounding box center [689, 171] width 360 height 31
type input "GECU"
click at [991, 328] on button "Save & Close" at bounding box center [1004, 342] width 112 height 35
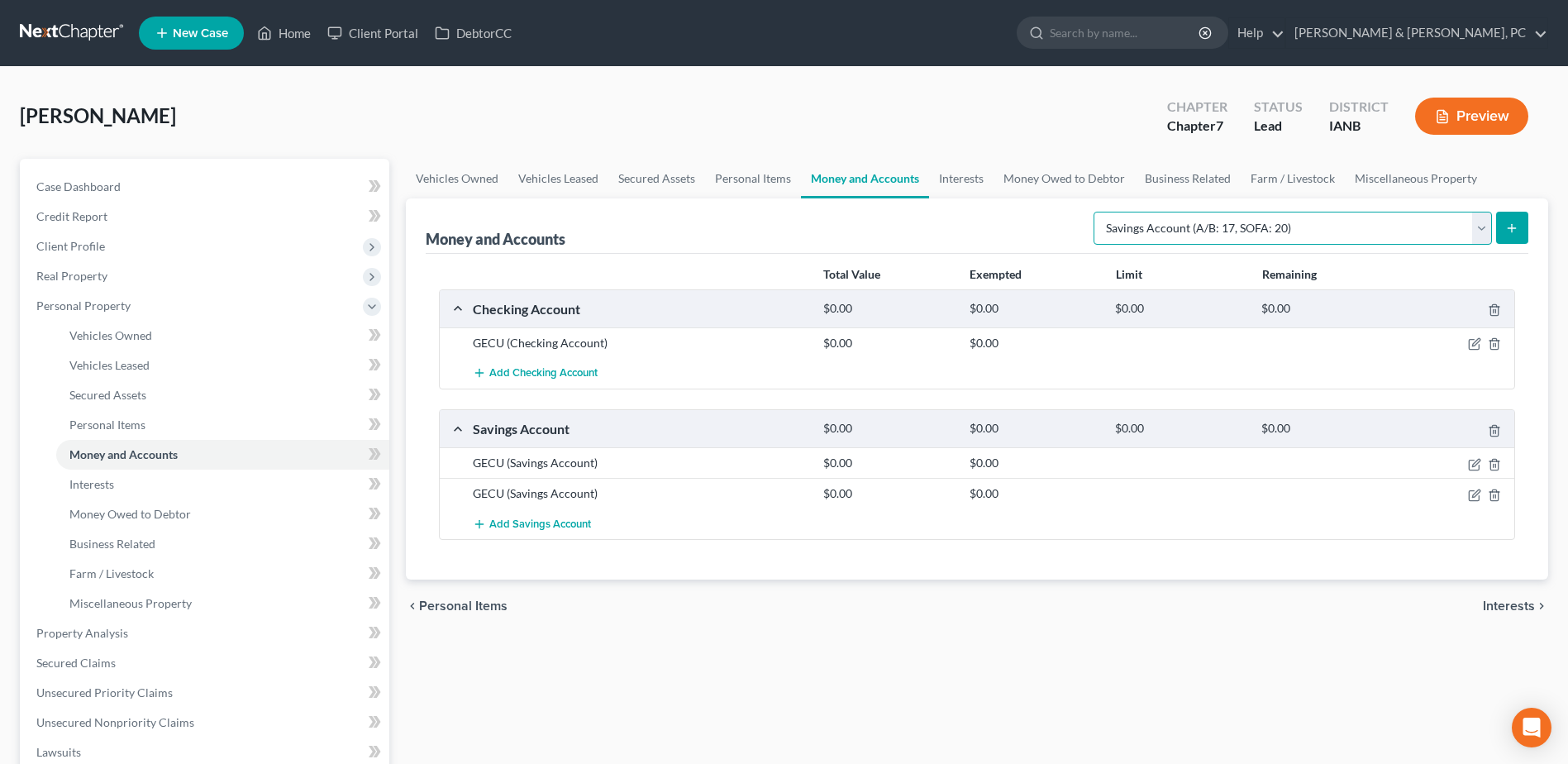
drag, startPoint x: 1337, startPoint y: 225, endPoint x: 1301, endPoint y: 247, distance: 42.2
click at [1337, 225] on select "Select Account Type Brokerage (A/B: 18, SOFA: 20) Cash on Hand (A/B: 16) Certif…" at bounding box center [1293, 228] width 398 height 33
click at [1098, 212] on select "Select Account Type Brokerage (A/B: 18, SOFA: 20) Cash on Hand (A/B: 16) Certif…" at bounding box center [1293, 228] width 398 height 33
click at [1509, 222] on icon "submit" at bounding box center [1512, 228] width 13 height 13
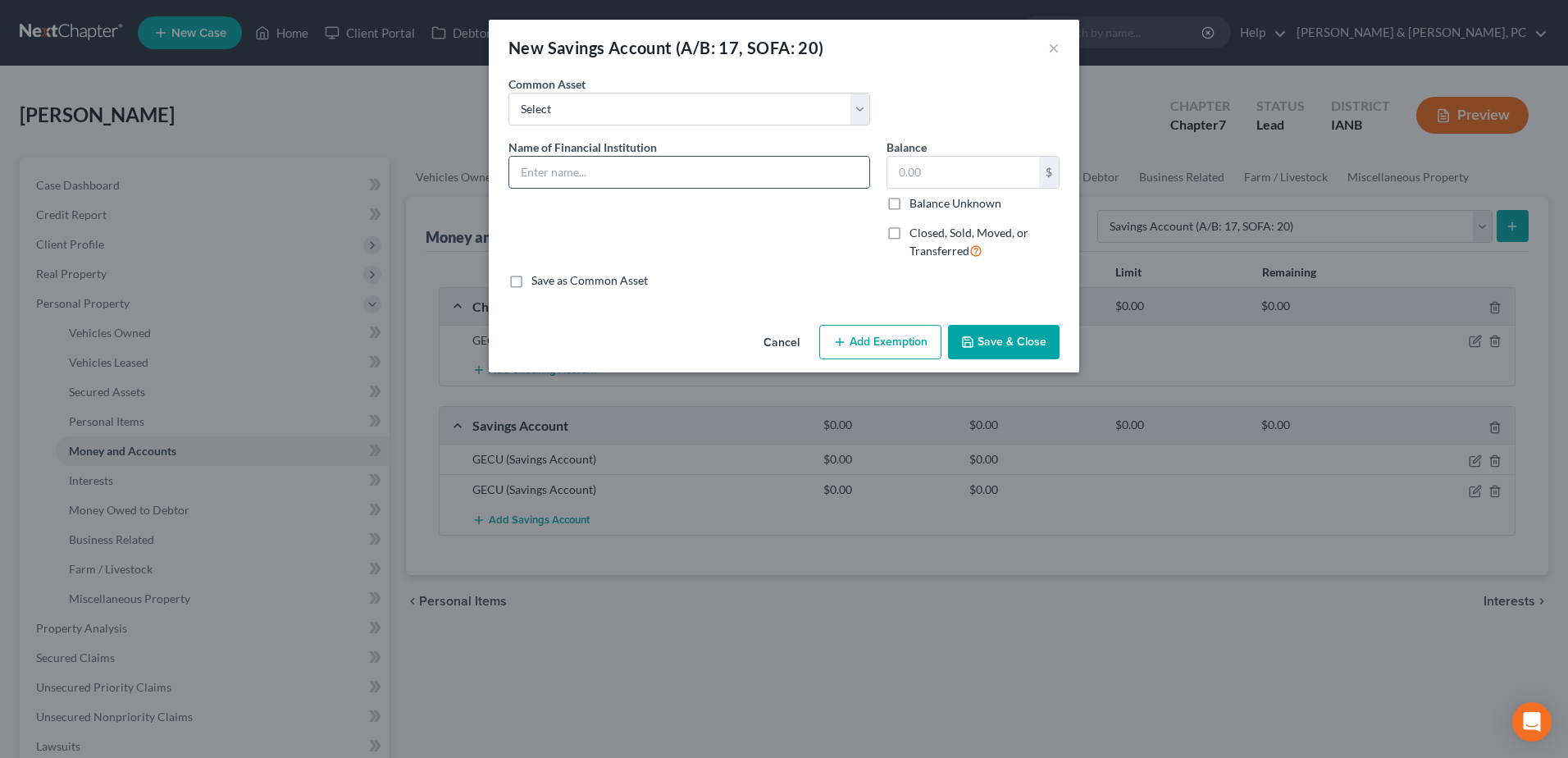
click at [692, 160] on input "text" at bounding box center [689, 171] width 360 height 31
type input "VERB Credit Union"
click at [1013, 329] on button "Save & Close" at bounding box center [1004, 342] width 112 height 35
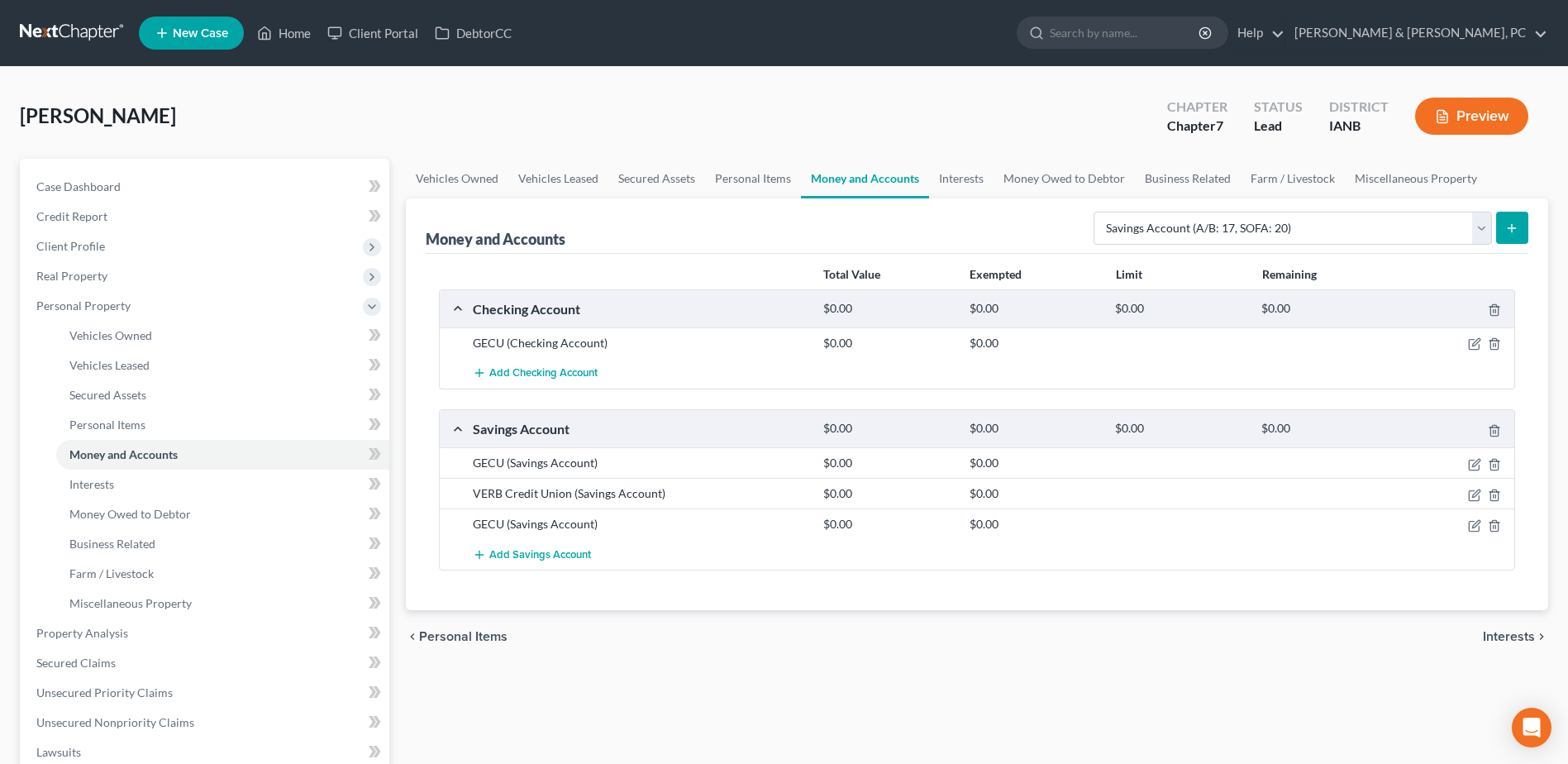
click at [1519, 225] on icon "submit" at bounding box center [1512, 228] width 13 height 13
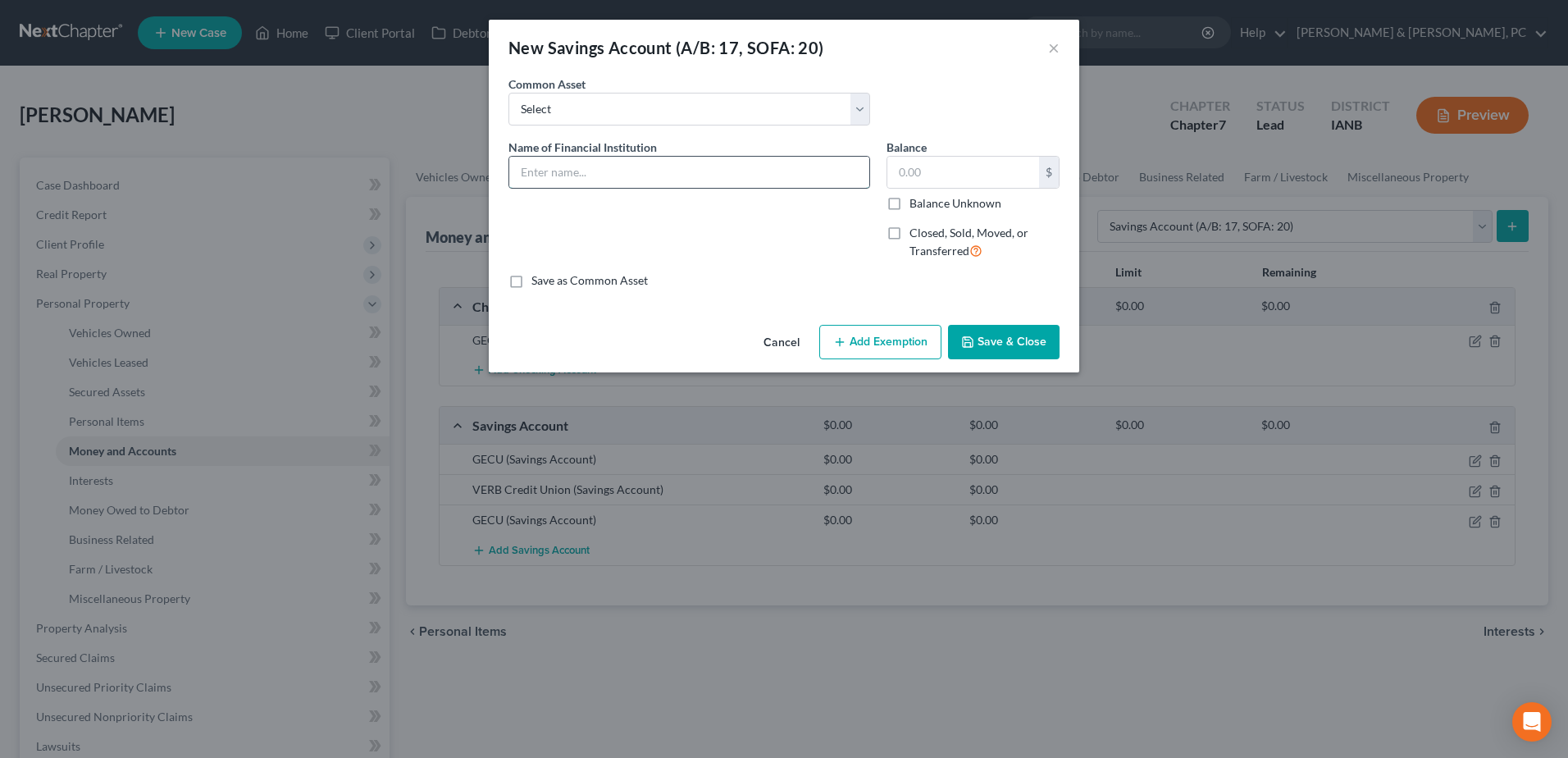
click at [606, 177] on input "text" at bounding box center [689, 171] width 360 height 31
drag, startPoint x: 712, startPoint y: 176, endPoint x: 557, endPoint y: 178, distance: 155.0
click at [474, 176] on div "New Savings Account (A/B: 17, SOFA: 20) × An exemption set must first be select…" at bounding box center [784, 379] width 1568 height 758
type input "Altra Credit Union"
click at [1031, 348] on button "Save & Close" at bounding box center [1004, 342] width 112 height 35
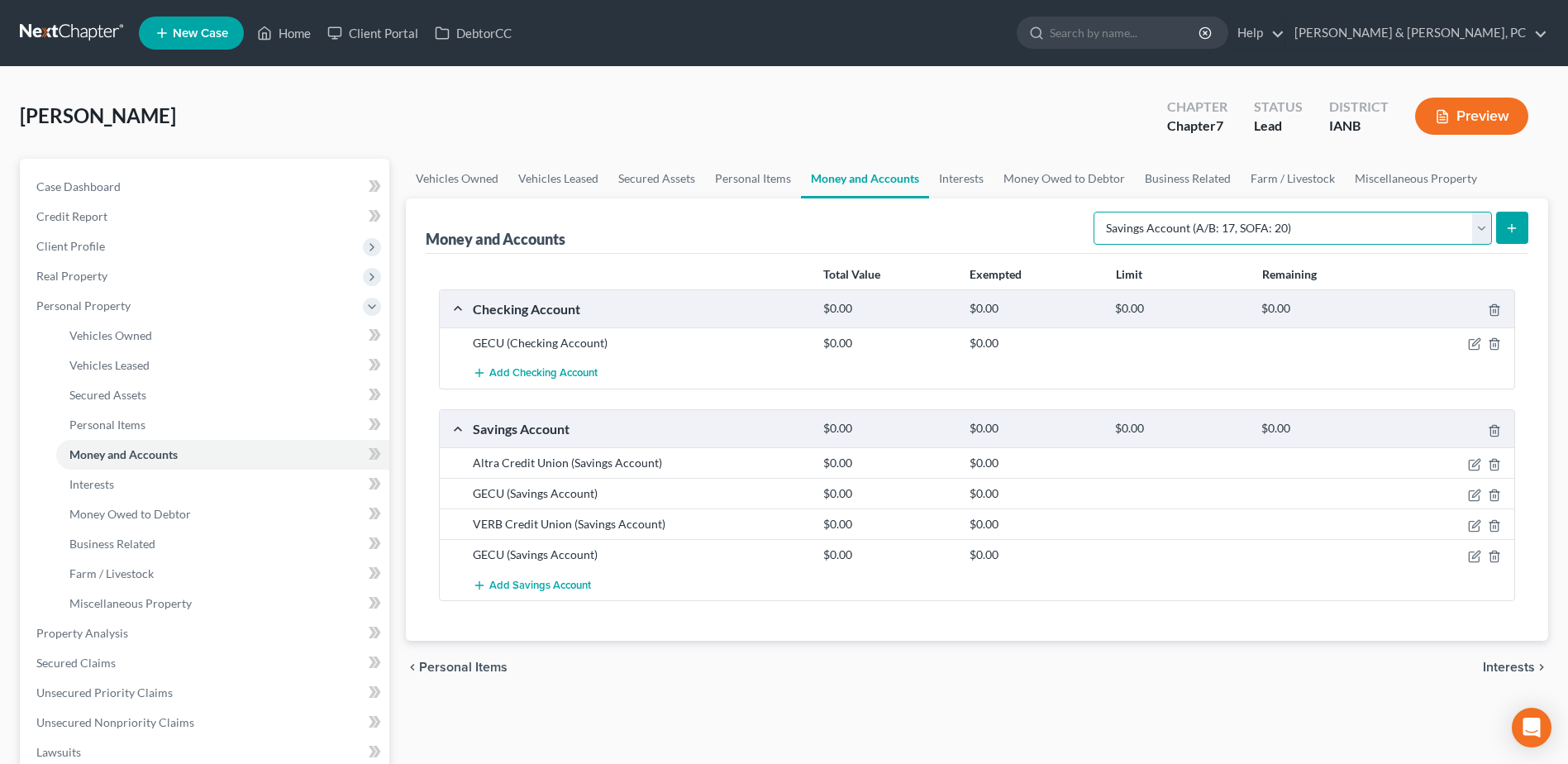
click at [1182, 231] on select "Select Account Type Brokerage (A/B: 18, SOFA: 20) Cash on Hand (A/B: 16) Certif…" at bounding box center [1293, 228] width 398 height 33
select select "checking"
click at [1098, 212] on select "Select Account Type Brokerage (A/B: 18, SOFA: 20) Cash on Hand (A/B: 16) Certif…" at bounding box center [1293, 228] width 398 height 33
click at [1513, 233] on icon "submit" at bounding box center [1512, 228] width 13 height 13
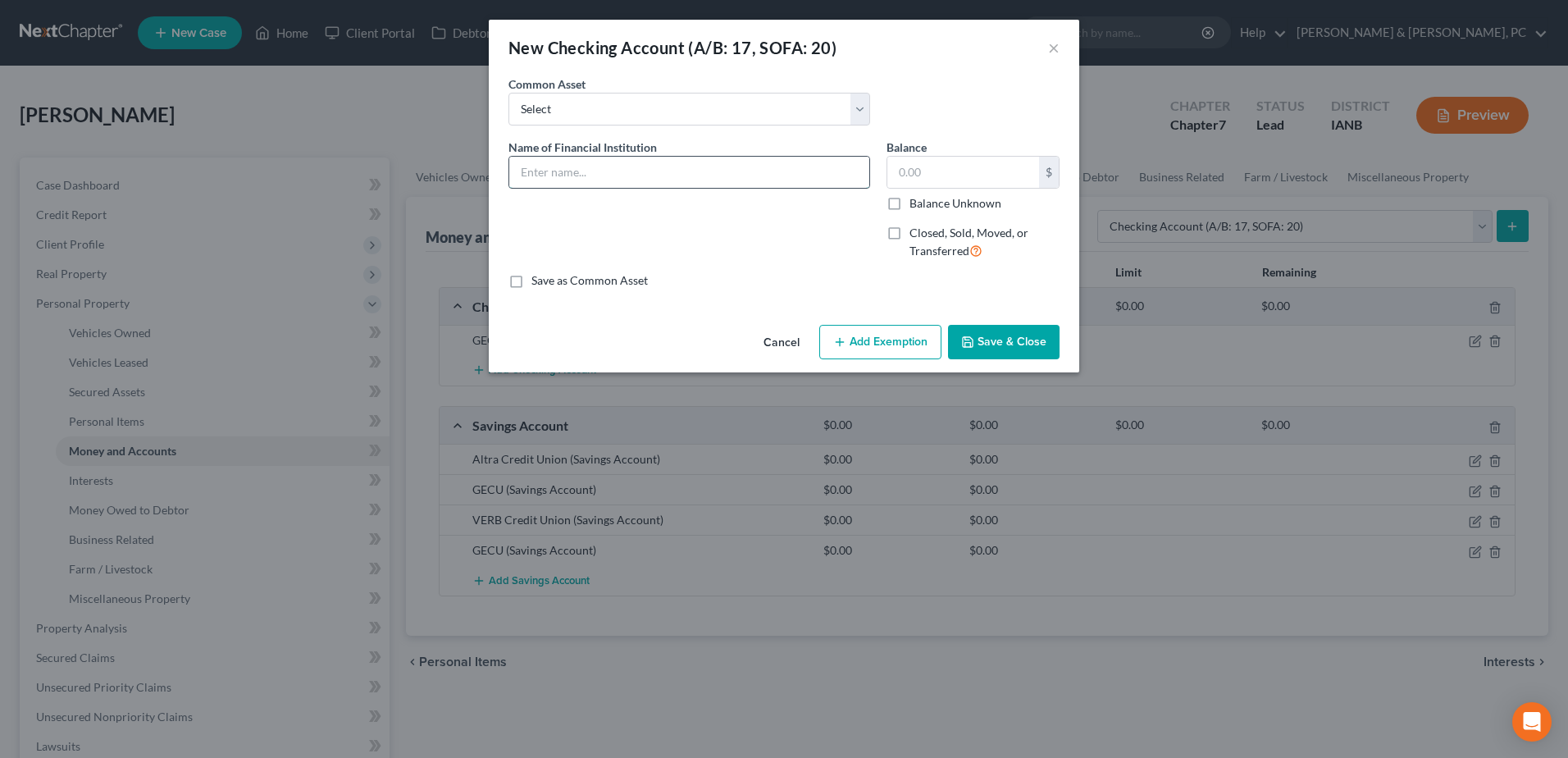
click at [690, 164] on input "text" at bounding box center [689, 171] width 360 height 31
paste input "Altra Credit Union"
type input "Altra Credit Union"
click at [987, 328] on button "Save & Close" at bounding box center [1004, 342] width 112 height 35
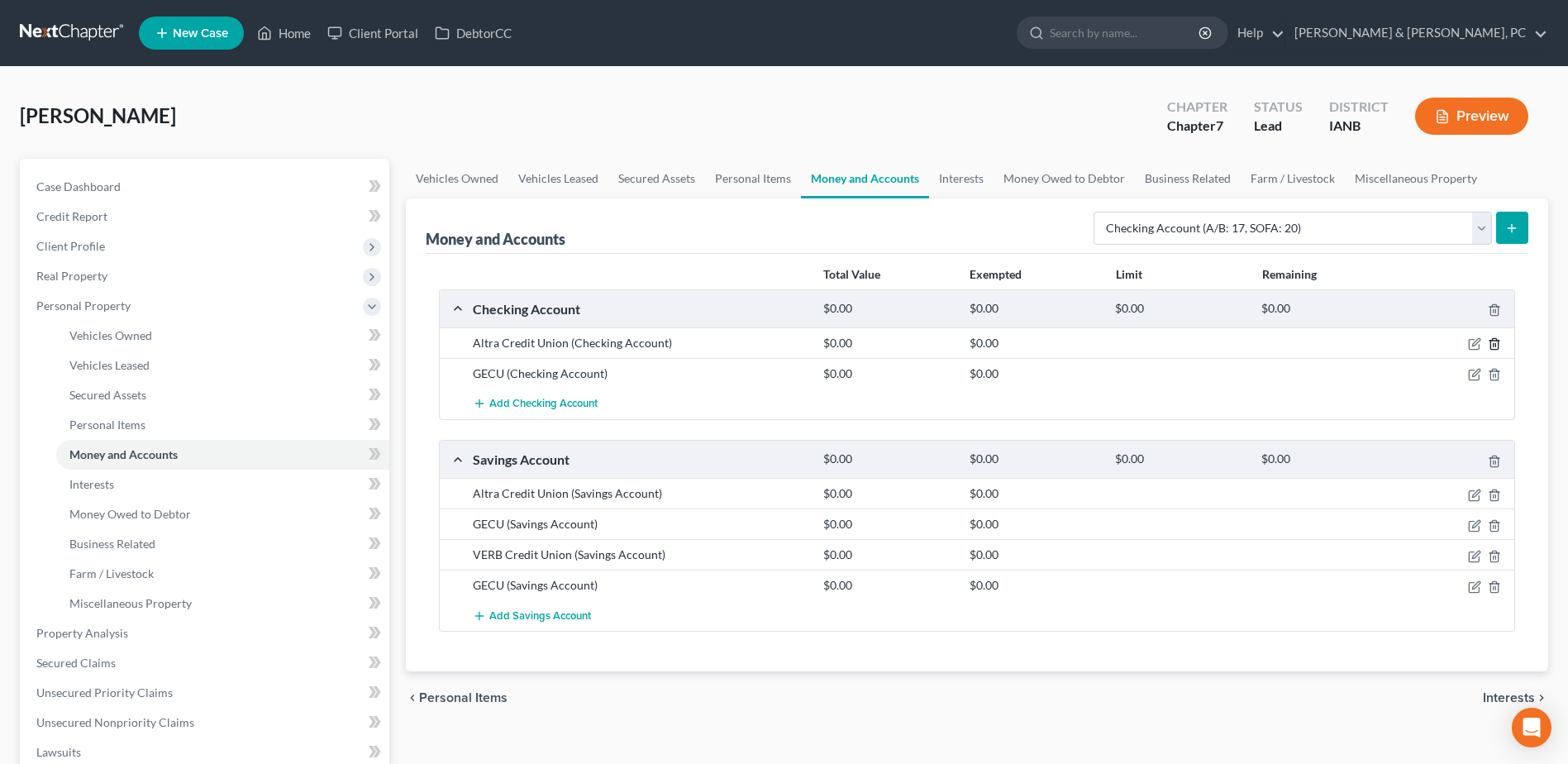
click at [1497, 344] on icon "button" at bounding box center [1494, 344] width 7 height 11
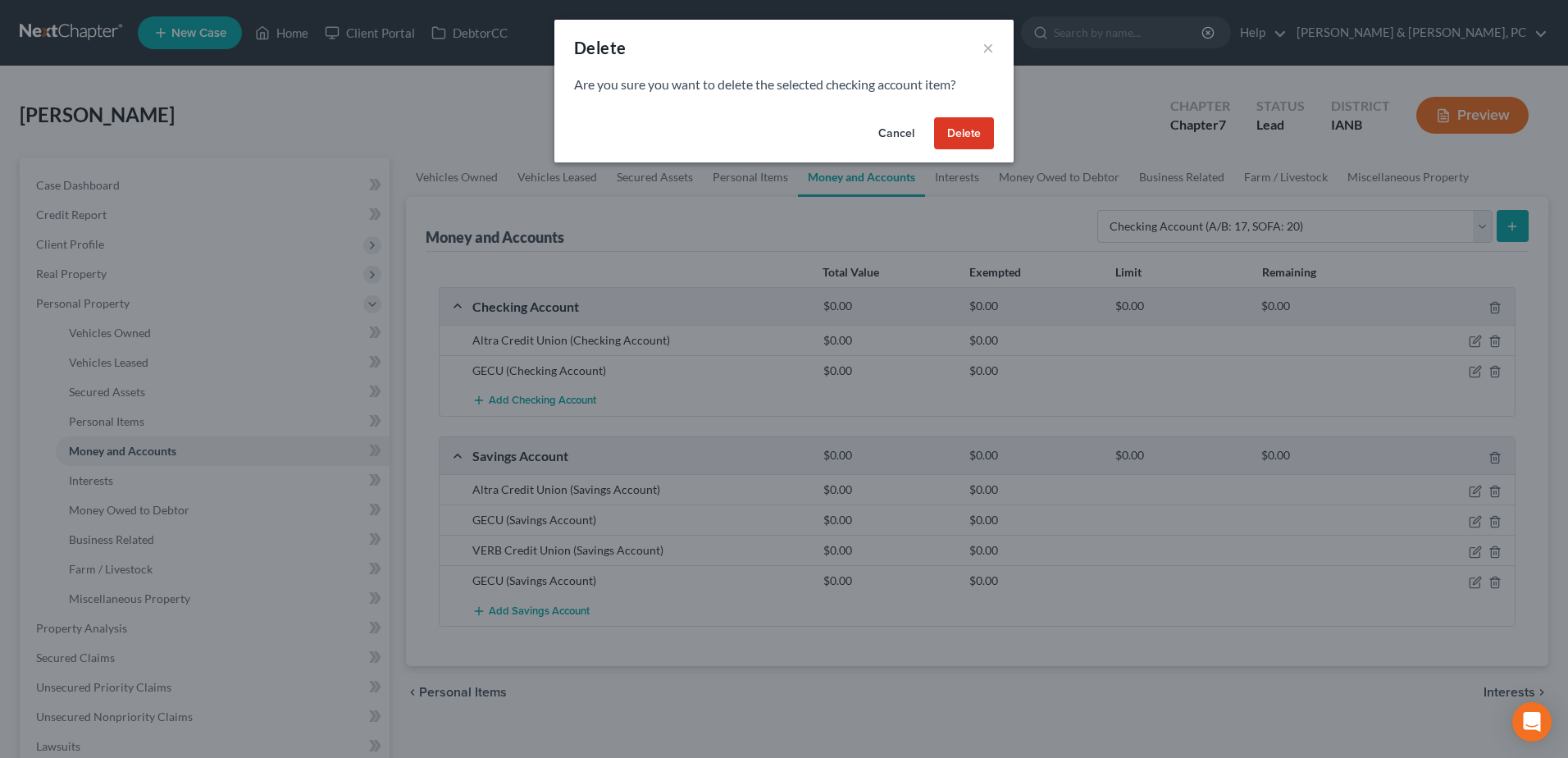
click at [964, 134] on button "Delete" at bounding box center [964, 133] width 59 height 33
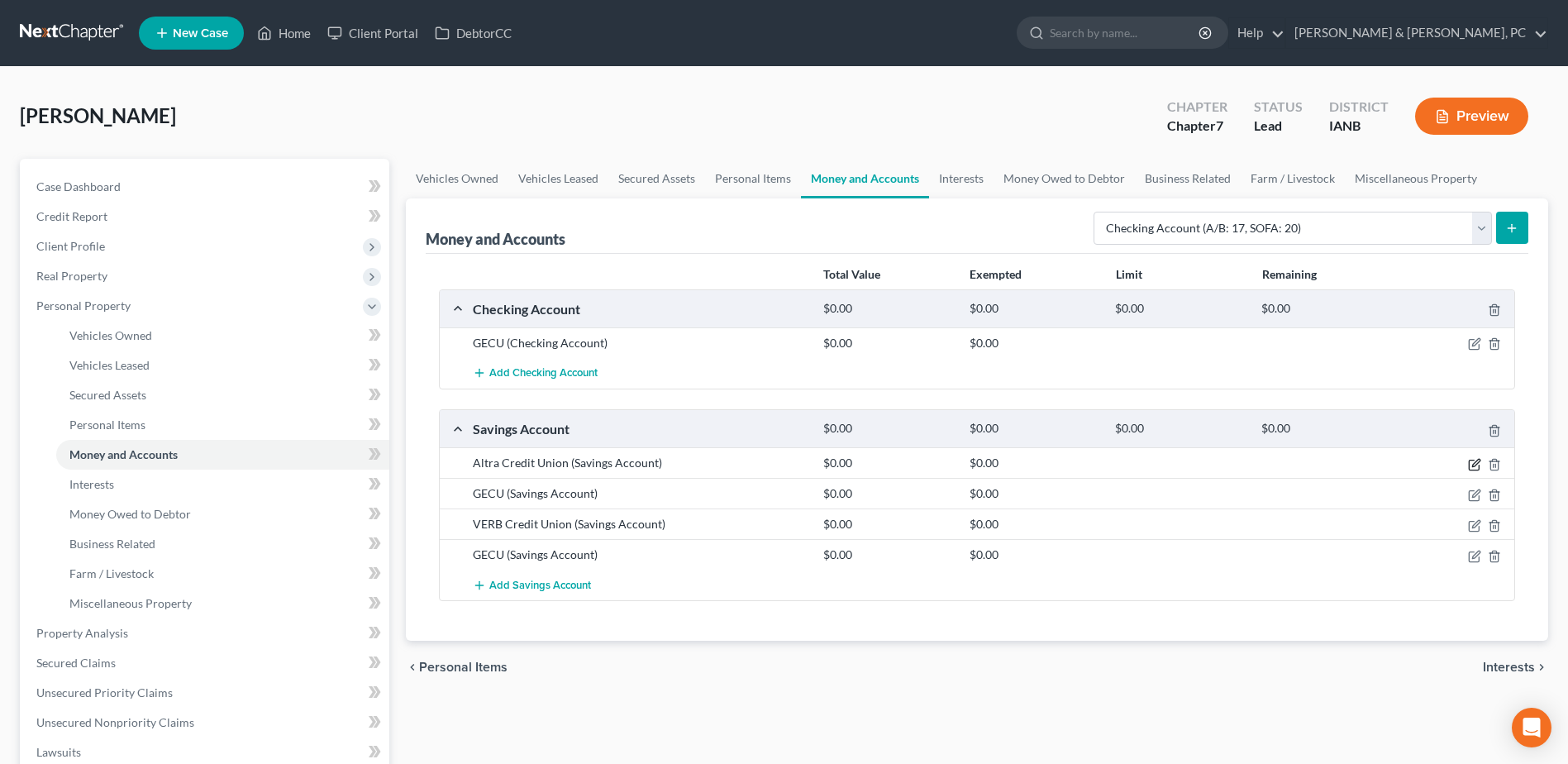
click at [1472, 459] on icon "button" at bounding box center [1474, 464] width 13 height 13
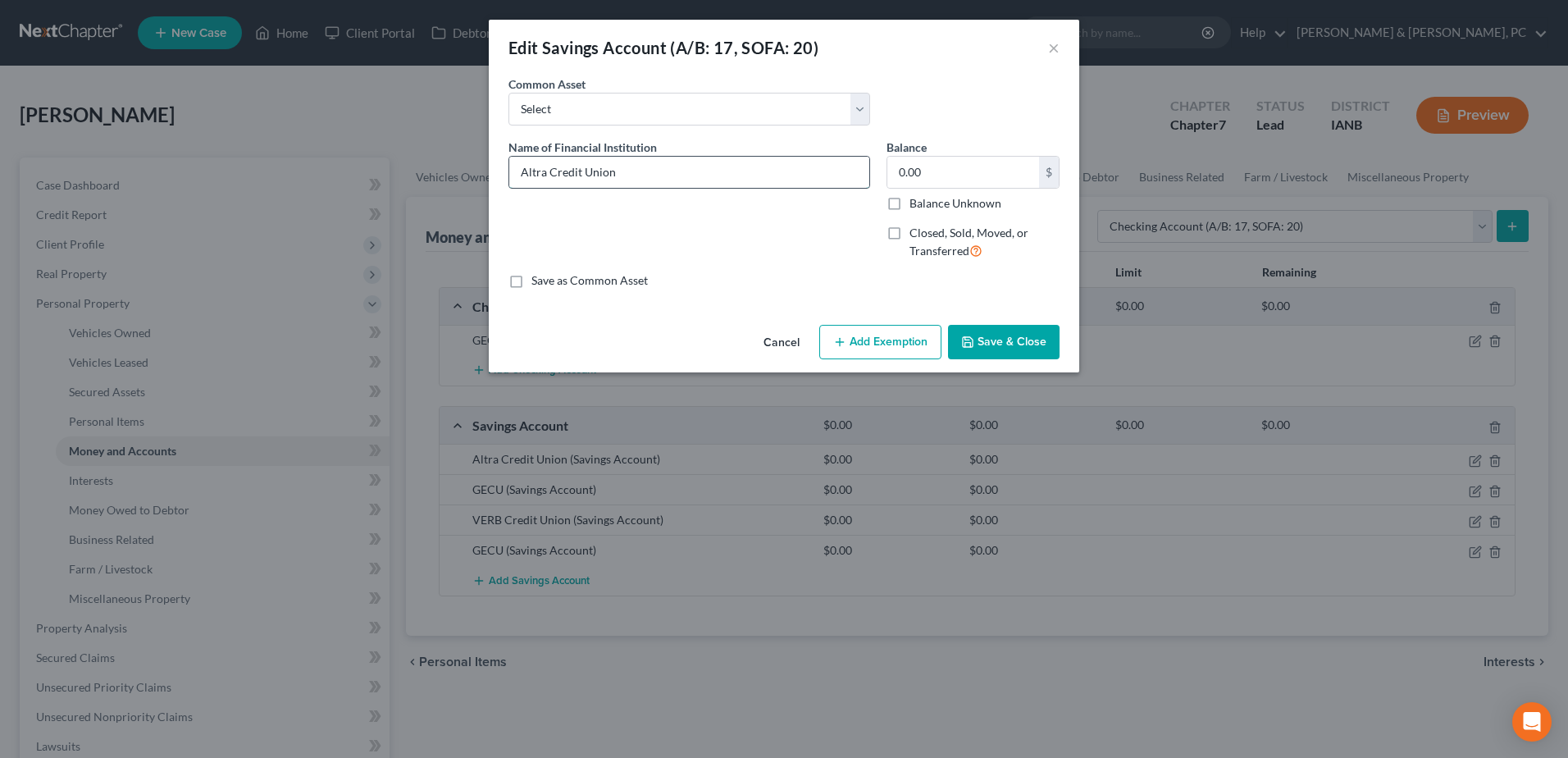
click at [721, 165] on input "Altra Credit Union" at bounding box center [689, 171] width 360 height 31
type input "Altra Credit Union - 6475"
click at [1013, 341] on button "Save & Close" at bounding box center [1004, 342] width 112 height 35
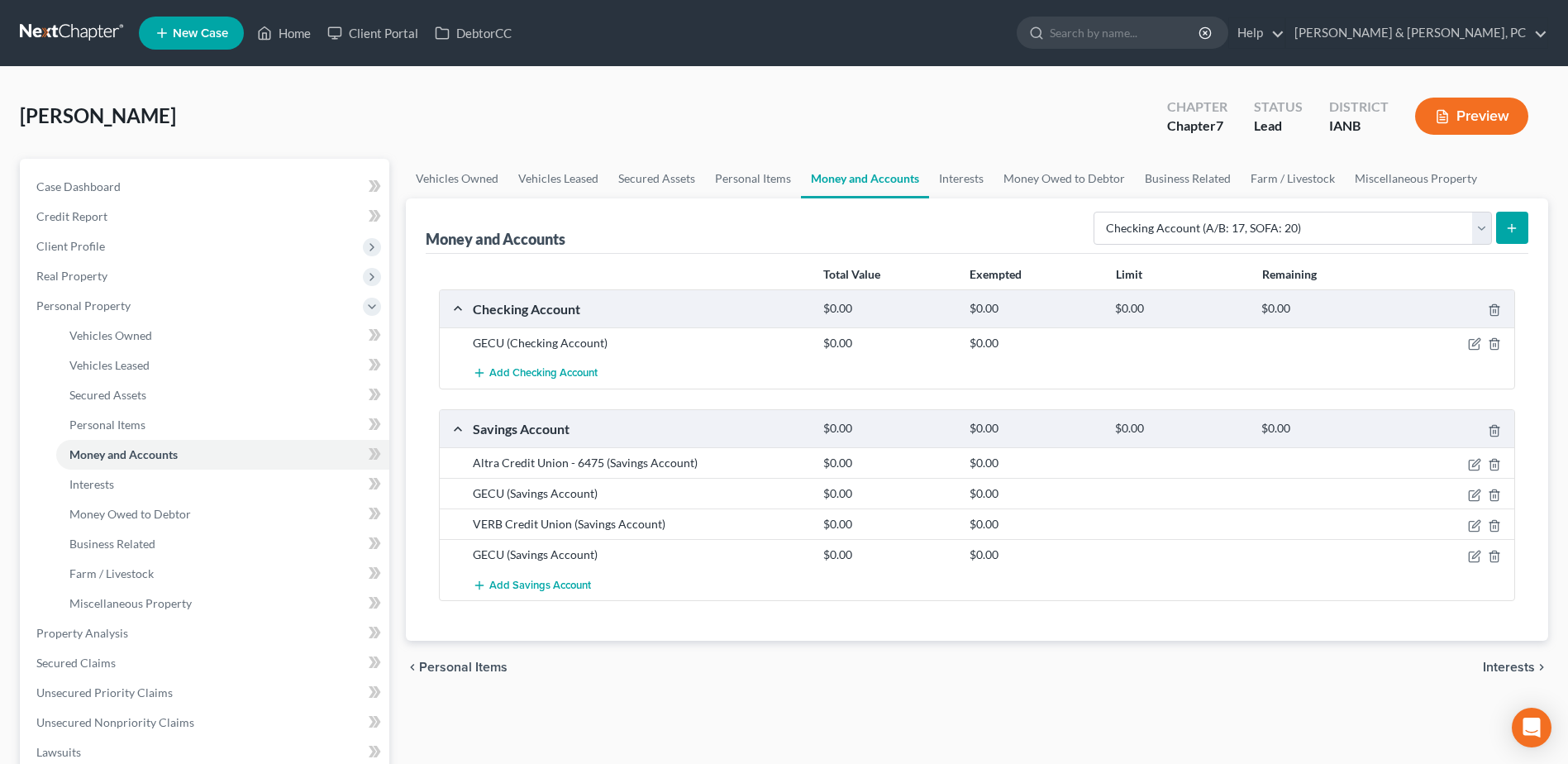
click at [1508, 233] on icon "submit" at bounding box center [1512, 228] width 13 height 13
click at [184, 451] on link "Money and Accounts" at bounding box center [223, 454] width 333 height 30
click at [170, 481] on link "Interests" at bounding box center [223, 484] width 333 height 30
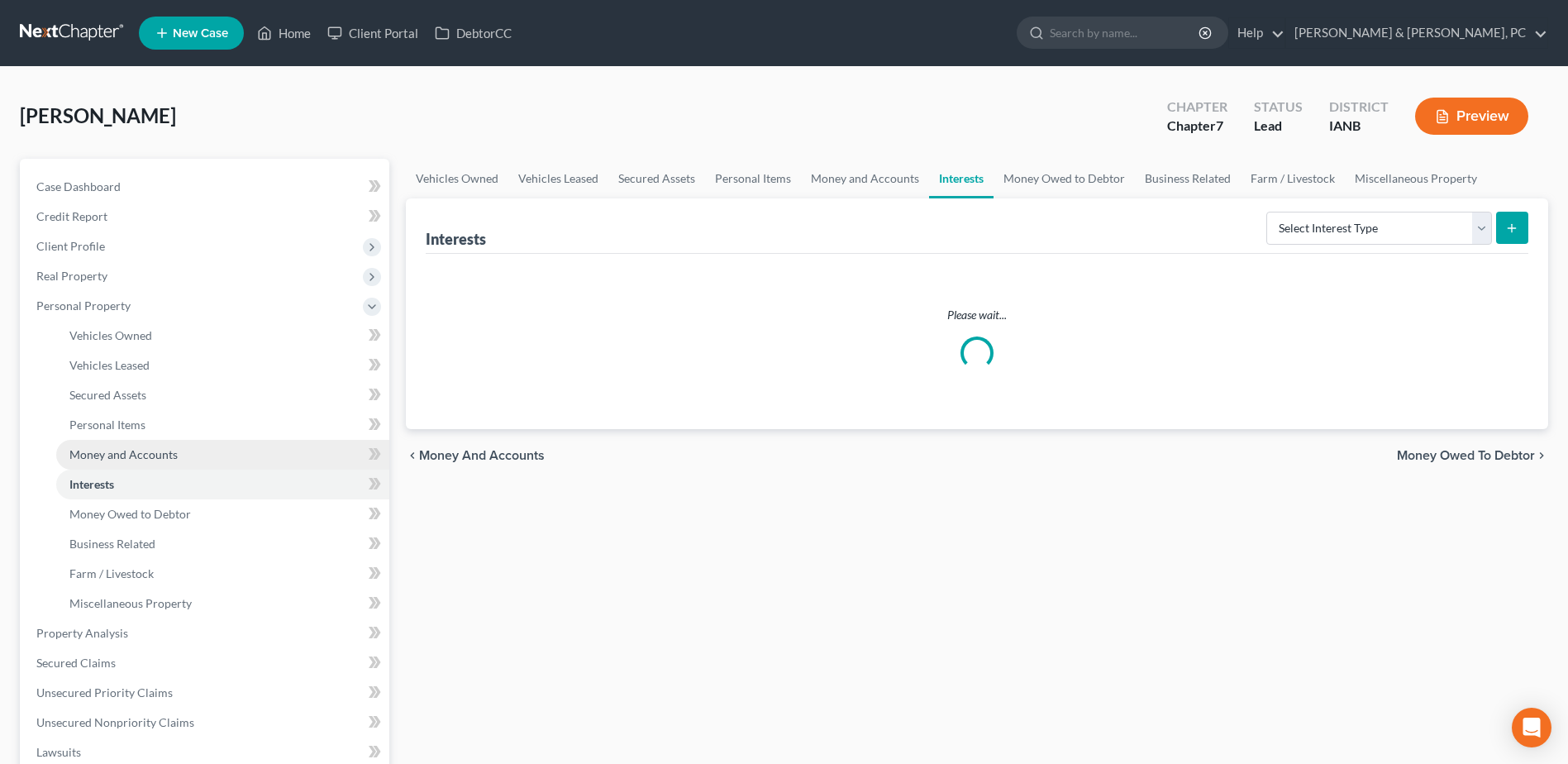
click at [181, 448] on link "Money and Accounts" at bounding box center [223, 454] width 333 height 30
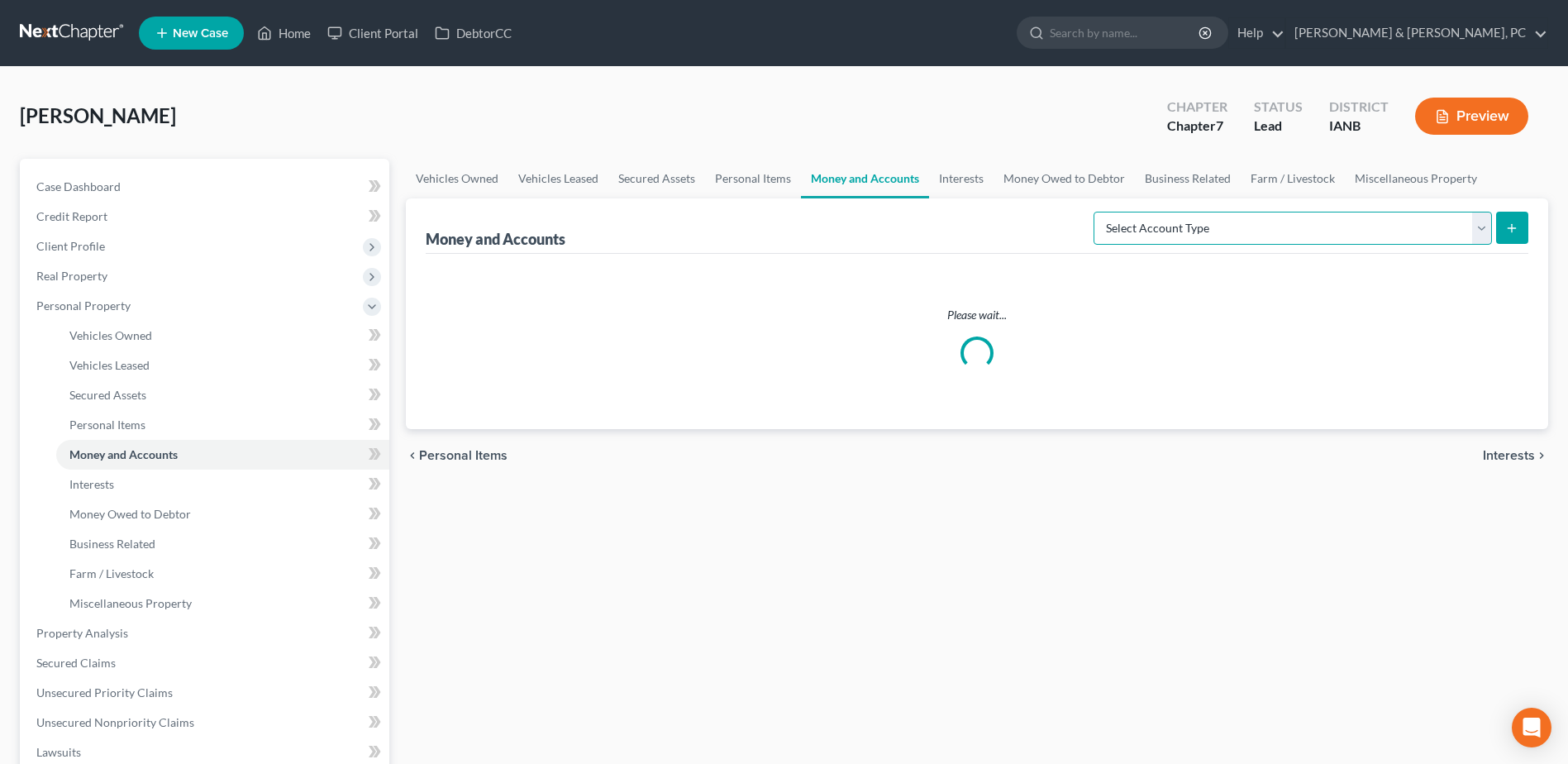
click at [1209, 230] on select "Select Account Type Brokerage (A/B: 18, SOFA: 20) Cash on Hand (A/B: 16) Certif…" at bounding box center [1293, 228] width 398 height 33
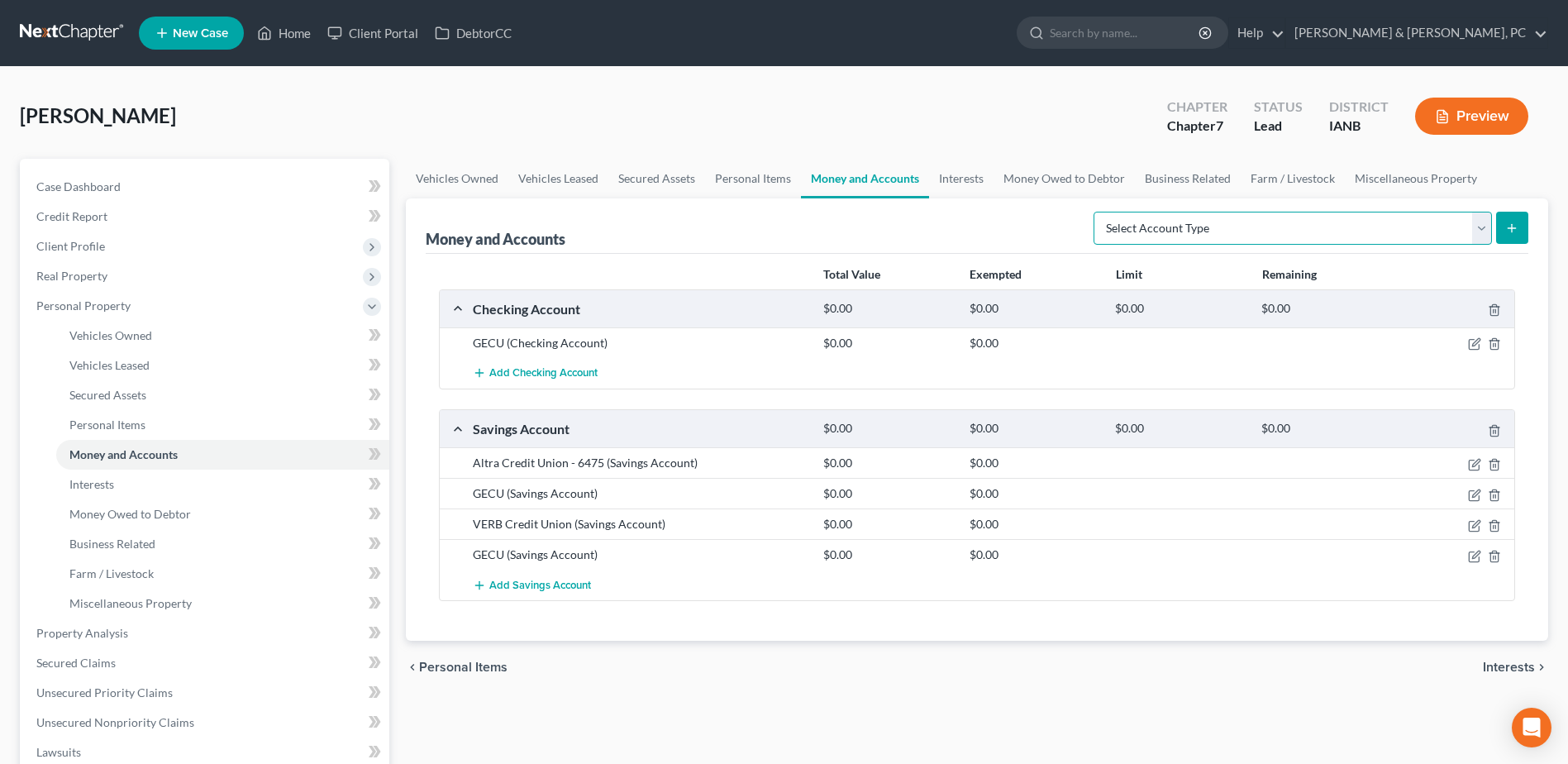
select select "checking"
click at [1098, 212] on select "Select Account Type Brokerage (A/B: 18, SOFA: 20) Cash on Hand (A/B: 16) Certif…" at bounding box center [1293, 228] width 398 height 33
click at [1509, 226] on icon "submit" at bounding box center [1512, 228] width 13 height 13
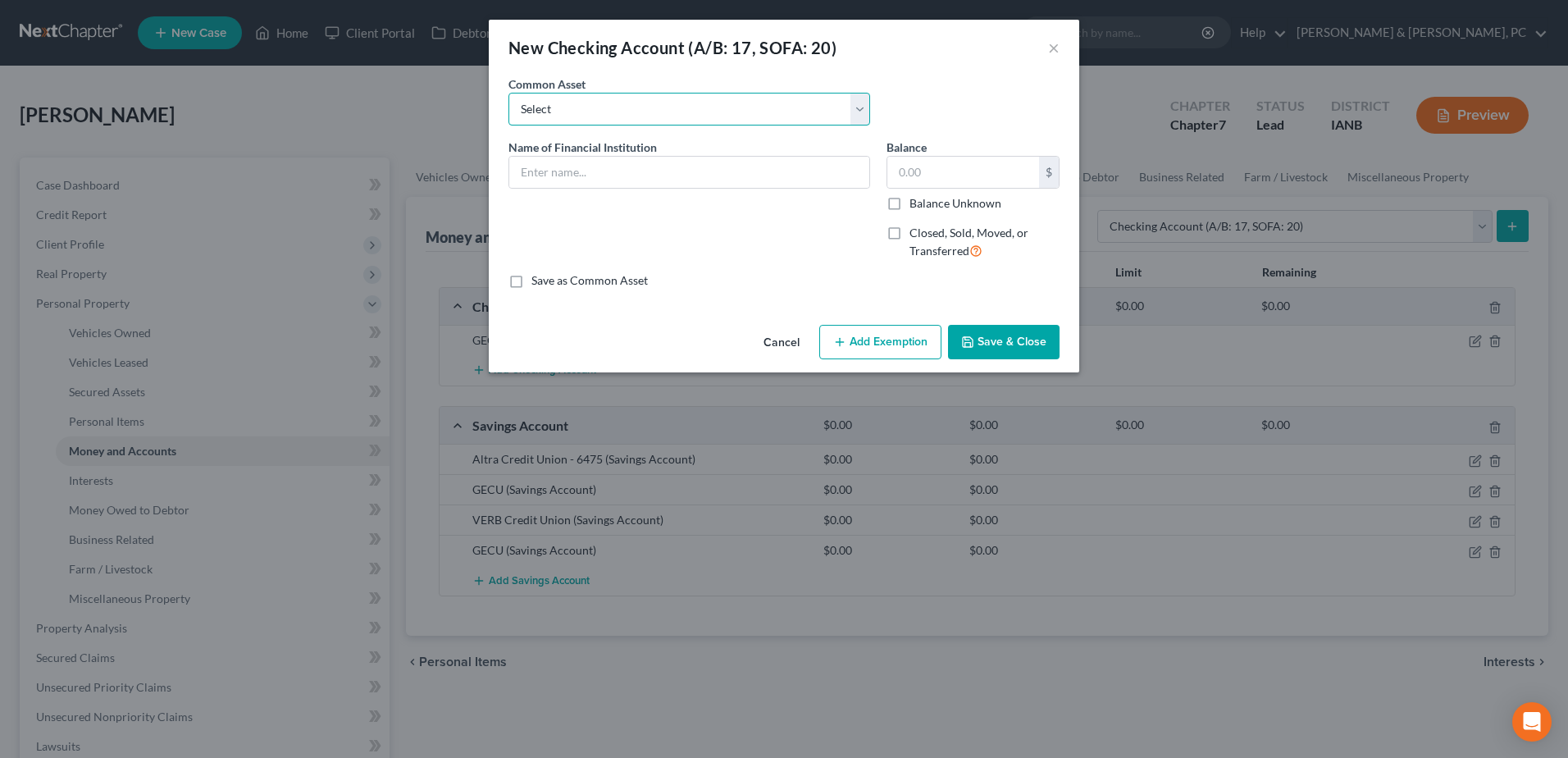
drag, startPoint x: 653, startPoint y: 110, endPoint x: 645, endPoint y: 126, distance: 17.9
click at [653, 110] on select "Select Marine Credit Union DuTrac Credit Union Dupaco Community Credit Union US…" at bounding box center [689, 108] width 362 height 33
click at [644, 73] on div "New Checking Account (A/B: 17, SOFA: 20) ×" at bounding box center [784, 47] width 590 height 56
click at [618, 172] on input "text" at bounding box center [689, 171] width 360 height 31
click at [640, 161] on input "USAA" at bounding box center [689, 171] width 360 height 31
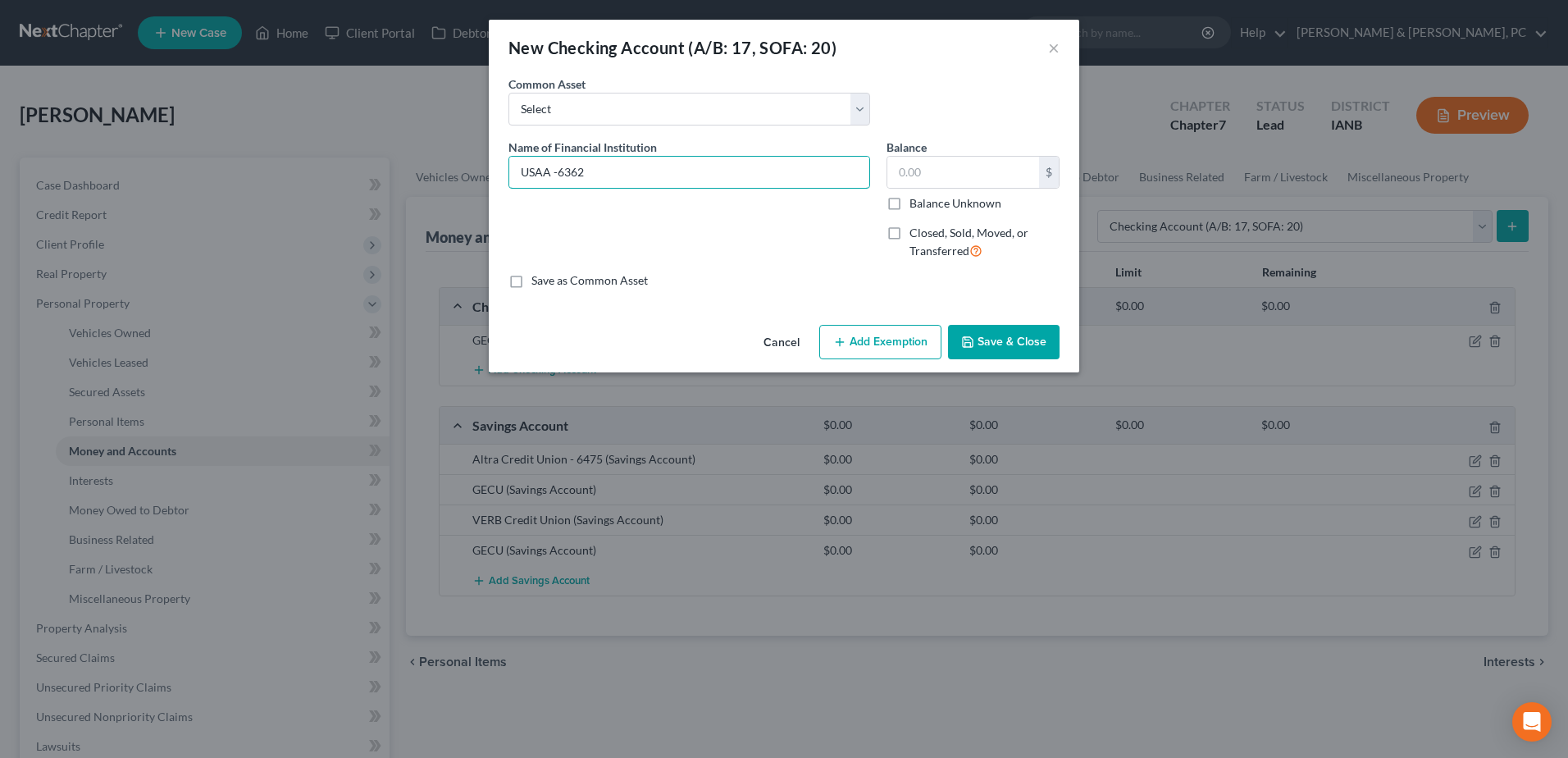
type input "USAA -6362"
click at [1025, 334] on button "Save & Close" at bounding box center [1004, 342] width 112 height 35
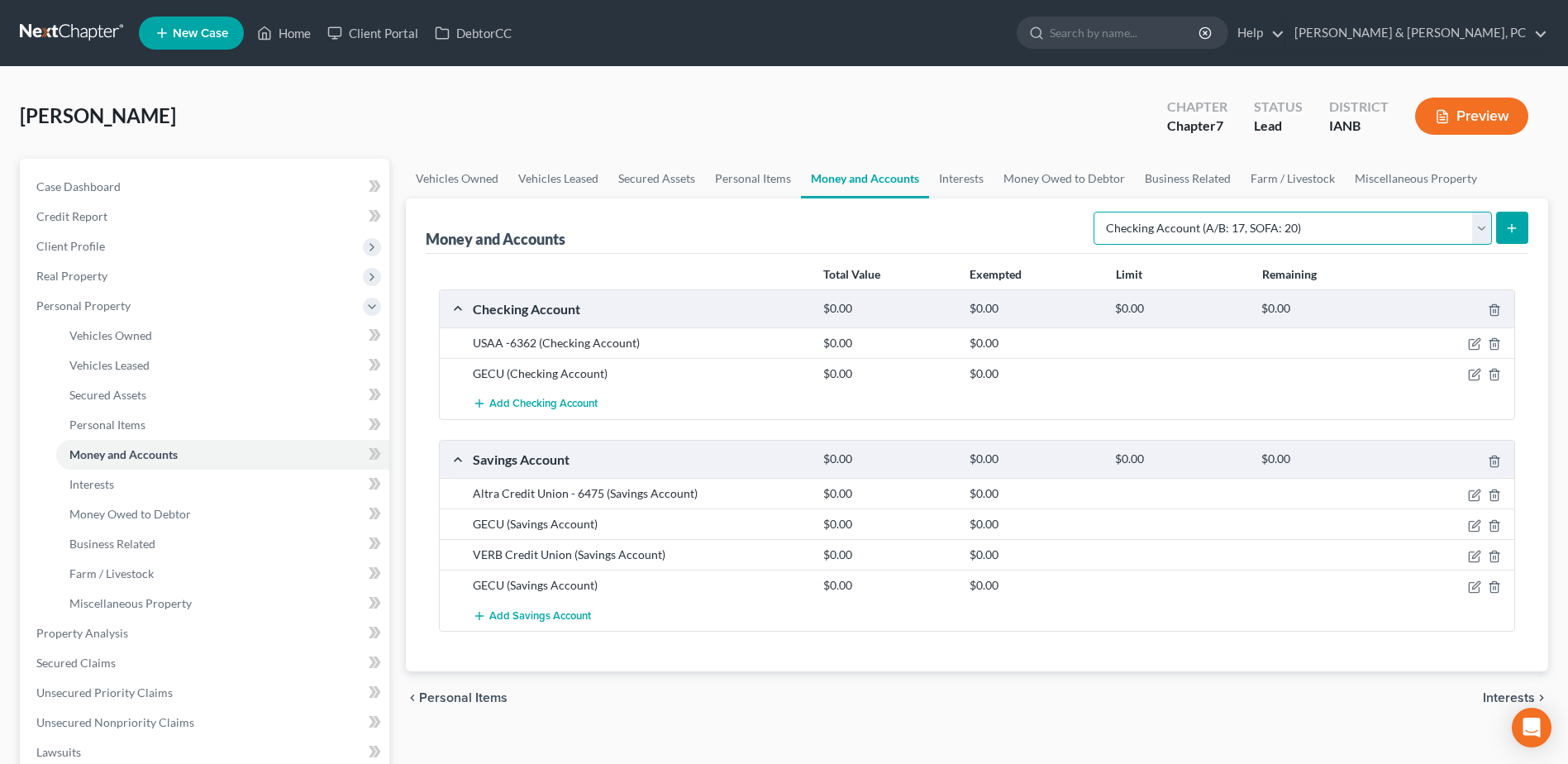
drag, startPoint x: 1446, startPoint y: 221, endPoint x: 1372, endPoint y: 246, distance: 78.1
click at [1446, 221] on select "Select Account Type Brokerage (A/B: 18, SOFA: 20) Cash on Hand (A/B: 16) Certif…" at bounding box center [1293, 228] width 398 height 33
select select "savings"
click at [1098, 212] on select "Select Account Type Brokerage (A/B: 18, SOFA: 20) Cash on Hand (A/B: 16) Certif…" at bounding box center [1293, 228] width 398 height 33
click at [1504, 226] on button "submit" at bounding box center [1513, 228] width 32 height 32
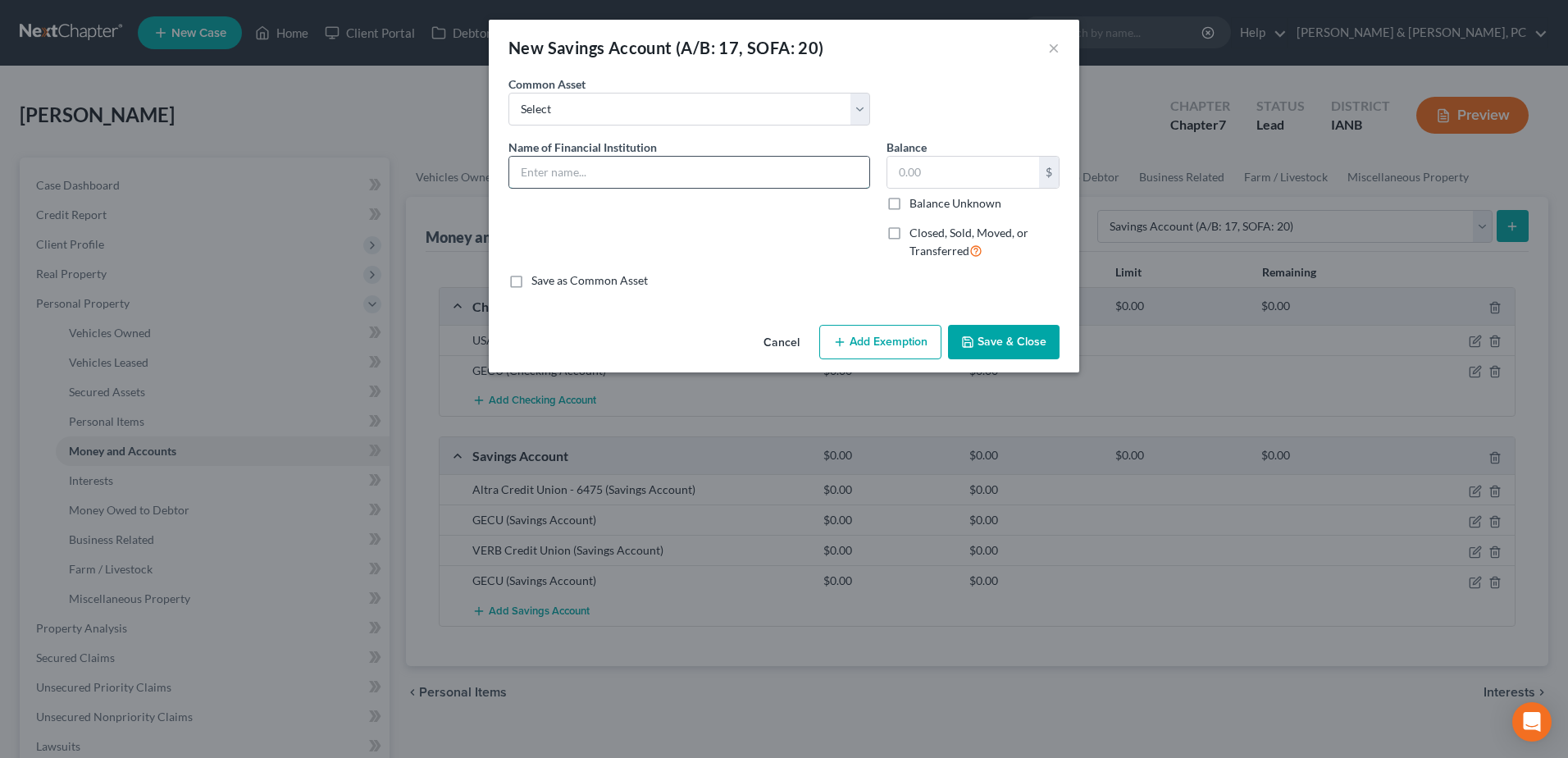
click at [577, 177] on input "text" at bounding box center [689, 171] width 360 height 31
click at [697, 178] on input "USAA" at bounding box center [689, 171] width 360 height 31
type input "USAA - 6354"
click at [997, 332] on button "Save & Close" at bounding box center [1004, 342] width 112 height 35
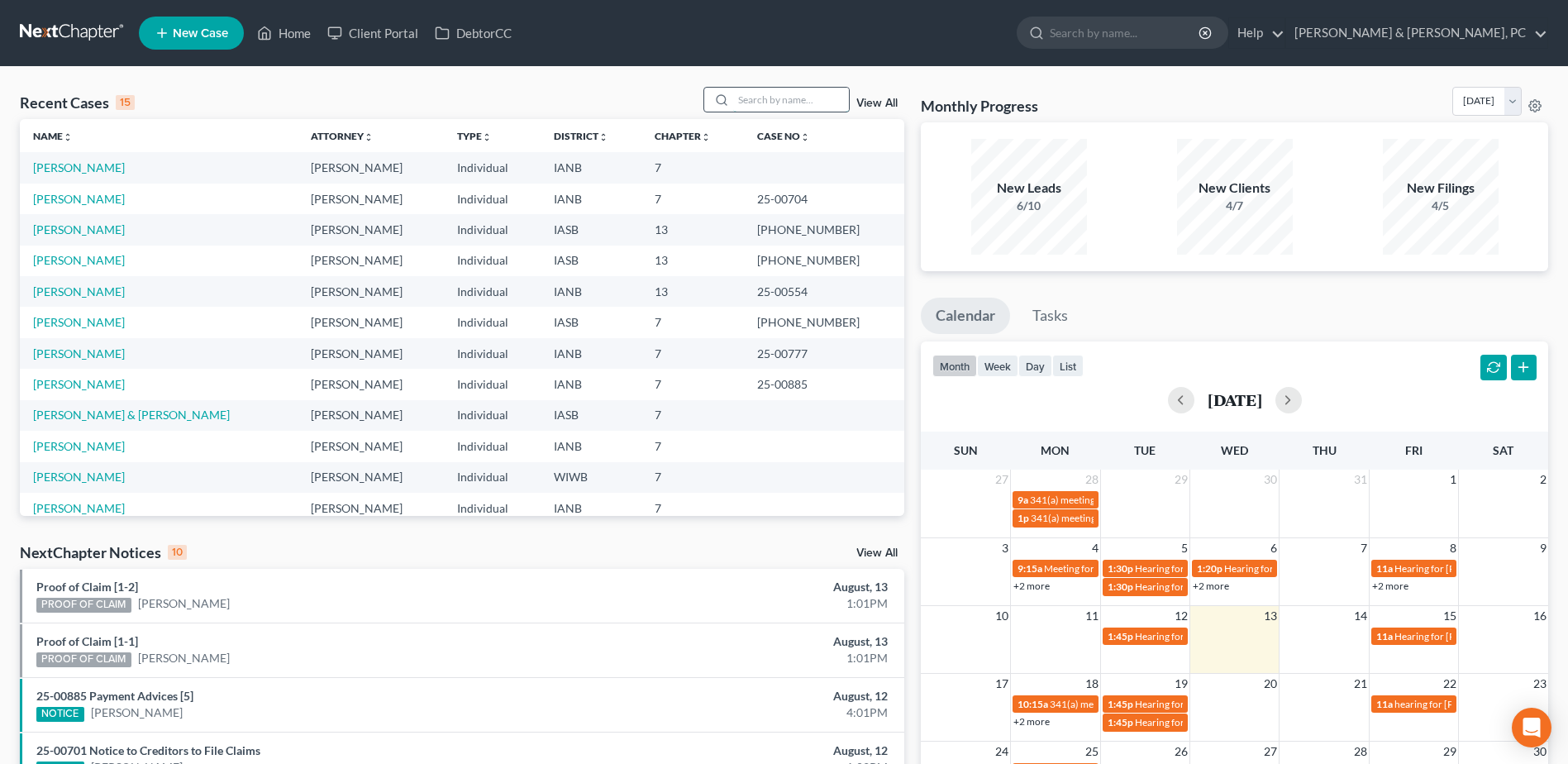
click at [802, 100] on input "search" at bounding box center [791, 99] width 115 height 24
click at [43, 193] on link "[PERSON_NAME]" at bounding box center [79, 199] width 92 height 14
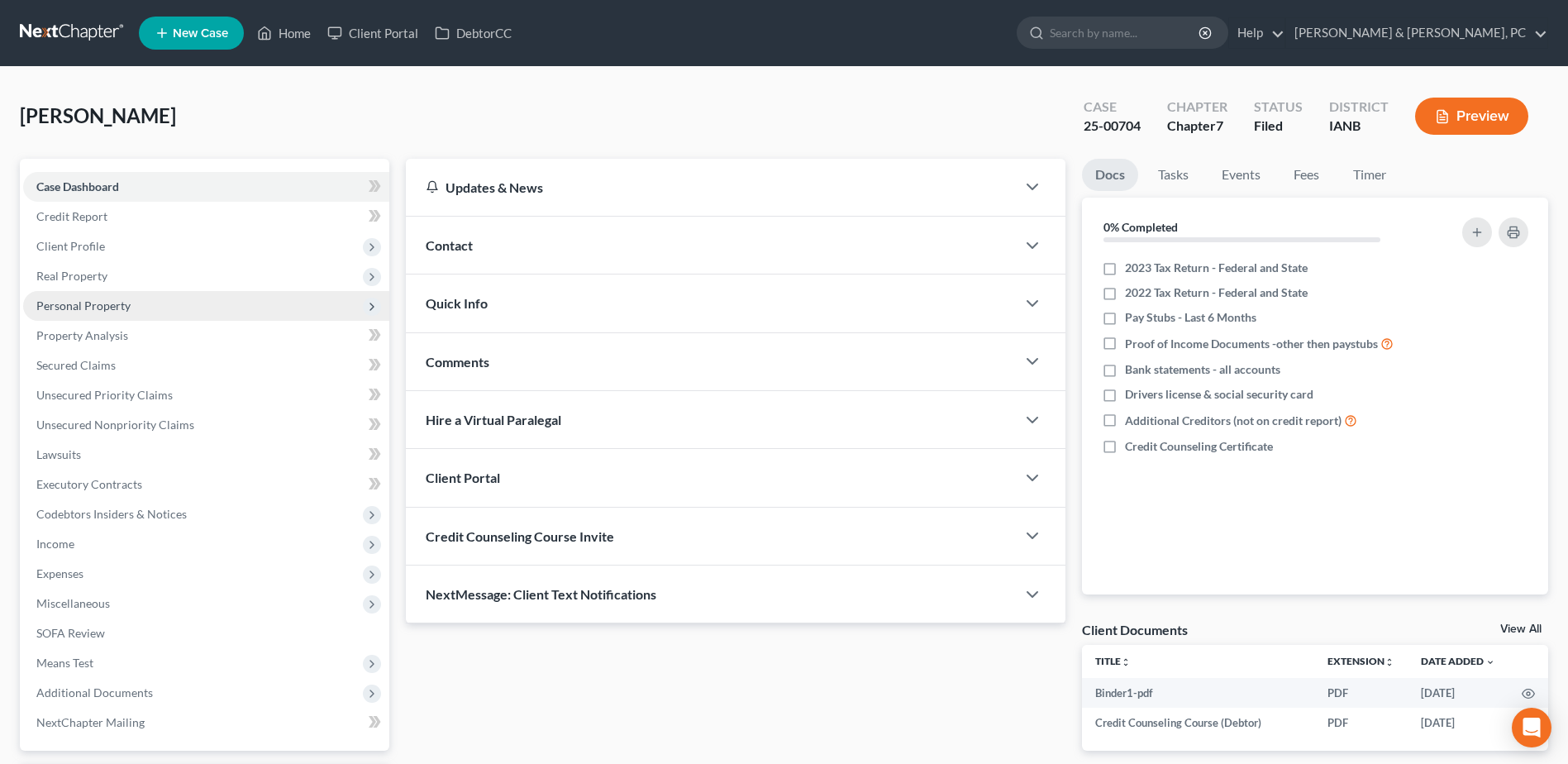
click at [92, 304] on span "Personal Property" at bounding box center [83, 306] width 94 height 14
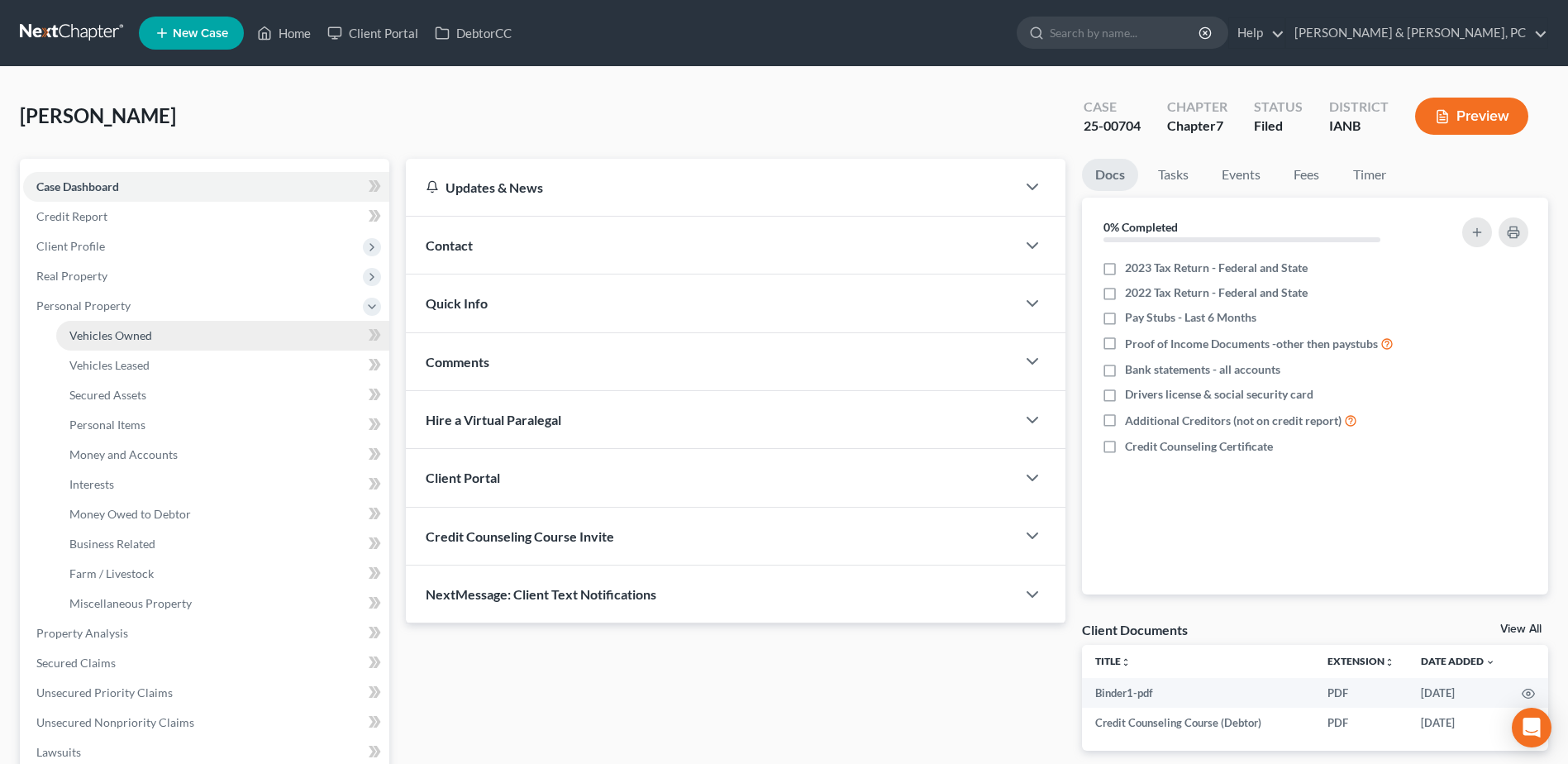
click at [97, 328] on span "Vehicles Owned" at bounding box center [111, 335] width 82 height 14
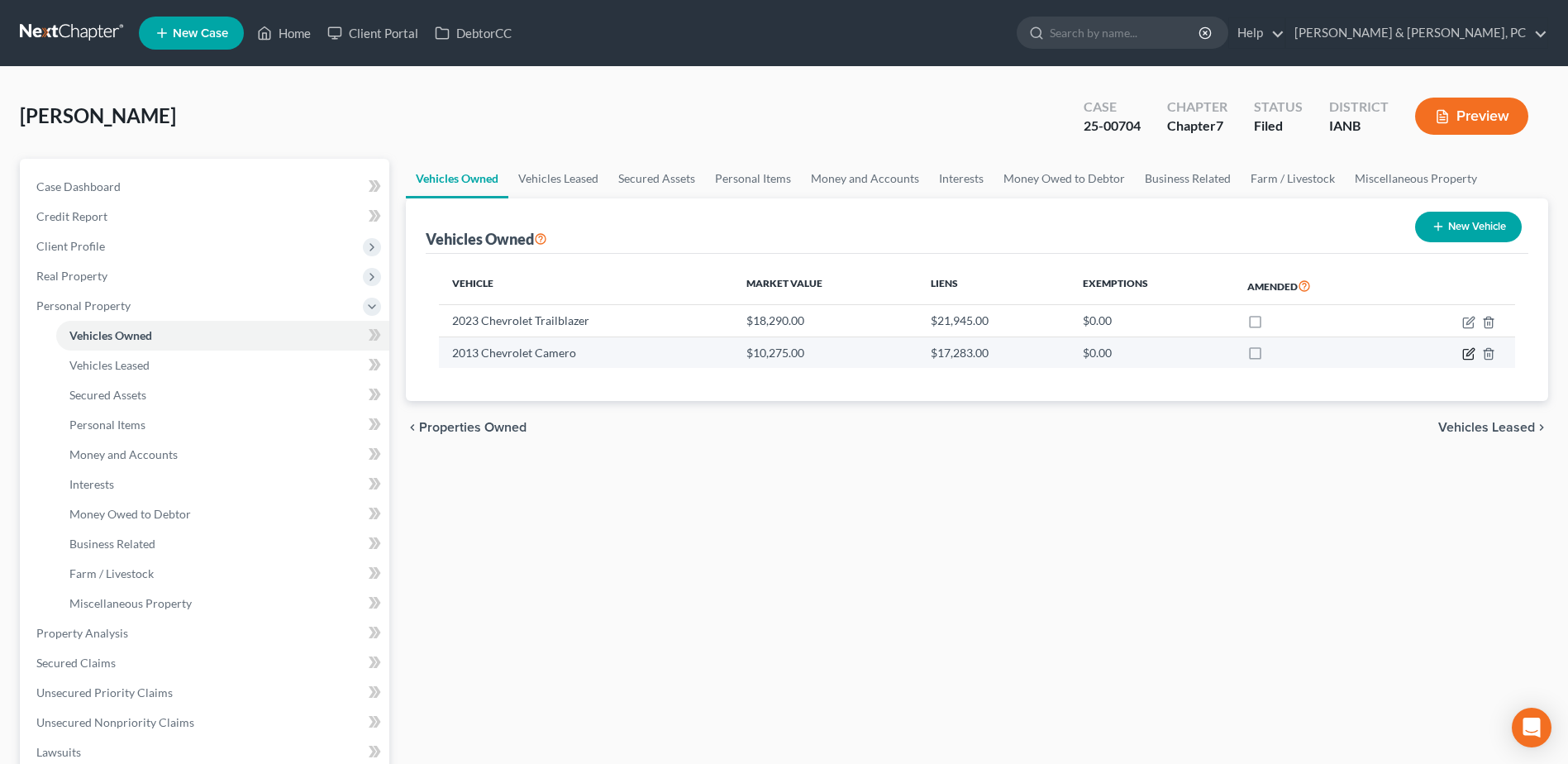
click at [1468, 349] on icon "button" at bounding box center [1469, 353] width 13 height 13
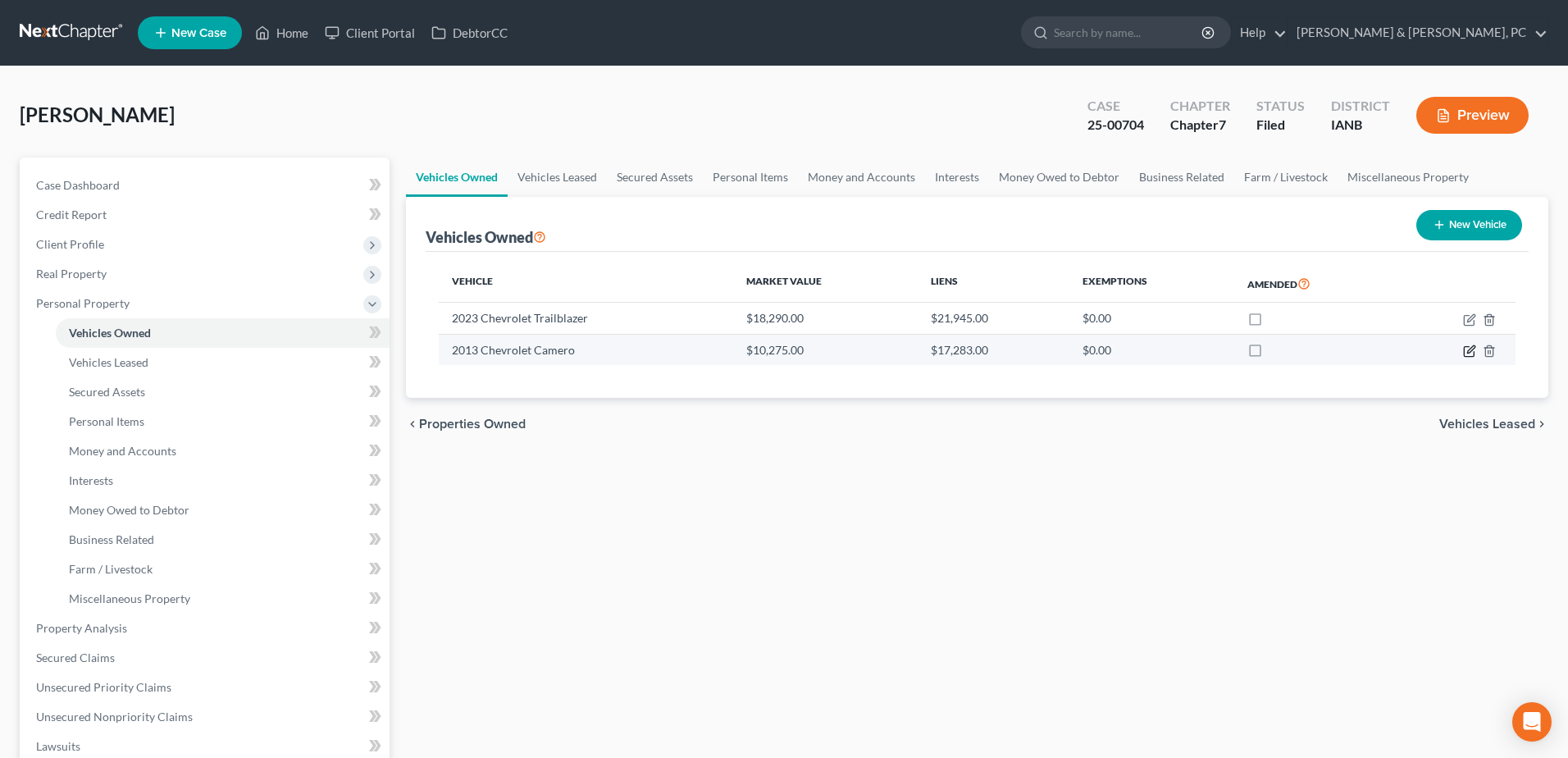
select select "0"
select select "13"
select select "0"
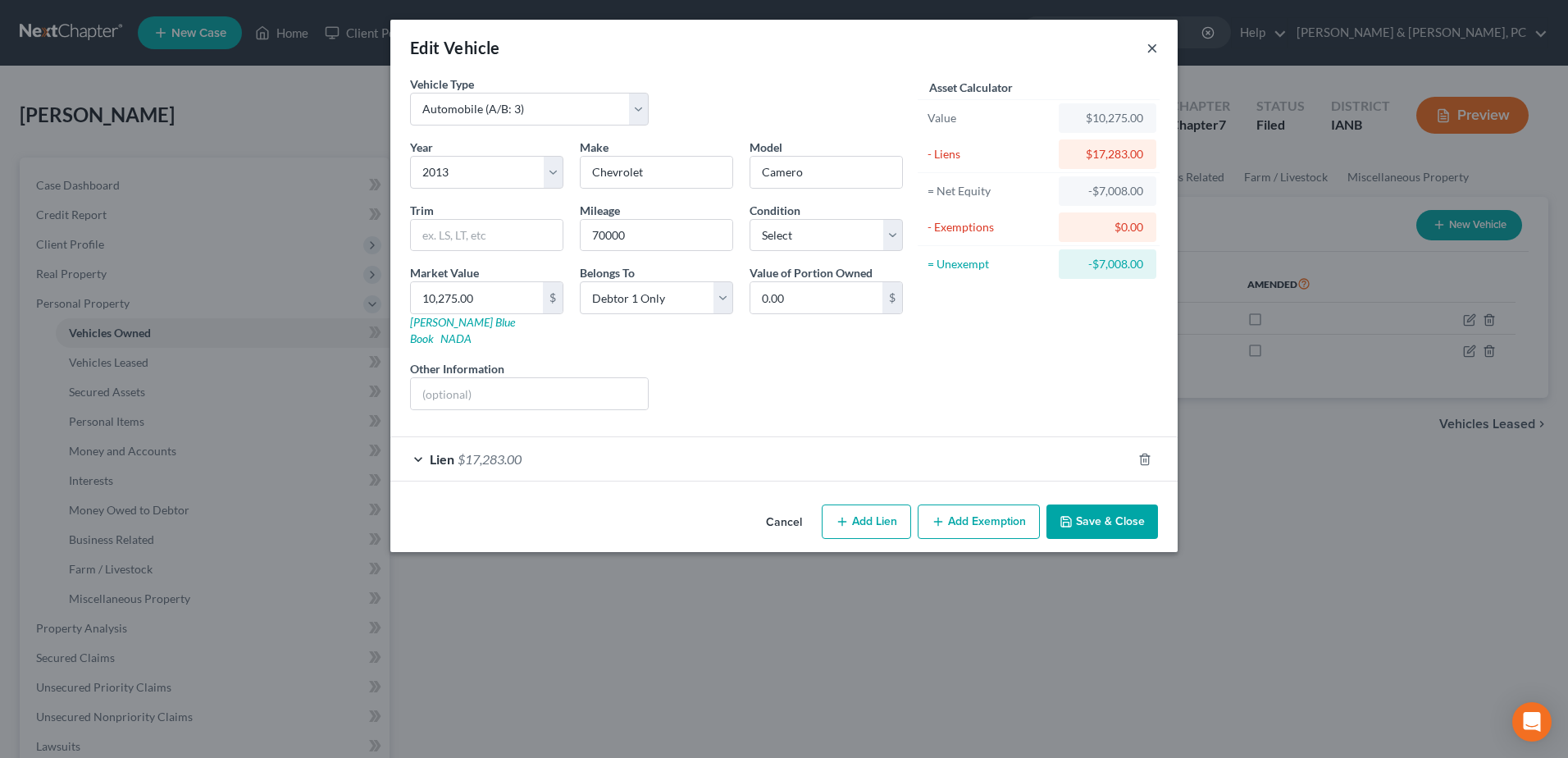
click at [1150, 43] on button "×" at bounding box center [1152, 48] width 12 height 20
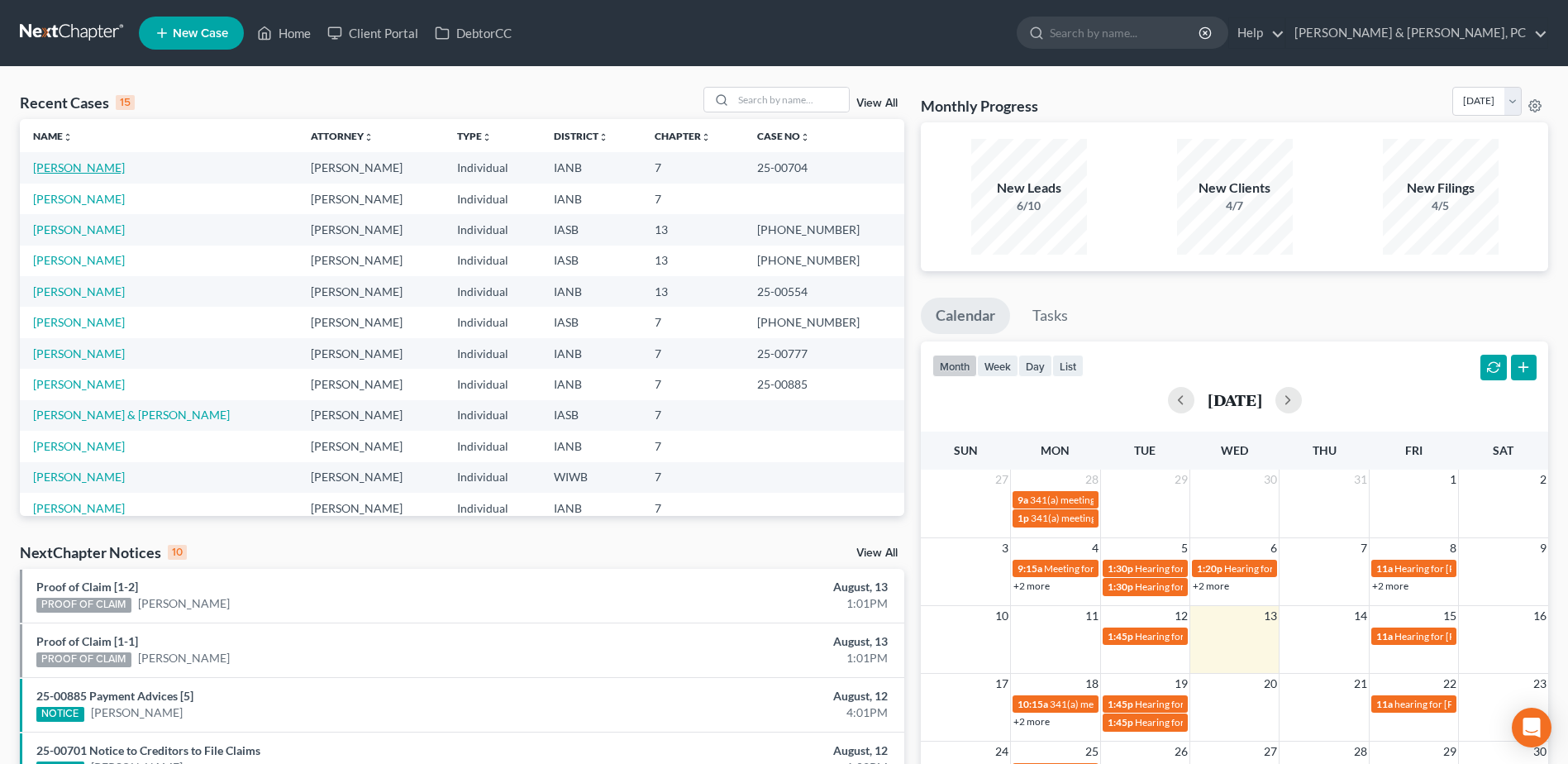
click at [84, 168] on link "[PERSON_NAME]" at bounding box center [79, 167] width 92 height 14
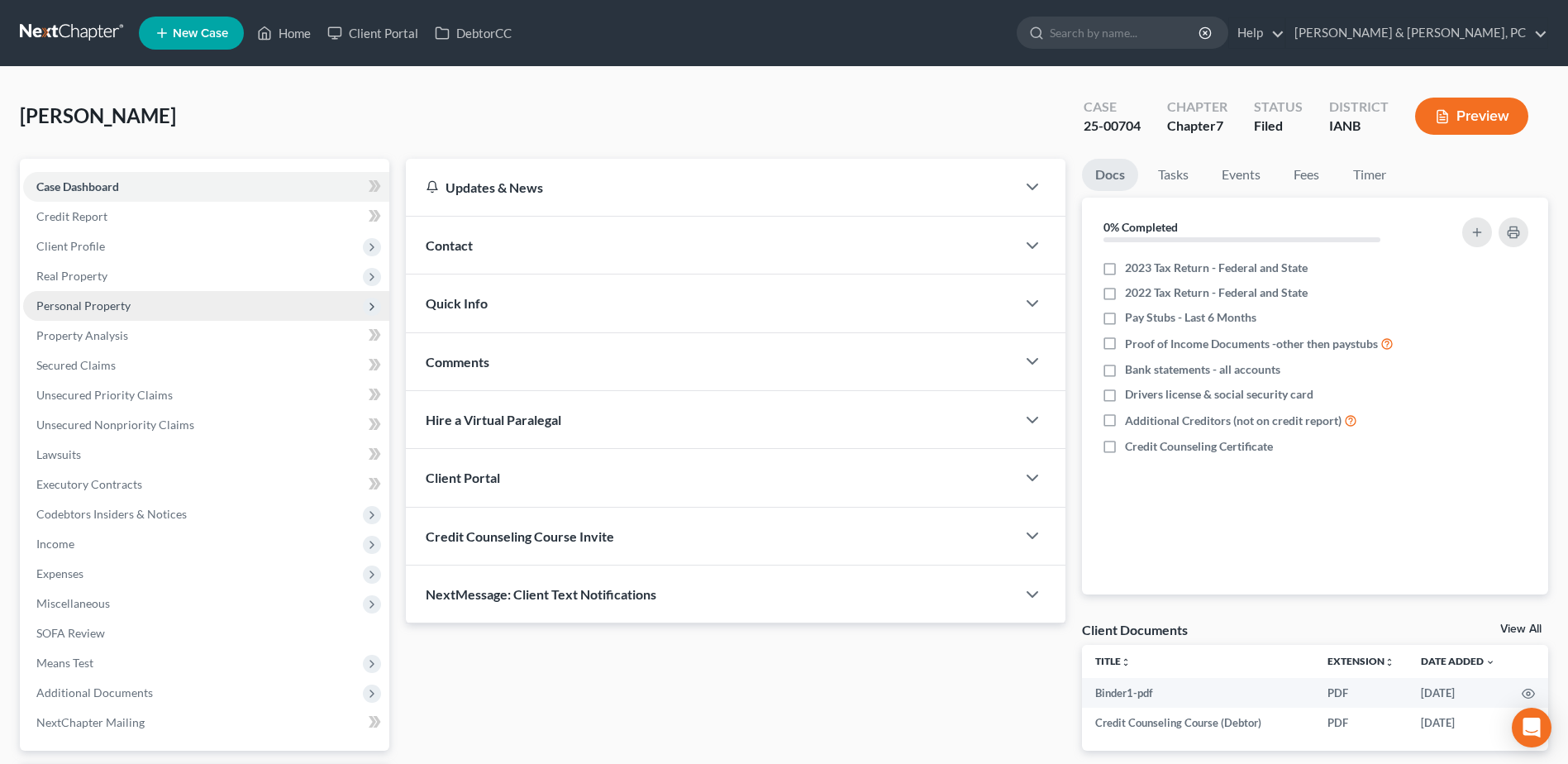
click at [76, 304] on span "Personal Property" at bounding box center [83, 306] width 94 height 14
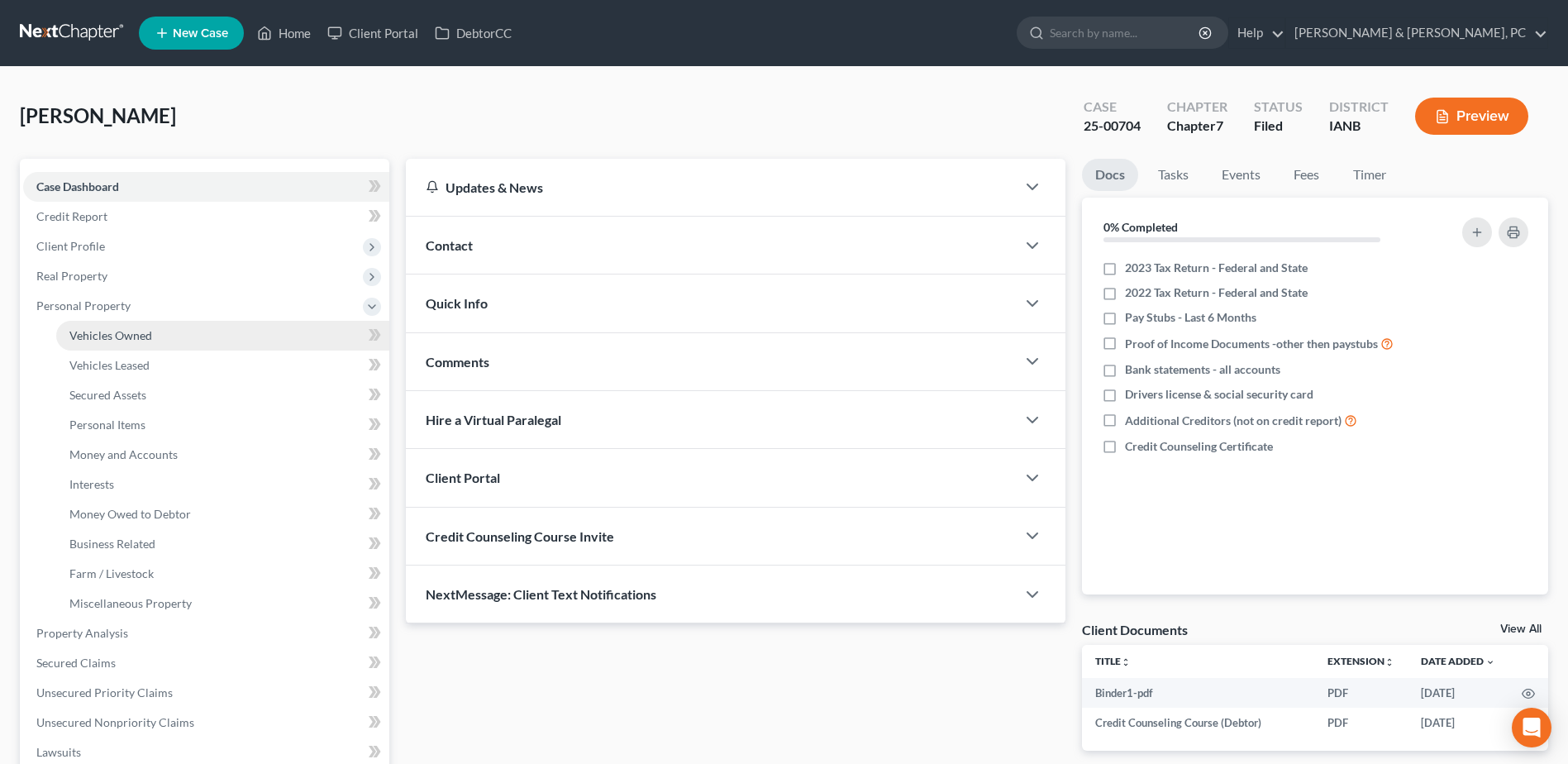
click at [83, 339] on span "Vehicles Owned" at bounding box center [111, 335] width 82 height 14
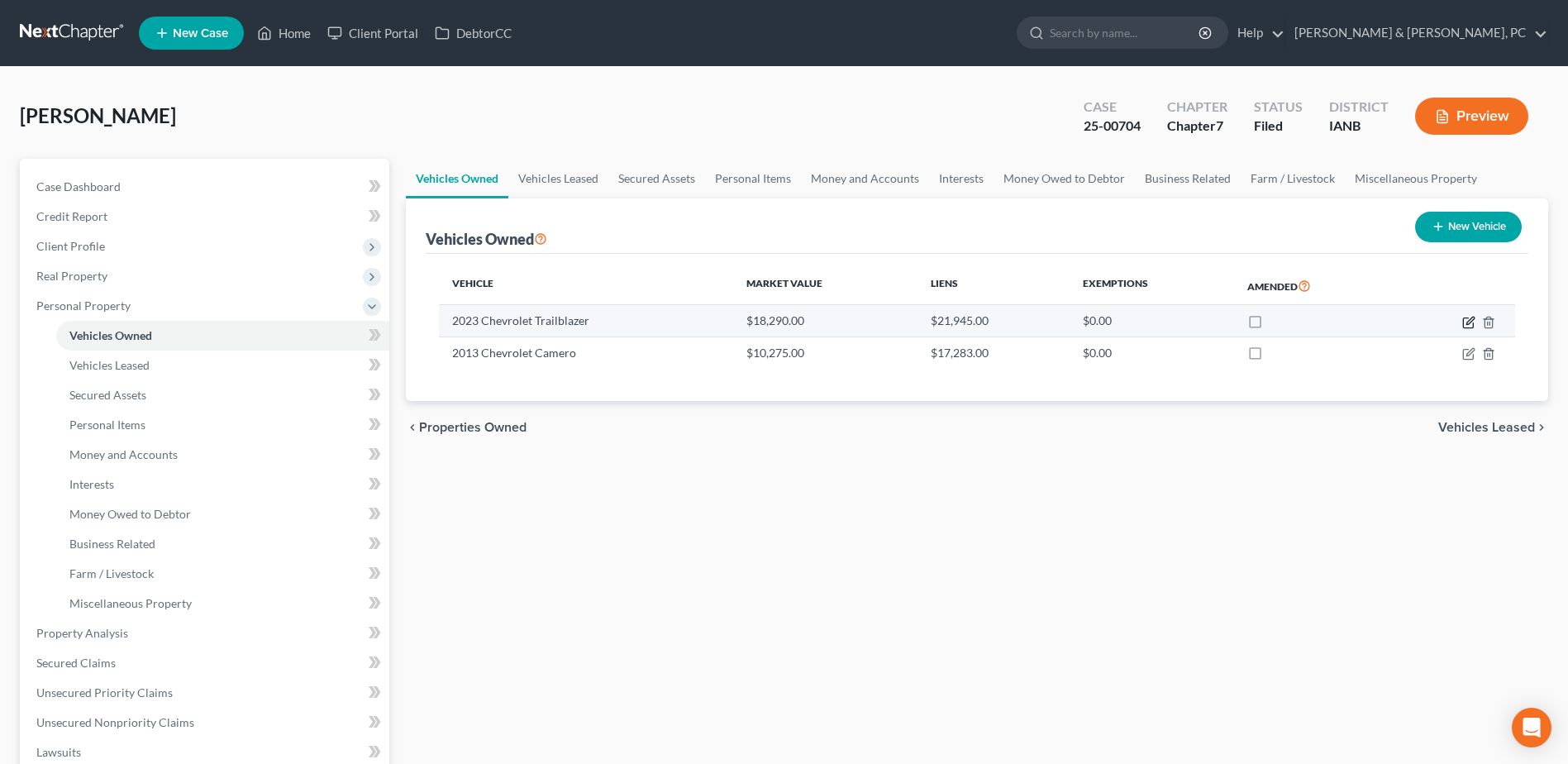
click at [1464, 319] on icon "button" at bounding box center [1469, 322] width 13 height 13
select select "0"
select select "3"
select select "2"
select select "0"
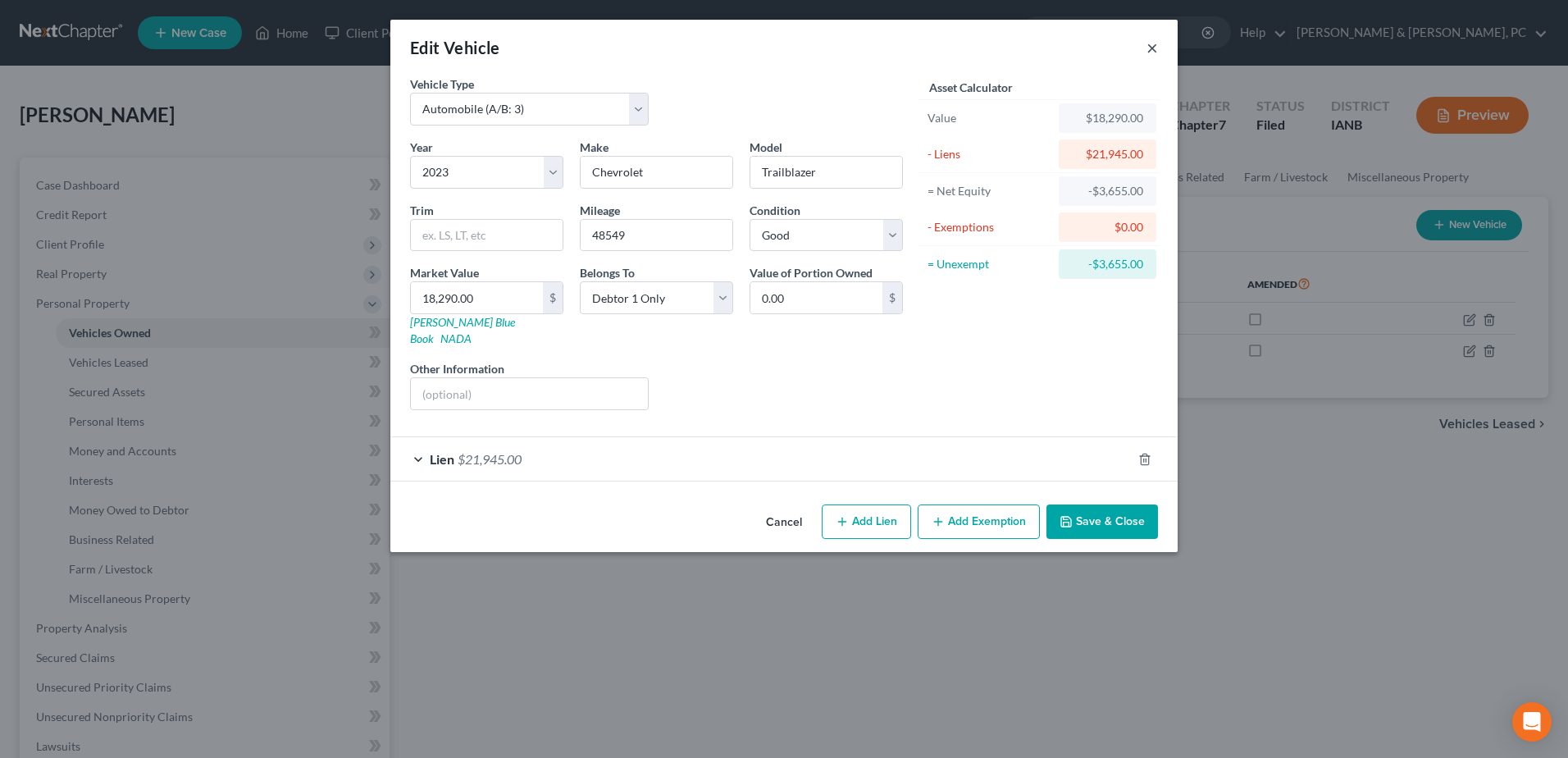
click at [1154, 43] on button "×" at bounding box center [1152, 48] width 12 height 20
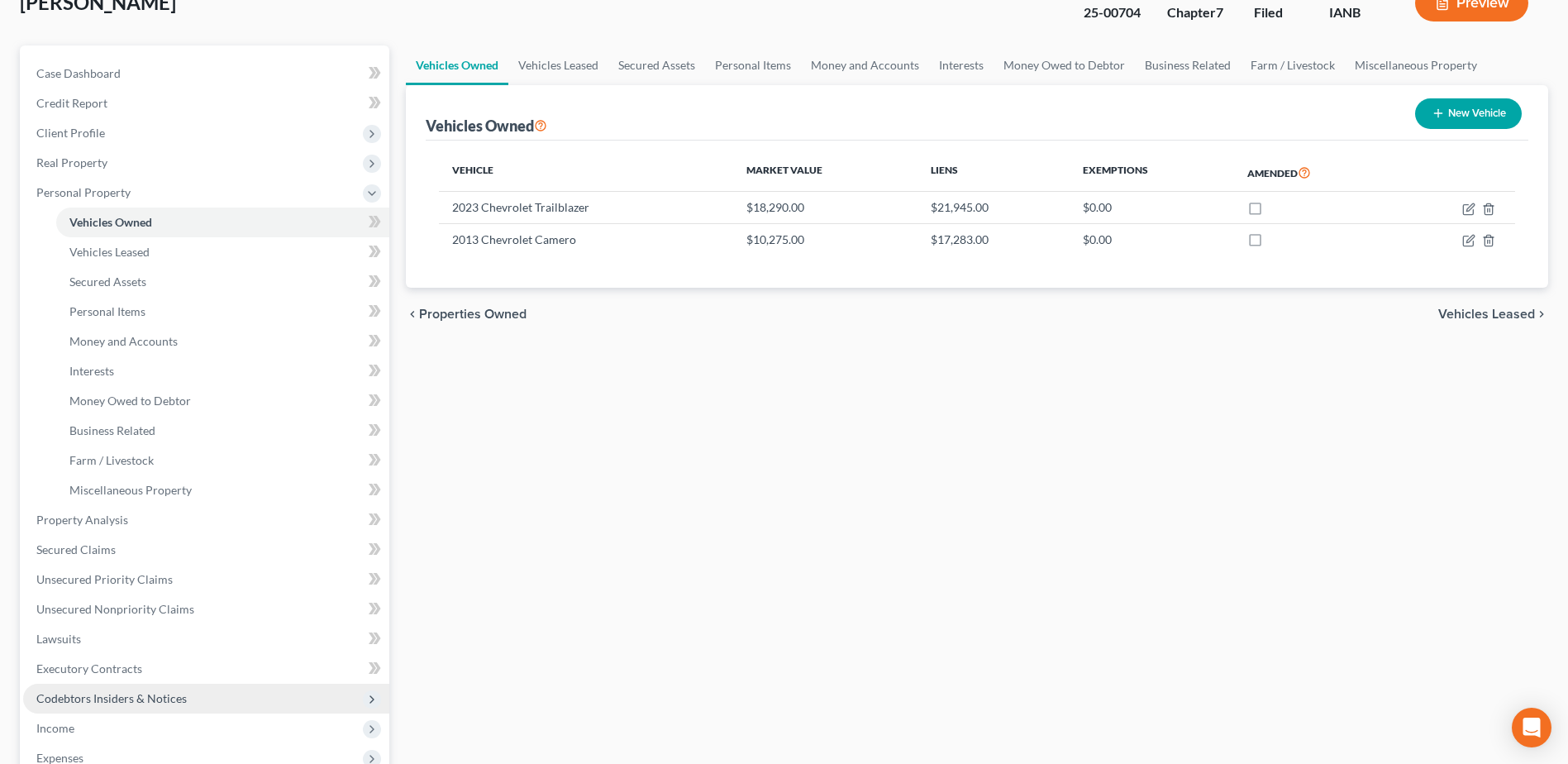
scroll to position [248, 0]
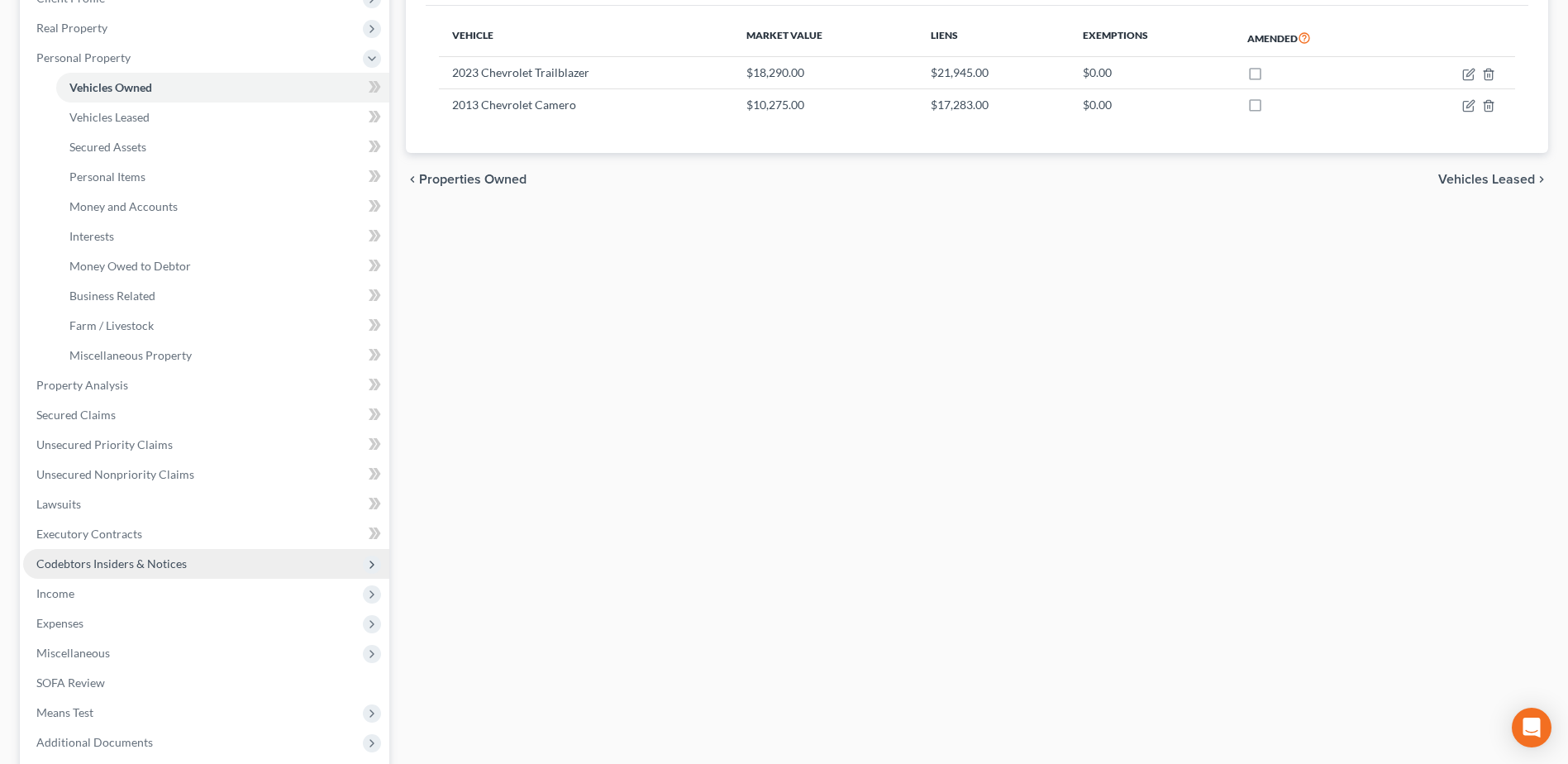
click at [81, 562] on span "Codebtors Insiders & Notices" at bounding box center [112, 564] width 150 height 14
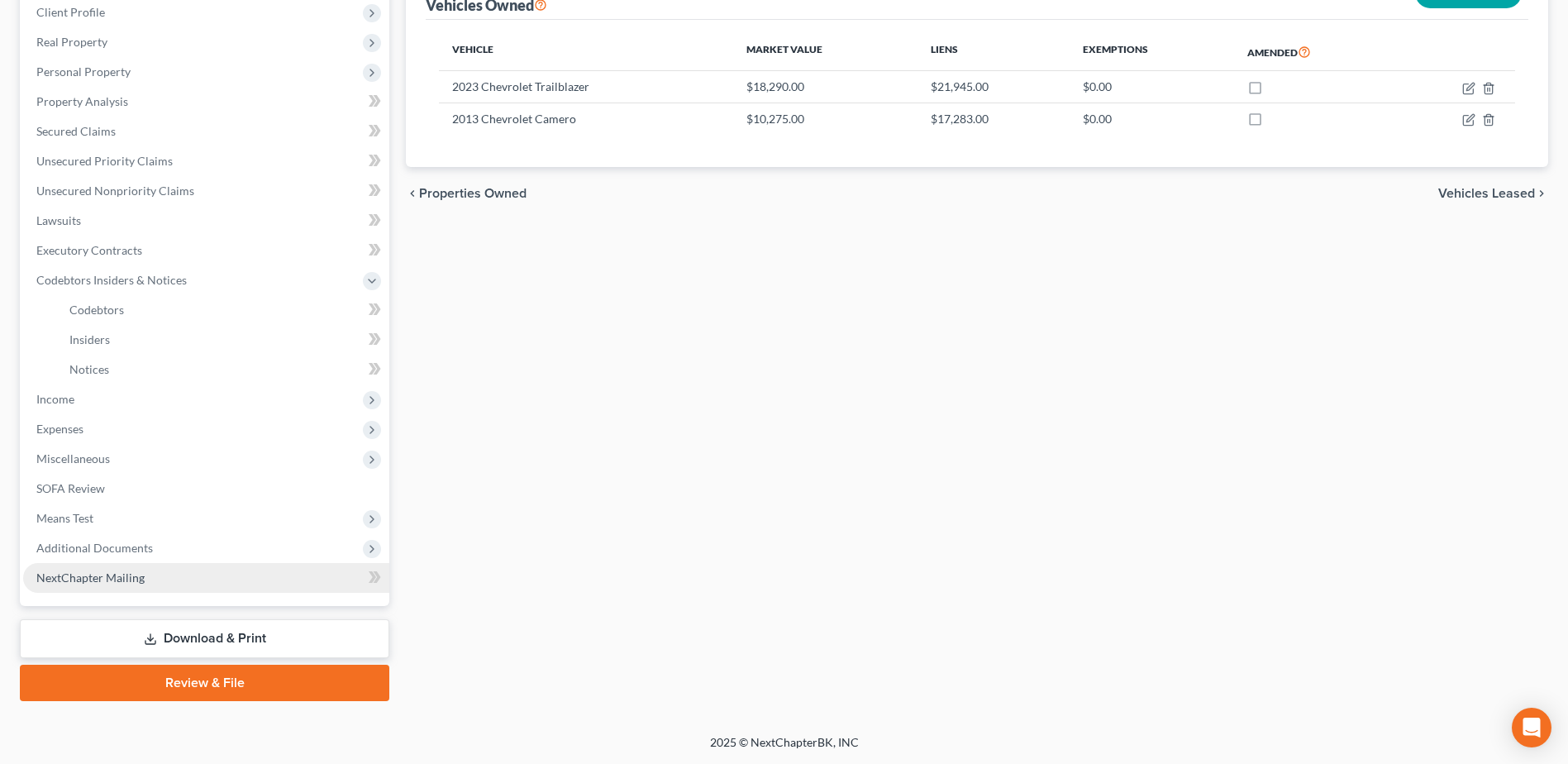
scroll to position [234, 0]
click at [102, 307] on span "Codebtors" at bounding box center [97, 310] width 55 height 14
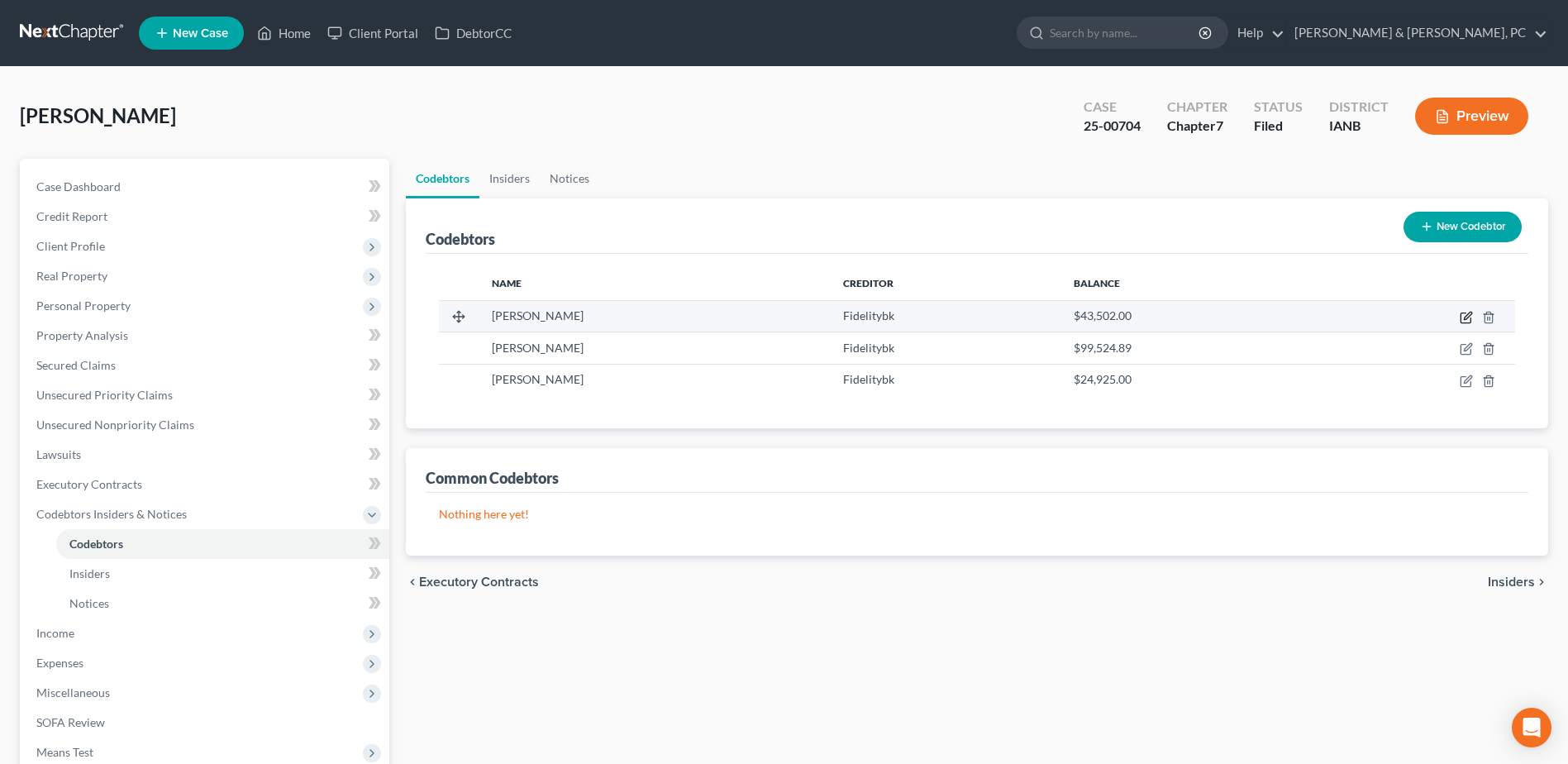
click at [1464, 318] on icon "button" at bounding box center [1466, 317] width 13 height 13
select select "16"
select select "2"
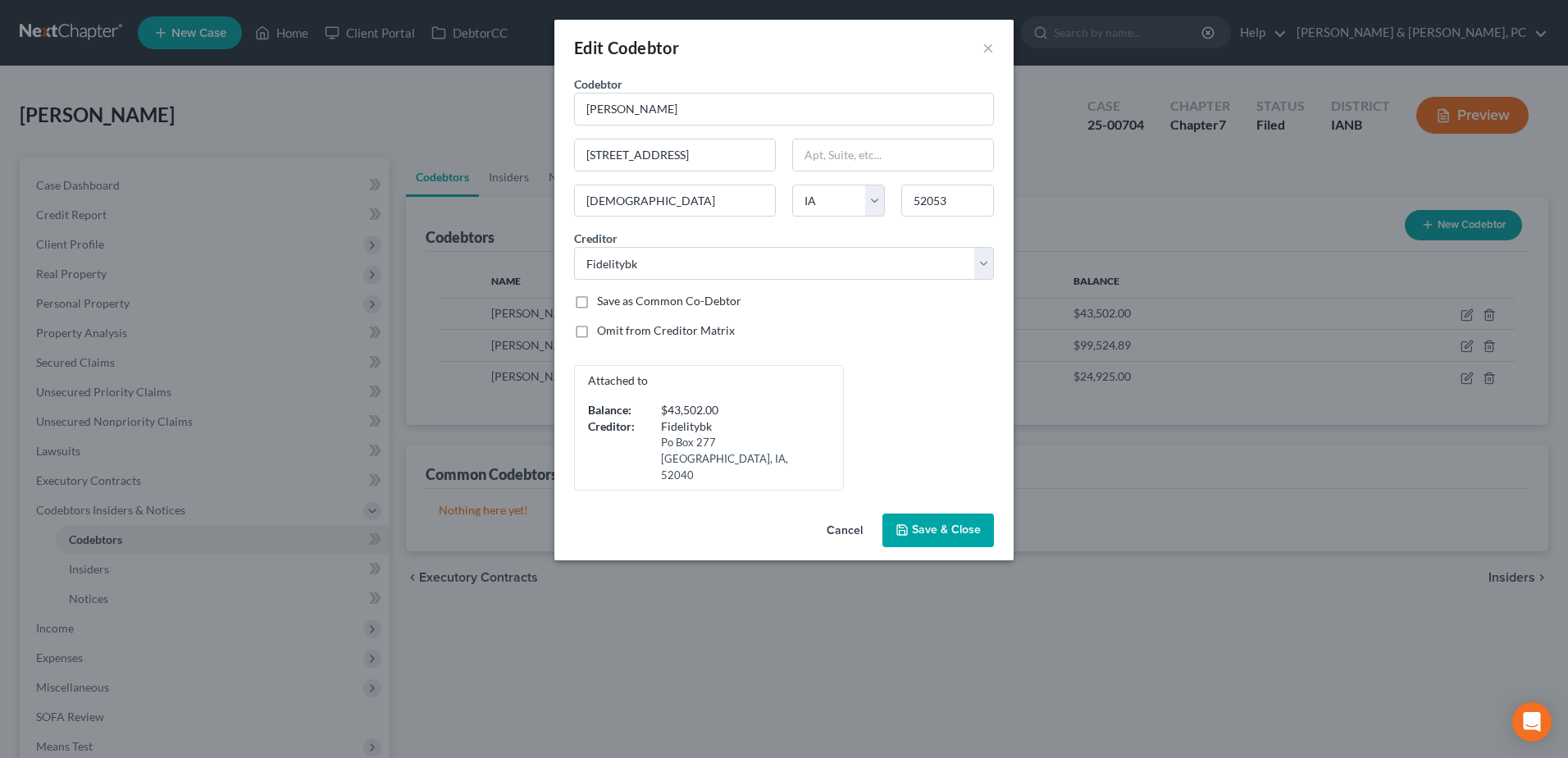
click at [834, 515] on button "Cancel" at bounding box center [845, 531] width 62 height 33
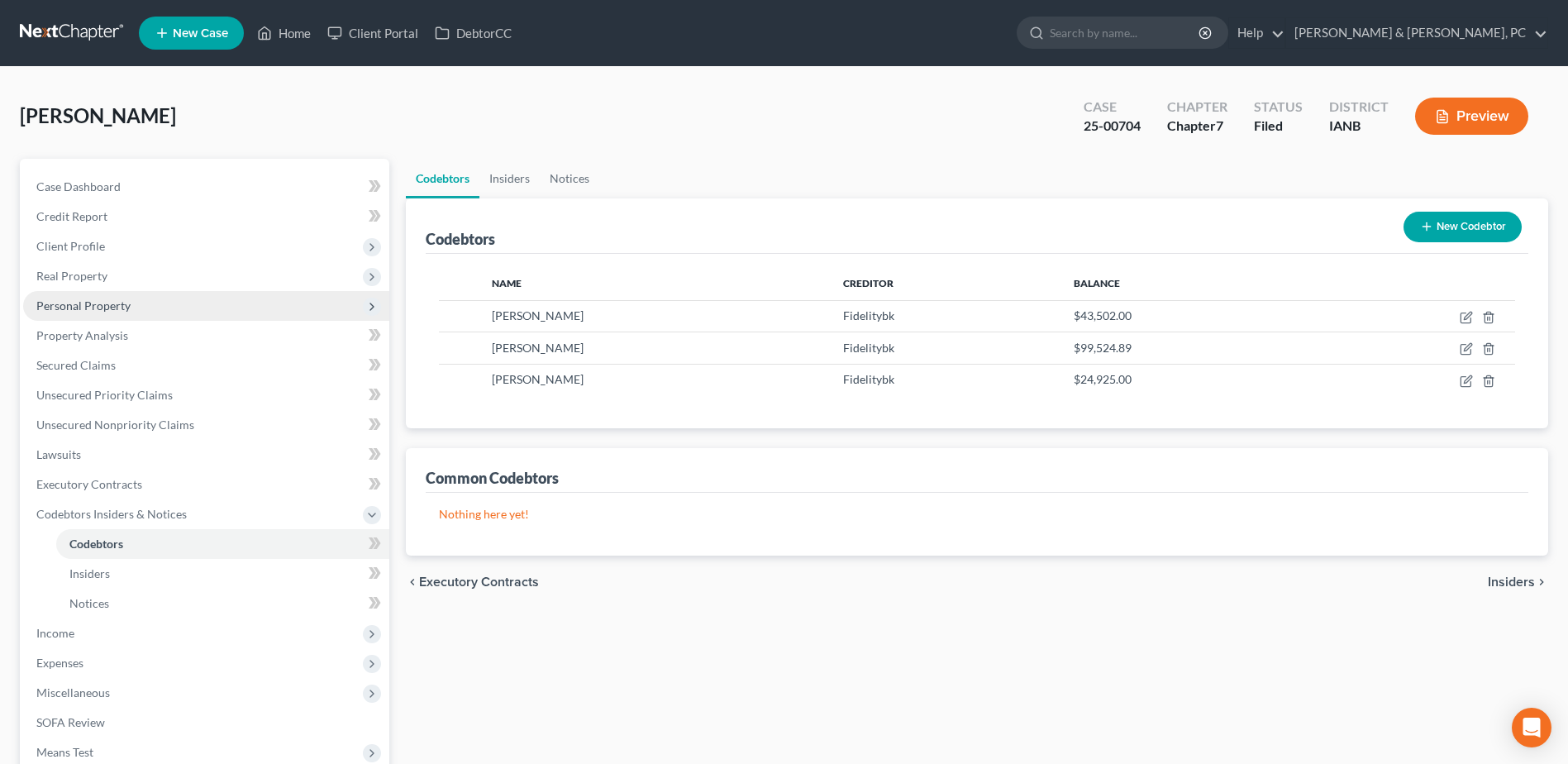
click at [157, 311] on span "Personal Property" at bounding box center [206, 305] width 366 height 30
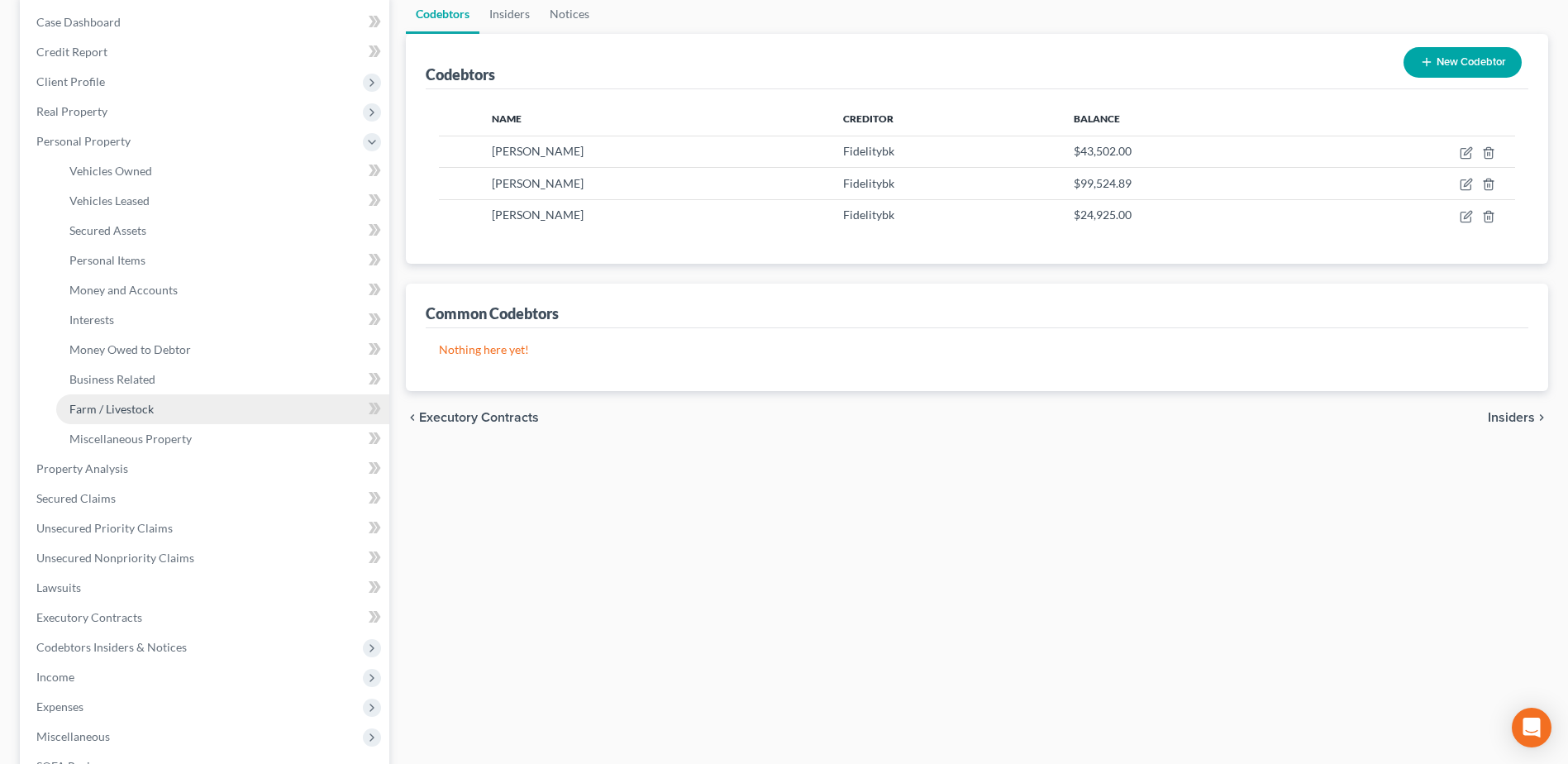
scroll to position [166, 0]
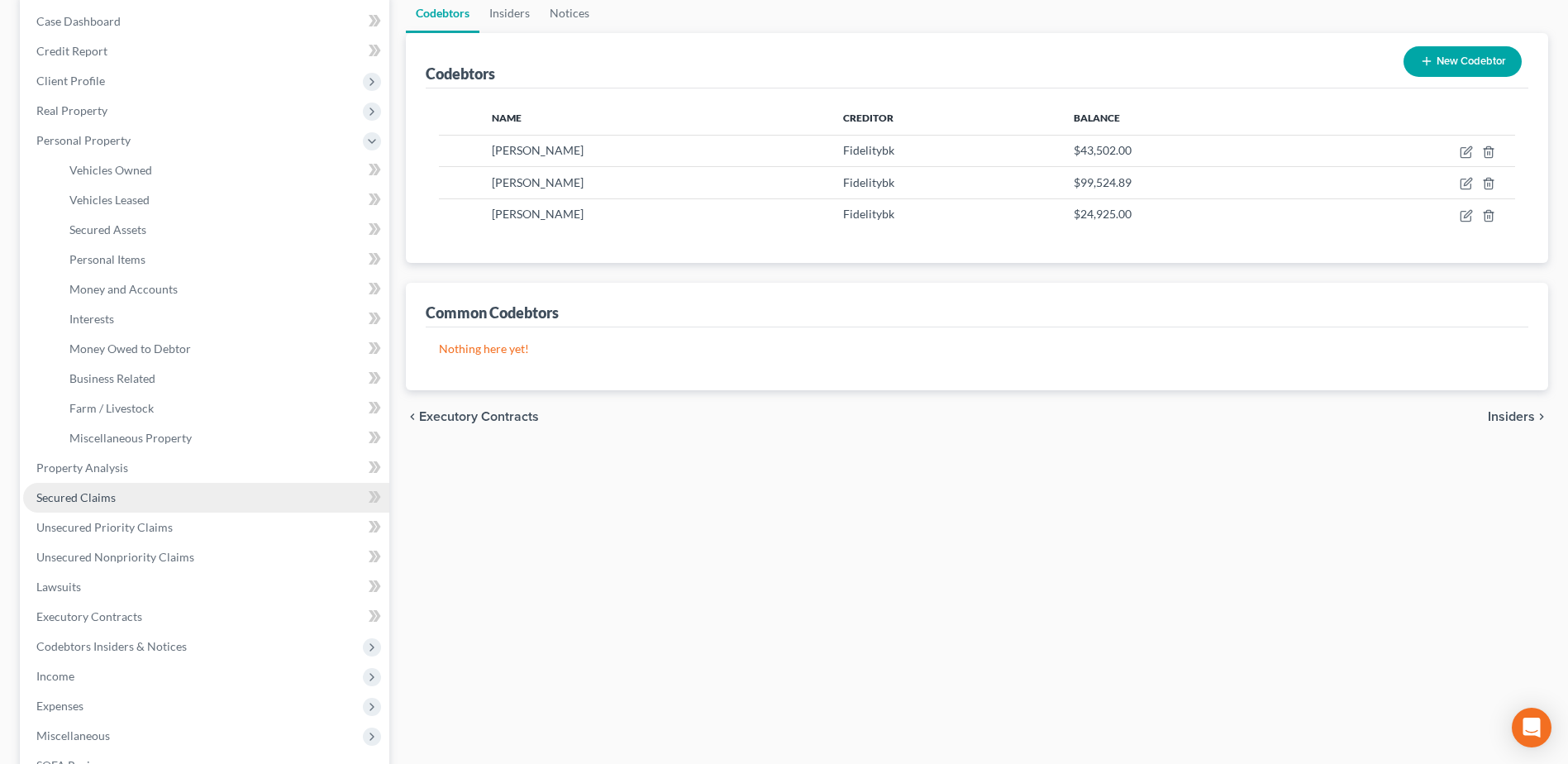
click at [125, 505] on link "Secured Claims" at bounding box center [206, 497] width 366 height 30
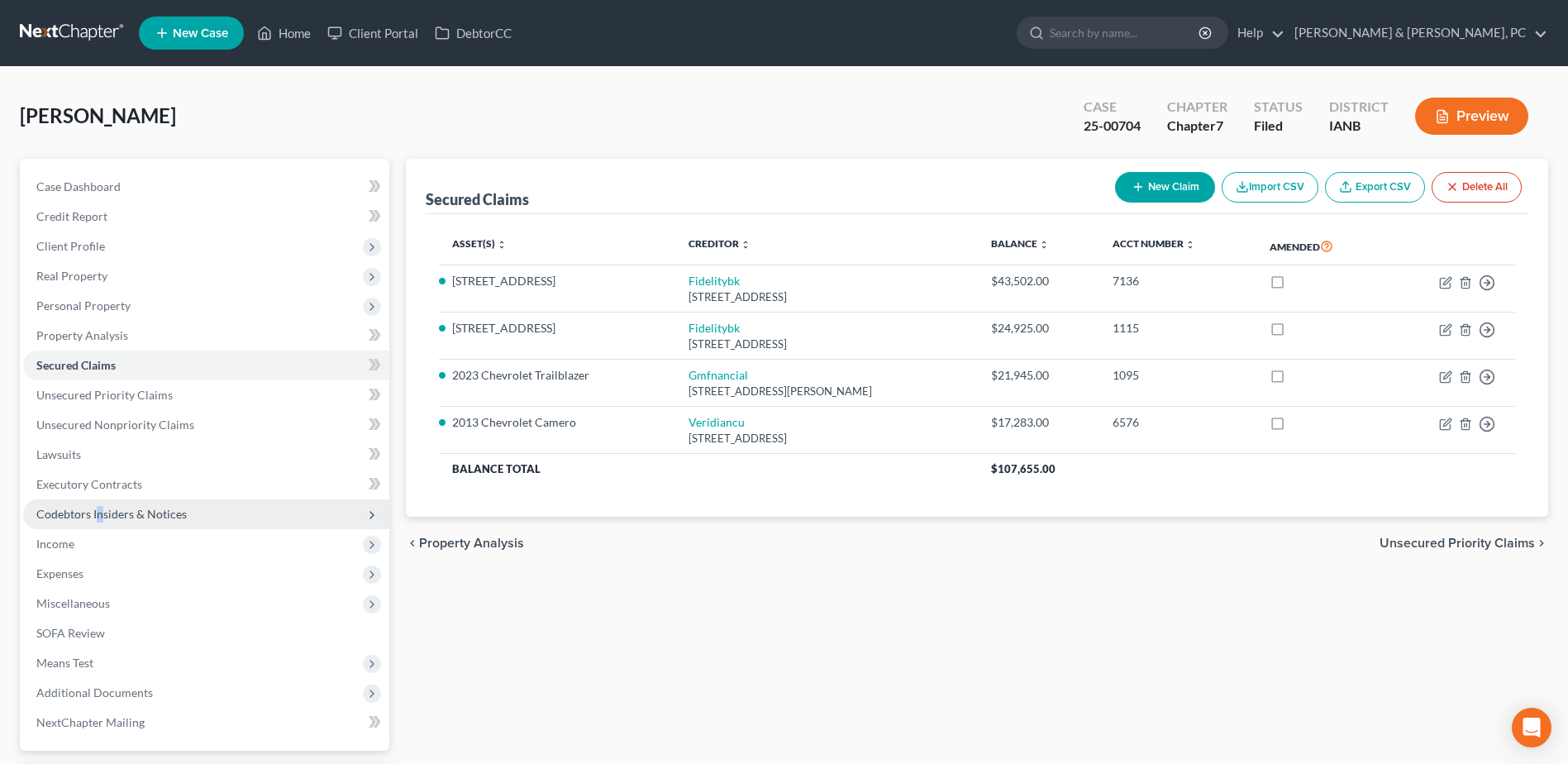
click at [99, 513] on span "Codebtors Insiders & Notices" at bounding box center [112, 514] width 150 height 14
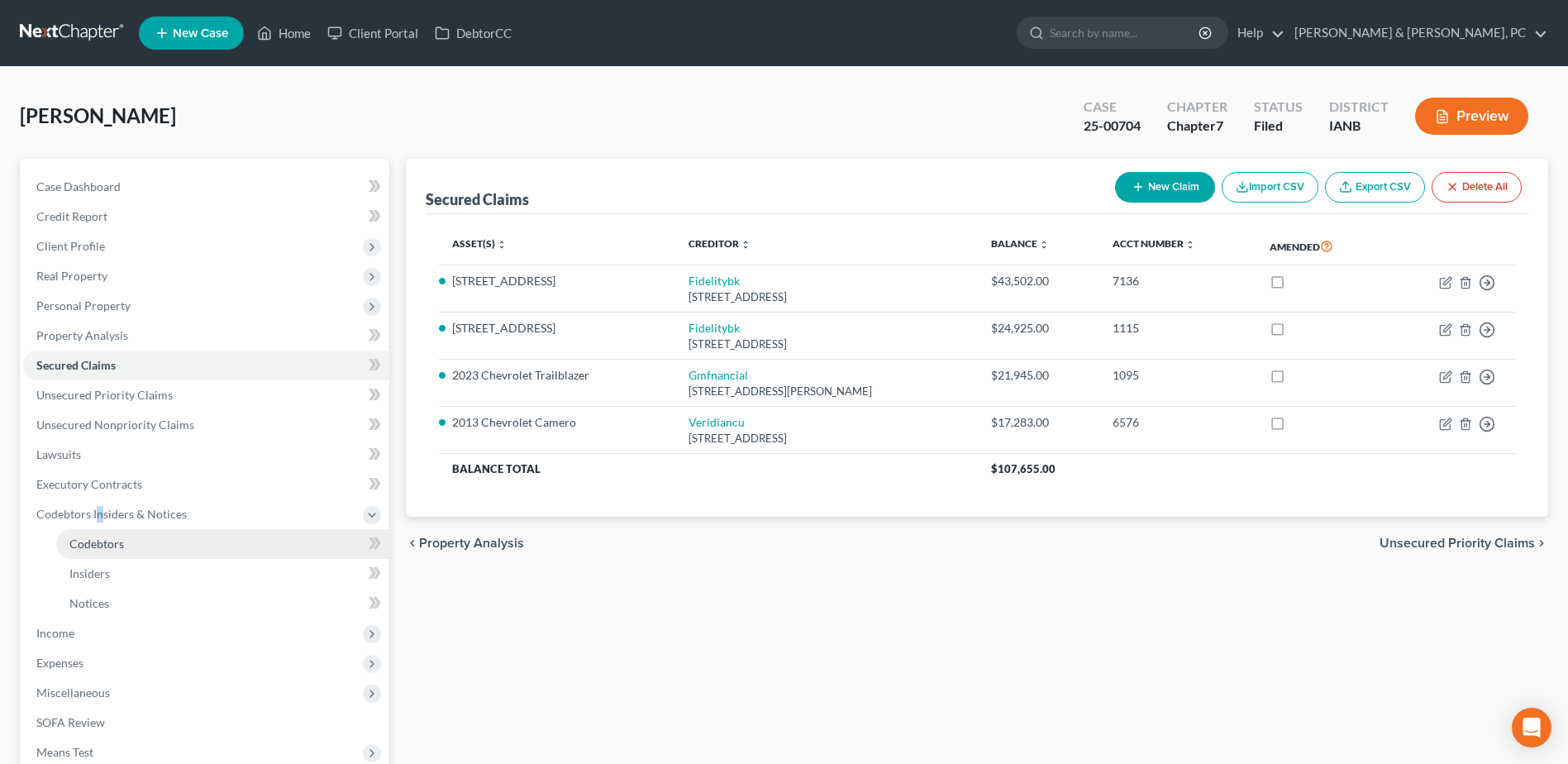
drag, startPoint x: 99, startPoint y: 513, endPoint x: 95, endPoint y: 547, distance: 34.2
click at [95, 547] on span "Codebtors" at bounding box center [97, 544] width 55 height 14
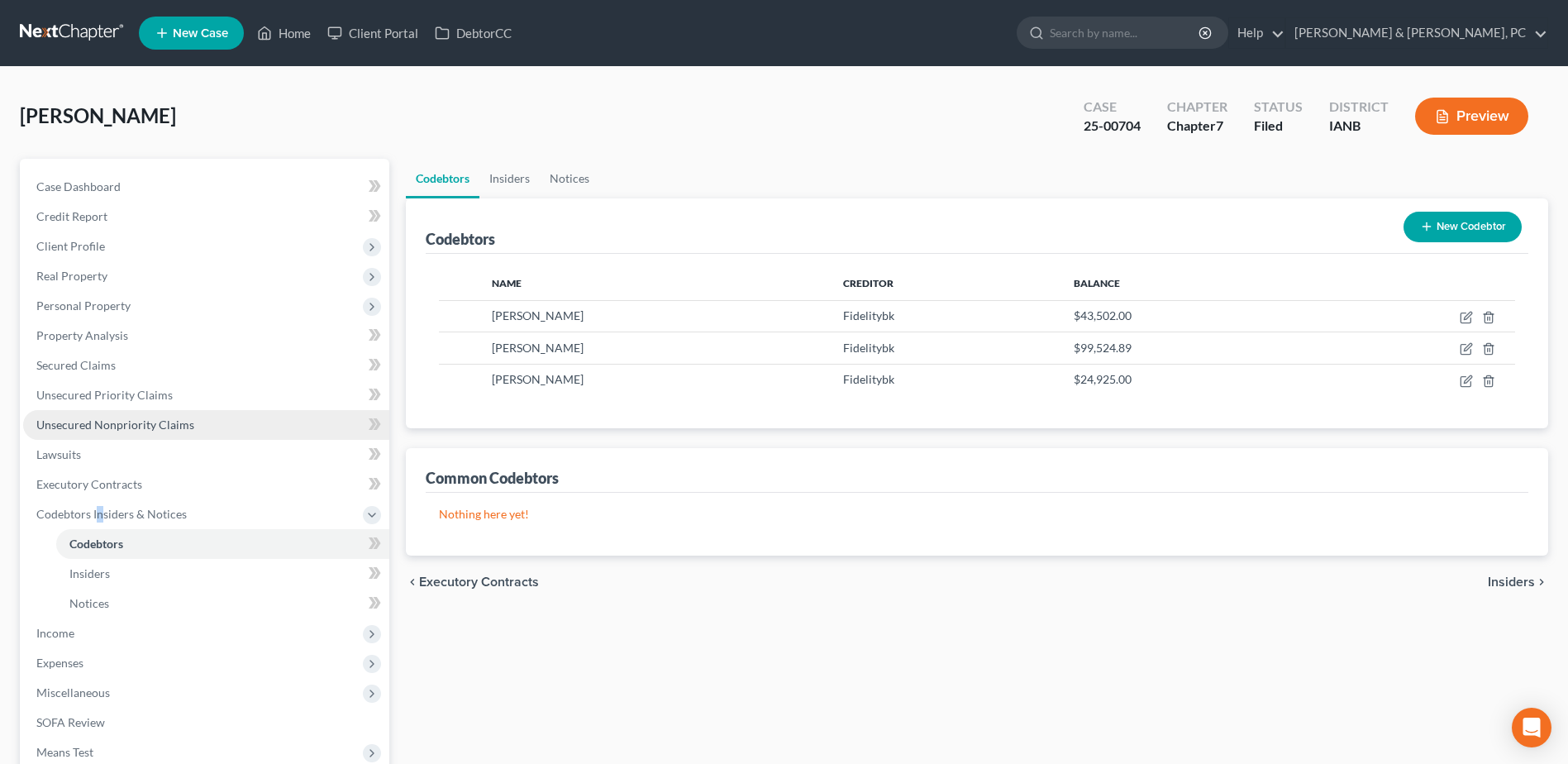
click at [90, 423] on span "Unsecured Nonpriority Claims" at bounding box center [115, 425] width 157 height 14
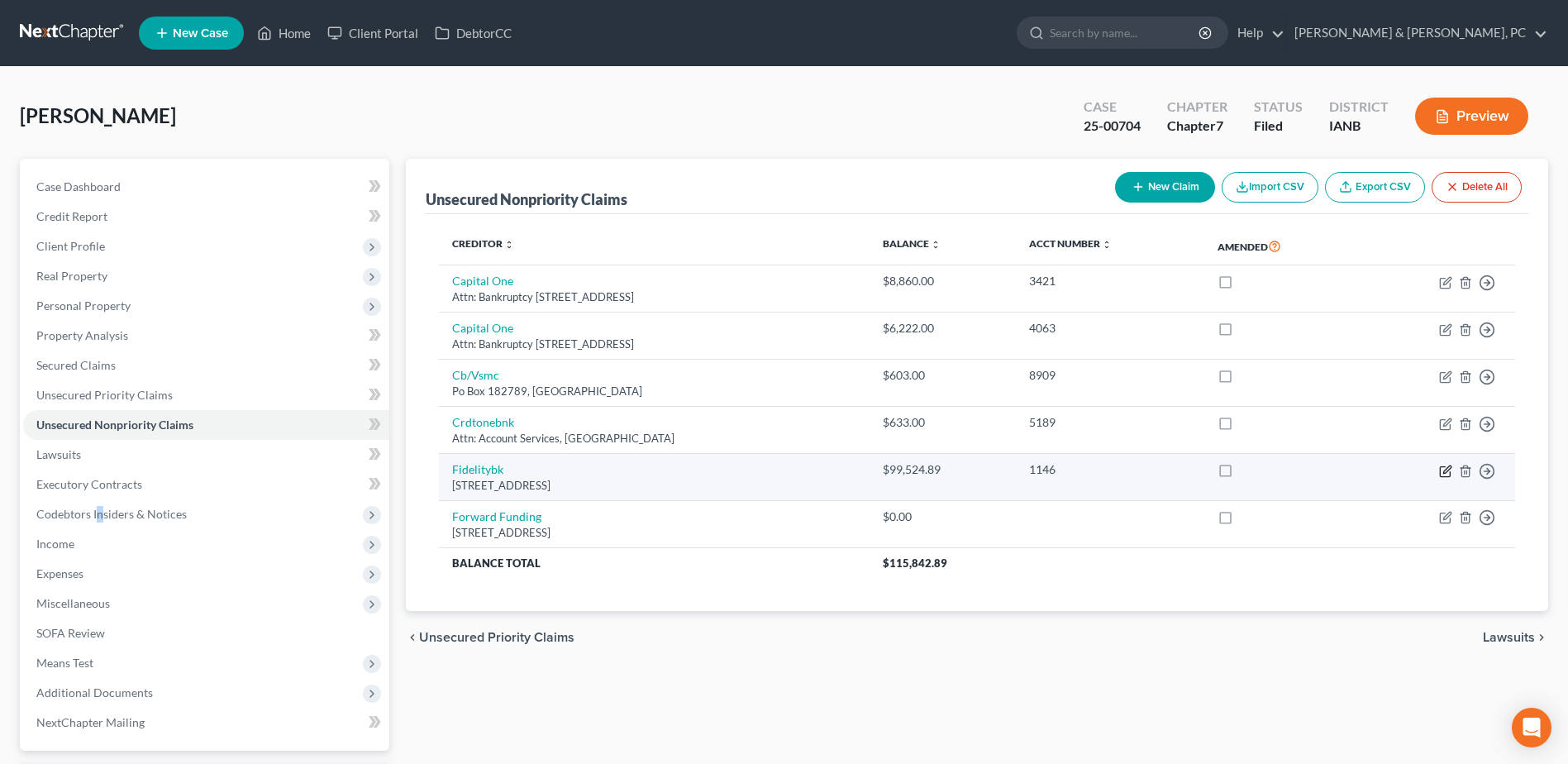
click at [1444, 468] on icon "button" at bounding box center [1445, 471] width 13 height 13
select select "16"
select select "0"
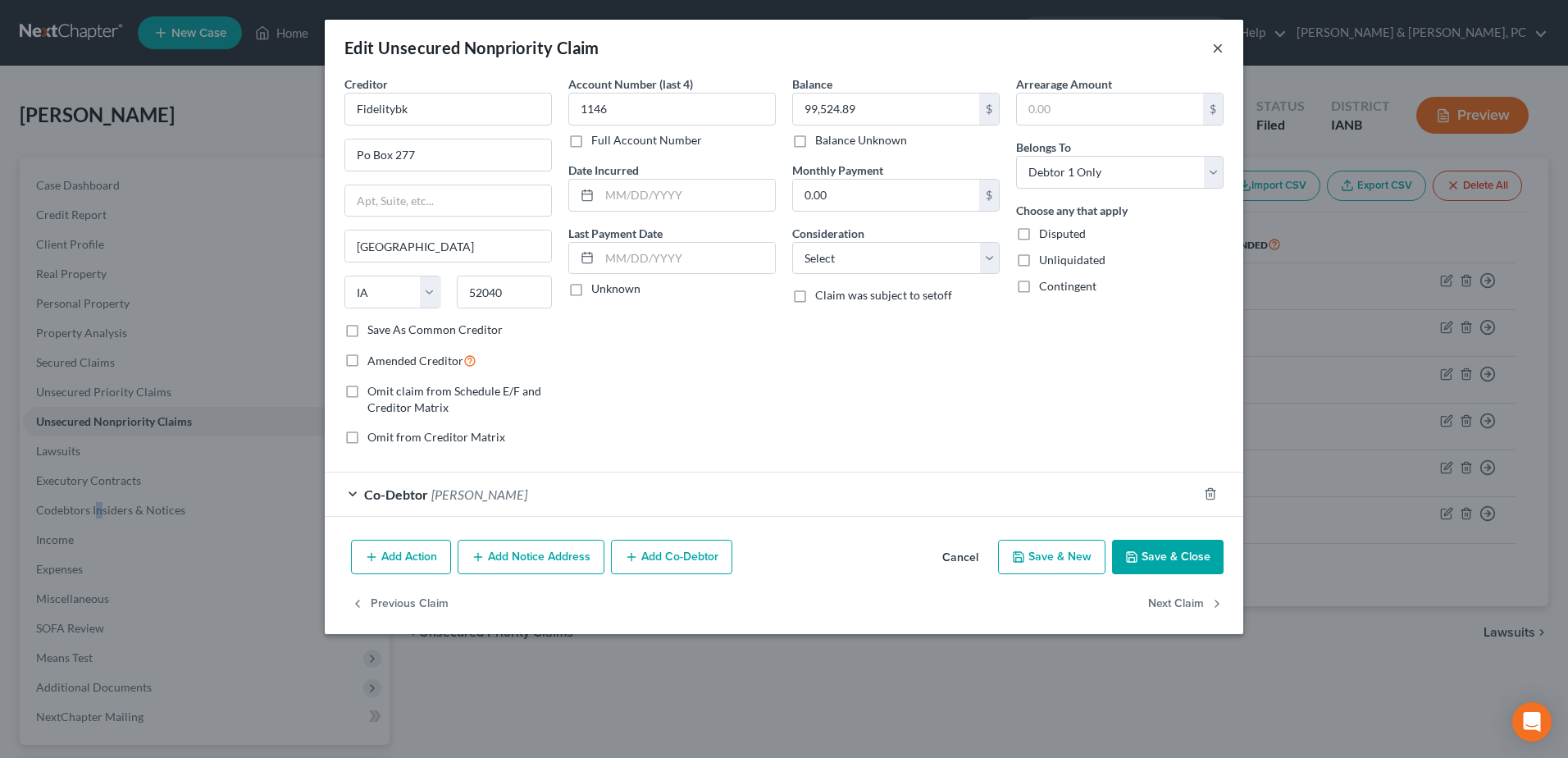
click at [1214, 46] on button "×" at bounding box center [1217, 48] width 12 height 20
